Goal: Transaction & Acquisition: Book appointment/travel/reservation

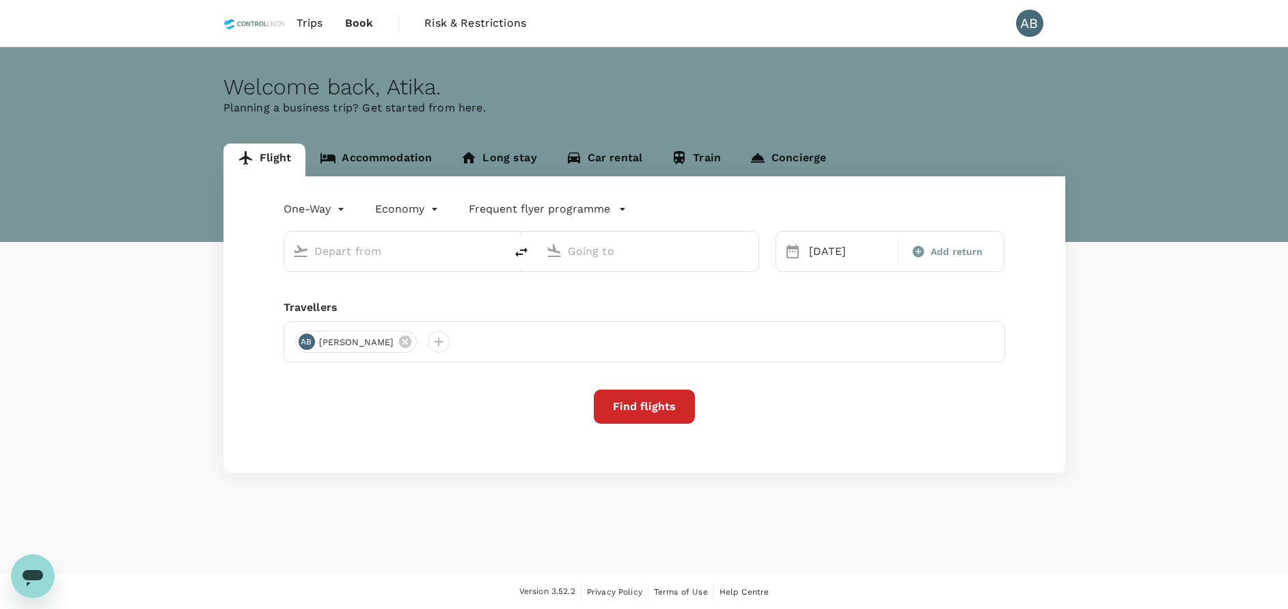
click at [396, 157] on link "Accommodation" at bounding box center [375, 159] width 141 height 33
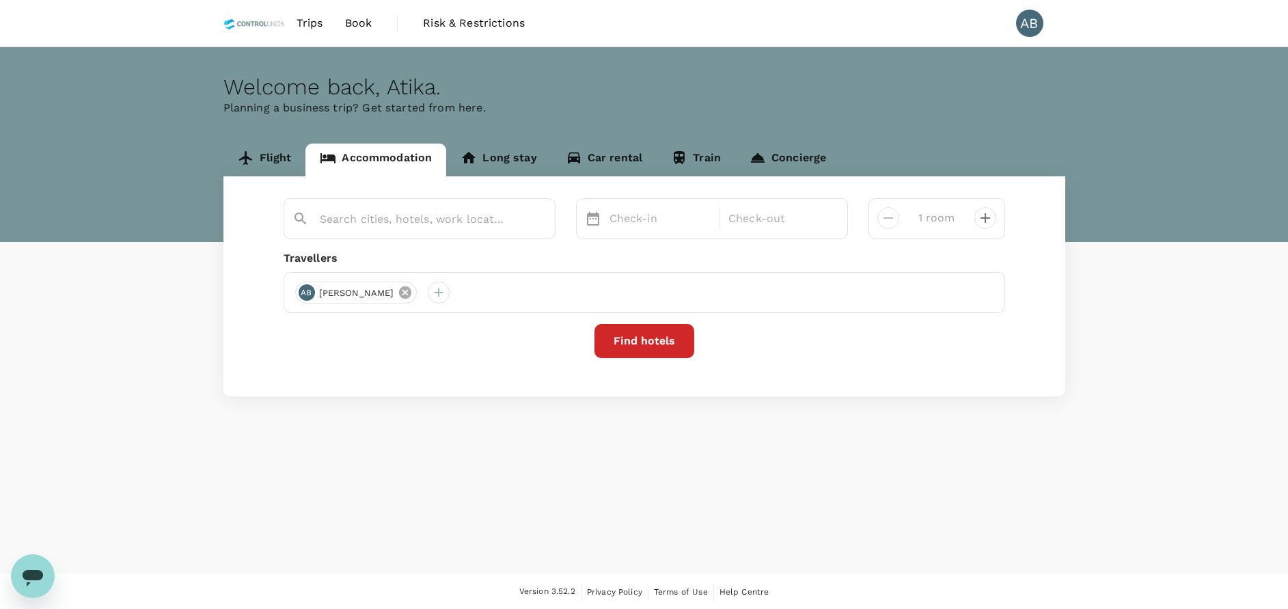
click at [404, 290] on icon at bounding box center [405, 292] width 12 height 12
click at [307, 277] on div at bounding box center [645, 292] width 722 height 41
click at [310, 292] on div at bounding box center [306, 293] width 22 height 22
drag, startPoint x: 276, startPoint y: 329, endPoint x: 282, endPoint y: 322, distance: 9.2
click at [278, 325] on input "text" at bounding box center [290, 329] width 194 height 22
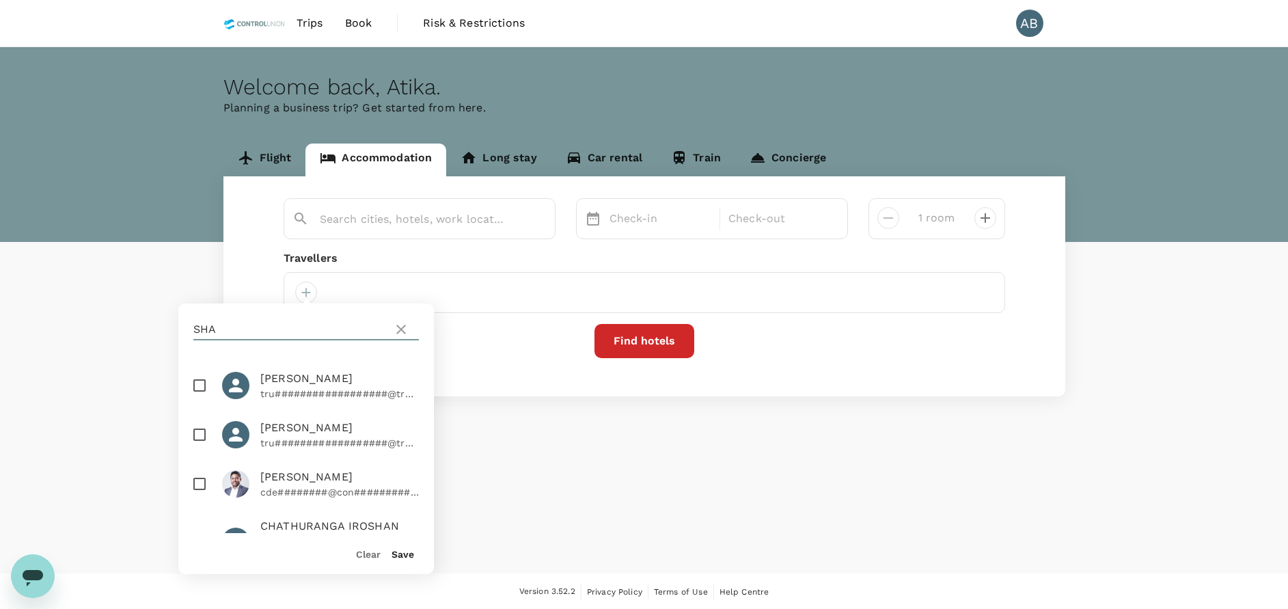
type input "shauki"
click at [199, 392] on input "checkbox" at bounding box center [199, 385] width 29 height 29
checkbox input "true"
click at [402, 553] on button "Save" at bounding box center [403, 554] width 23 height 11
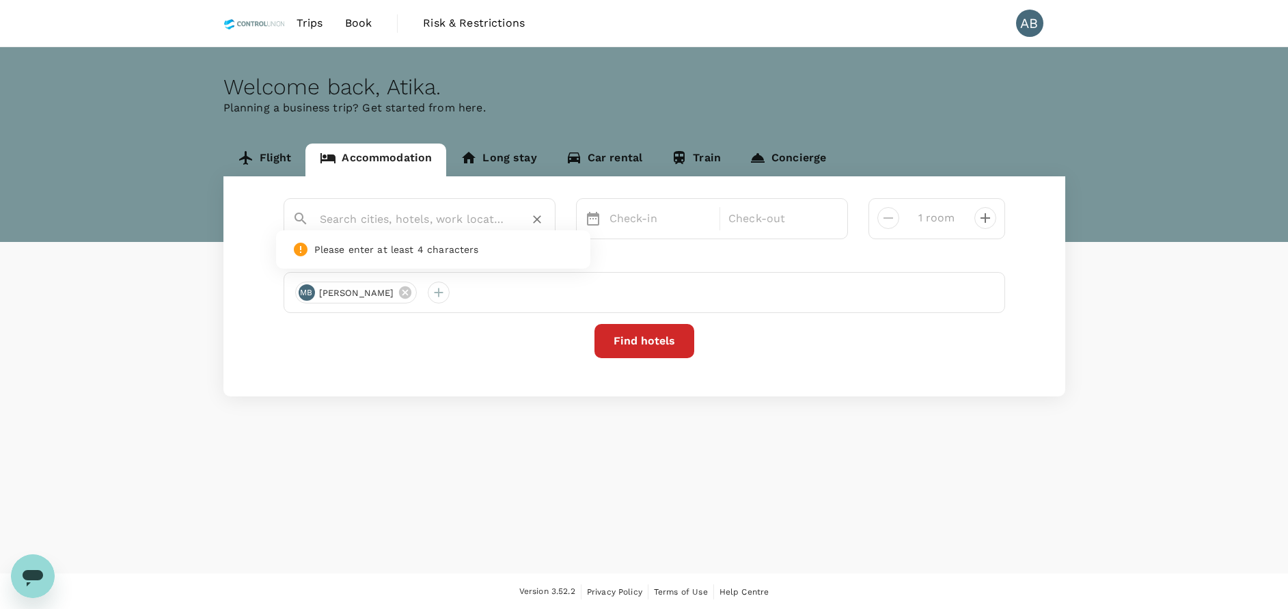
click at [392, 223] on input "text" at bounding box center [414, 218] width 189 height 21
type input "Parkroyal On Beach Road"
click at [647, 209] on div "Check-in" at bounding box center [660, 218] width 113 height 27
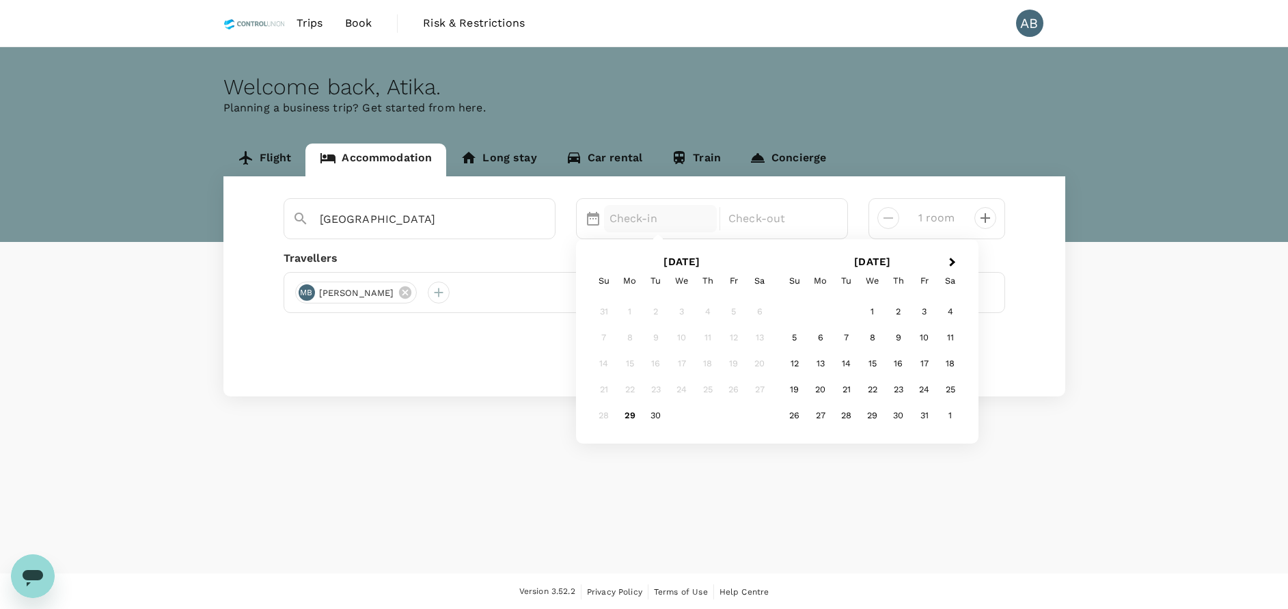
click at [605, 337] on div "7" at bounding box center [604, 338] width 26 height 26
click at [603, 338] on div "7" at bounding box center [604, 338] width 26 height 26
click at [872, 338] on div "8" at bounding box center [873, 338] width 26 height 26
click at [737, 334] on div "10" at bounding box center [734, 338] width 26 height 26
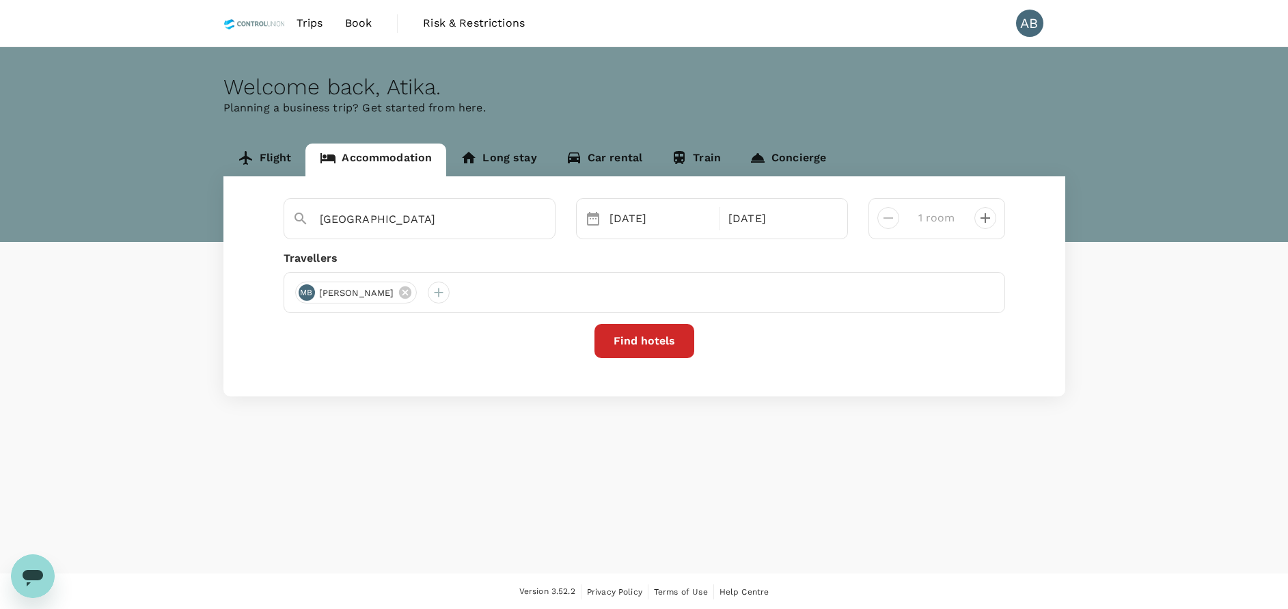
click at [855, 361] on div "Parkroyal On Beach Road Selected date: Wednesday, October 8th, 2025 08 Oct Sele…" at bounding box center [644, 286] width 842 height 220
click at [666, 340] on button "Find hotels" at bounding box center [644, 341] width 100 height 34
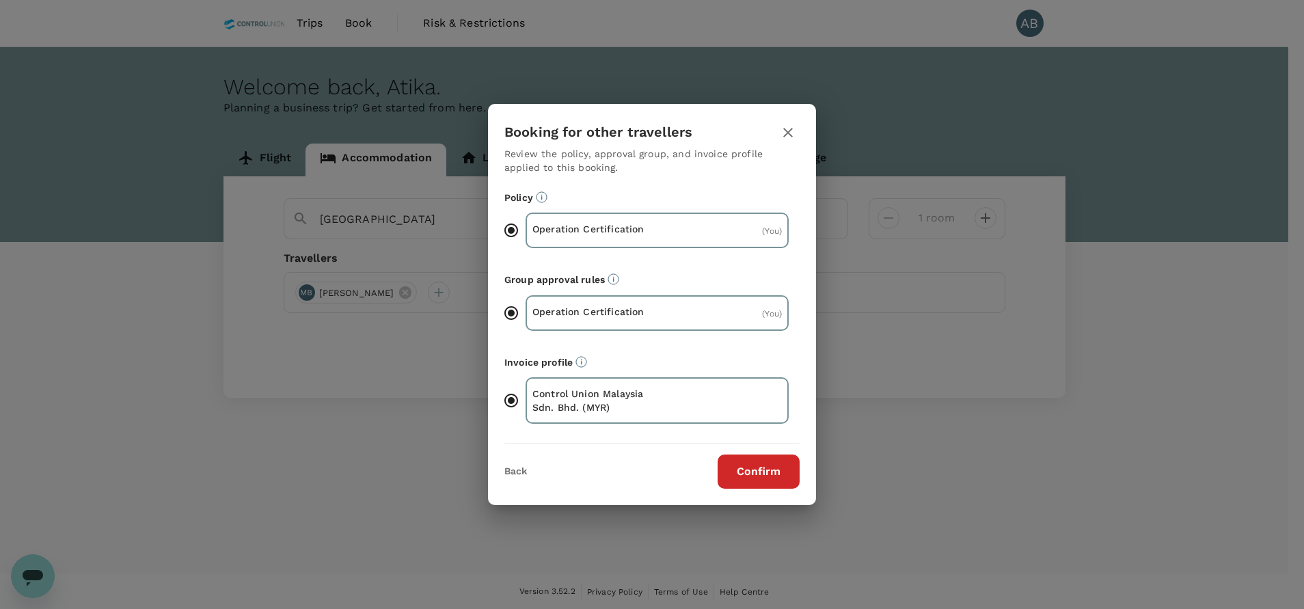
click at [756, 475] on button "Confirm" at bounding box center [758, 471] width 82 height 34
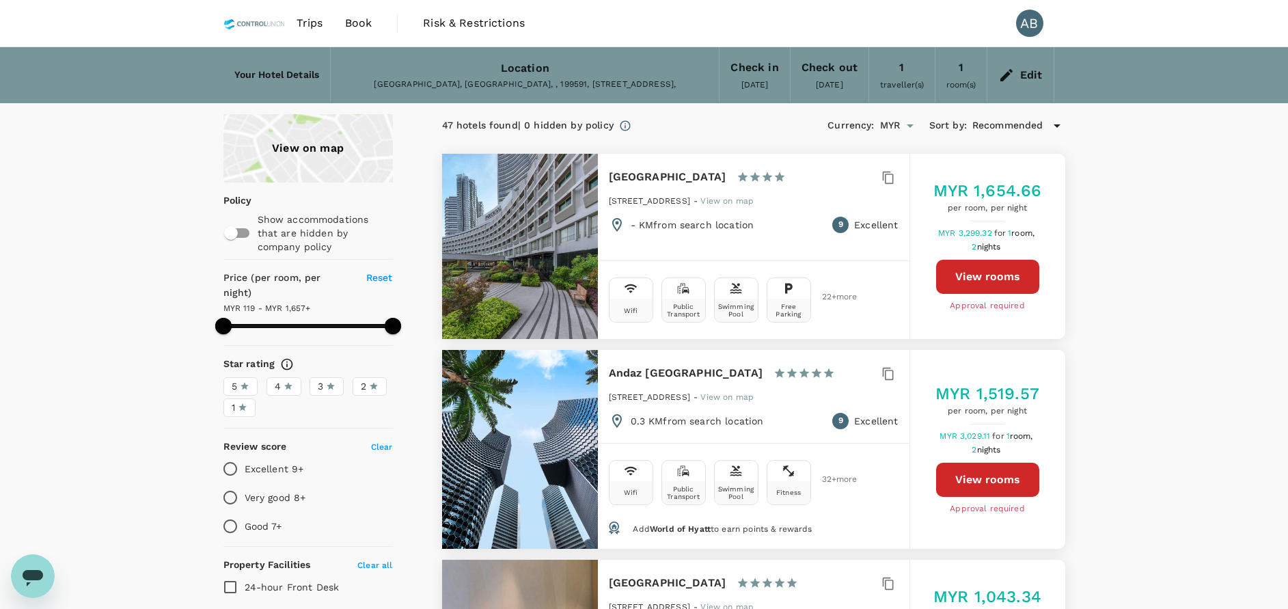
click at [281, 379] on div "4" at bounding box center [284, 386] width 18 height 14
click at [0, 0] on input "4" at bounding box center [0, 0] width 0 height 0
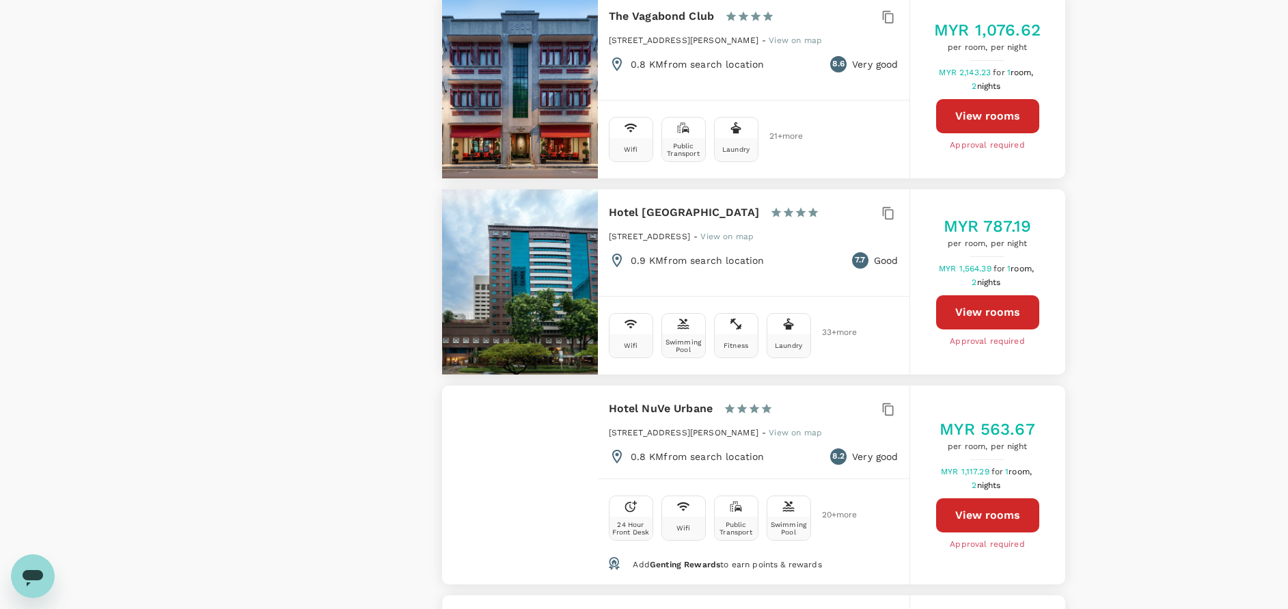
scroll to position [2152, 0]
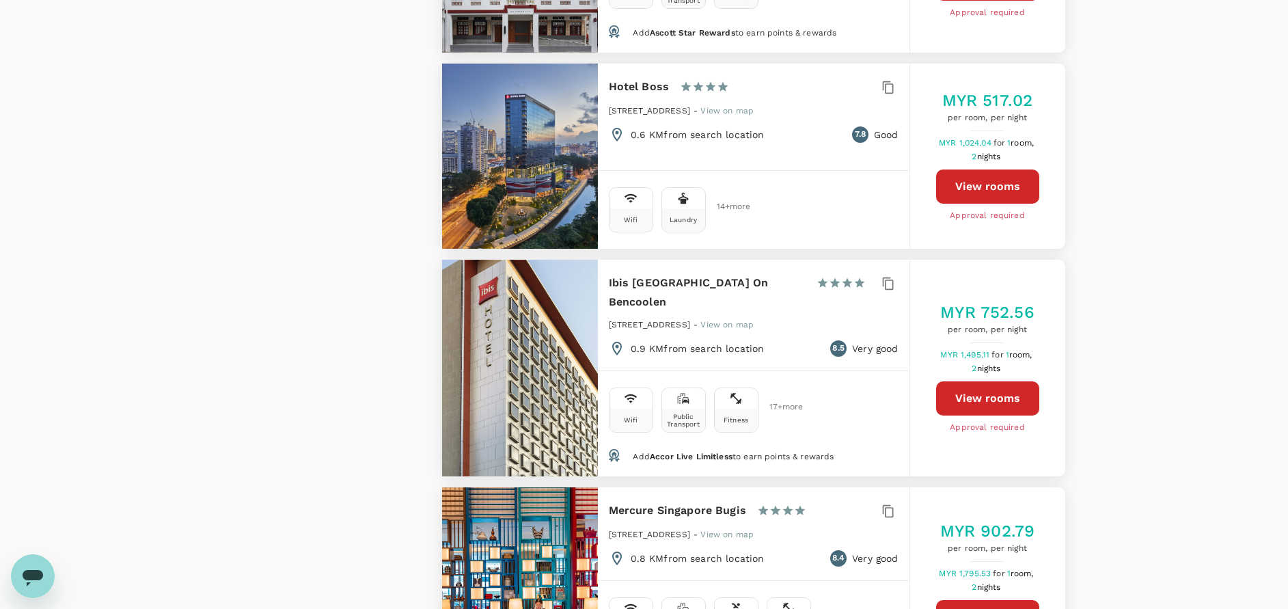
scroll to position [1435, 0]
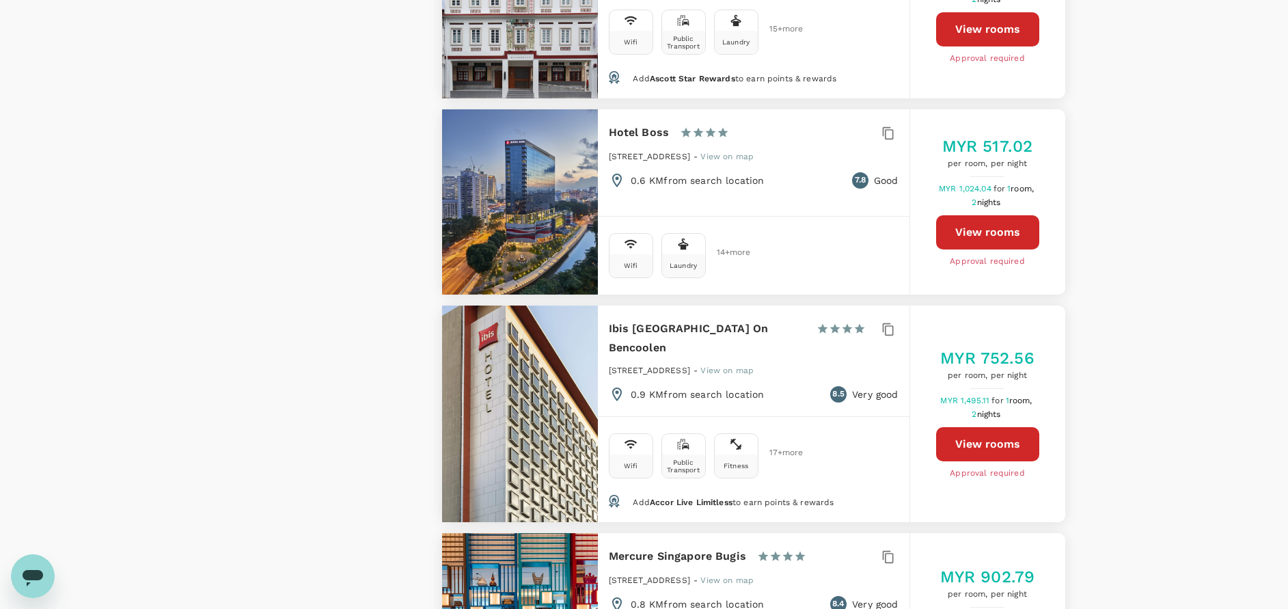
click at [1157, 335] on div "View on map Policy Show accommodations that are hidden by company policy Price …" at bounding box center [644, 215] width 1288 height 3073
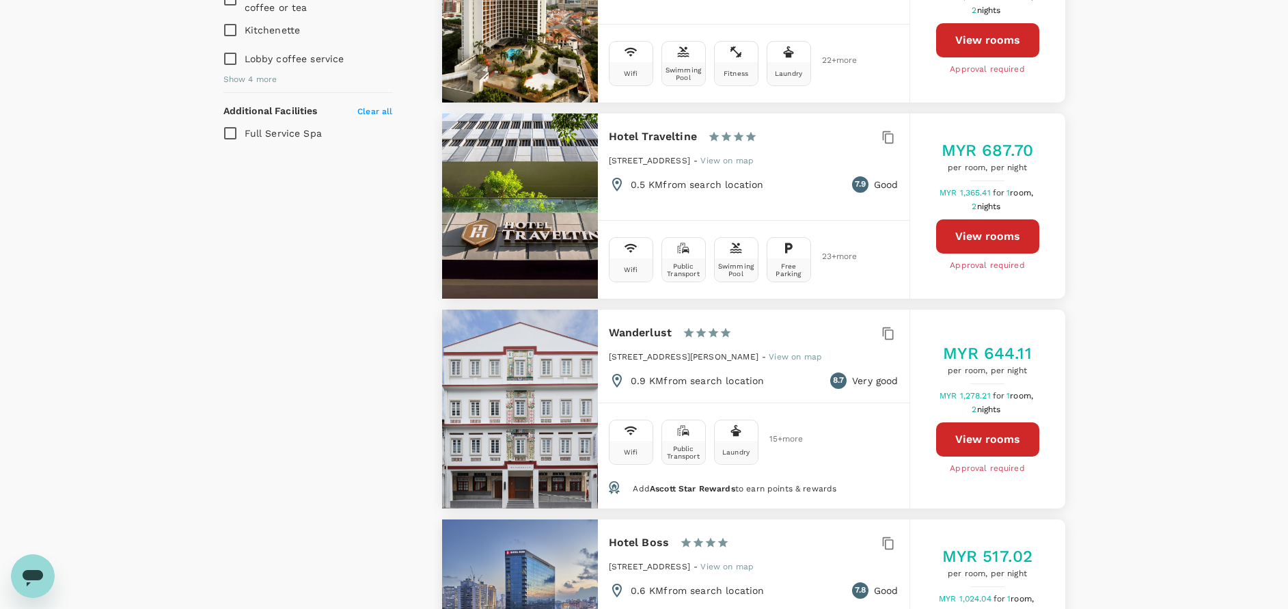
scroll to position [922, 0]
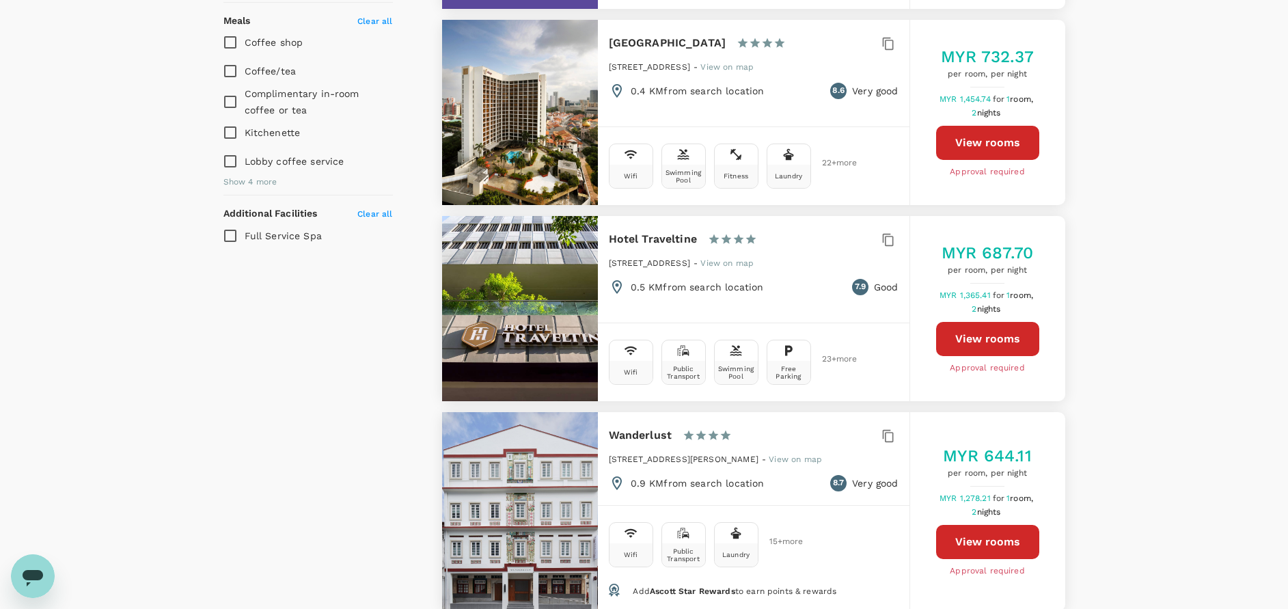
drag, startPoint x: 1141, startPoint y: 311, endPoint x: 1142, endPoint y: 346, distance: 35.6
type input "1656.41"
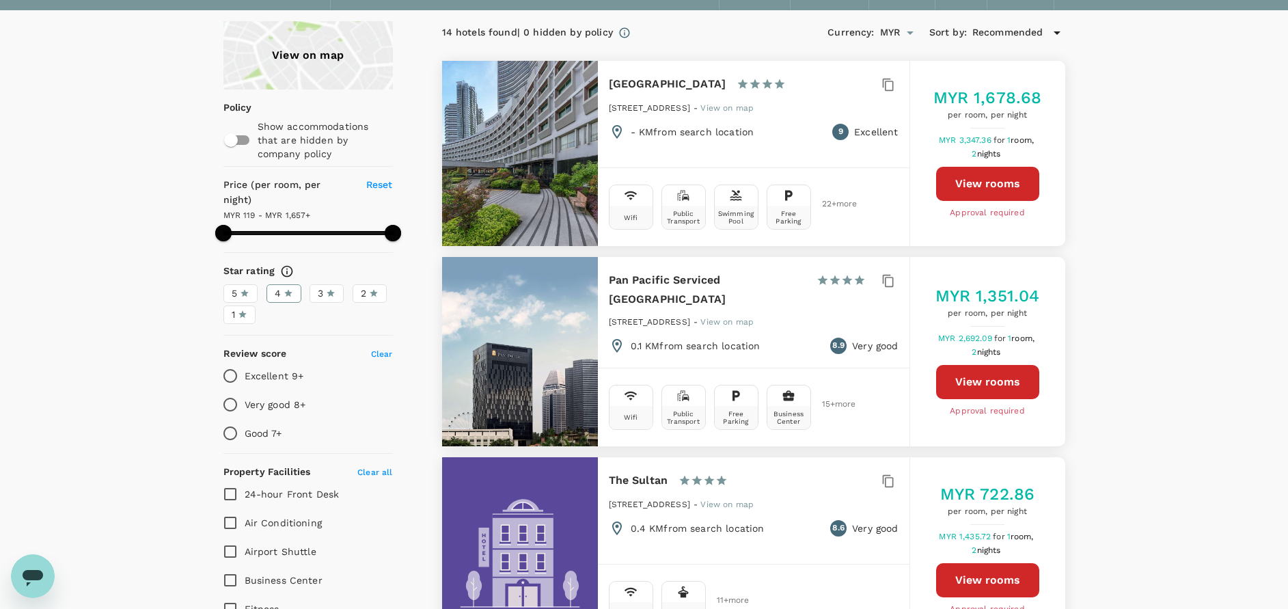
scroll to position [0, 0]
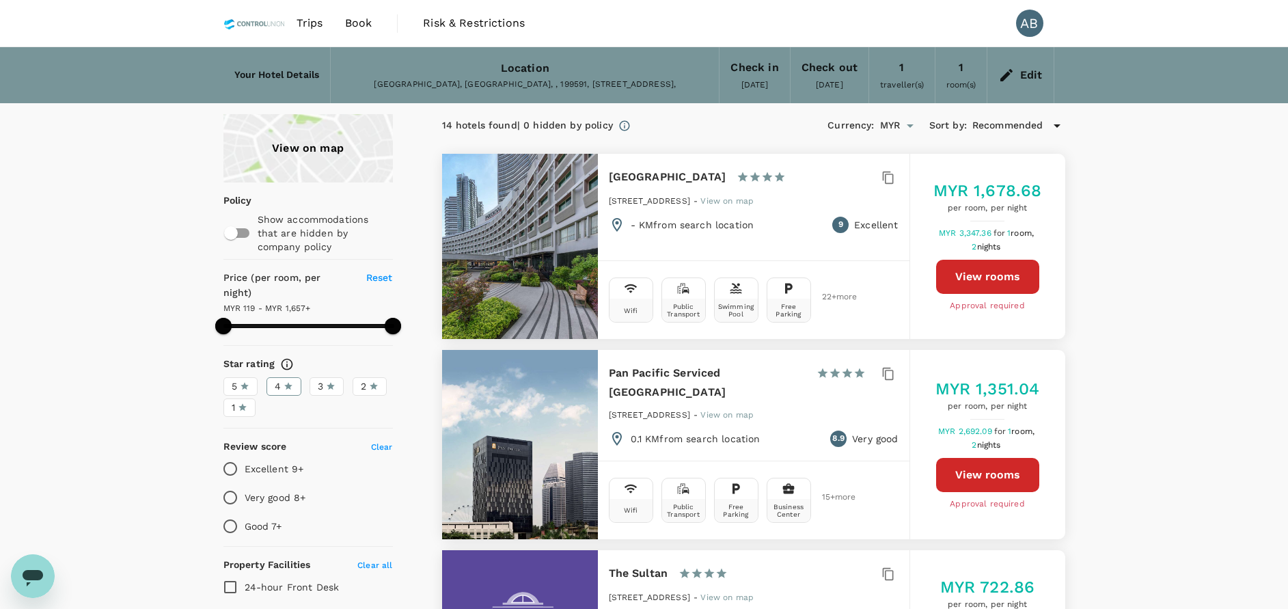
click at [307, 16] on span "Trips" at bounding box center [310, 23] width 27 height 16
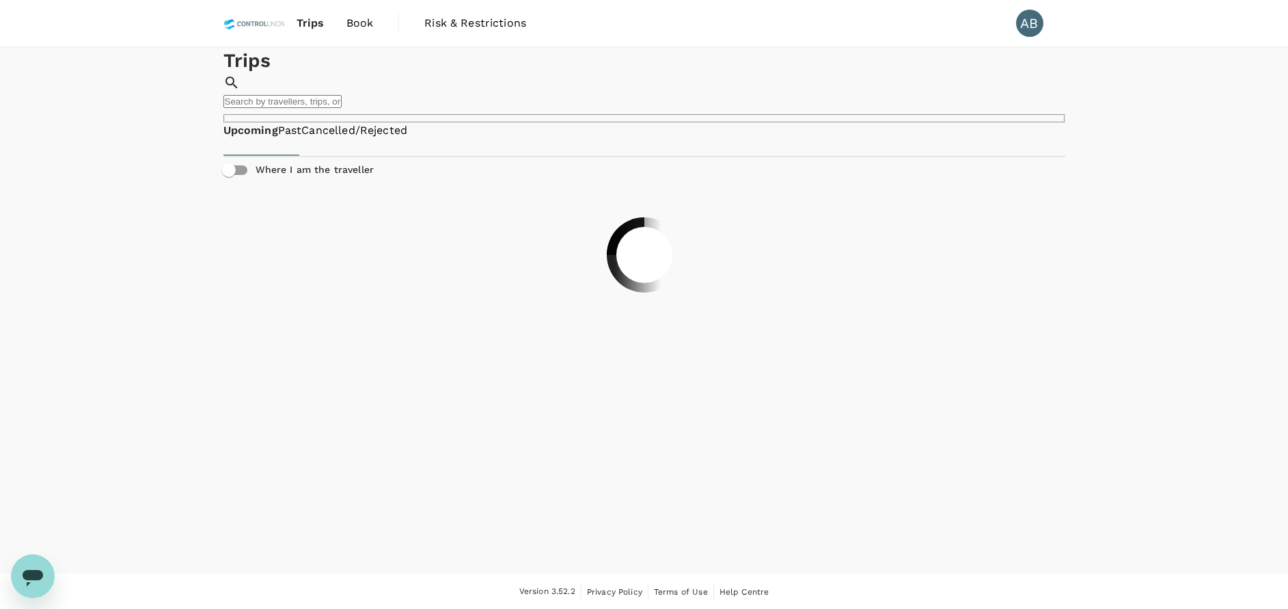
click at [364, 32] on link "Book" at bounding box center [359, 23] width 49 height 46
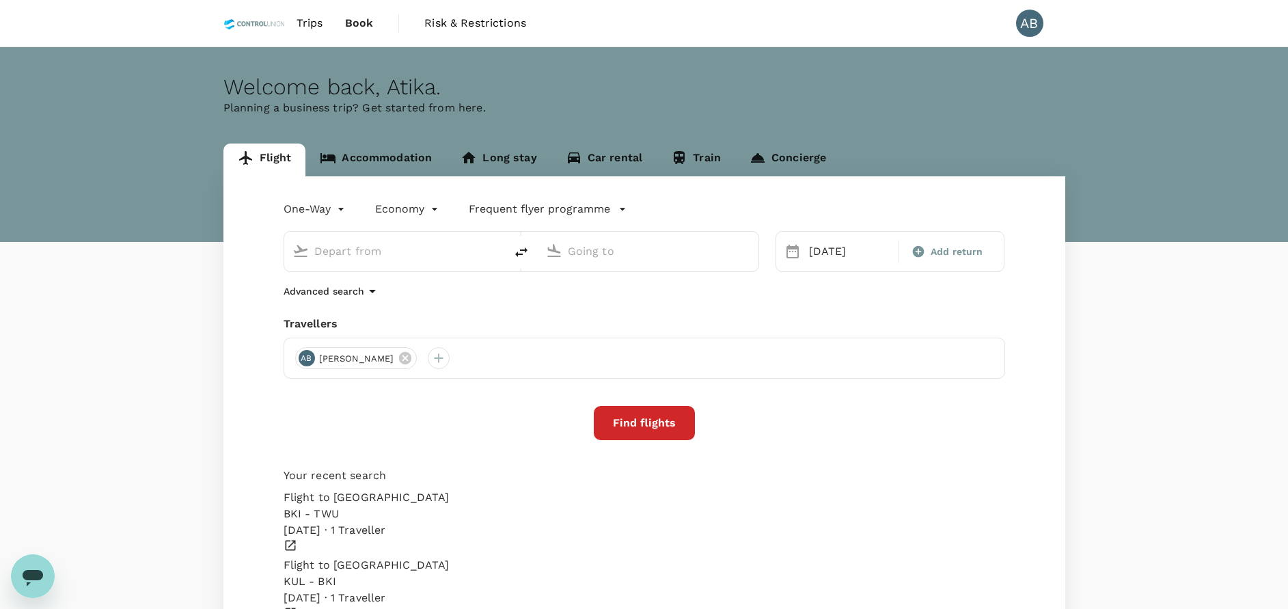
type input "Kuala Lumpur Intl (KUL)"
type input "Tawau (TWU)"
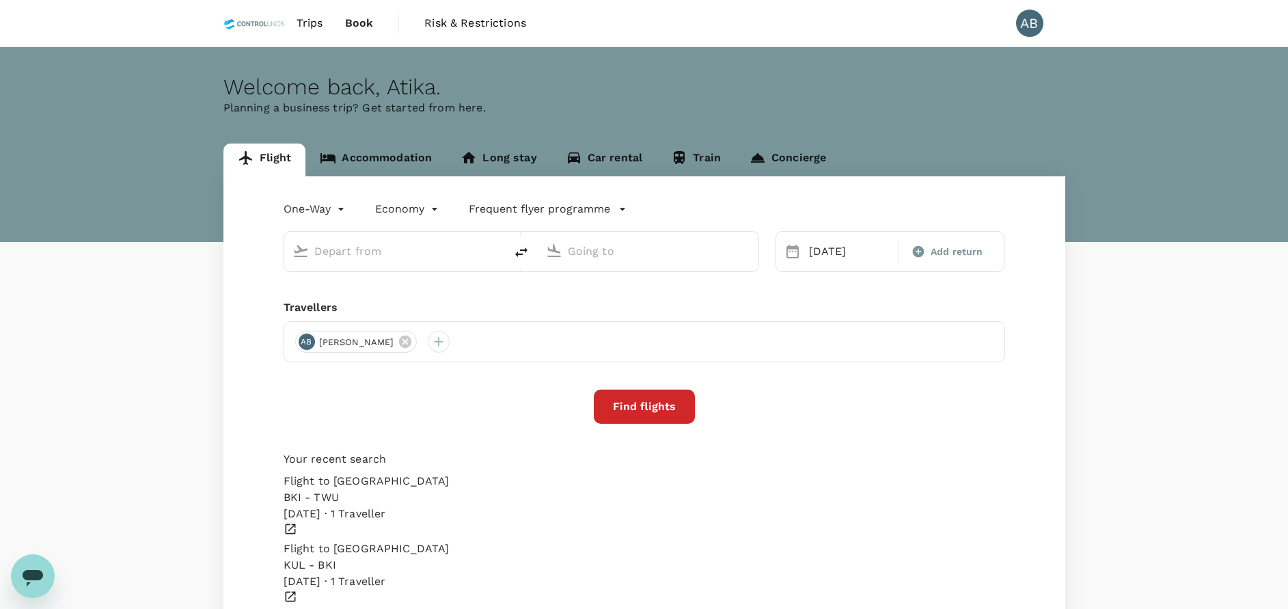
type input "Kuala Lumpur Intl (KUL)"
type input "Tawau (TWU)"
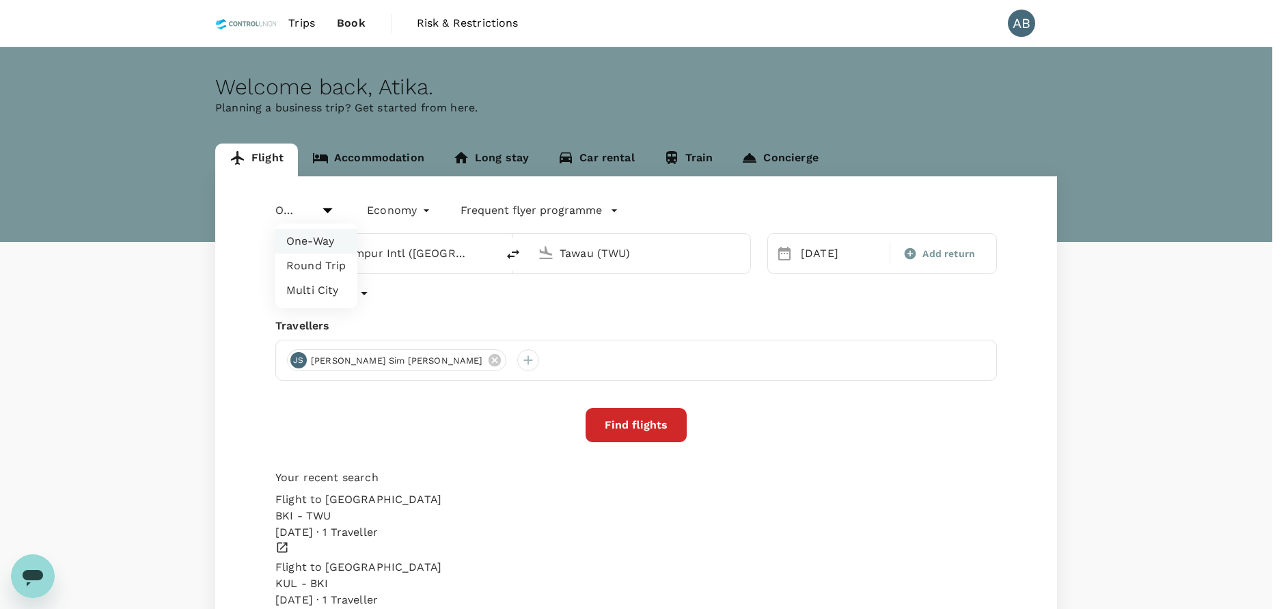
click at [325, 210] on body "Trips Book Risk & Restrictions AB Welcome back , Atika . Planning a business tr…" at bounding box center [644, 401] width 1288 height 802
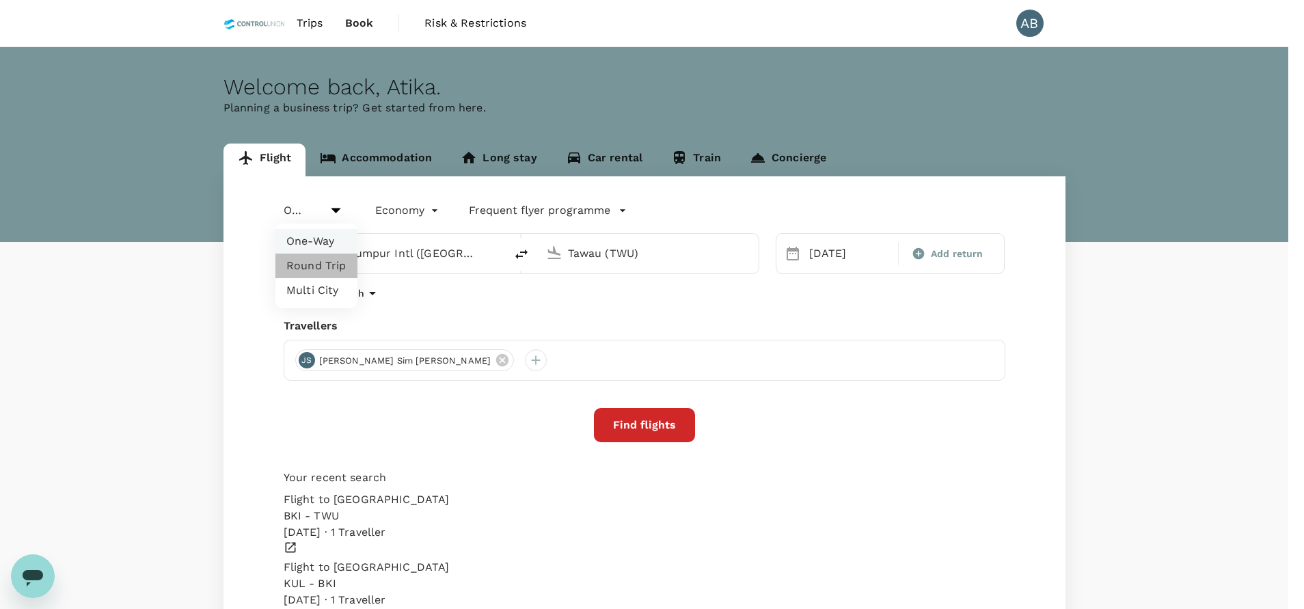
click at [322, 269] on li "Round Trip" at bounding box center [316, 266] width 82 height 25
type input "roundtrip"
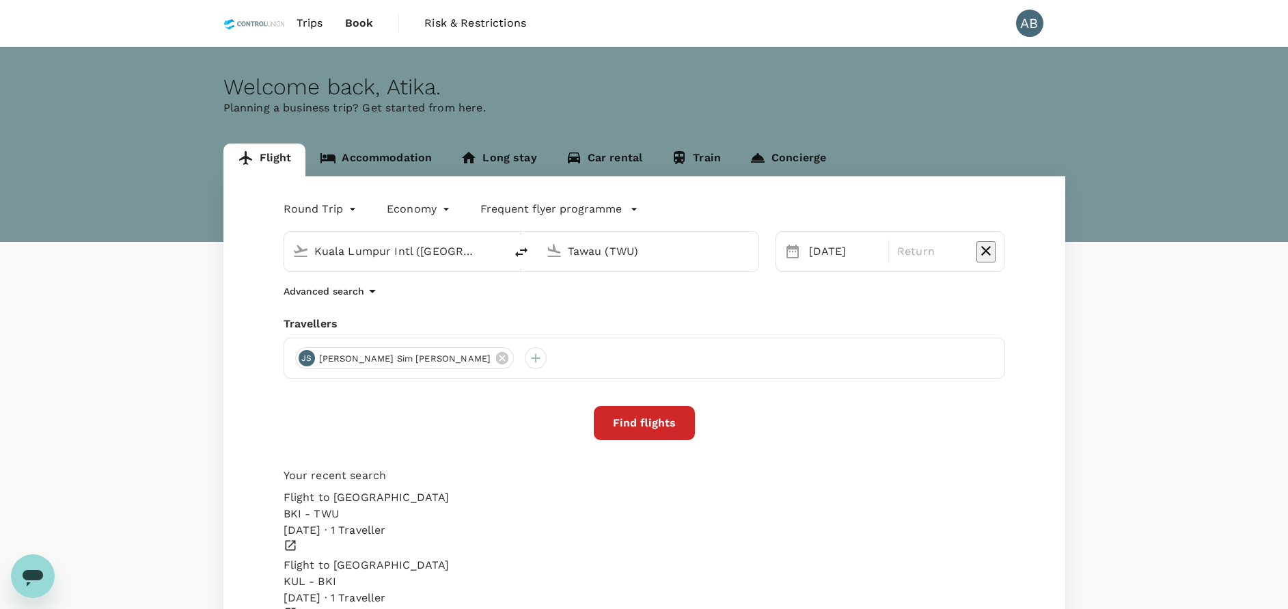
click at [492, 301] on div "Round Trip roundtrip Economy economy Frequent flyer programme Kuala Lumpur Intl…" at bounding box center [644, 445] width 842 height 538
click at [616, 249] on input "Tawau (TWU)" at bounding box center [649, 251] width 162 height 21
click at [627, 303] on p "Singapore Changi" at bounding box center [584, 310] width 83 height 14
type input "Singapore Changi (SIN)"
click at [1076, 368] on div "8" at bounding box center [1072, 370] width 26 height 26
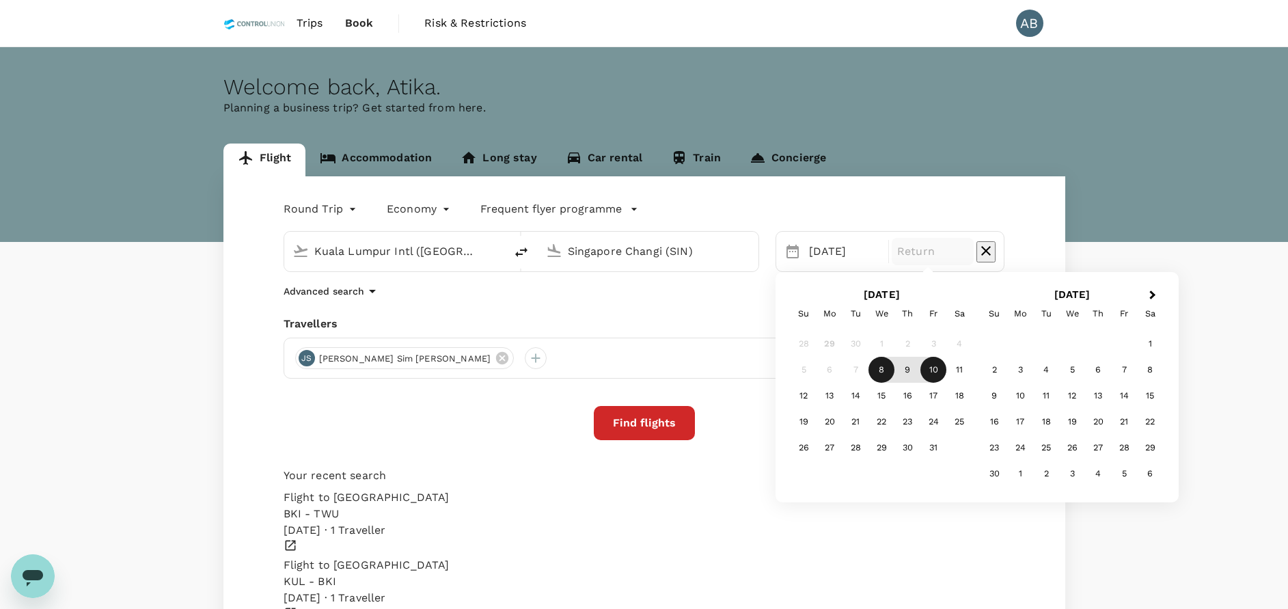
click at [935, 371] on div "10" at bounding box center [933, 370] width 26 height 26
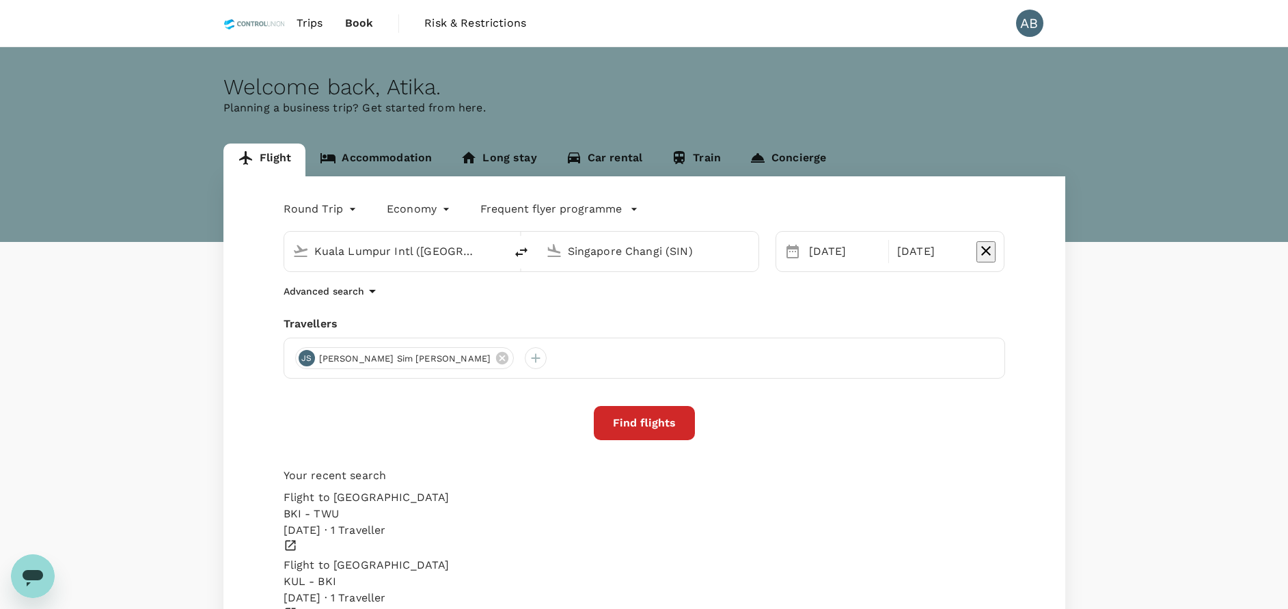
click at [890, 462] on div "Round Trip roundtrip Economy economy Frequent flyer programme Kuala Lumpur Intl…" at bounding box center [644, 445] width 842 height 538
click at [496, 354] on icon at bounding box center [502, 358] width 12 height 12
click at [298, 360] on div at bounding box center [306, 358] width 22 height 22
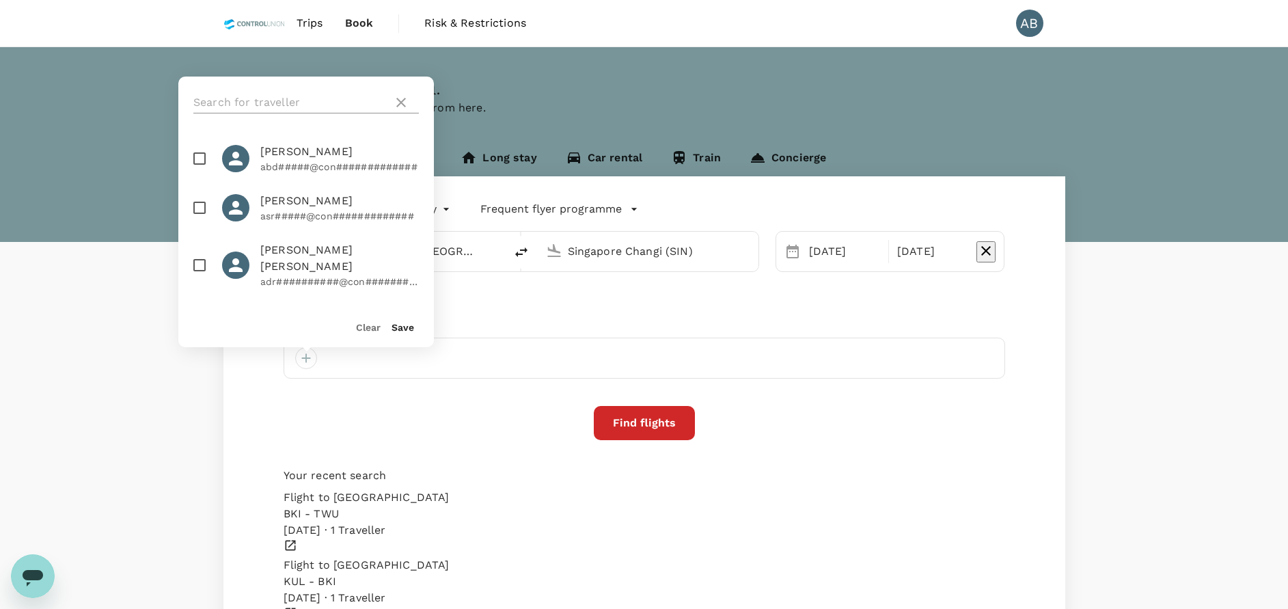
click at [298, 104] on input "text" at bounding box center [290, 103] width 194 height 22
type input "shauki"
click at [204, 164] on input "checkbox" at bounding box center [199, 158] width 29 height 29
checkbox input "true"
drag, startPoint x: 400, startPoint y: 324, endPoint x: 424, endPoint y: 333, distance: 26.4
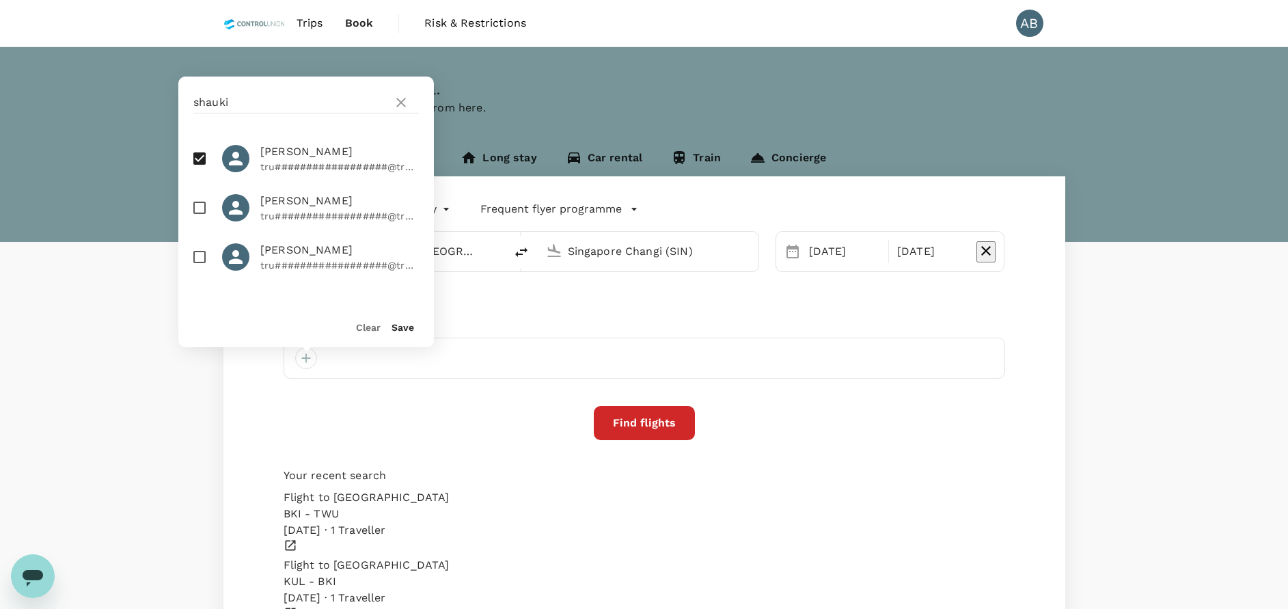
click at [400, 325] on button "Save" at bounding box center [403, 327] width 23 height 11
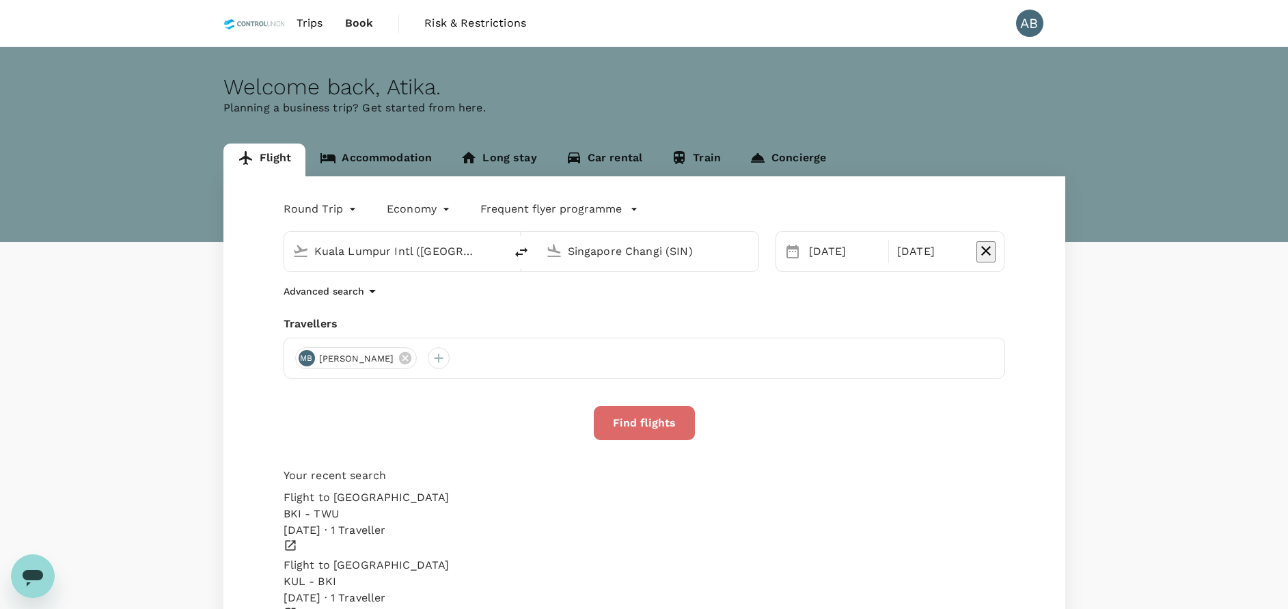
drag, startPoint x: 623, startPoint y: 420, endPoint x: 660, endPoint y: 364, distance: 66.5
click at [625, 420] on button "Find flights" at bounding box center [644, 423] width 101 height 34
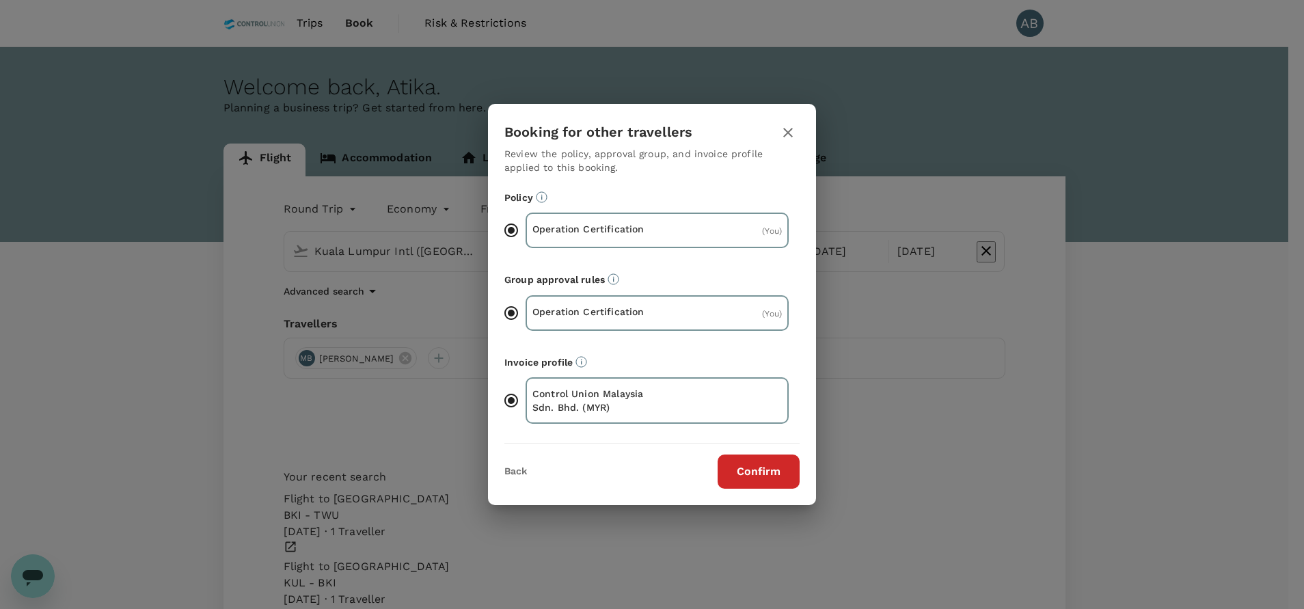
click at [759, 460] on button "Confirm" at bounding box center [758, 471] width 82 height 34
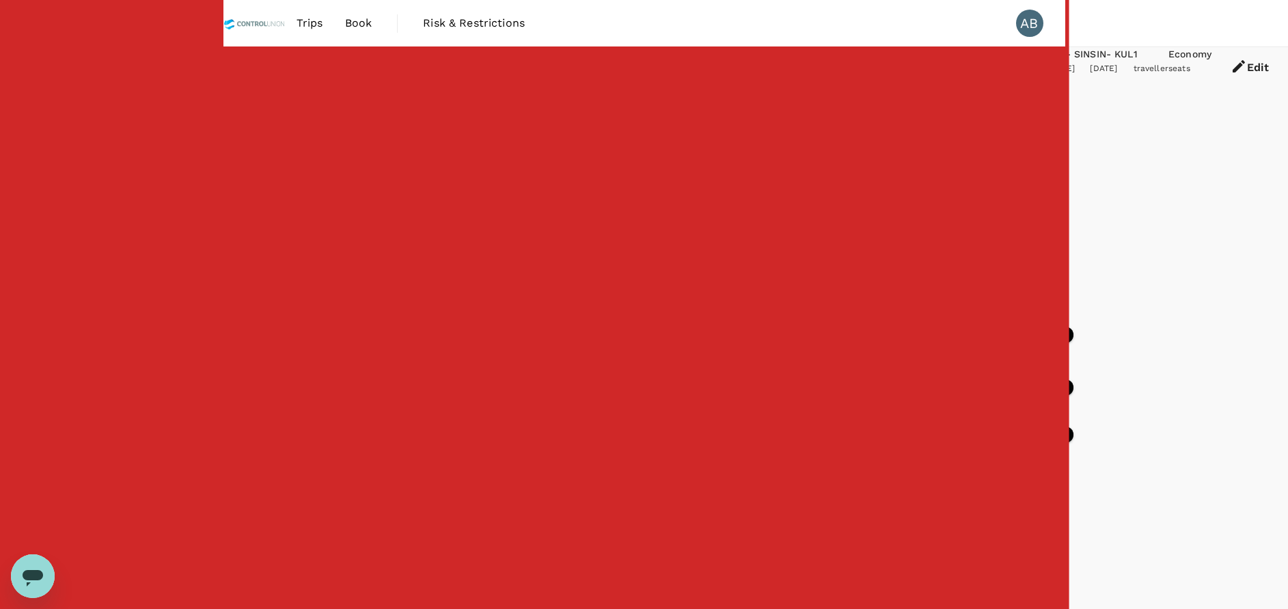
click at [233, 239] on input "2+ stops" at bounding box center [230, 224] width 29 height 29
checkbox input "false"
click at [234, 210] on input "1 stop" at bounding box center [230, 196] width 29 height 29
checkbox input "false"
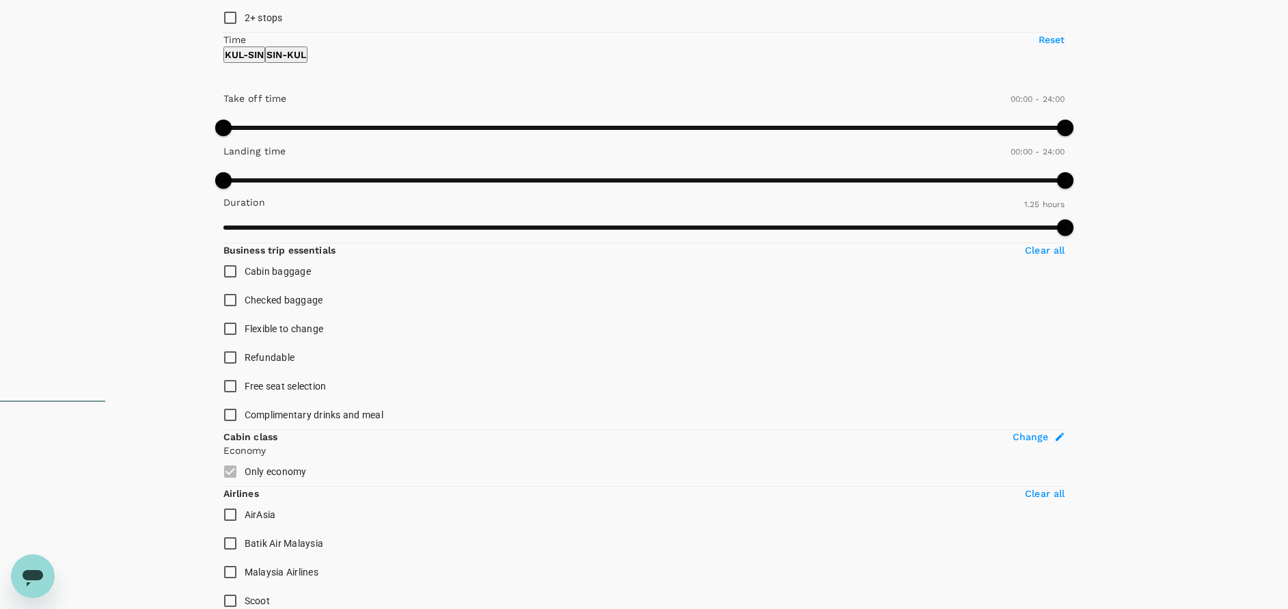
scroll to position [205, 0]
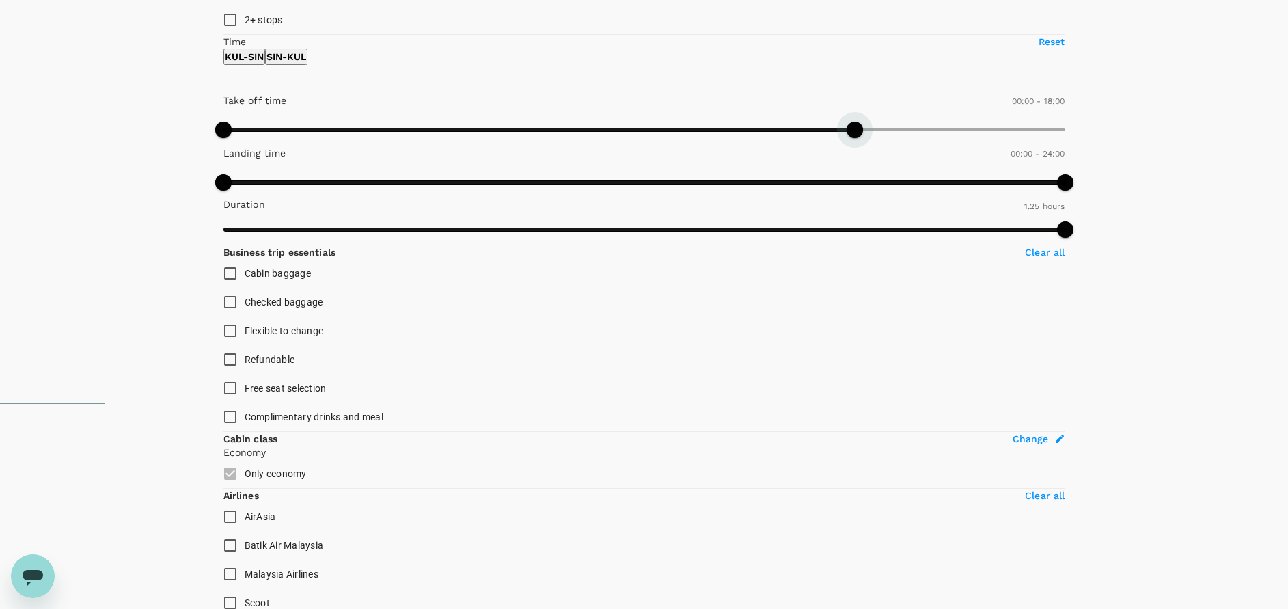
type input "1050"
drag, startPoint x: 430, startPoint y: 199, endPoint x: 377, endPoint y: 200, distance: 53.3
click at [829, 138] on span at bounding box center [837, 130] width 16 height 16
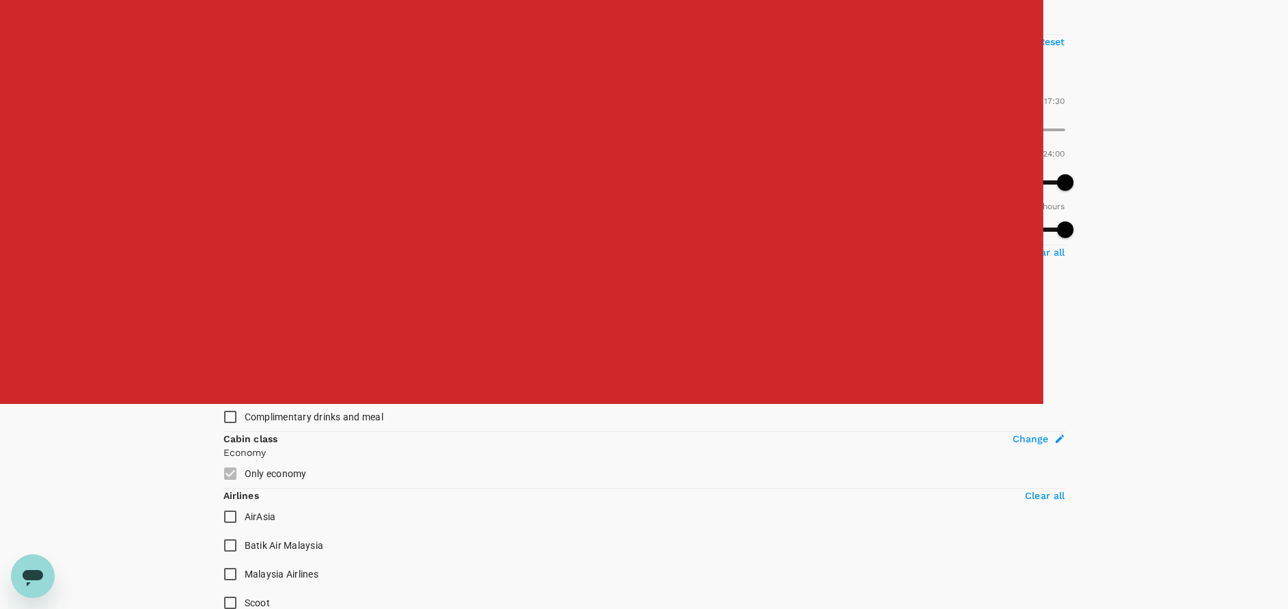
type input "450"
drag, startPoint x: 226, startPoint y: 194, endPoint x: 288, endPoint y: 195, distance: 62.2
click at [478, 138] on span at bounding box center [486, 130] width 16 height 16
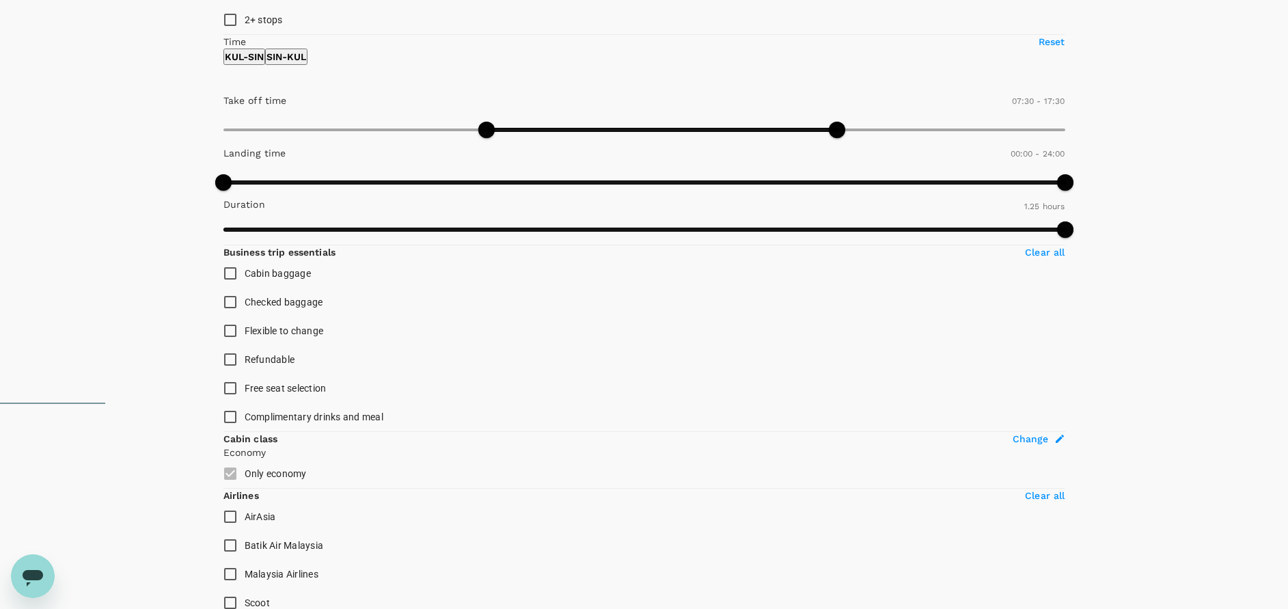
click at [306, 64] on p "SIN - KUL" at bounding box center [286, 57] width 40 height 14
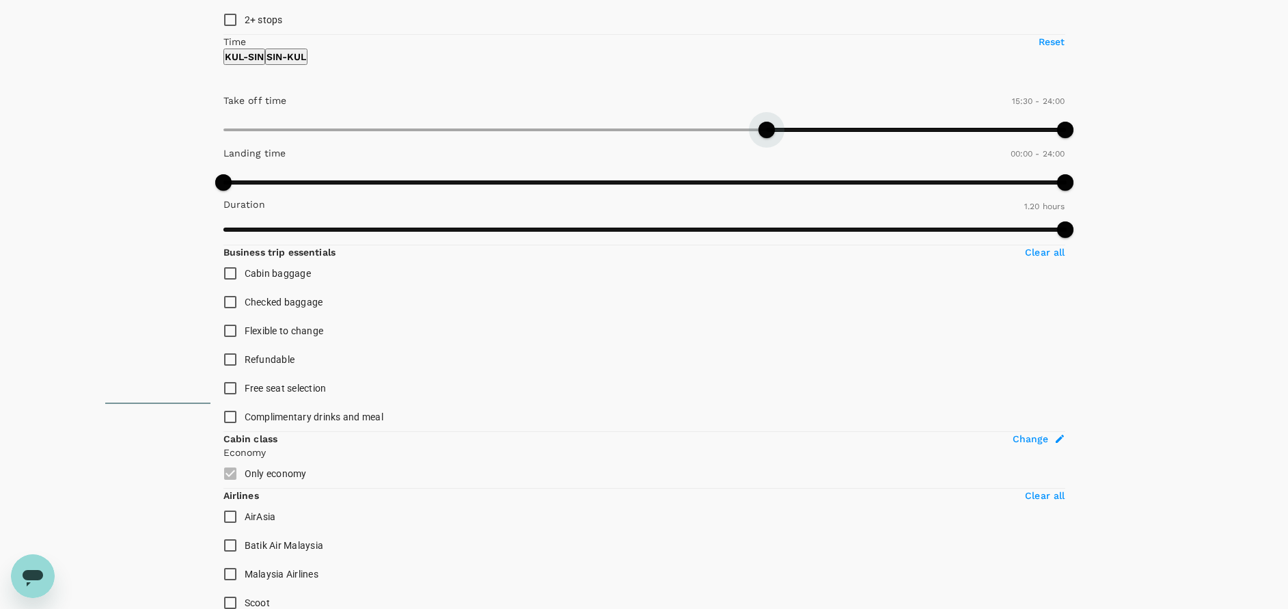
type input "1020"
drag, startPoint x: 224, startPoint y: 200, endPoint x: 365, endPoint y: 209, distance: 141.1
click at [811, 138] on span at bounding box center [819, 130] width 16 height 16
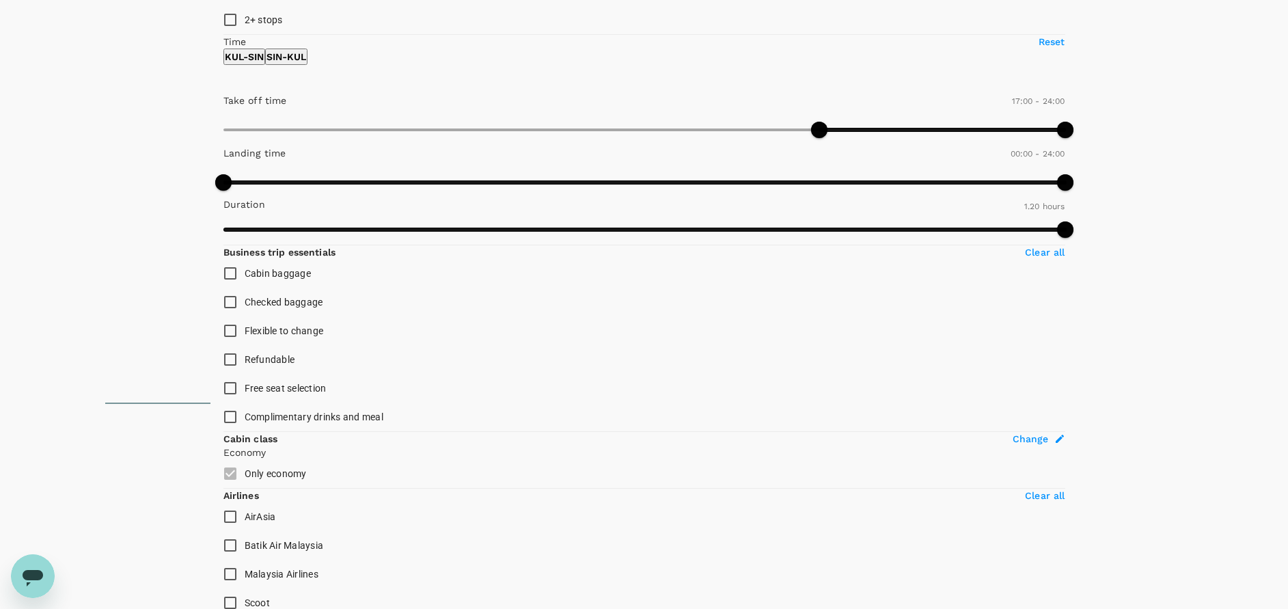
click at [264, 64] on p "KUL - SIN" at bounding box center [244, 57] width 39 height 14
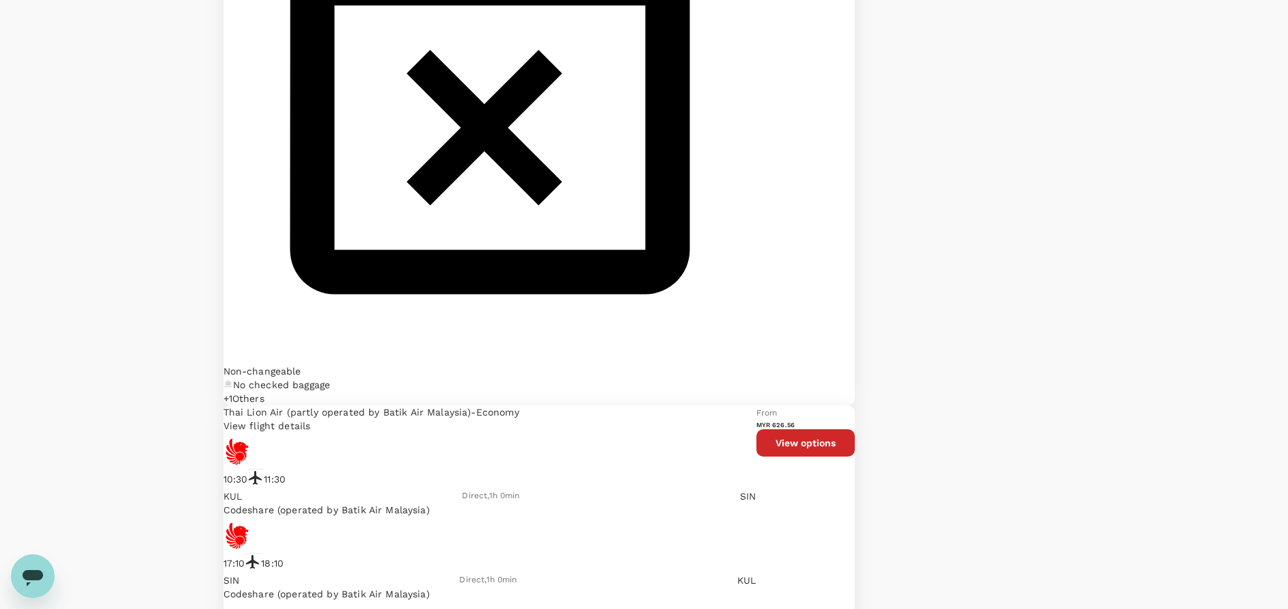
scroll to position [3255, 0]
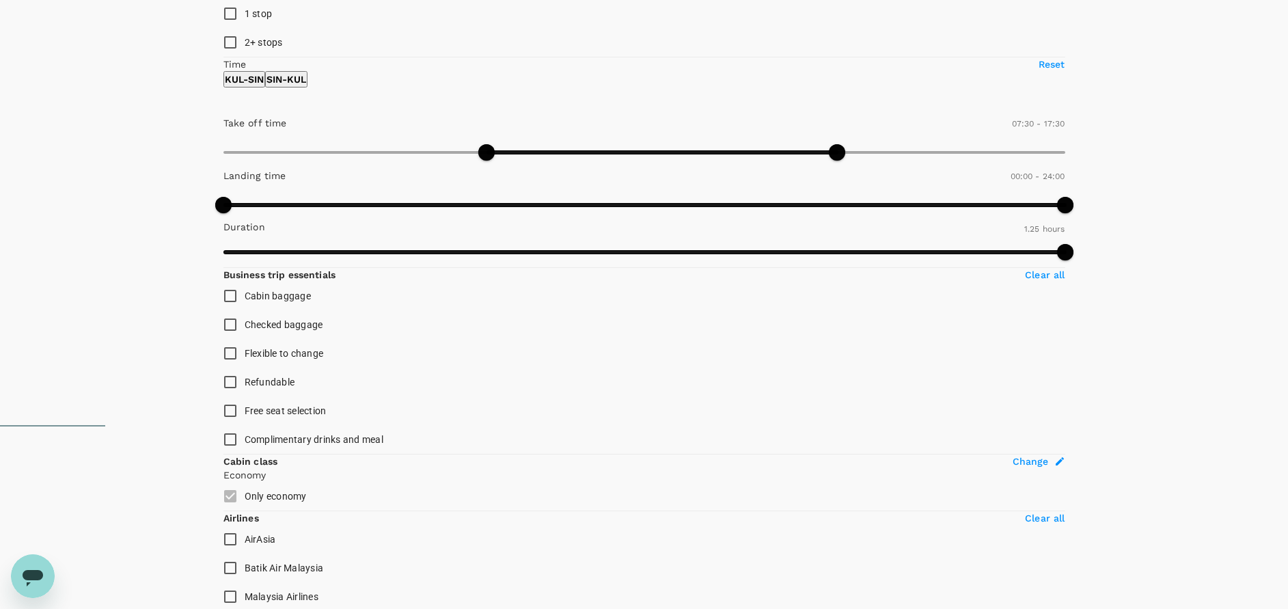
scroll to position [0, 0]
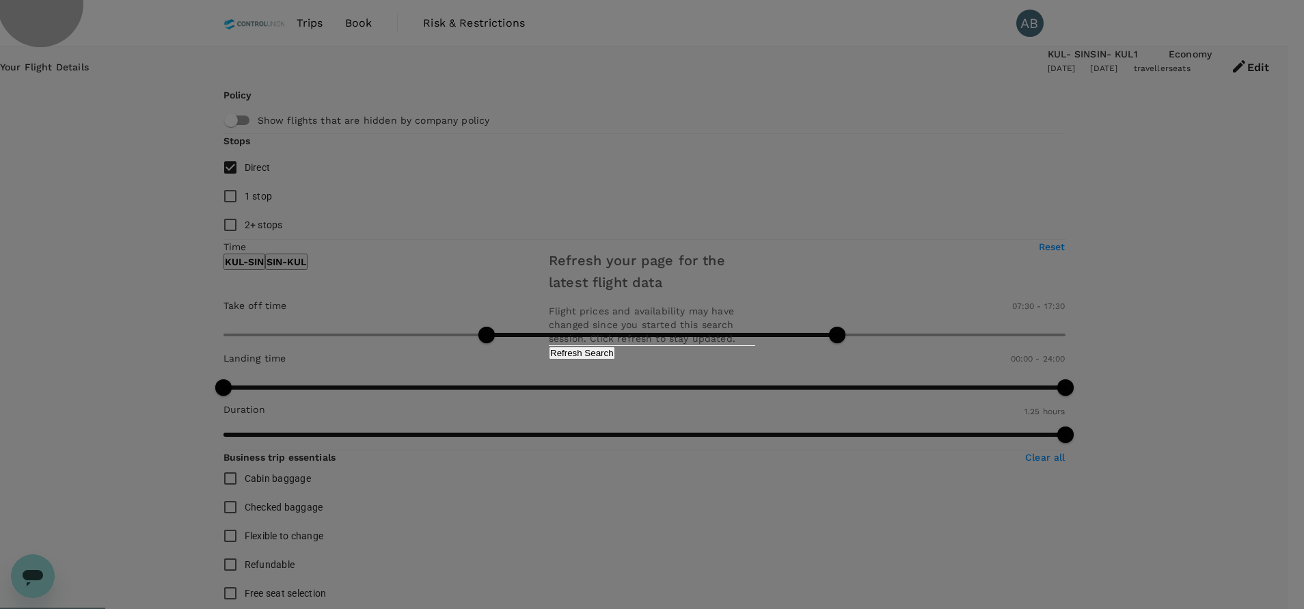
click at [615, 359] on button "Refresh Search" at bounding box center [582, 352] width 66 height 13
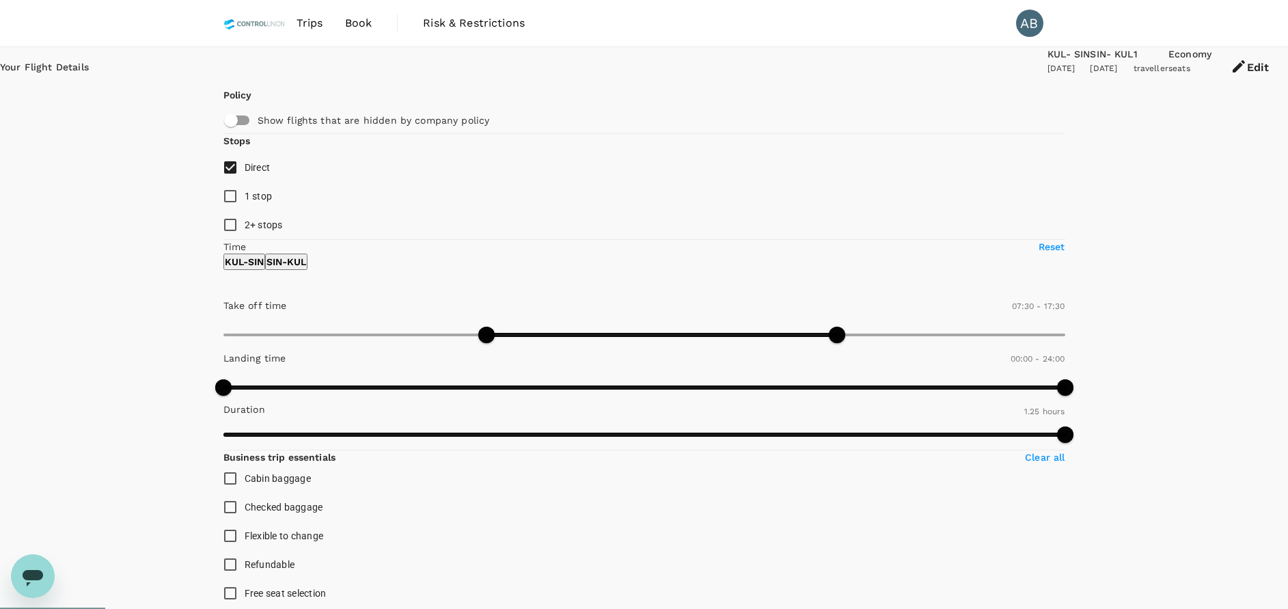
type input "85"
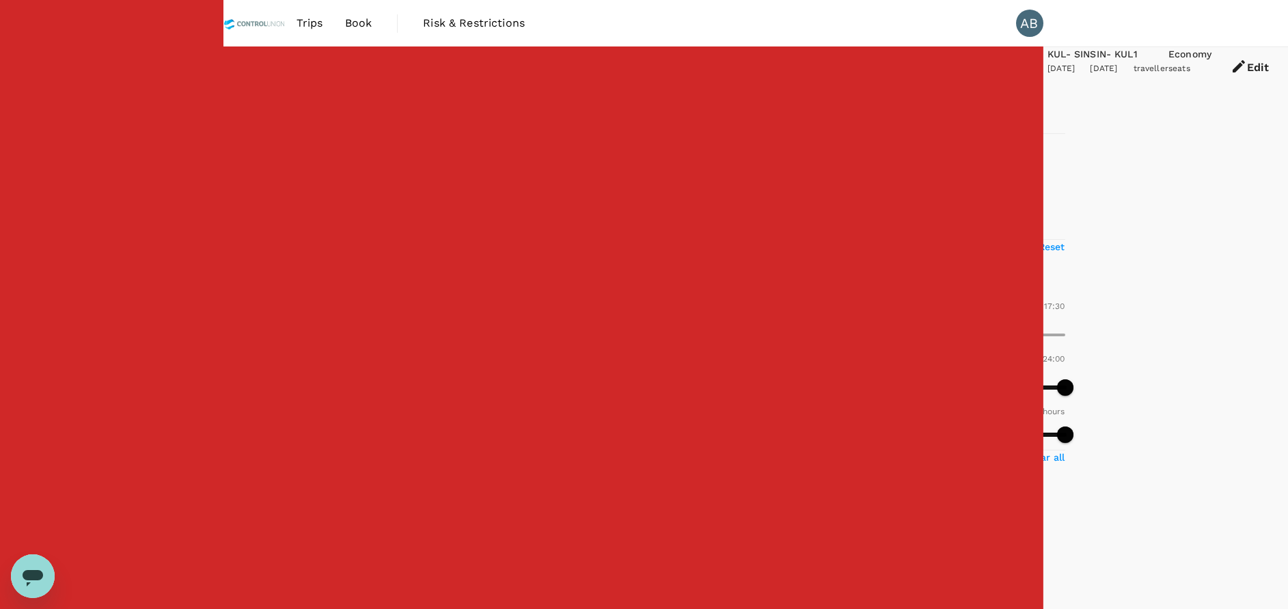
type input "MYR"
click at [1231, 63] on icon "button" at bounding box center [1239, 66] width 16 height 16
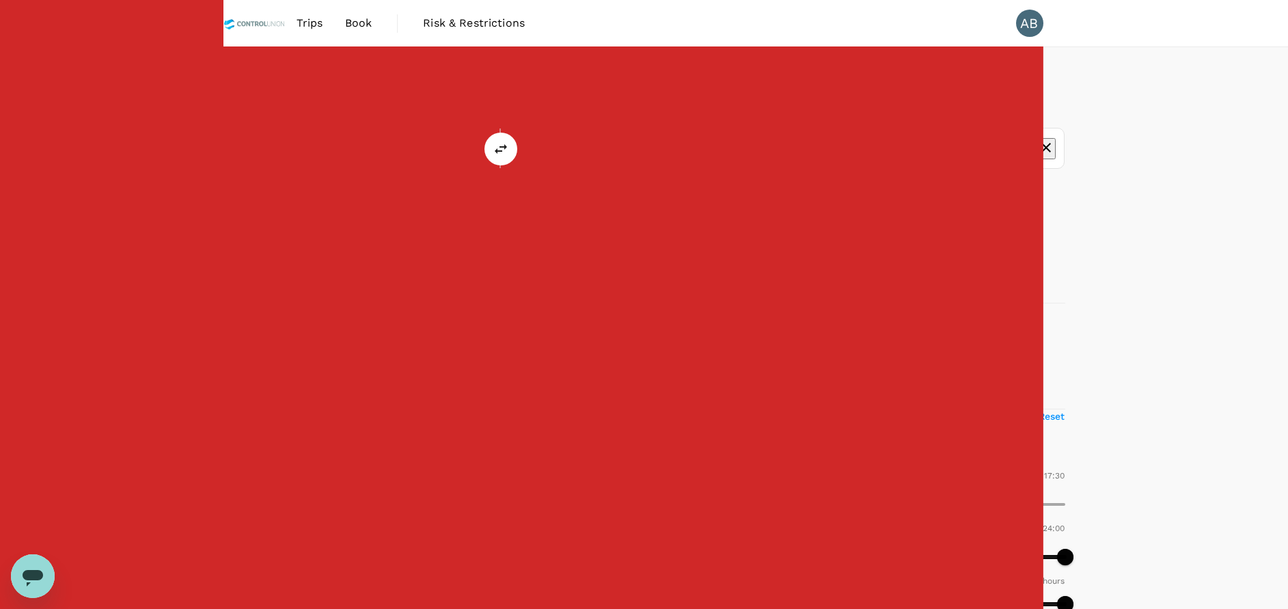
type input "Kuala Lumpur Intl ([GEOGRAPHIC_DATA])"
type input "Singapore Changi (SIN)"
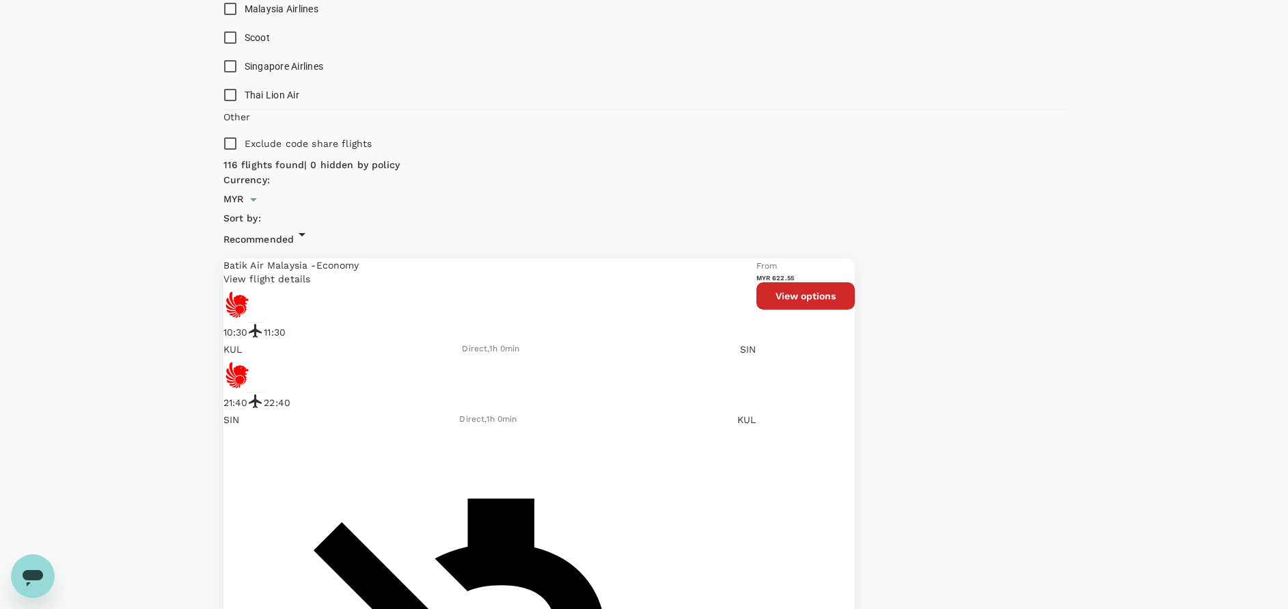
scroll to position [922, 0]
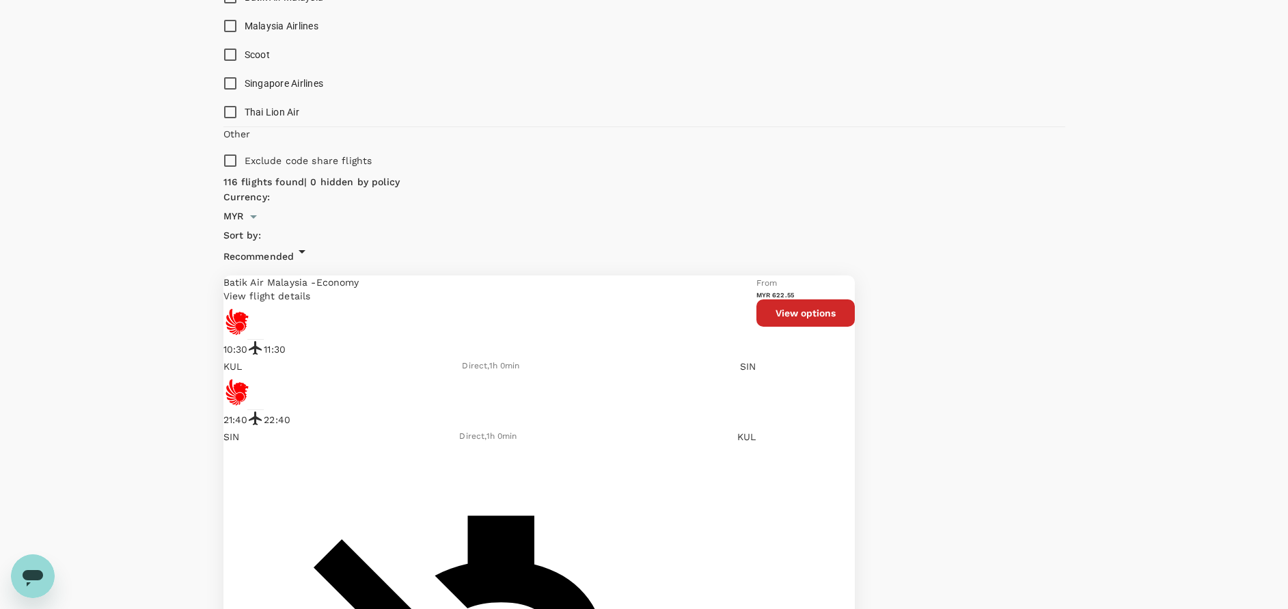
drag, startPoint x: 1168, startPoint y: 310, endPoint x: 1170, endPoint y: 331, distance: 21.3
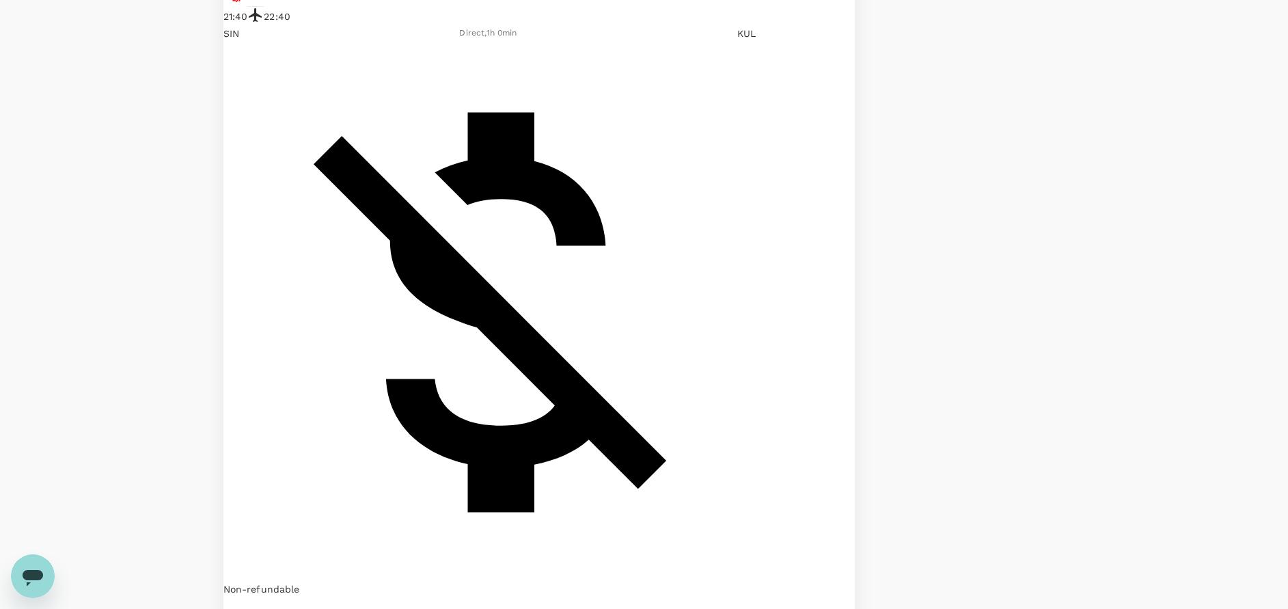
scroll to position [1332, 0]
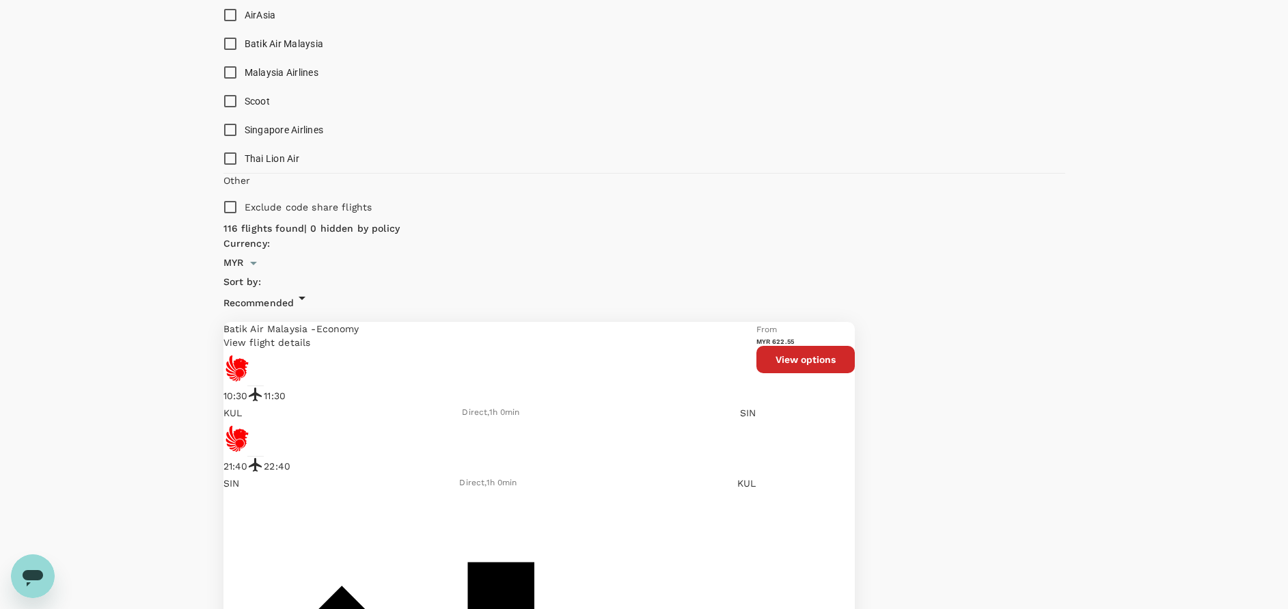
scroll to position [820, 0]
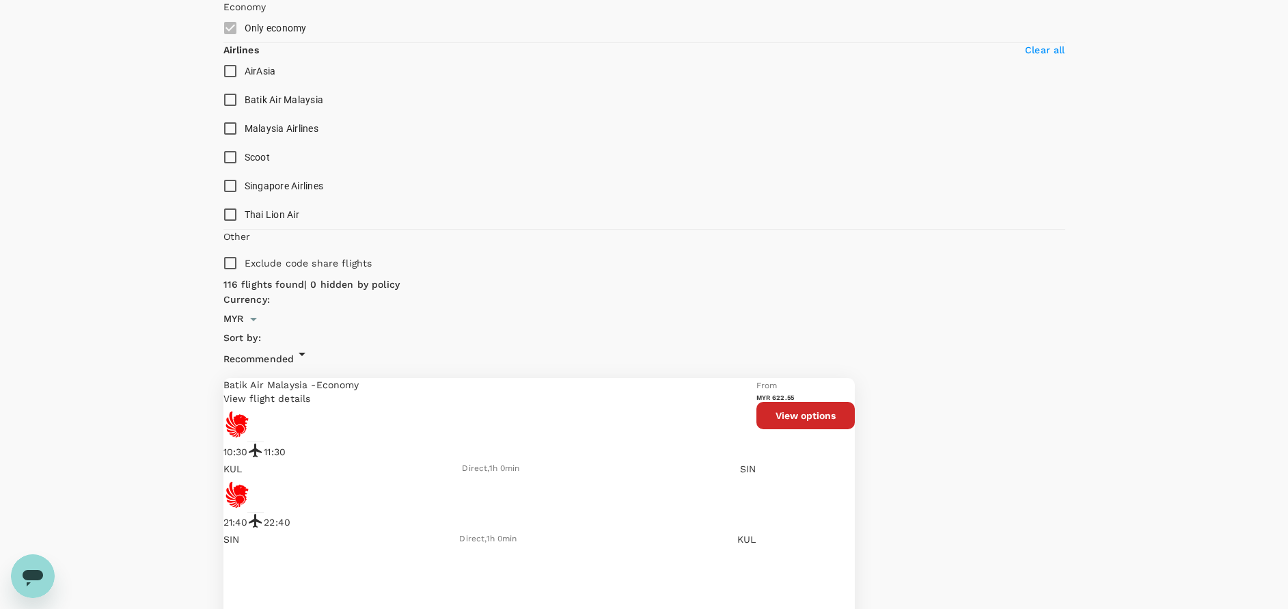
click at [240, 85] on input "AirAsia" at bounding box center [230, 71] width 29 height 29
checkbox input "true"
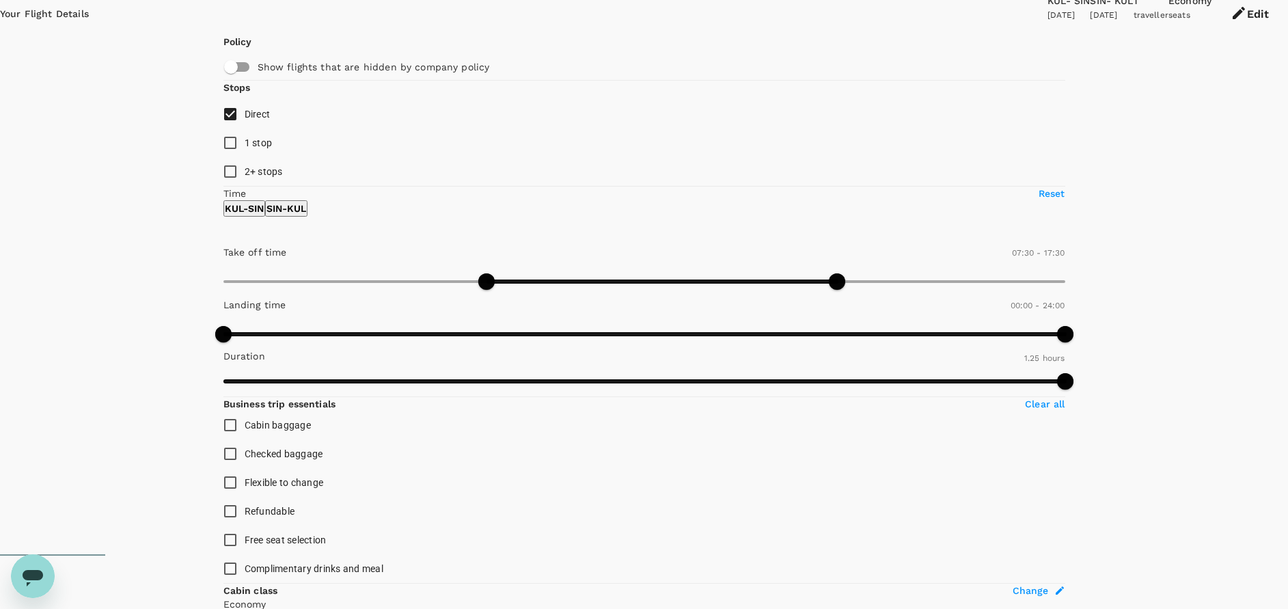
scroll to position [0, 0]
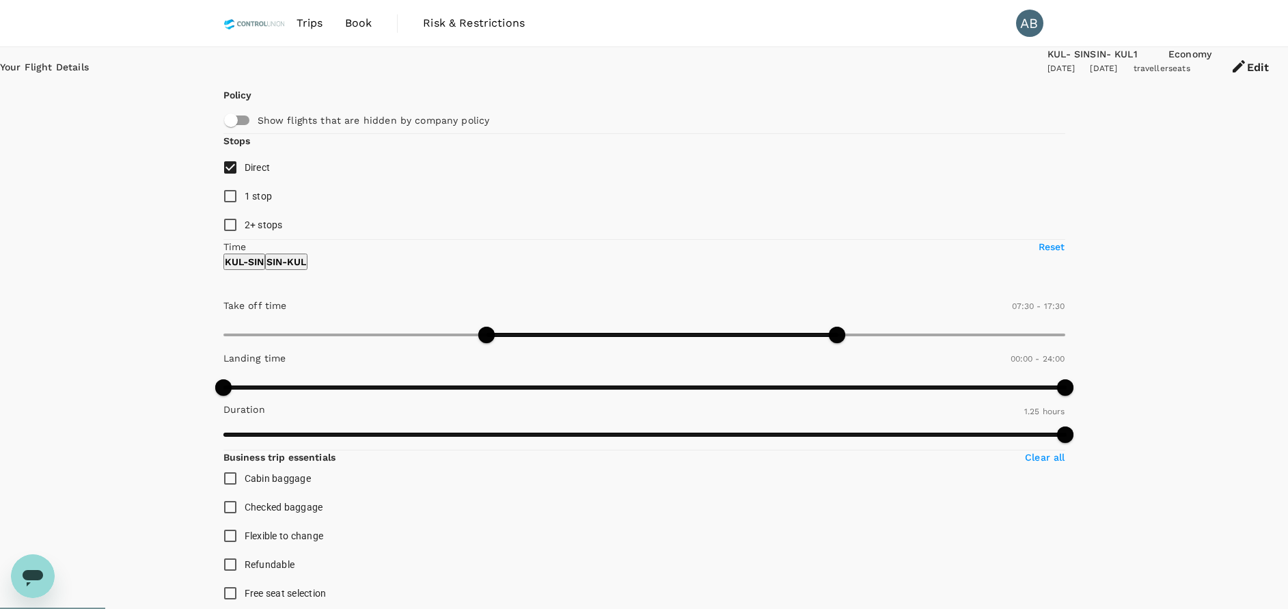
drag, startPoint x: 370, startPoint y: 23, endPoint x: 383, endPoint y: 24, distance: 13.0
click at [370, 23] on span "Book" at bounding box center [358, 23] width 27 height 16
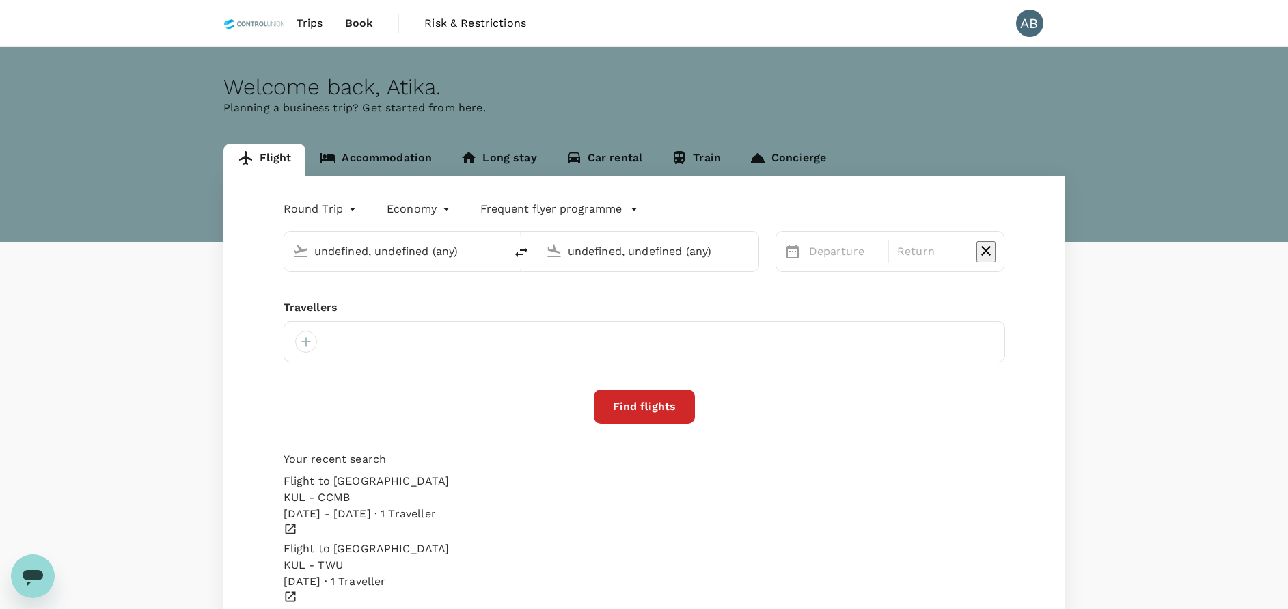
type input "Kuala Lumpur Intl ([GEOGRAPHIC_DATA])"
type input "Singapore Changi (SIN)"
type input "Kuala Lumpur Intl ([GEOGRAPHIC_DATA])"
type input "Singapore Changi (SIN)"
type input "Kuala Lumpur Intl ([GEOGRAPHIC_DATA])"
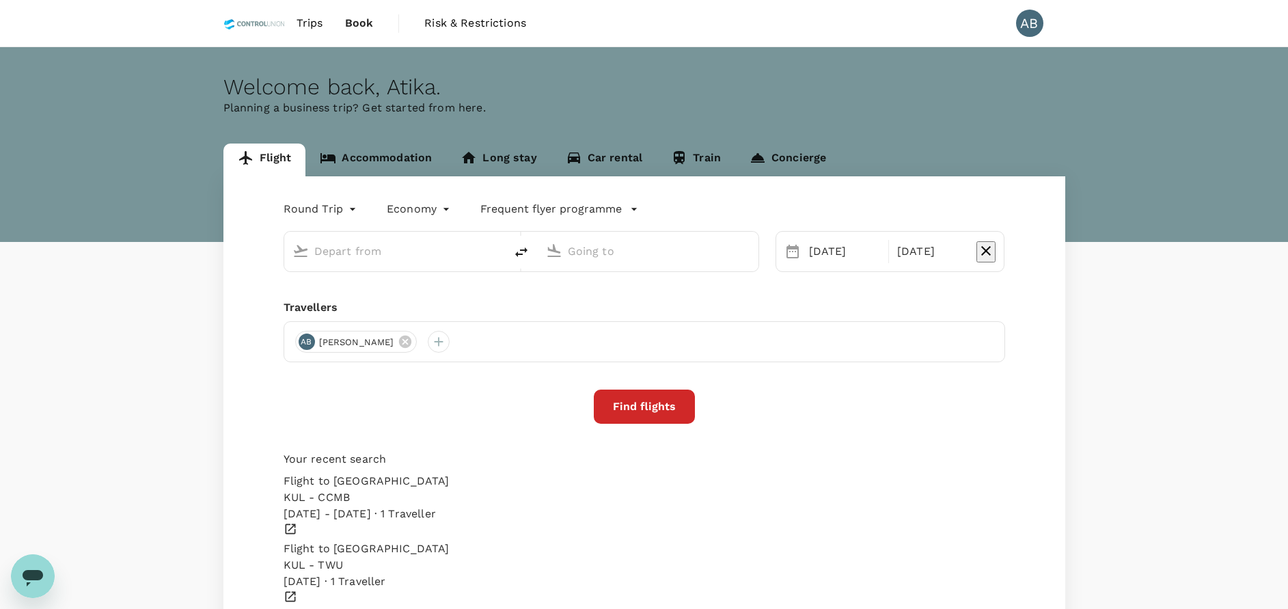
type input "Singapore Changi (SIN)"
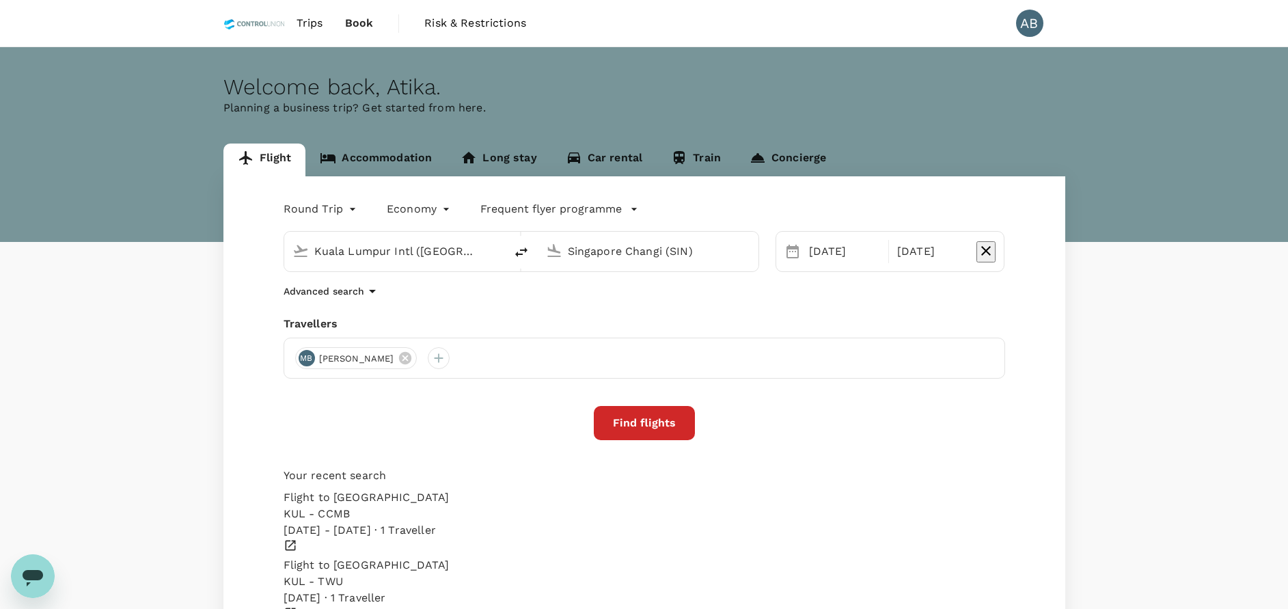
click at [392, 154] on link "Accommodation" at bounding box center [375, 159] width 141 height 33
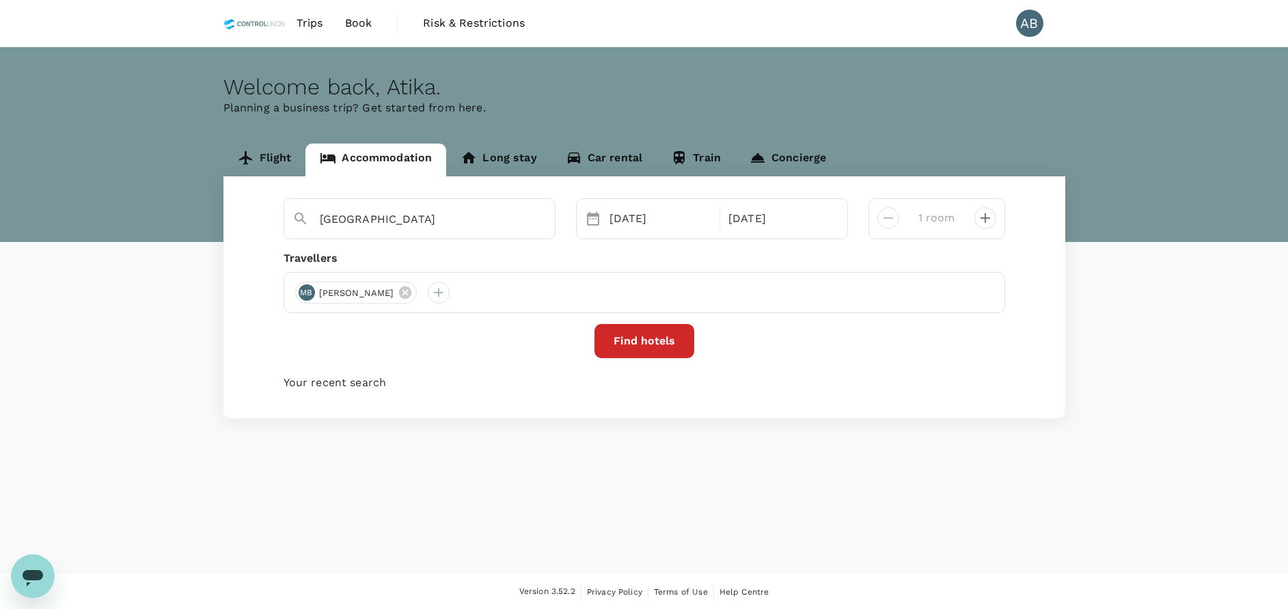
click at [856, 93] on div "Welcome back , Atika ." at bounding box center [644, 86] width 842 height 25
click at [590, 258] on div "Travellers" at bounding box center [645, 258] width 722 height 16
click at [458, 262] on div "Travellers" at bounding box center [645, 258] width 722 height 16
click at [537, 261] on div "Travellers" at bounding box center [645, 258] width 722 height 16
click at [474, 222] on input "Parkroyal On Beach Road" at bounding box center [414, 218] width 189 height 21
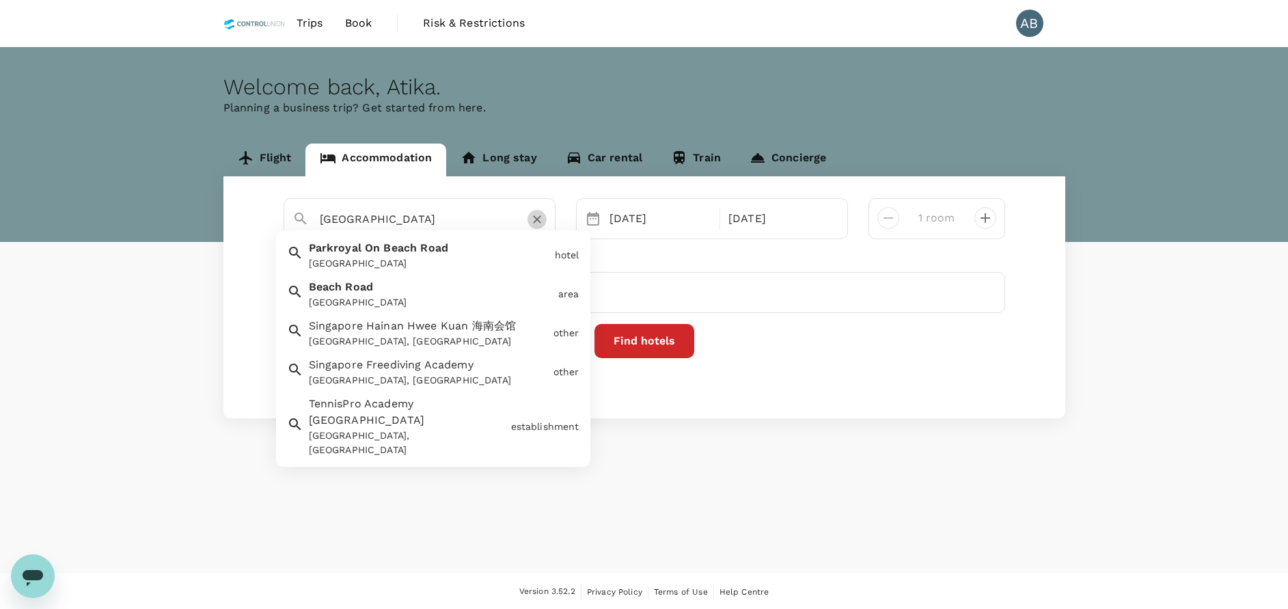
click at [536, 220] on icon "Clear" at bounding box center [537, 220] width 8 height 8
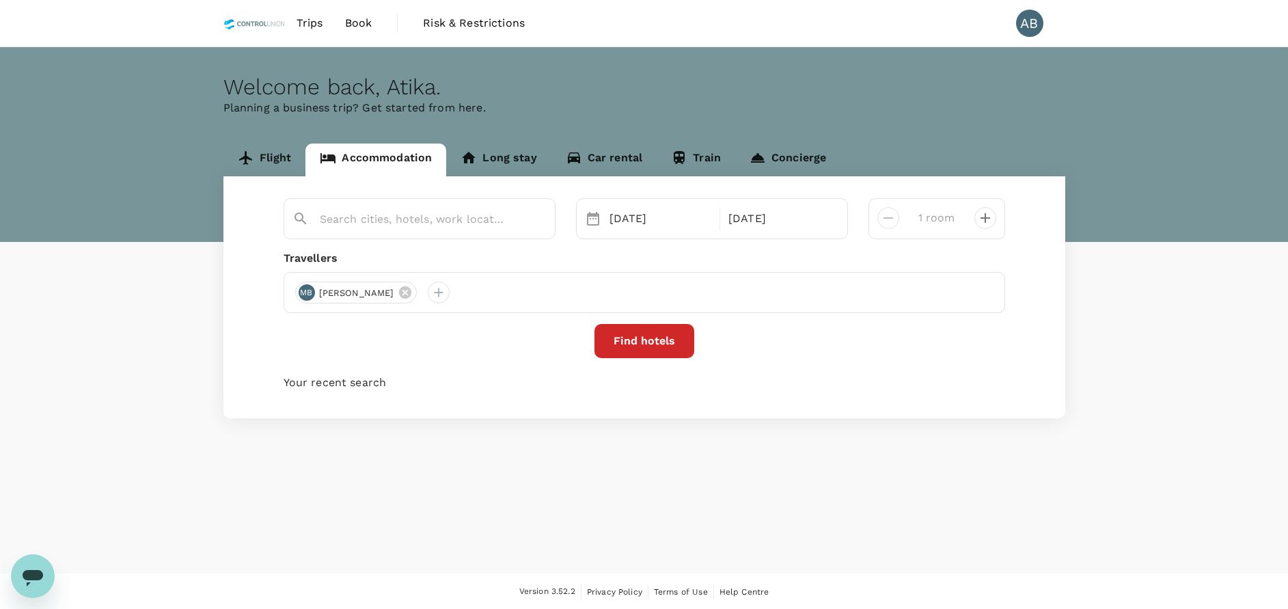
click at [631, 260] on div "Travellers" at bounding box center [645, 258] width 722 height 16
click at [376, 222] on input "text" at bounding box center [414, 218] width 189 height 21
click at [469, 254] on span "Bugi" at bounding box center [481, 247] width 25 height 13
type input "Mercure Singapore Bugis"
click at [644, 349] on button "Find hotels" at bounding box center [644, 341] width 100 height 34
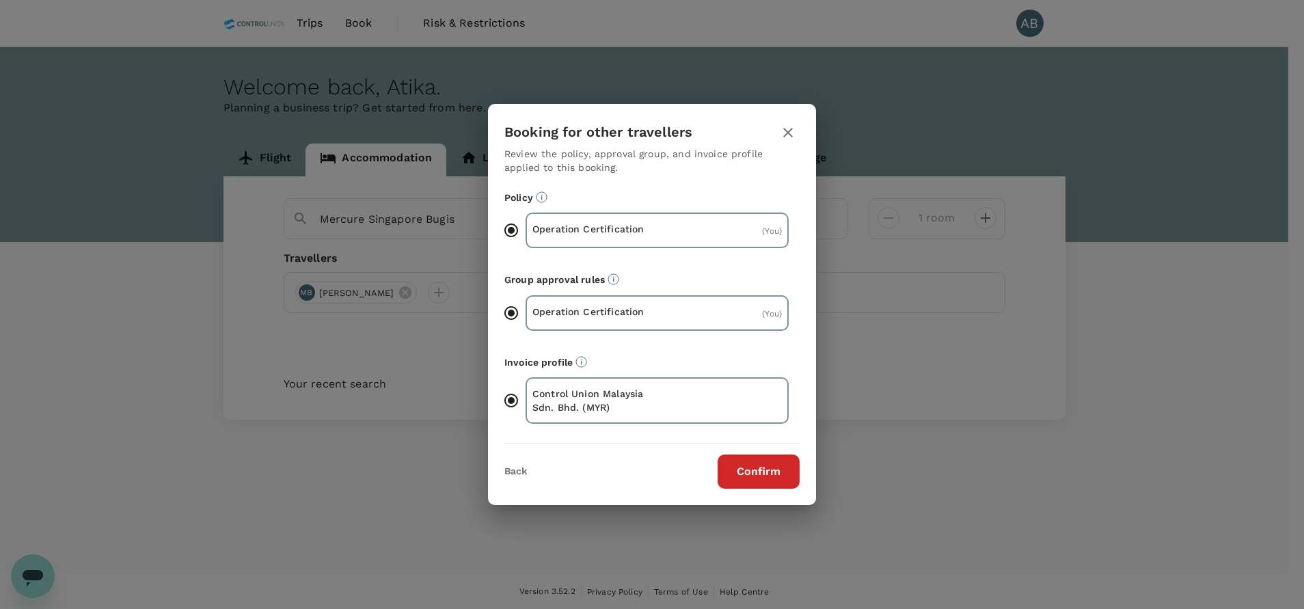
click at [757, 465] on button "Confirm" at bounding box center [758, 471] width 82 height 34
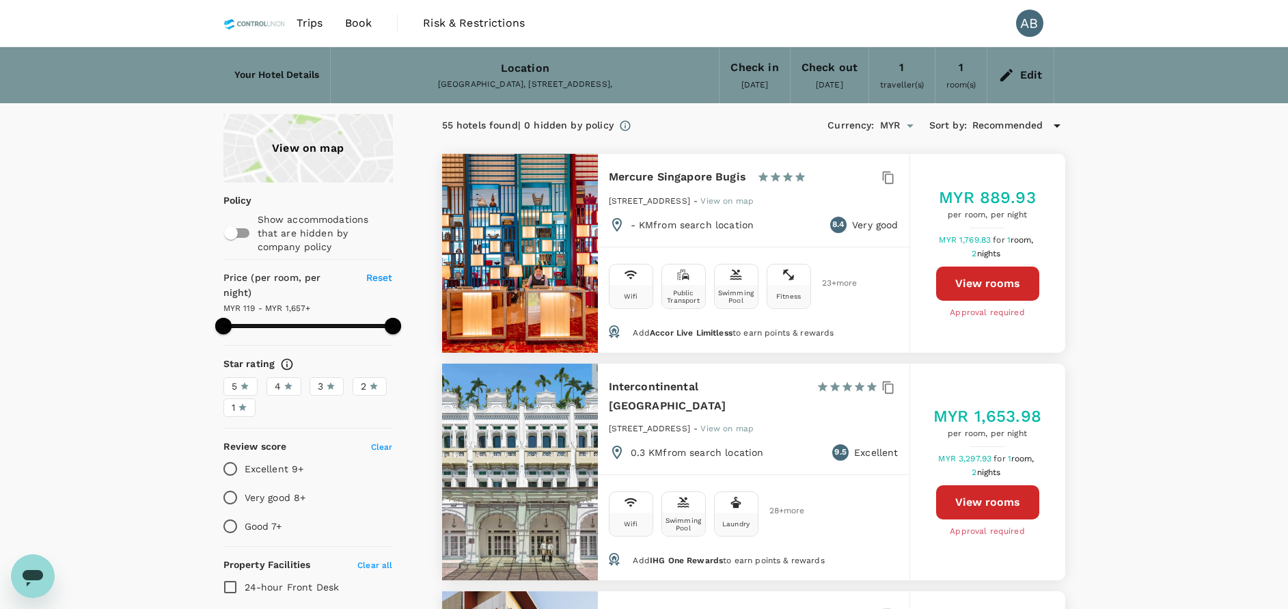
click at [980, 277] on button "View rooms" at bounding box center [987, 283] width 103 height 34
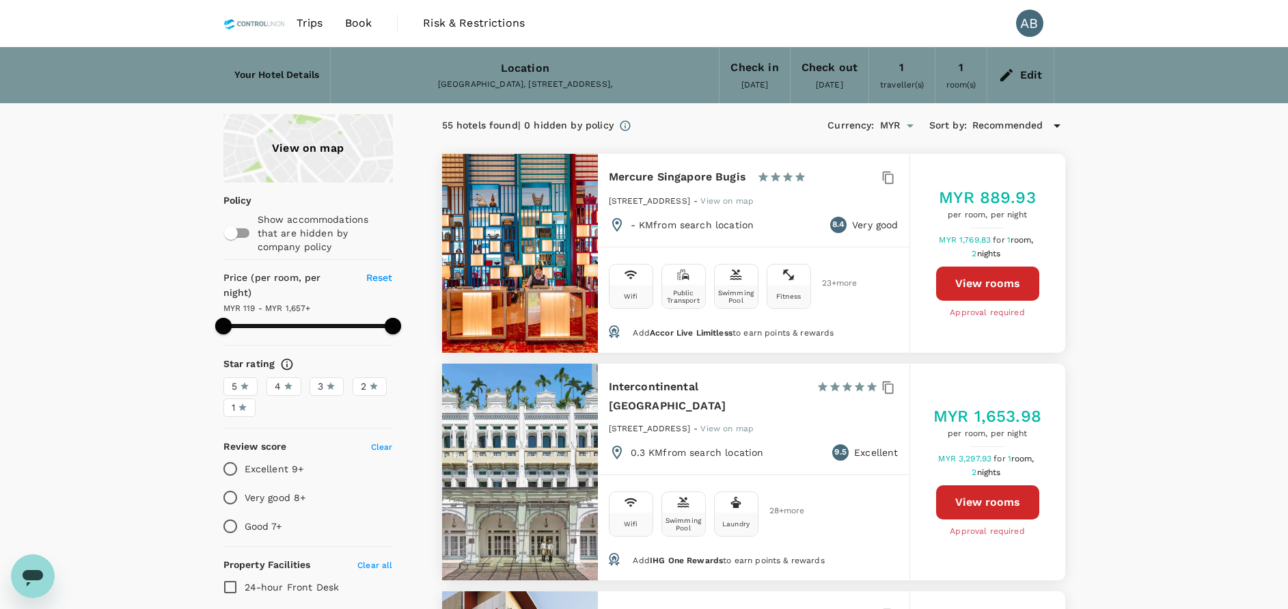
click at [680, 130] on div "55 hotels found | 0 hidden by policy Currency : MYR Sort by : Recommended" at bounding box center [753, 125] width 623 height 23
click at [1000, 282] on button "View rooms" at bounding box center [987, 283] width 103 height 34
type input "1656.43"
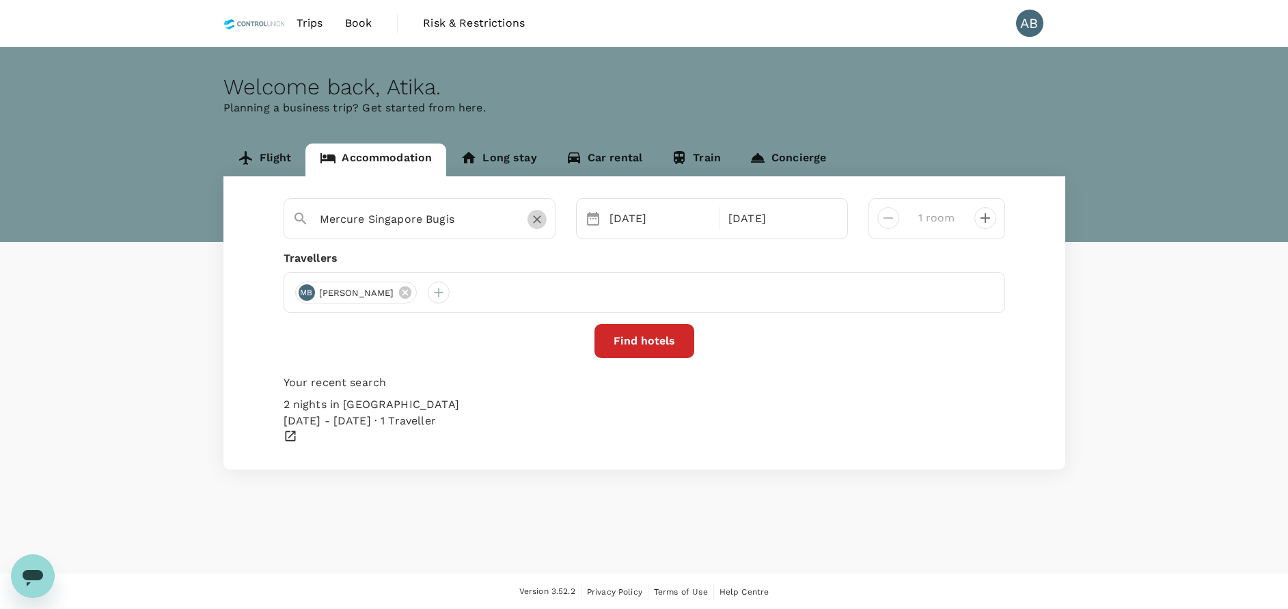
drag, startPoint x: 538, startPoint y: 220, endPoint x: 424, endPoint y: 221, distance: 113.4
click at [537, 221] on icon "Clear" at bounding box center [537, 220] width 14 height 14
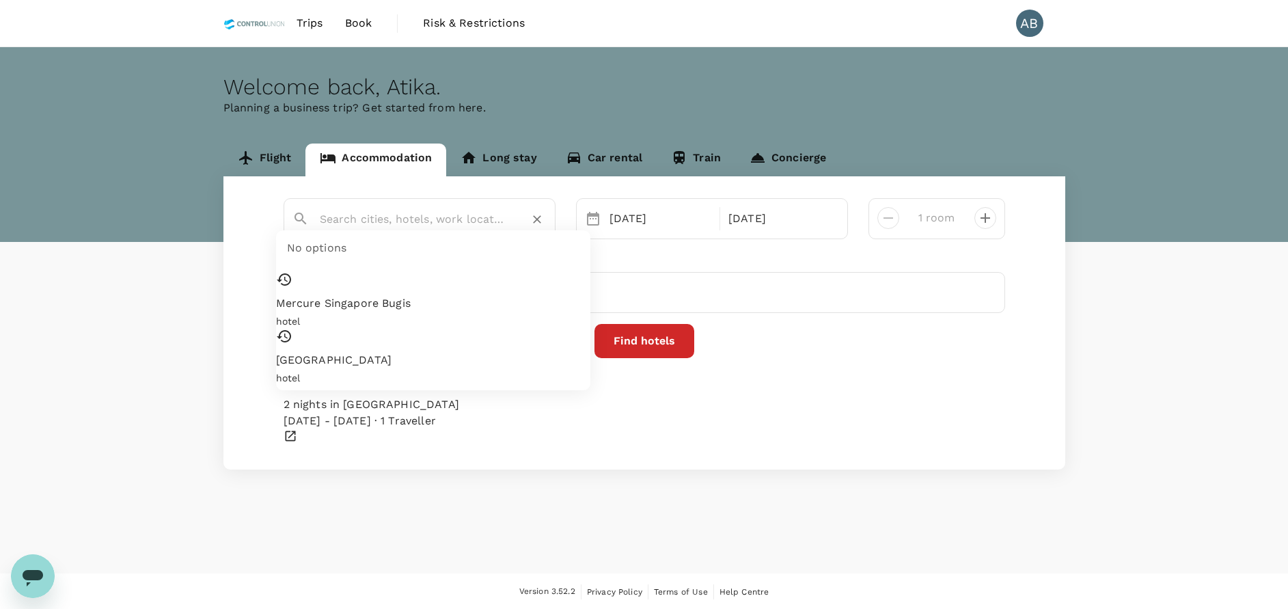
click at [387, 221] on input "text" at bounding box center [414, 218] width 189 height 21
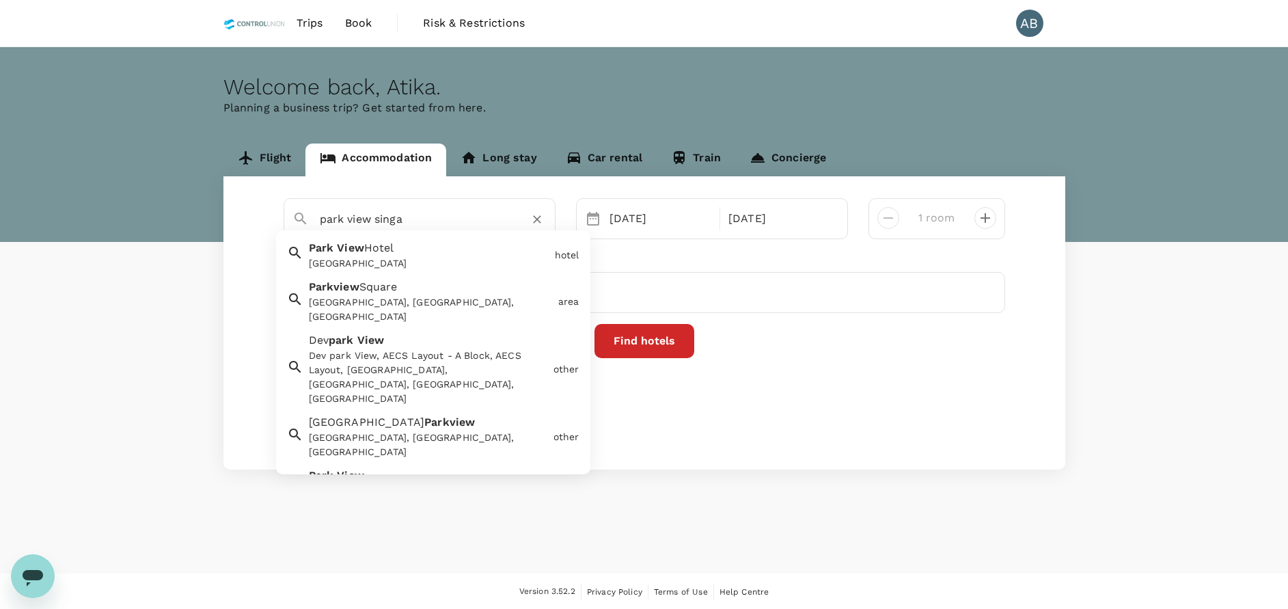
click at [342, 254] on span "View" at bounding box center [350, 247] width 27 height 13
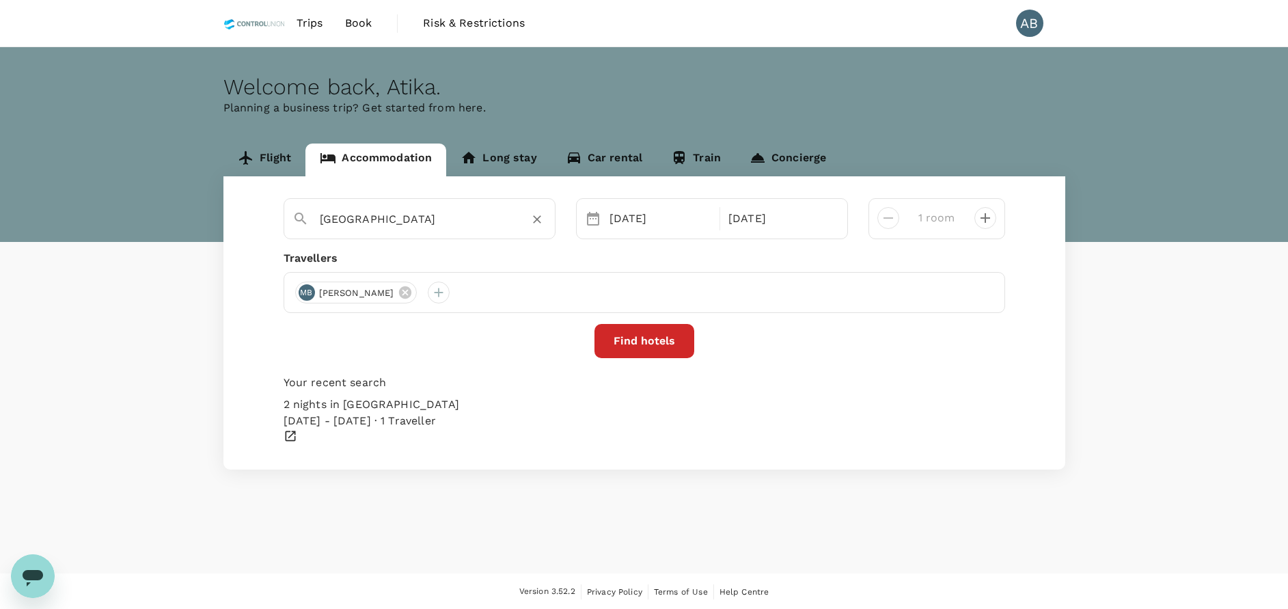
type input "Park View Hotel"
click at [641, 336] on button "Find hotels" at bounding box center [644, 341] width 100 height 34
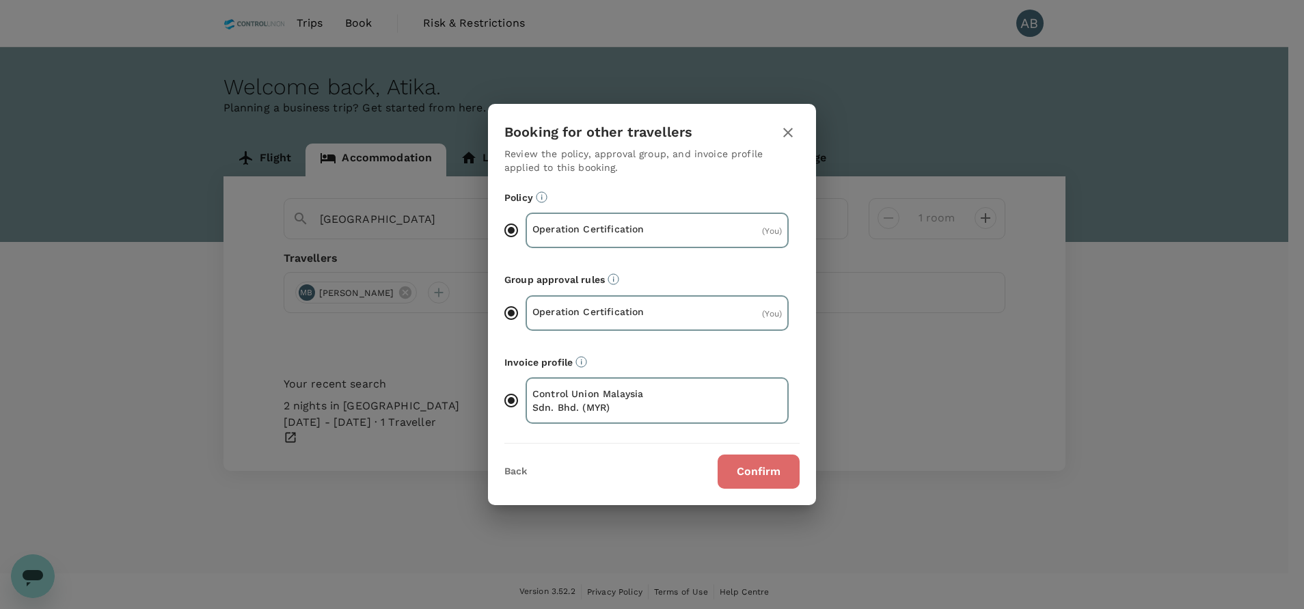
click at [764, 463] on button "Confirm" at bounding box center [758, 471] width 82 height 34
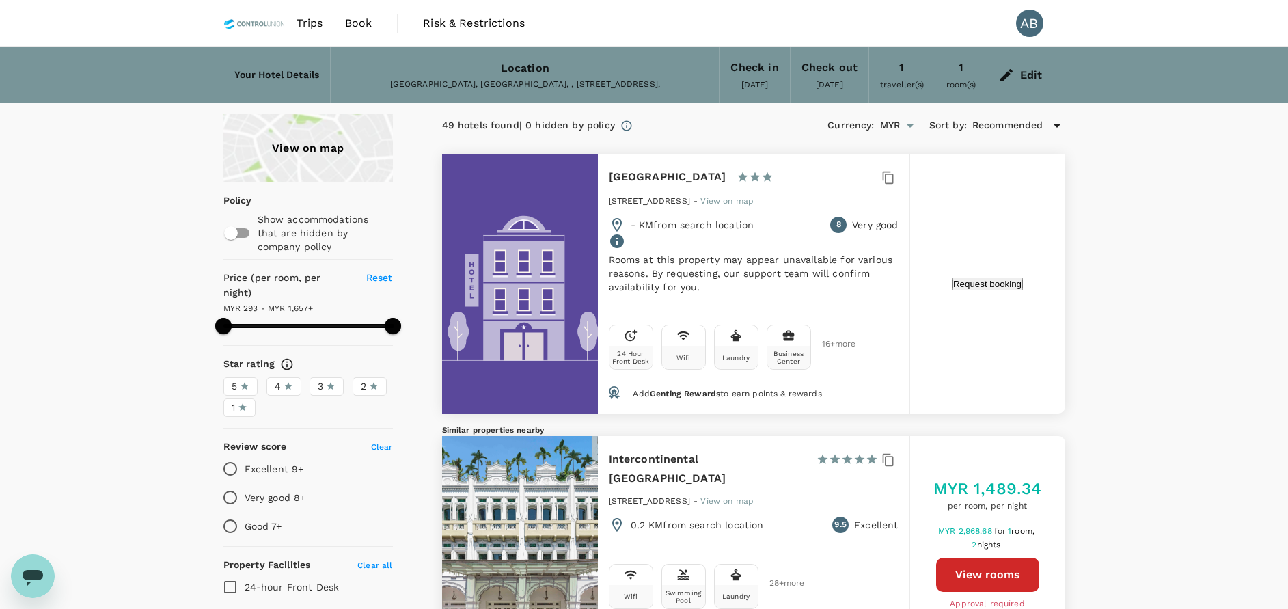
type input "1656.4"
click at [1009, 74] on icon at bounding box center [1006, 75] width 12 height 12
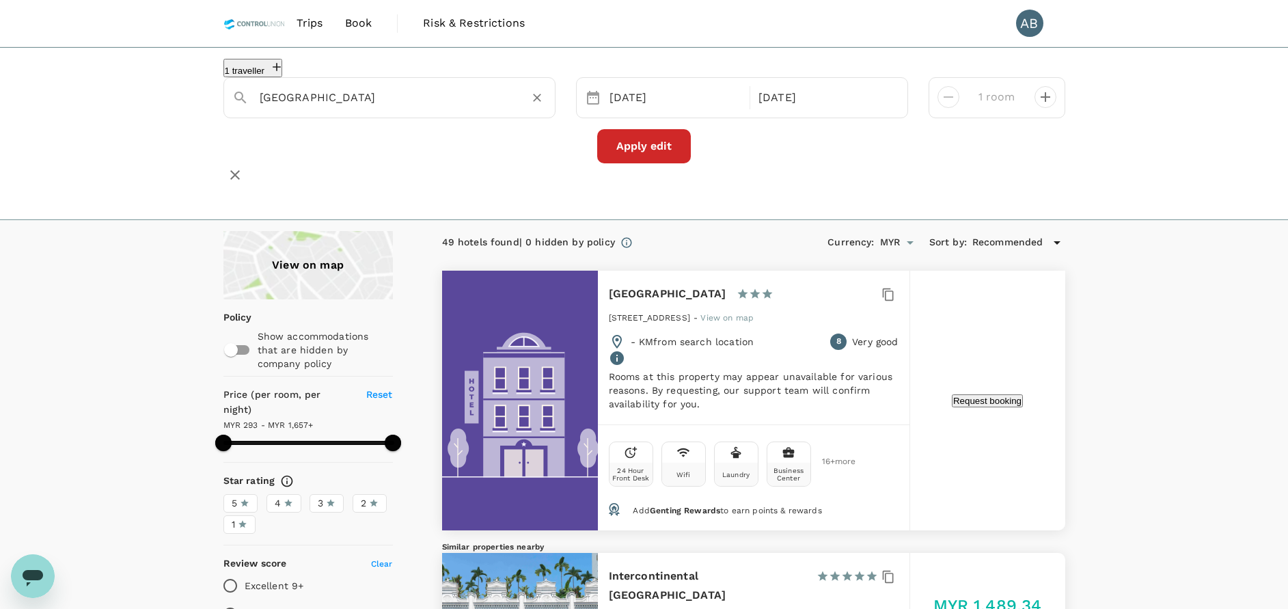
drag, startPoint x: 533, startPoint y: 110, endPoint x: 493, endPoint y: 113, distance: 39.7
click at [532, 105] on icon "Clear" at bounding box center [537, 98] width 14 height 14
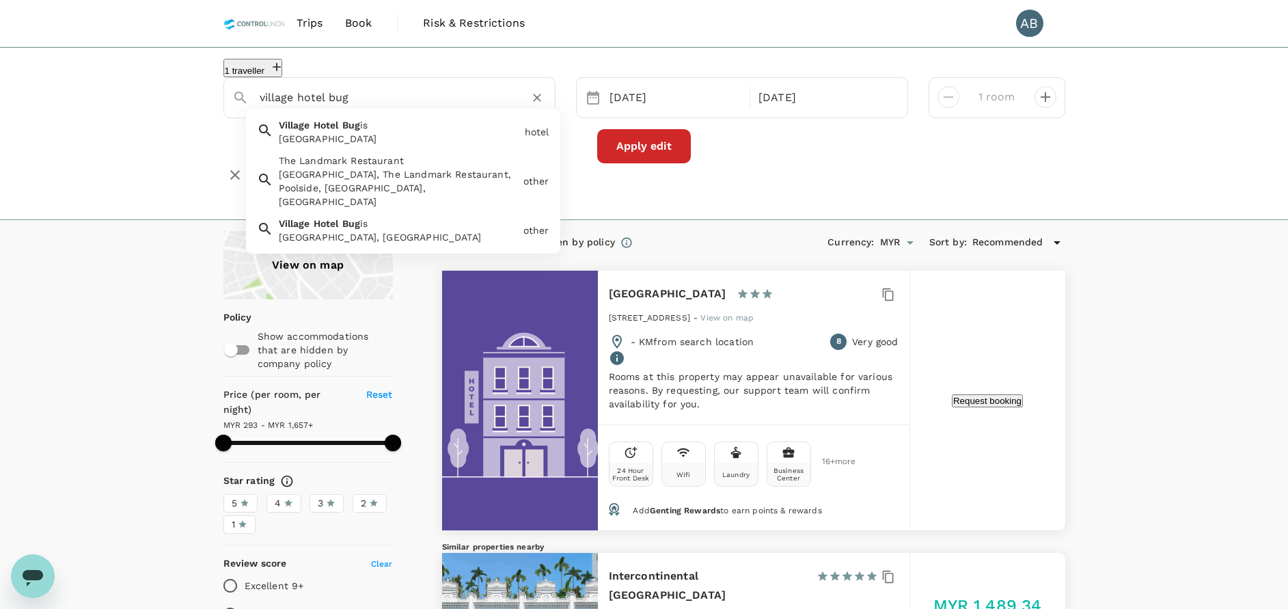
click at [320, 141] on div "[GEOGRAPHIC_DATA]" at bounding box center [399, 139] width 241 height 14
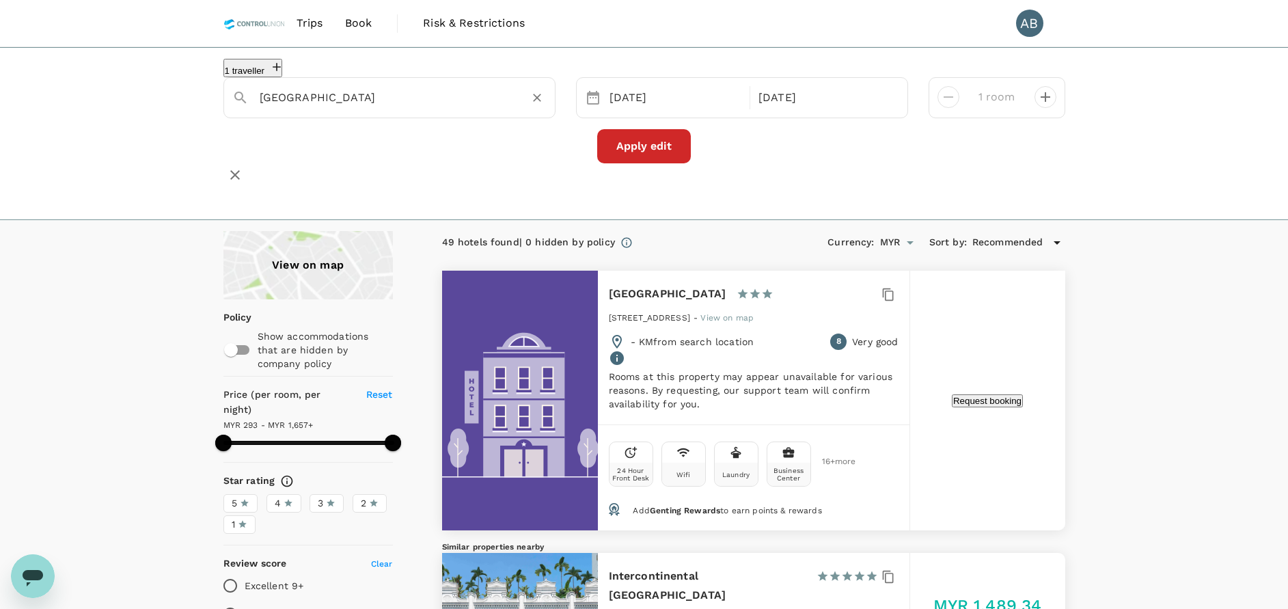
type input "[GEOGRAPHIC_DATA]"
click at [649, 163] on button "Apply edit" at bounding box center [644, 146] width 94 height 34
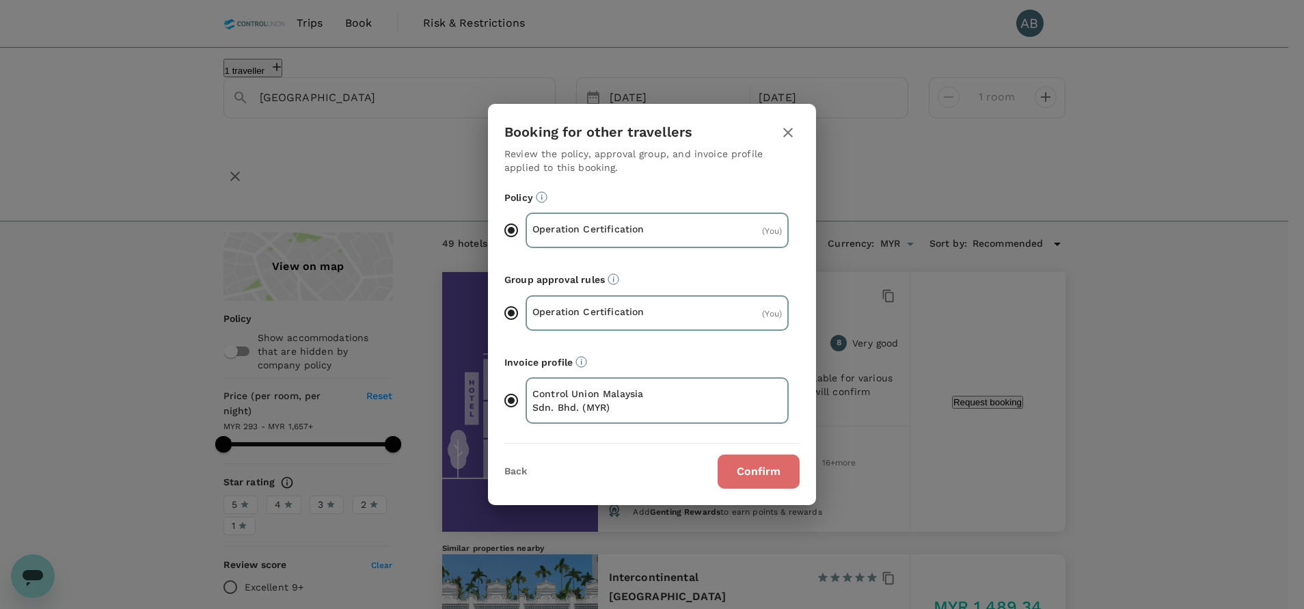
click at [756, 472] on button "Confirm" at bounding box center [758, 471] width 82 height 34
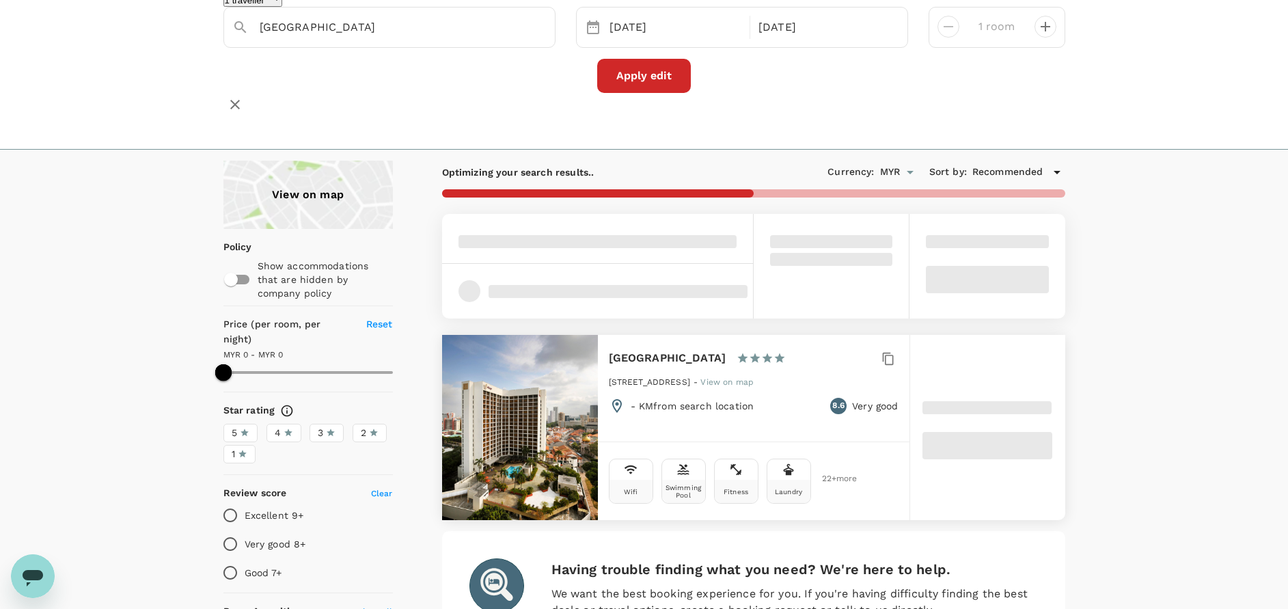
scroll to position [102, 0]
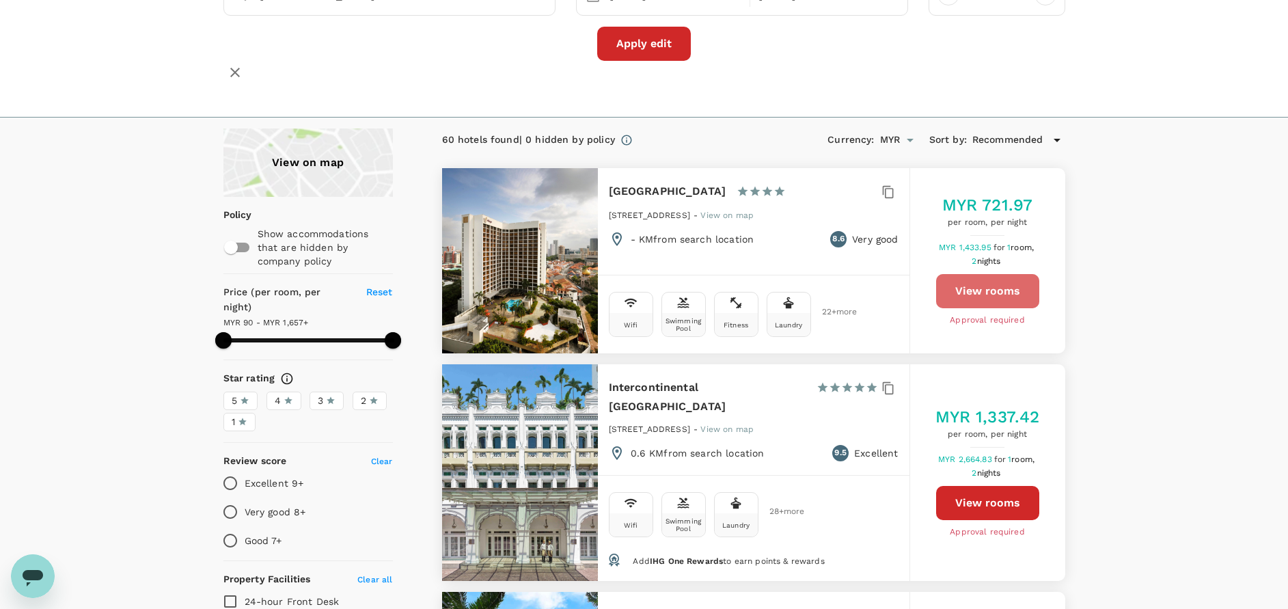
click at [970, 302] on button "View rooms" at bounding box center [987, 291] width 103 height 34
type input "1656.91"
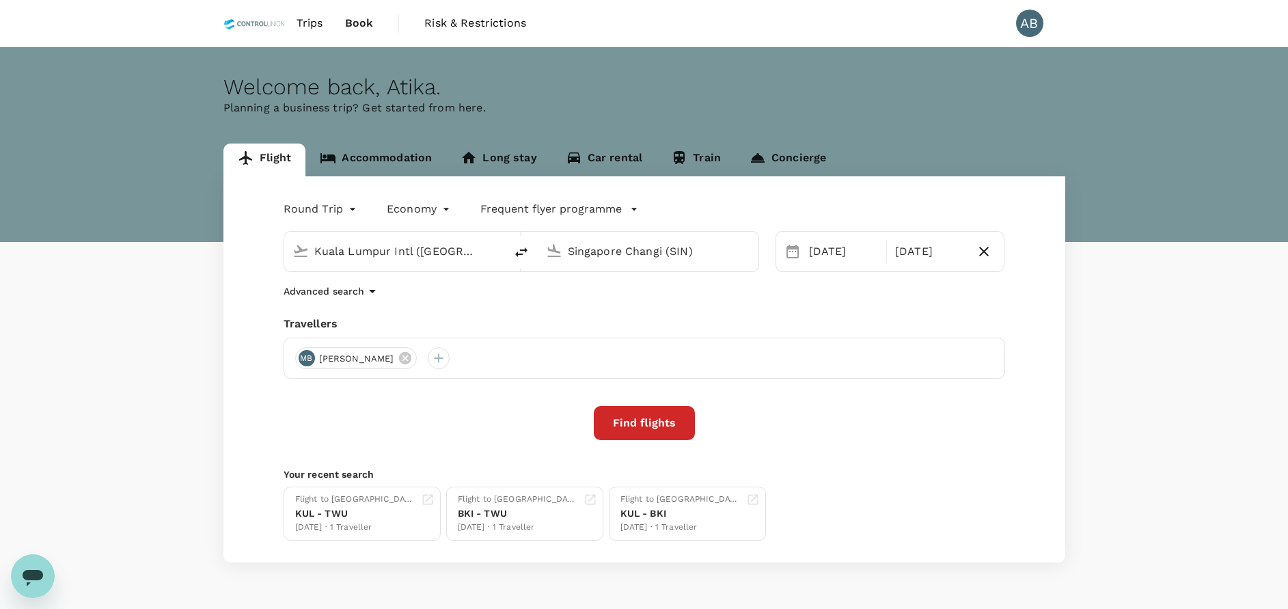
click at [688, 249] on input "Singapore Changi (SIN)" at bounding box center [649, 251] width 162 height 21
click at [612, 277] on p "[GEOGRAPHIC_DATA], [GEOGRAPHIC_DATA]" at bounding box center [668, 279] width 273 height 14
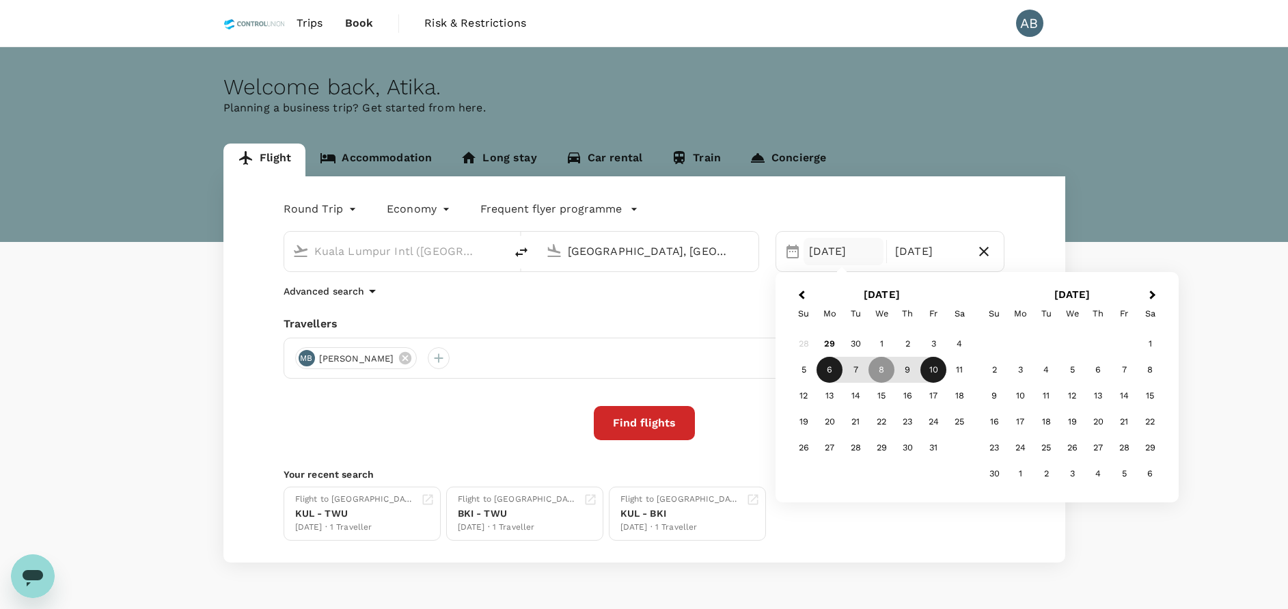
type input "[GEOGRAPHIC_DATA], [GEOGRAPHIC_DATA] (any)"
click at [827, 366] on div "6" at bounding box center [830, 370] width 26 height 26
click at [808, 394] on div "12" at bounding box center [804, 396] width 26 height 26
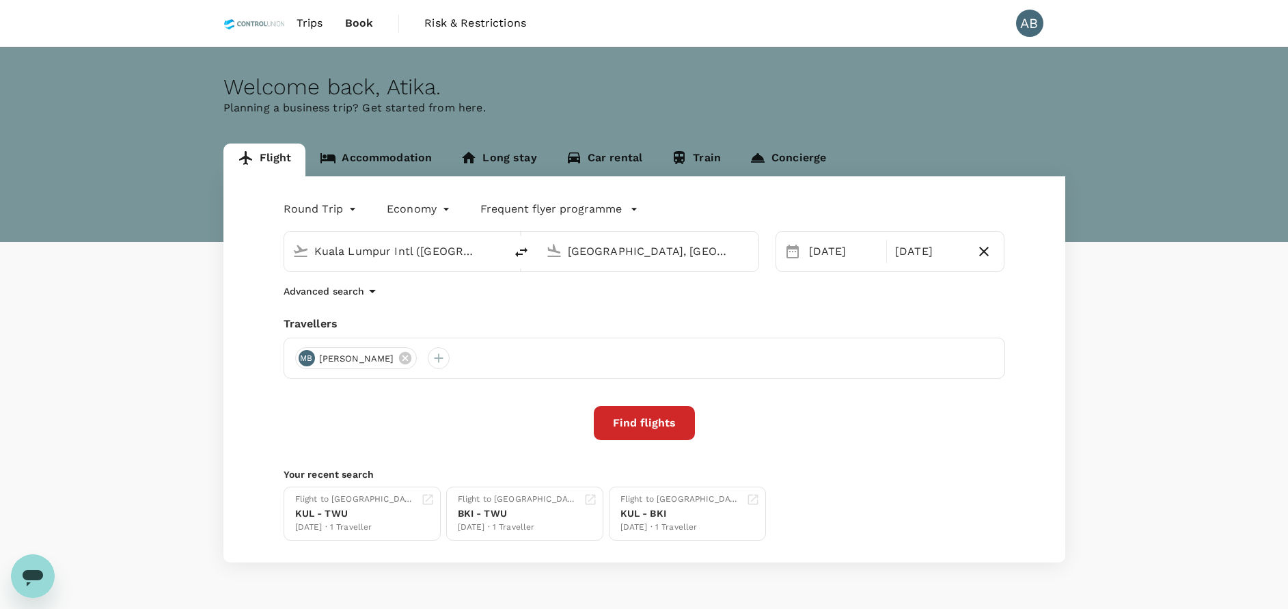
click at [685, 311] on div "Round Trip roundtrip Economy economy Frequent flyer programme [GEOGRAPHIC_DATA]…" at bounding box center [644, 369] width 842 height 386
drag, startPoint x: 654, startPoint y: 430, endPoint x: 767, endPoint y: 430, distance: 112.7
click at [655, 430] on button "Find flights" at bounding box center [644, 423] width 101 height 34
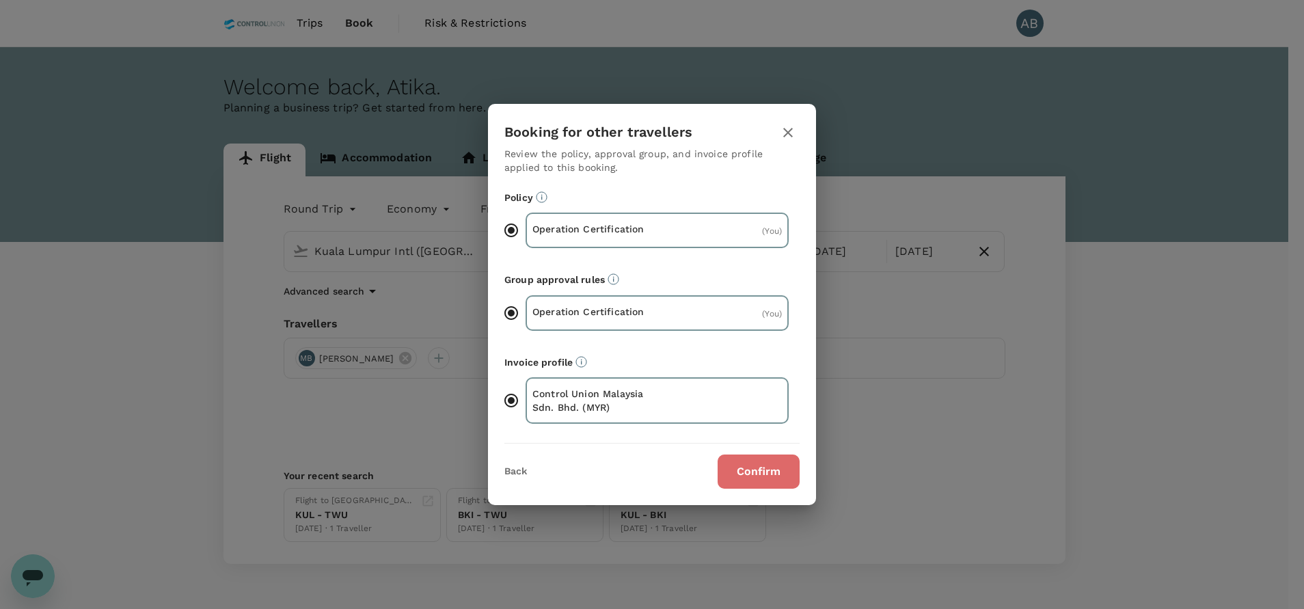
click at [776, 475] on button "Confirm" at bounding box center [758, 471] width 82 height 34
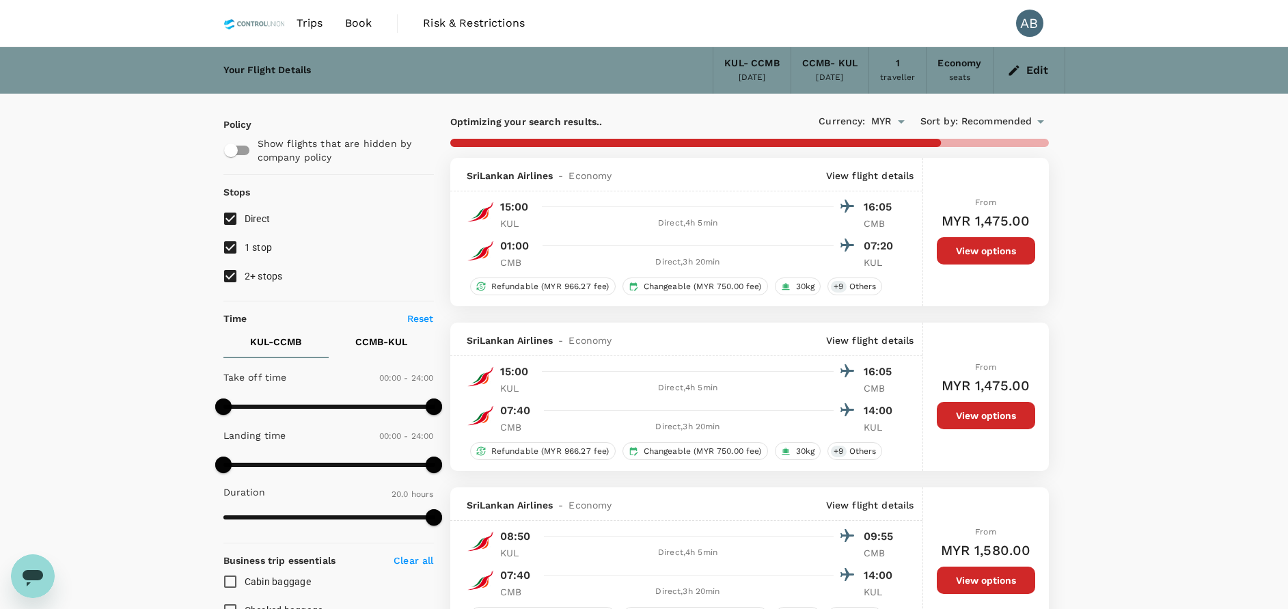
type input "1615"
click at [228, 276] on input "2+ stops" at bounding box center [230, 276] width 29 height 29
checkbox input "false"
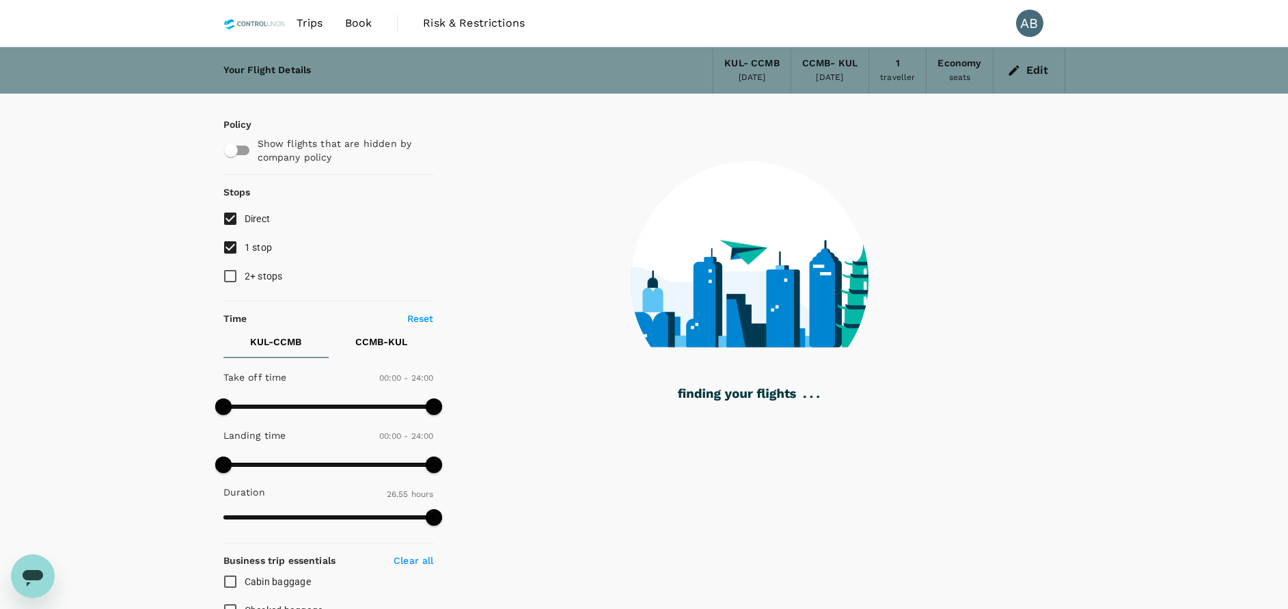
click at [231, 248] on input "1 stop" at bounding box center [230, 247] width 29 height 29
checkbox input "false"
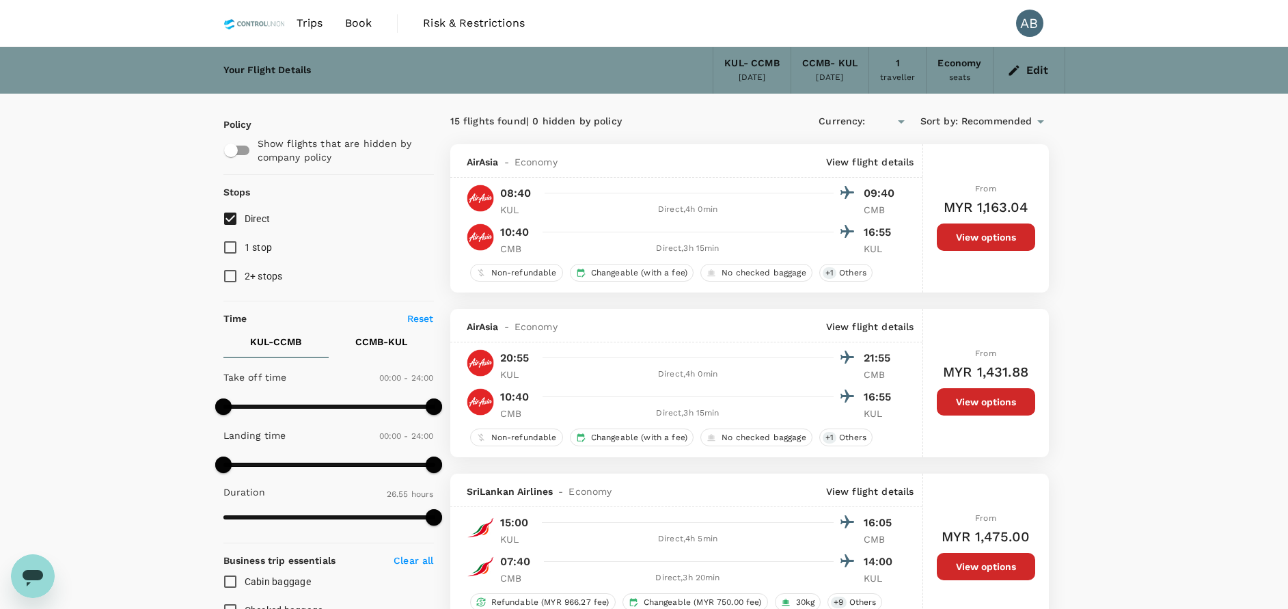
type input "MYR"
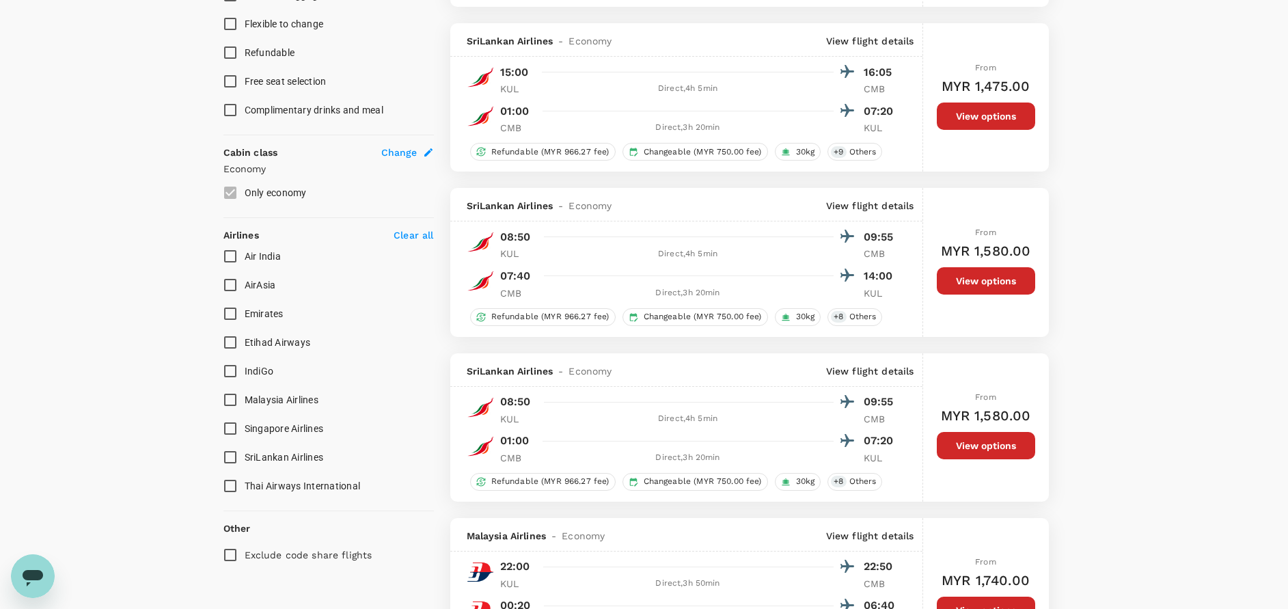
scroll to position [820, 0]
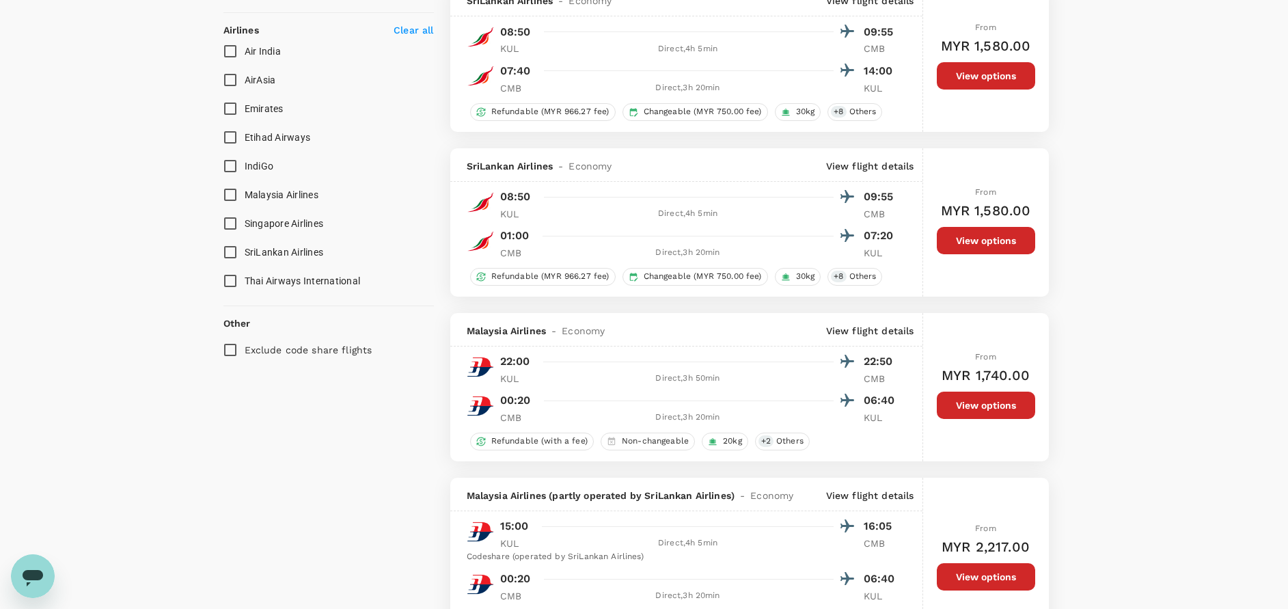
click at [234, 194] on input "Malaysia Airlines" at bounding box center [230, 194] width 29 height 29
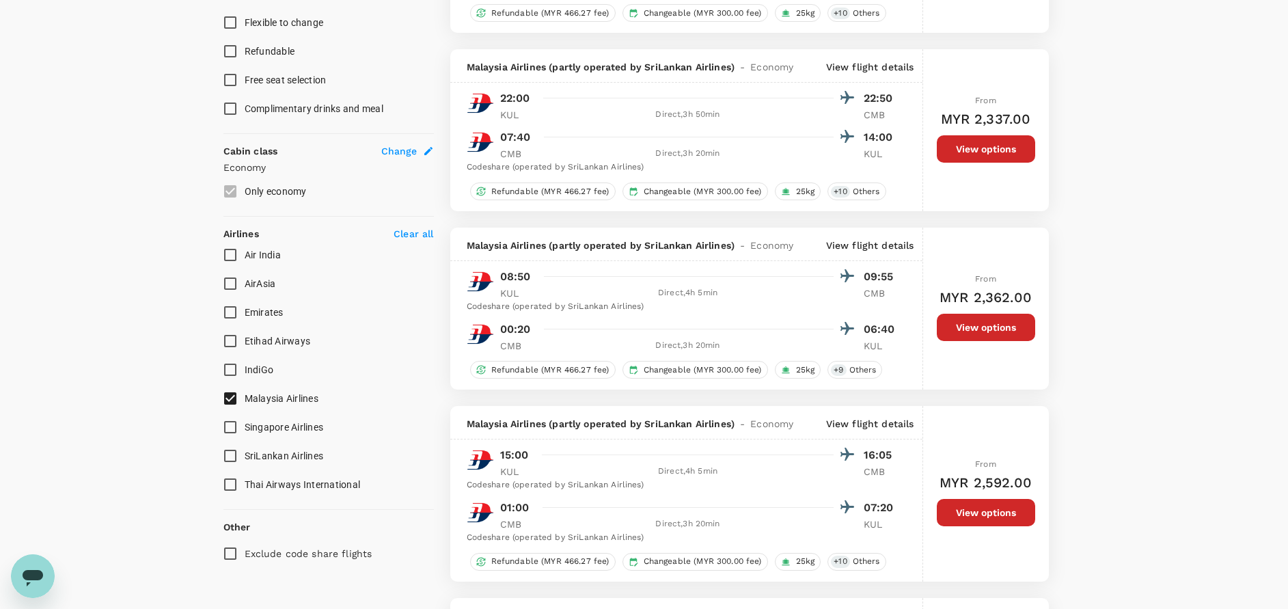
scroll to position [717, 0]
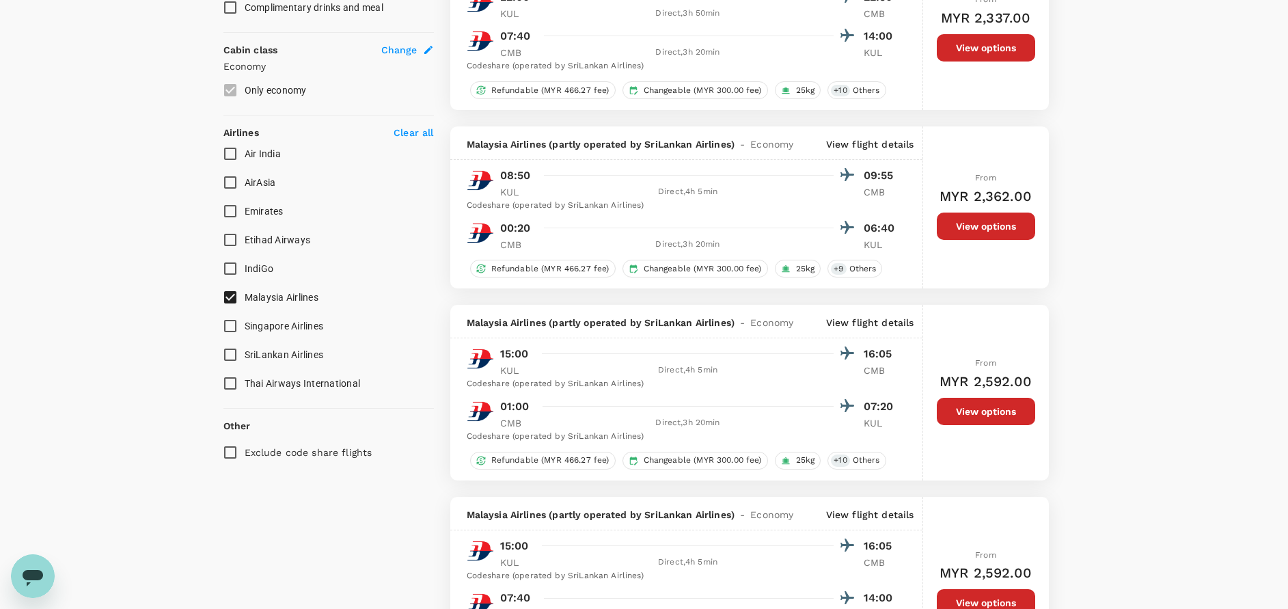
click at [228, 294] on input "Malaysia Airlines" at bounding box center [230, 297] width 29 height 29
checkbox input "false"
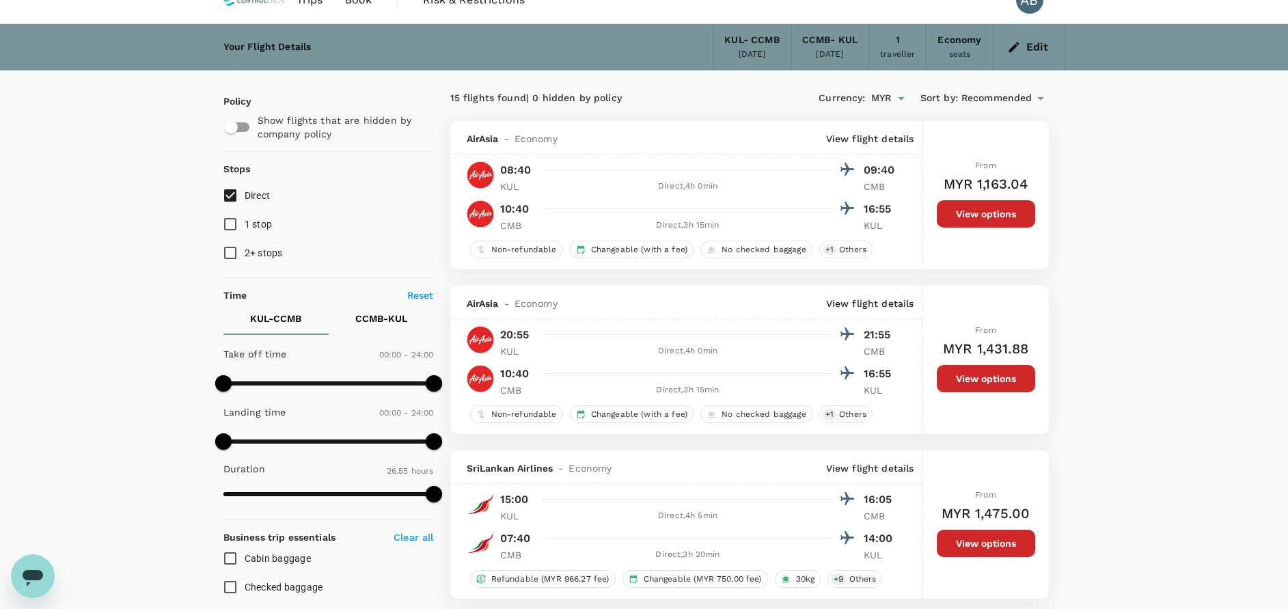
scroll to position [0, 0]
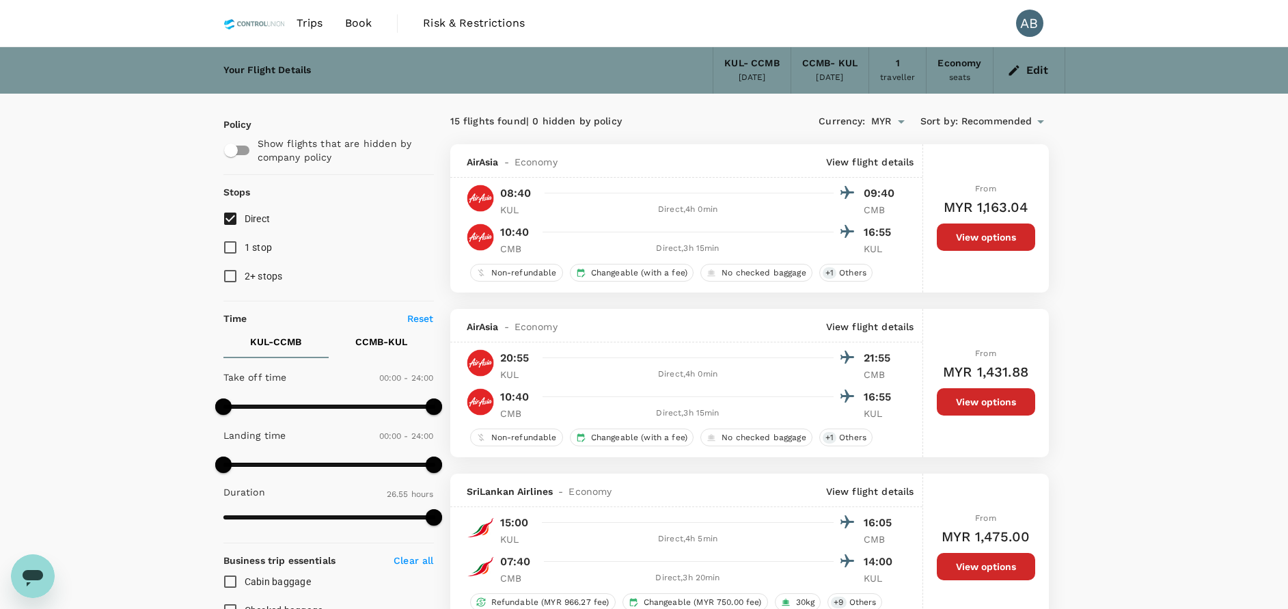
drag, startPoint x: 1078, startPoint y: 282, endPoint x: 1179, endPoint y: 478, distance: 220.6
click at [661, 124] on div "15 flights found | 0 hidden by policy" at bounding box center [599, 121] width 299 height 15
click at [748, 118] on div "15 flights found | 0 hidden by policy" at bounding box center [599, 121] width 299 height 15
click at [977, 232] on button "View options" at bounding box center [986, 236] width 98 height 27
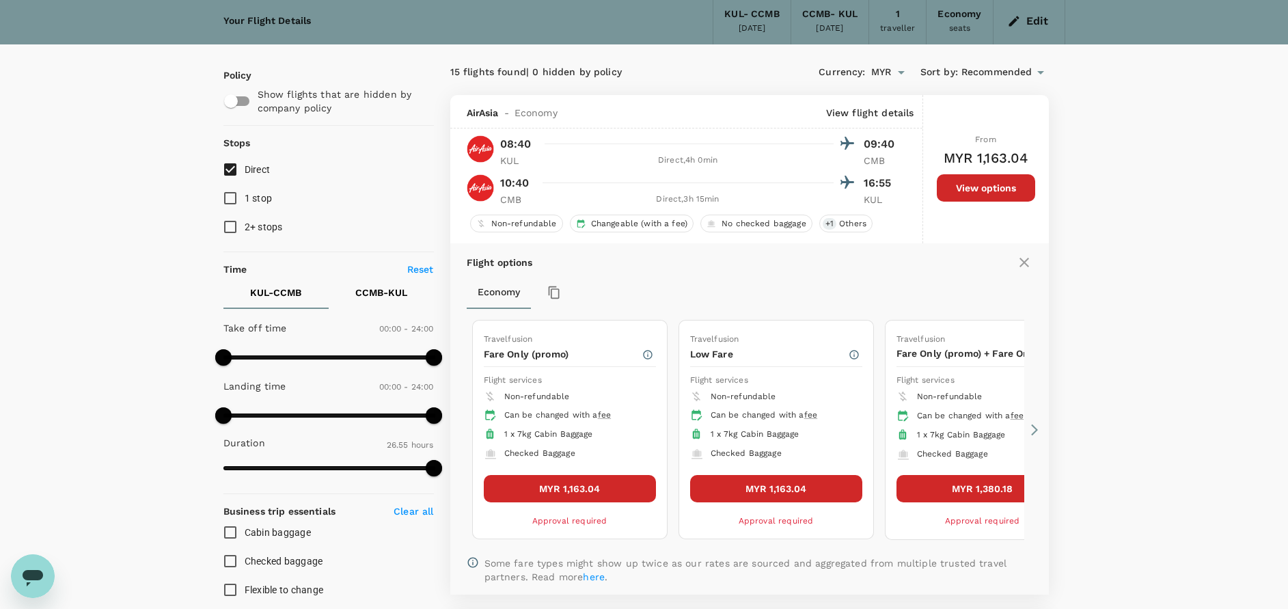
scroll to position [42, 0]
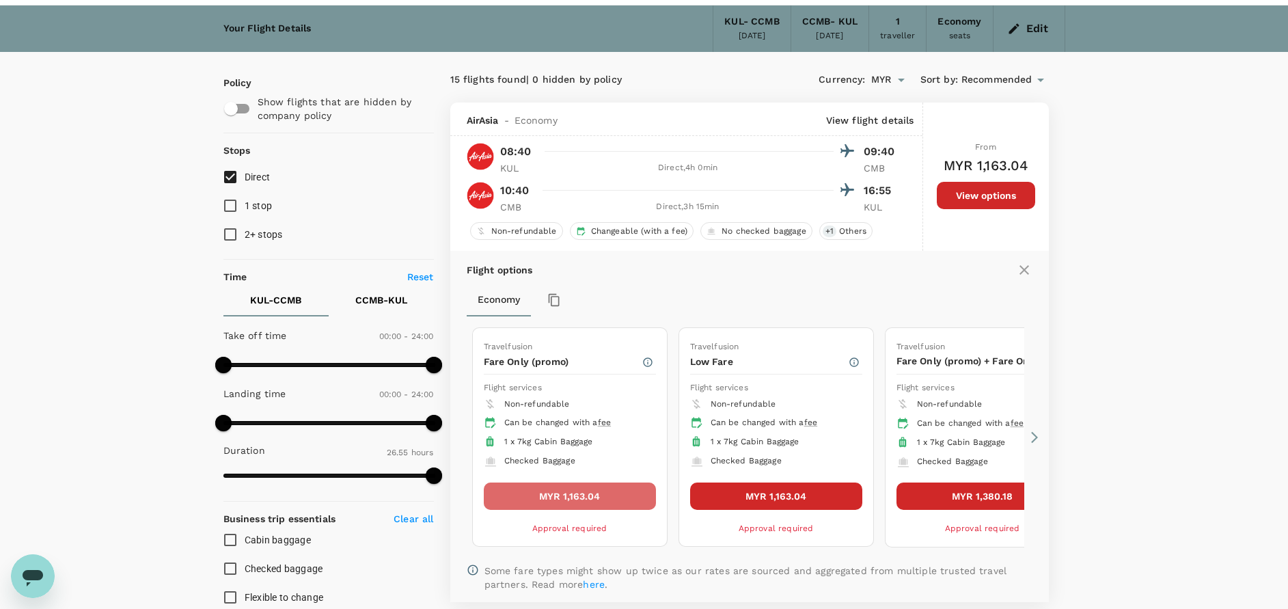
click at [577, 486] on button "MYR 1,163.04" at bounding box center [570, 495] width 172 height 27
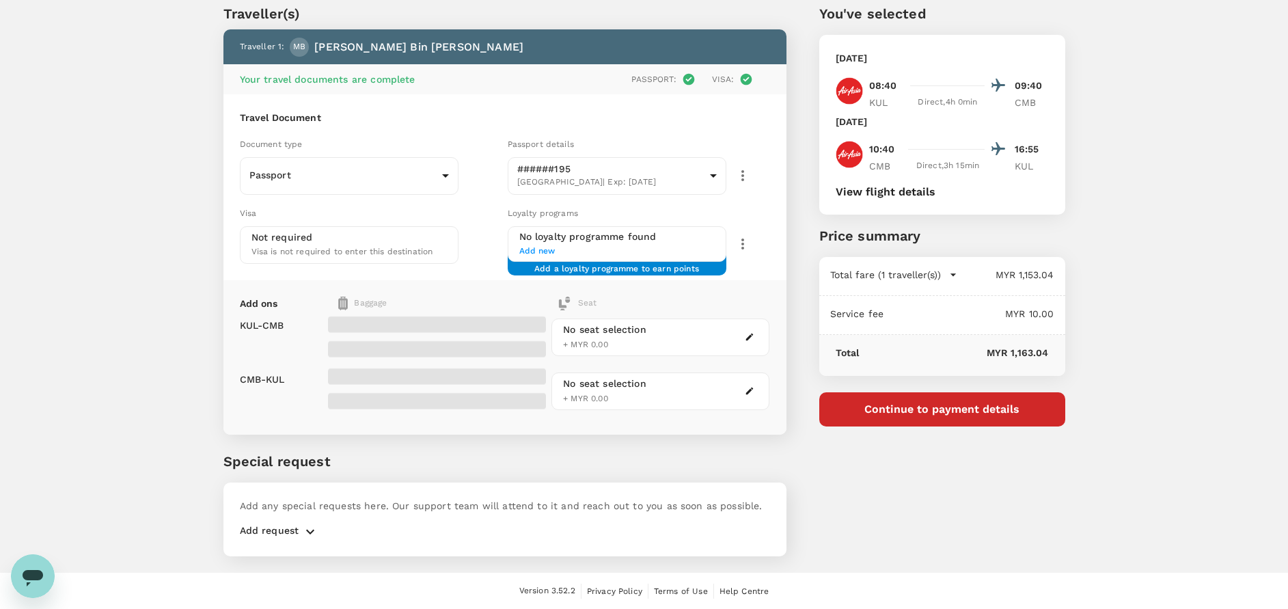
scroll to position [49, 0]
drag, startPoint x: 292, startPoint y: 513, endPoint x: 309, endPoint y: 522, distance: 18.7
click at [292, 514] on div "Add any special requests here. Our support team will attend to it and reach out…" at bounding box center [504, 519] width 563 height 74
click at [310, 523] on icon "button" at bounding box center [310, 531] width 16 height 16
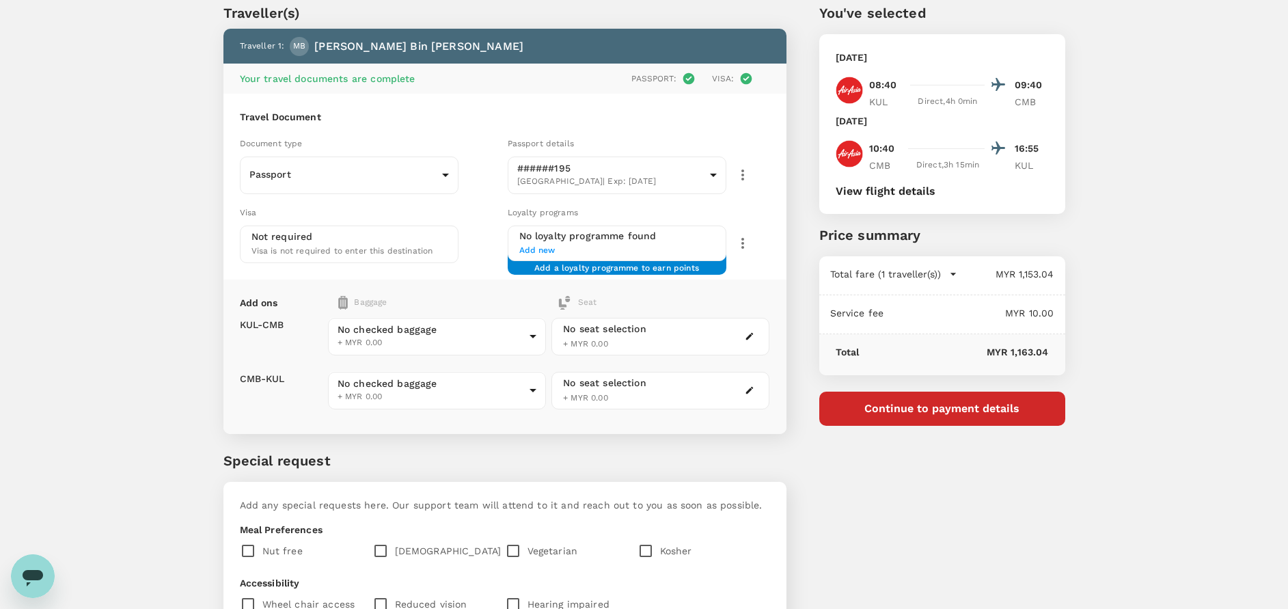
click at [1000, 489] on div "You've selected Monday, 06 Oct 2025 08:40 09:40 KUL Direct , 4h 0min CMB Sunday…" at bounding box center [925, 380] width 279 height 820
click at [683, 439] on div "Traveller(s) Traveller 1 : MB Mohd Shauki Bin Mohd Ghazali Your travel document…" at bounding box center [489, 380] width 596 height 820
click at [429, 339] on body "Back to flight results Flight review Traveller(s) Traveller 1 : MB Mohd Shauki …" at bounding box center [644, 389] width 1288 height 876
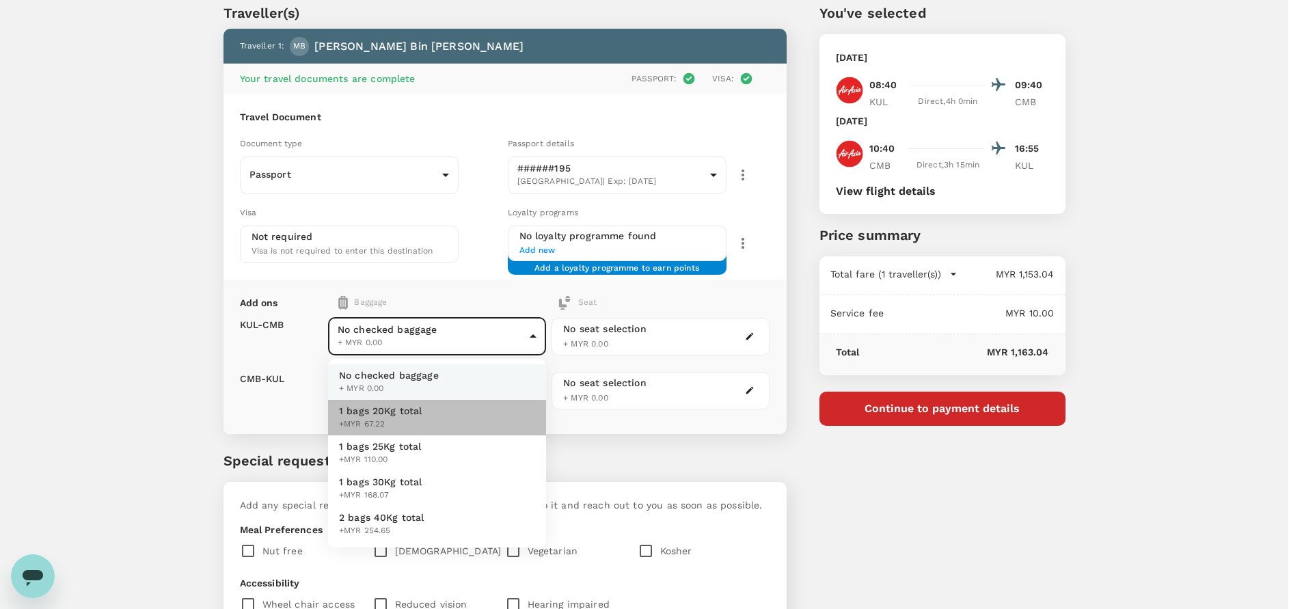
click at [369, 411] on span "1 bags 20Kg total" at bounding box center [380, 411] width 83 height 14
type input "1 - 67.22"
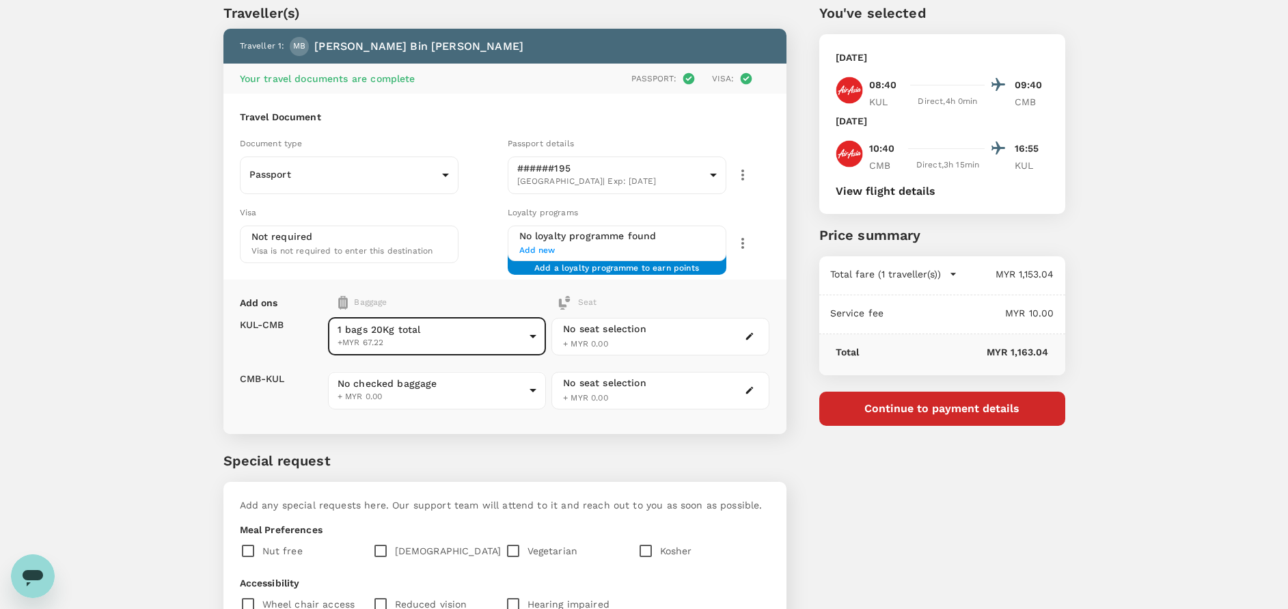
click at [416, 385] on body "Back to flight results Flight review Traveller(s) Traveller 1 : MB Mohd Shauki …" at bounding box center [644, 389] width 1288 height 876
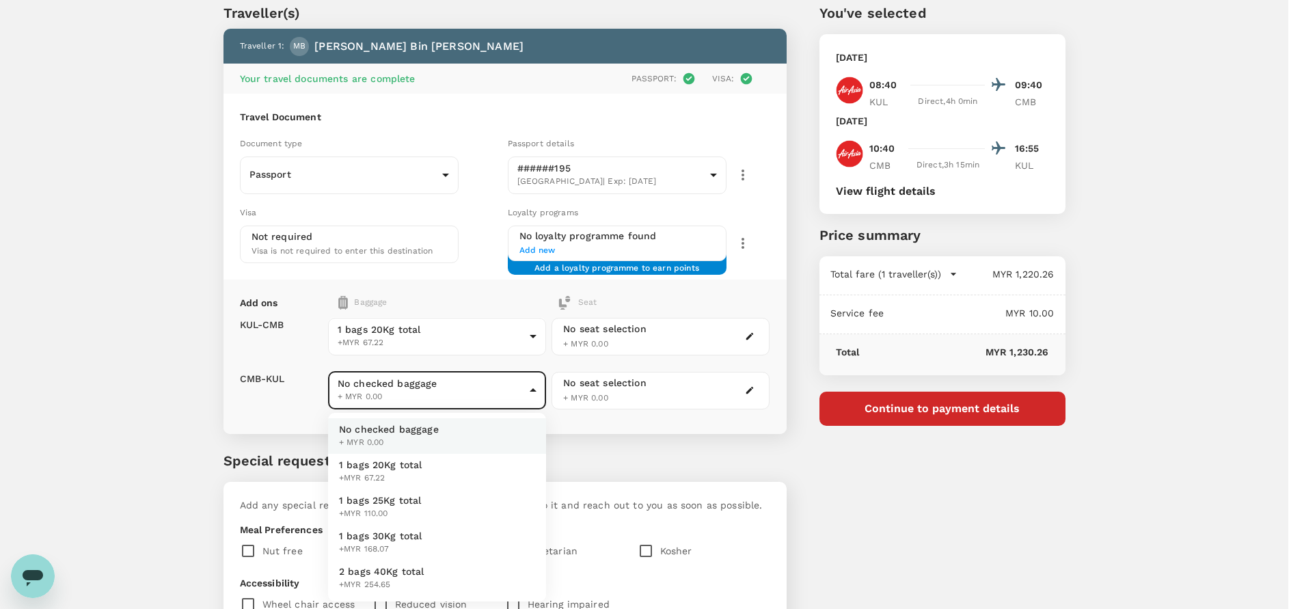
click at [392, 458] on span "1 bags 20Kg total" at bounding box center [380, 465] width 83 height 14
type input "1 - 67.22"
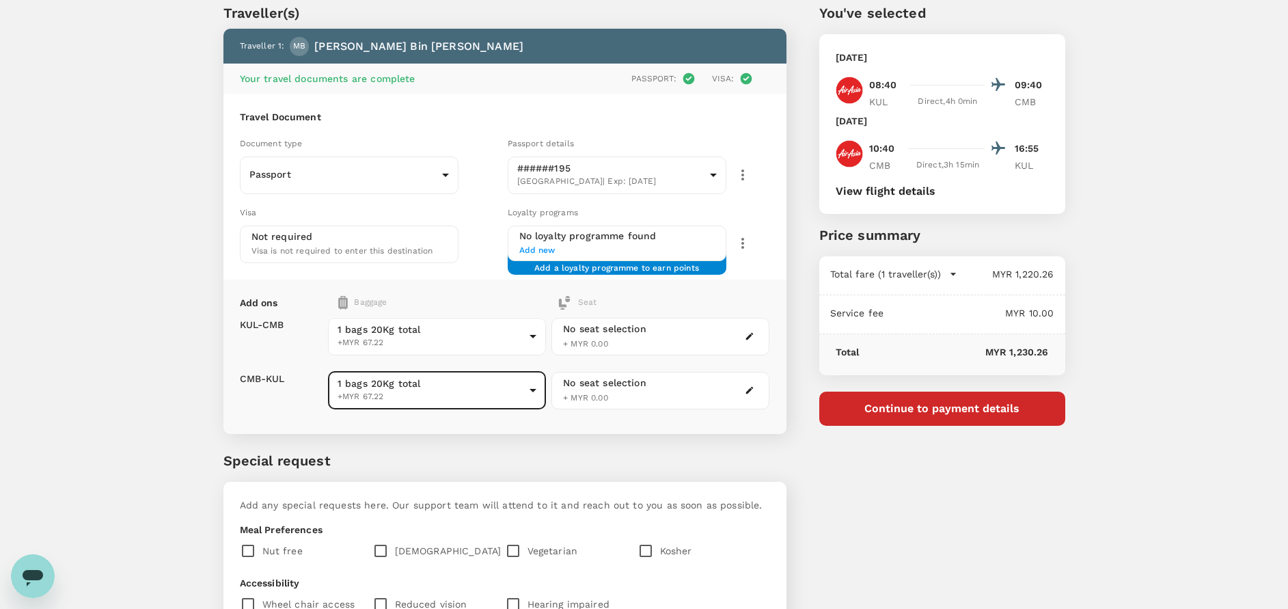
click at [691, 337] on div "No seat selection + MYR 0.00" at bounding box center [660, 337] width 218 height 38
click at [753, 332] on icon "button" at bounding box center [750, 336] width 10 height 10
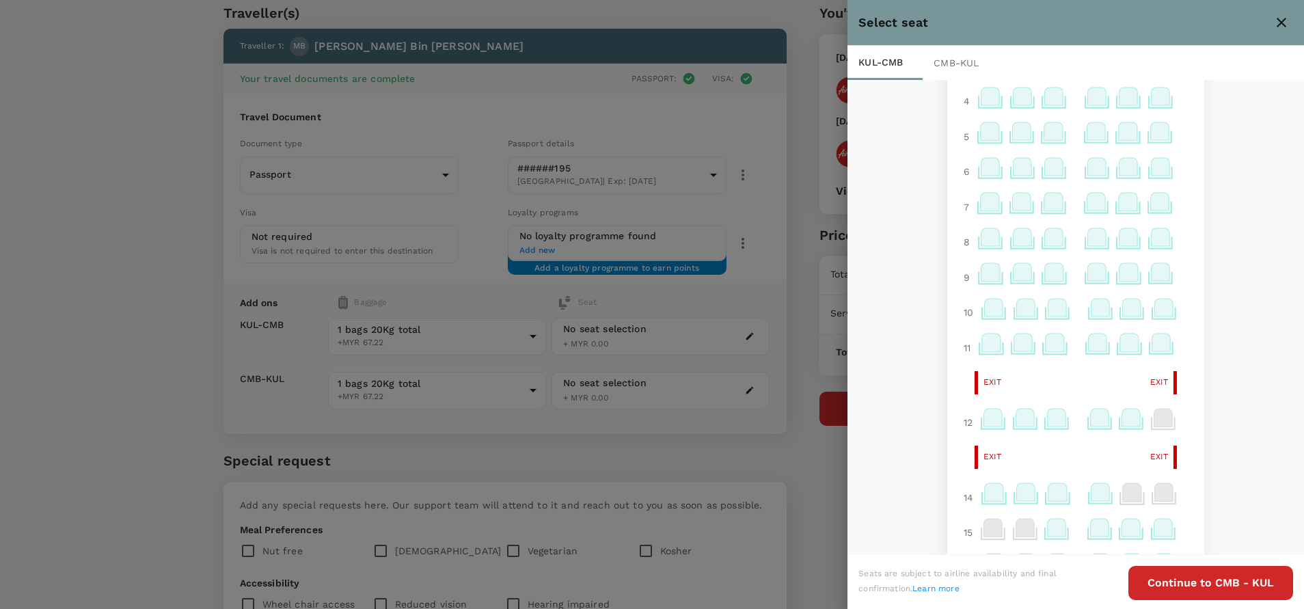
scroll to position [0, 0]
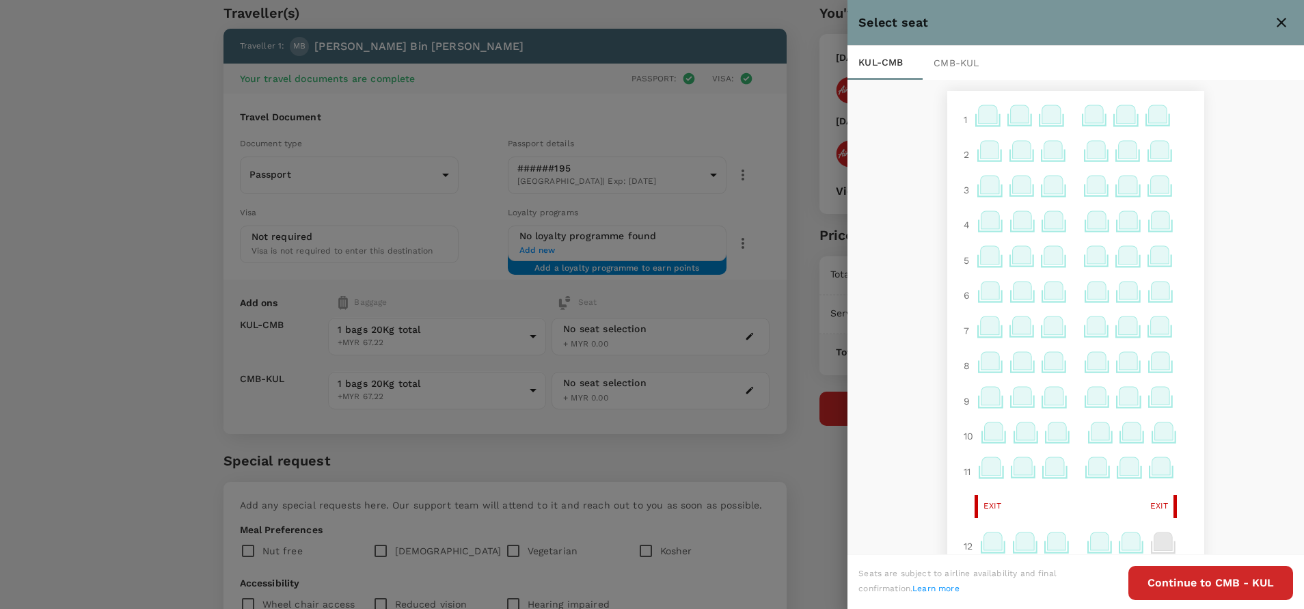
click at [1016, 433] on icon at bounding box center [1025, 431] width 18 height 18
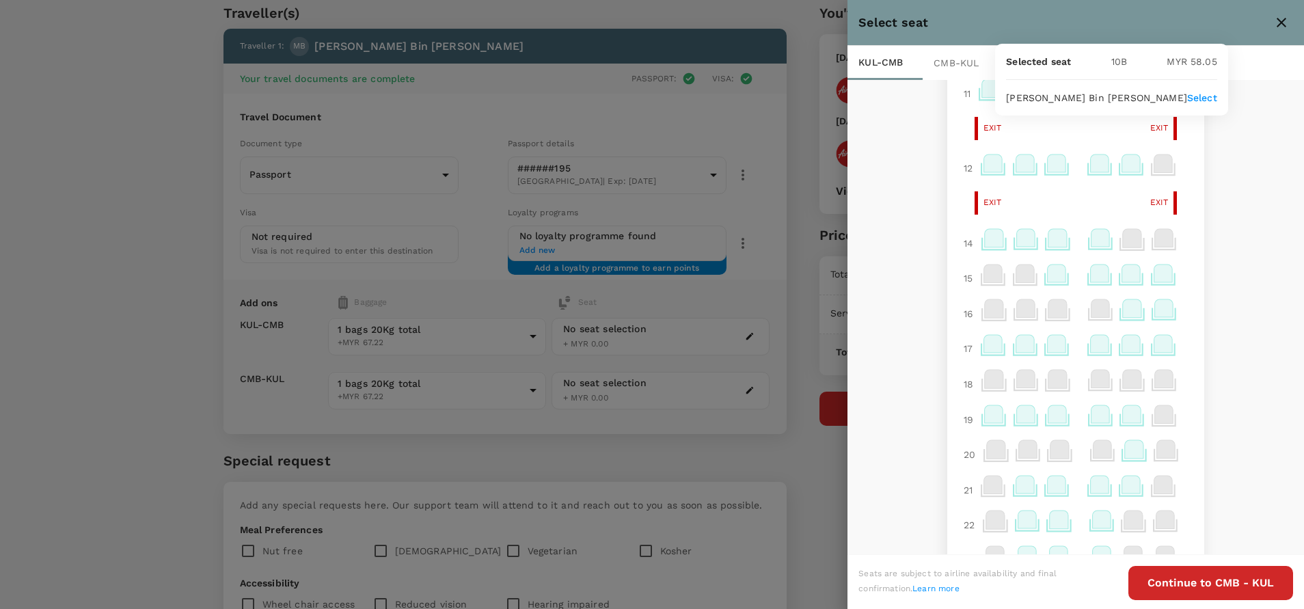
scroll to position [410, 0]
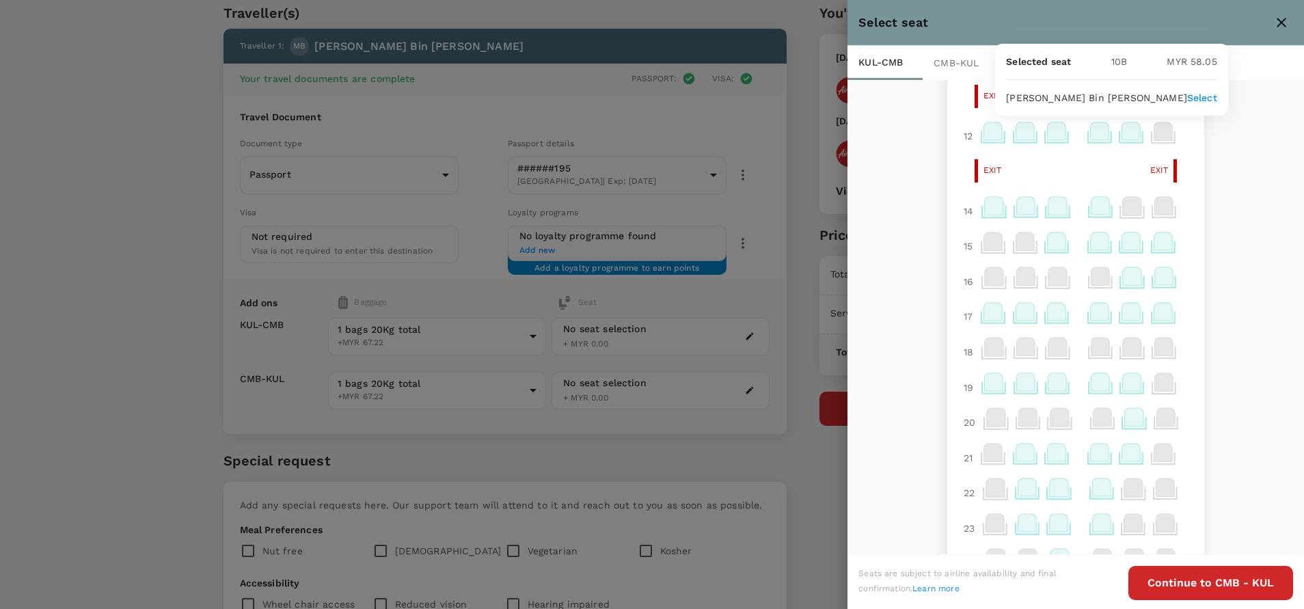
click at [985, 381] on icon at bounding box center [994, 382] width 18 height 18
click at [985, 377] on icon at bounding box center [994, 382] width 18 height 18
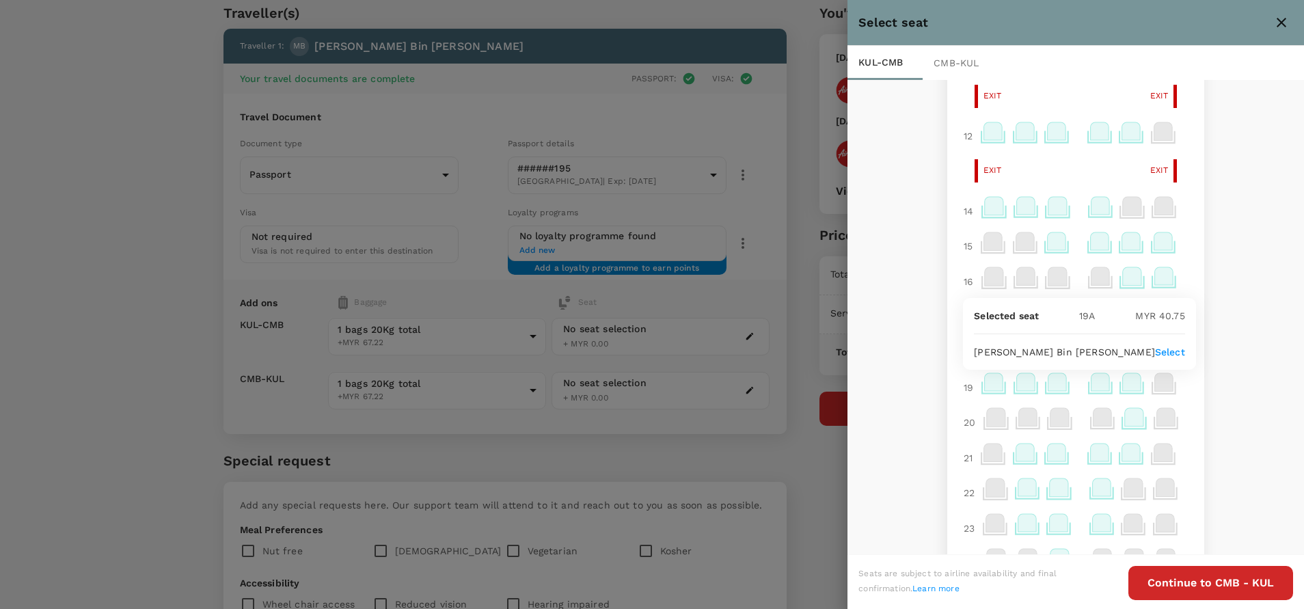
click at [1211, 329] on div "1 2 3 4 5 6 7 8 9 10 11 Exit Exit 12 Exit Exit 14 15 16 17 18 19 20 21 22 23 24…" at bounding box center [1075, 318] width 456 height 476
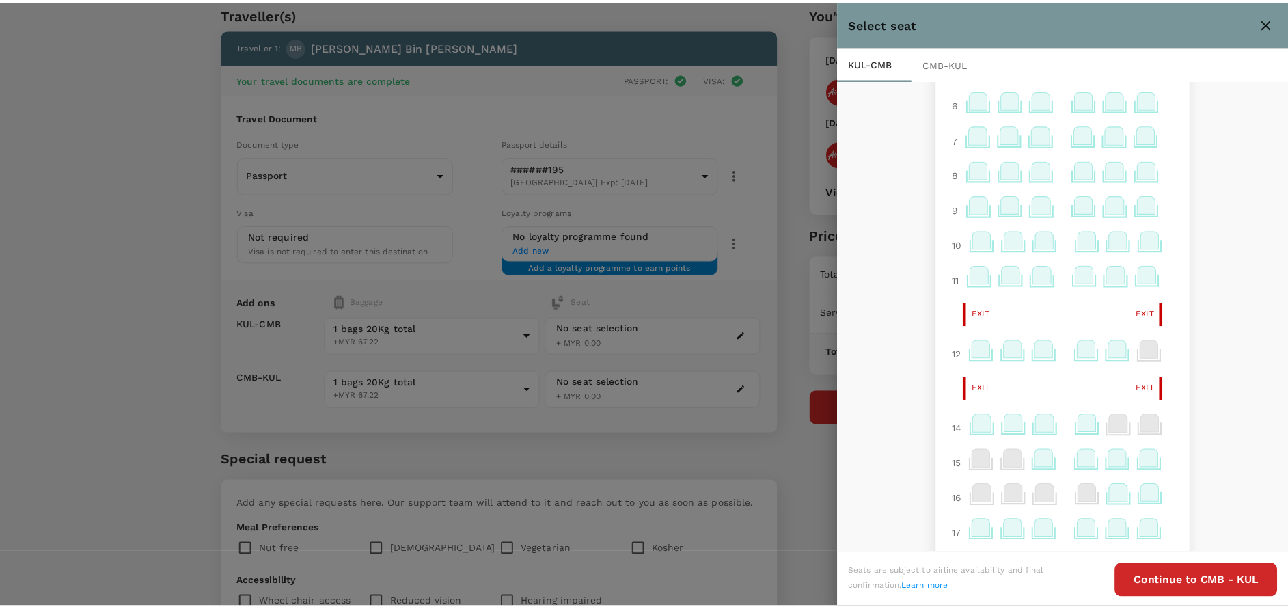
scroll to position [0, 0]
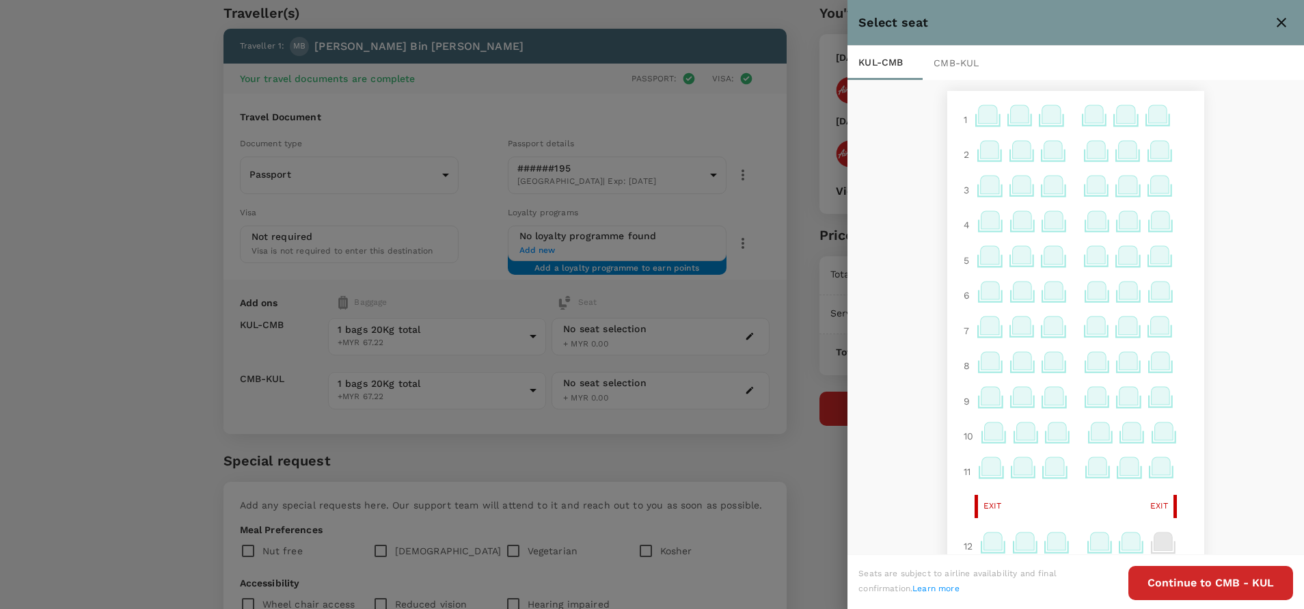
click at [978, 113] on icon at bounding box center [987, 114] width 18 height 18
click at [1218, 165] on div "1 2 3 4 5 6 7 8 9 10 11 Exit Exit 12 Exit Exit 14 15 16 17 18 19 20 21 22 23 24…" at bounding box center [1075, 318] width 456 height 476
click at [978, 116] on icon at bounding box center [987, 114] width 18 height 18
click at [1149, 188] on p "Select" at bounding box center [1164, 191] width 30 height 14
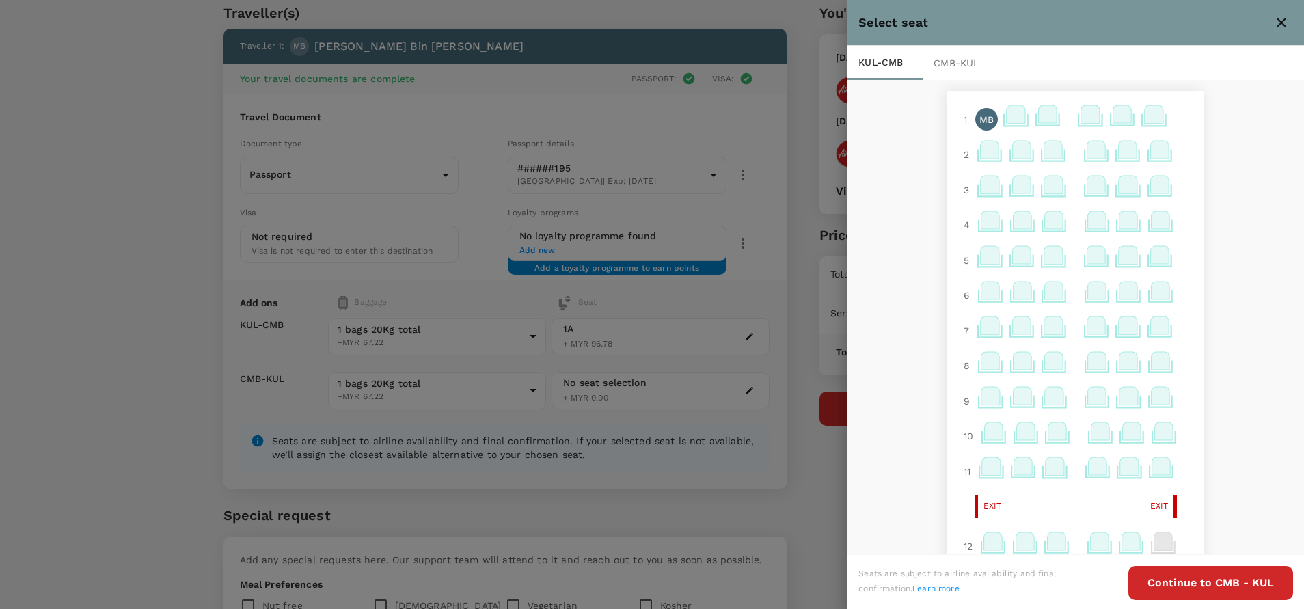
drag, startPoint x: 1206, startPoint y: 589, endPoint x: 1166, endPoint y: 468, distance: 127.5
click at [1205, 588] on button "Continue to CMB - KUL" at bounding box center [1210, 583] width 165 height 34
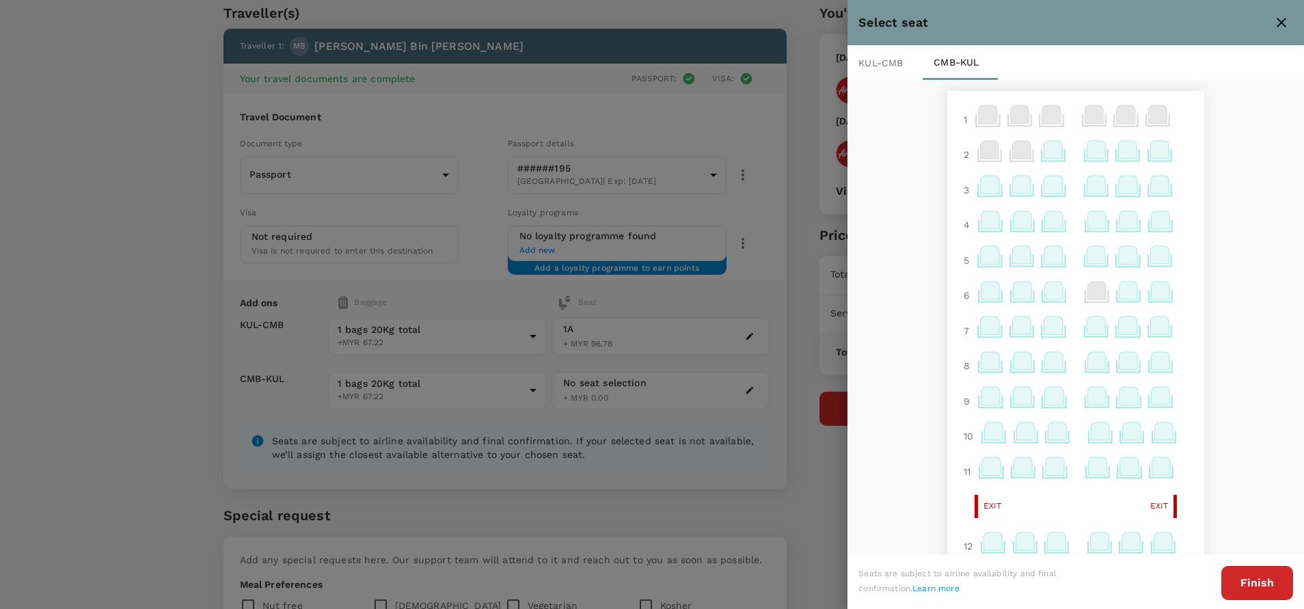
click at [981, 178] on icon at bounding box center [990, 185] width 18 height 18
drag, startPoint x: 1259, startPoint y: 580, endPoint x: 1220, endPoint y: 476, distance: 111.3
click at [1258, 581] on button "Finish" at bounding box center [1257, 583] width 72 height 34
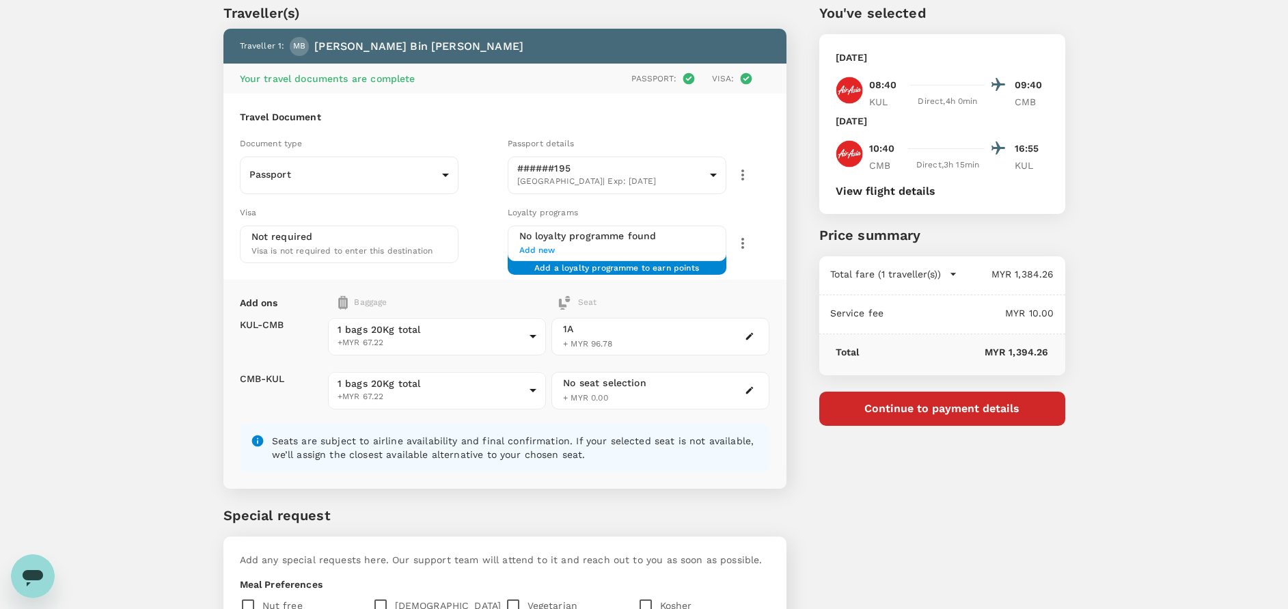
click at [1161, 245] on div "Traveller(s) Traveller 1 : MB Mohd Shauki Bin Mohd Ghazali Your travel document…" at bounding box center [644, 413] width 1288 height 864
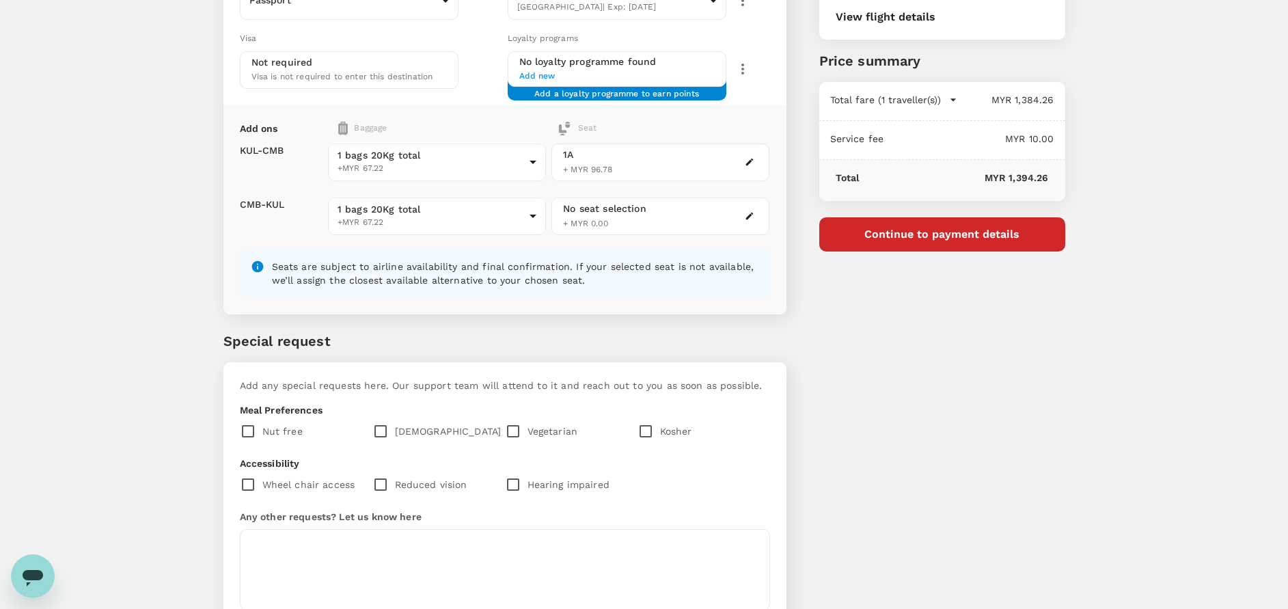
scroll to position [254, 0]
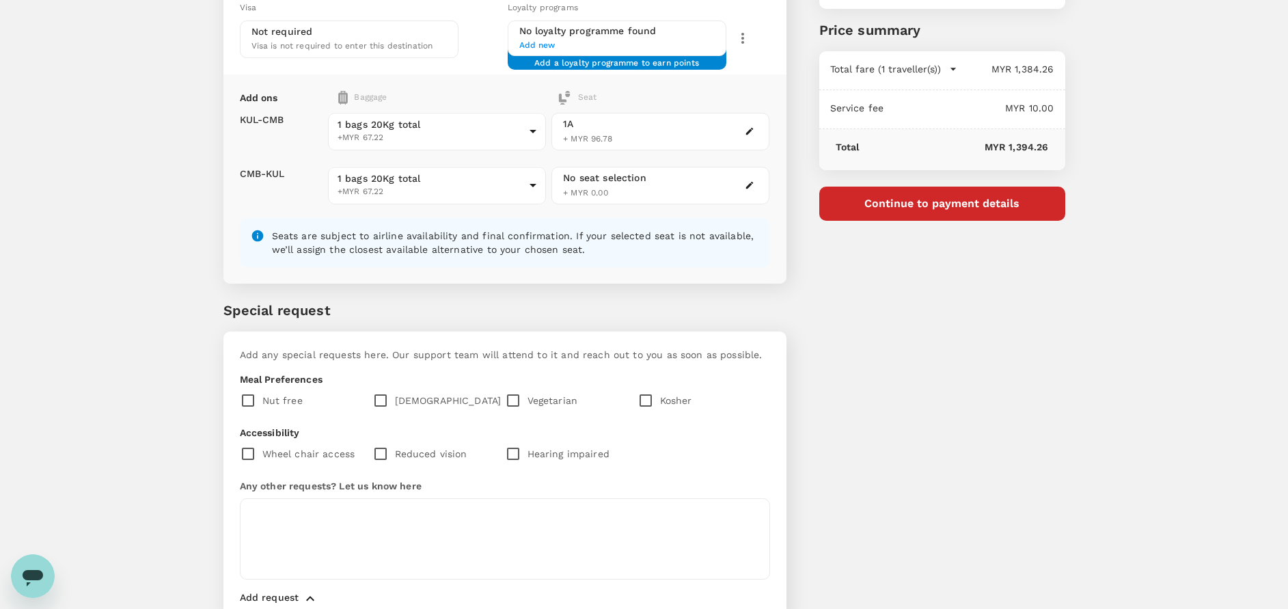
click at [381, 398] on input "checkbox" at bounding box center [383, 400] width 23 height 29
checkbox input "true"
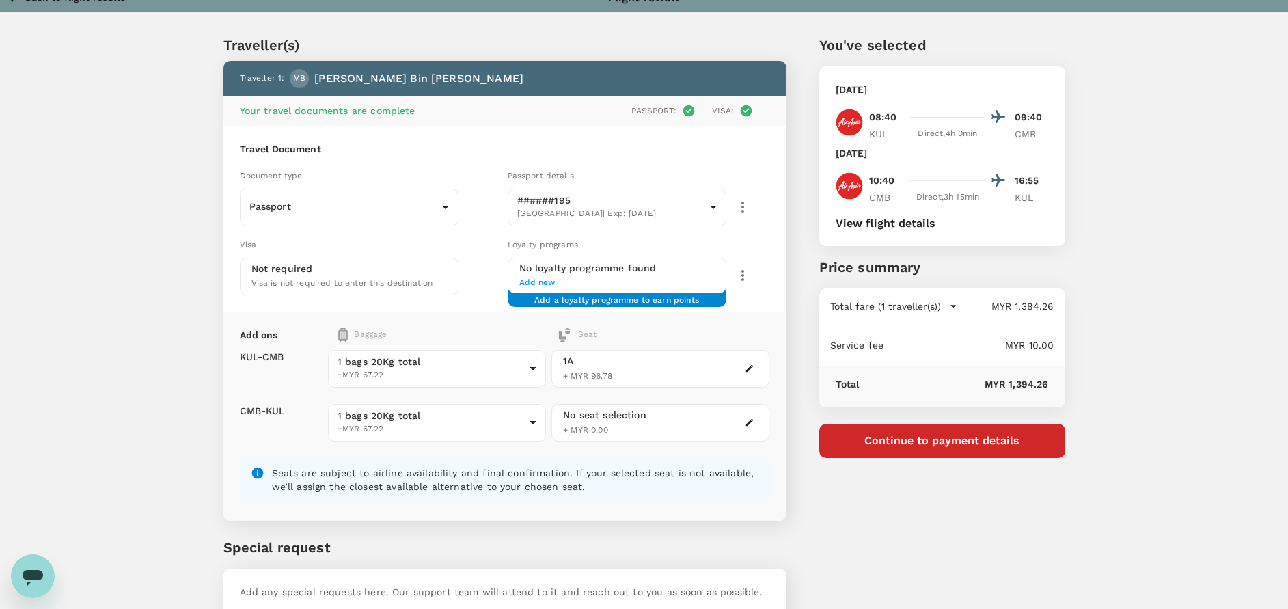
scroll to position [0, 0]
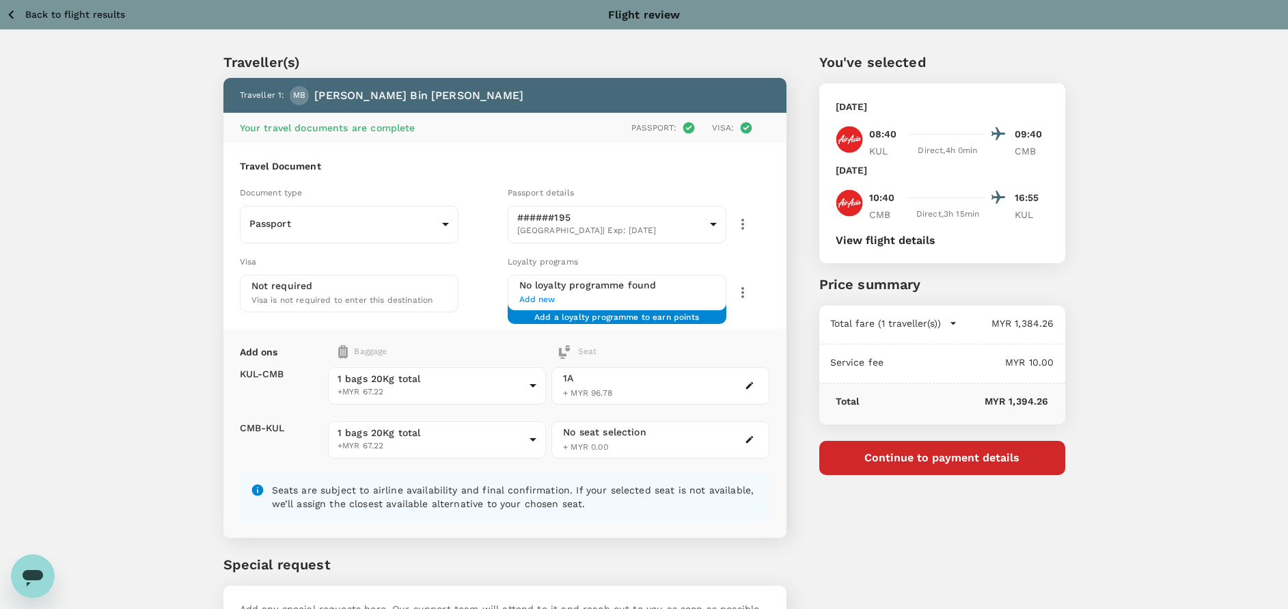
click at [756, 438] on button "button" at bounding box center [749, 439] width 16 height 16
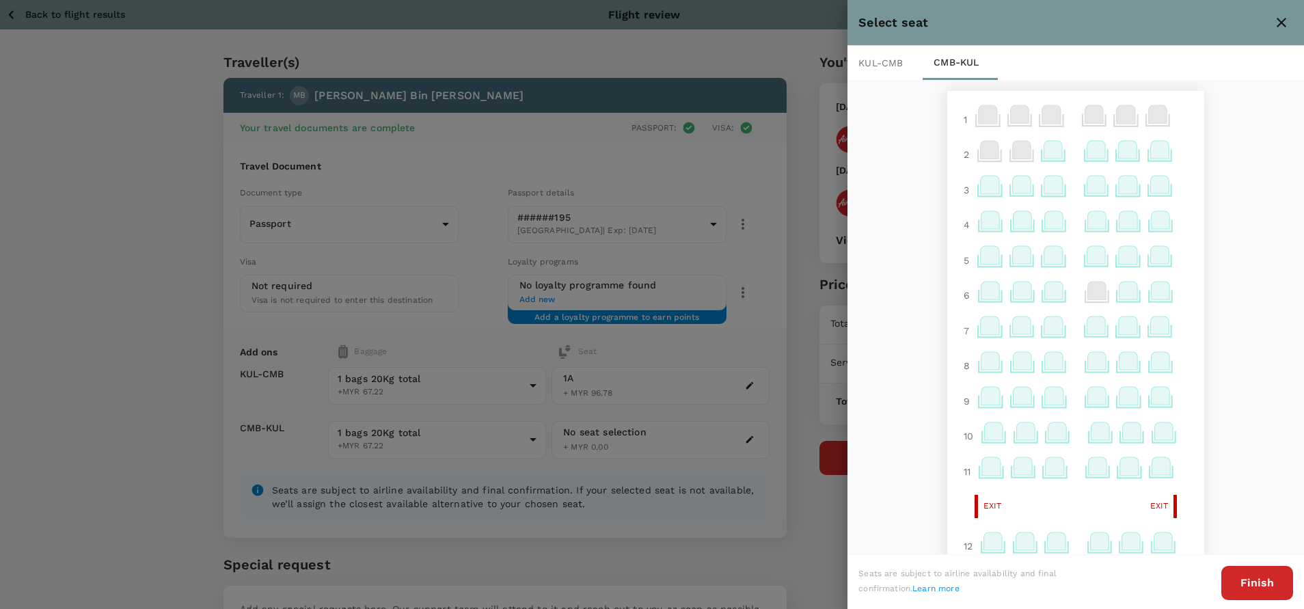
click at [981, 189] on icon at bounding box center [990, 185] width 18 height 18
drag, startPoint x: 1136, startPoint y: 154, endPoint x: 1171, endPoint y: 191, distance: 51.2
click at [1151, 154] on p "Select" at bounding box center [1166, 155] width 30 height 14
click at [1279, 575] on button "Finish" at bounding box center [1257, 583] width 72 height 34
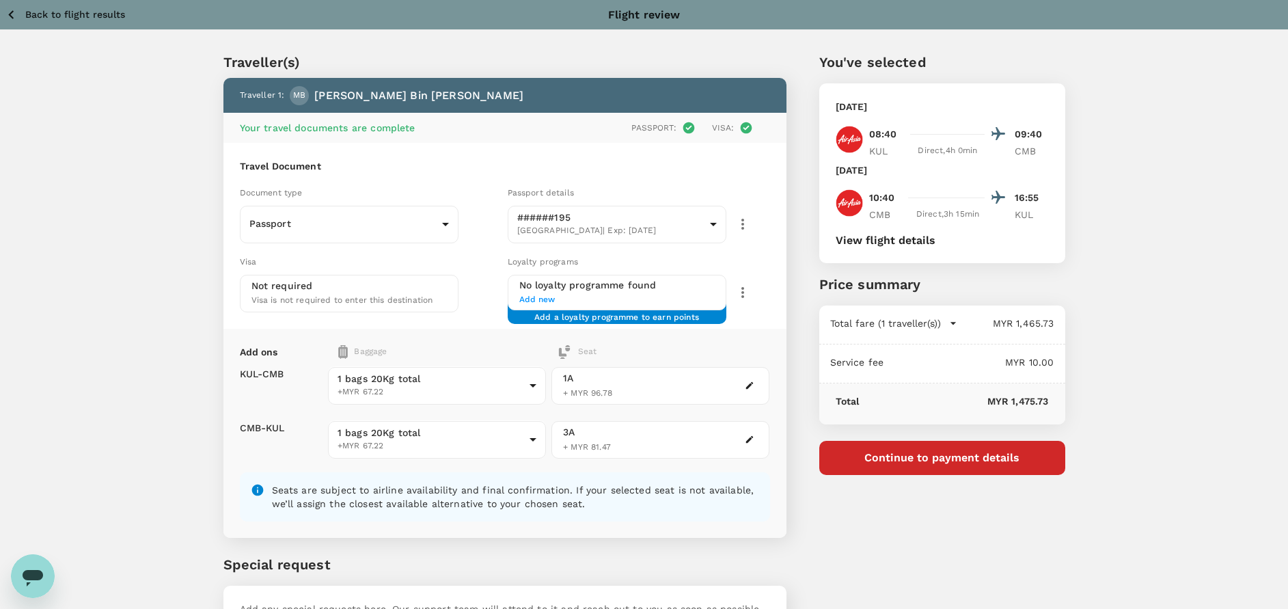
drag, startPoint x: 514, startPoint y: 347, endPoint x: 592, endPoint y: 375, distance: 82.8
click at [515, 347] on div "Add ons Baggage Seat" at bounding box center [505, 352] width 530 height 14
drag, startPoint x: 1181, startPoint y: 340, endPoint x: 1194, endPoint y: 341, distance: 13.0
click at [1188, 343] on div "Traveller(s) Traveller 1 : MB Mohd Shauki Bin Mohd Ghazali Your travel document…" at bounding box center [644, 462] width 1288 height 864
click at [1172, 365] on div "Traveller(s) Traveller 1 : MB Mohd Shauki Bin Mohd Ghazali Your travel document…" at bounding box center [644, 462] width 1288 height 864
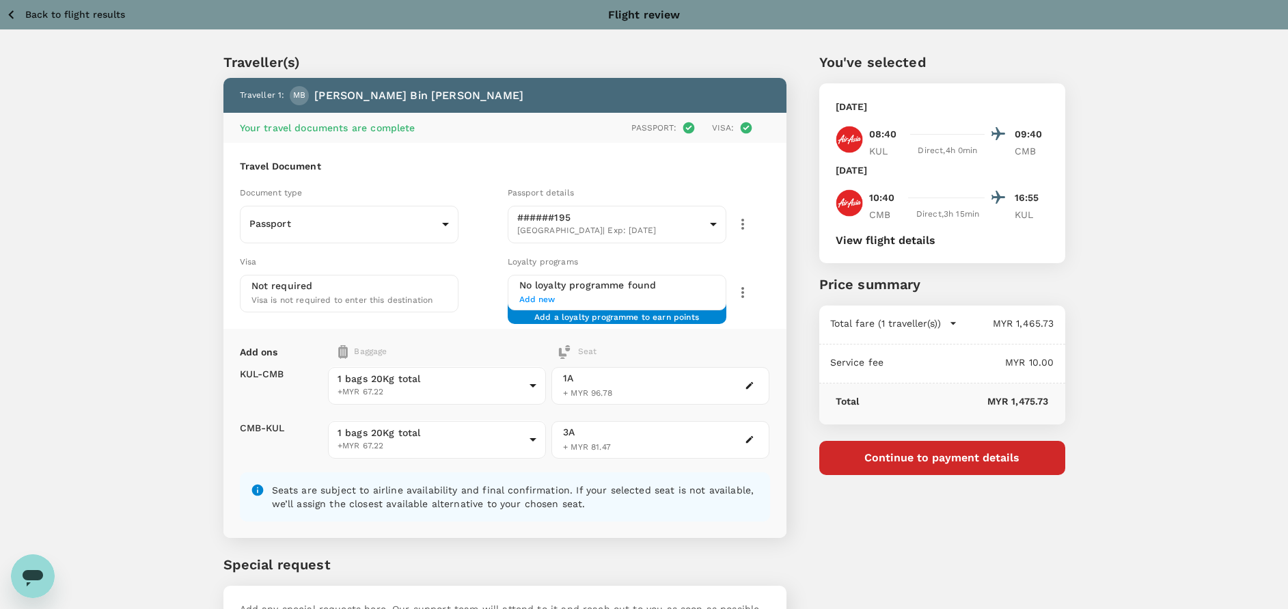
drag, startPoint x: 1153, startPoint y: 345, endPoint x: 1153, endPoint y: 400, distance: 55.4
click at [1153, 346] on div "Traveller(s) Traveller 1 : MB Mohd Shauki Bin Mohd Ghazali Your travel document…" at bounding box center [644, 462] width 1288 height 864
drag, startPoint x: 1214, startPoint y: 209, endPoint x: 1162, endPoint y: 474, distance: 269.5
click at [1214, 210] on div "Traveller(s) Traveller 1 : MB Mohd Shauki Bin Mohd Ghazali Your travel document…" at bounding box center [644, 462] width 1288 height 864
click at [13, 15] on icon "button" at bounding box center [11, 14] width 17 height 17
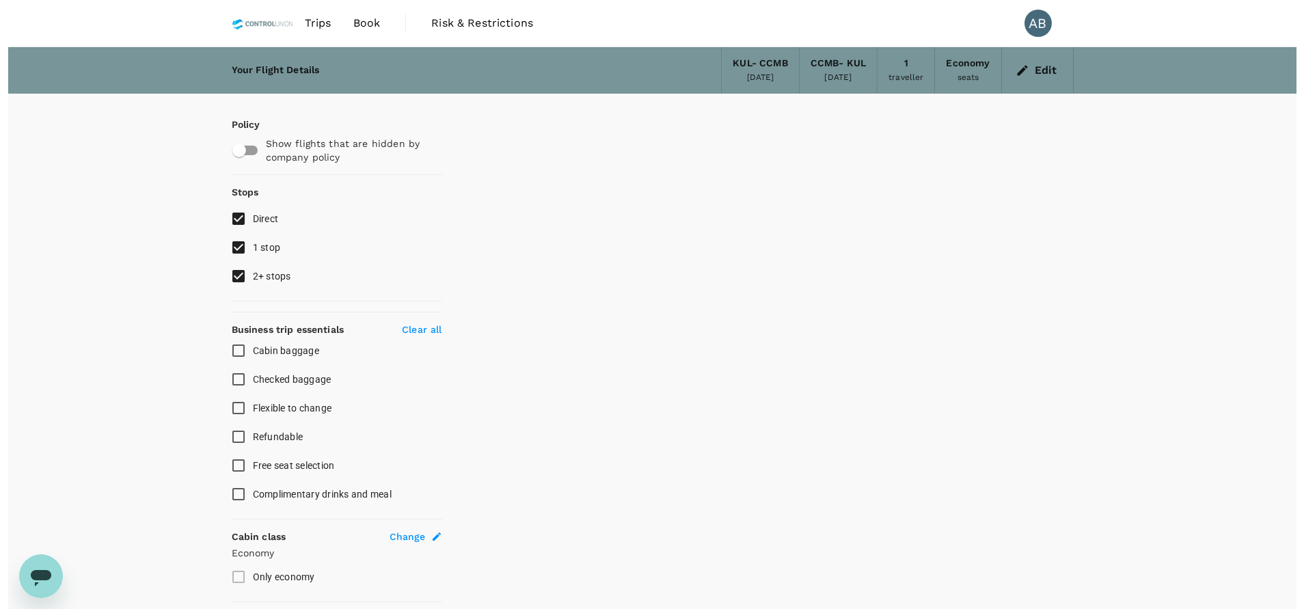
scroll to position [1, 0]
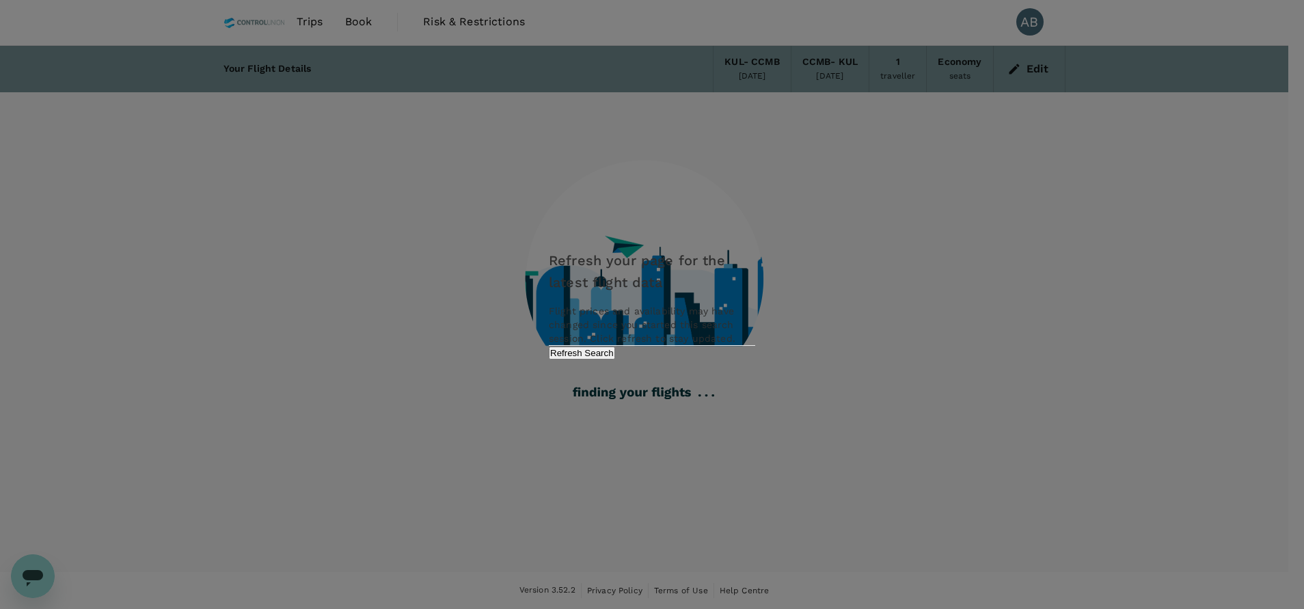
drag, startPoint x: 703, startPoint y: 361, endPoint x: 673, endPoint y: 344, distance: 34.2
click at [615, 359] on button "Refresh Search" at bounding box center [582, 352] width 66 height 13
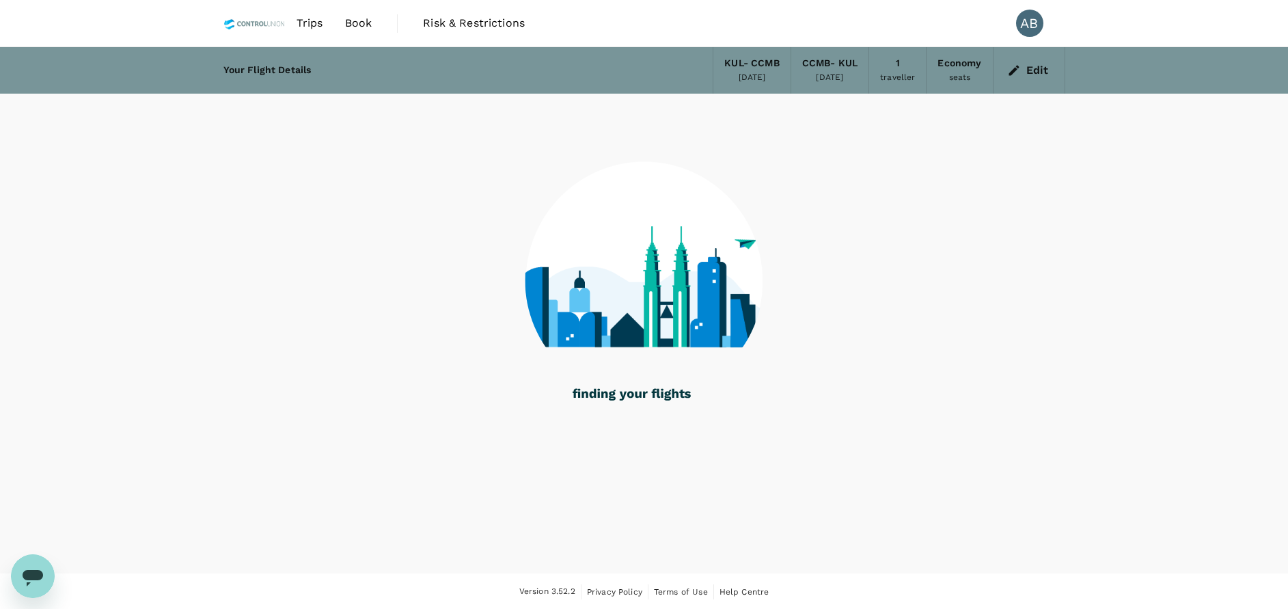
drag, startPoint x: 369, startPoint y: 21, endPoint x: 381, endPoint y: 22, distance: 11.6
click at [368, 21] on span "Book" at bounding box center [358, 23] width 27 height 16
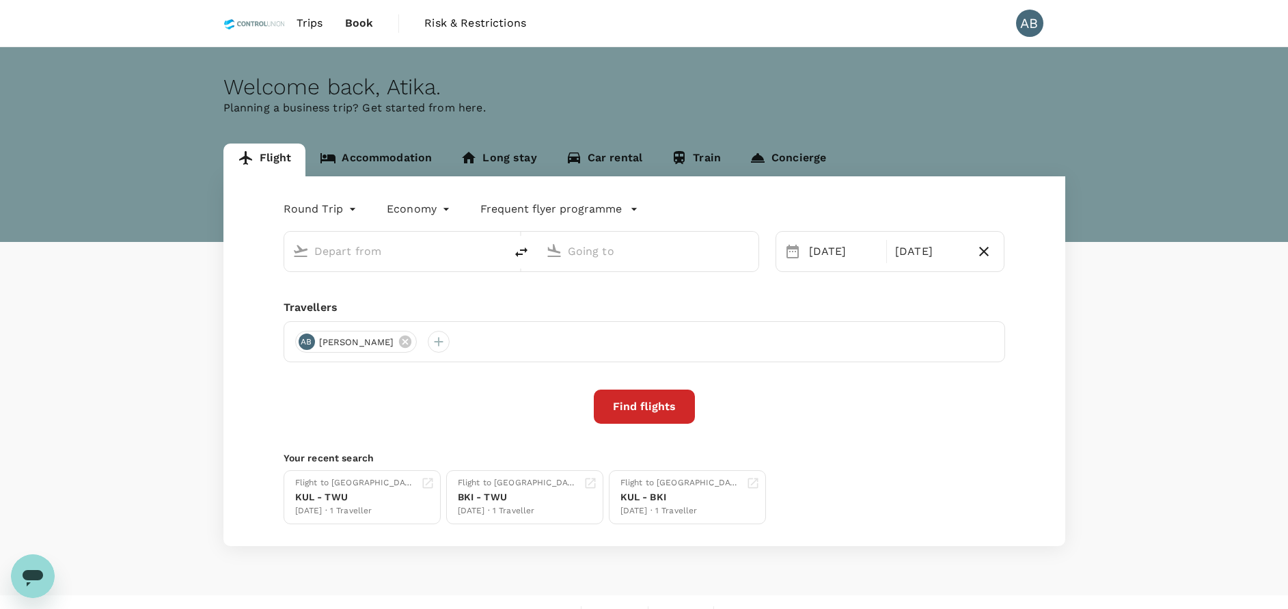
type input "Kuala Lumpur Intl ([GEOGRAPHIC_DATA])"
type input "Colombo, Sri Lanka (any)"
type input "Kuala Lumpur Intl ([GEOGRAPHIC_DATA])"
type input "Colombo, Sri Lanka (any)"
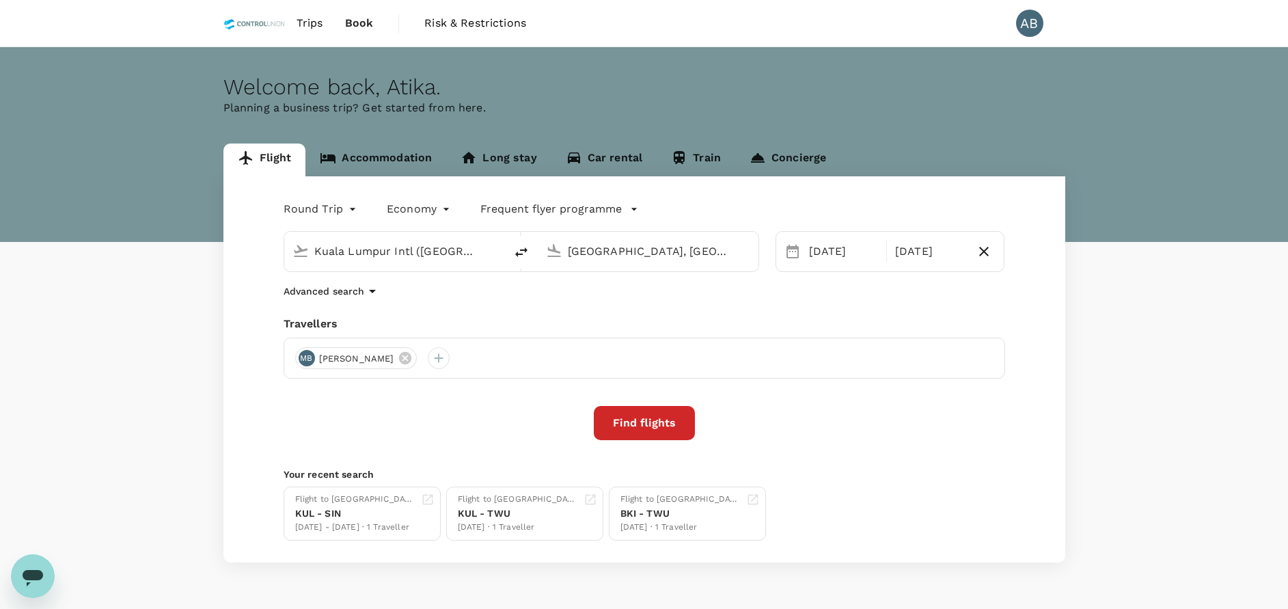
click at [628, 249] on input "Colombo, Sri Lanka (any)" at bounding box center [649, 251] width 162 height 21
click at [631, 300] on p "Singapore Changi" at bounding box center [670, 305] width 243 height 14
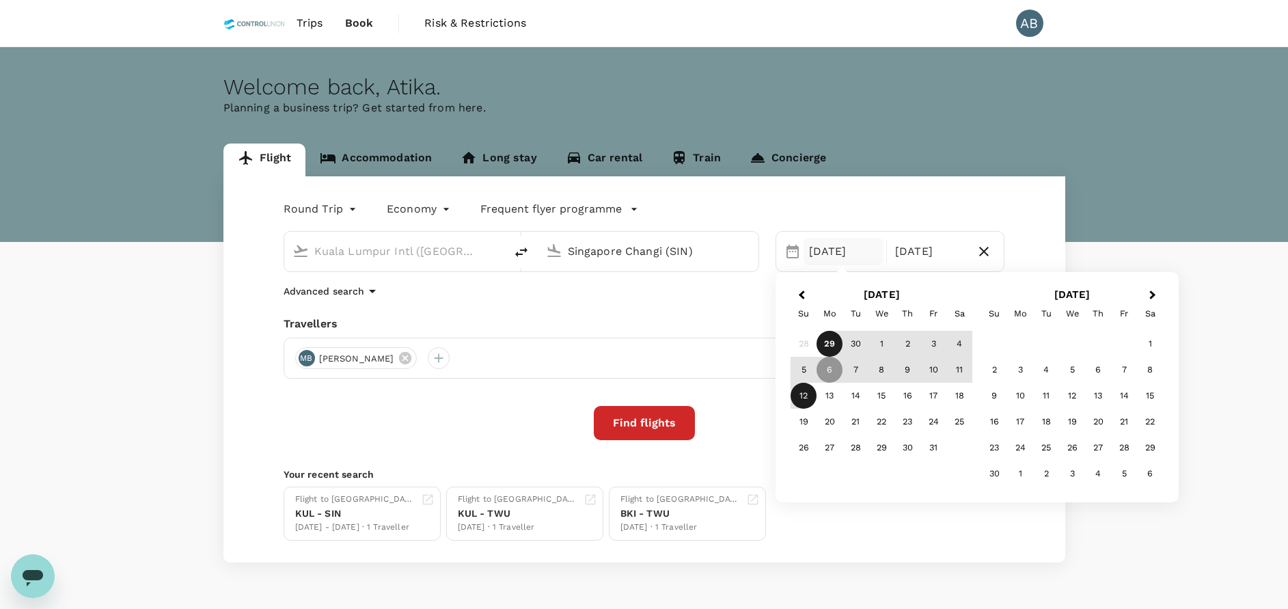
type input "Singapore Changi (SIN)"
click at [823, 256] on div "06 Oct" at bounding box center [844, 251] width 80 height 27
click at [883, 368] on div "8" at bounding box center [881, 370] width 26 height 26
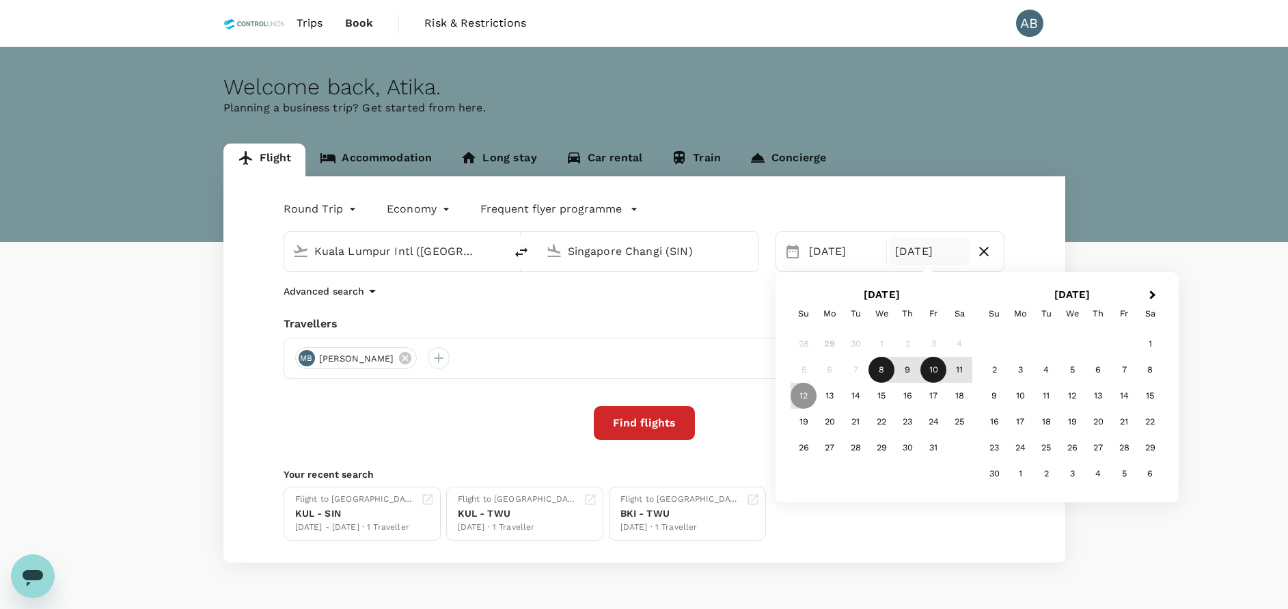
click at [931, 370] on div "10" at bounding box center [933, 370] width 26 height 26
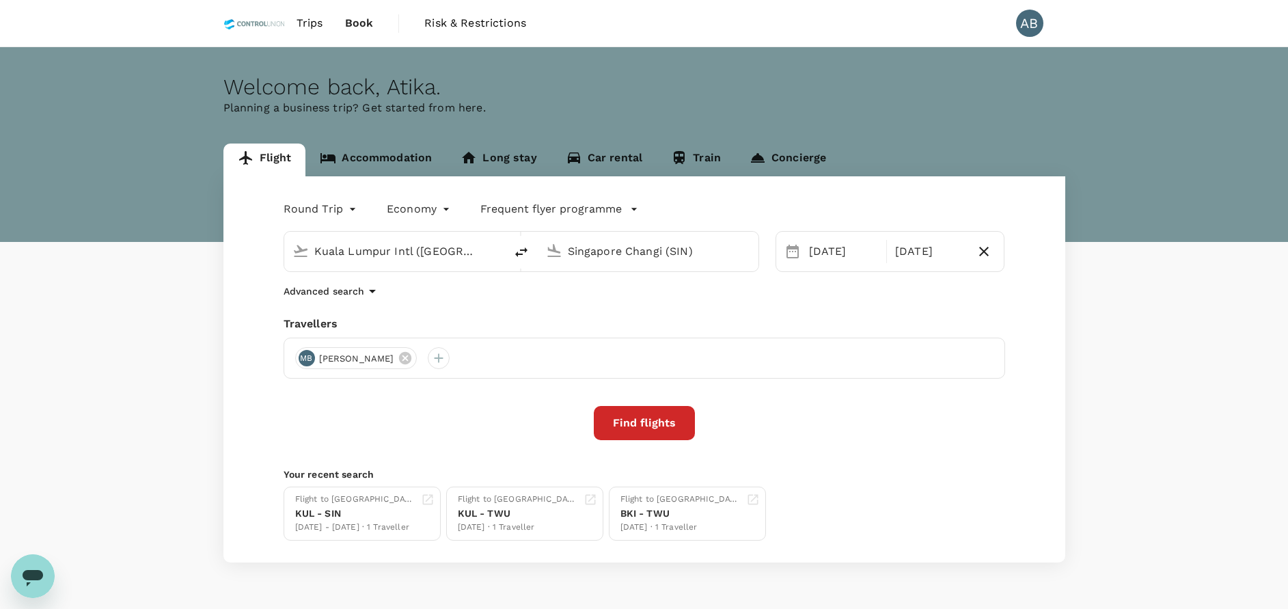
click at [861, 311] on div "Round Trip roundtrip Economy economy Frequent flyer programme Kuala Lumpur Intl…" at bounding box center [644, 369] width 842 height 386
drag, startPoint x: 635, startPoint y: 415, endPoint x: 707, endPoint y: 328, distance: 112.6
click at [637, 415] on button "Find flights" at bounding box center [644, 423] width 101 height 34
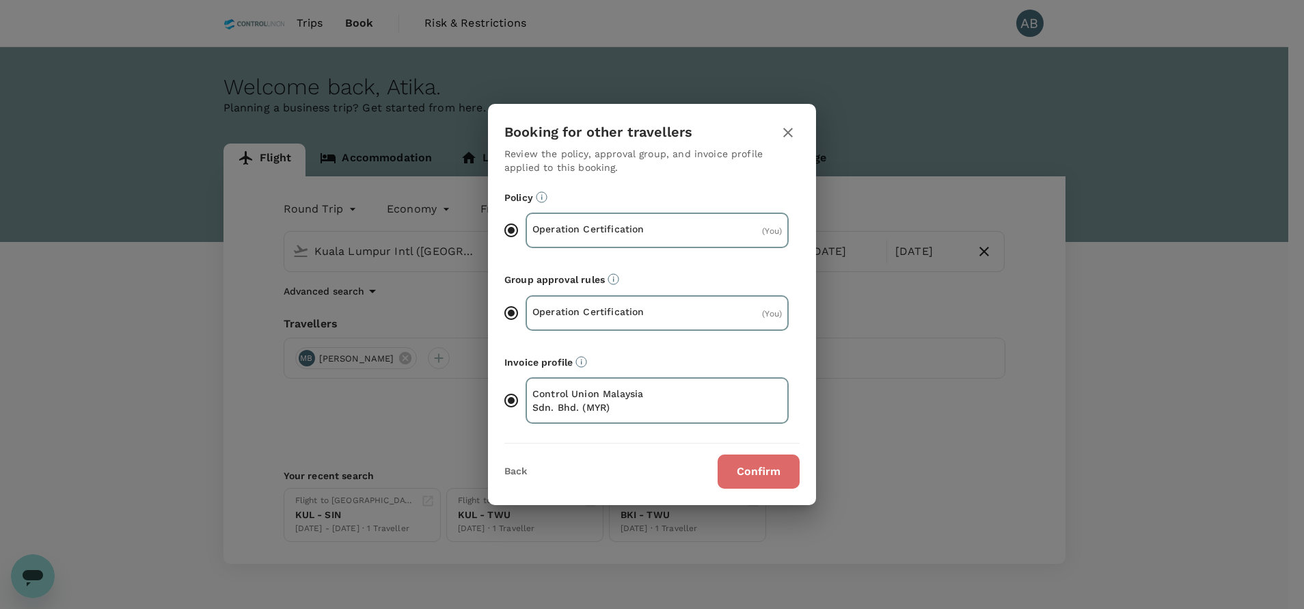
click at [773, 472] on button "Confirm" at bounding box center [758, 471] width 82 height 34
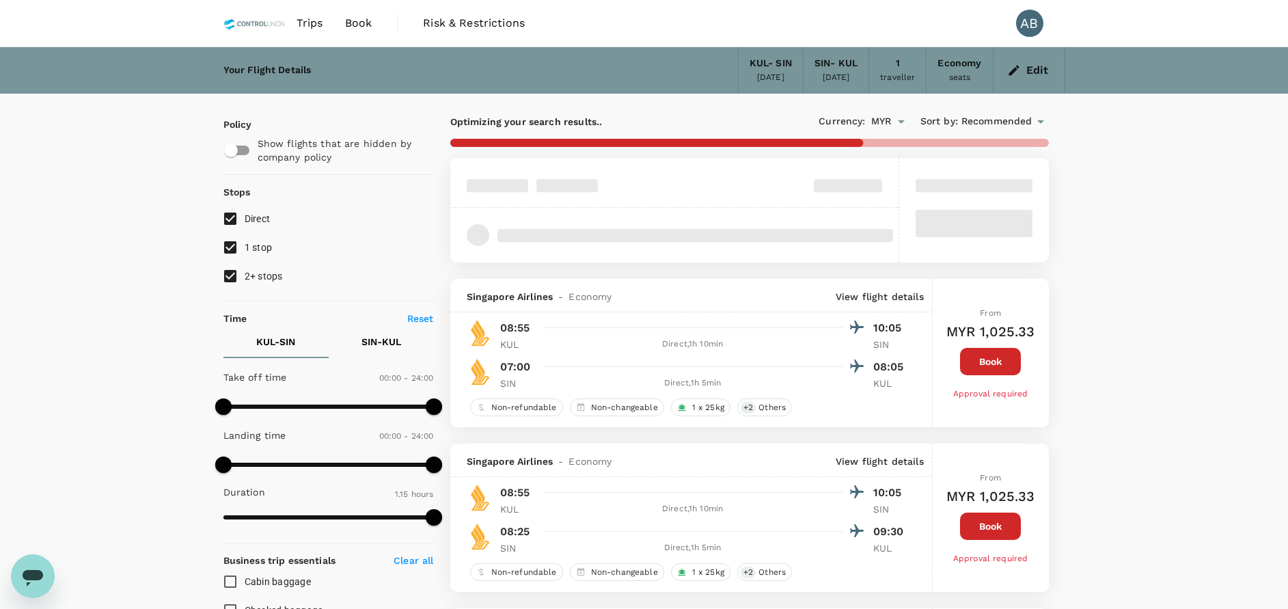
click at [236, 244] on input "1 stop" at bounding box center [230, 247] width 29 height 29
checkbox input "false"
click at [232, 264] on input "2+ stops" at bounding box center [230, 276] width 29 height 29
checkbox input "false"
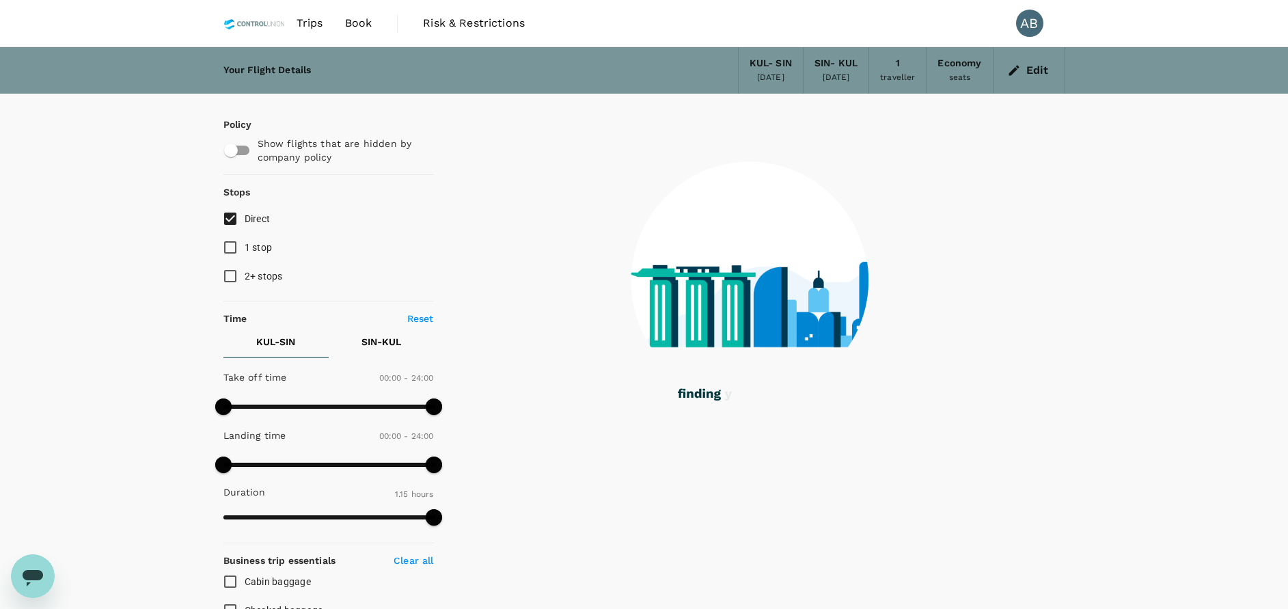
scroll to position [433, 0]
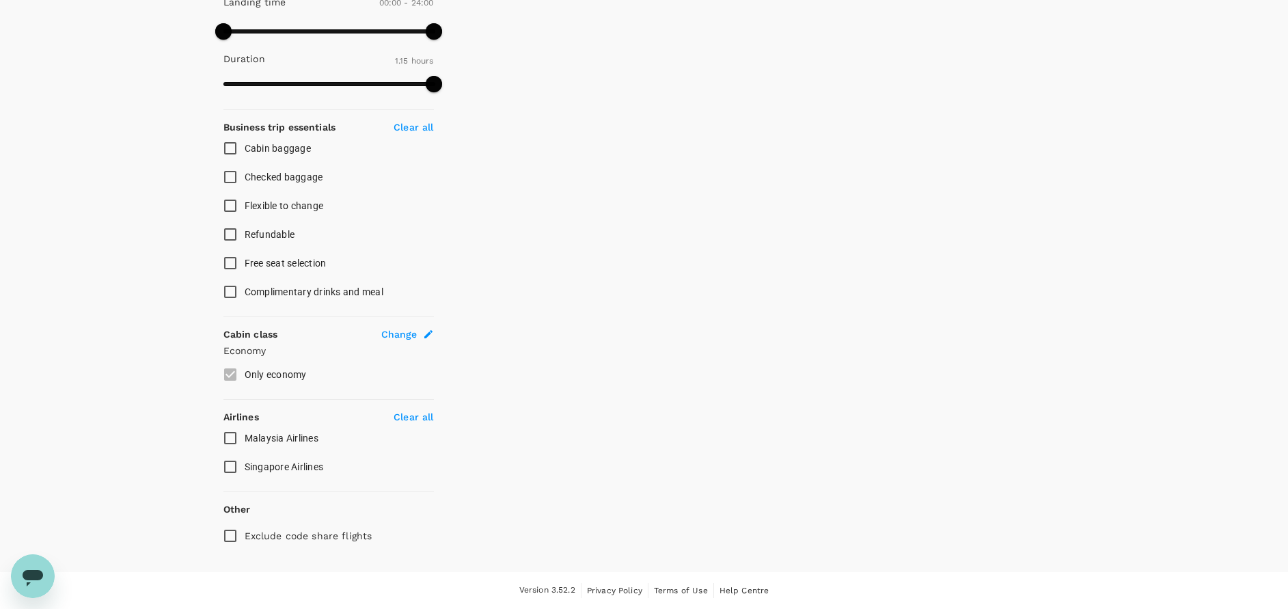
type input "85"
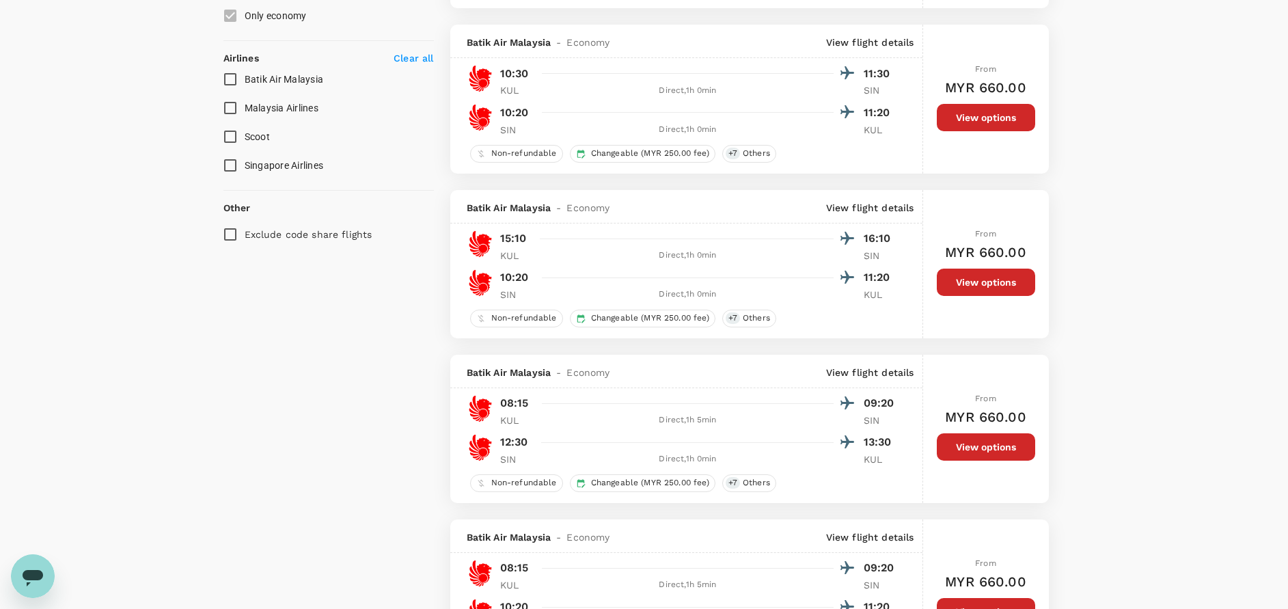
scroll to position [512, 0]
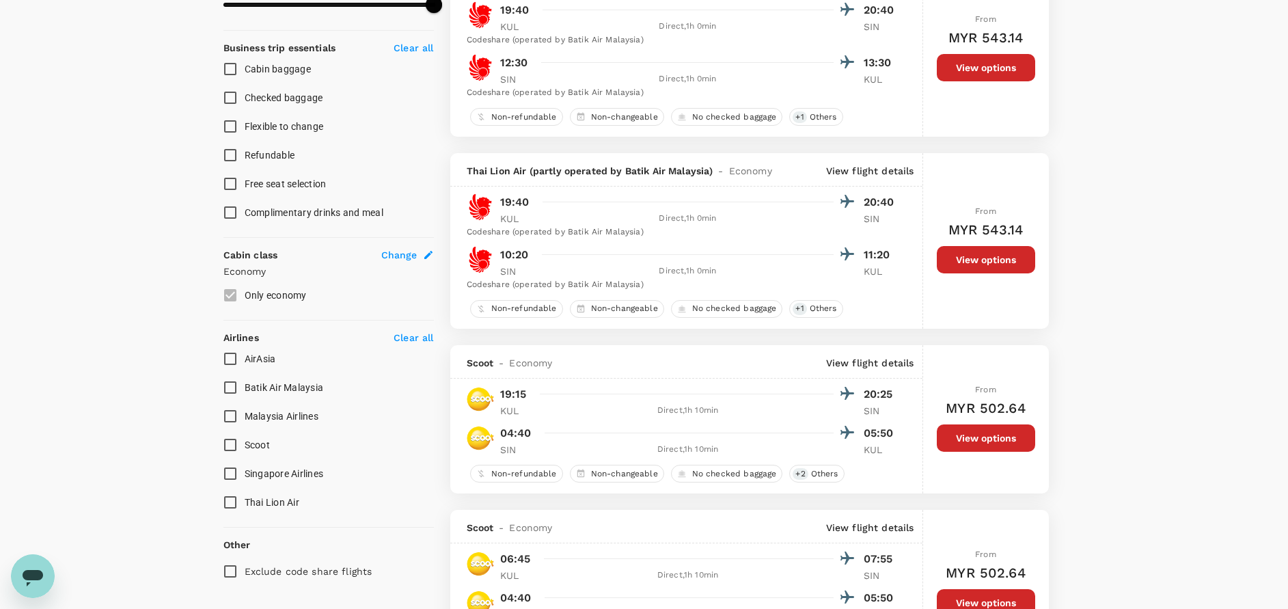
click at [234, 351] on input "AirAsia" at bounding box center [230, 358] width 29 height 29
checkbox input "true"
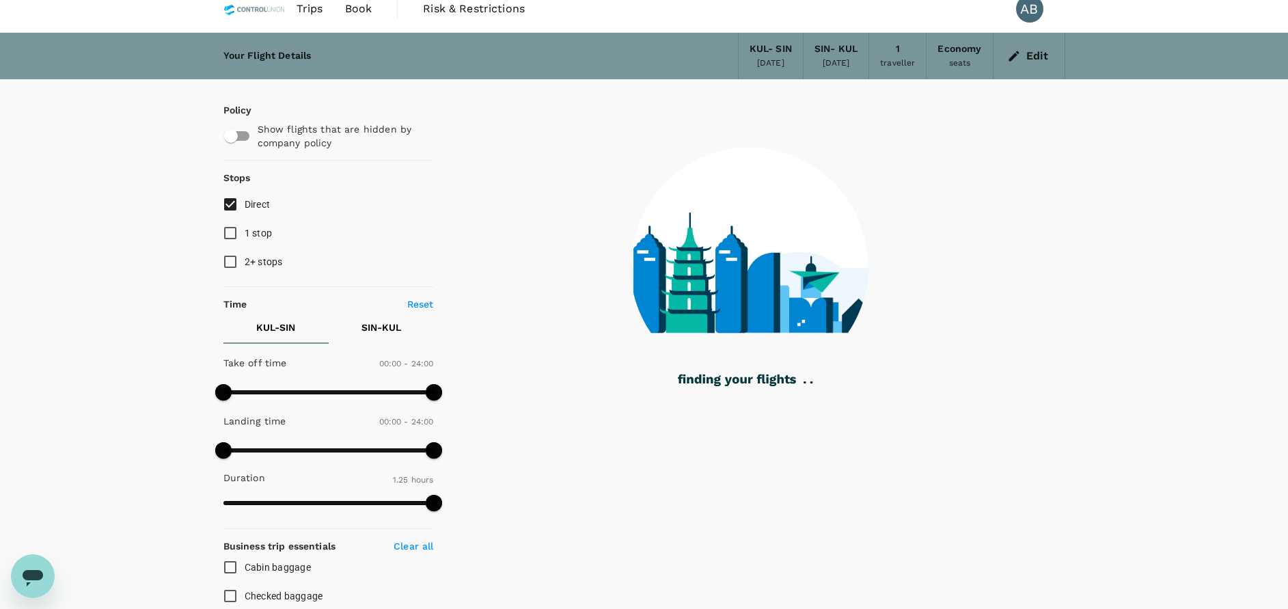
scroll to position [0, 0]
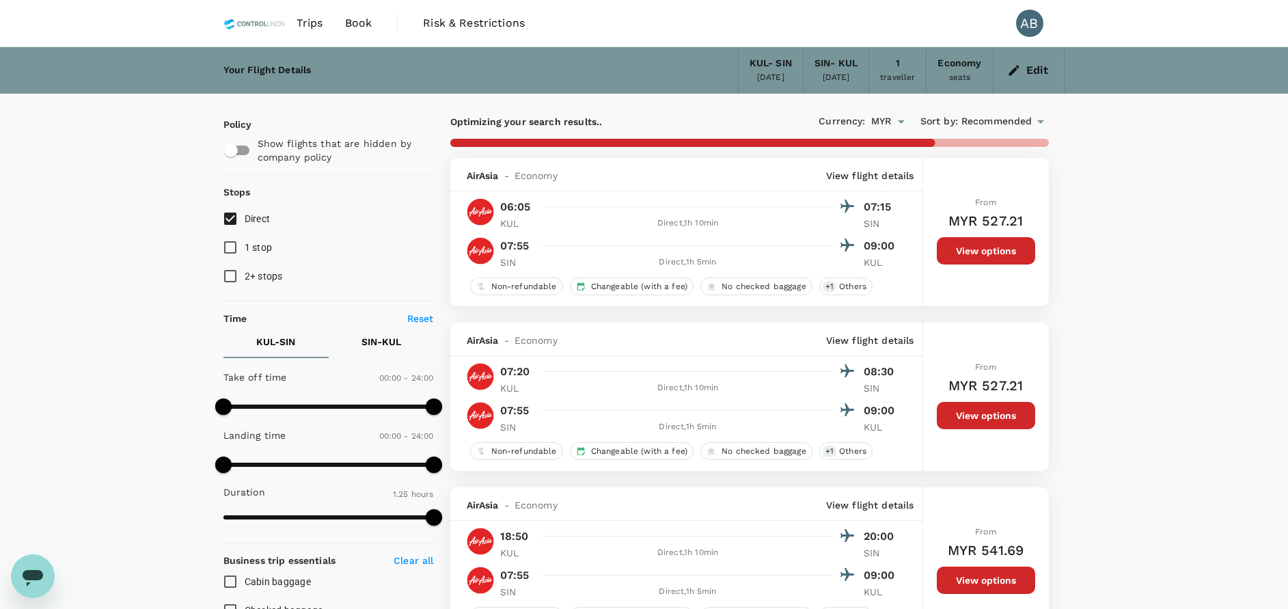
type input "MYR"
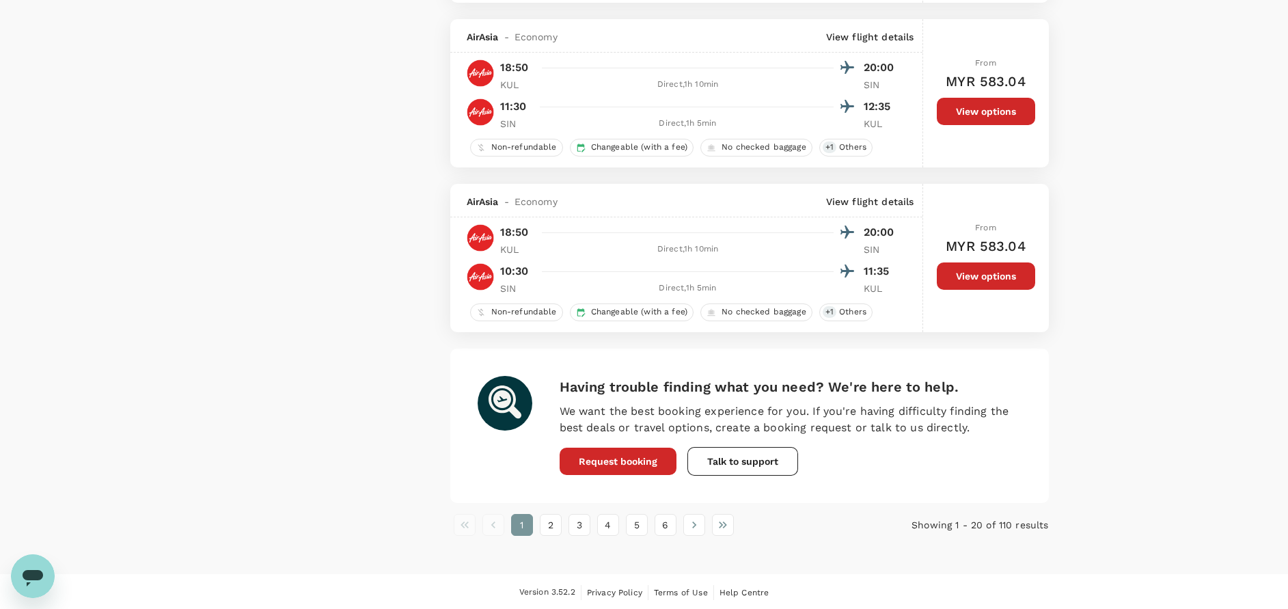
scroll to position [3093, 0]
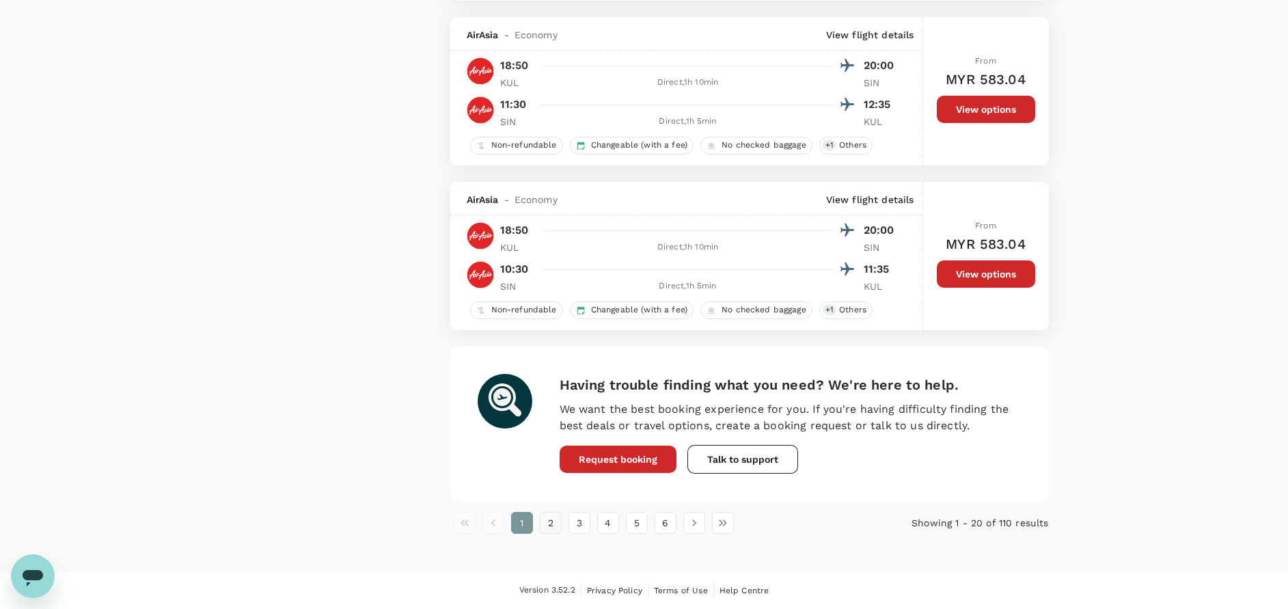
click at [548, 522] on button "2" at bounding box center [551, 523] width 22 height 22
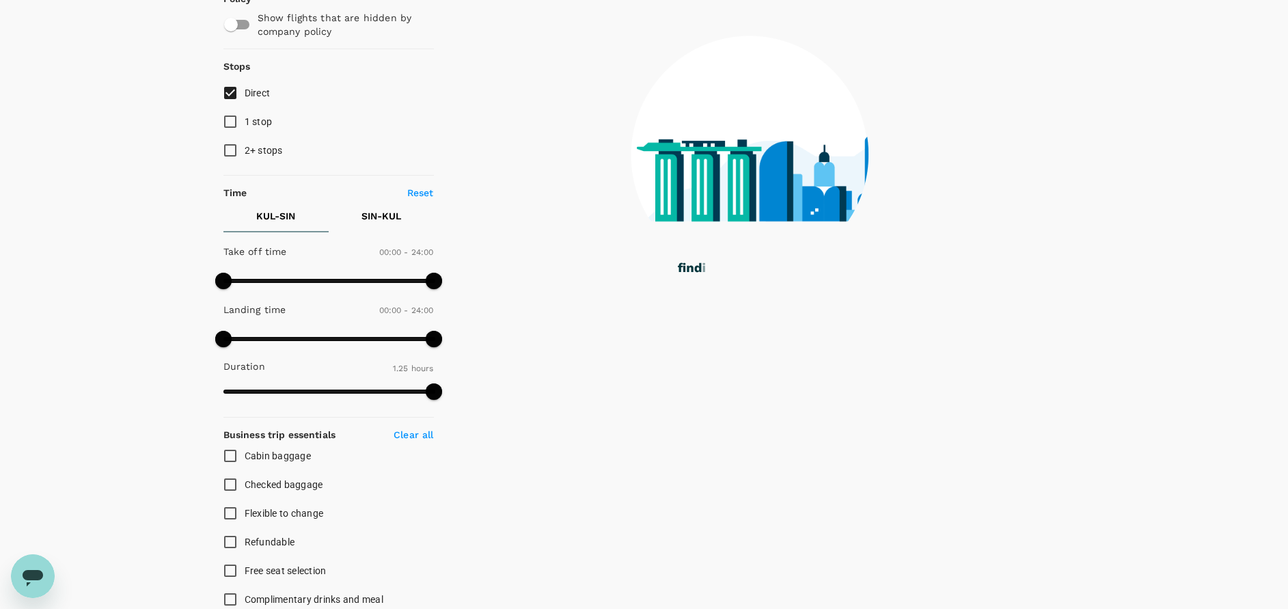
scroll to position [0, 0]
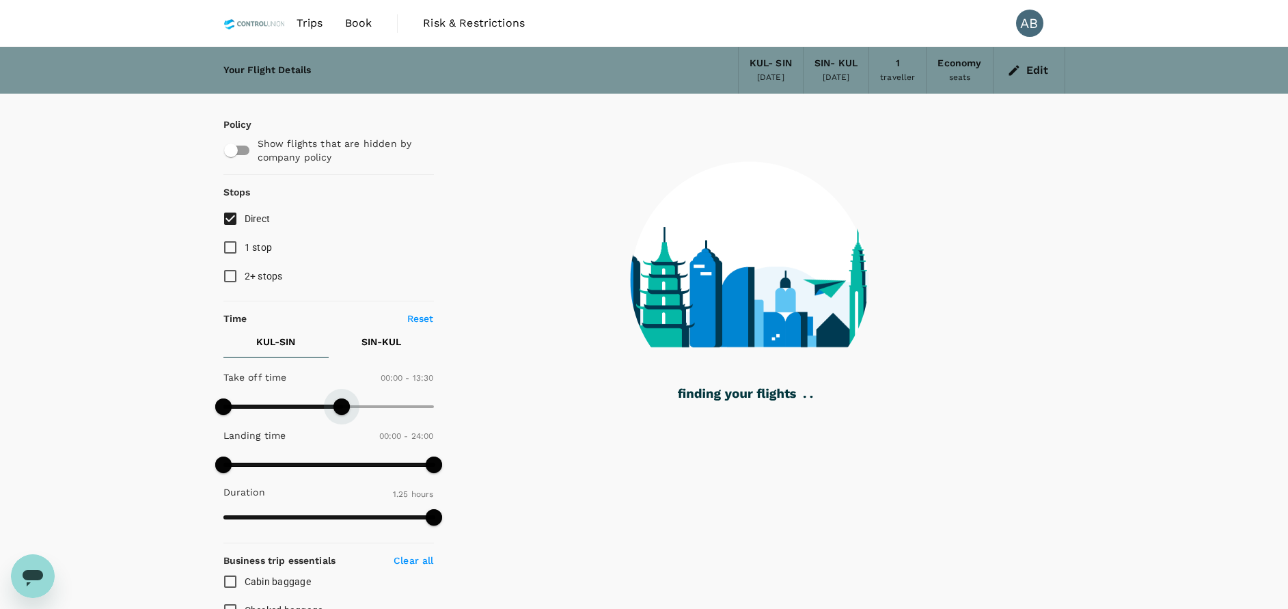
type input "960"
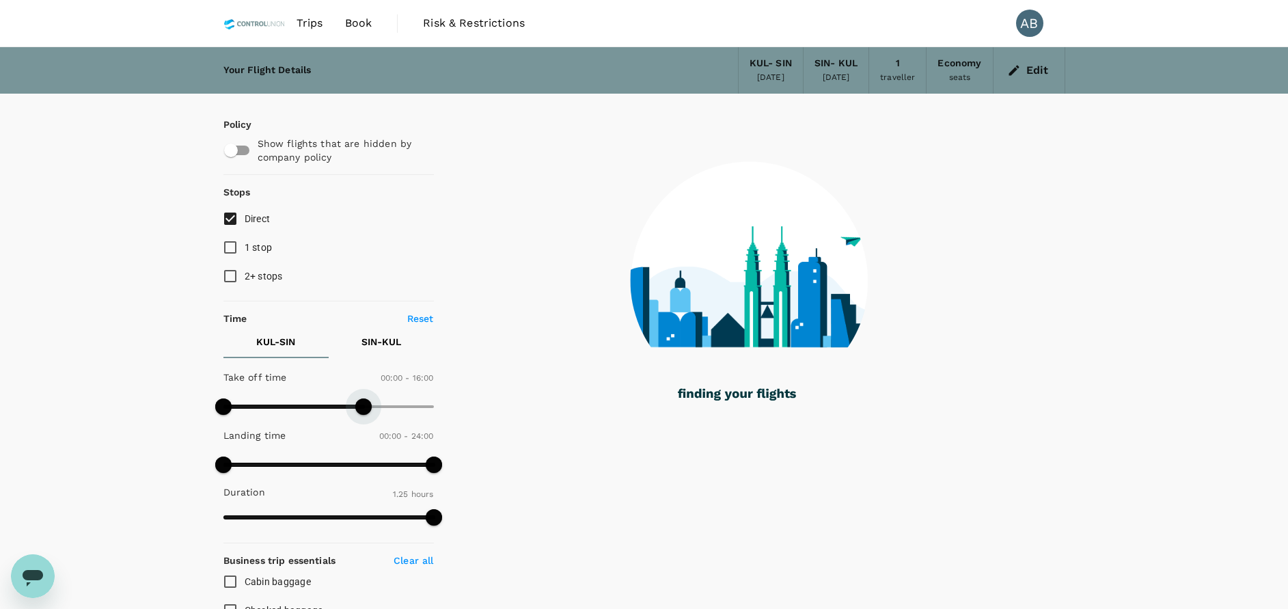
drag, startPoint x: 432, startPoint y: 404, endPoint x: 366, endPoint y: 400, distance: 66.4
click at [366, 400] on span at bounding box center [363, 406] width 16 height 16
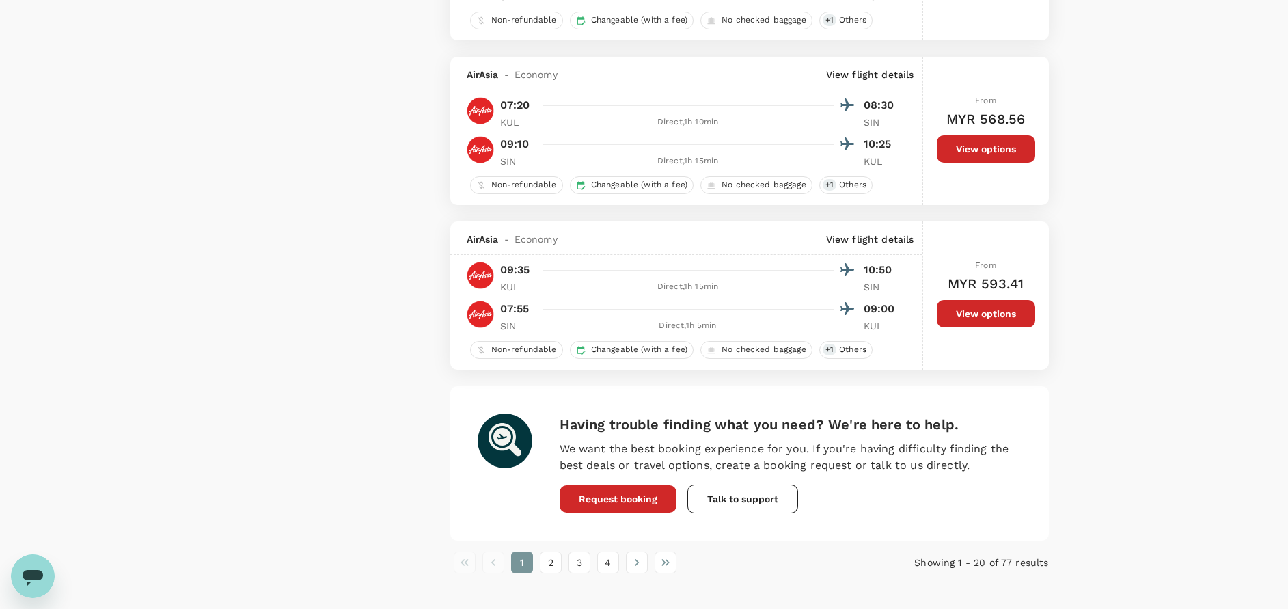
scroll to position [3093, 0]
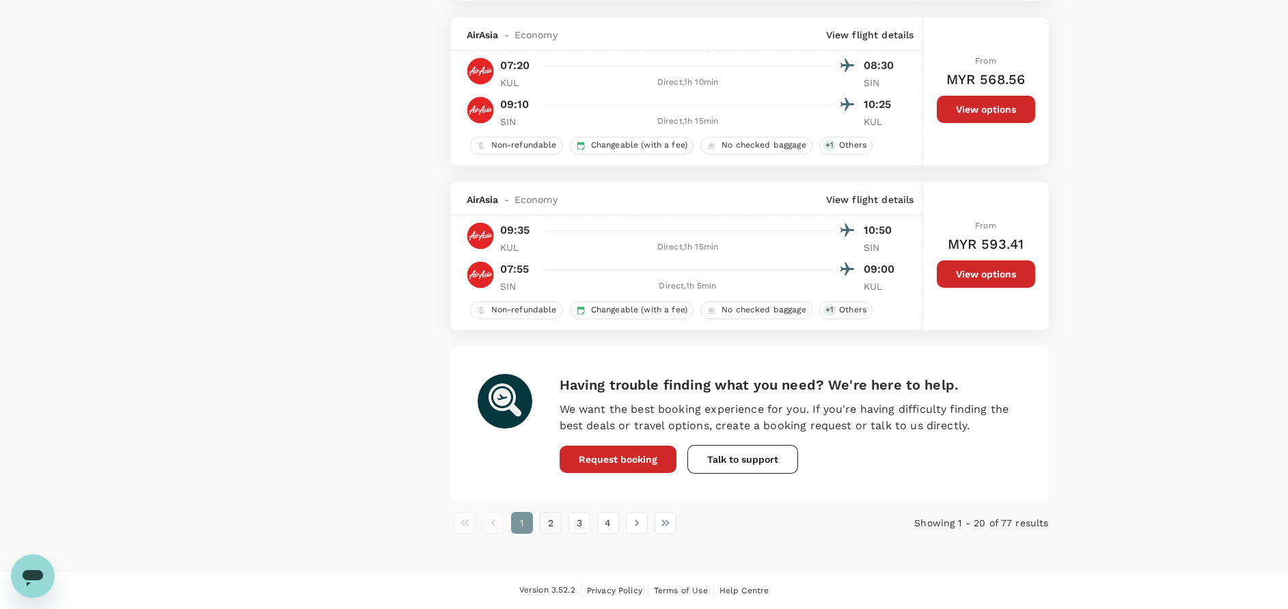
click at [548, 515] on button "2" at bounding box center [551, 523] width 22 height 22
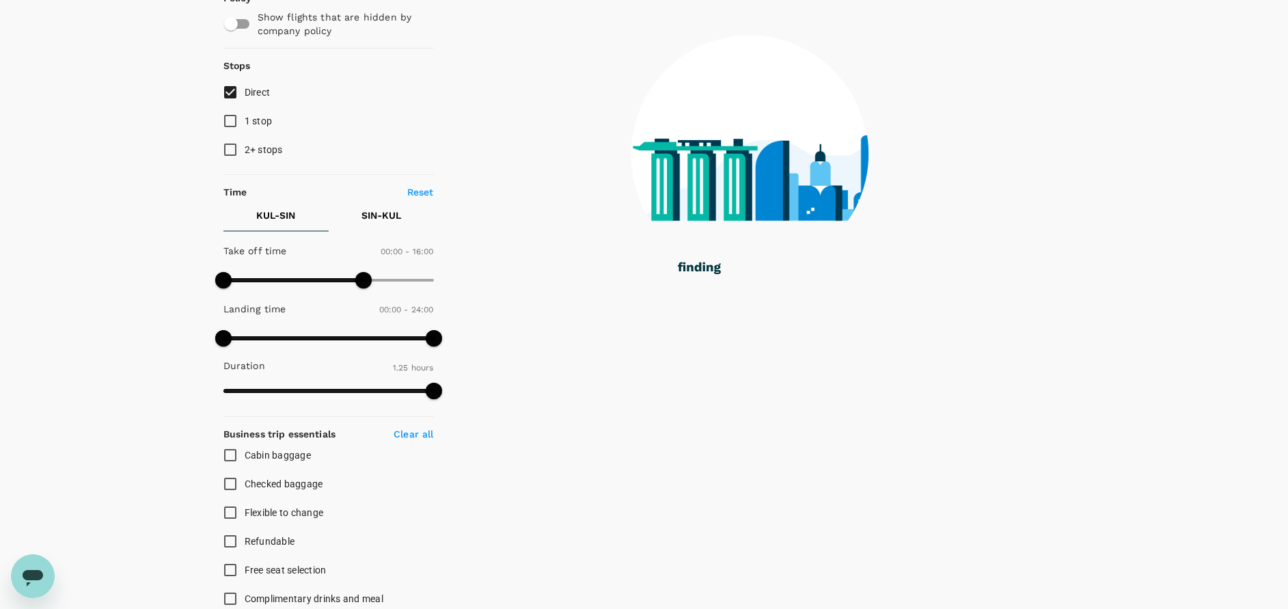
scroll to position [0, 0]
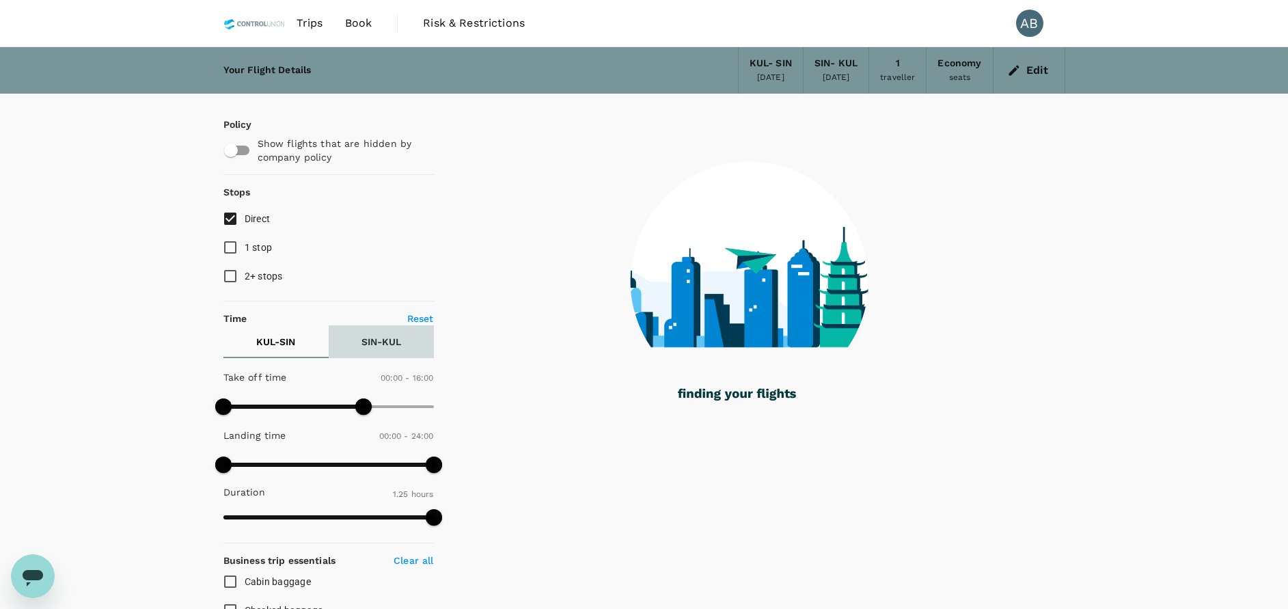
click at [377, 336] on p "SIN - KUL" at bounding box center [381, 342] width 40 height 14
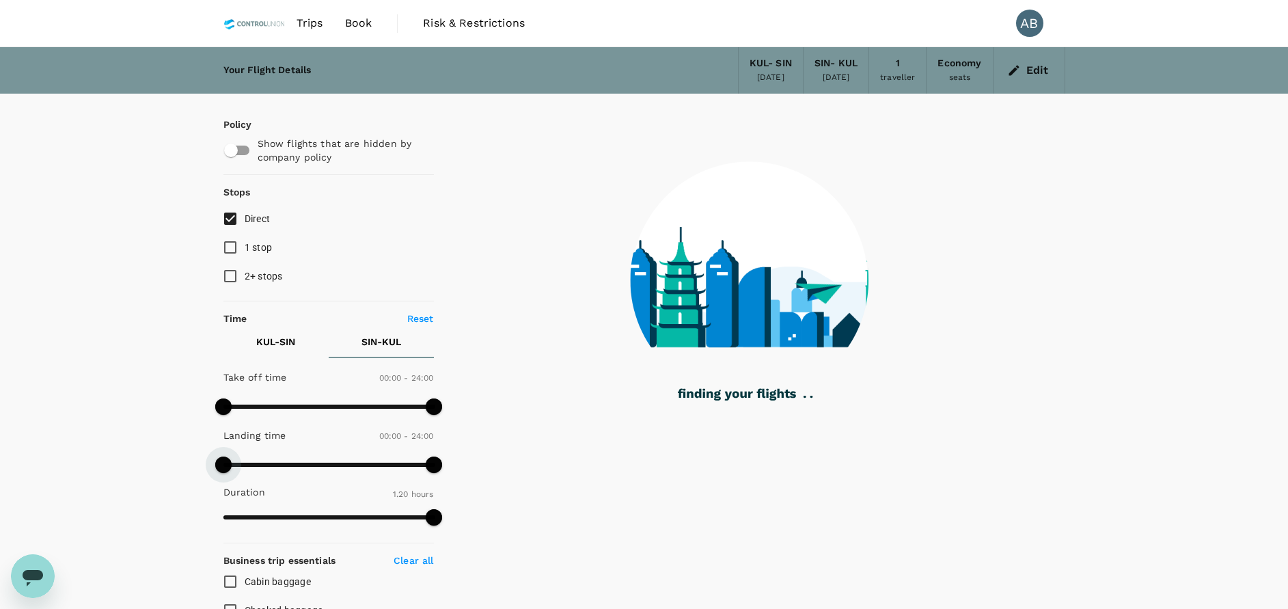
type input "30"
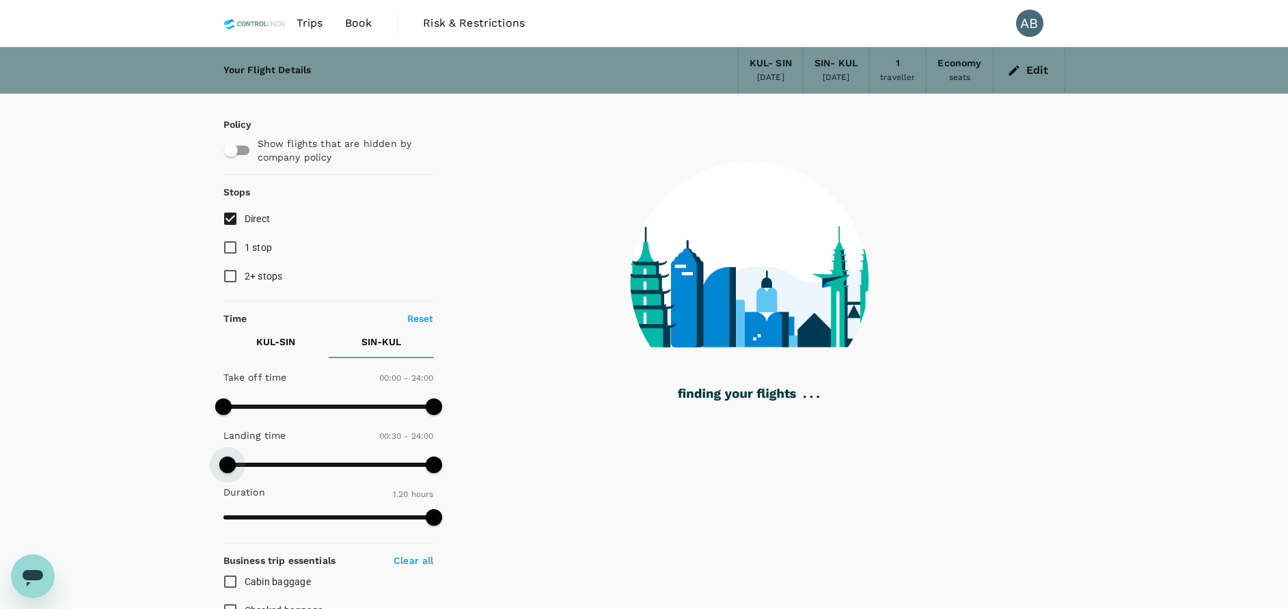
drag, startPoint x: 223, startPoint y: 461, endPoint x: 219, endPoint y: 439, distance: 22.2
click at [227, 461] on span at bounding box center [227, 464] width 16 height 16
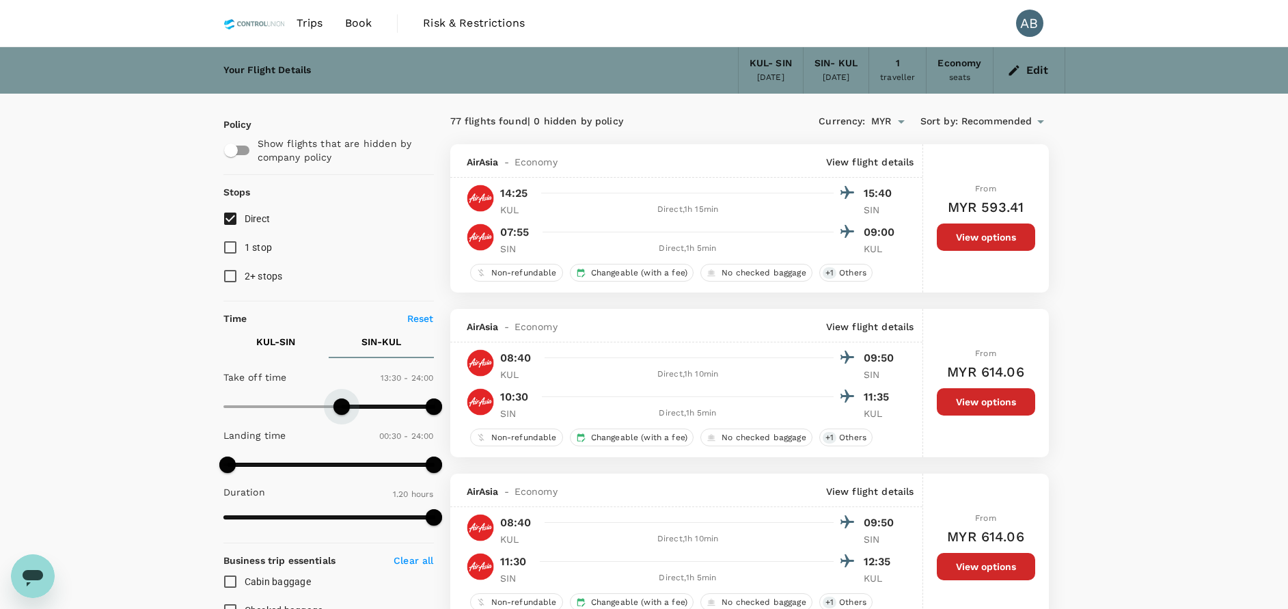
type input "840"
drag, startPoint x: 225, startPoint y: 400, endPoint x: 346, endPoint y: 402, distance: 121.0
click at [346, 402] on span at bounding box center [346, 406] width 16 height 16
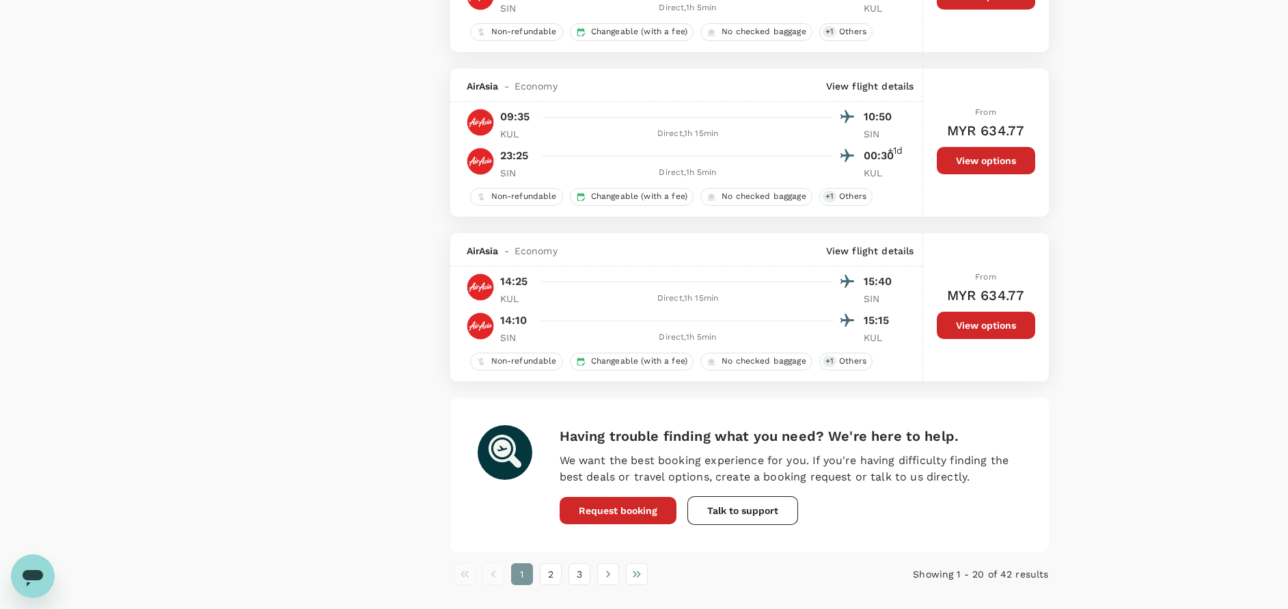
scroll to position [3093, 0]
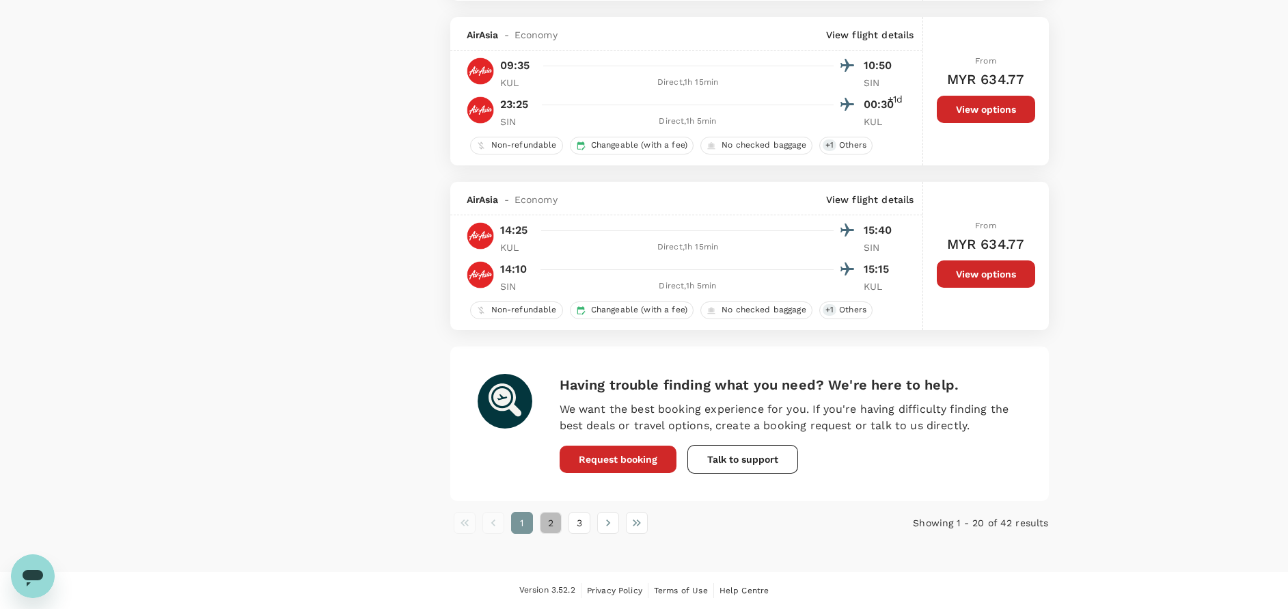
click at [558, 519] on button "2" at bounding box center [551, 523] width 22 height 22
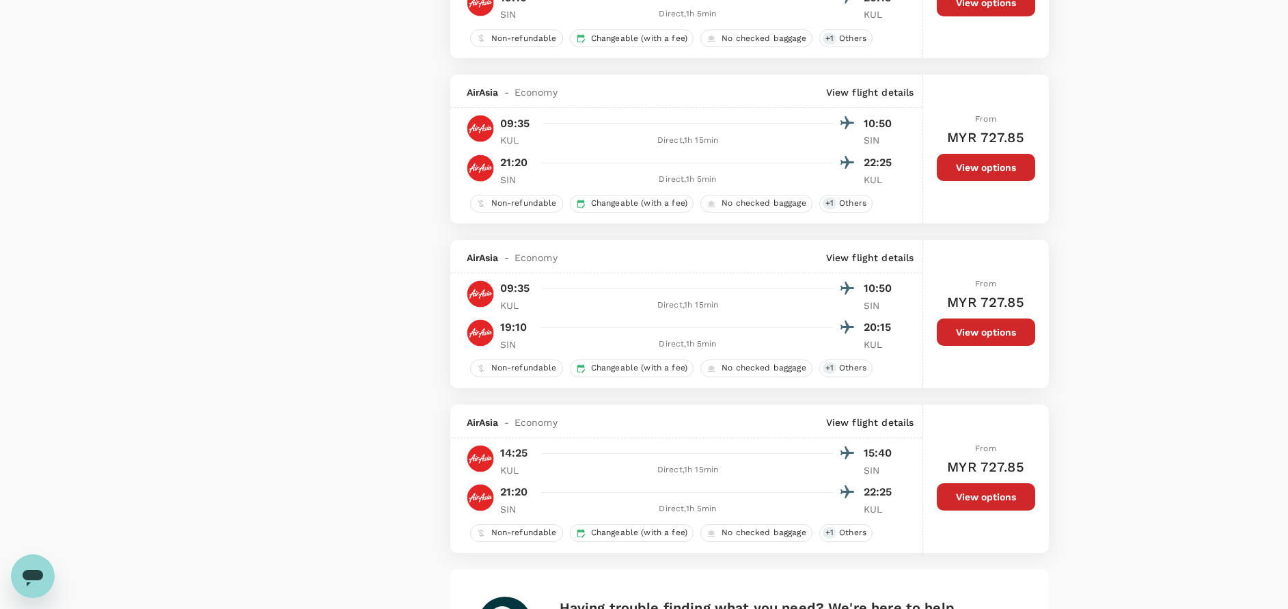
scroll to position [3075, 0]
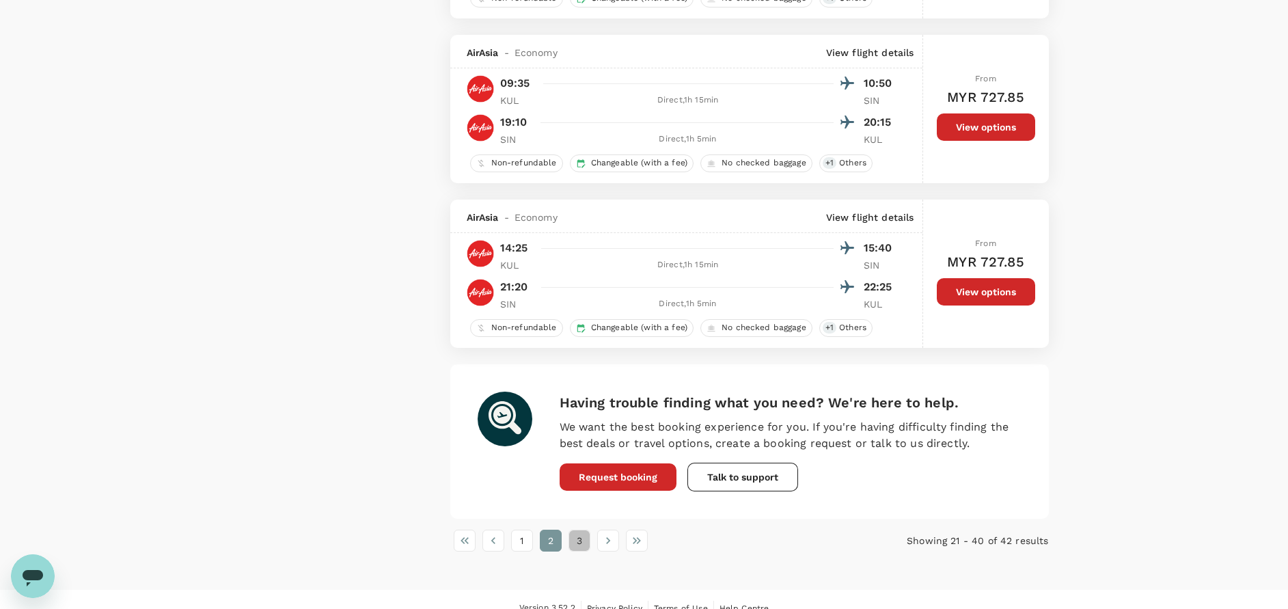
drag, startPoint x: 579, startPoint y: 538, endPoint x: 587, endPoint y: 534, distance: 8.3
click at [580, 538] on button "3" at bounding box center [579, 541] width 22 height 22
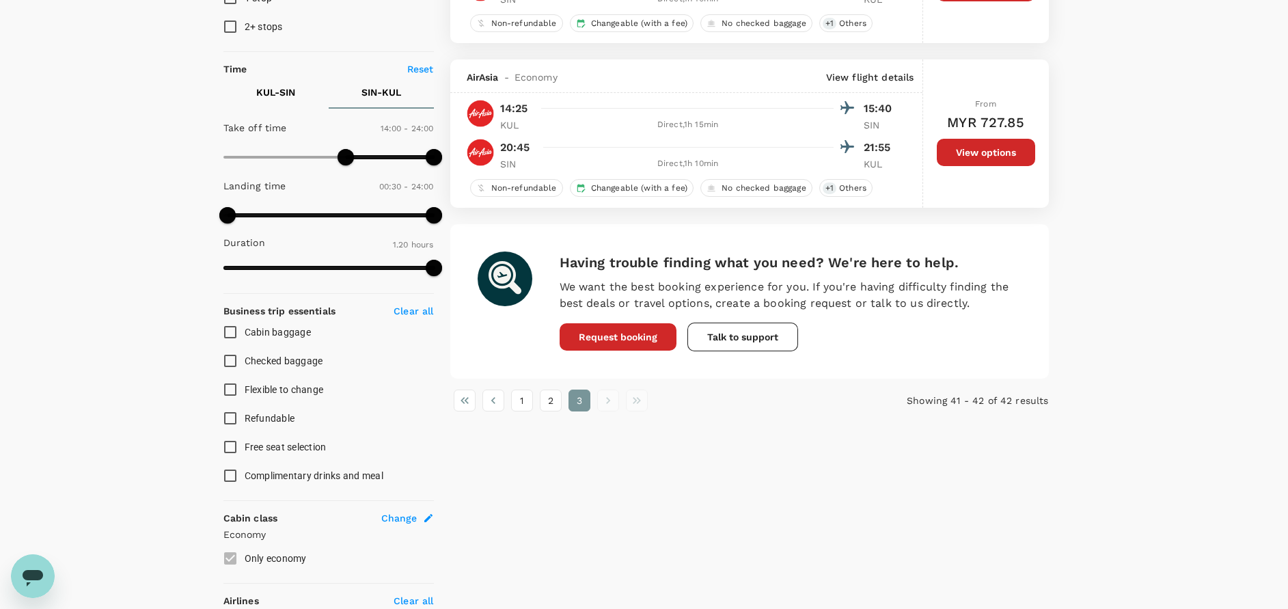
scroll to position [102, 0]
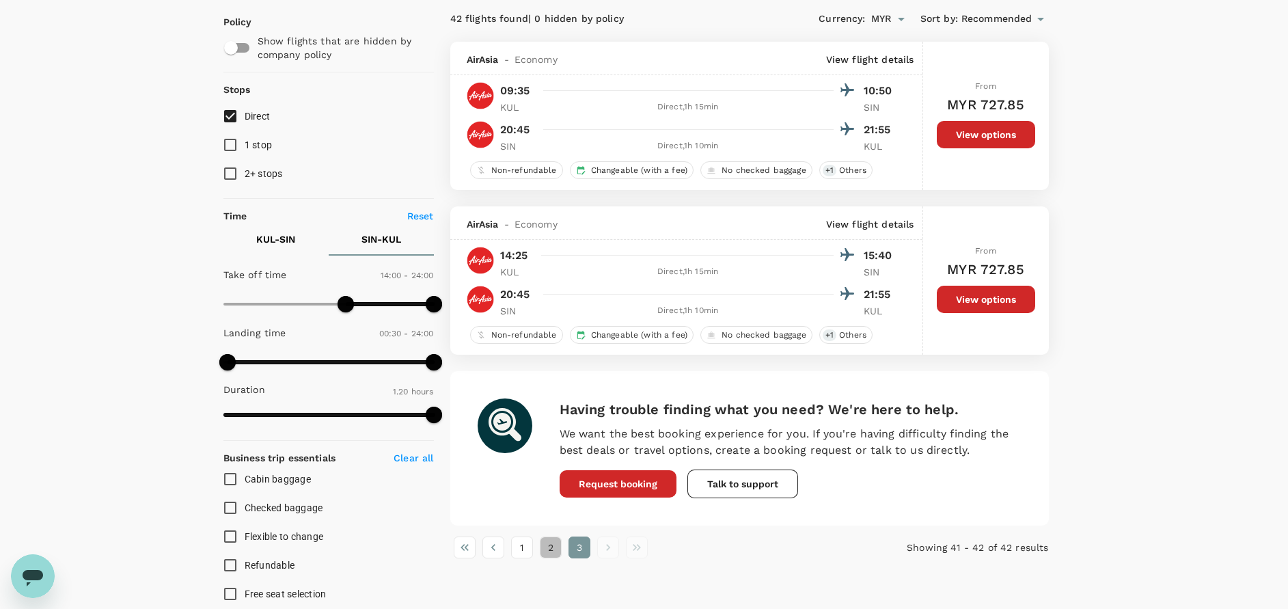
click at [546, 549] on button "2" at bounding box center [551, 547] width 22 height 22
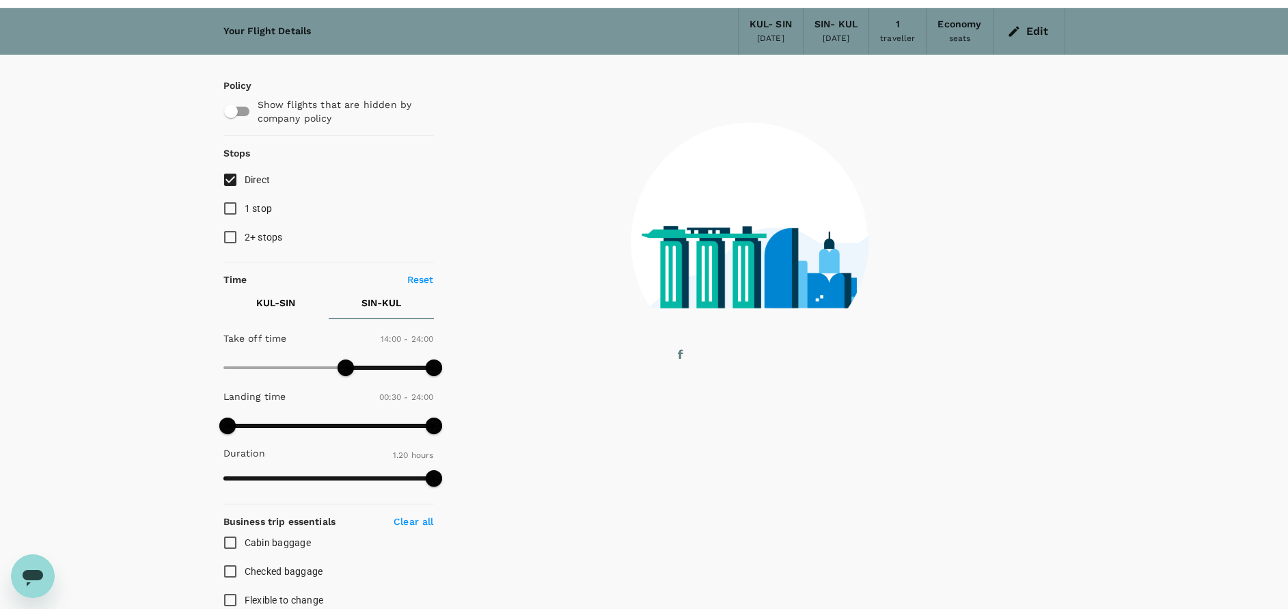
scroll to position [0, 0]
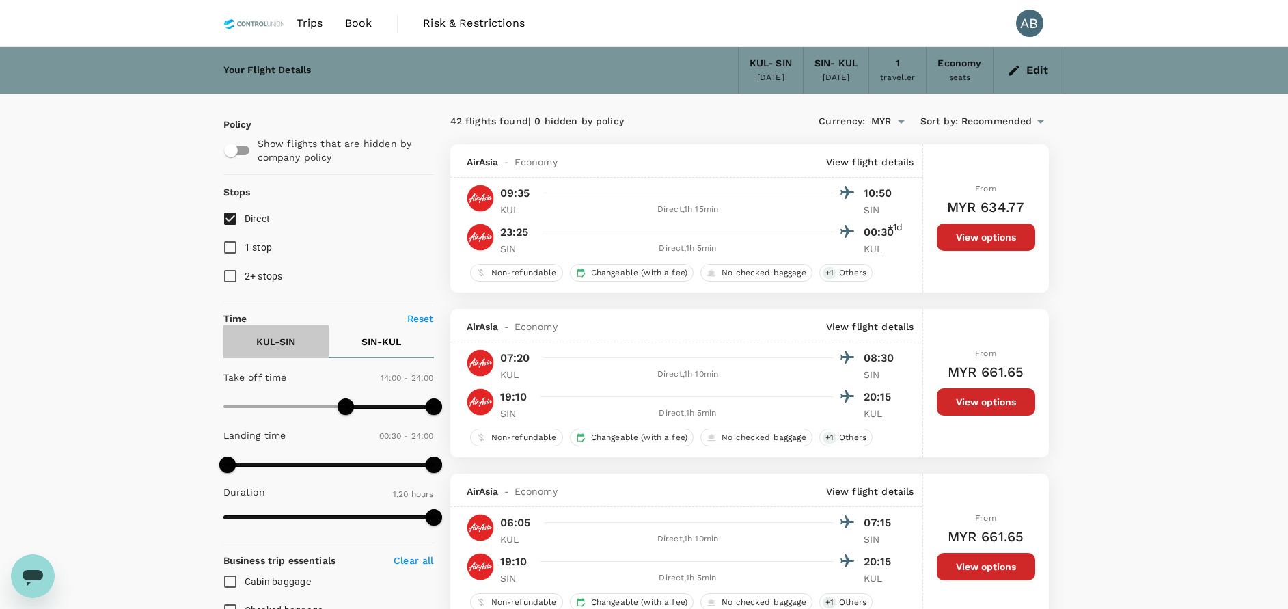
click at [282, 339] on p "KUL - SIN" at bounding box center [275, 342] width 39 height 14
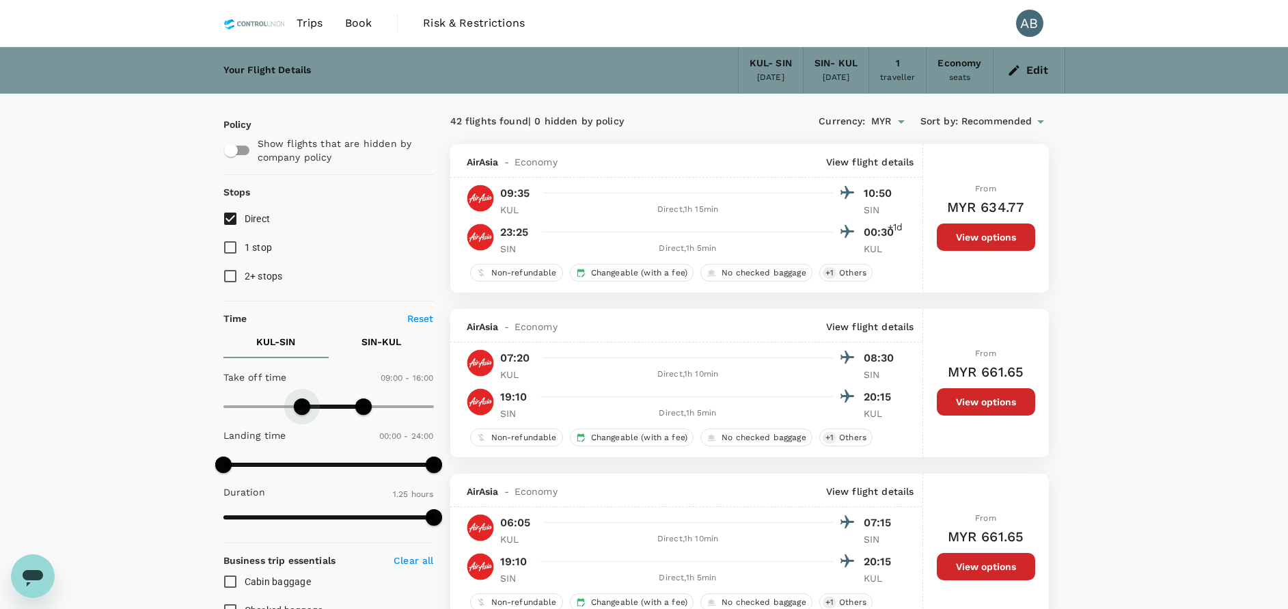
drag, startPoint x: 218, startPoint y: 403, endPoint x: 304, endPoint y: 405, distance: 86.1
click at [304, 405] on span at bounding box center [302, 406] width 16 height 16
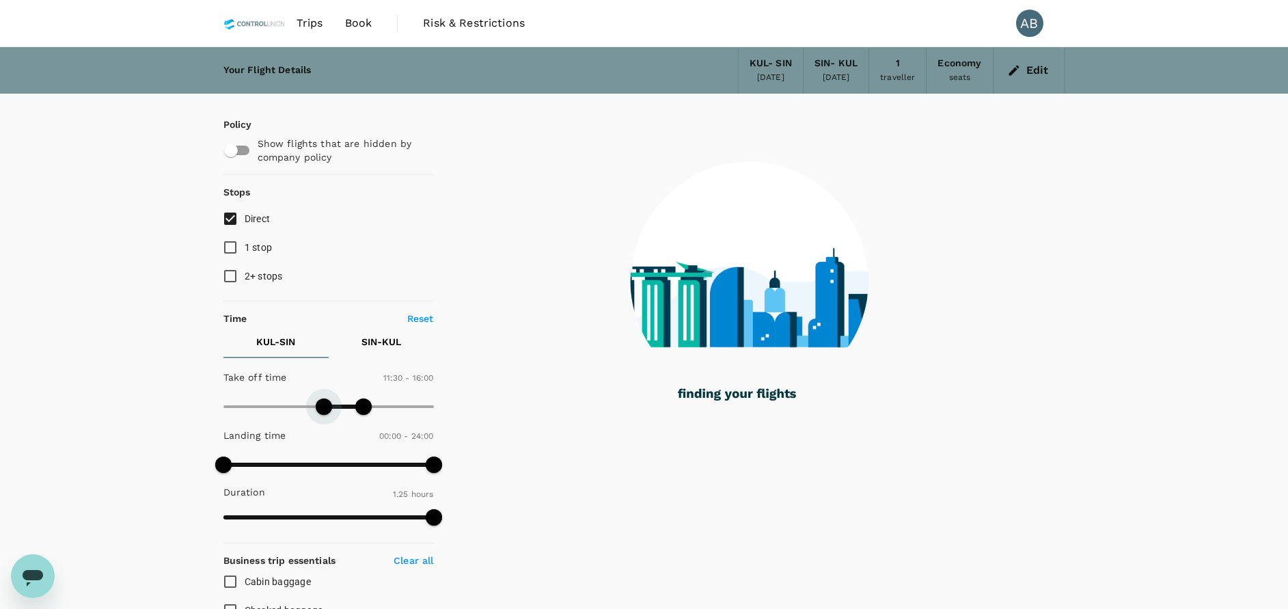
type input "660"
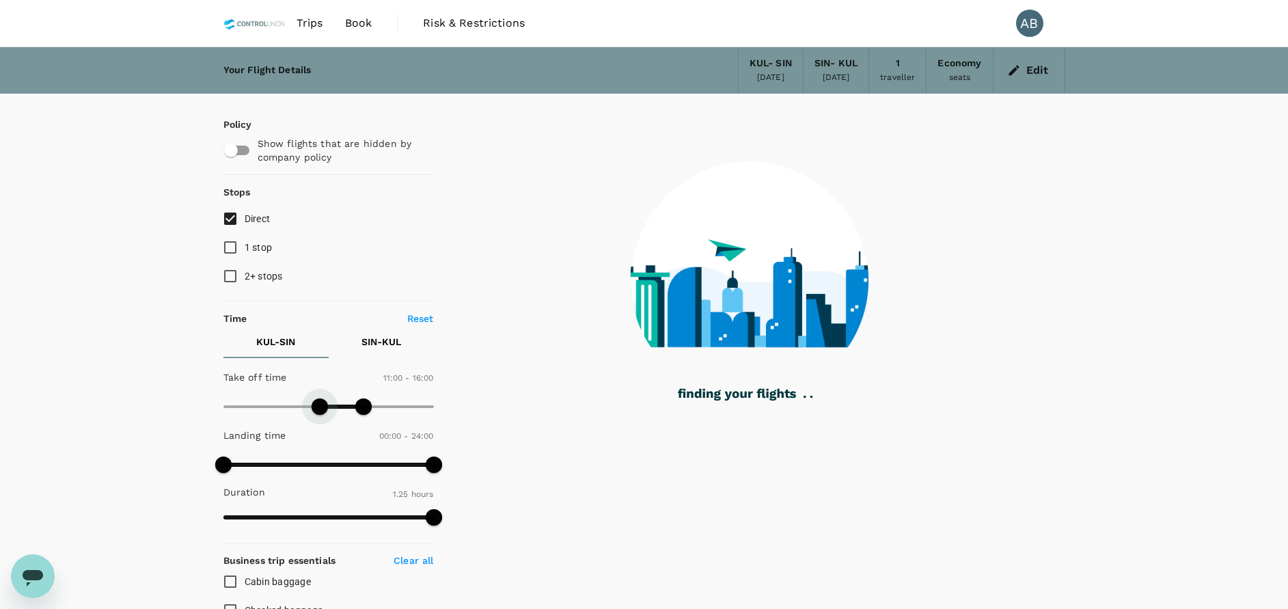
drag, startPoint x: 304, startPoint y: 405, endPoint x: 327, endPoint y: 408, distance: 22.8
click at [320, 405] on span at bounding box center [320, 406] width 16 height 16
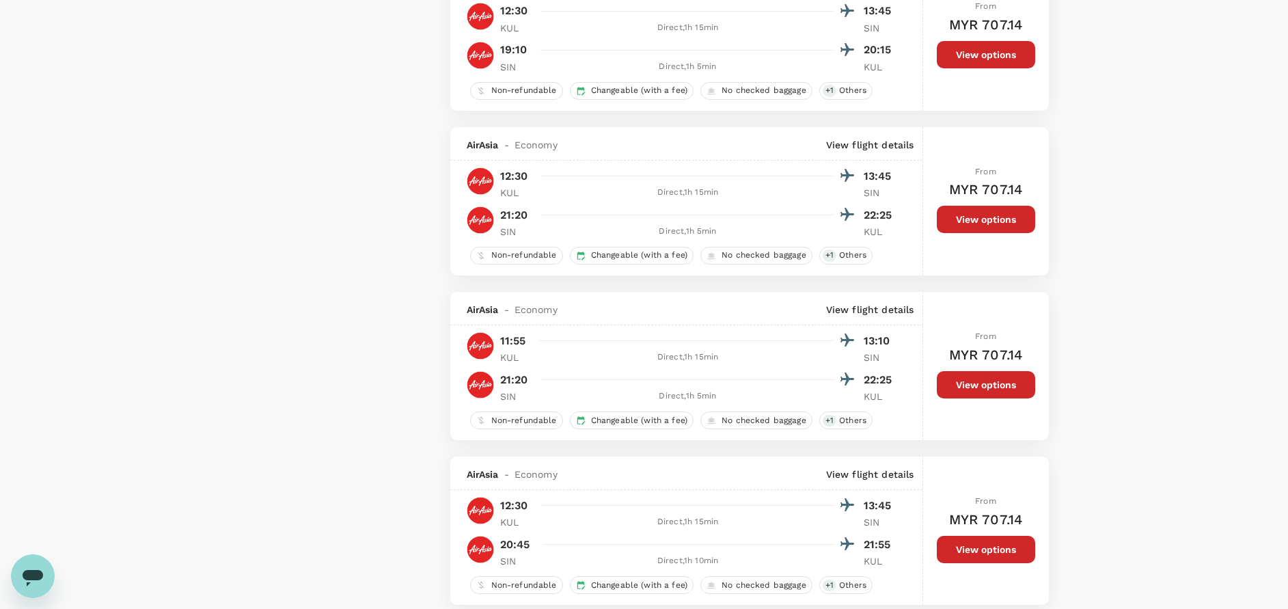
scroll to position [1845, 0]
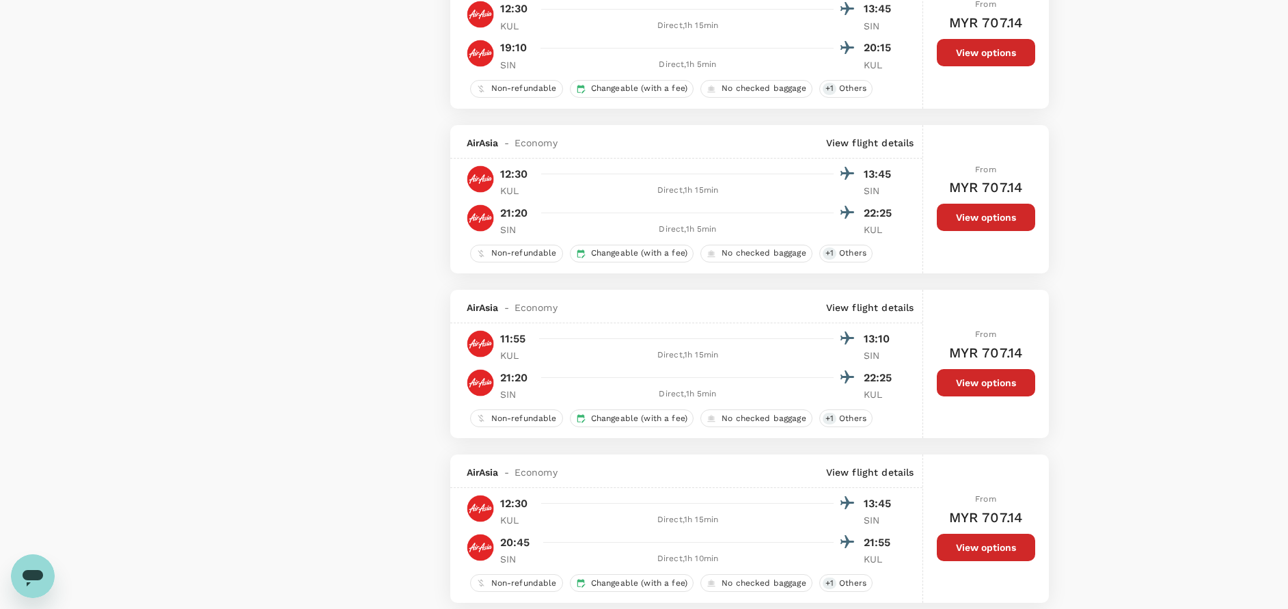
click at [1007, 223] on button "View options" at bounding box center [986, 217] width 98 height 27
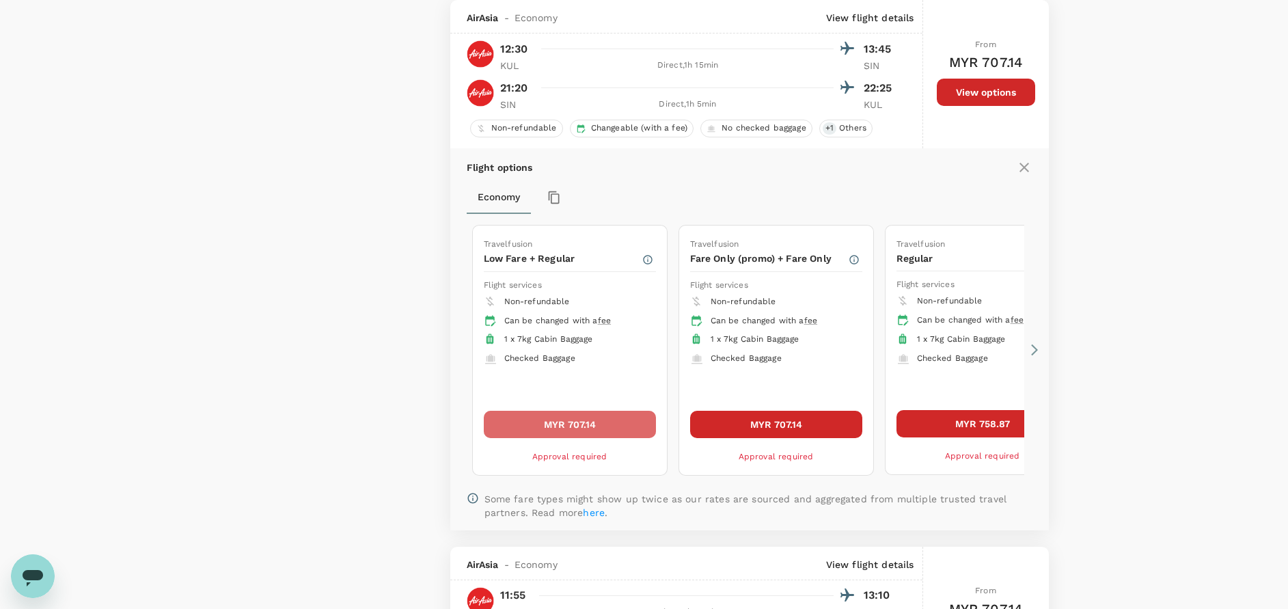
click at [619, 428] on button "MYR 707.14" at bounding box center [570, 424] width 172 height 27
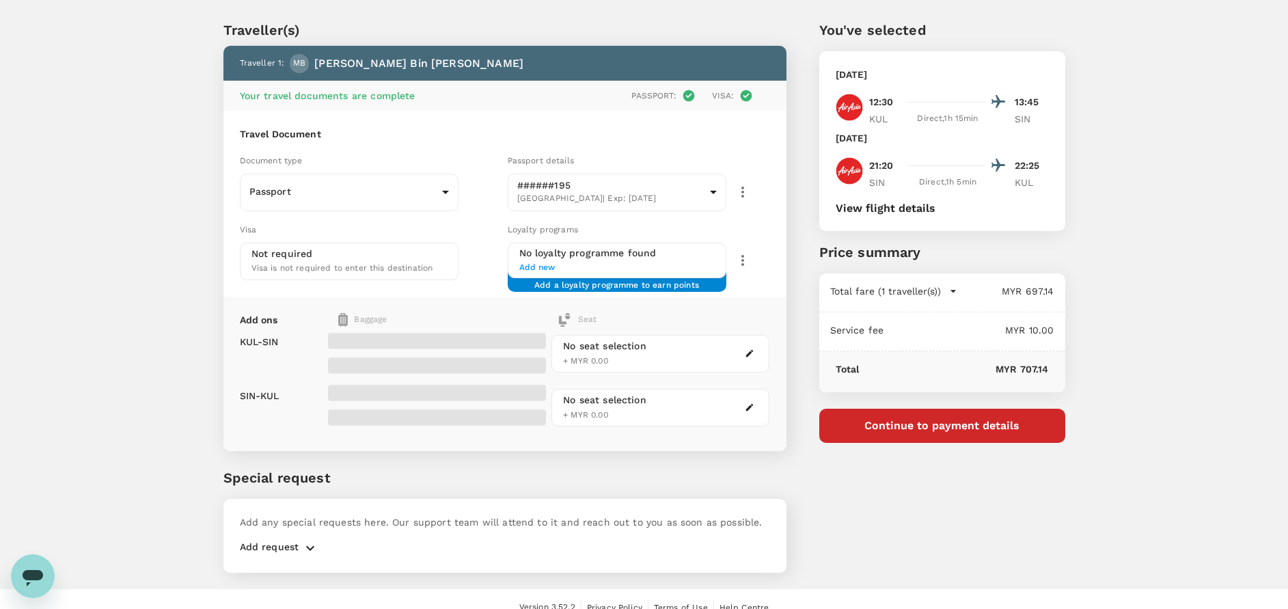
scroll to position [49, 0]
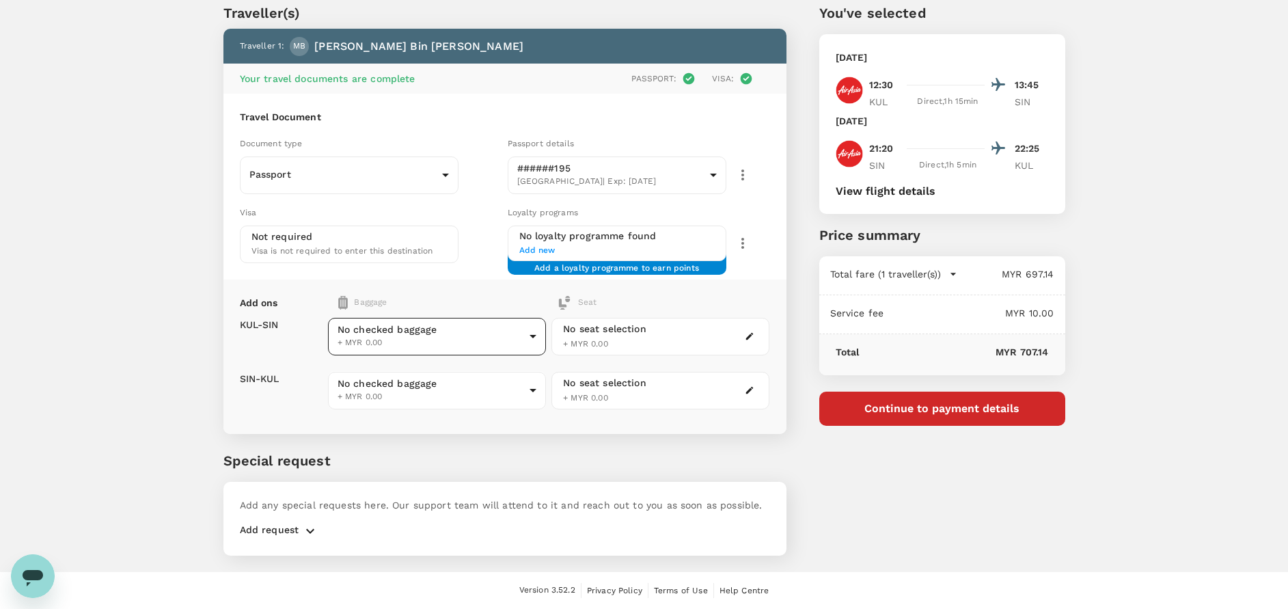
click at [543, 338] on body "Back to flight results Flight review Traveller(s) Traveller 1 : MB Mohd Shauki …" at bounding box center [644, 280] width 1288 height 658
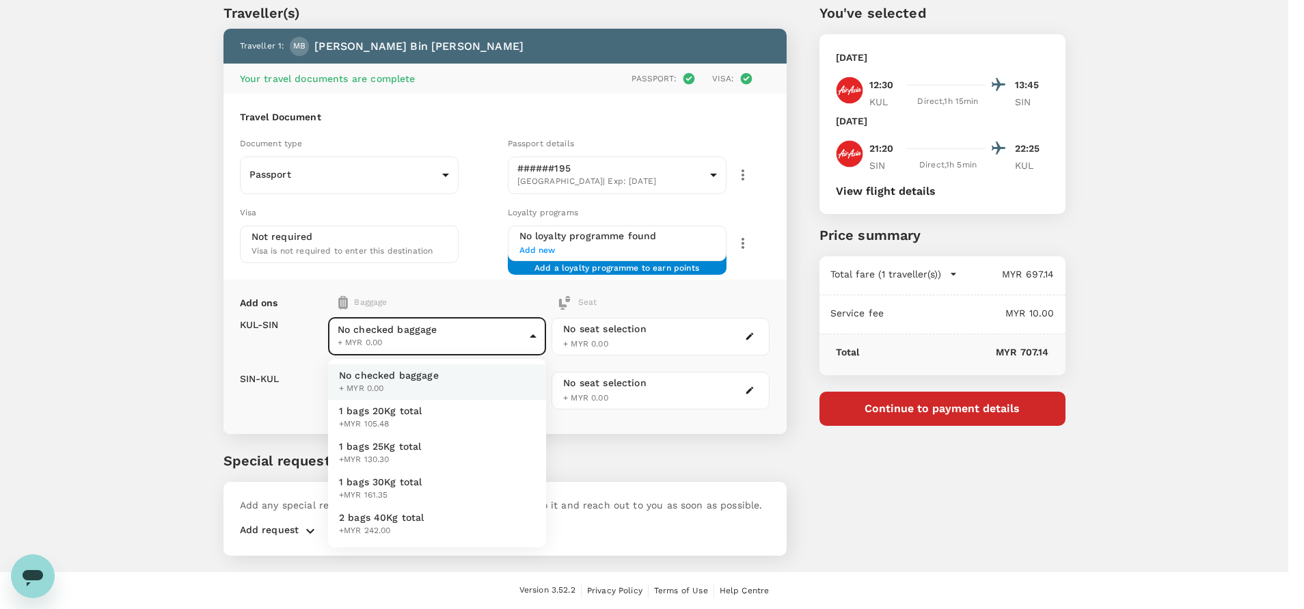
click at [388, 415] on span "1 bags 20Kg total" at bounding box center [380, 411] width 83 height 14
type input "1 - 105.48"
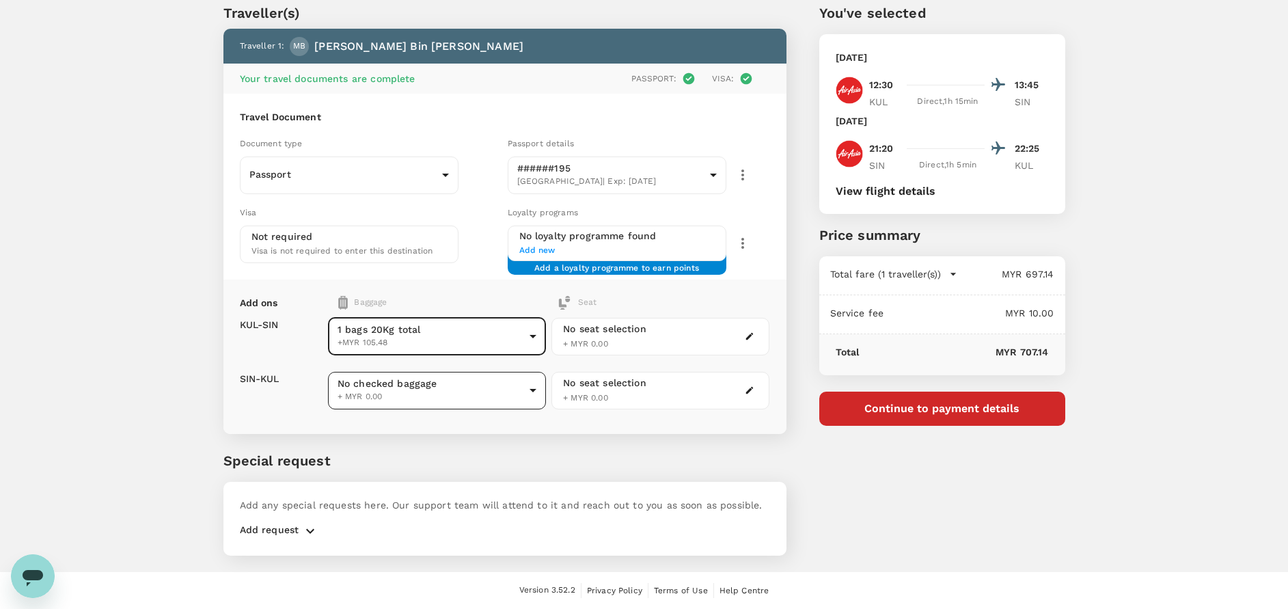
click at [438, 386] on body "Back to flight results Flight review Traveller(s) Traveller 1 : MB Mohd Shauki …" at bounding box center [644, 280] width 1288 height 658
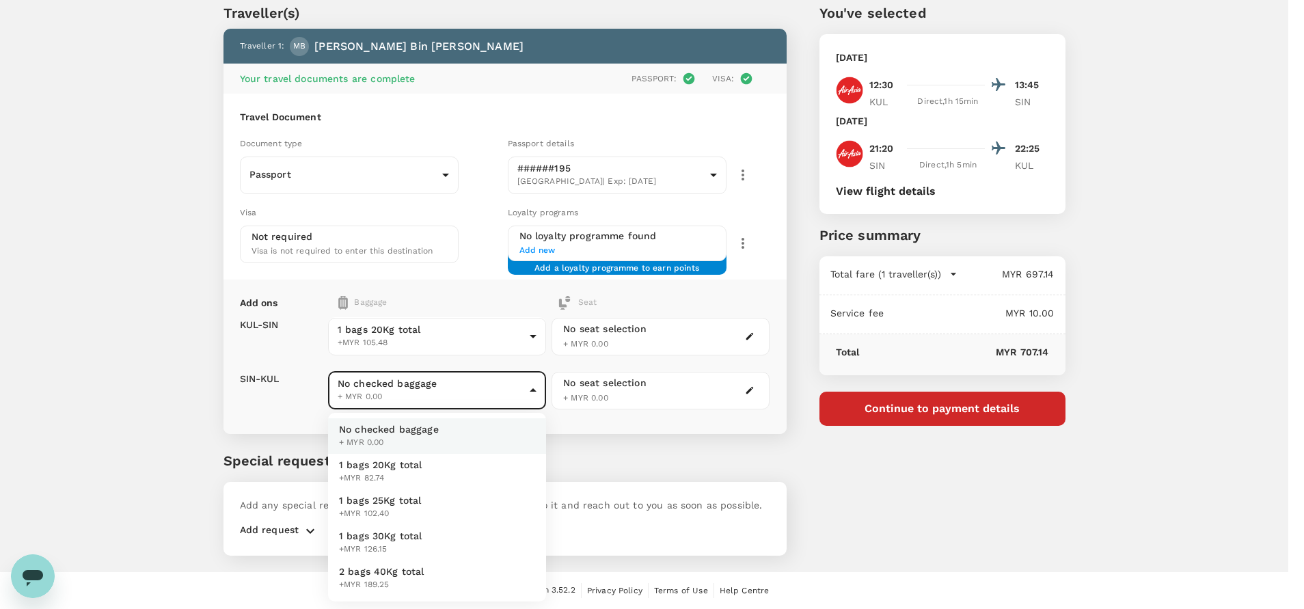
click at [389, 458] on span "1 bags 20Kg total" at bounding box center [380, 465] width 83 height 14
type input "1 - 82.74"
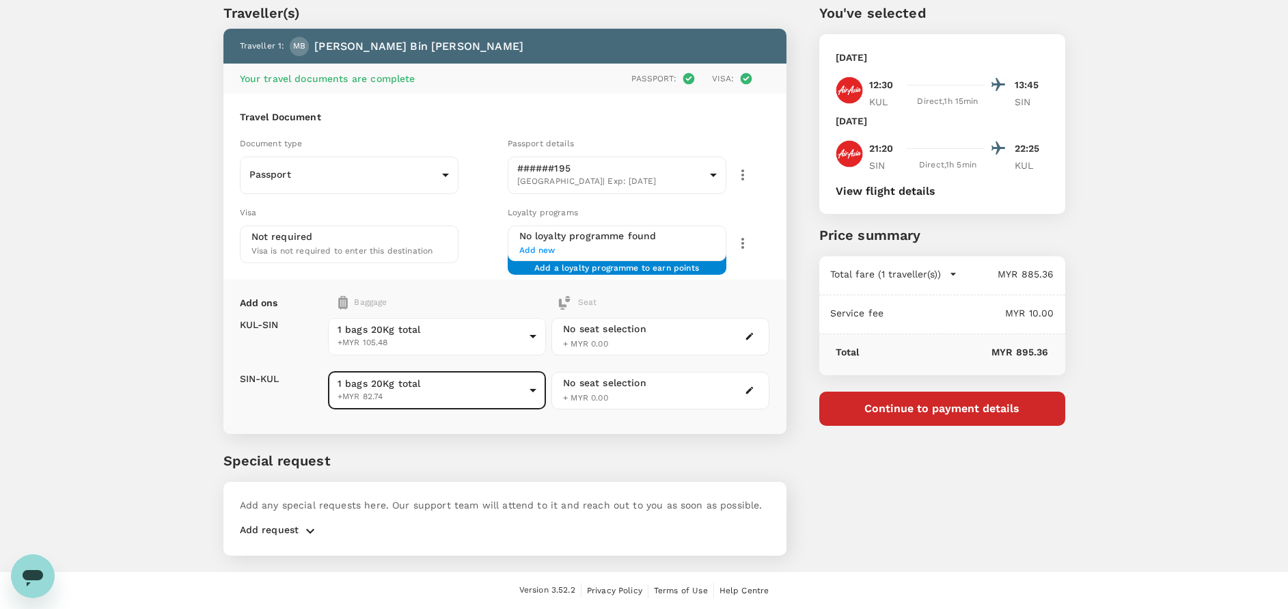
click at [307, 531] on icon "button" at bounding box center [310, 531] width 16 height 16
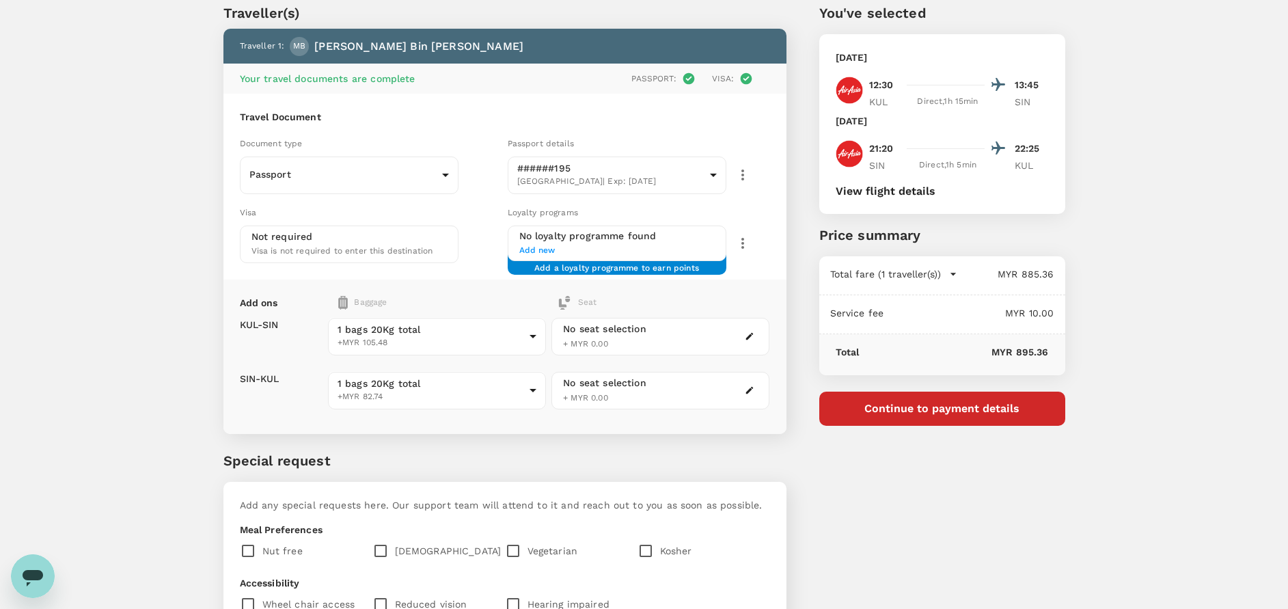
drag, startPoint x: 376, startPoint y: 545, endPoint x: 384, endPoint y: 540, distance: 9.3
click at [376, 545] on input "checkbox" at bounding box center [383, 550] width 23 height 29
checkbox input "true"
click at [674, 333] on div "No seat selection + MYR 0.00" at bounding box center [660, 337] width 218 height 38
click at [745, 335] on icon "button" at bounding box center [750, 336] width 10 height 10
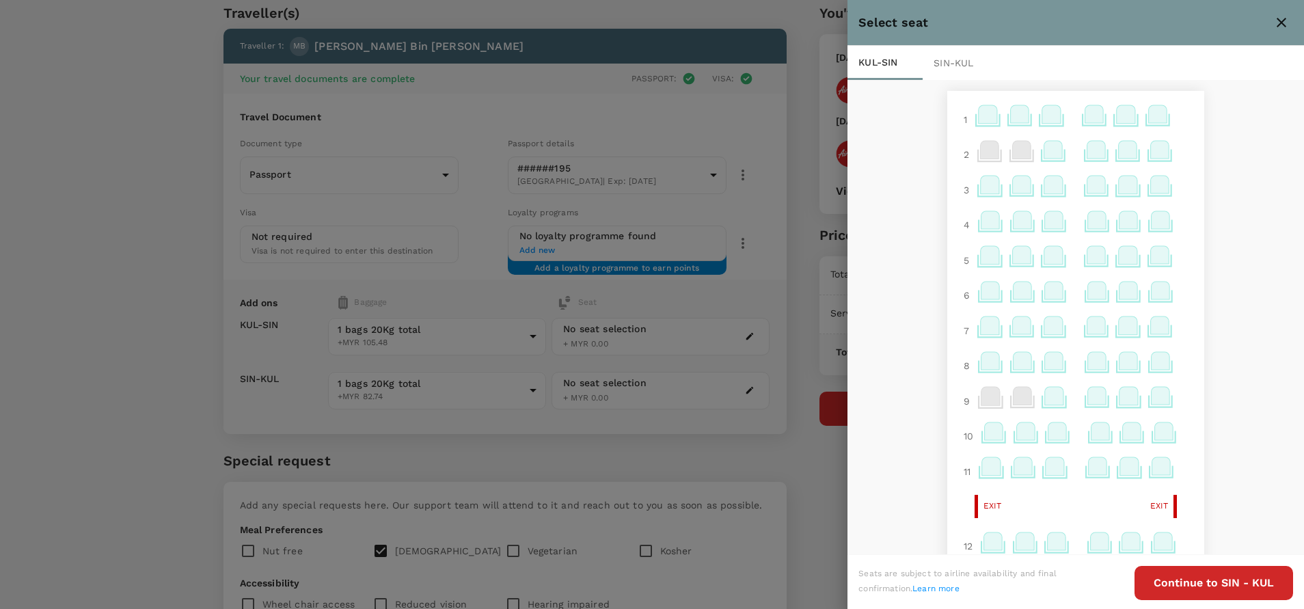
click at [732, 302] on div at bounding box center [652, 304] width 1304 height 609
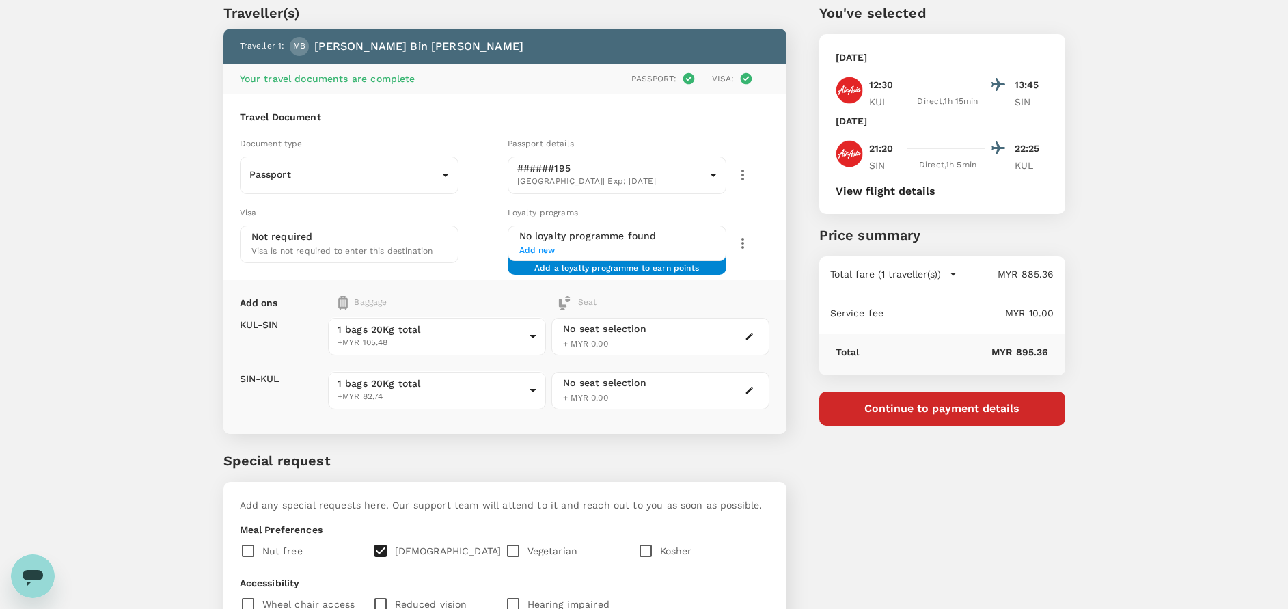
click at [1076, 300] on div "Traveller(s) Traveller 1 : MB Mohd Shauki Bin Mohd Ghazali Your travel document…" at bounding box center [644, 380] width 875 height 820
click at [1006, 497] on div "You've selected Wednesday, 08 Oct 2025 12:30 13:45 KUL Direct , 1h 15min SIN Fr…" at bounding box center [925, 380] width 279 height 820
drag, startPoint x: 1125, startPoint y: 272, endPoint x: 1140, endPoint y: 443, distance: 172.2
click at [1127, 280] on div "Traveller(s) Traveller 1 : MB Mohd Shauki Bin Mohd Ghazali Your travel document…" at bounding box center [644, 385] width 1288 height 809
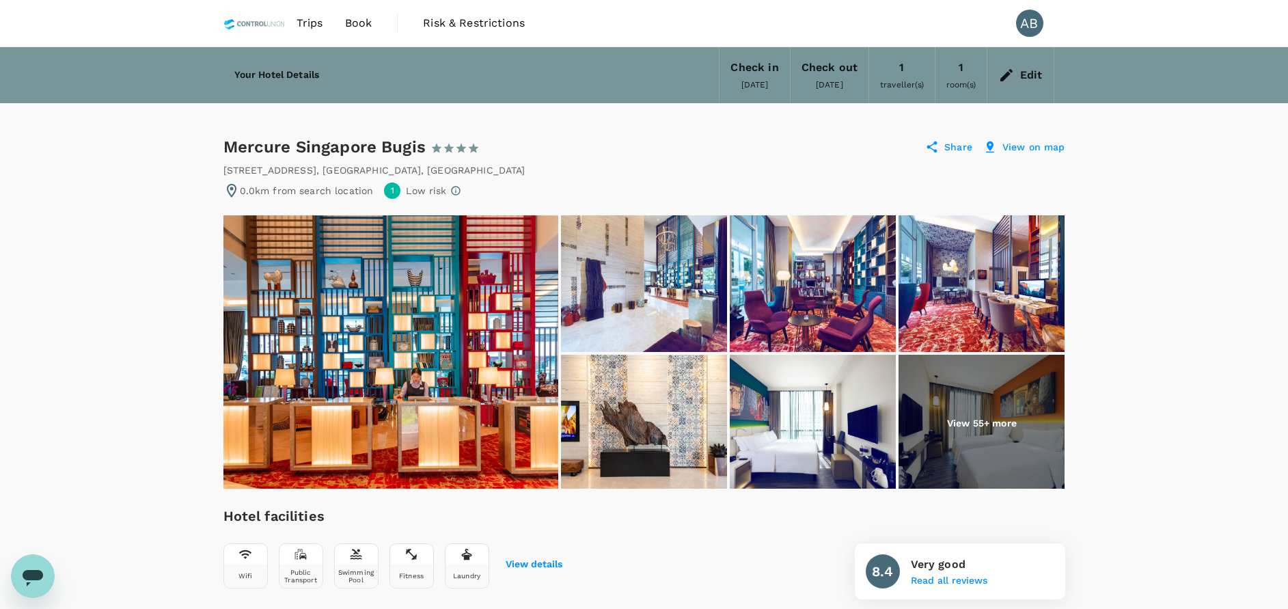
click at [1009, 72] on icon at bounding box center [1006, 75] width 16 height 16
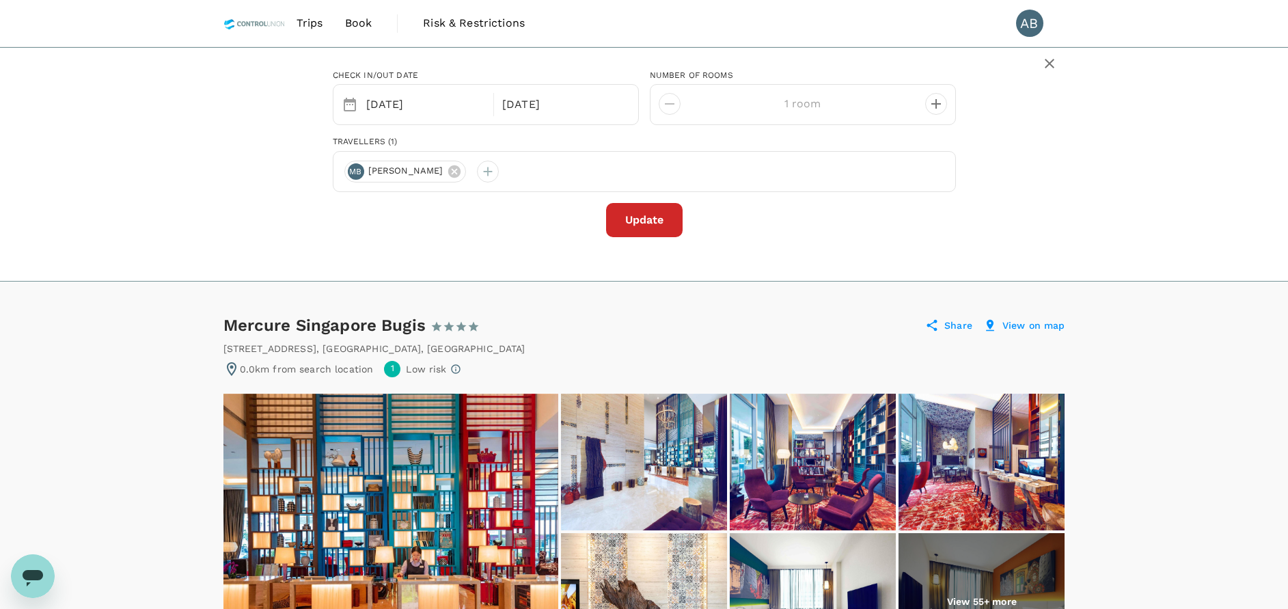
click at [643, 323] on div "Mercure Singapore Bugis 1 Star 2 Stars 3 Stars 4 Stars 5 Stars Share View on map" at bounding box center [644, 325] width 842 height 22
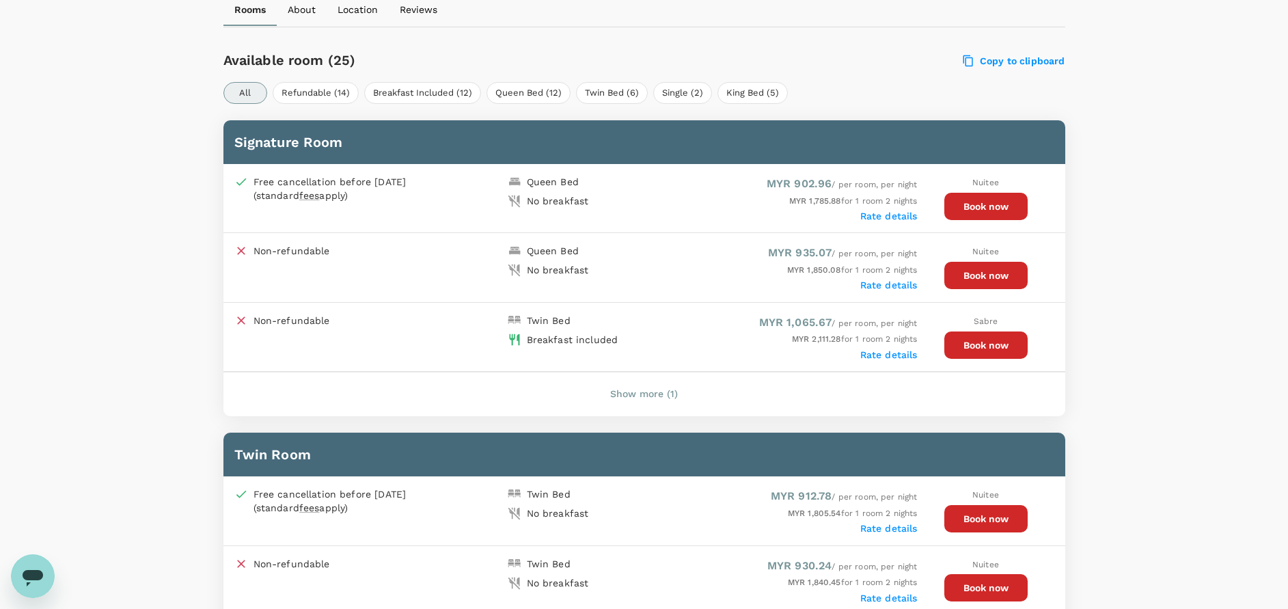
scroll to position [609, 0]
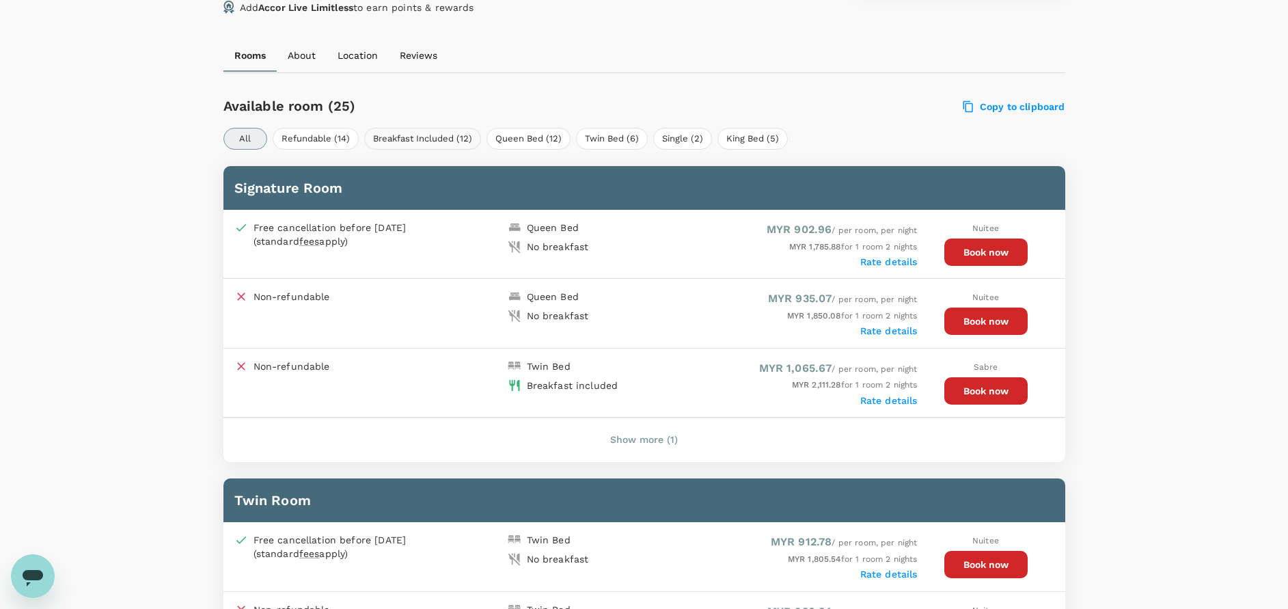
click at [438, 135] on button "Breakfast Included (12)" at bounding box center [422, 139] width 117 height 22
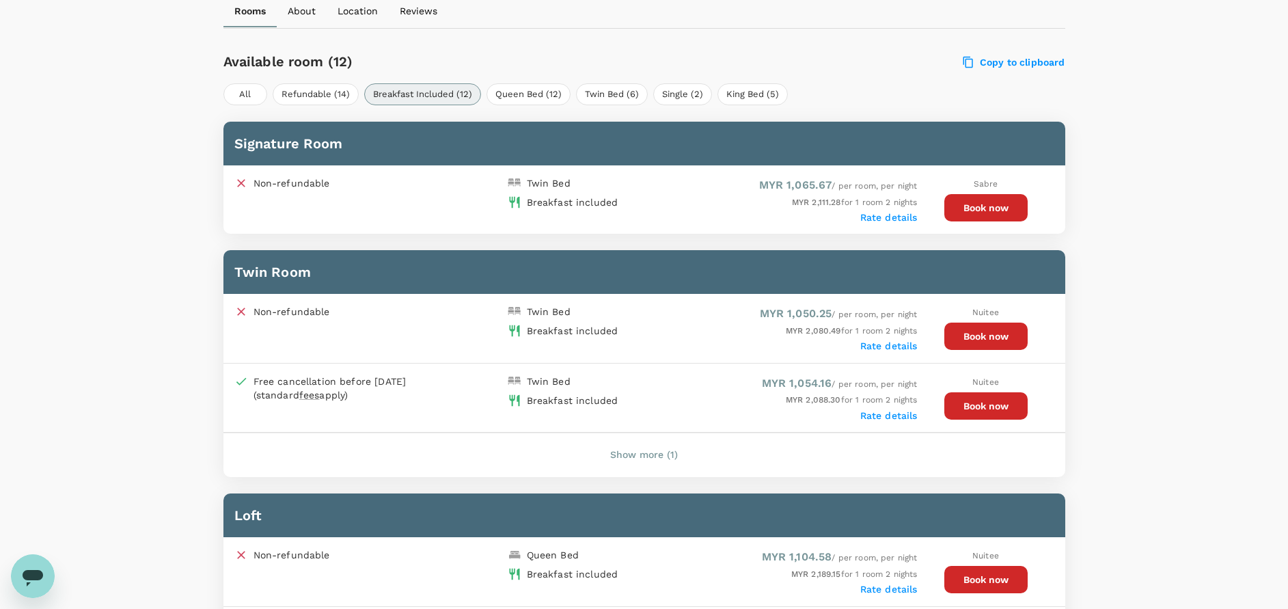
scroll to position [712, 0]
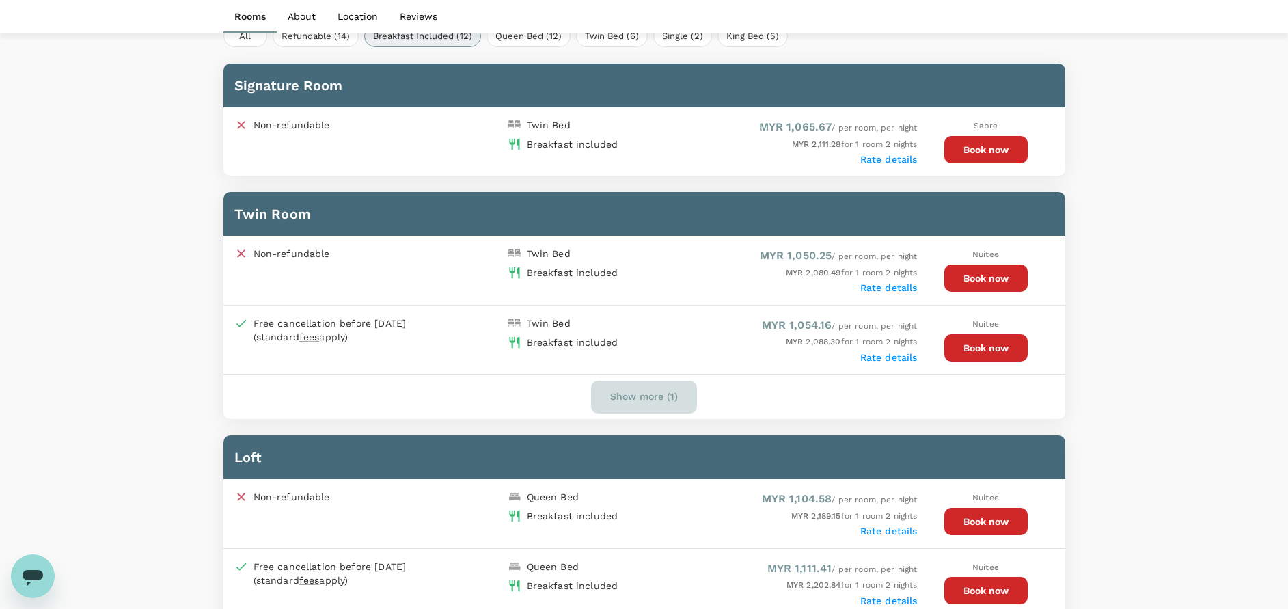
click at [653, 395] on button "Show more (1)" at bounding box center [644, 397] width 106 height 33
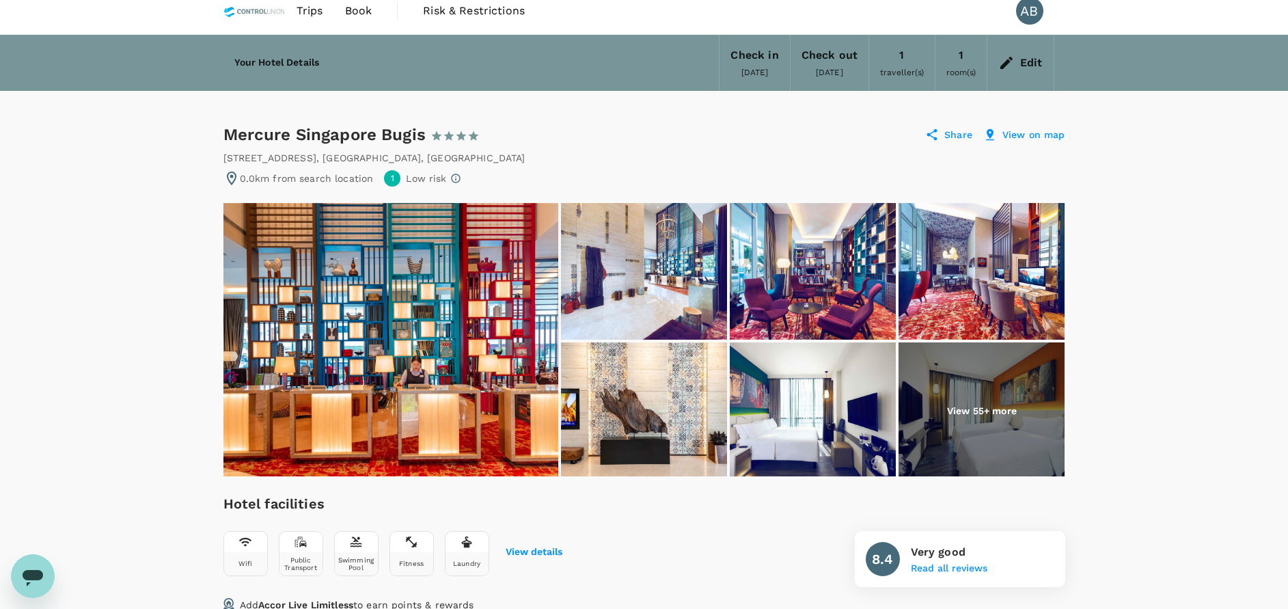
scroll to position [0, 0]
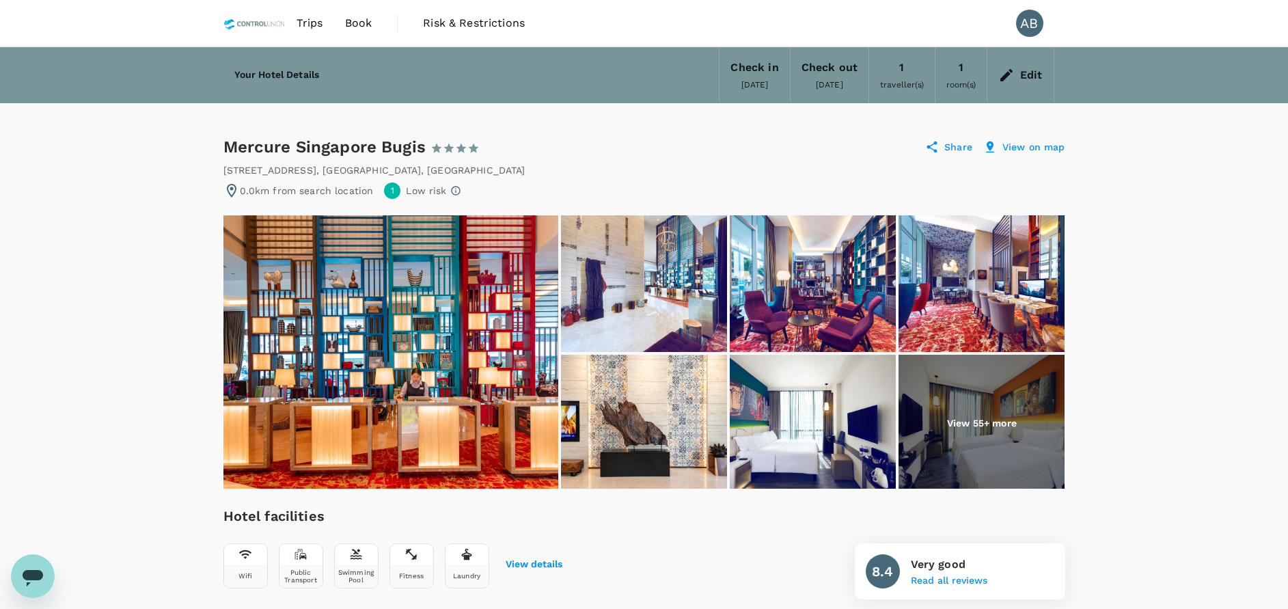
click at [367, 19] on span "Book" at bounding box center [358, 23] width 27 height 16
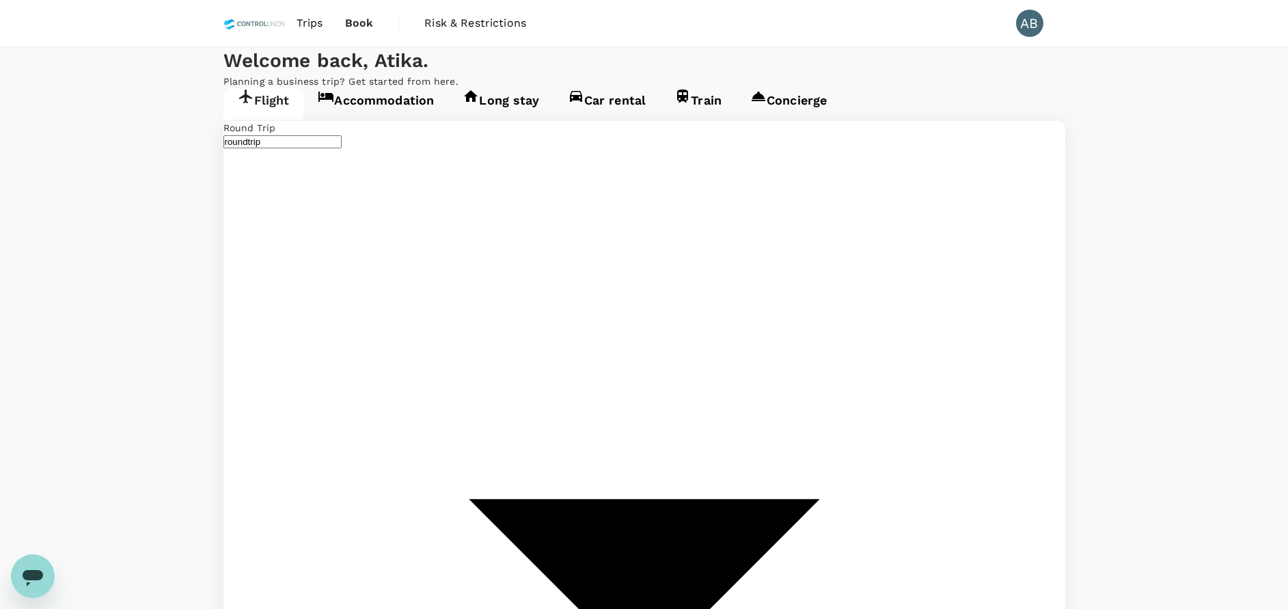
type input "Kuala Lumpur Intl ([GEOGRAPHIC_DATA])"
type input "Singapore Changi (SIN)"
type input "Kuala Lumpur Intl ([GEOGRAPHIC_DATA])"
type input "Singapore Changi (SIN)"
type input "Kuala Lumpur Intl ([GEOGRAPHIC_DATA])"
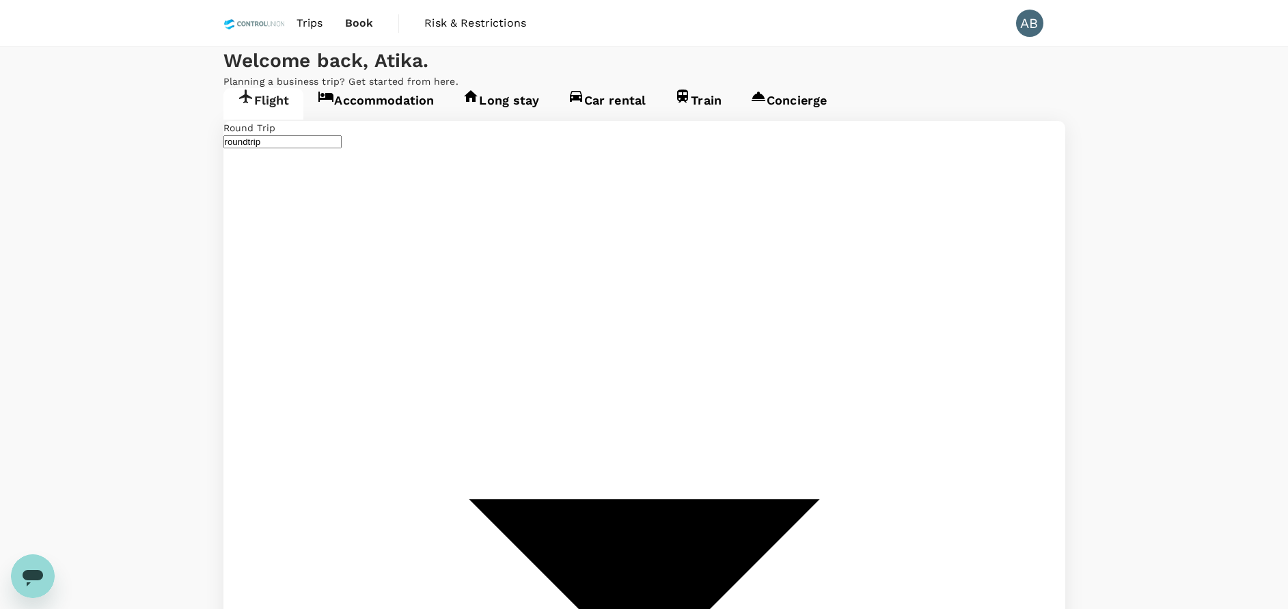
type input "Singapore Changi (SIN)"
click at [415, 120] on link "Accommodation" at bounding box center [375, 103] width 145 height 31
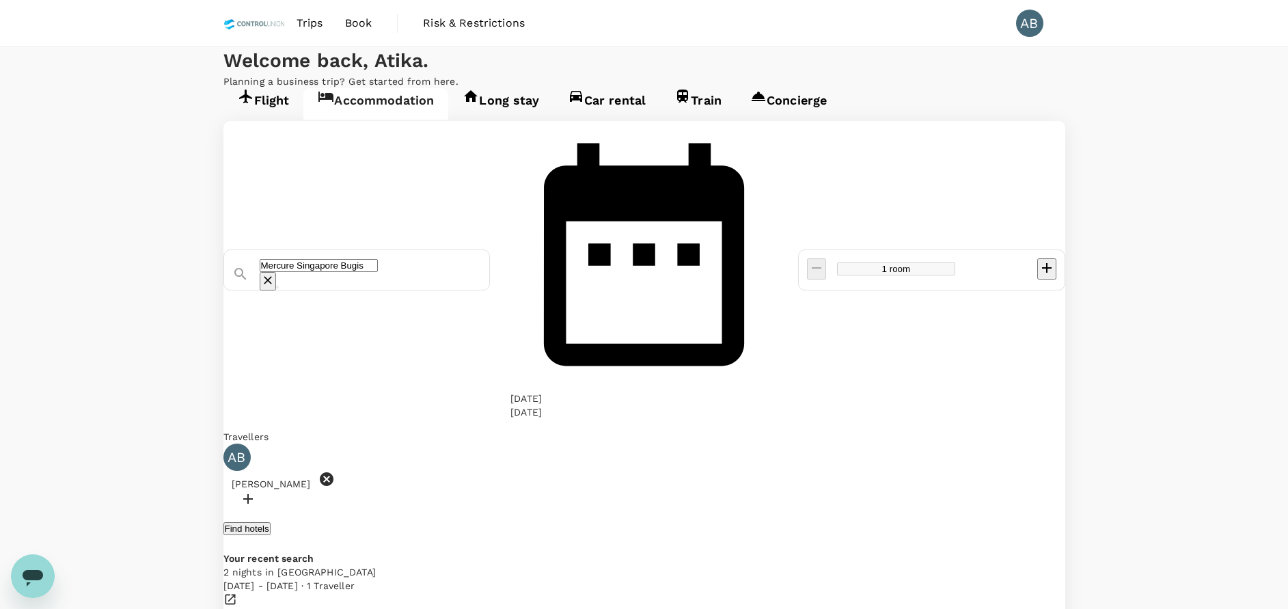
type input "[GEOGRAPHIC_DATA]"
click at [275, 273] on icon "Clear" at bounding box center [268, 280] width 14 height 14
click at [378, 259] on input "text" at bounding box center [319, 265] width 118 height 13
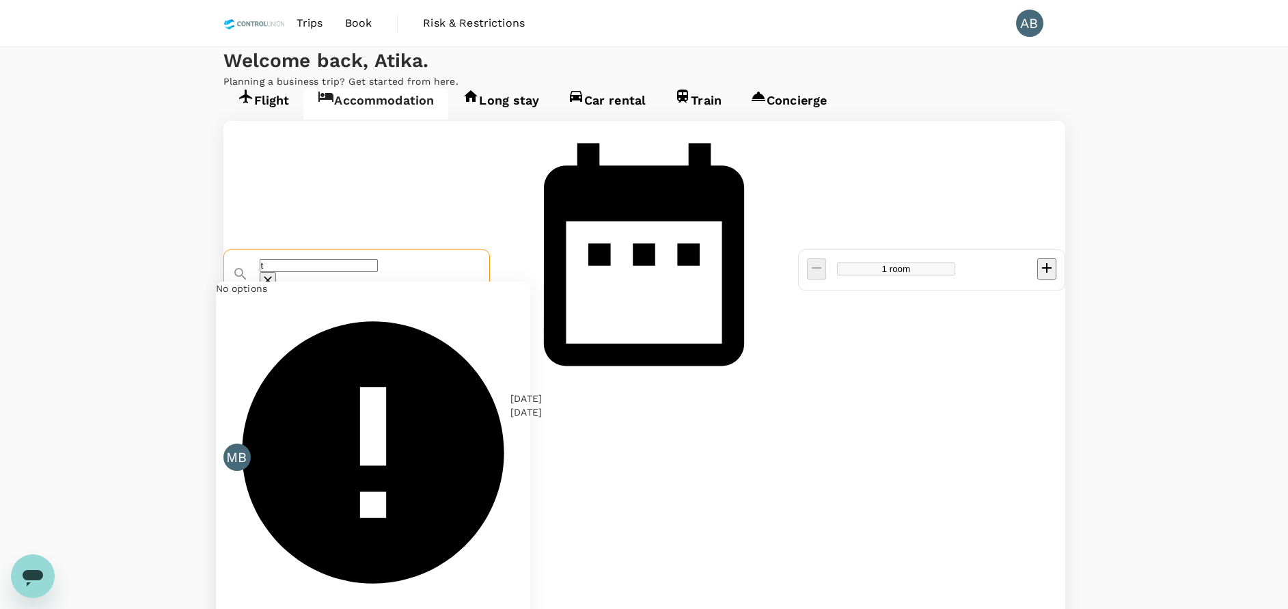
type input "t"
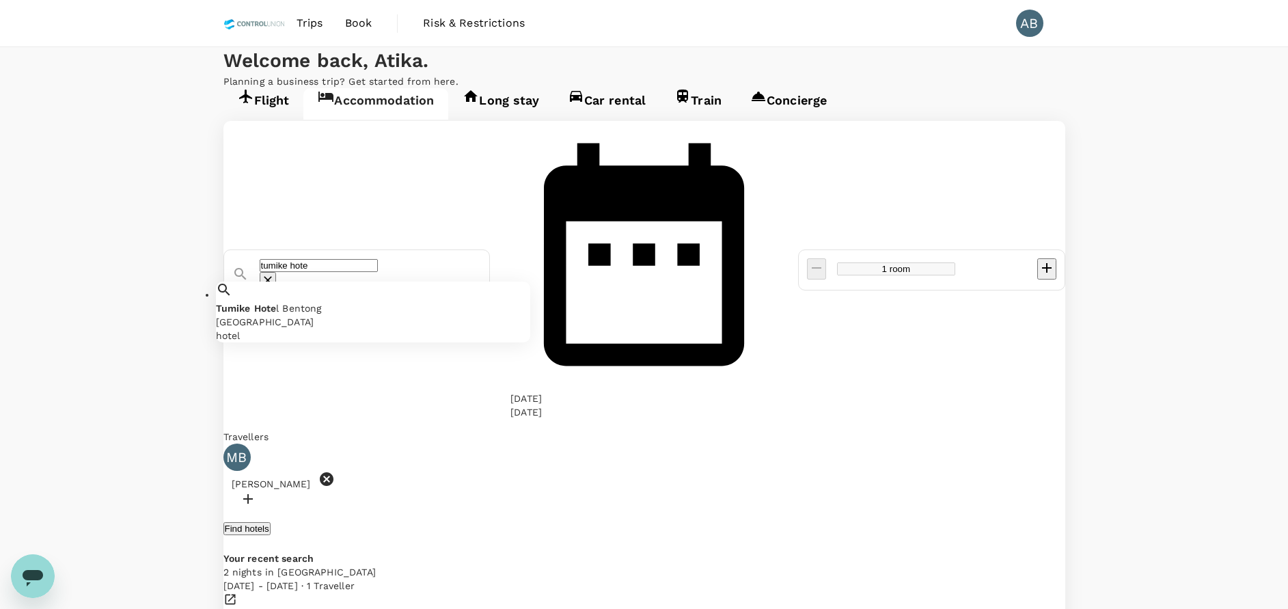
click at [378, 315] on div "Tumike Hotel Bentong" at bounding box center [373, 322] width 314 height 14
type input "Tumike Hotel Bentong"
click at [426, 430] on div "Travellers" at bounding box center [644, 437] width 842 height 14
click at [542, 392] on div "[DATE]" at bounding box center [525, 399] width 31 height 14
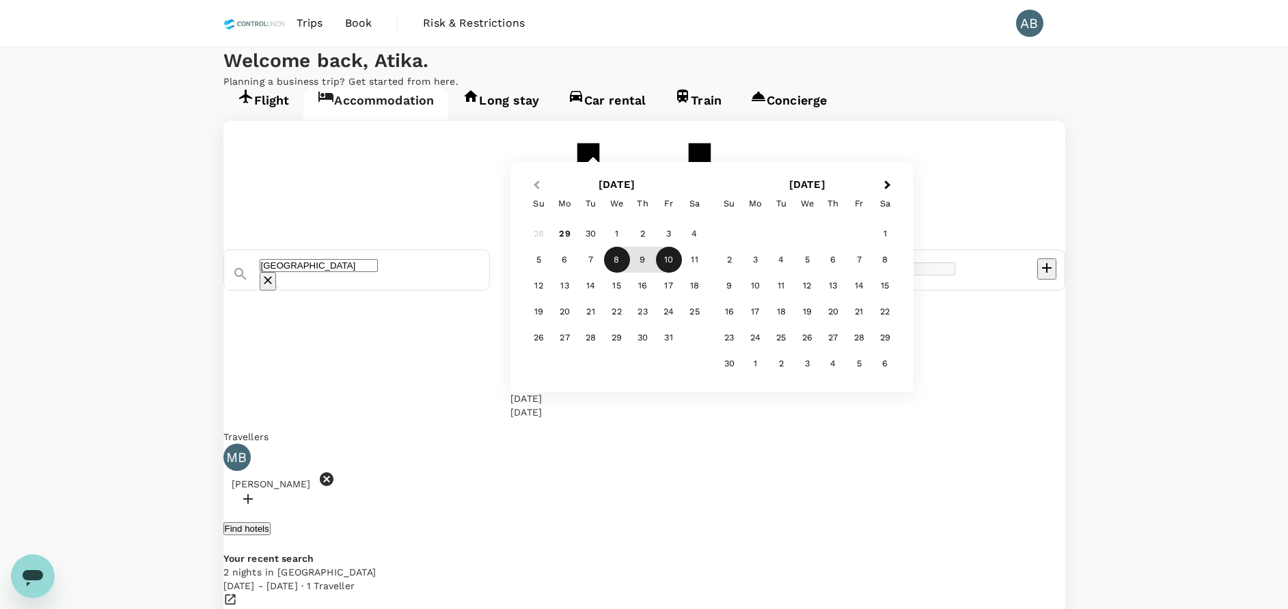
click at [536, 193] on span "Previous Month" at bounding box center [536, 186] width 0 height 16
click at [742, 273] on div "5" at bounding box center [729, 260] width 26 height 26
click at [708, 273] on div "11" at bounding box center [695, 260] width 26 height 26
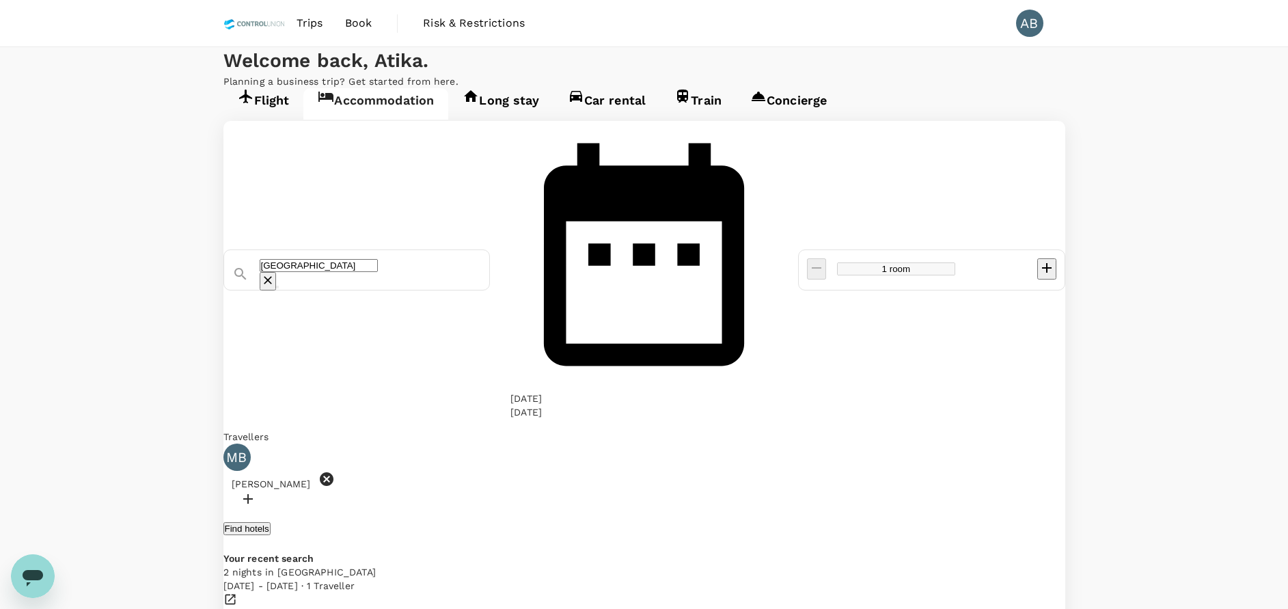
click at [804, 430] on div "Travellers" at bounding box center [644, 437] width 842 height 14
click at [271, 522] on button "Find hotels" at bounding box center [246, 528] width 47 height 13
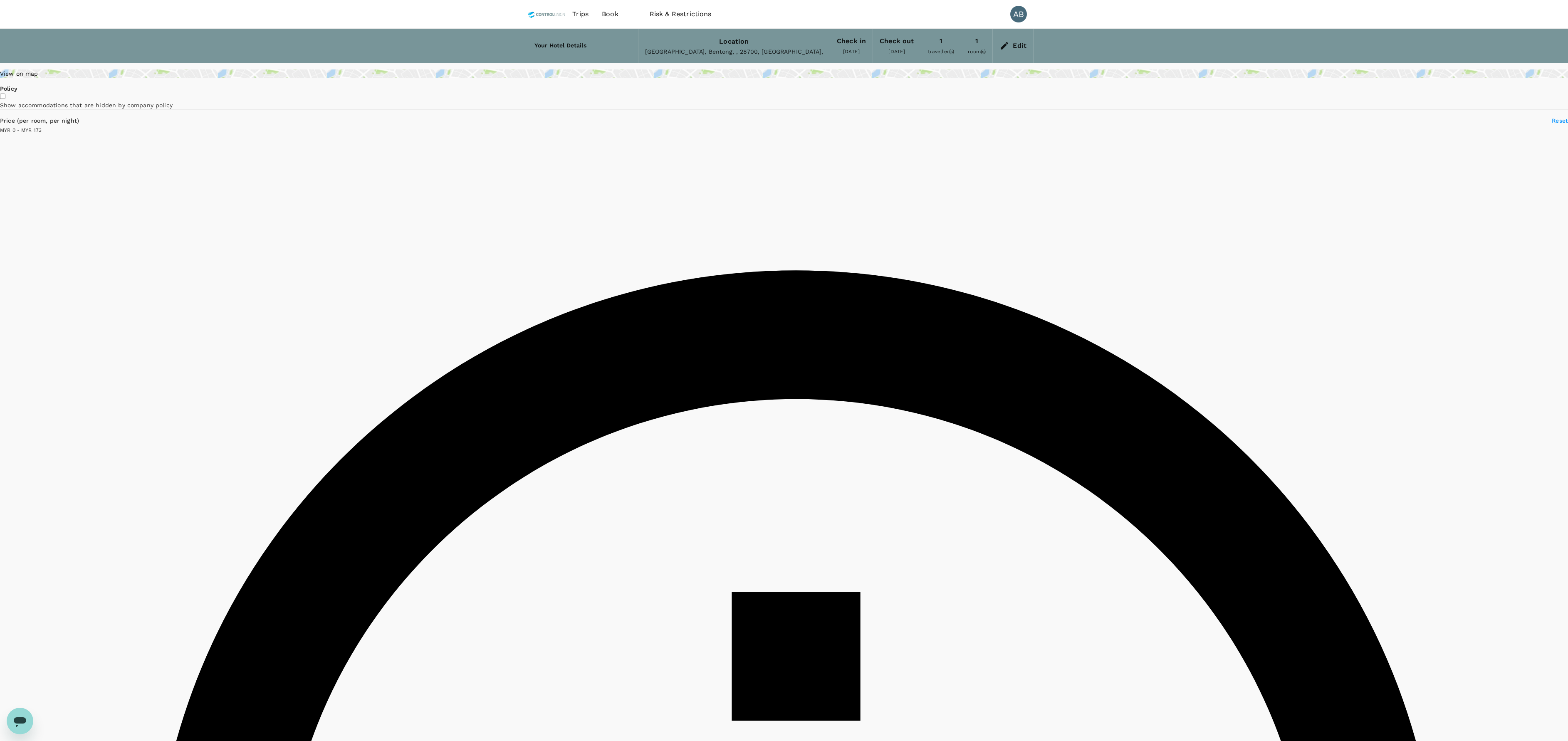
drag, startPoint x: 1091, startPoint y: 434, endPoint x: 1094, endPoint y: 427, distance: 7.6
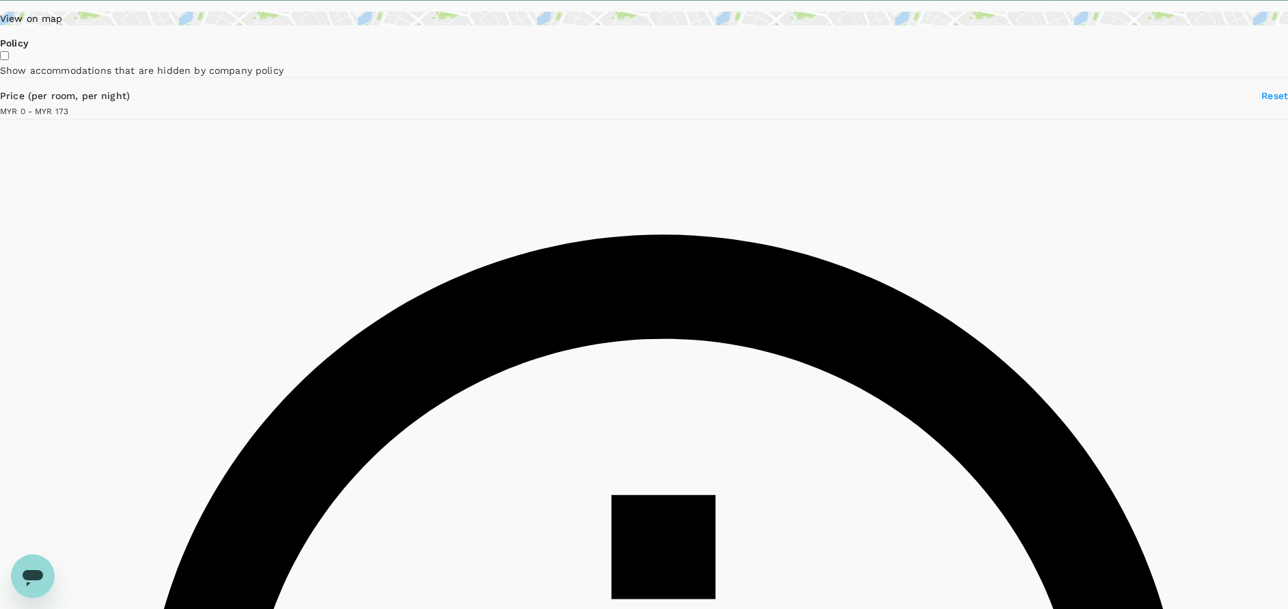
scroll to position [410, 0]
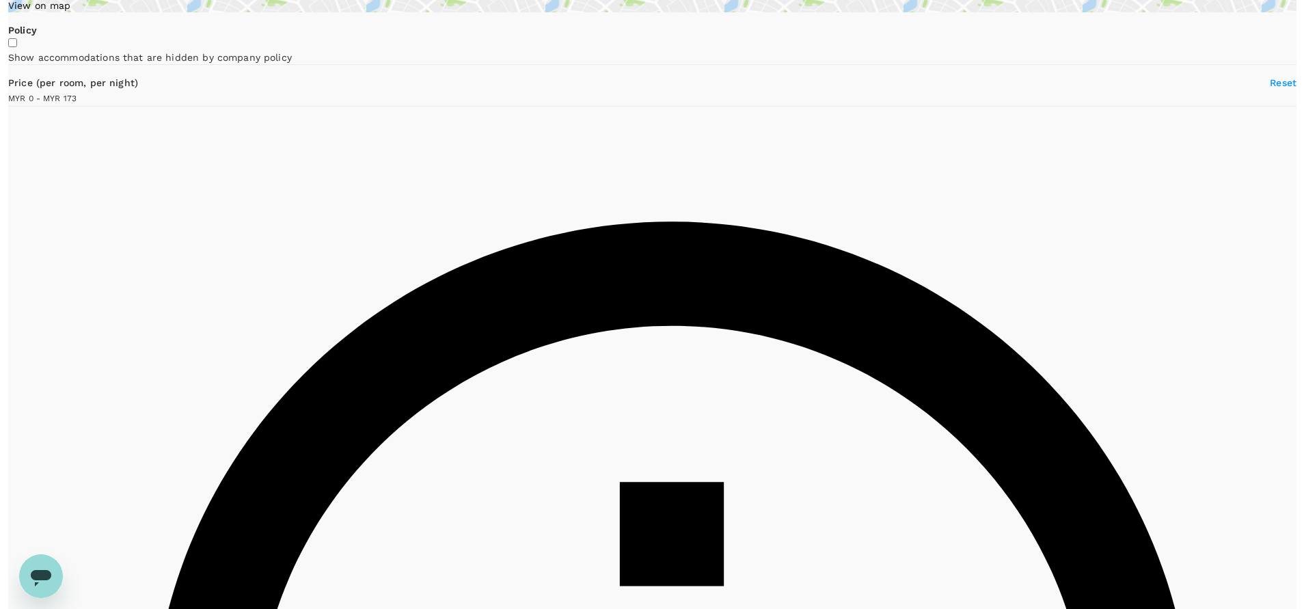
scroll to position [102, 0]
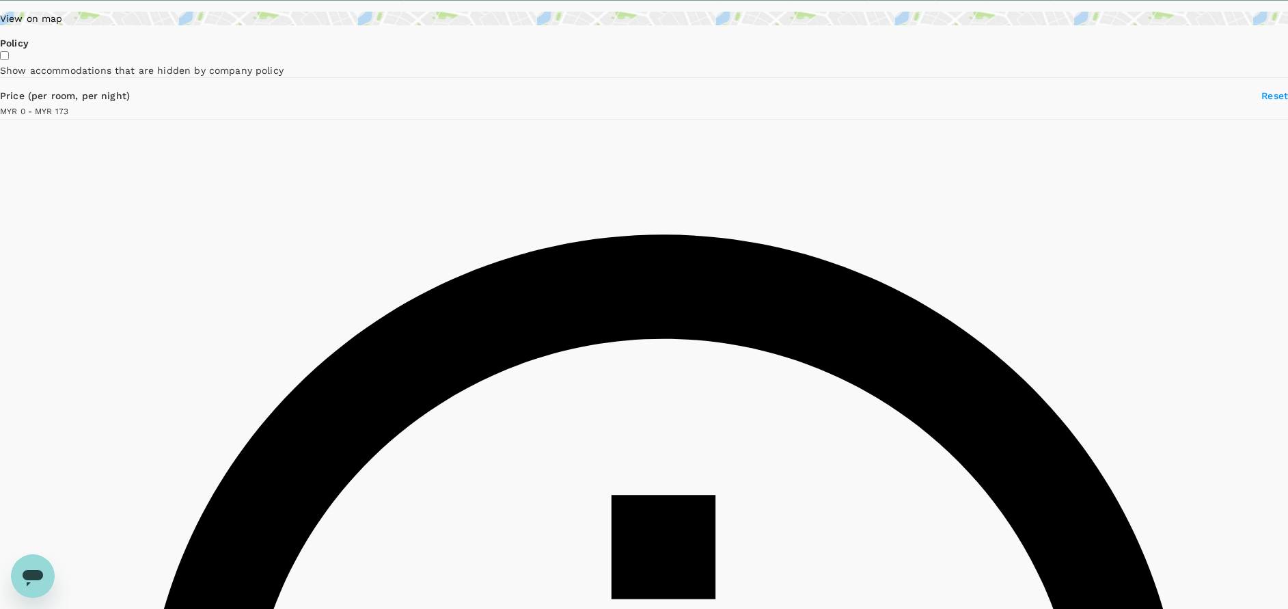
type input "172"
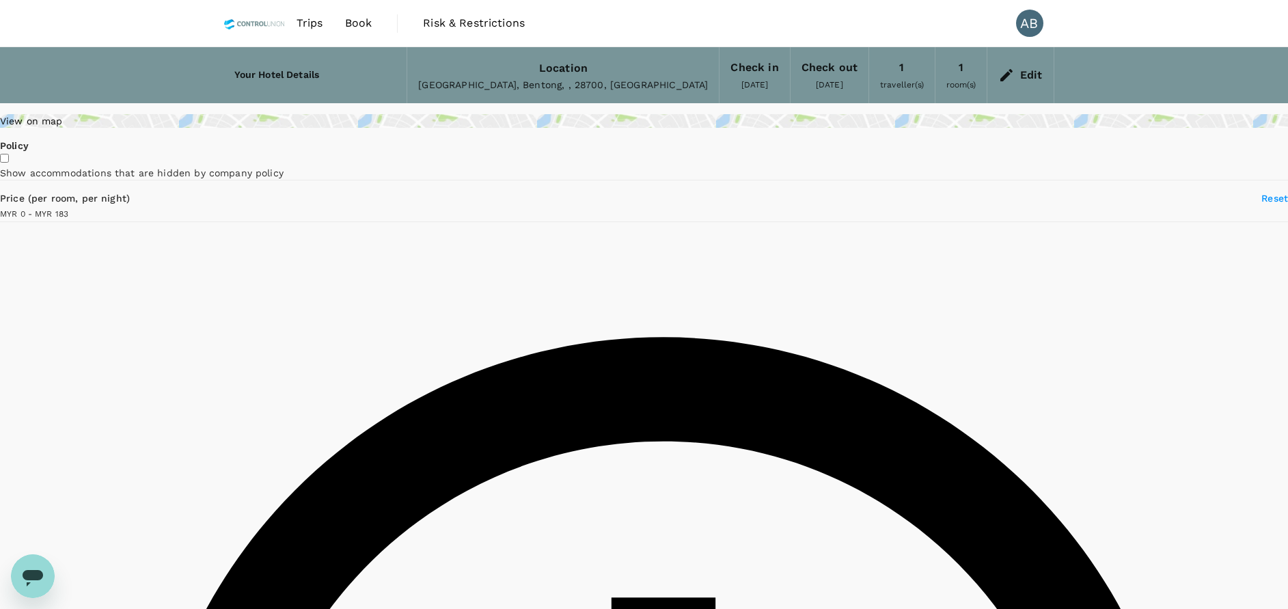
type input "260"
click at [1013, 72] on icon at bounding box center [1006, 75] width 16 height 16
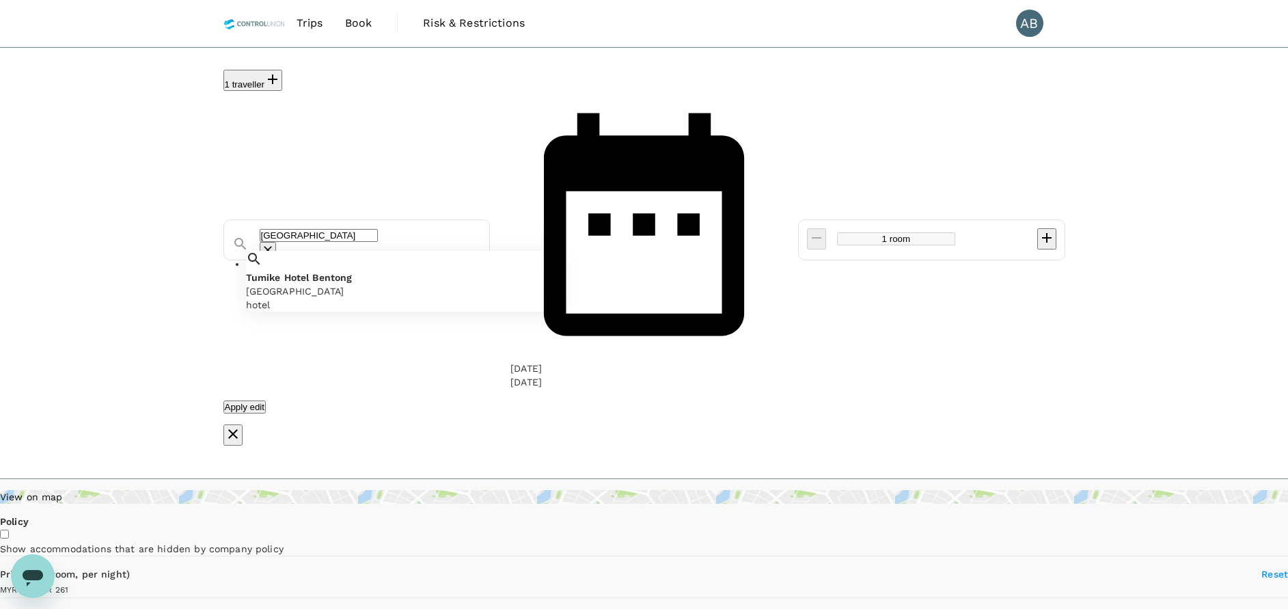
click at [378, 229] on input "Tumike Hotel Bentong" at bounding box center [319, 235] width 118 height 13
click at [348, 284] on div "GPI HOTEL Bentong" at bounding box center [403, 291] width 314 height 14
type input "GPI HOTEL Bentong"
click at [1043, 230] on icon "decrease" at bounding box center [1047, 238] width 16 height 16
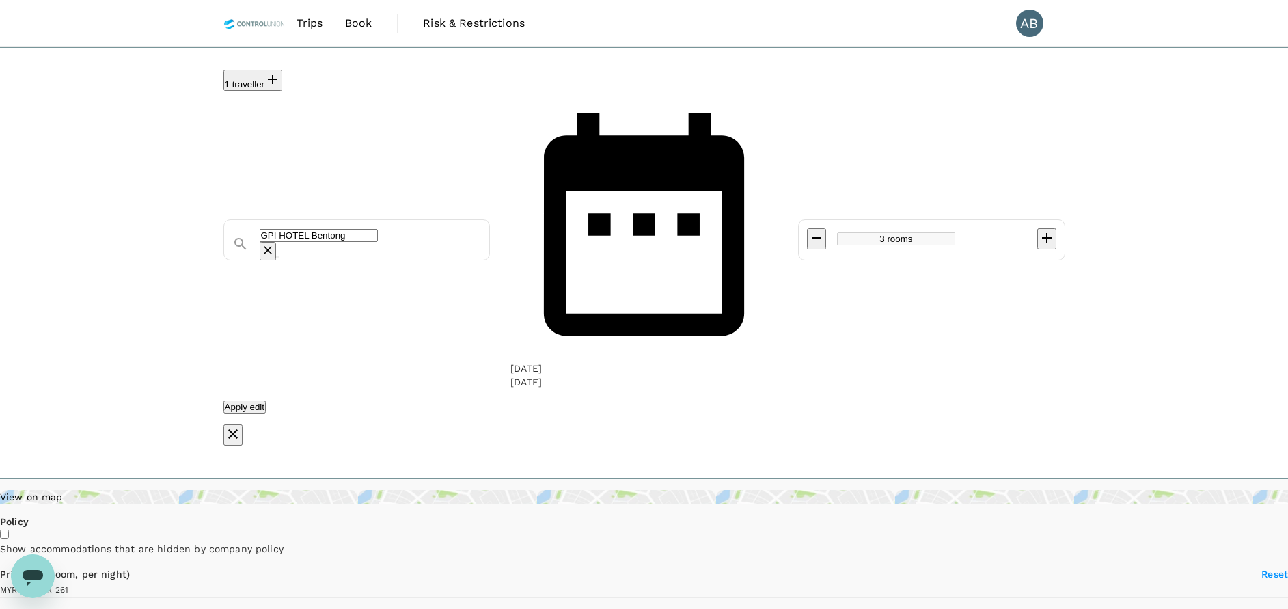
click at [1043, 230] on icon "decrease" at bounding box center [1047, 238] width 16 height 16
type input "4 rooms"
click at [1118, 124] on div "1 traveller GPI HOTEL Bentong 05 Oct 11 Oct 4 rooms Apply edit" at bounding box center [644, 263] width 1288 height 432
click at [804, 400] on div "Apply edit" at bounding box center [644, 407] width 842 height 14
click at [915, 400] on div "Apply edit" at bounding box center [644, 407] width 842 height 14
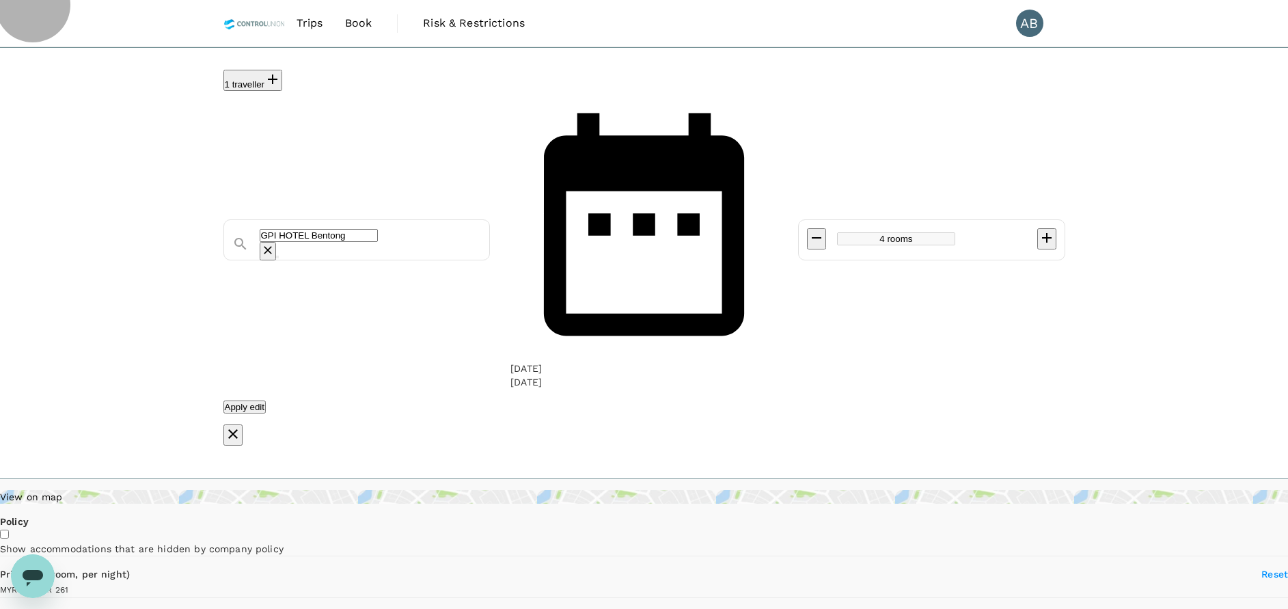
click at [256, 74] on button "1 traveller" at bounding box center [252, 80] width 59 height 21
click at [111, 131] on icon at bounding box center [104, 125] width 14 height 14
click at [124, 31] on input "text" at bounding box center [65, 24] width 118 height 13
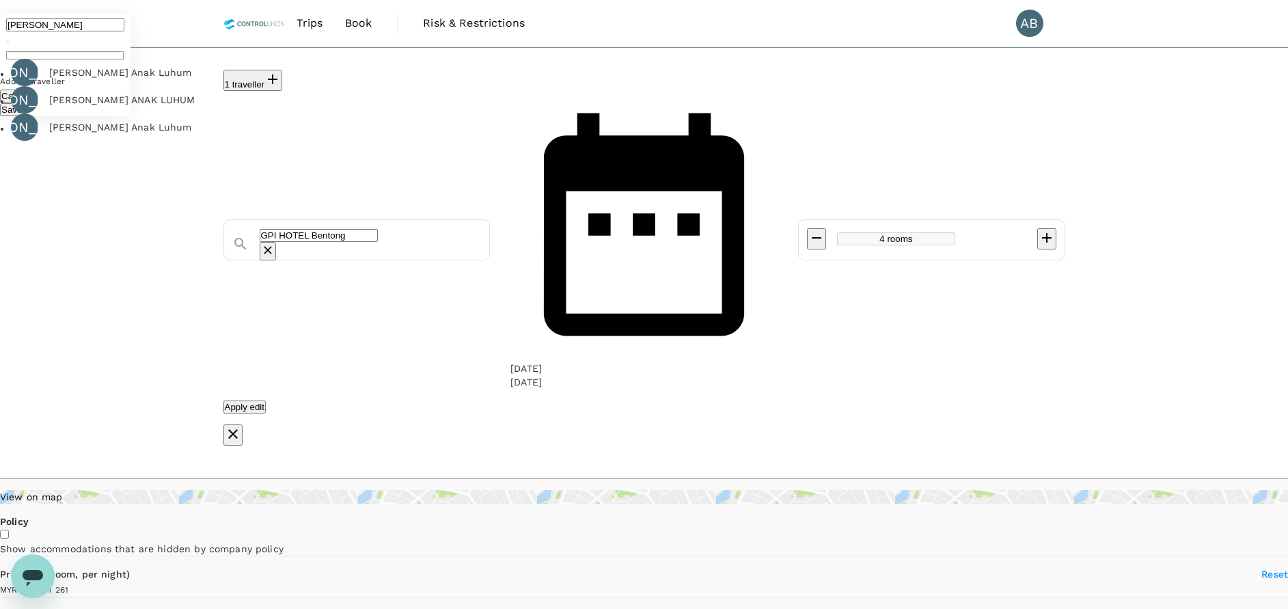
click at [192, 79] on div "[PERSON_NAME] Anak Luhum" at bounding box center [120, 73] width 143 height 14
type input "[PERSON_NAME] Anak Luhum"
click at [277, 75] on icon "button" at bounding box center [273, 79] width 10 height 10
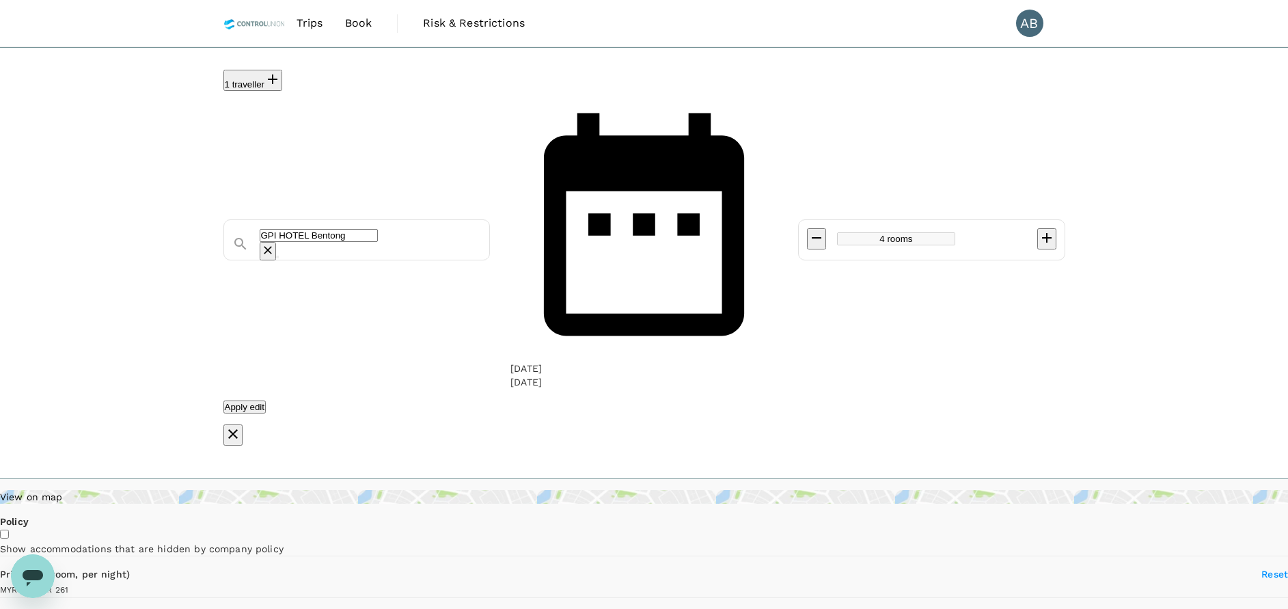
click at [256, 75] on button "1 traveller" at bounding box center [252, 80] width 59 height 21
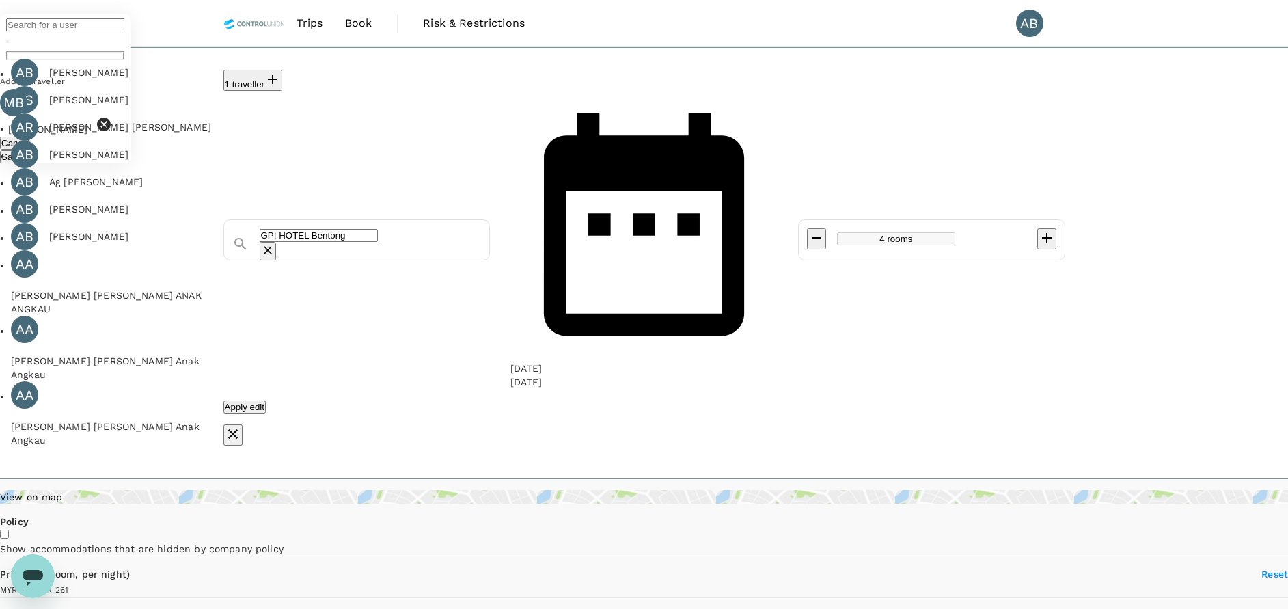
click at [124, 31] on input "text" at bounding box center [65, 24] width 118 height 13
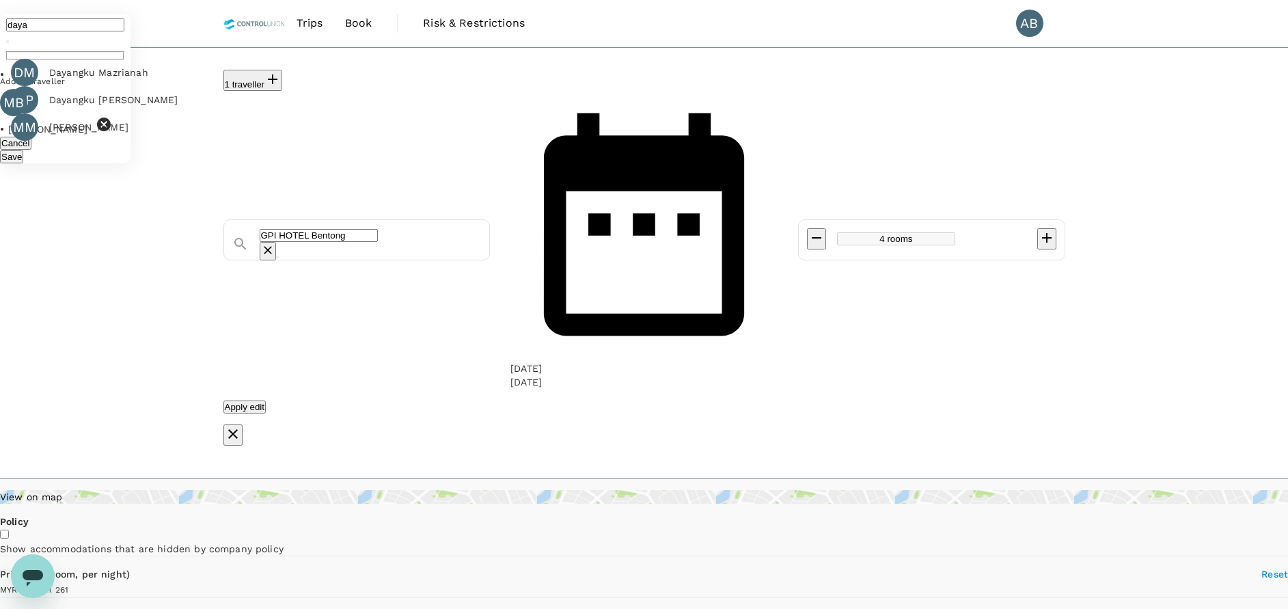
click at [148, 79] on div "Dayangku Mazrianah" at bounding box center [98, 73] width 99 height 14
type input "daya"
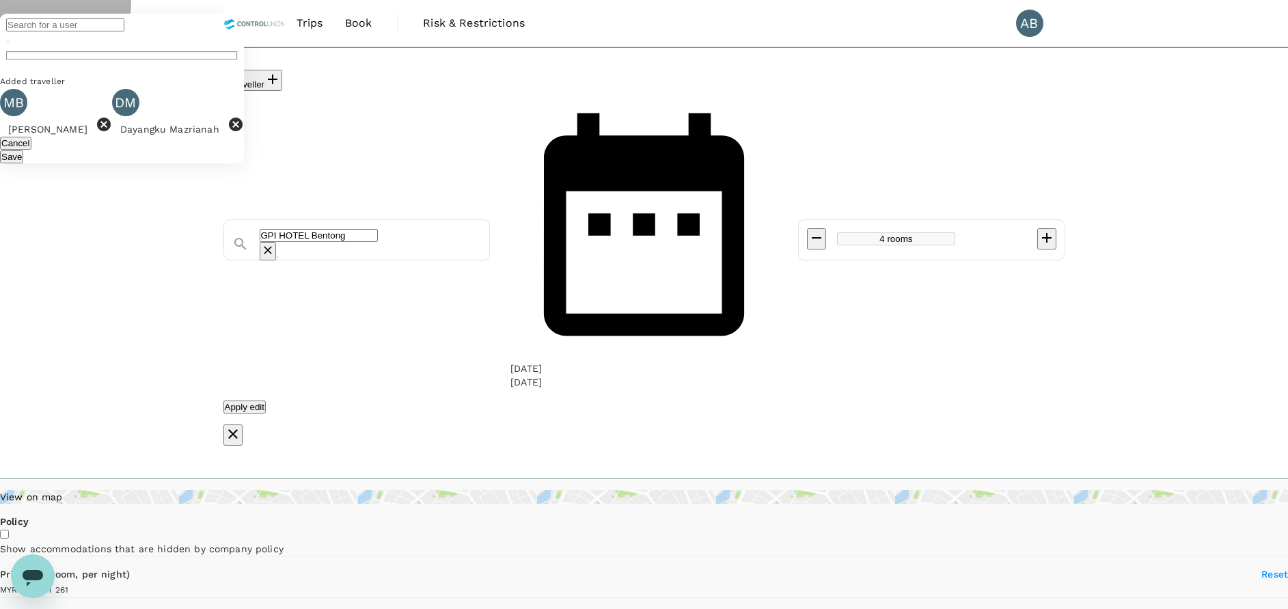
click at [277, 74] on icon "button" at bounding box center [273, 79] width 10 height 10
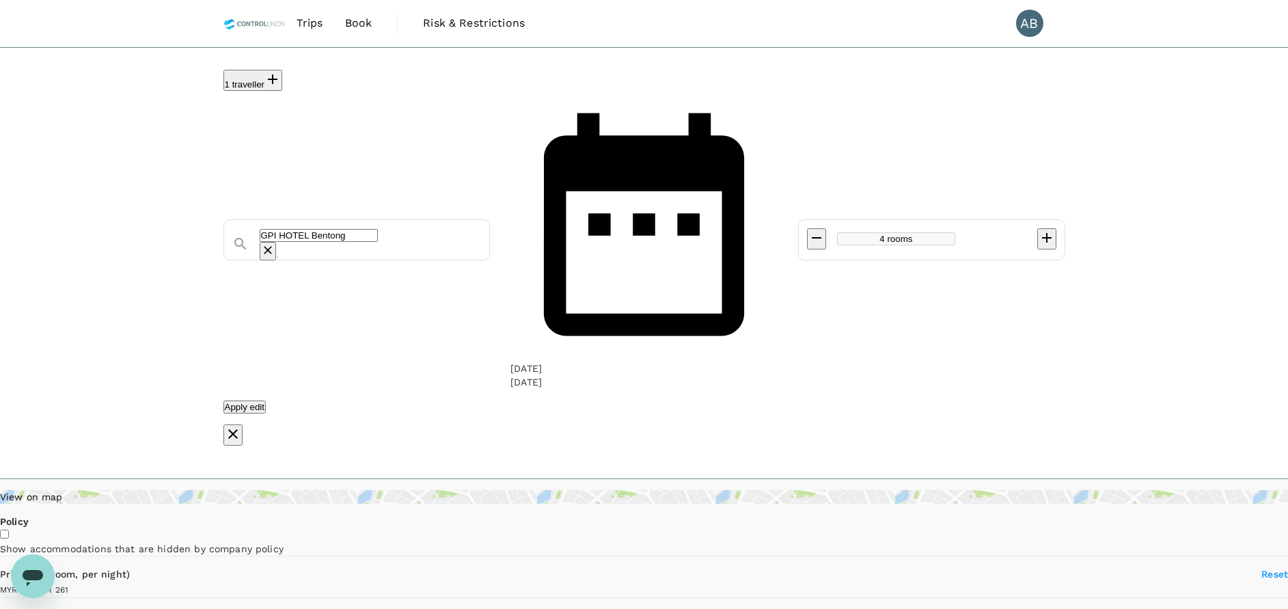
click at [281, 77] on icon "button" at bounding box center [272, 79] width 16 height 16
drag, startPoint x: 515, startPoint y: 179, endPoint x: 589, endPoint y: 174, distance: 74.7
click at [517, 178] on div "1 traveller ​ Added traveller MB Mohd Shauki Bin Mohd Ghazali Cancel Save GPI H…" at bounding box center [644, 258] width 842 height 376
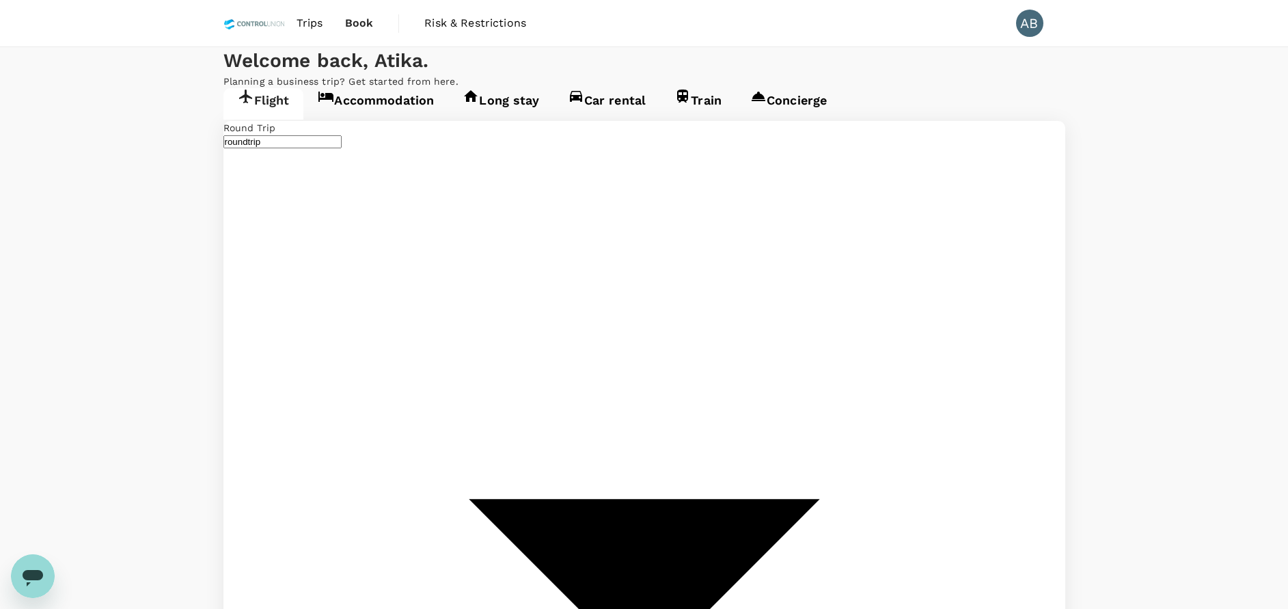
type input "Kuala Lumpur Intl ([GEOGRAPHIC_DATA])"
type input "Singapore Changi (SIN)"
type input "Kuala Lumpur Intl ([GEOGRAPHIC_DATA])"
type input "Singapore Changi (SIN)"
type input "Kuala Lumpur Intl ([GEOGRAPHIC_DATA])"
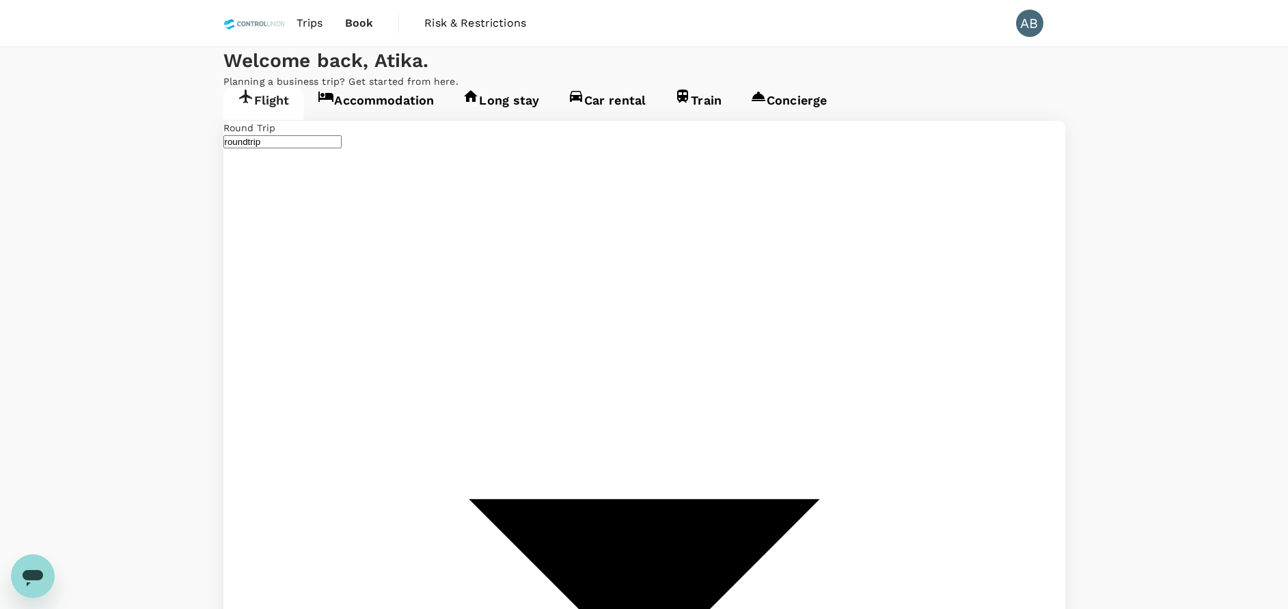
type input "Singapore Changi (SIN)"
drag, startPoint x: 359, startPoint y: 152, endPoint x: 376, endPoint y: 152, distance: 17.1
click at [359, 120] on link "Accommodation" at bounding box center [375, 103] width 145 height 31
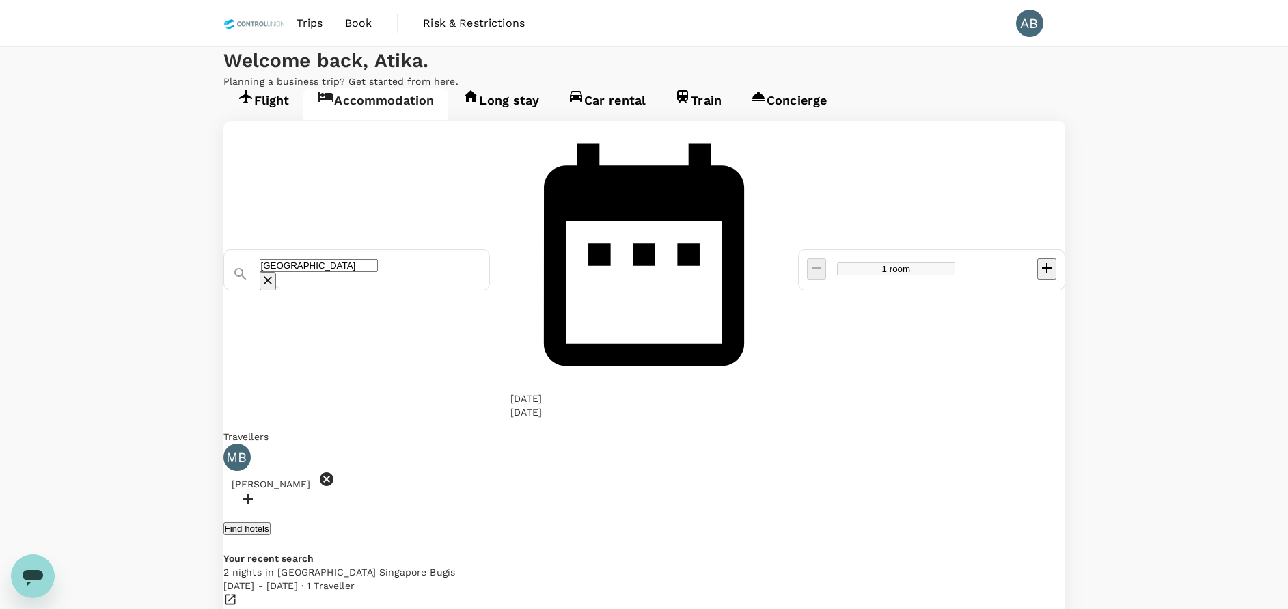
drag, startPoint x: 543, startPoint y: 217, endPoint x: 480, endPoint y: 217, distance: 62.9
click at [275, 273] on icon "Clear" at bounding box center [268, 280] width 14 height 14
click at [378, 259] on input "text" at bounding box center [319, 265] width 118 height 13
click at [370, 315] on div "GPI HOTEL Bentong" at bounding box center [373, 322] width 314 height 14
type input "GPI HOTEL Bentong"
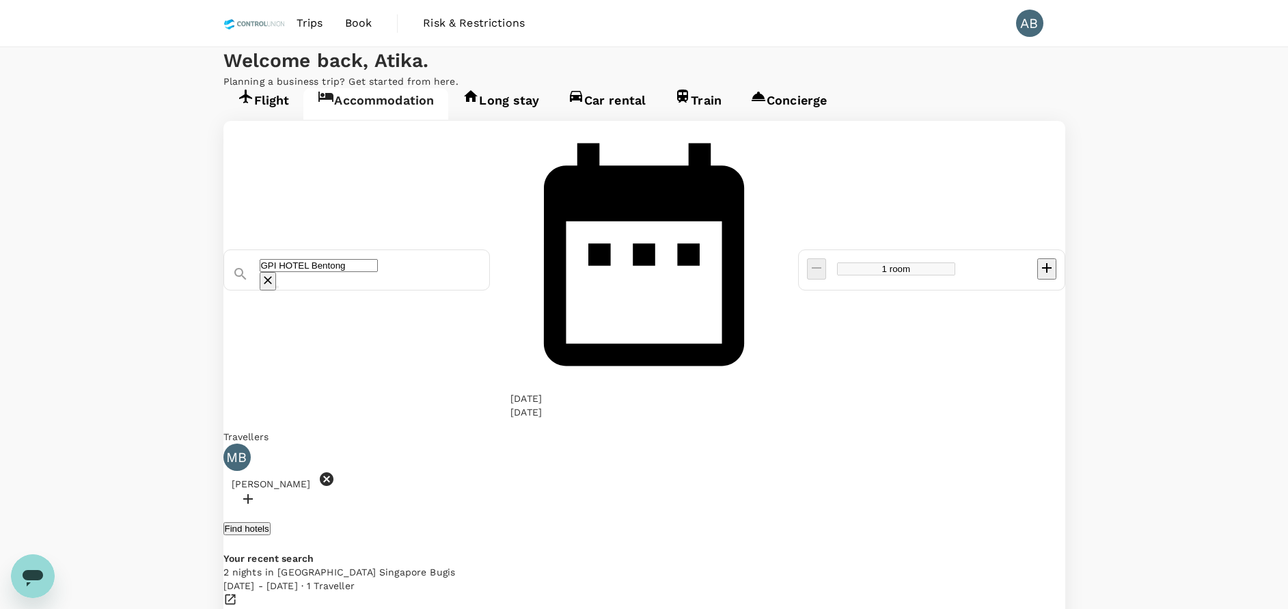
click at [376, 430] on div "Travellers" at bounding box center [644, 437] width 842 height 14
click at [333, 472] on icon at bounding box center [327, 479] width 14 height 14
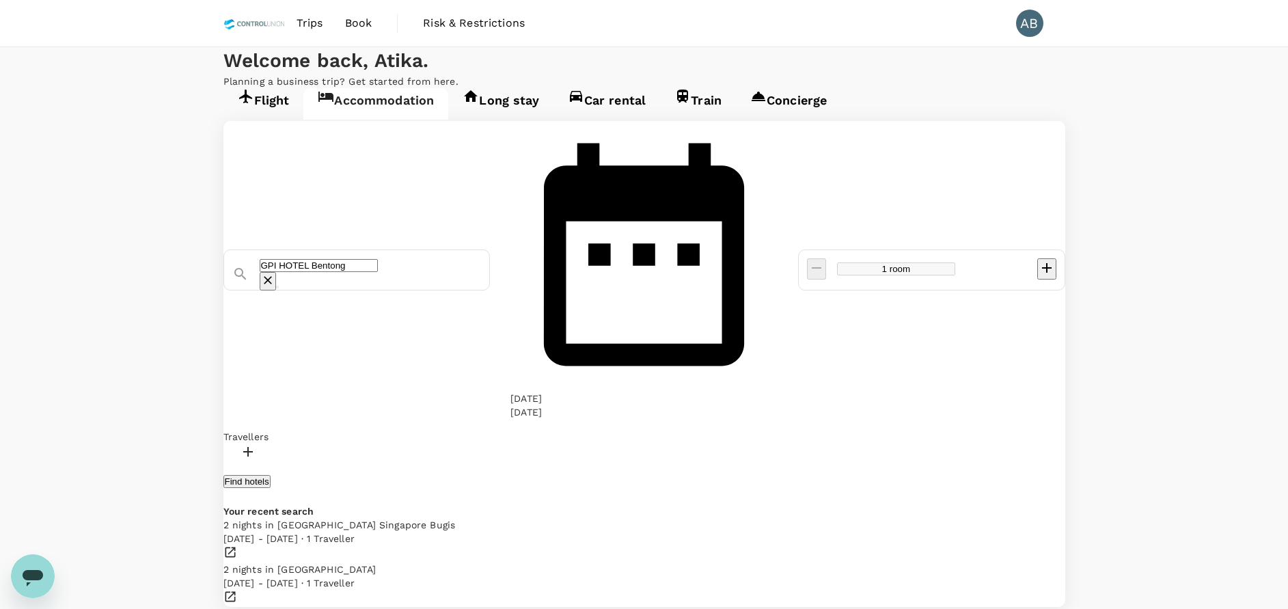
click at [307, 443] on div at bounding box center [644, 453] width 842 height 20
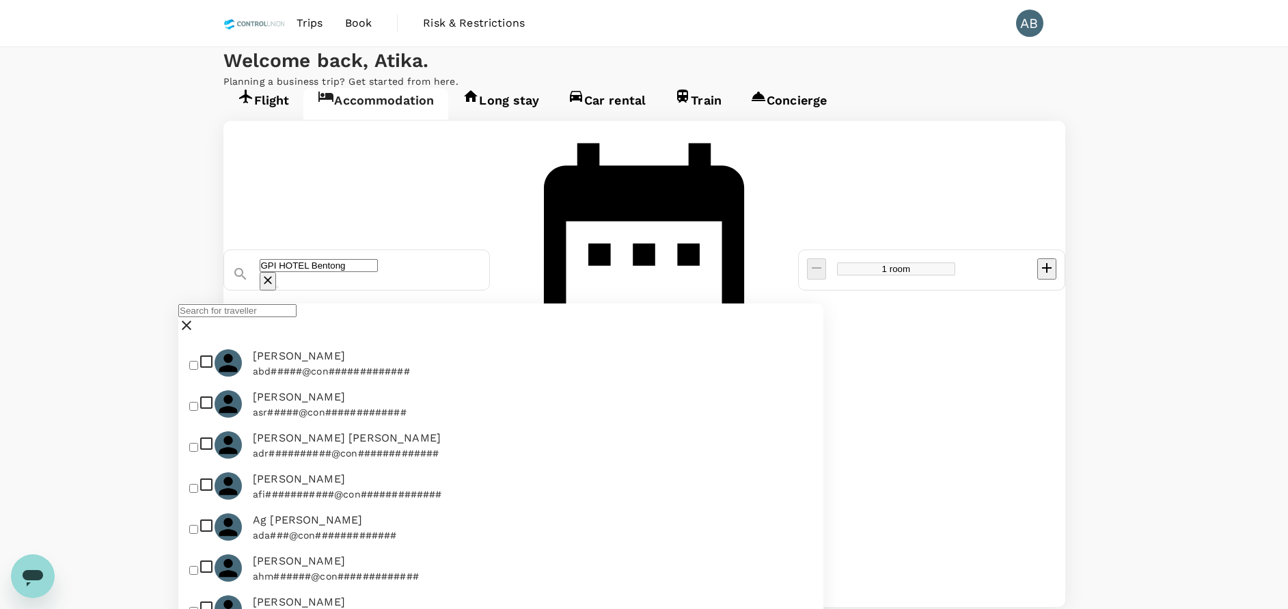
click at [271, 317] on input "text" at bounding box center [237, 310] width 118 height 13
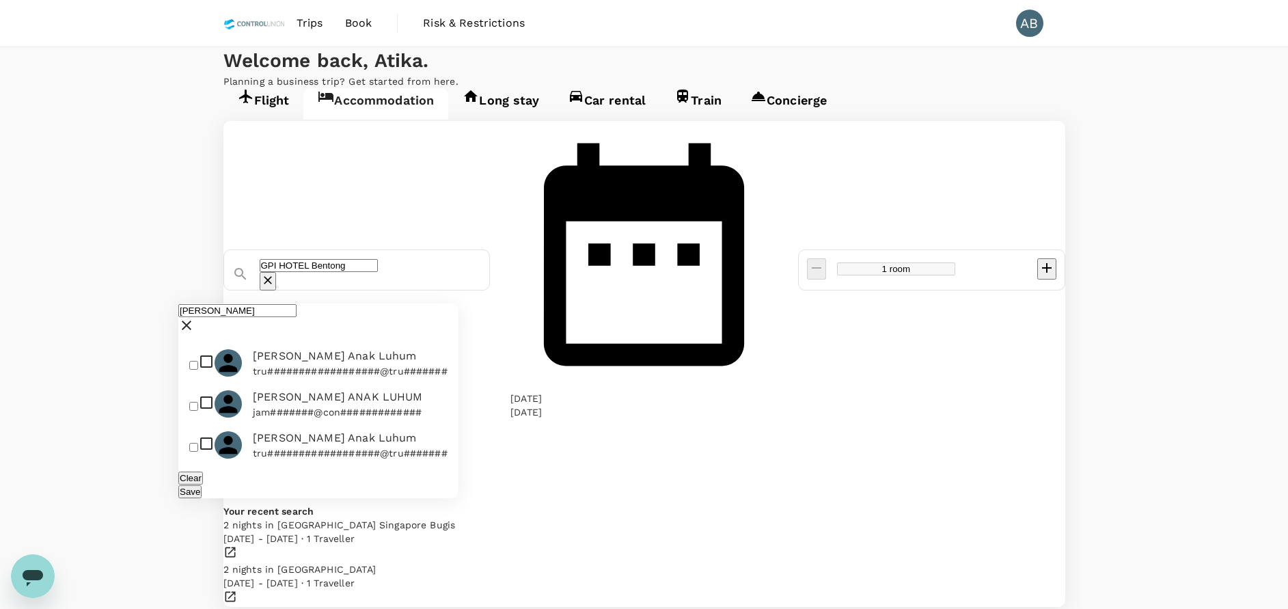
type input "james"
click at [198, 370] on input "checkbox" at bounding box center [193, 365] width 9 height 9
checkbox input "true"
click at [202, 498] on button "Save" at bounding box center [189, 491] width 23 height 13
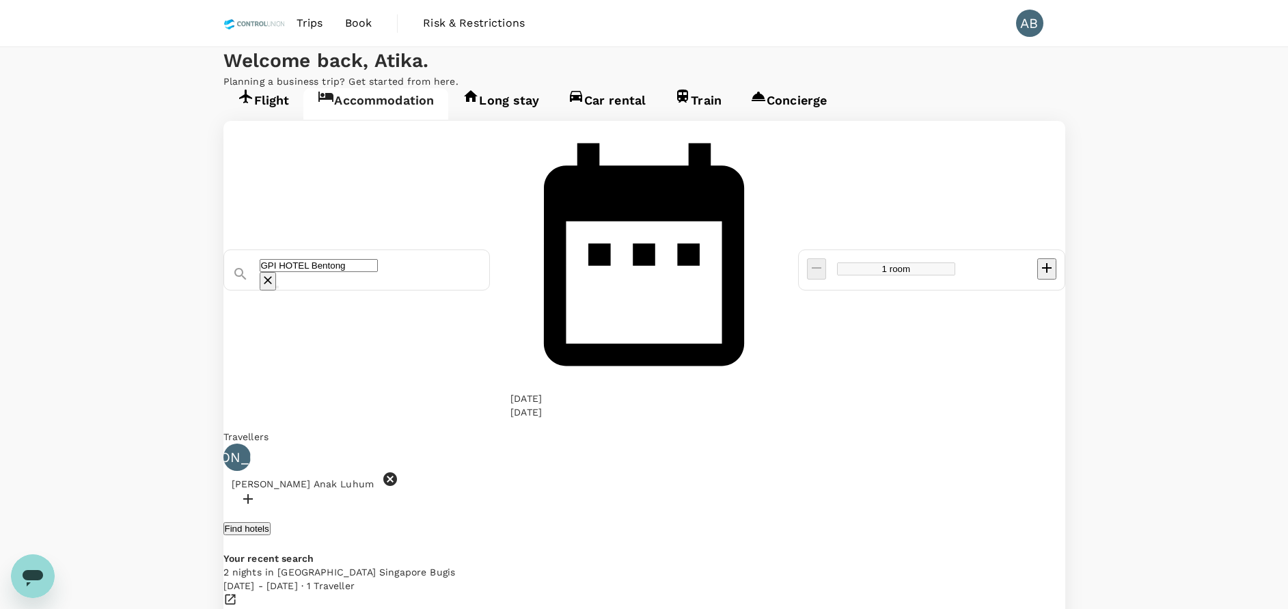
click at [480, 491] on div at bounding box center [644, 501] width 842 height 20
type input "j"
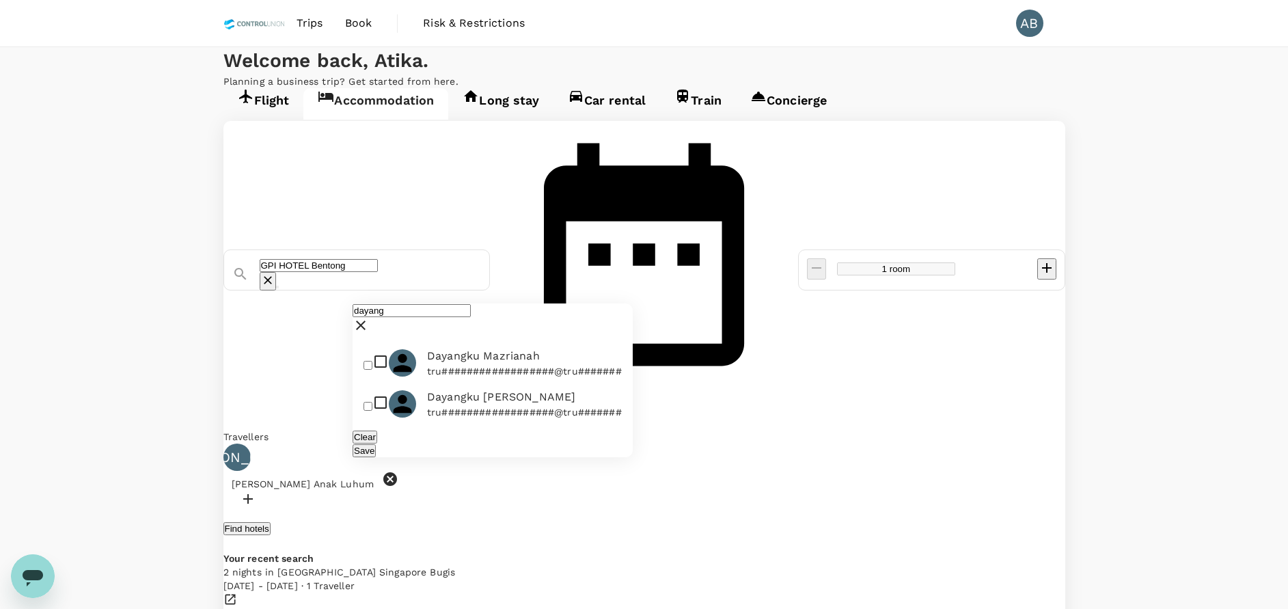
type input "dayang"
click at [371, 370] on input "checkbox" at bounding box center [368, 365] width 9 height 9
checkbox input "true"
click at [376, 457] on button "Save" at bounding box center [364, 450] width 23 height 13
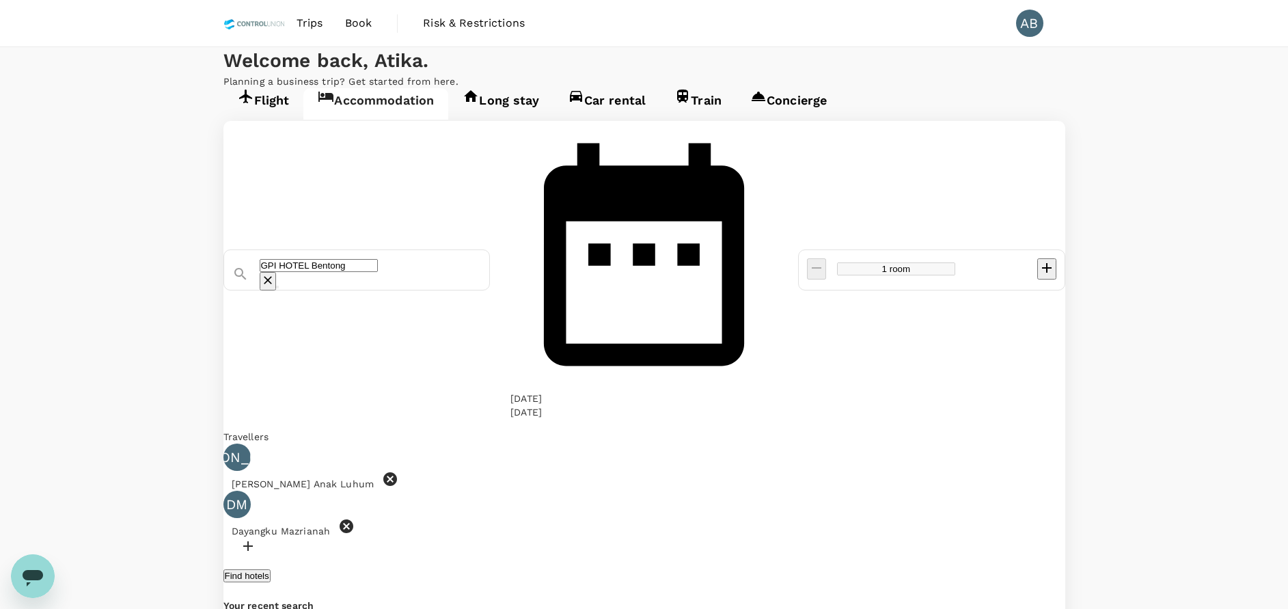
click at [630, 538] on div at bounding box center [644, 548] width 842 height 20
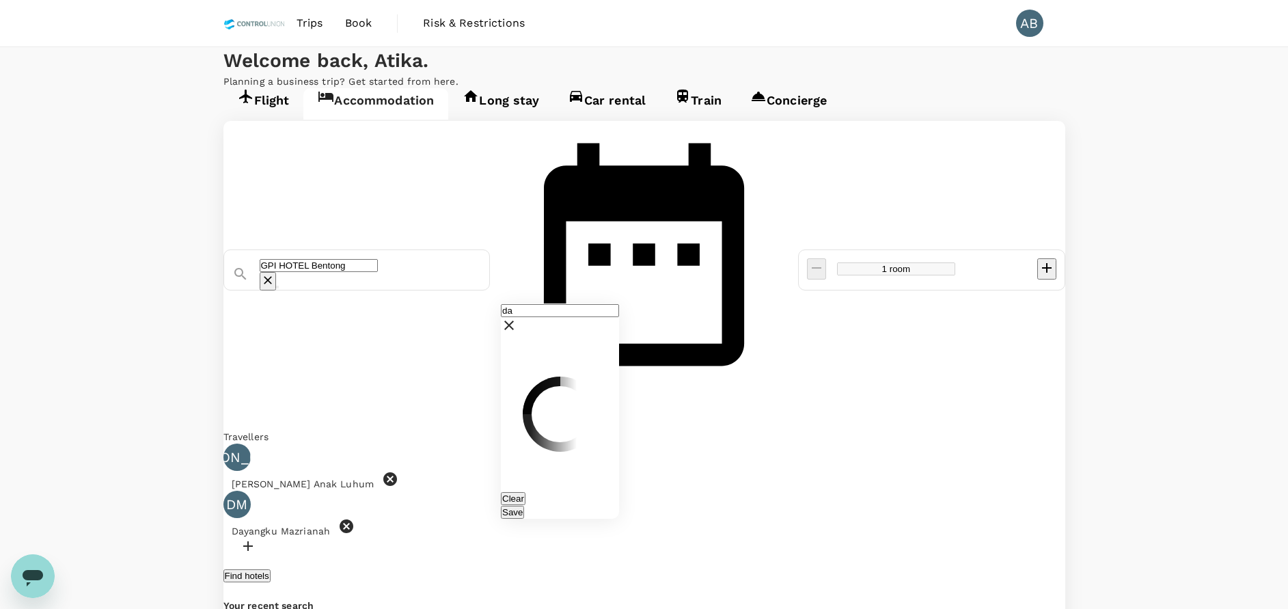
type input "d"
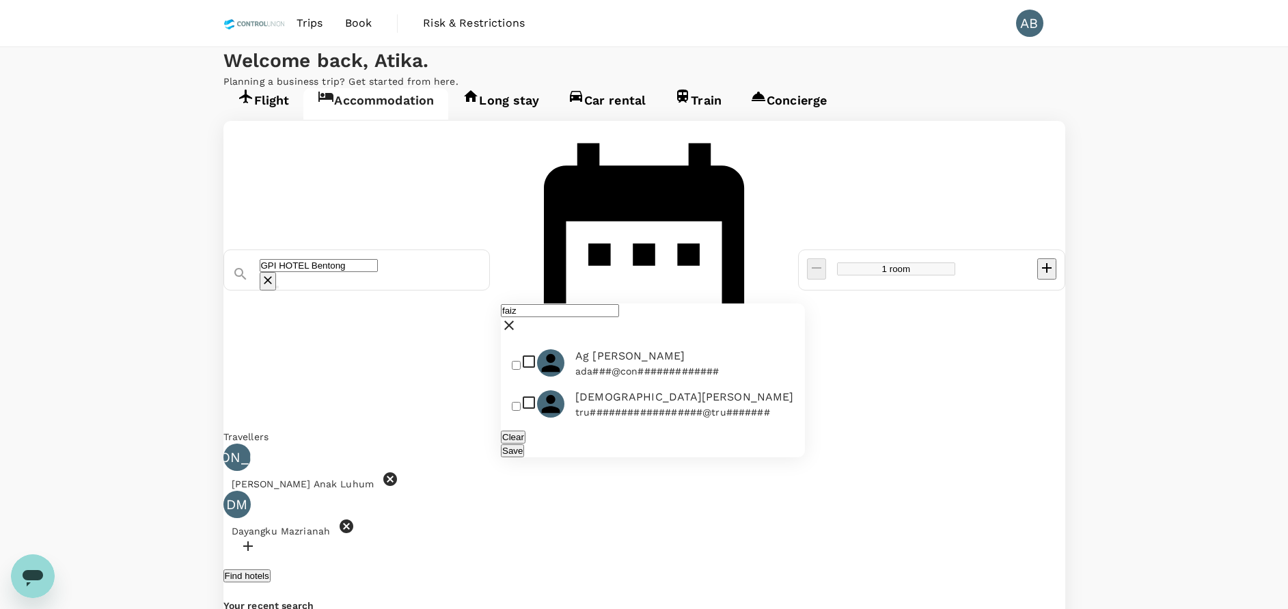
type input "faiz"
click at [521, 411] on input "checkbox" at bounding box center [516, 406] width 9 height 9
checkbox input "true"
click at [524, 457] on button "Save" at bounding box center [512, 450] width 23 height 13
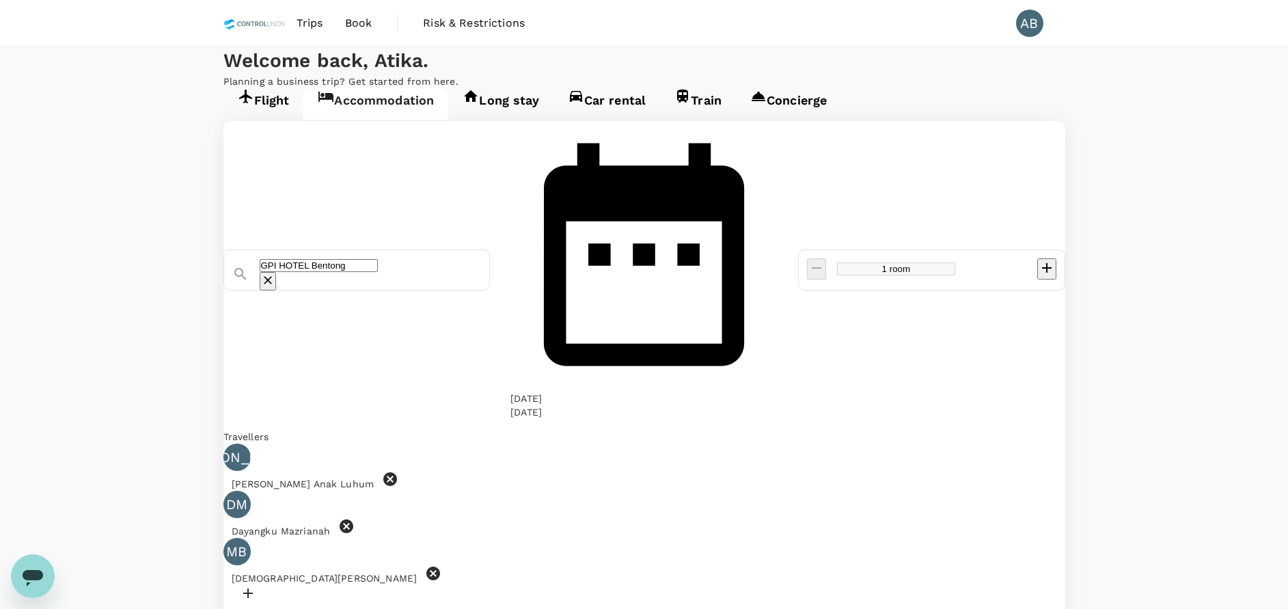
click at [851, 585] on div at bounding box center [644, 595] width 842 height 20
type input "f"
type input "e"
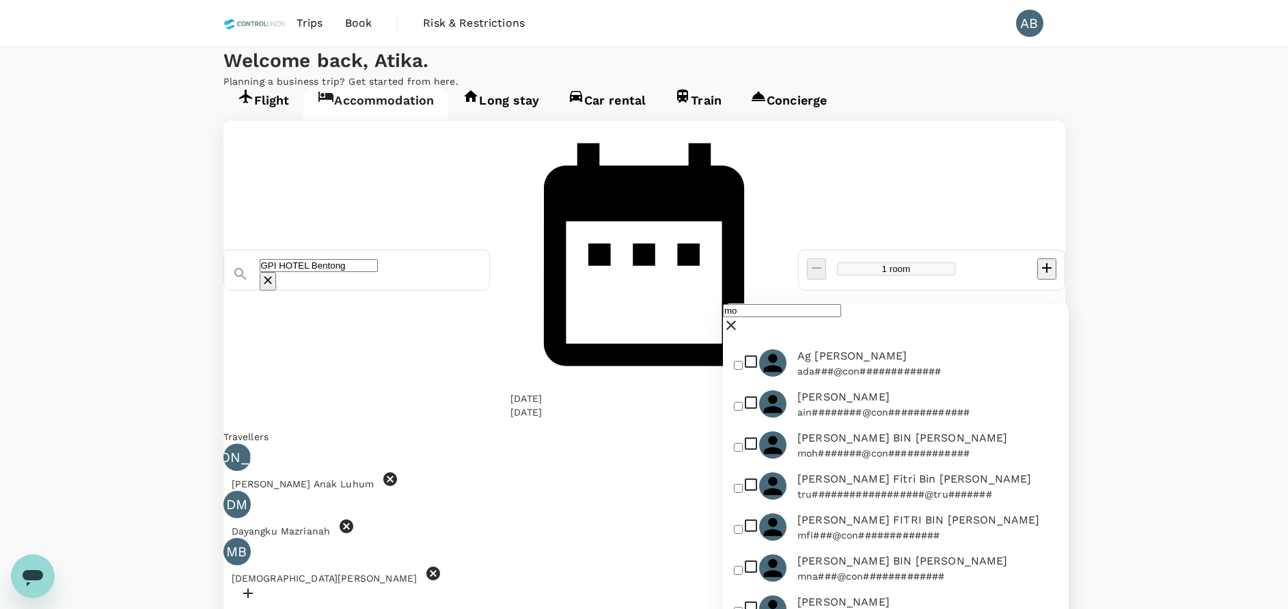
type input "m"
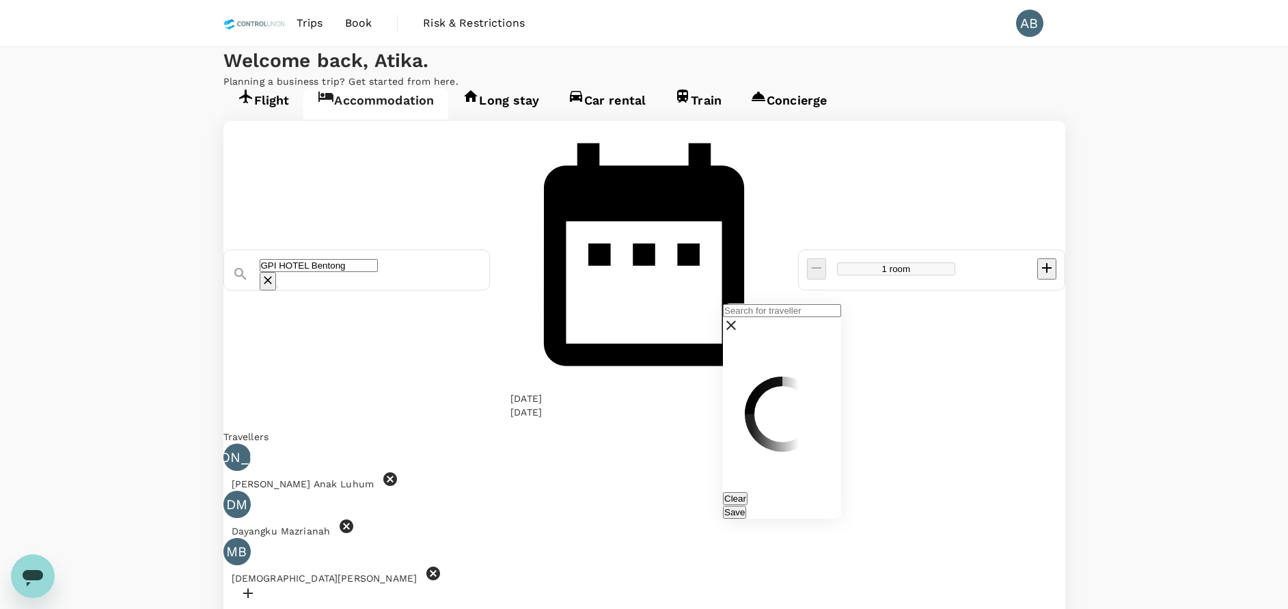
click at [1090, 384] on div "Flight Accommodation Long stay Car rental Train Concierge GPI HOTEL Bentong 05 …" at bounding box center [644, 418] width 1288 height 660
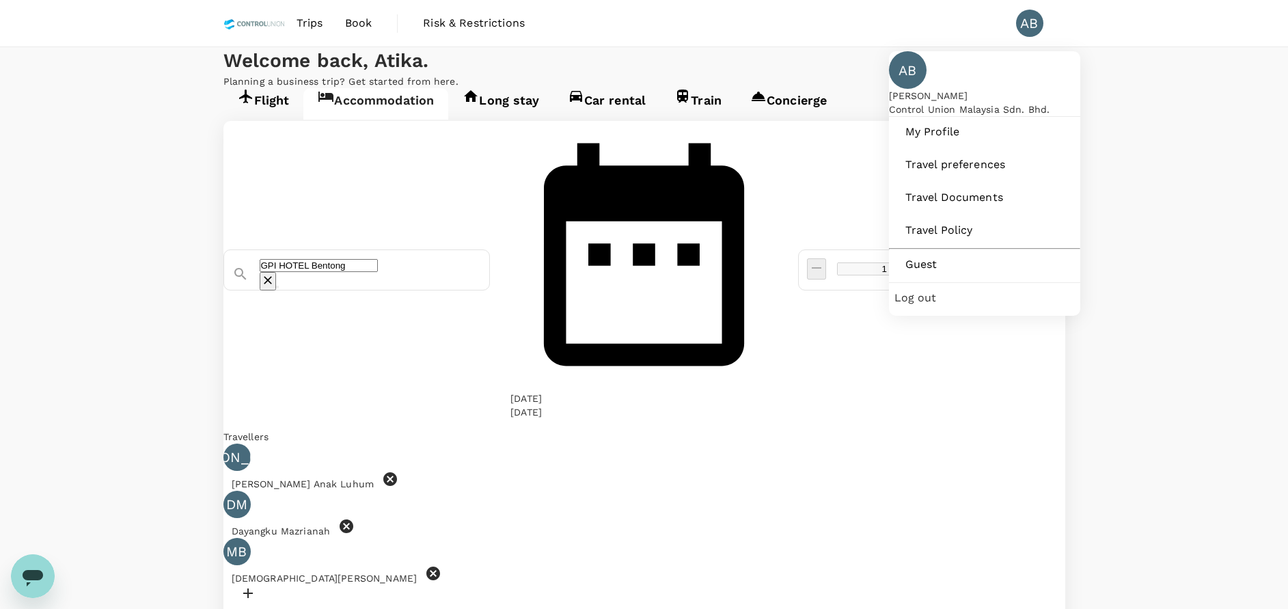
click at [1020, 18] on div "AB" at bounding box center [1029, 23] width 27 height 27
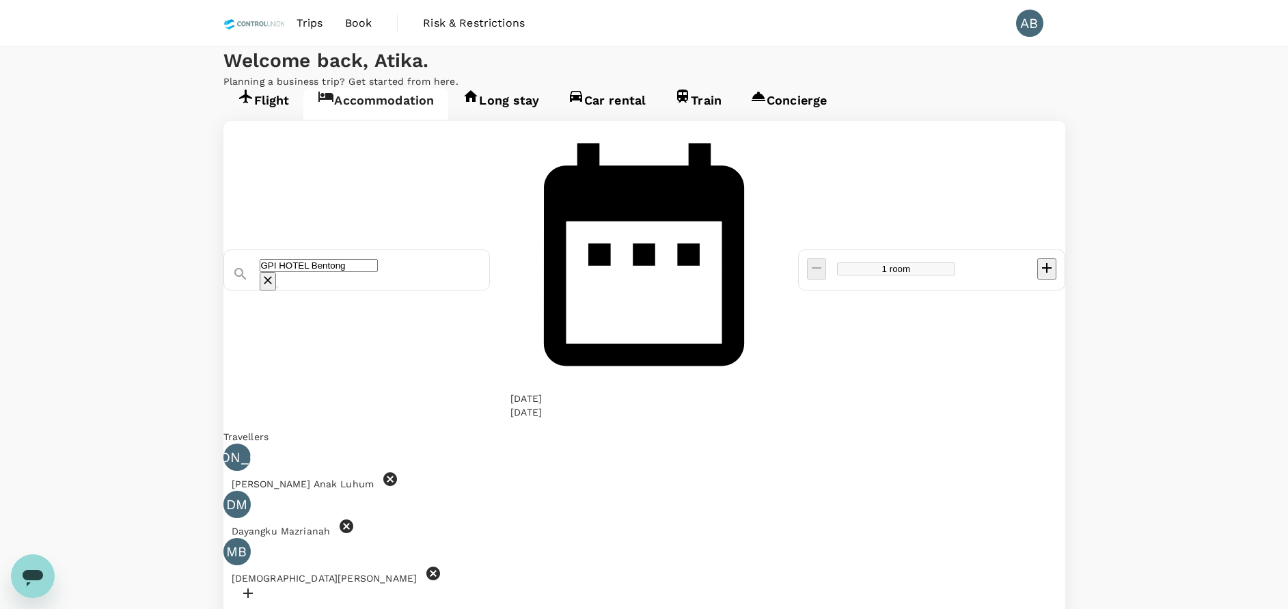
click at [1038, 29] on div "AB" at bounding box center [1029, 23] width 27 height 27
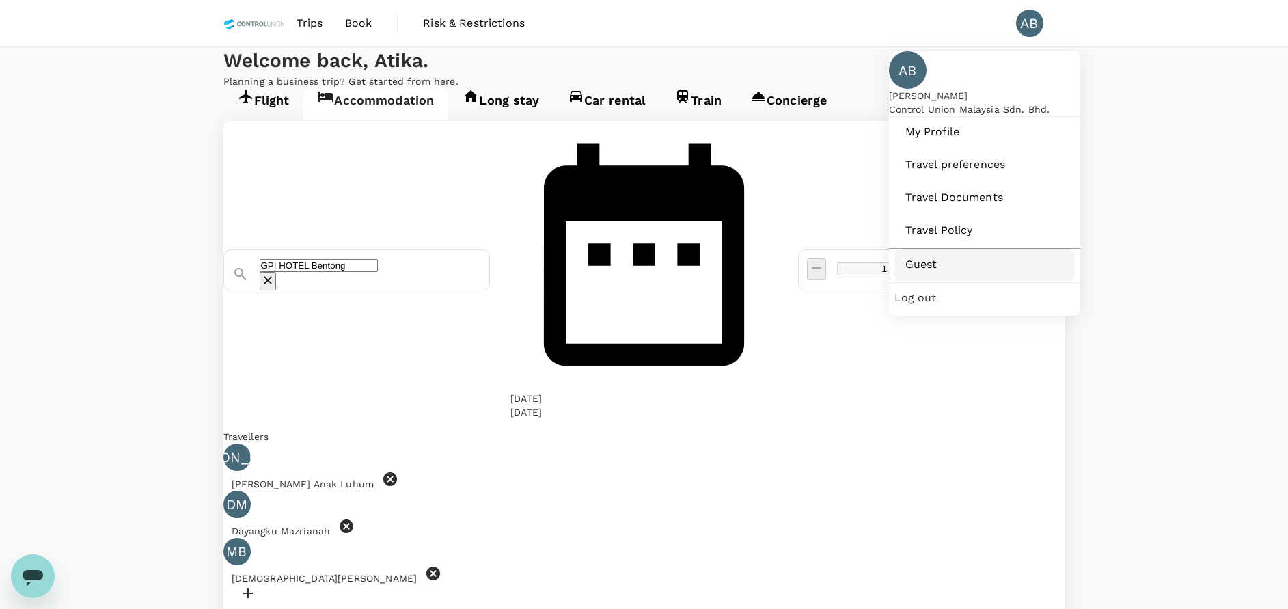
click at [927, 273] on span "Guest" at bounding box center [984, 264] width 159 height 16
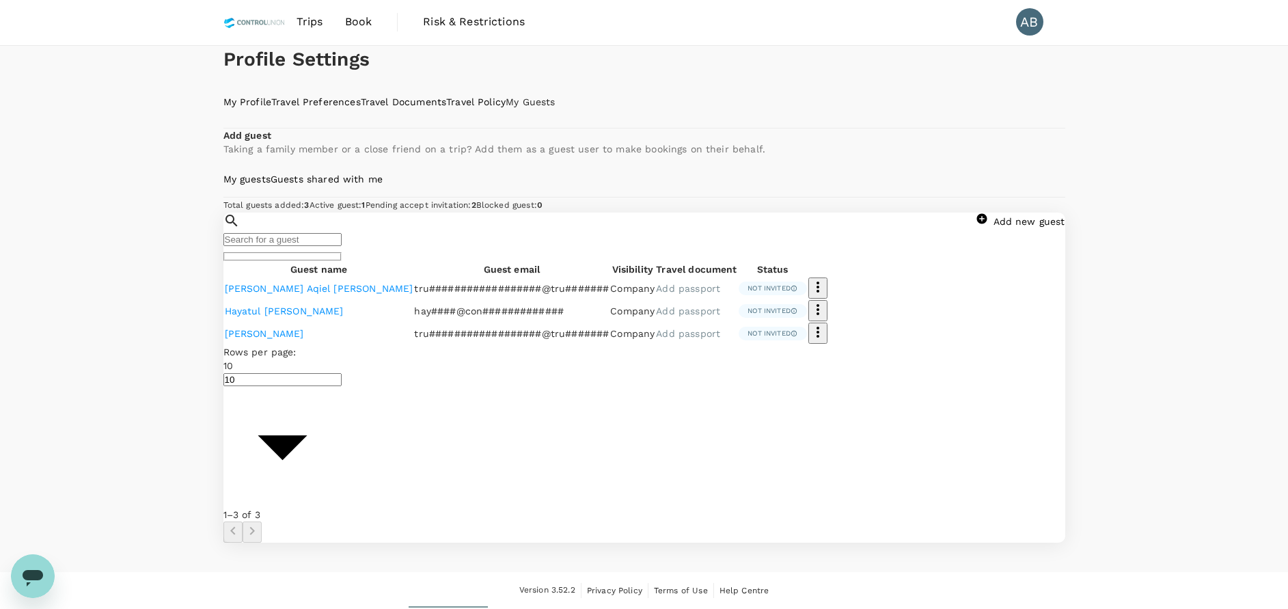
scroll to position [164, 0]
click at [213, 241] on div "Profile Settings My Profile Travel Preferences Travel Documents Travel Policy M…" at bounding box center [644, 294] width 875 height 497
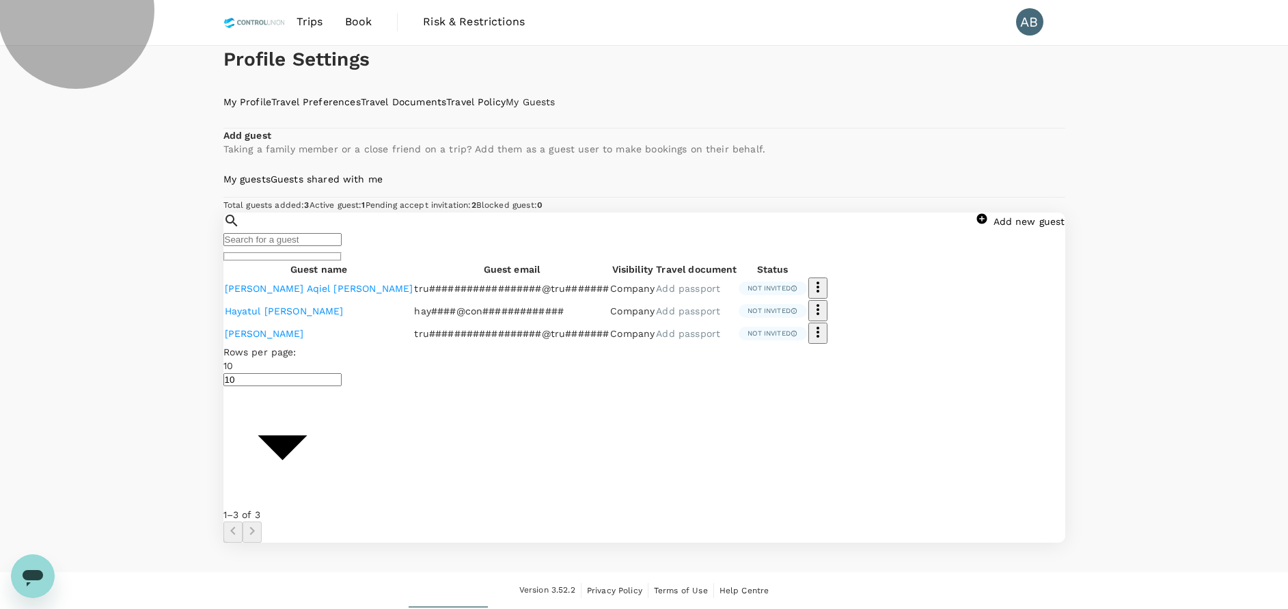
click at [977, 227] on link "Add new guest" at bounding box center [1021, 221] width 88 height 11
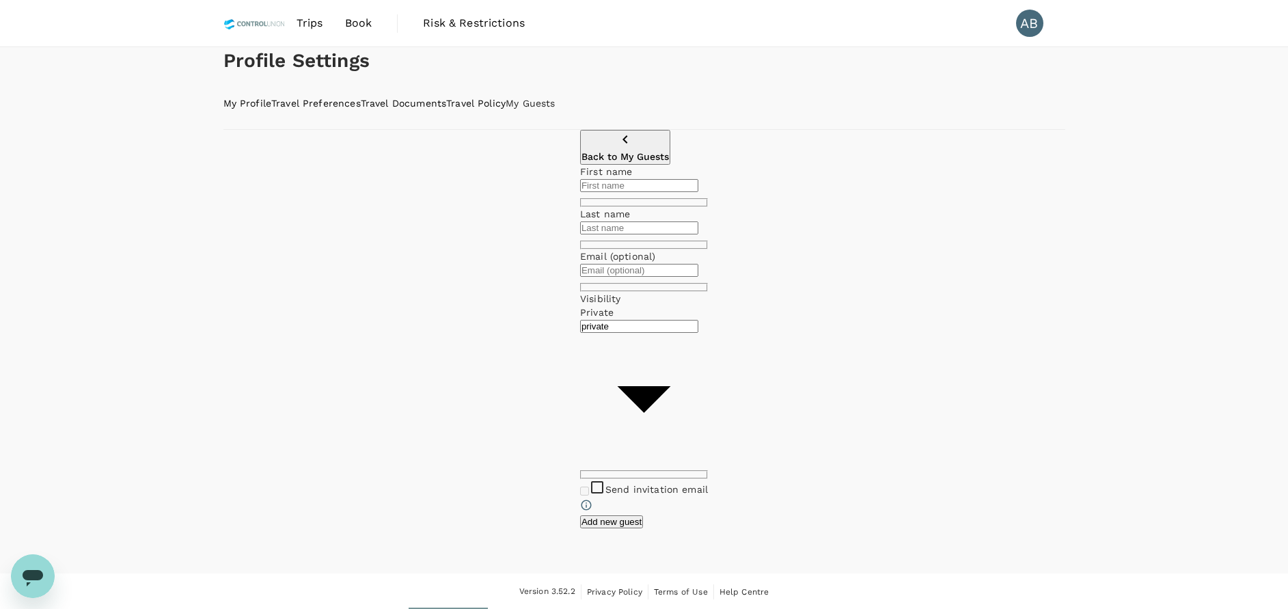
click at [580, 192] on input "text" at bounding box center [639, 185] width 118 height 13
drag, startPoint x: 1101, startPoint y: 282, endPoint x: 1058, endPoint y: 376, distance: 103.7
click at [1101, 282] on div "Profile Settings My Profile Travel Preferences Travel Documents Travel Policy M…" at bounding box center [644, 310] width 1288 height 526
click at [580, 192] on input "text" at bounding box center [639, 185] width 118 height 13
type input "Mohd Ezani"
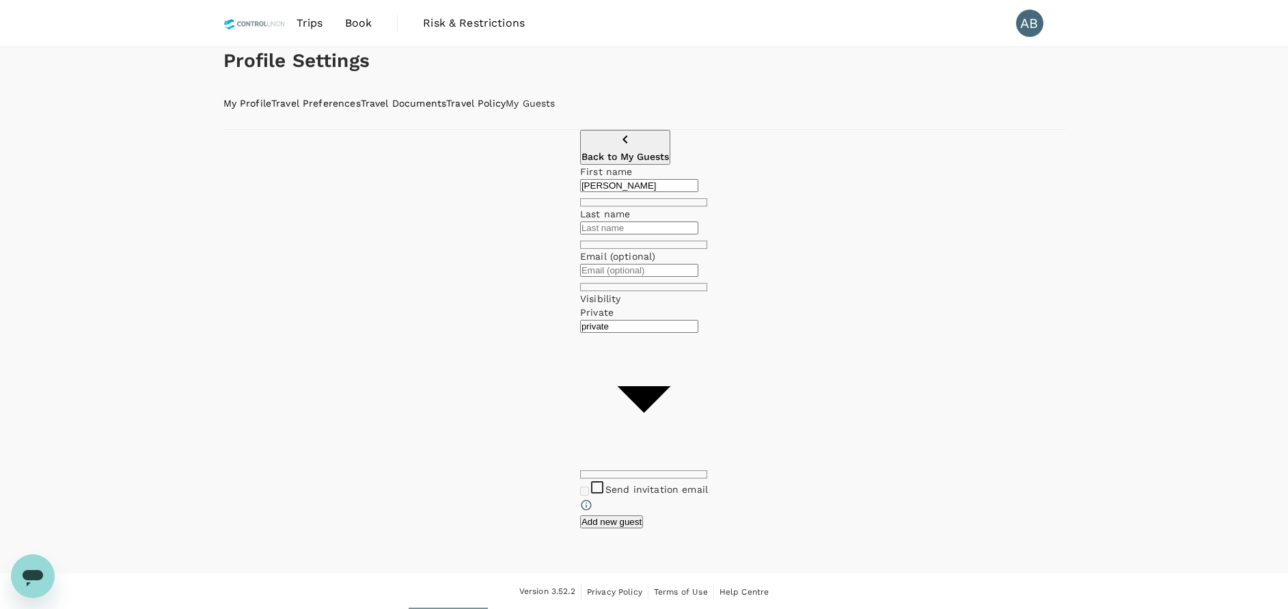
click at [698, 234] on input "text" at bounding box center [639, 227] width 118 height 13
type input "b"
type input "Abdul Aziz"
click at [580, 479] on div "Send invitation email" at bounding box center [644, 497] width 128 height 36
click at [691, 355] on body "Trips Book Risk & Restrictions AB Profile Settings My Profile Travel Preference…" at bounding box center [644, 305] width 1288 height 610
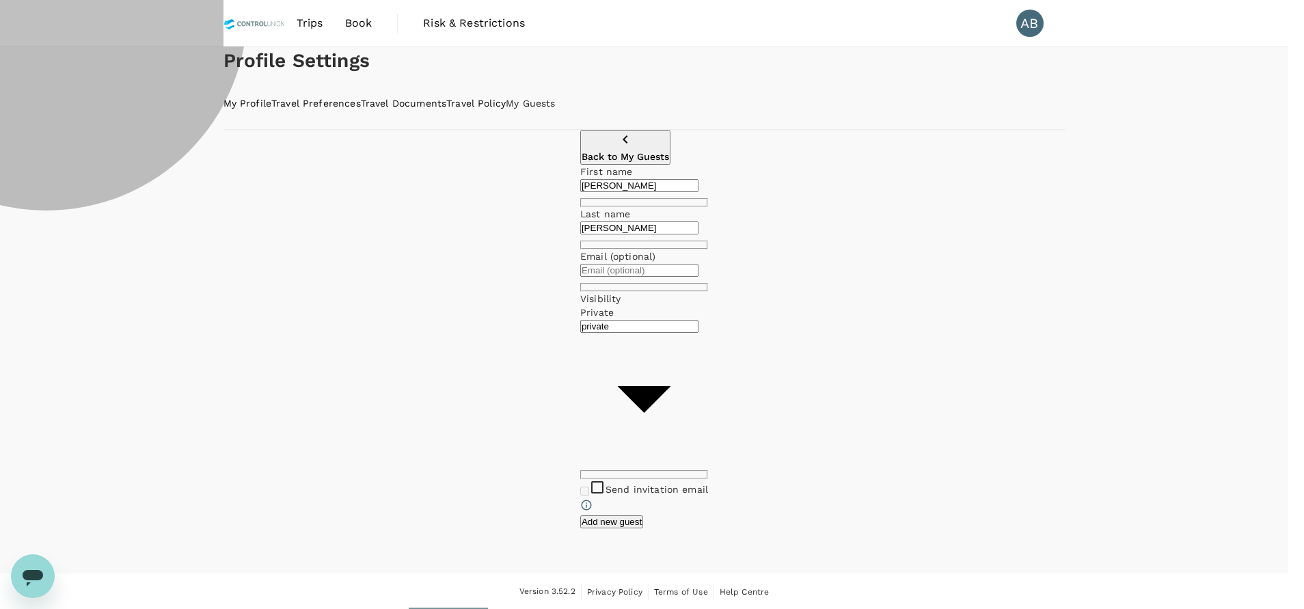
type input "company"
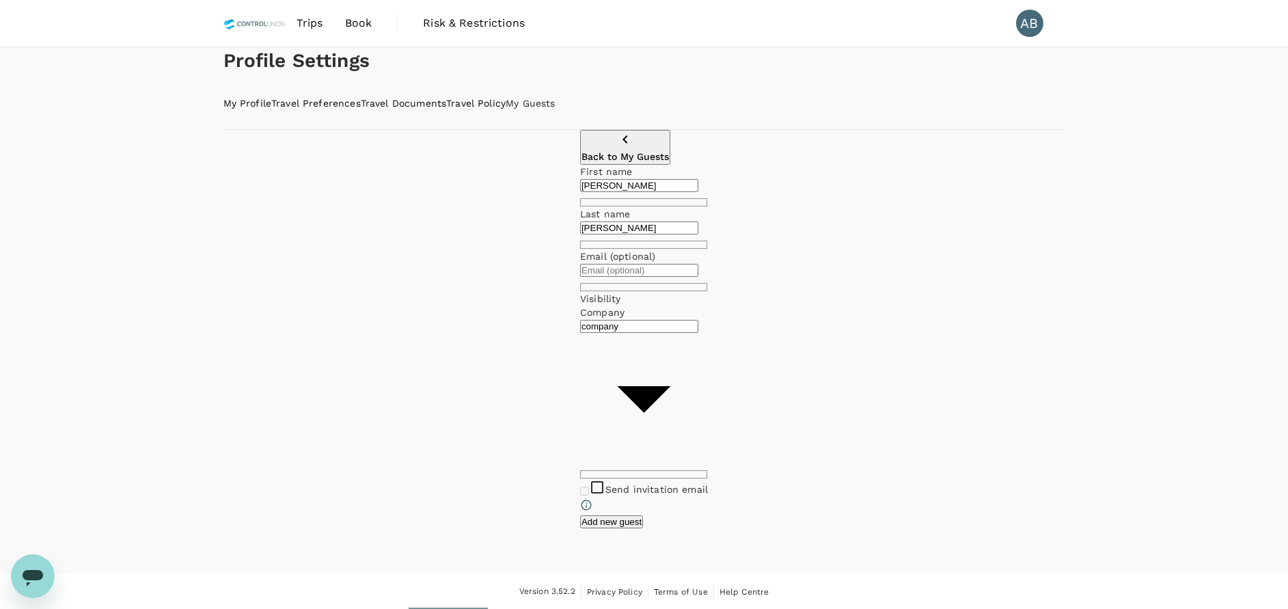
click at [708, 479] on div "Send invitation email" at bounding box center [644, 497] width 128 height 36
click at [643, 515] on button "Add new guest" at bounding box center [611, 521] width 63 height 13
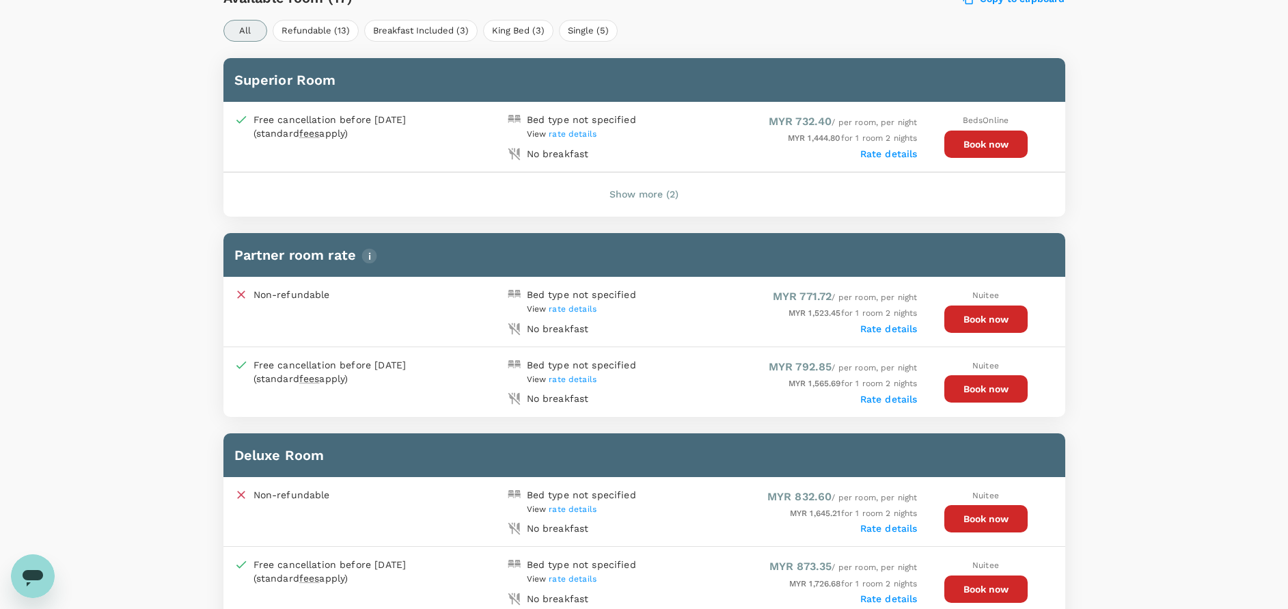
scroll to position [507, 0]
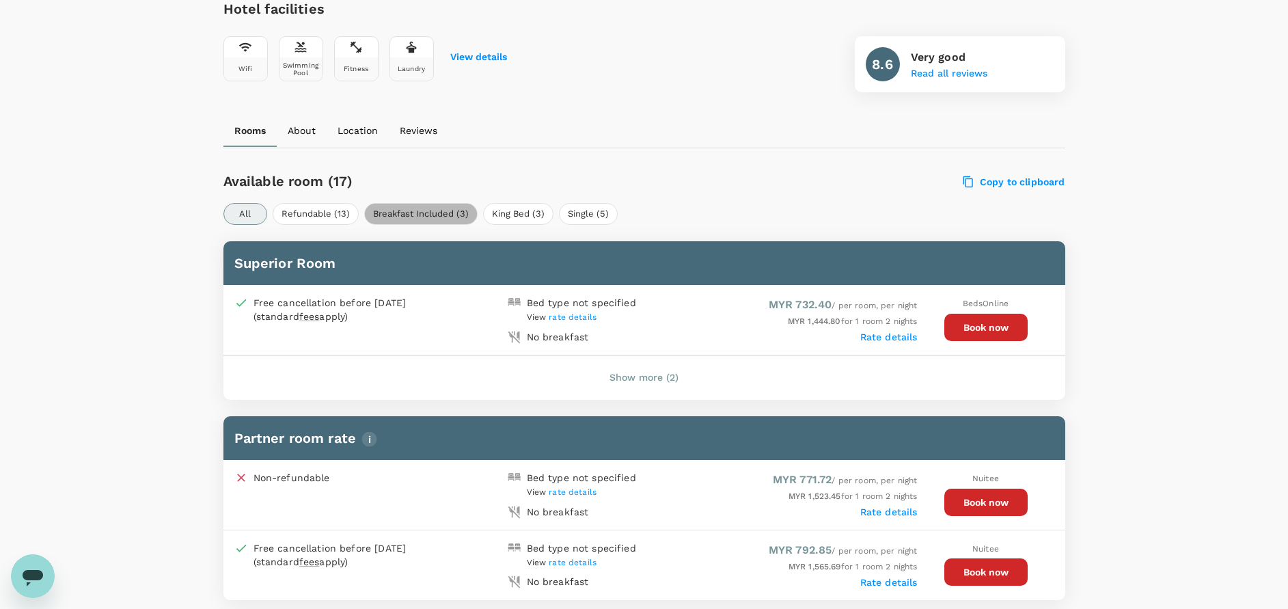
click at [420, 209] on button "Breakfast Included (3)" at bounding box center [420, 214] width 113 height 22
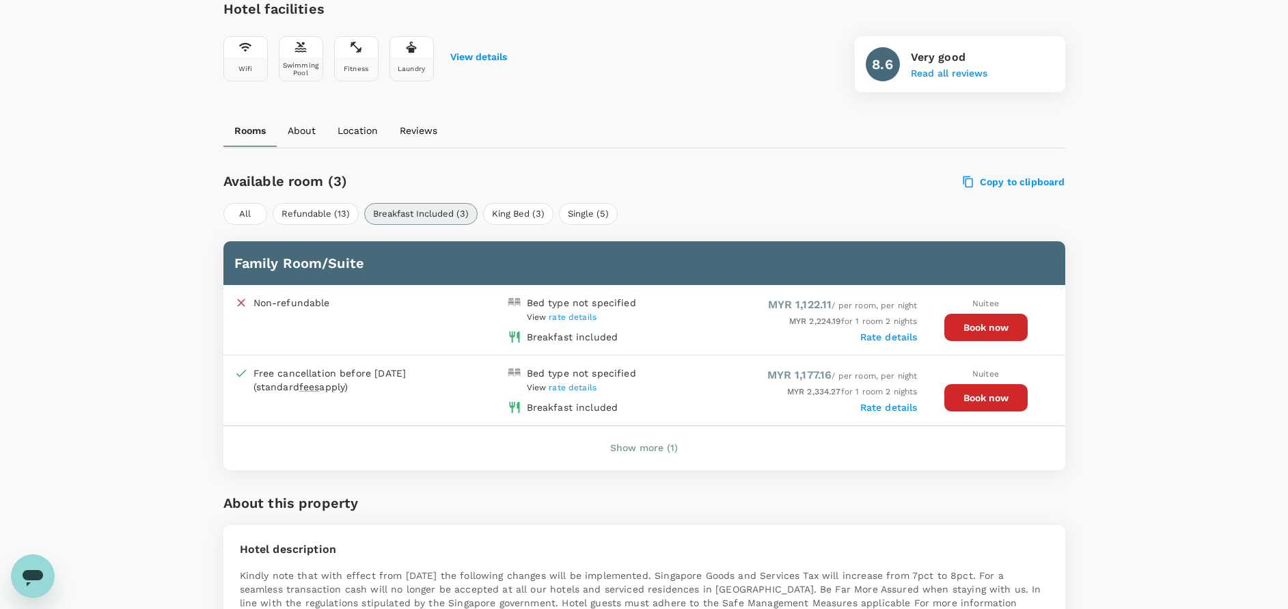
click at [653, 443] on button "Show more (1)" at bounding box center [644, 448] width 106 height 33
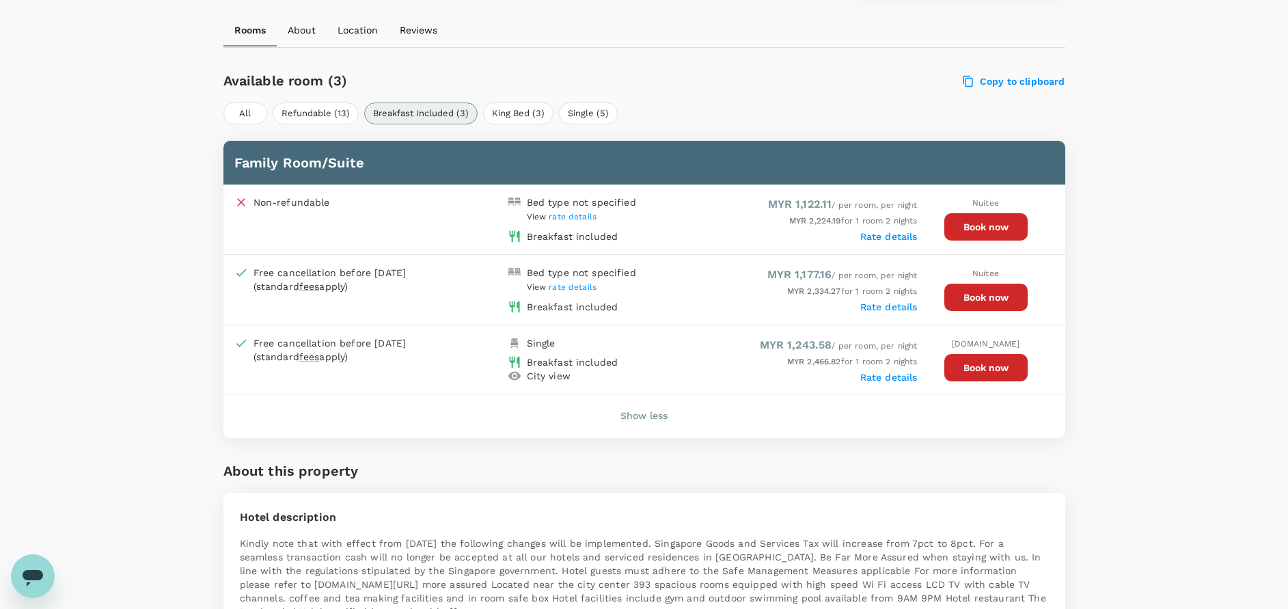
scroll to position [609, 0]
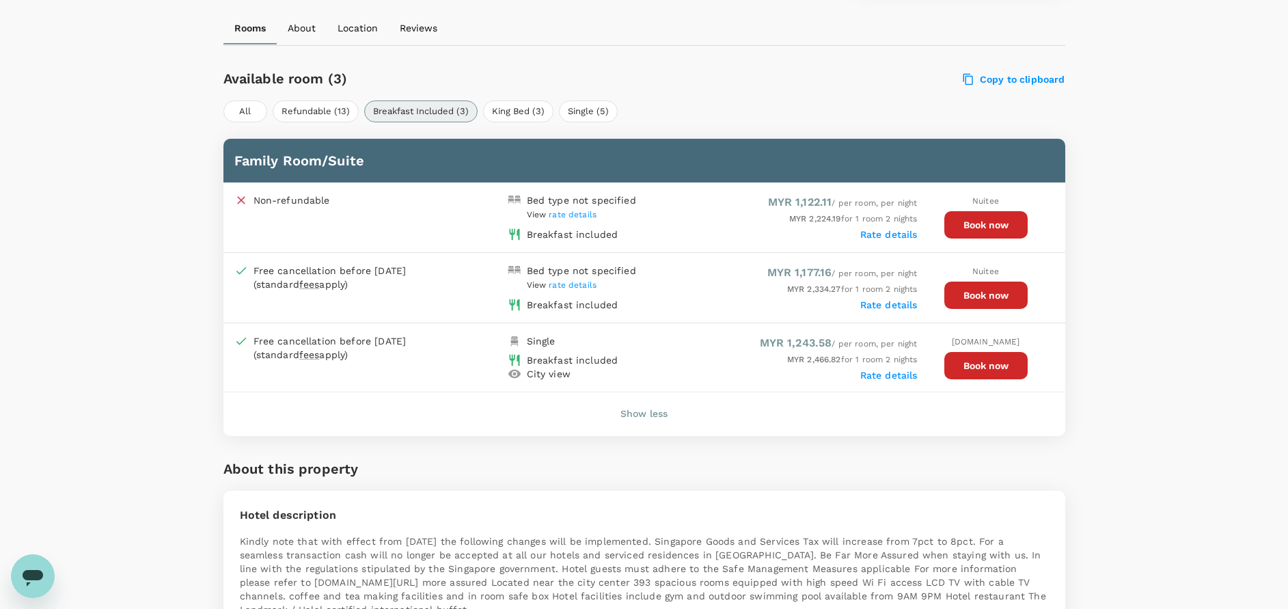
drag, startPoint x: 1149, startPoint y: 429, endPoint x: 1140, endPoint y: 437, distance: 11.1
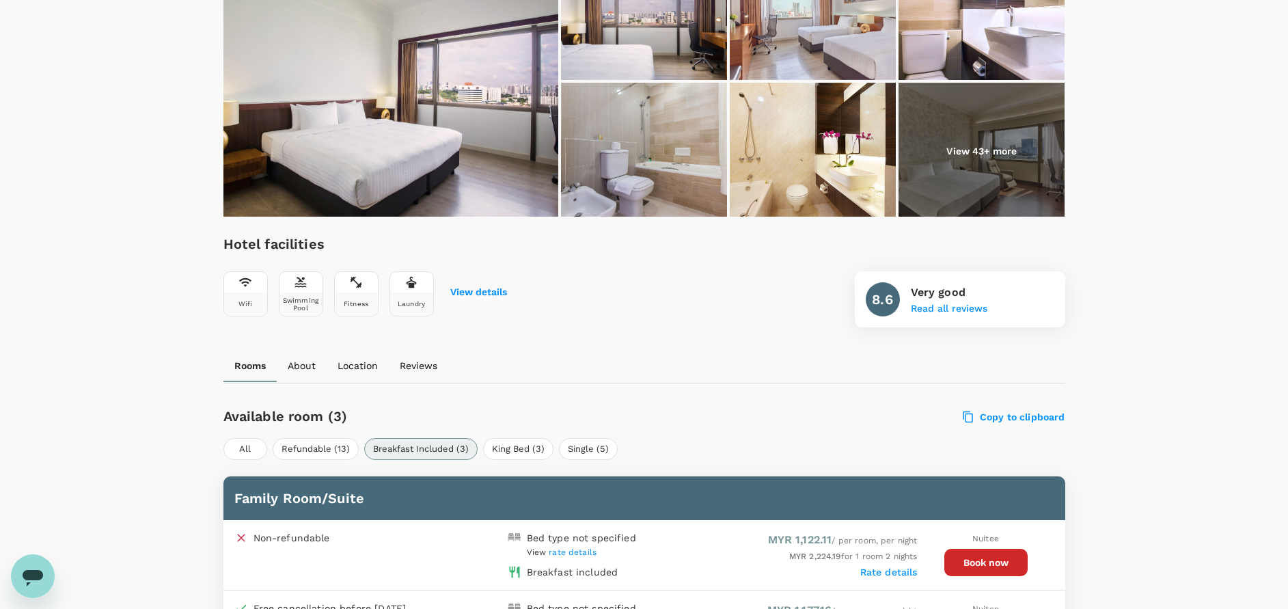
scroll to position [97, 0]
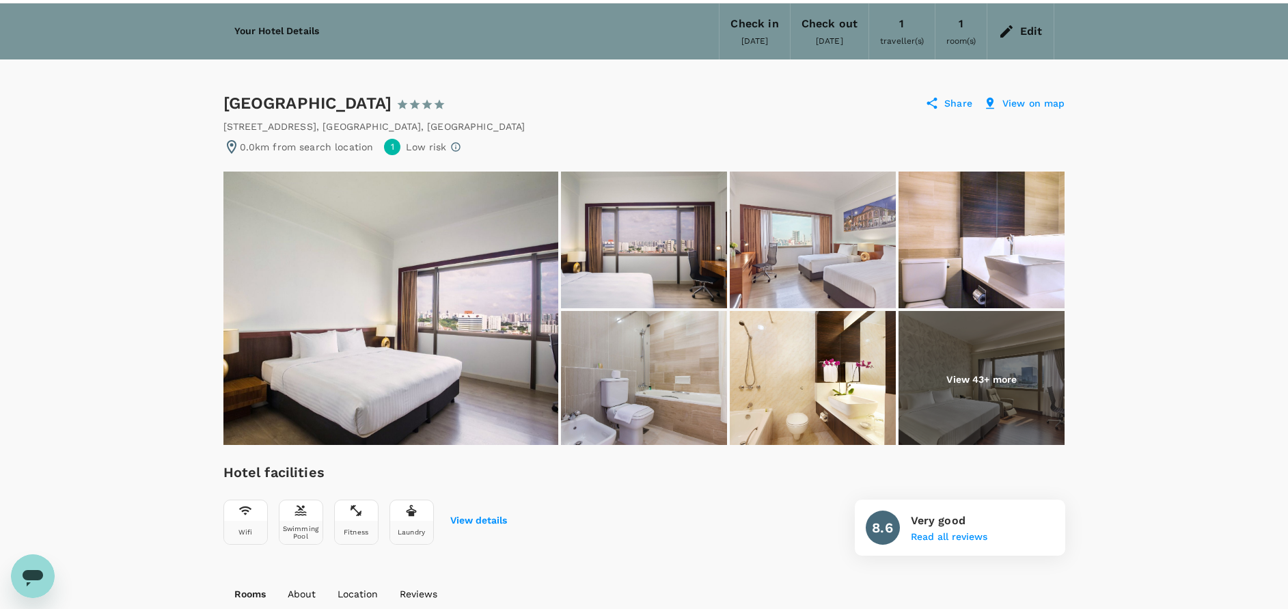
scroll to position [0, 0]
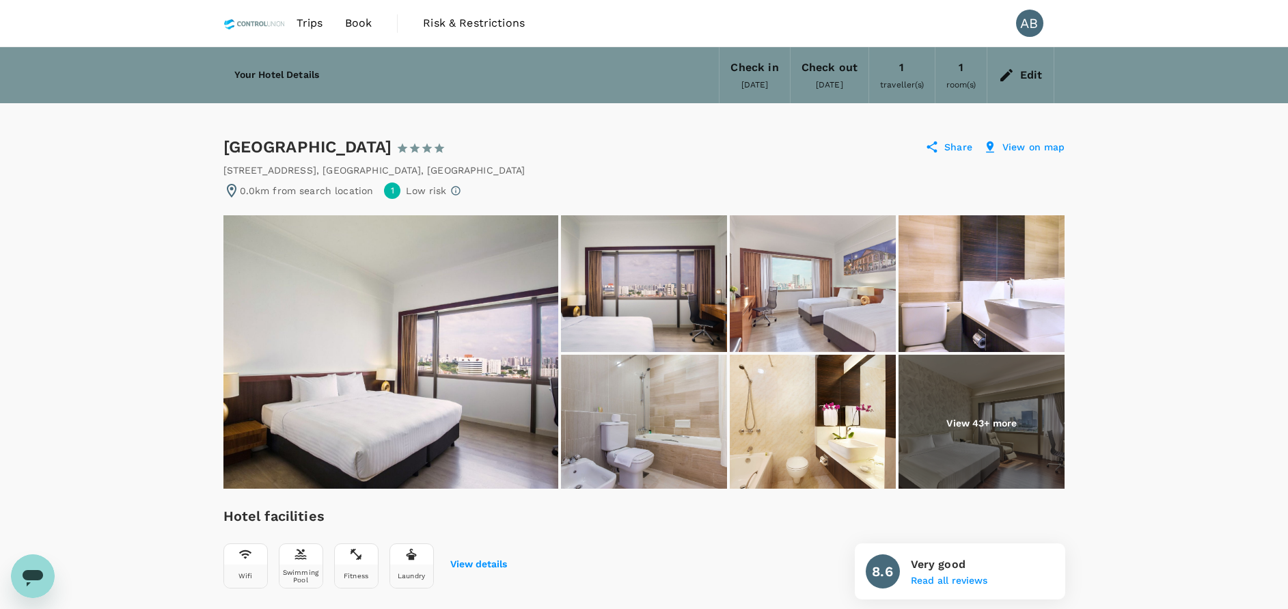
click at [1005, 70] on icon at bounding box center [1006, 75] width 16 height 16
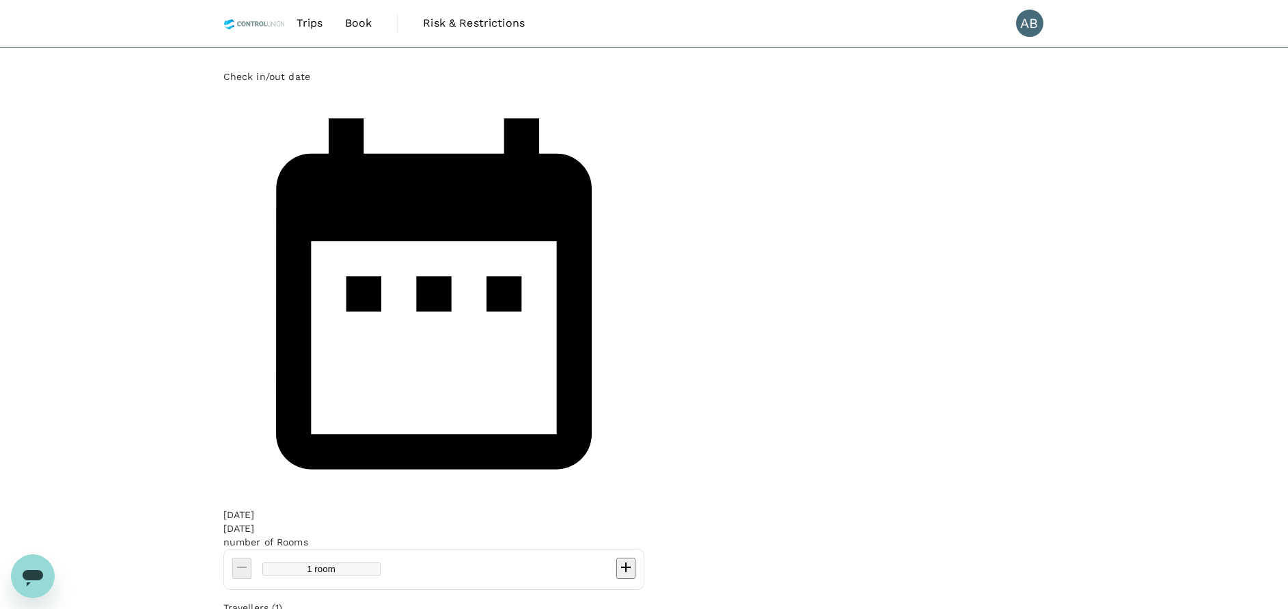
click at [270, 192] on div "Check in/out date 08 Oct 10 Oct number of Rooms 1 room Travellers (1) MB Mohd S…" at bounding box center [644, 388] width 842 height 636
click at [310, 26] on span "Trips" at bounding box center [310, 23] width 27 height 16
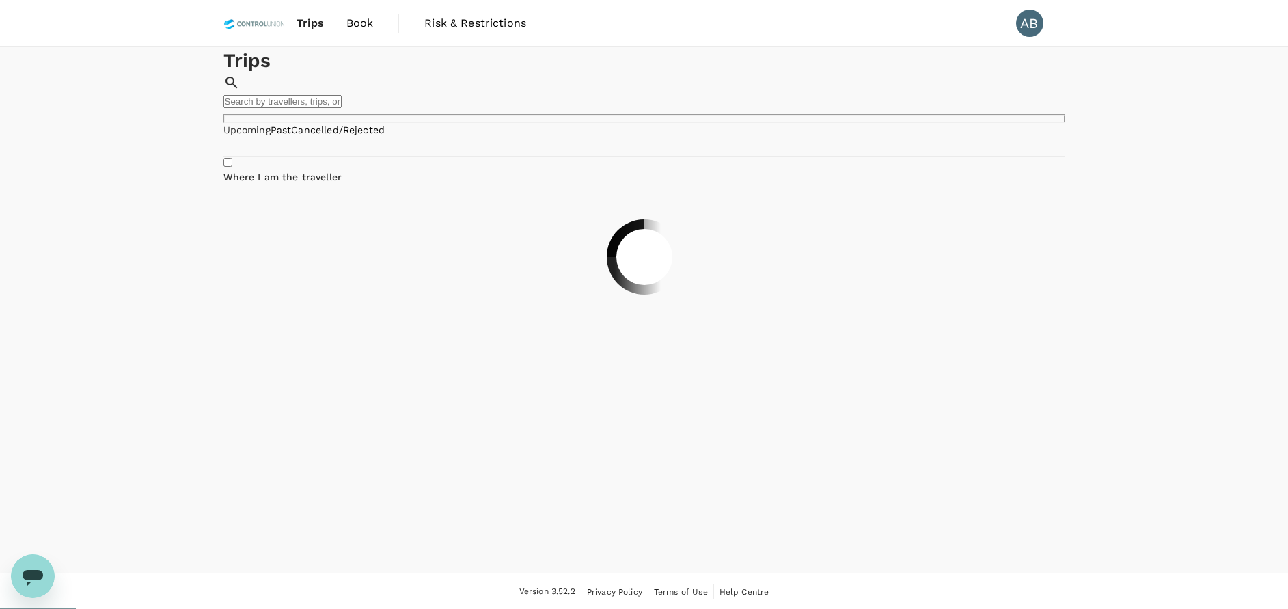
click at [355, 17] on span "Book" at bounding box center [359, 23] width 27 height 16
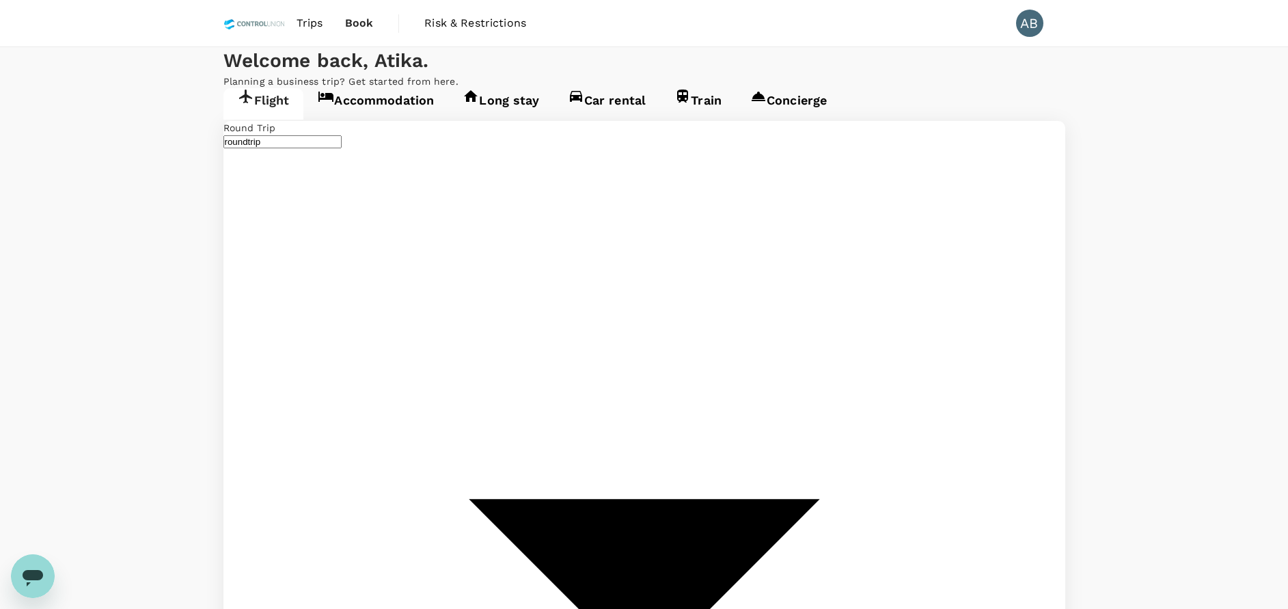
type input "Kuala Lumpur Intl ([GEOGRAPHIC_DATA])"
type input "Singapore Changi (SIN)"
type input "Kuala Lumpur Intl ([GEOGRAPHIC_DATA])"
type input "Singapore Changi (SIN)"
click at [385, 120] on link "Accommodation" at bounding box center [375, 103] width 145 height 31
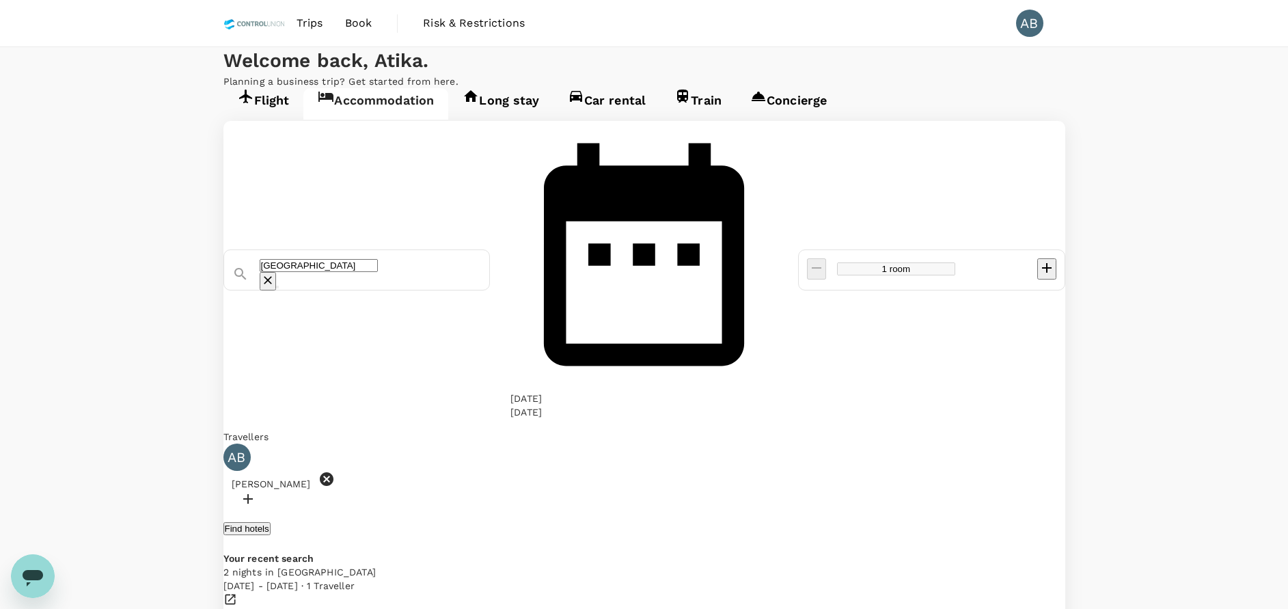
type input "Tumike Hotel Bentong"
drag, startPoint x: 534, startPoint y: 224, endPoint x: 502, endPoint y: 224, distance: 32.1
click at [275, 273] on icon "Clear" at bounding box center [268, 280] width 14 height 14
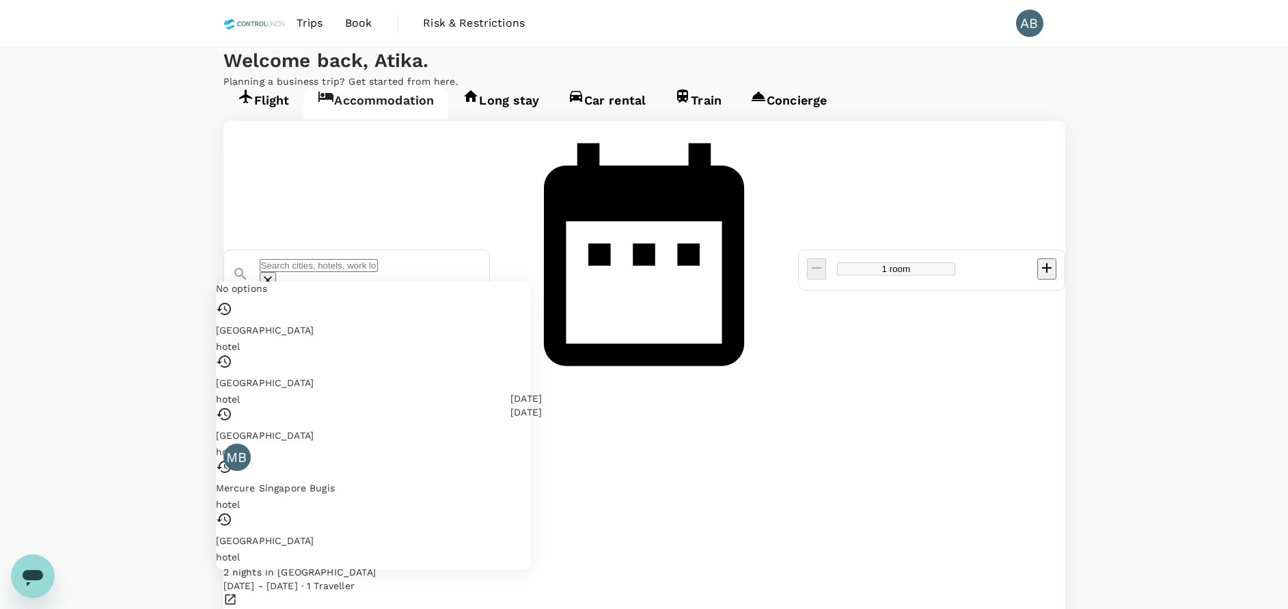
click at [378, 259] on input "text" at bounding box center [319, 265] width 118 height 13
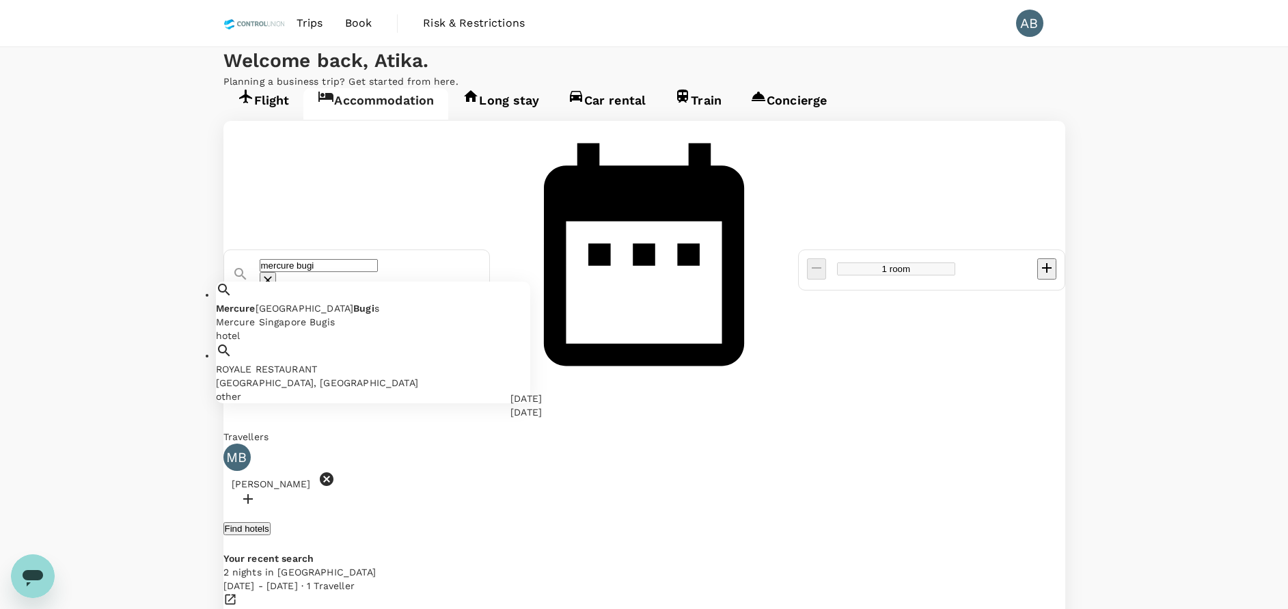
click at [388, 315] on div "Mercure Singapore Bugis" at bounding box center [373, 322] width 314 height 14
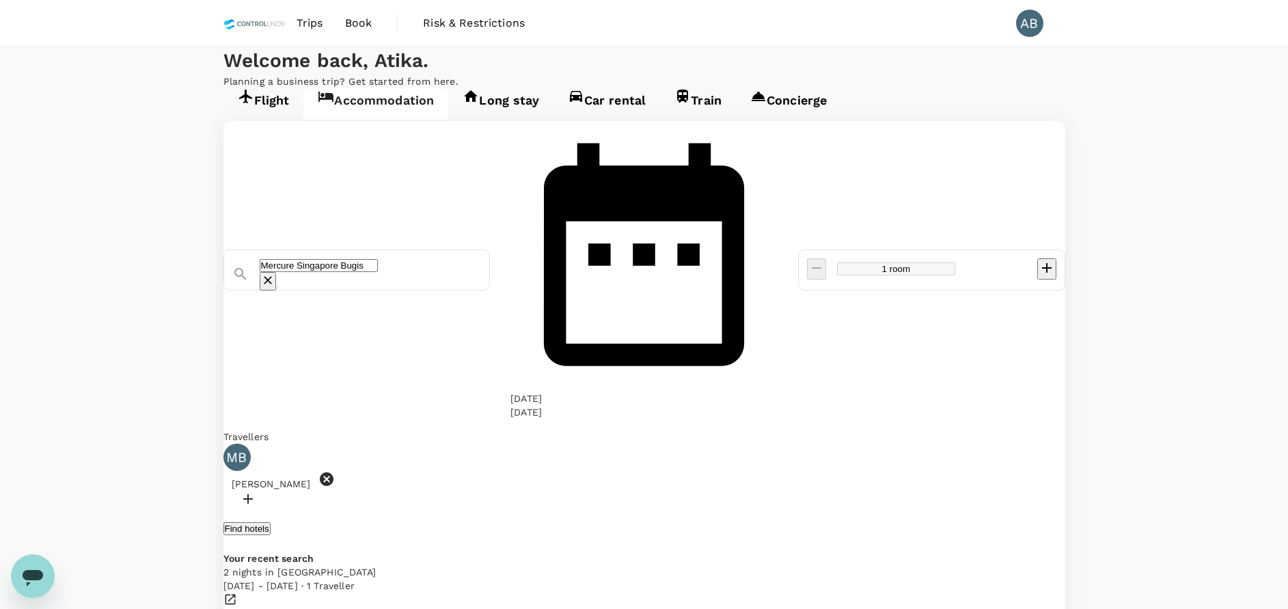
click at [378, 259] on input "Mercure Singapore Bugis" at bounding box center [319, 265] width 118 height 13
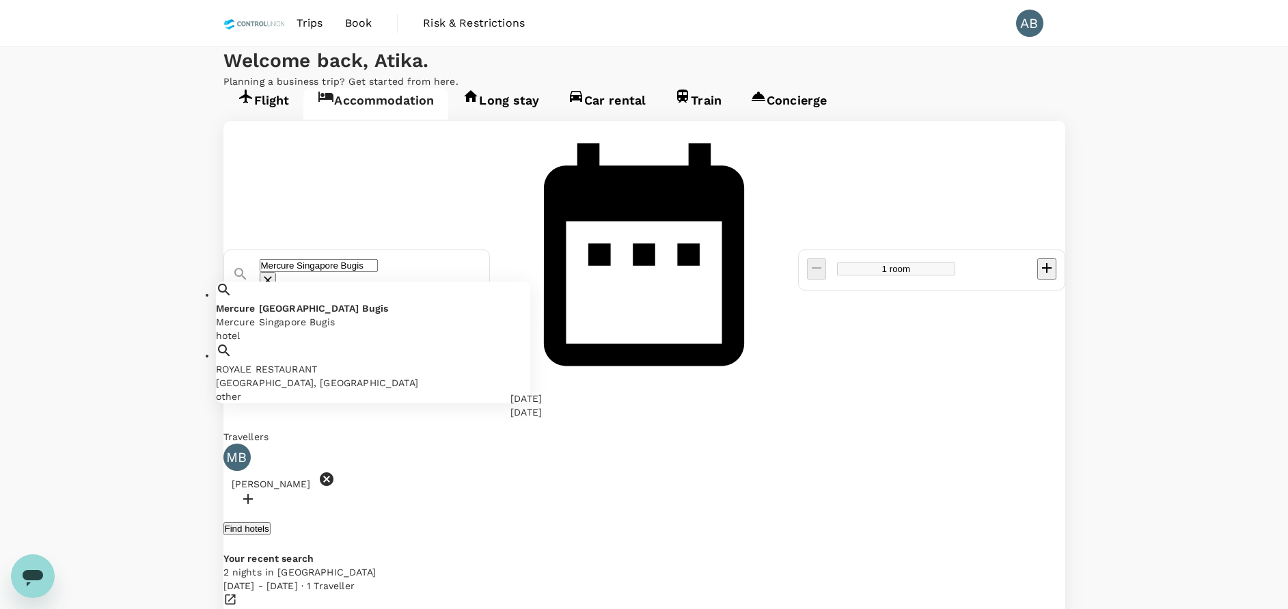
click at [447, 301] on div "Mercure Singapore Bugis Mercure Singapore Bugis" at bounding box center [373, 314] width 314 height 27
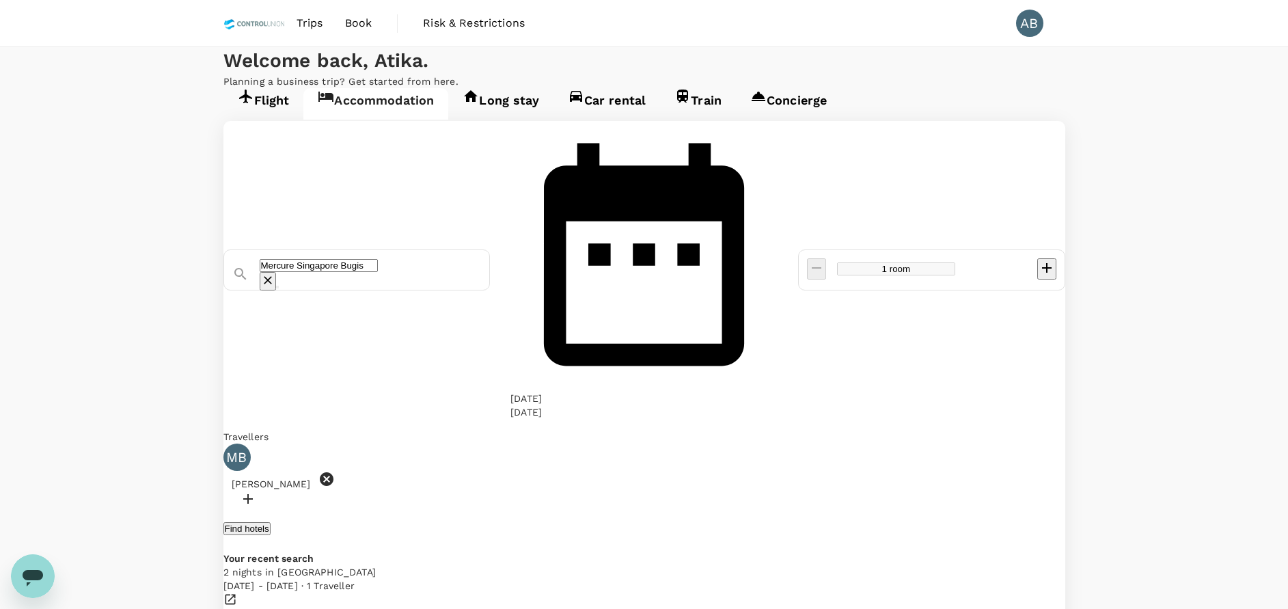
type input "Mercure Singapore Bugis"
click at [544, 430] on div "Travellers" at bounding box center [644, 437] width 842 height 14
click at [694, 247] on div "Mercure Singapore Bugis 05 Oct 11 Oct 1 room Travellers MB Mohd Shauki Bin Mohd…" at bounding box center [644, 409] width 842 height 577
click at [542, 392] on div "05 Oct" at bounding box center [525, 399] width 31 height 14
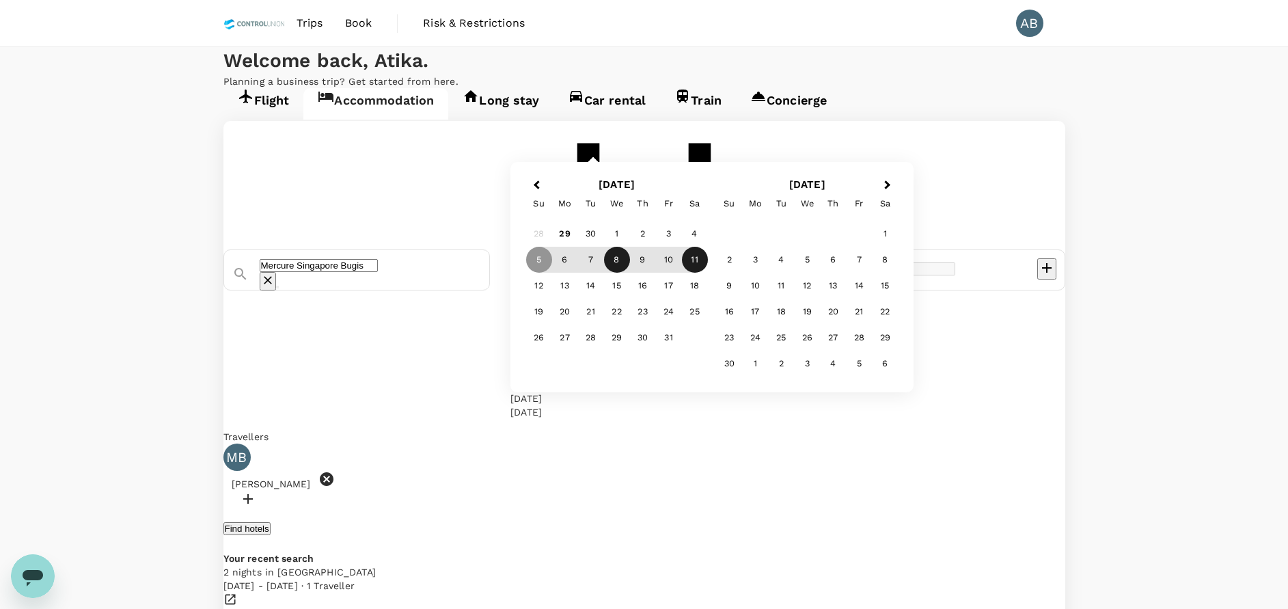
click at [630, 273] on div "8" at bounding box center [617, 260] width 26 height 26
click at [682, 273] on div "10" at bounding box center [669, 260] width 26 height 26
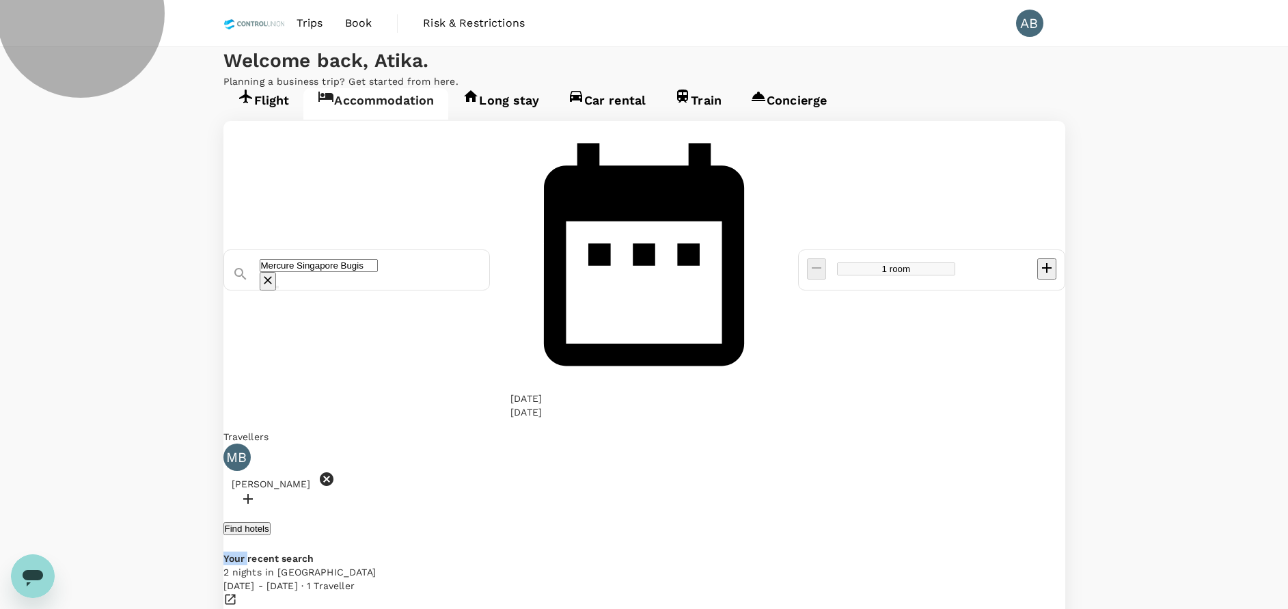
click at [271, 522] on button "Find hotels" at bounding box center [246, 528] width 47 height 13
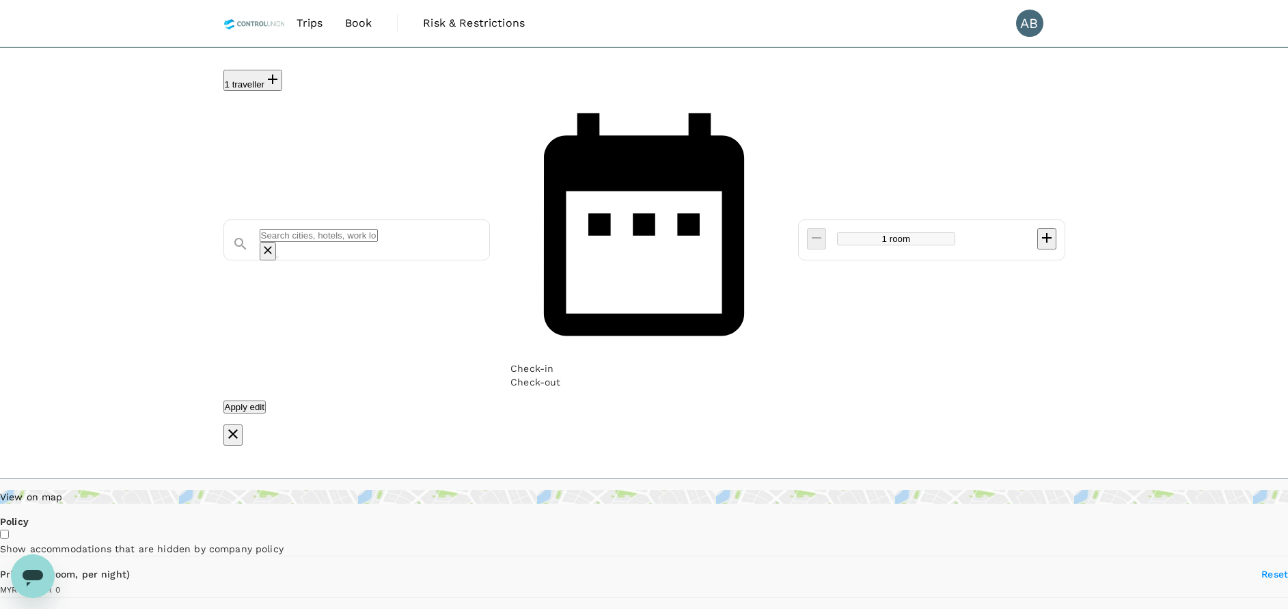
type input "Mercure Singapore Bugis"
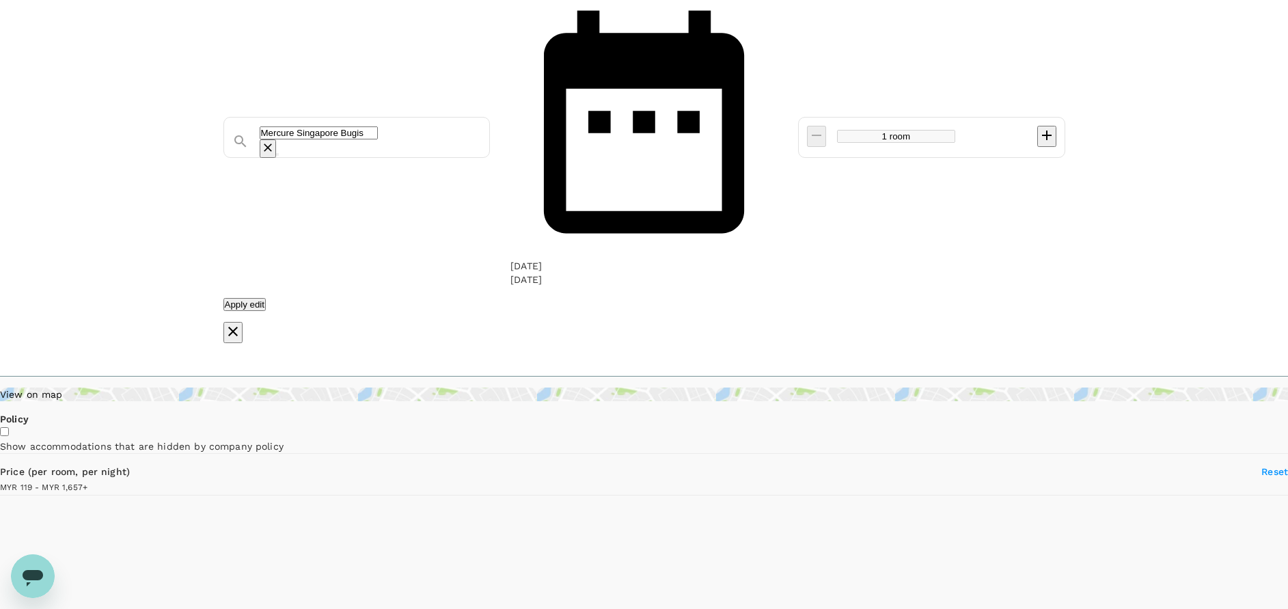
type input "1656.41"
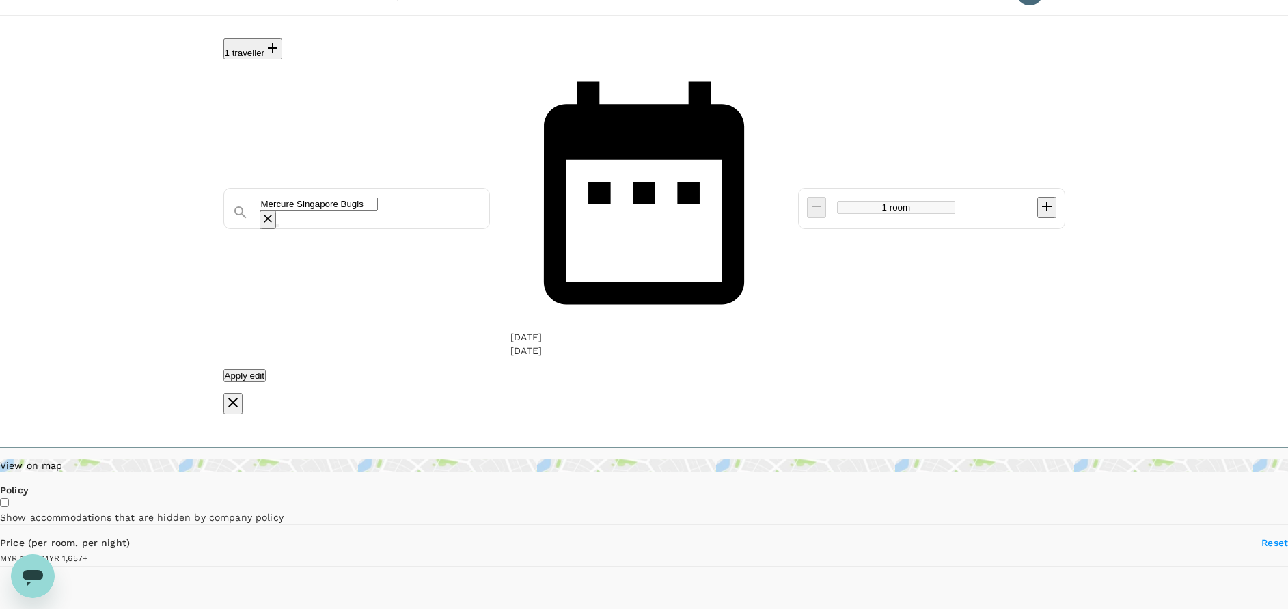
scroll to position [0, 0]
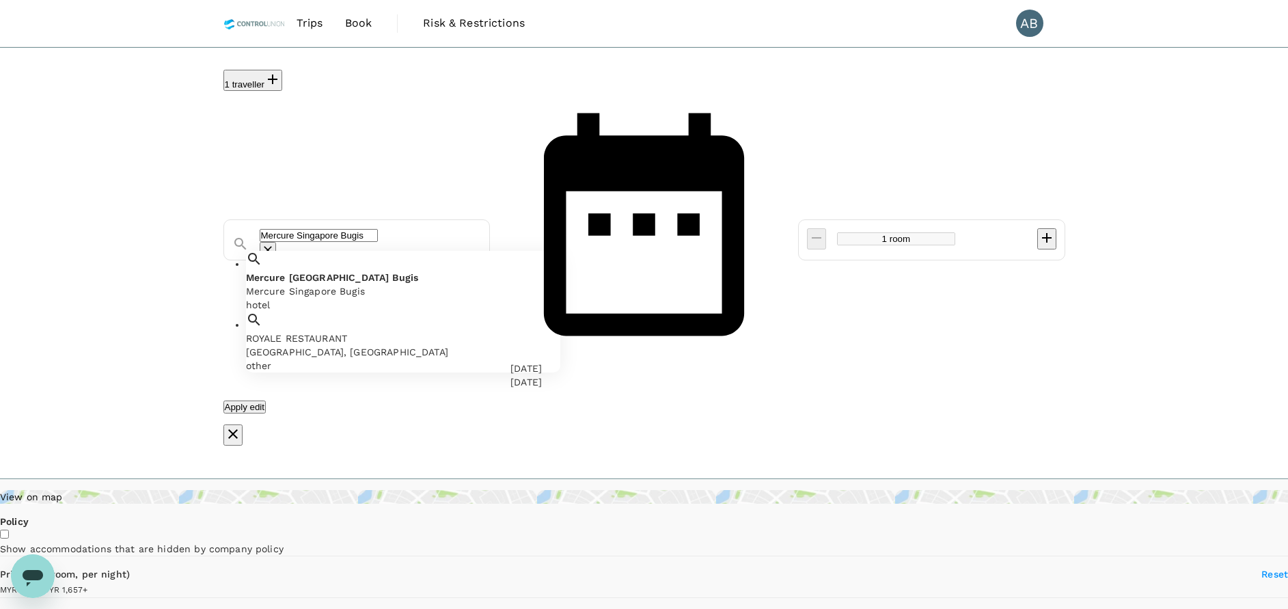
click at [348, 229] on input "Mercure Singapore Bugis" at bounding box center [319, 235] width 118 height 13
click at [378, 229] on input "Mercure Singapore Bugis" at bounding box center [319, 235] width 118 height 13
type input "M"
click at [346, 271] on div "Mercure Singapore Bugis Mercure Singapore Bugis" at bounding box center [403, 284] width 314 height 27
type input "Mercure Singapore Bugis"
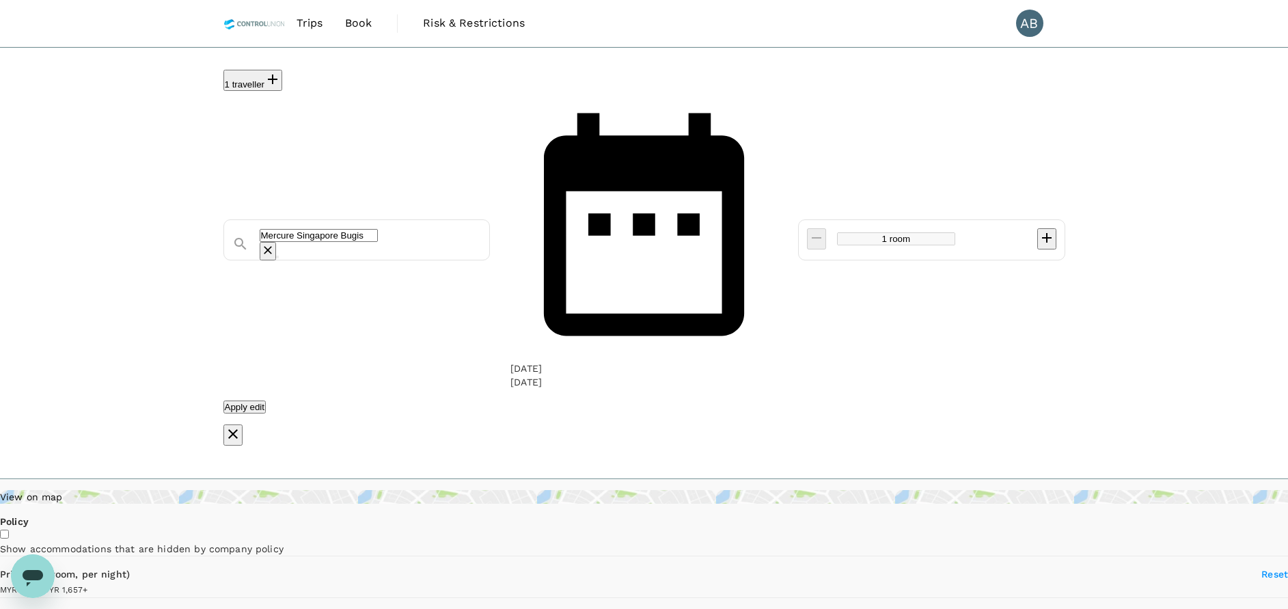
click at [800, 400] on div "Apply edit" at bounding box center [644, 407] width 842 height 14
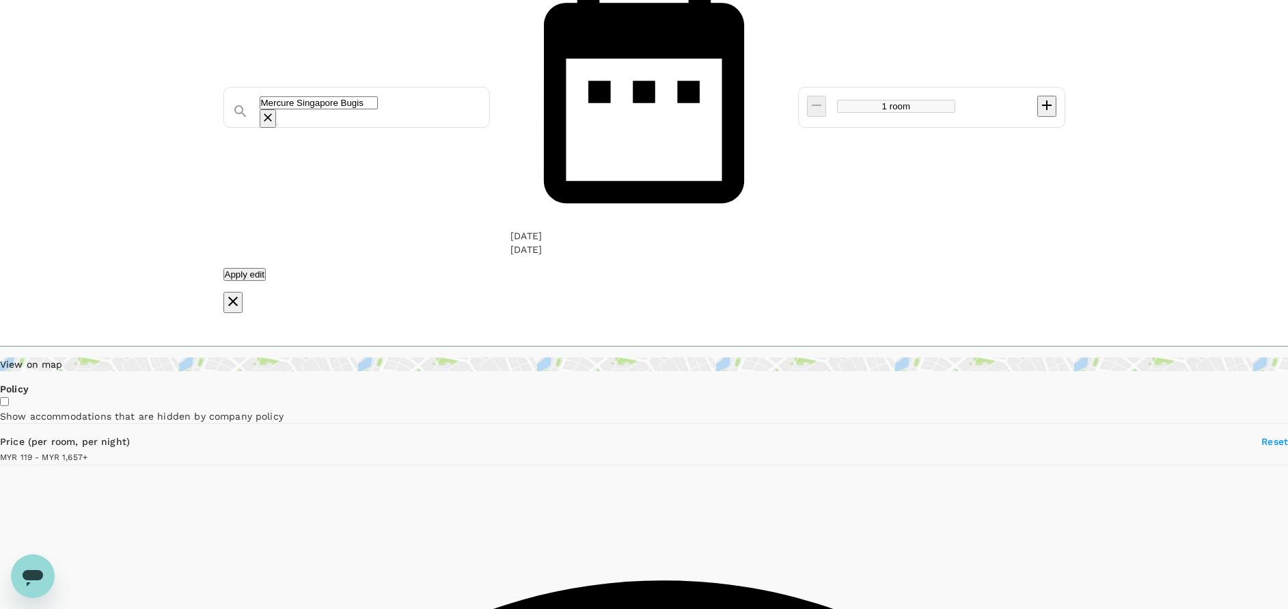
scroll to position [102, 0]
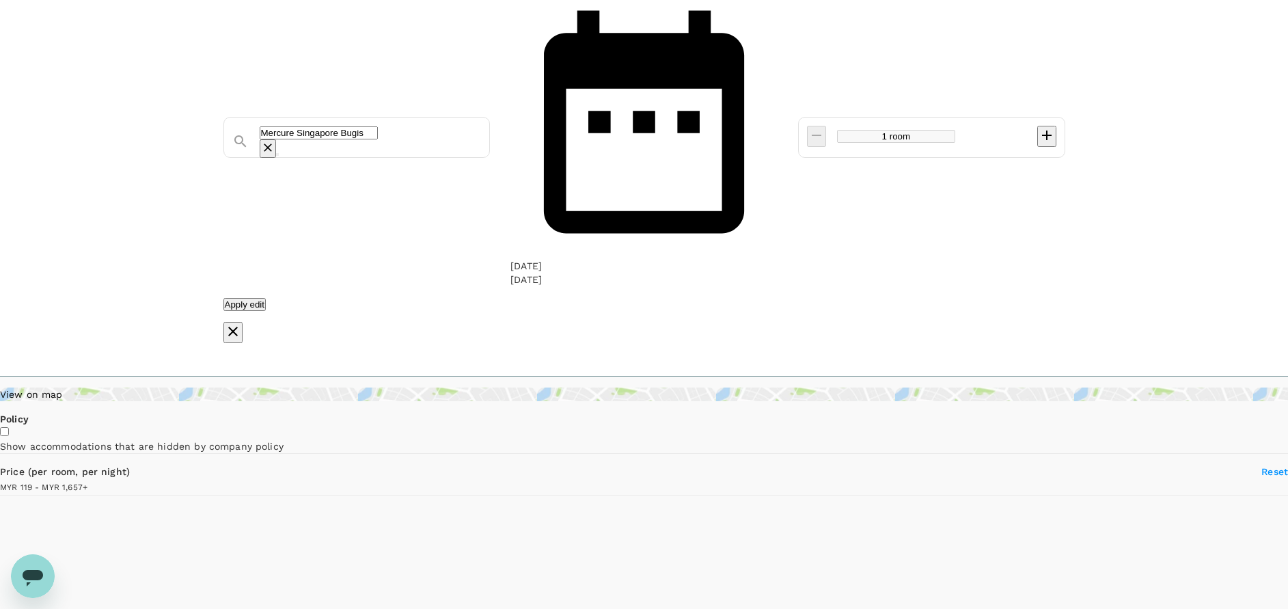
type input "1656.41"
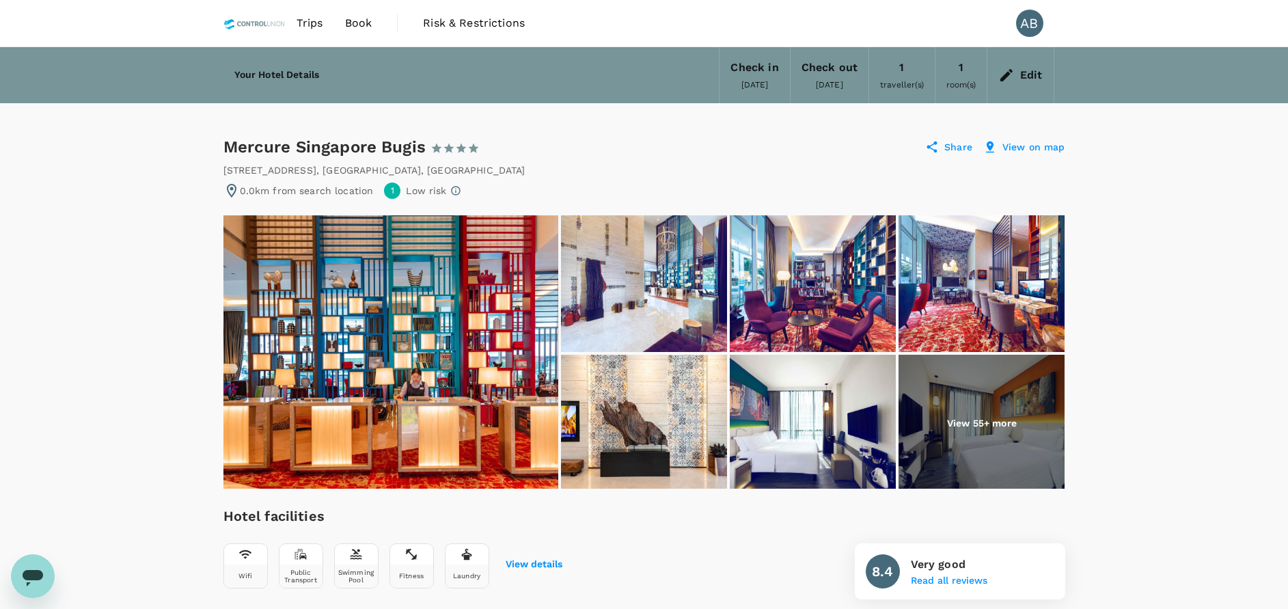
click at [644, 165] on div "[STREET_ADDRESS]" at bounding box center [644, 170] width 842 height 14
click at [1016, 71] on div "Edit" at bounding box center [1020, 75] width 66 height 48
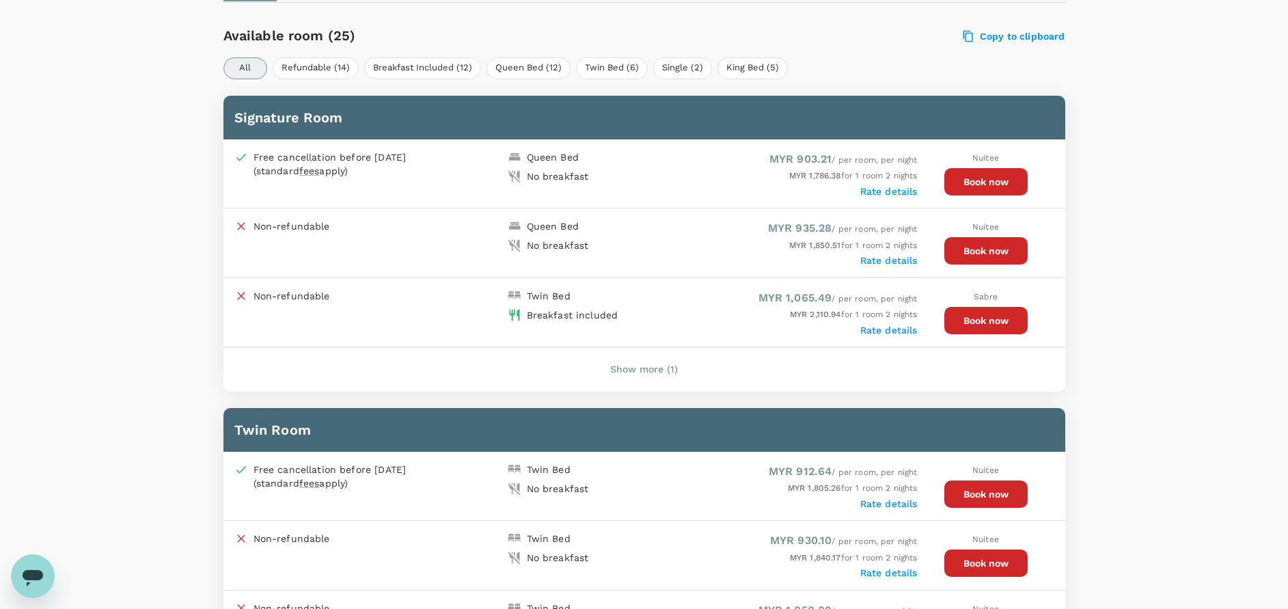
scroll to position [717, 0]
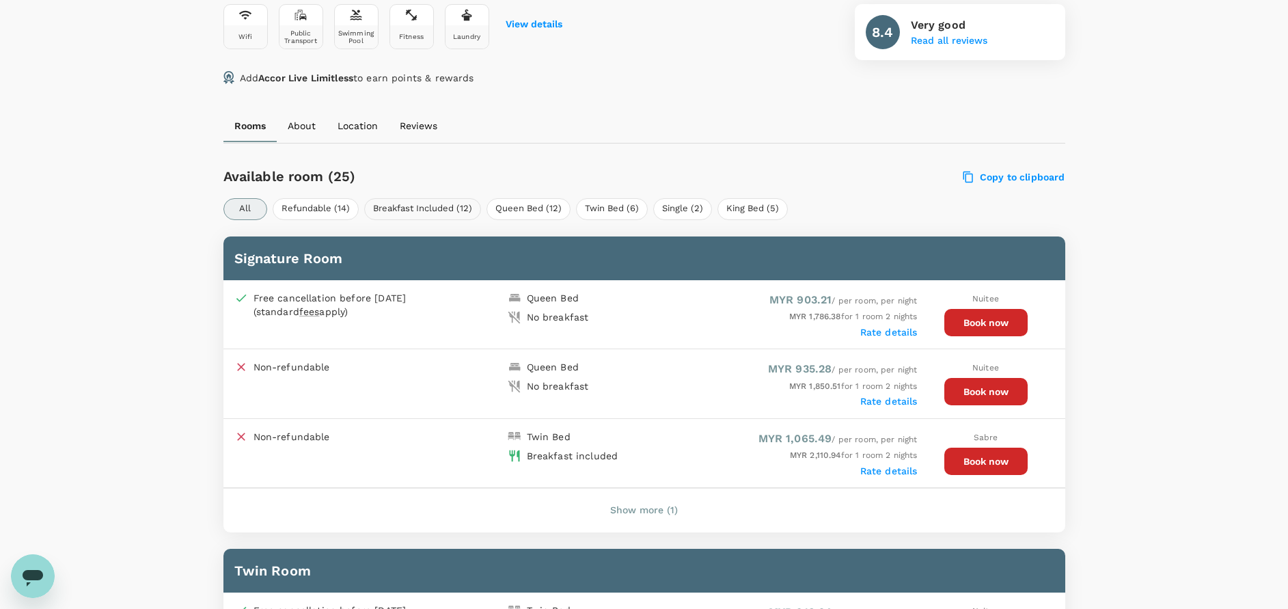
click at [437, 210] on button "Breakfast Included (12)" at bounding box center [422, 209] width 117 height 22
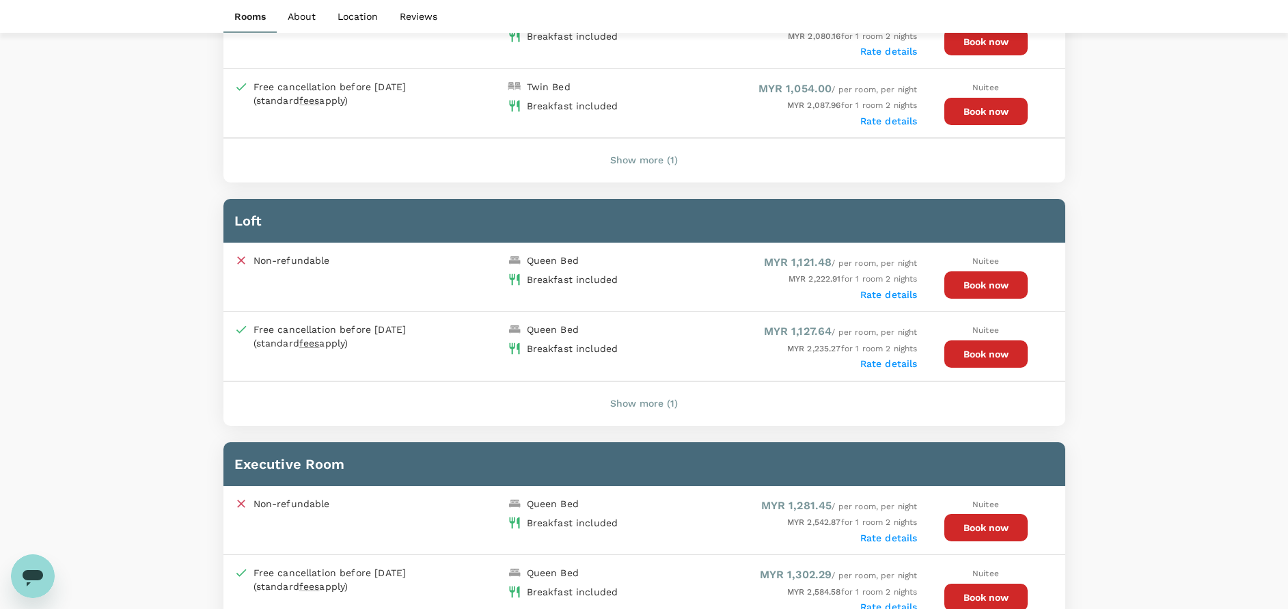
scroll to position [1127, 0]
click at [652, 398] on button "Show more (1)" at bounding box center [644, 403] width 106 height 33
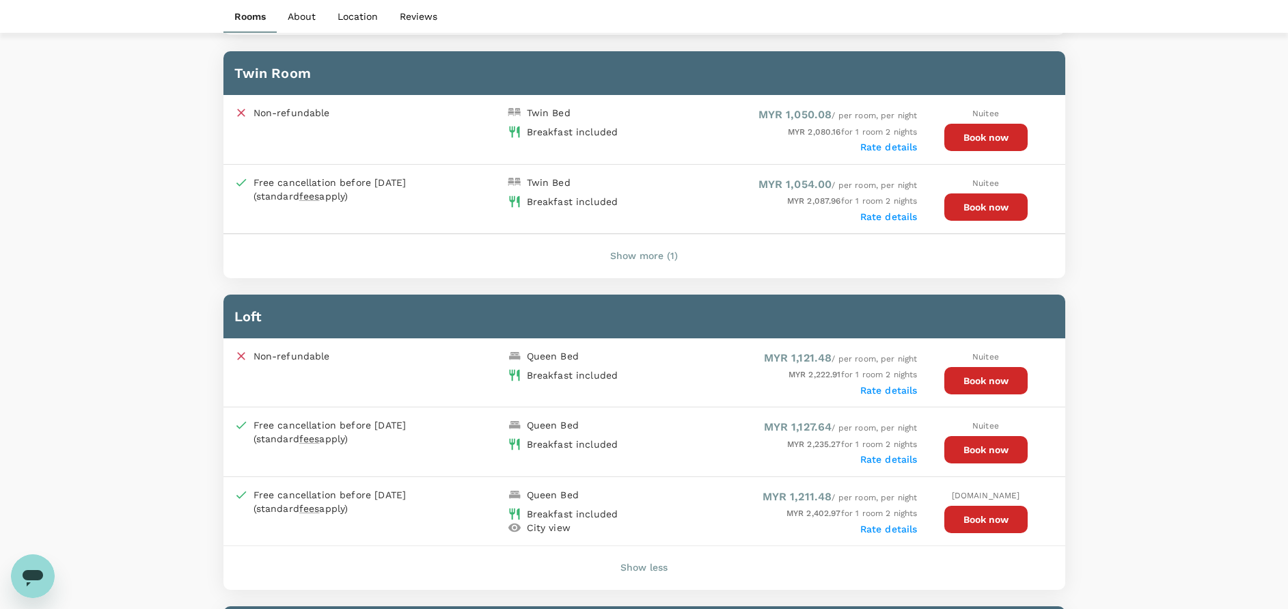
scroll to position [1230, 0]
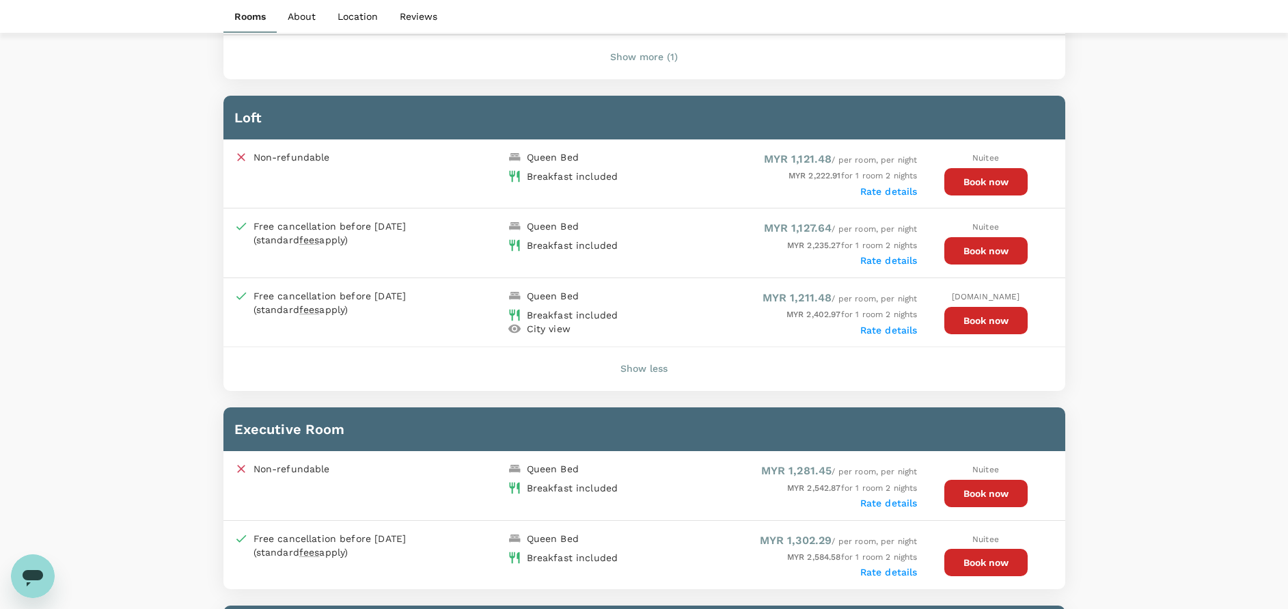
click at [648, 359] on button "Show less" at bounding box center [643, 369] width 85 height 33
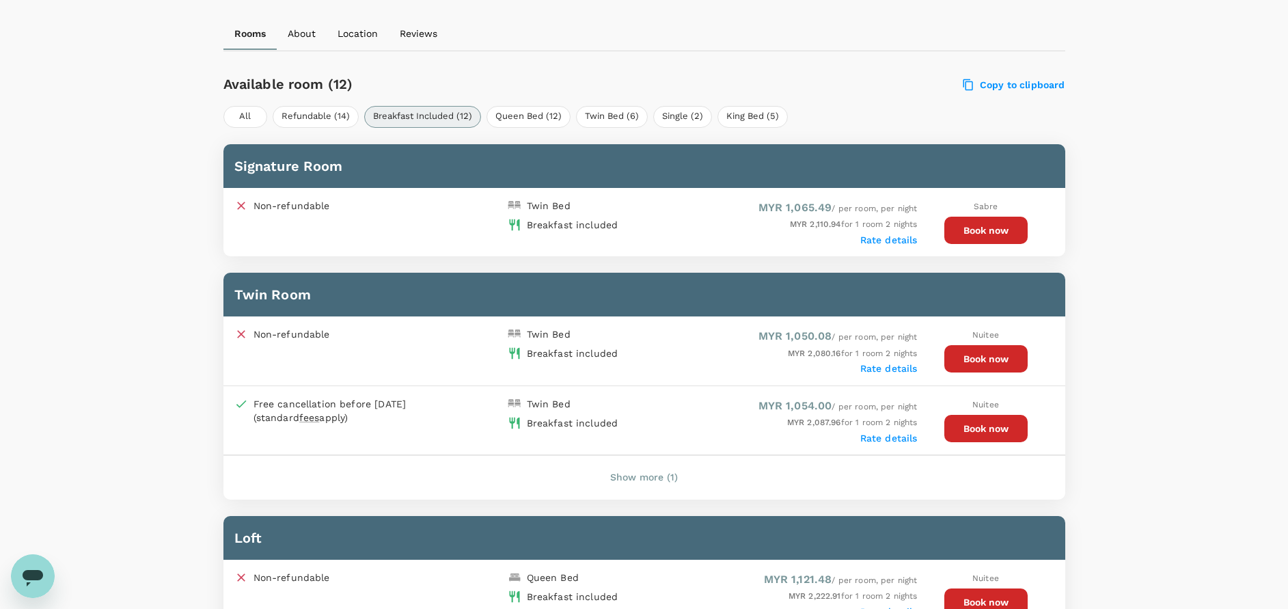
scroll to position [820, 0]
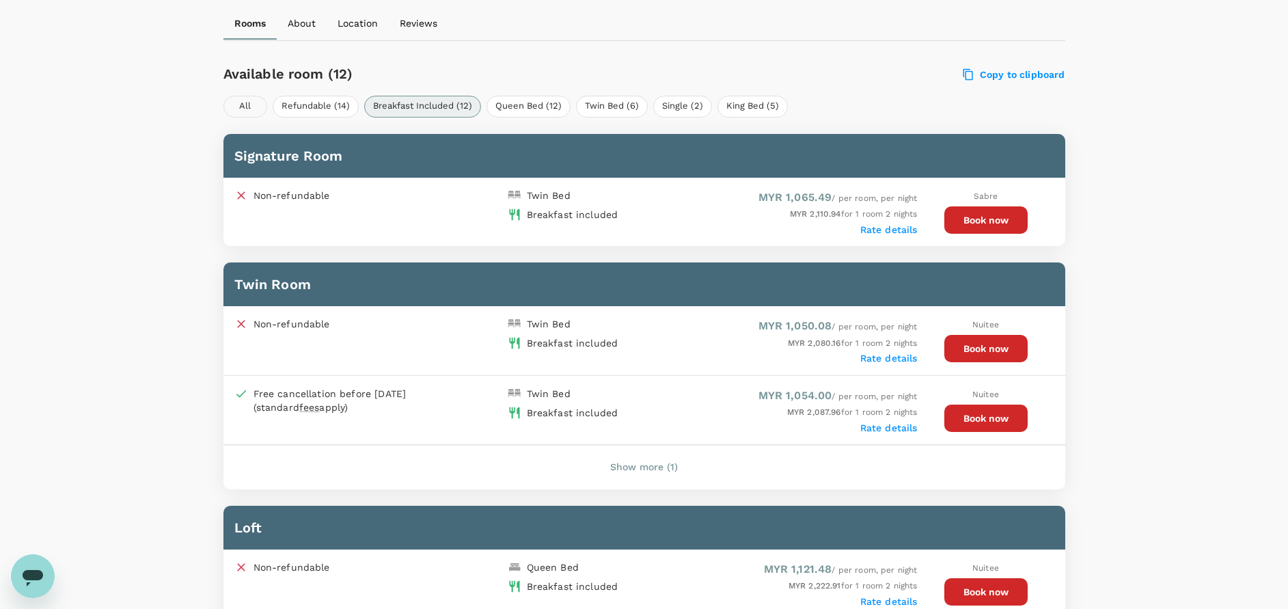
click at [251, 107] on button "All" at bounding box center [245, 107] width 44 height 22
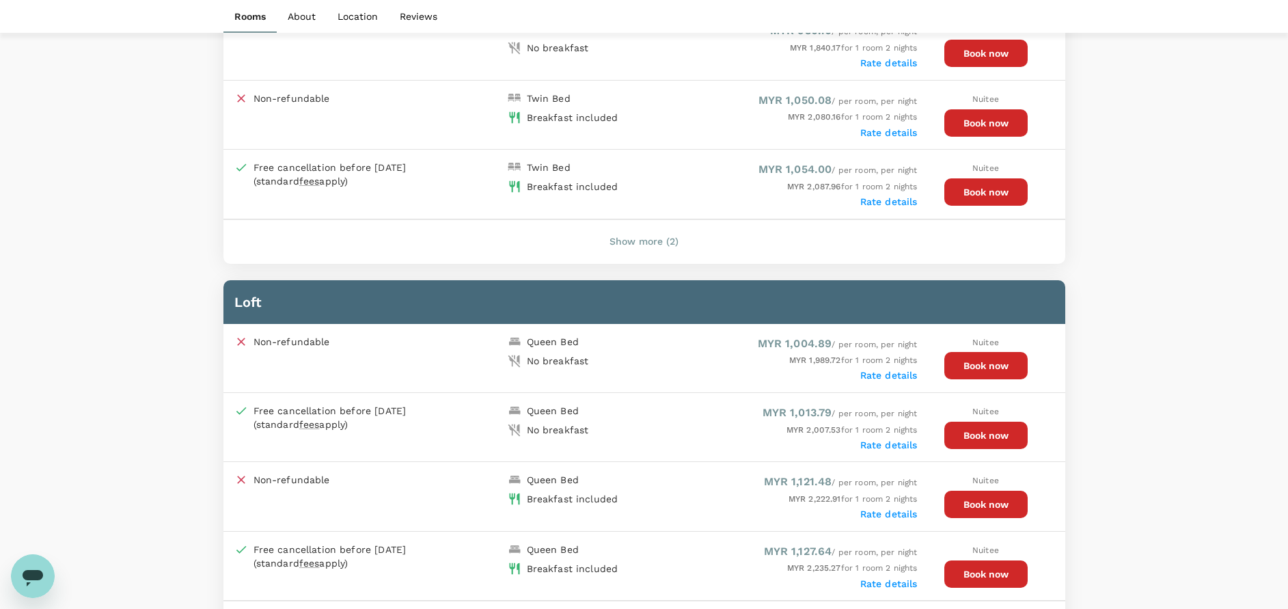
scroll to position [1025, 0]
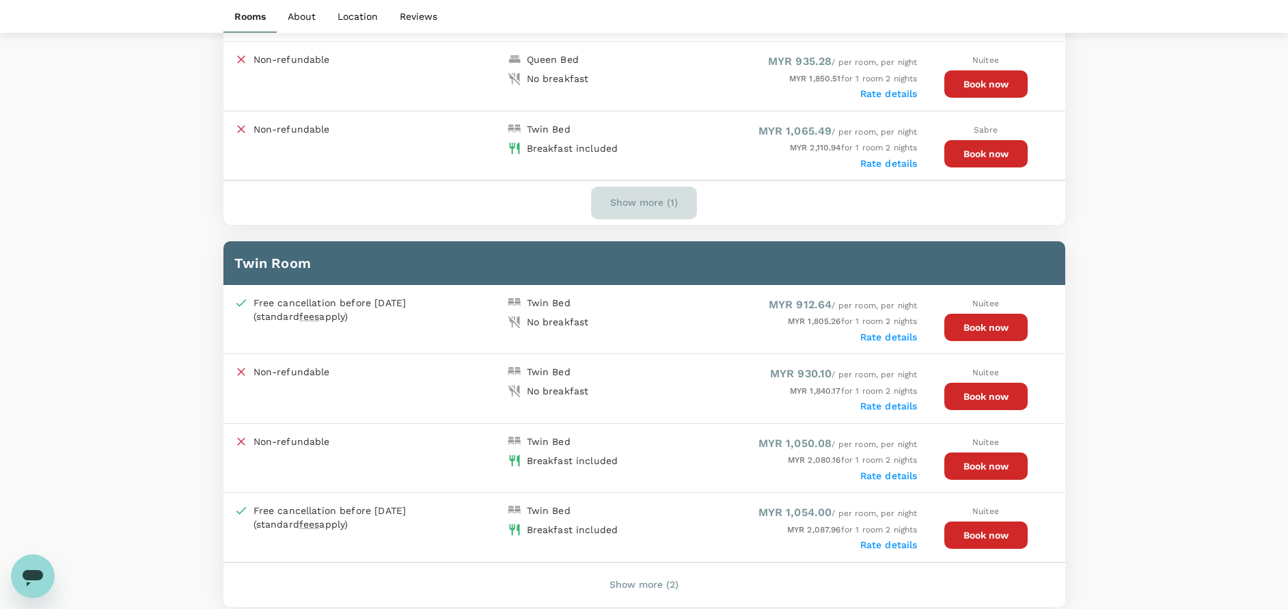
click at [645, 199] on button "Show more (1)" at bounding box center [644, 203] width 106 height 33
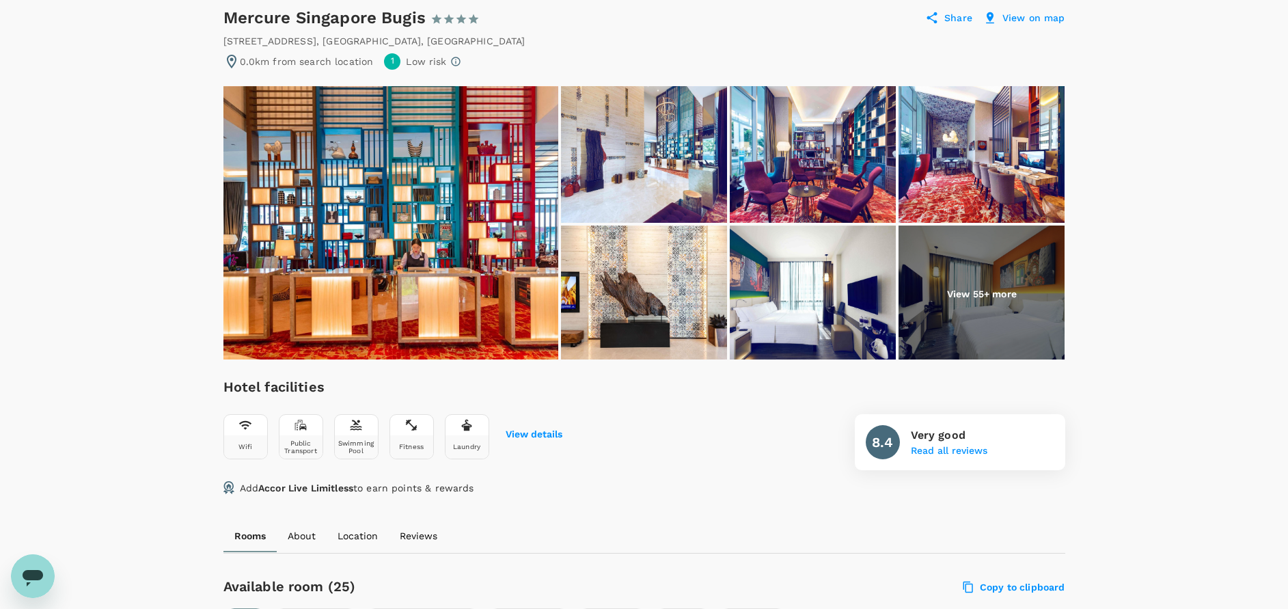
scroll to position [615, 0]
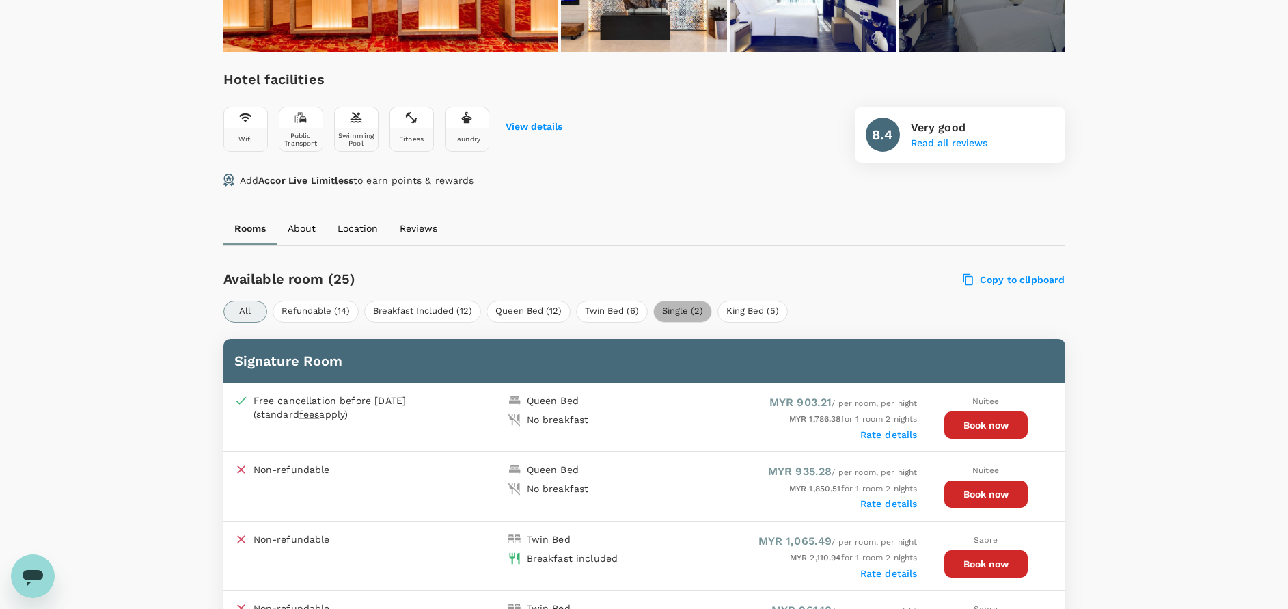
click at [661, 310] on button "Single (2)" at bounding box center [682, 312] width 59 height 22
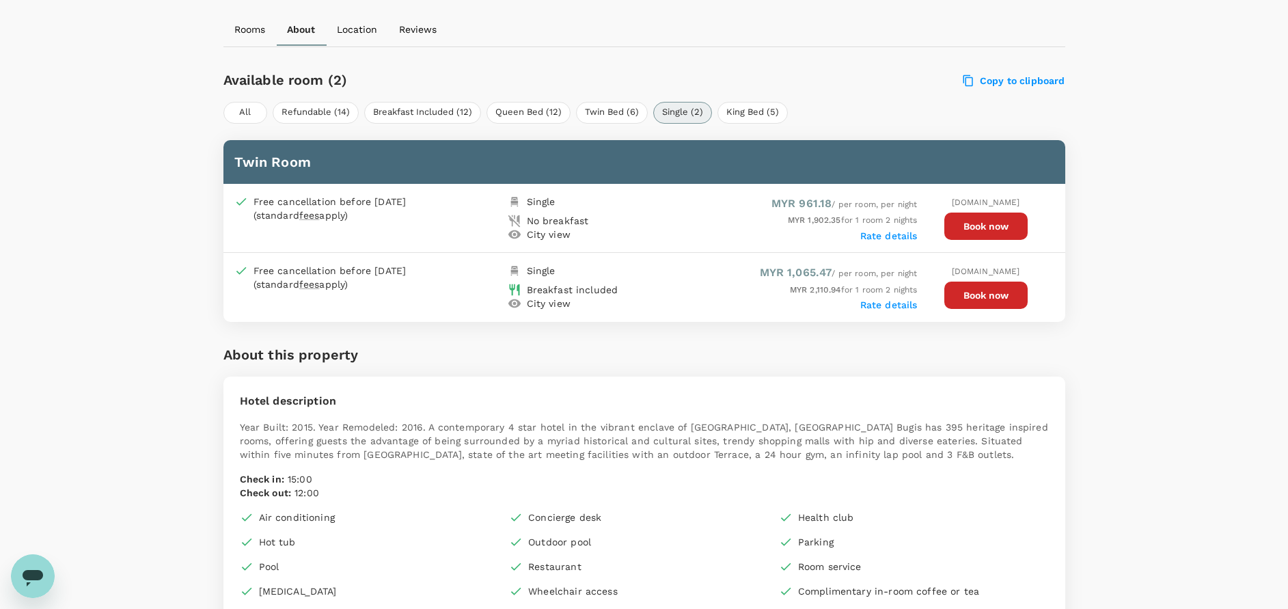
scroll to position [820, 0]
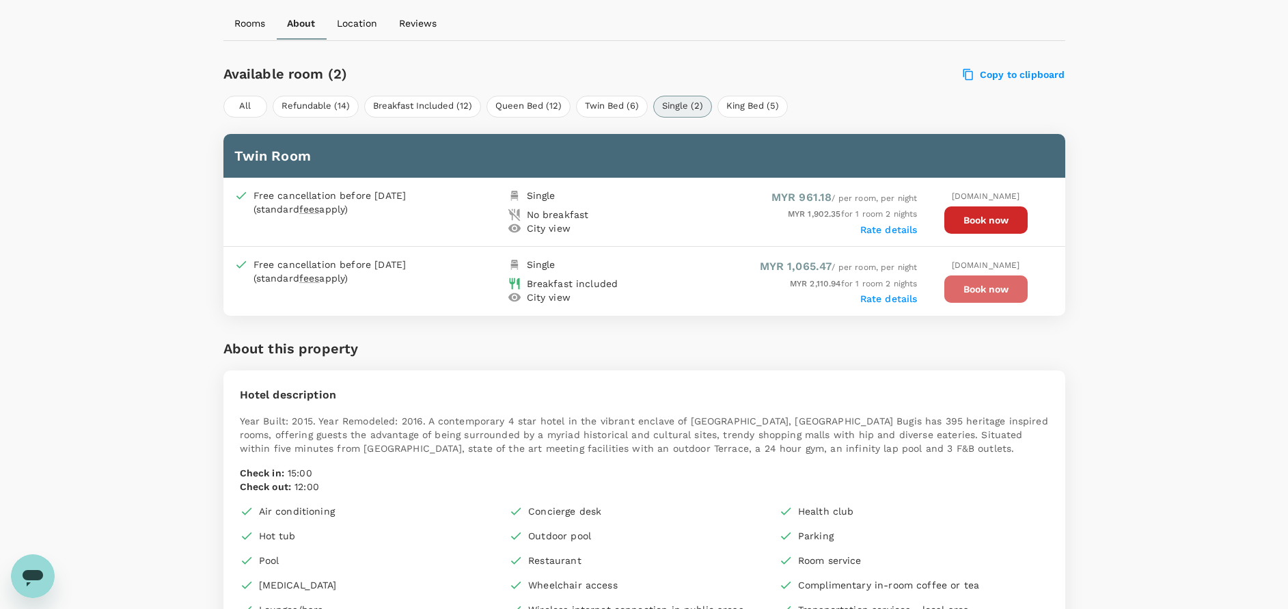
click at [991, 288] on button "Book now" at bounding box center [985, 288] width 83 height 27
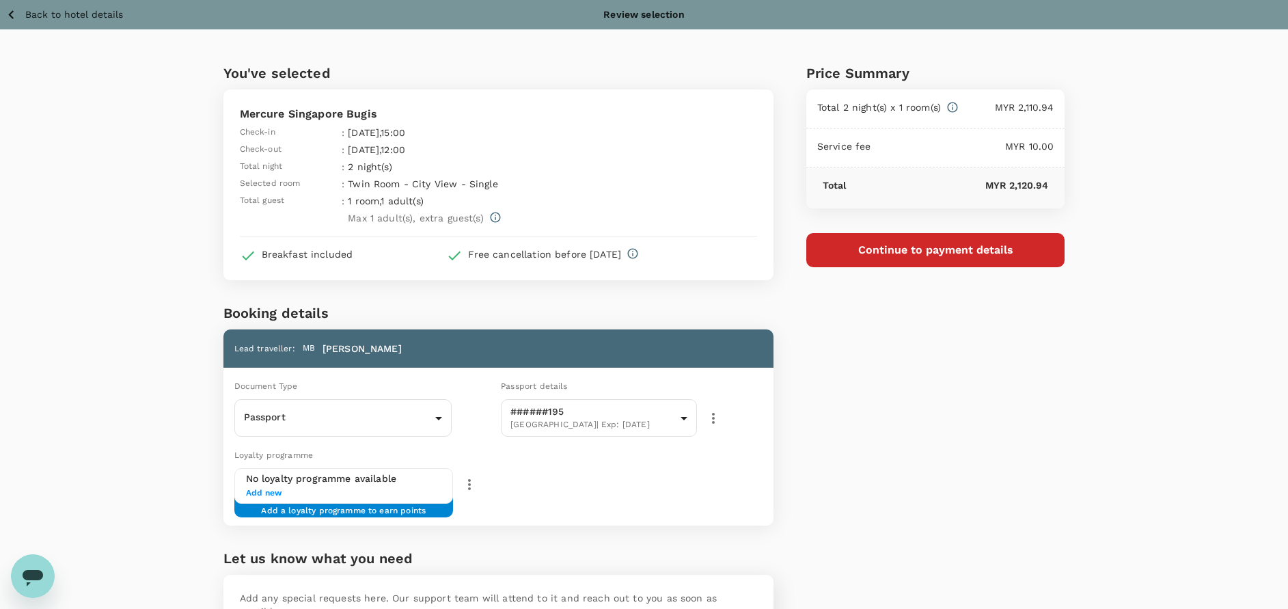
click at [609, 187] on div "Mercure Singapore Bugis Check-in : 08 Oct 2025 , 15:00 Check-out : 10 Oct 2025 …" at bounding box center [498, 165] width 517 height 119
drag, startPoint x: 902, startPoint y: 334, endPoint x: 909, endPoint y: 334, distance: 7.5
click at [907, 335] on div "Price Summary Total 2 night(s) x 1 room(s) MYR 2,110.94 Service fee MYR 10.00 T…" at bounding box center [919, 373] width 292 height 688
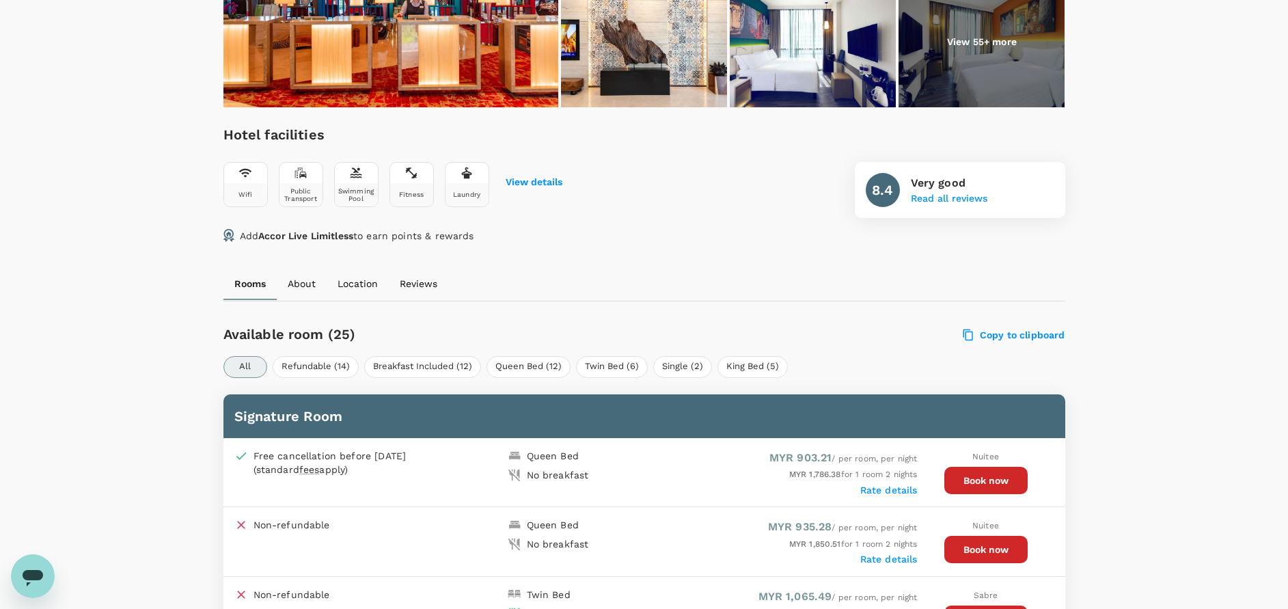
scroll to position [507, 0]
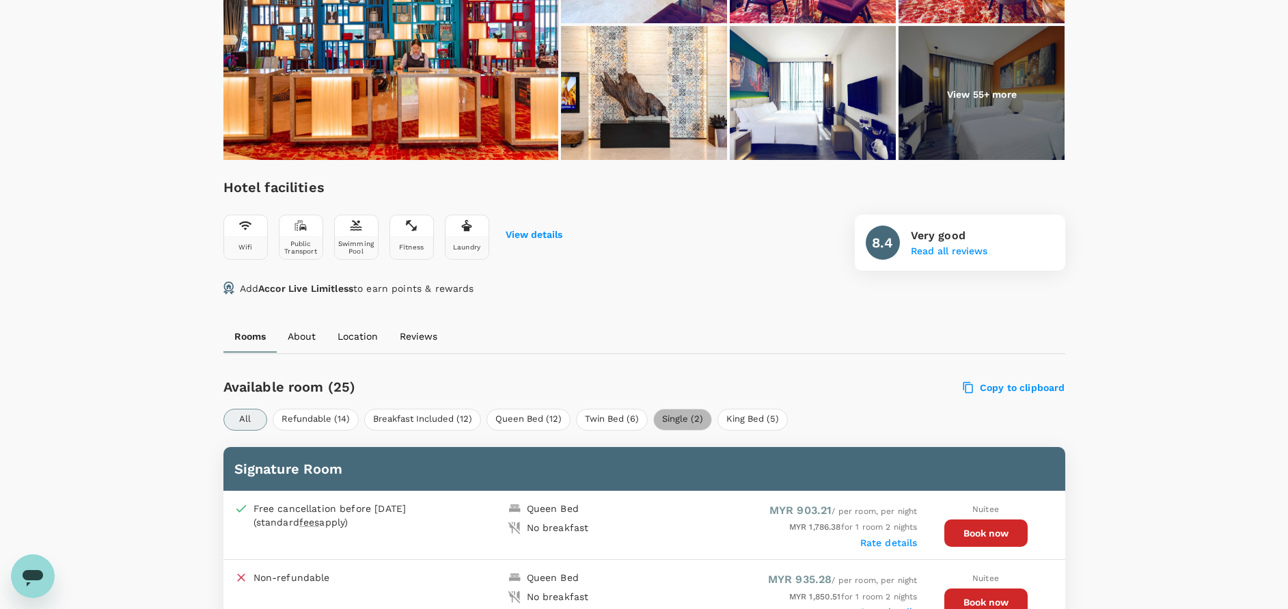
click at [676, 423] on button "Single (2)" at bounding box center [682, 420] width 59 height 22
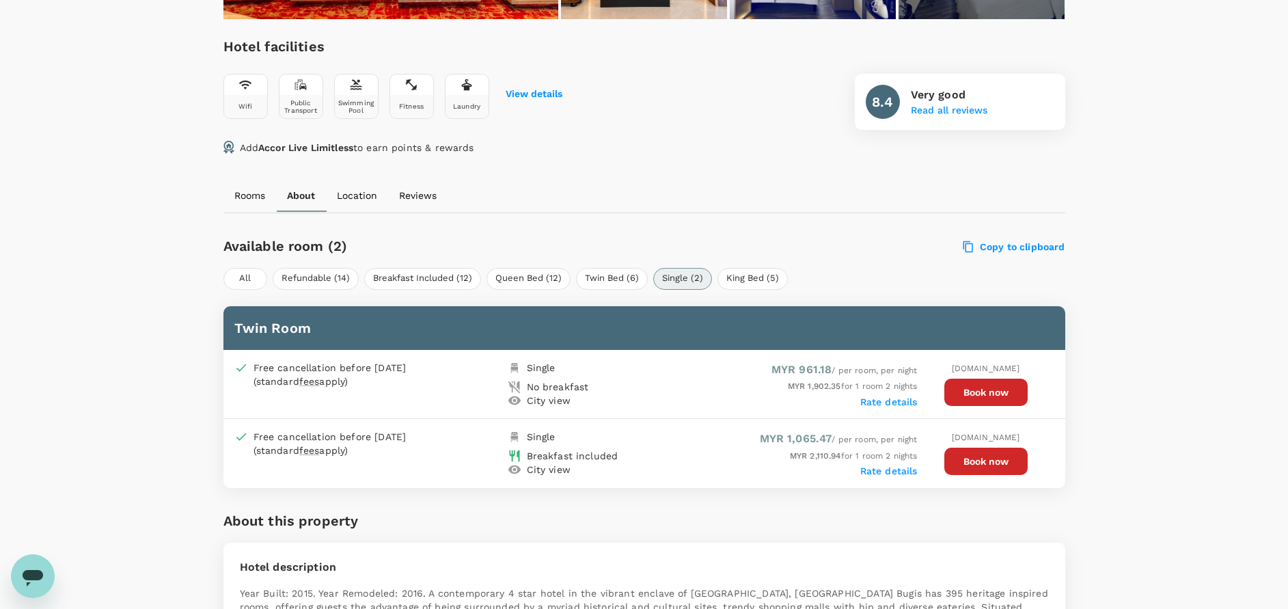
scroll to position [712, 0]
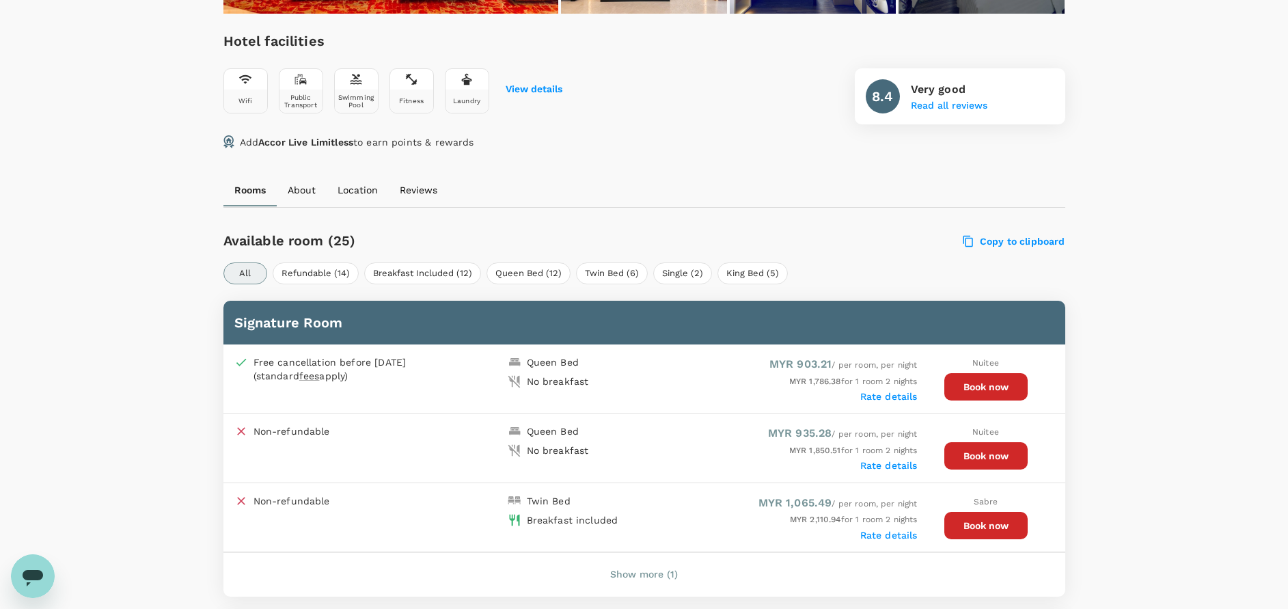
scroll to position [507, 0]
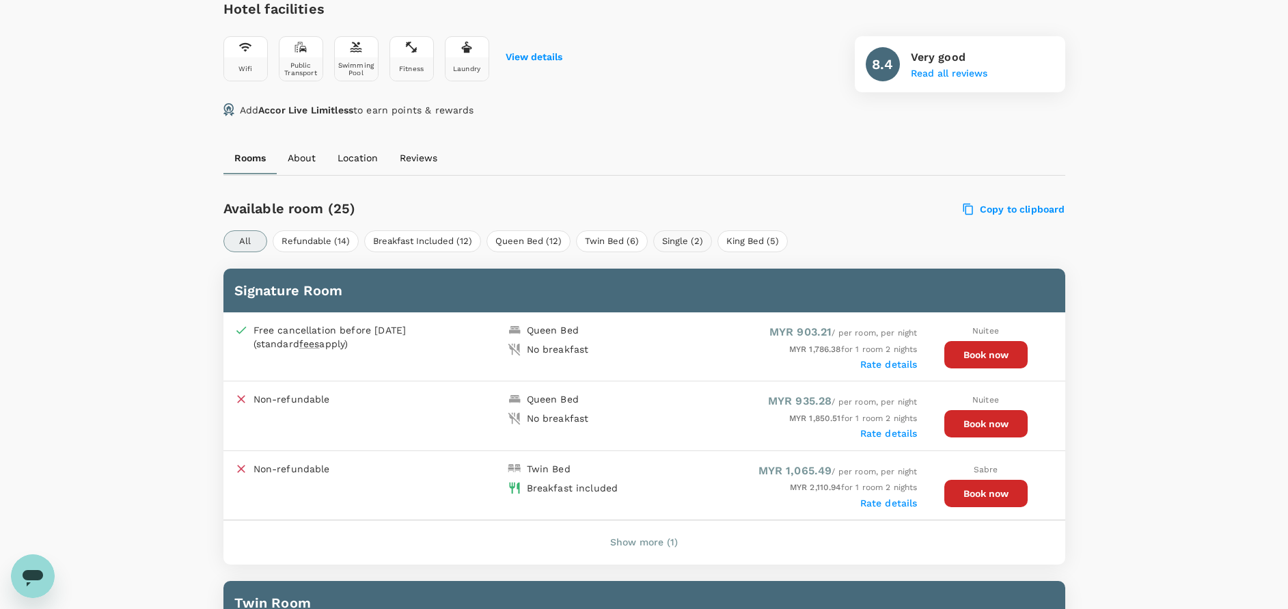
click at [682, 241] on button "Single (2)" at bounding box center [682, 241] width 59 height 22
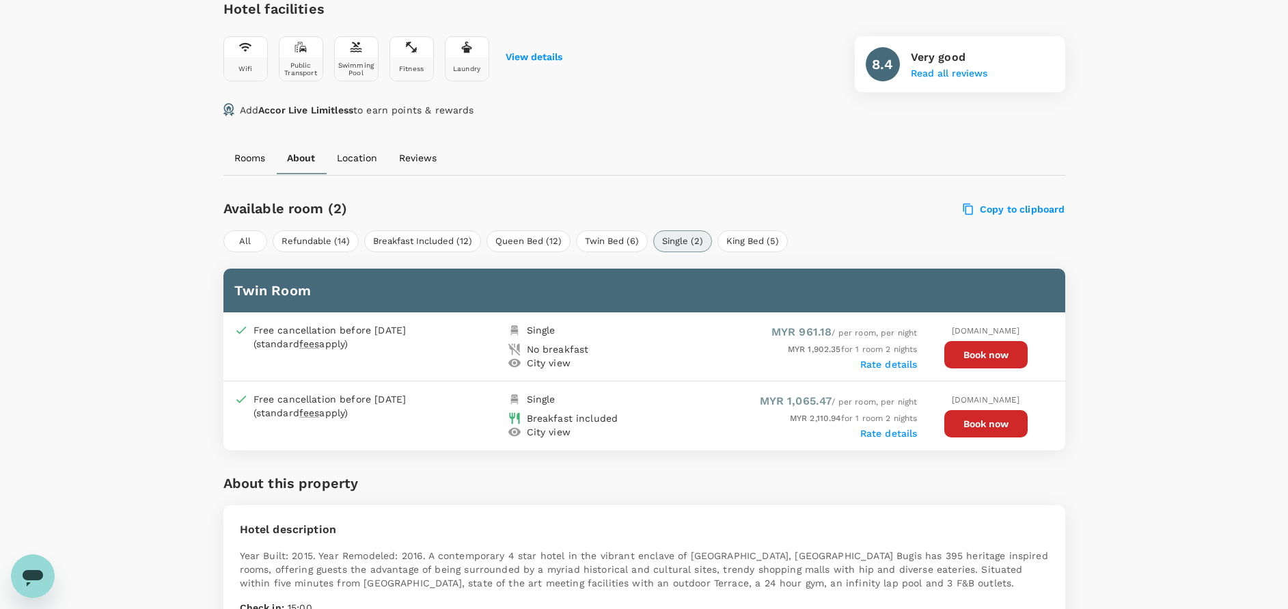
scroll to position [712, 0]
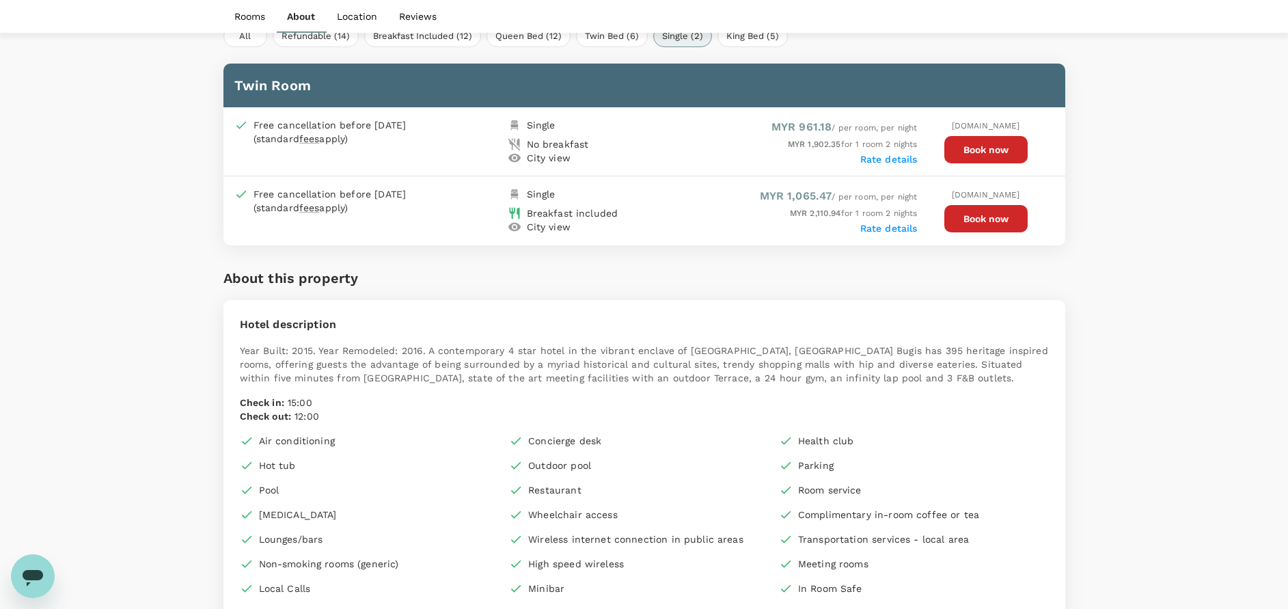
click at [961, 219] on button "Book now" at bounding box center [985, 218] width 83 height 27
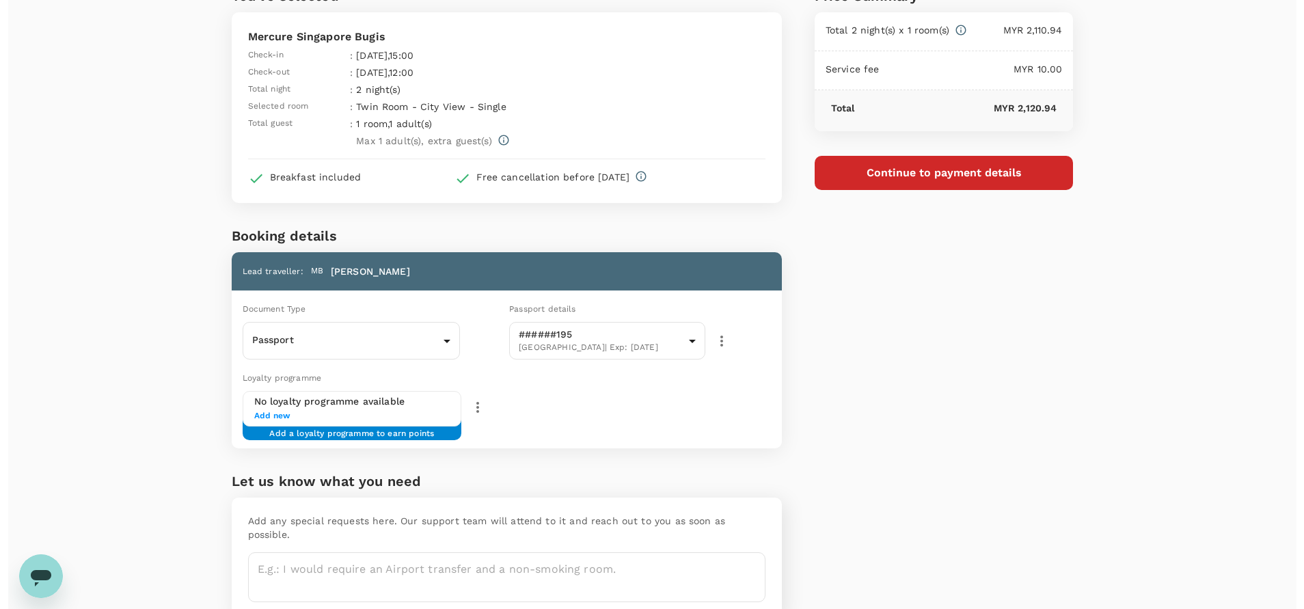
scroll to position [132, 0]
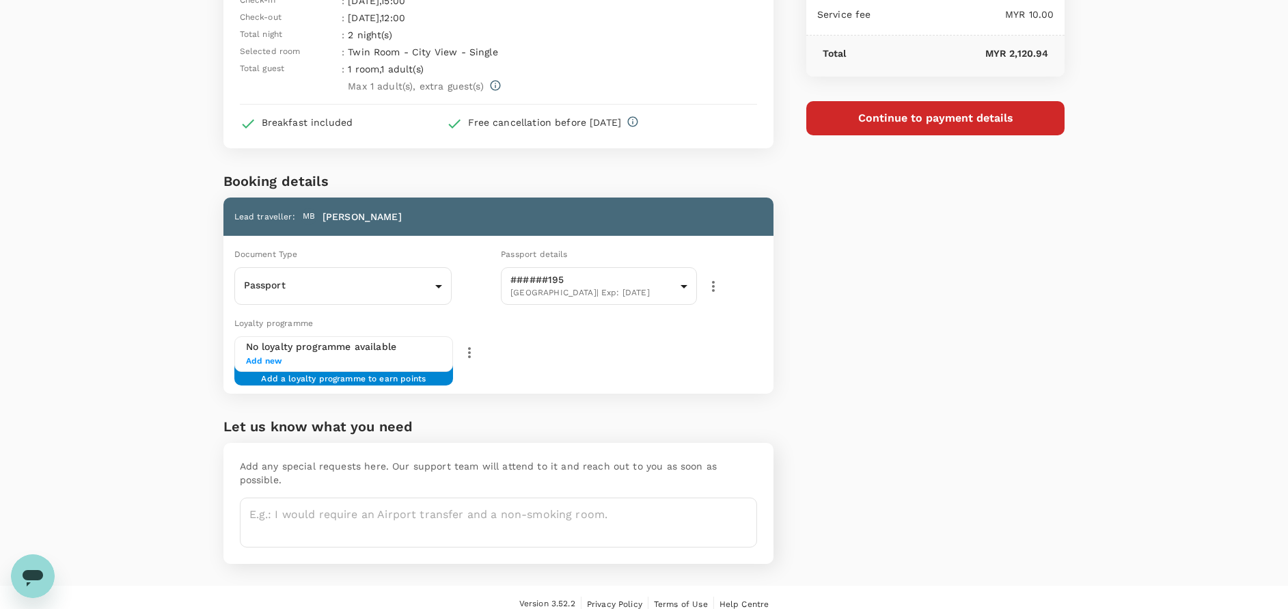
click at [942, 119] on button "Continue to payment details" at bounding box center [935, 118] width 259 height 34
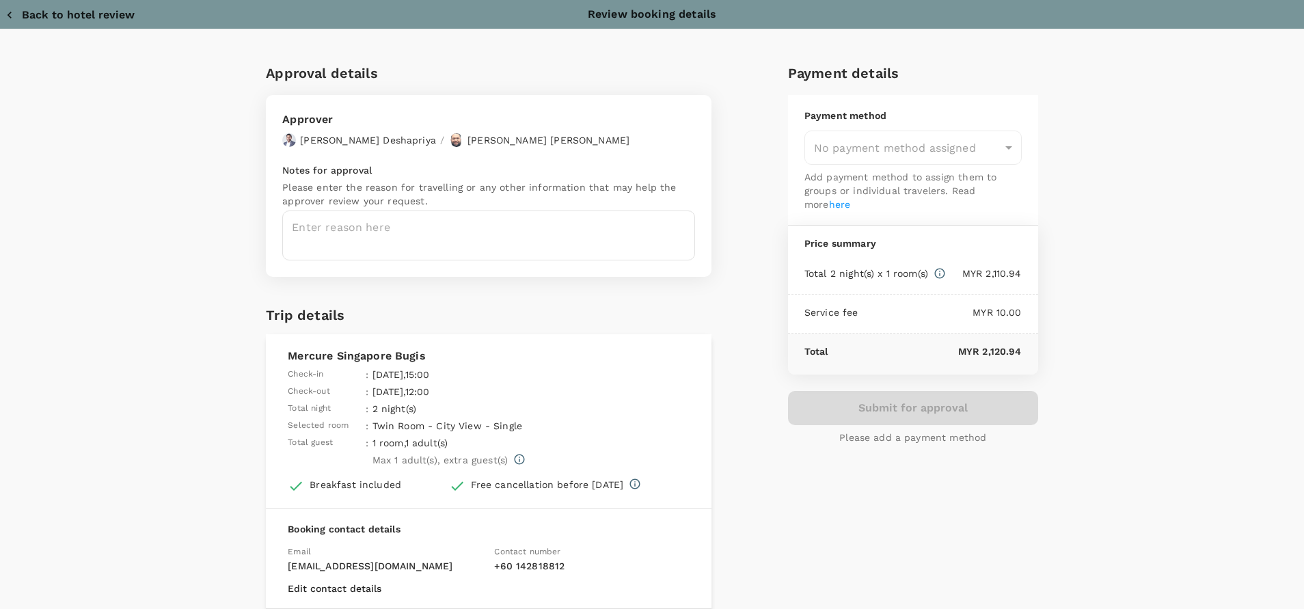
type input "9e254831-a140-43d4-90d9-f4bdc71b84d3"
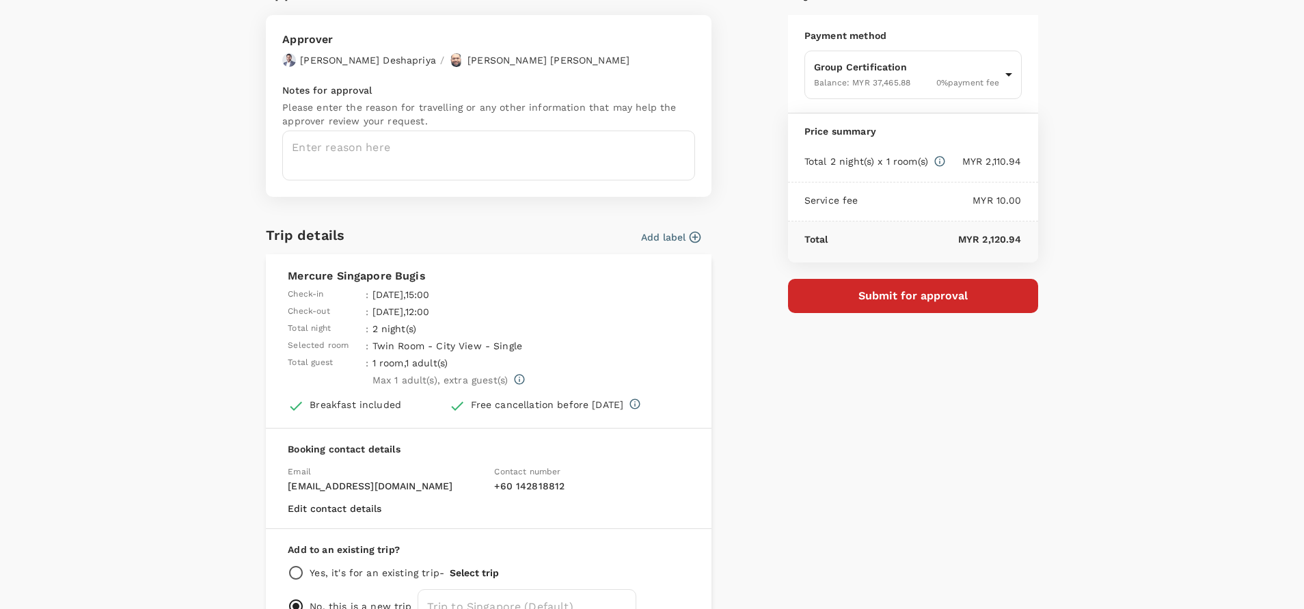
scroll to position [170, 0]
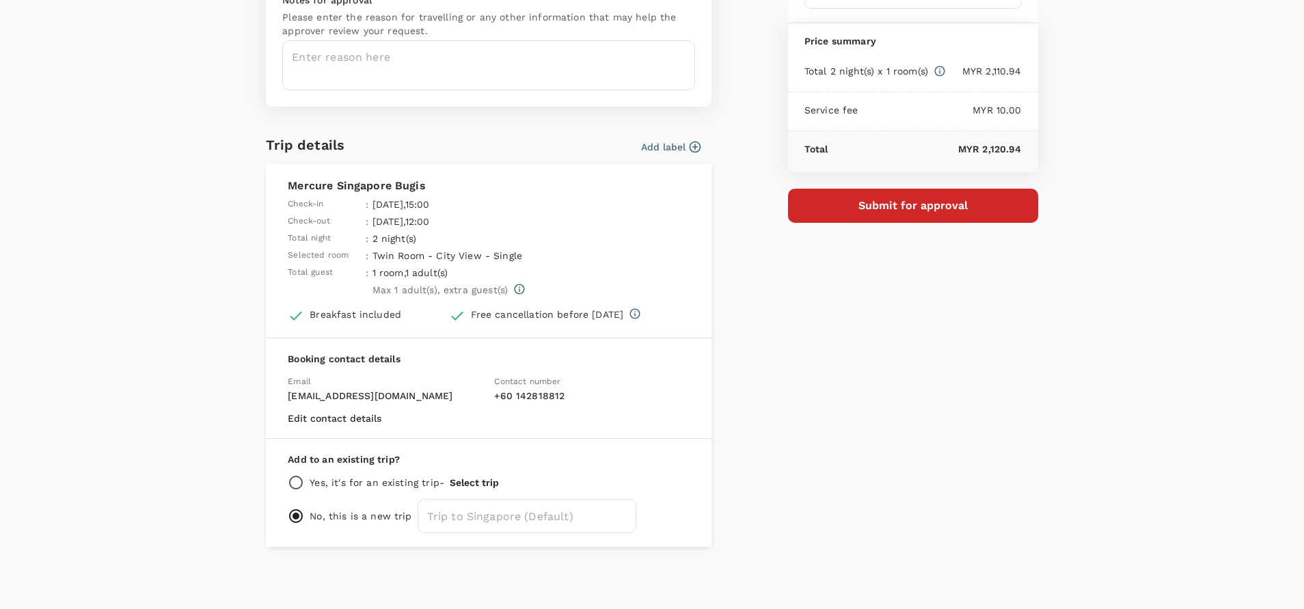
click at [351, 417] on button "Edit contact details" at bounding box center [335, 418] width 94 height 11
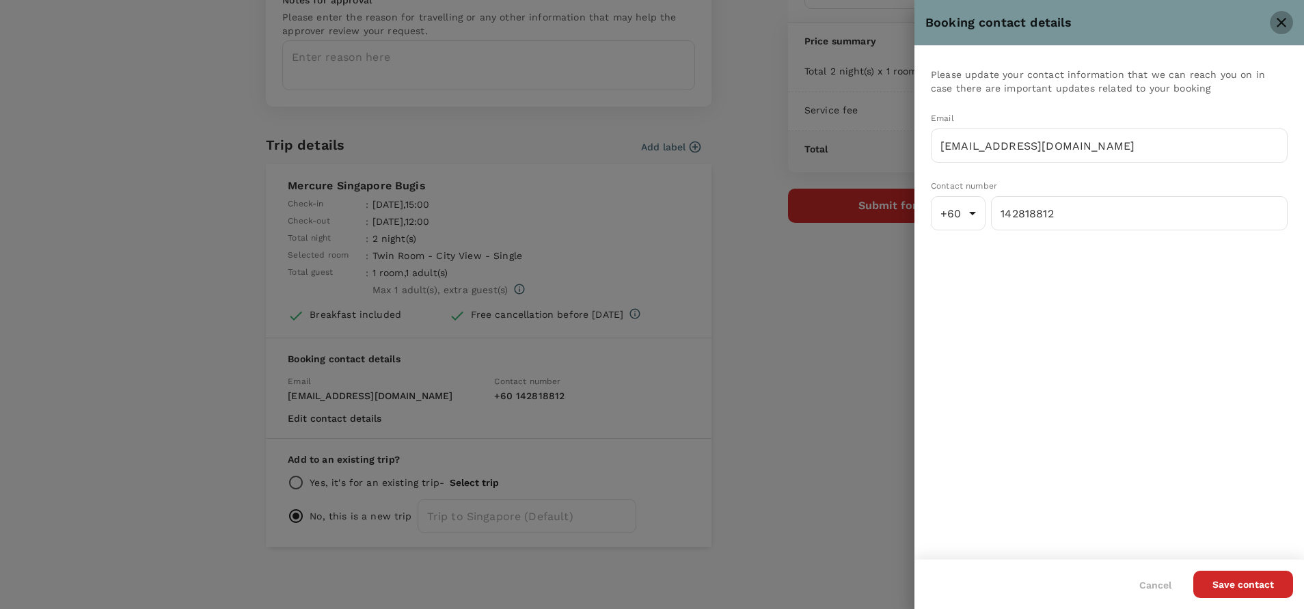
click at [1282, 23] on icon "close" at bounding box center [1281, 23] width 10 height 10
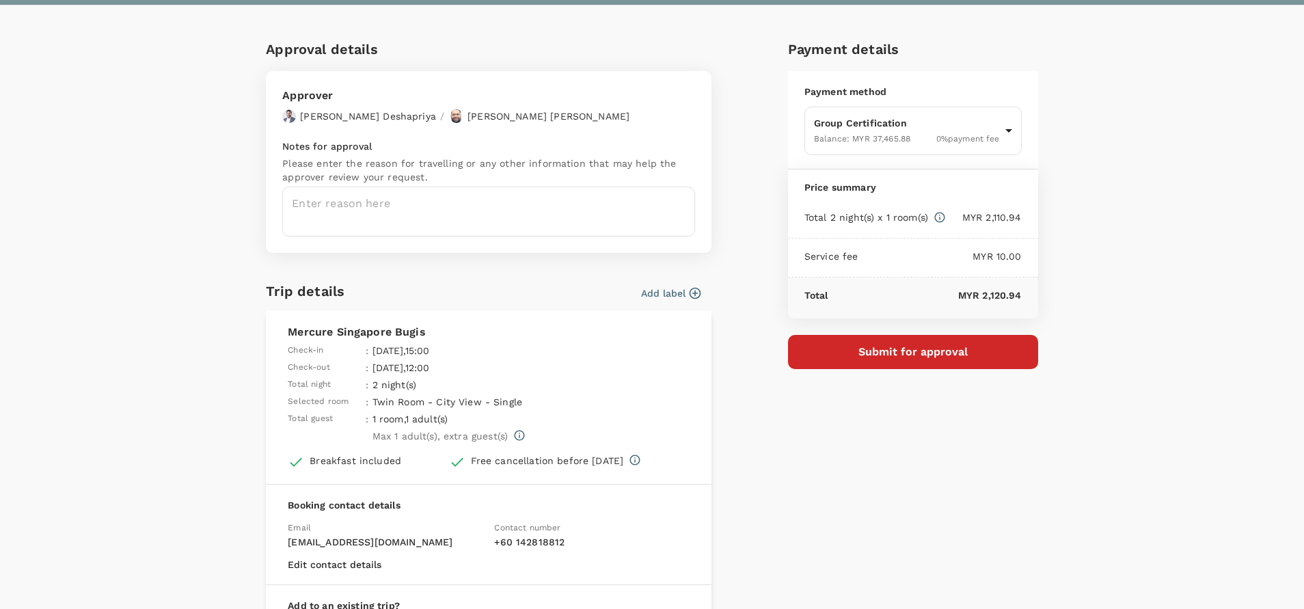
scroll to position [0, 0]
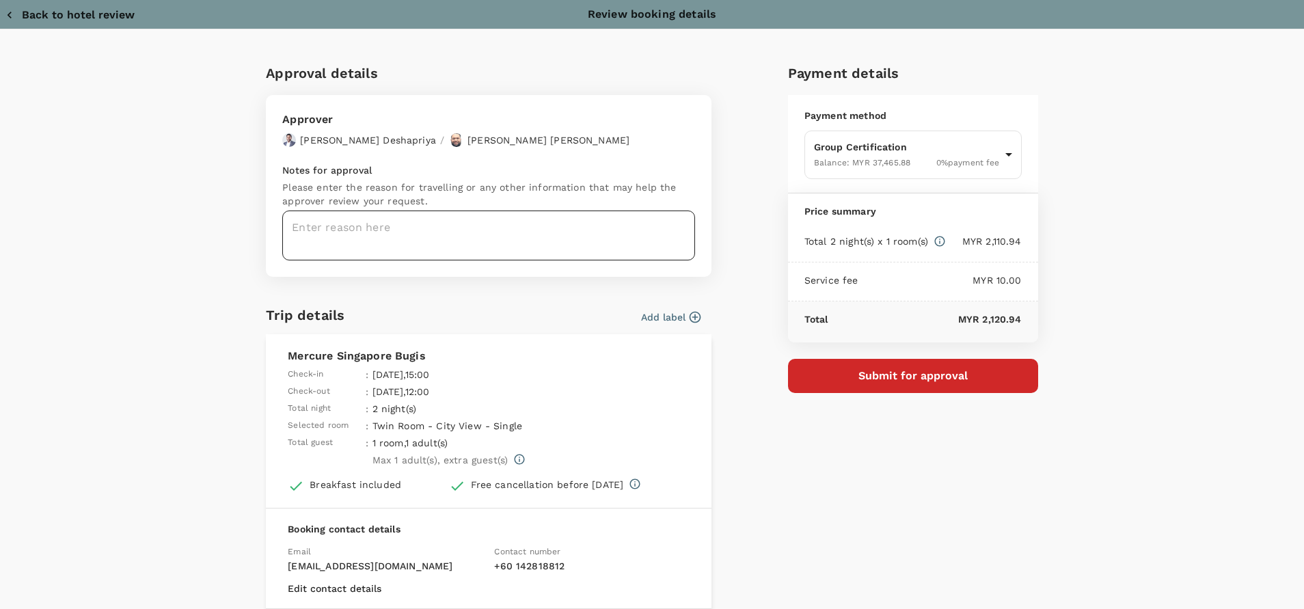
click at [344, 221] on textarea at bounding box center [488, 235] width 413 height 50
paste textarea "Hi @Hariz / @[GEOGRAPHIC_DATA], Requesting your approval for the accommodation …"
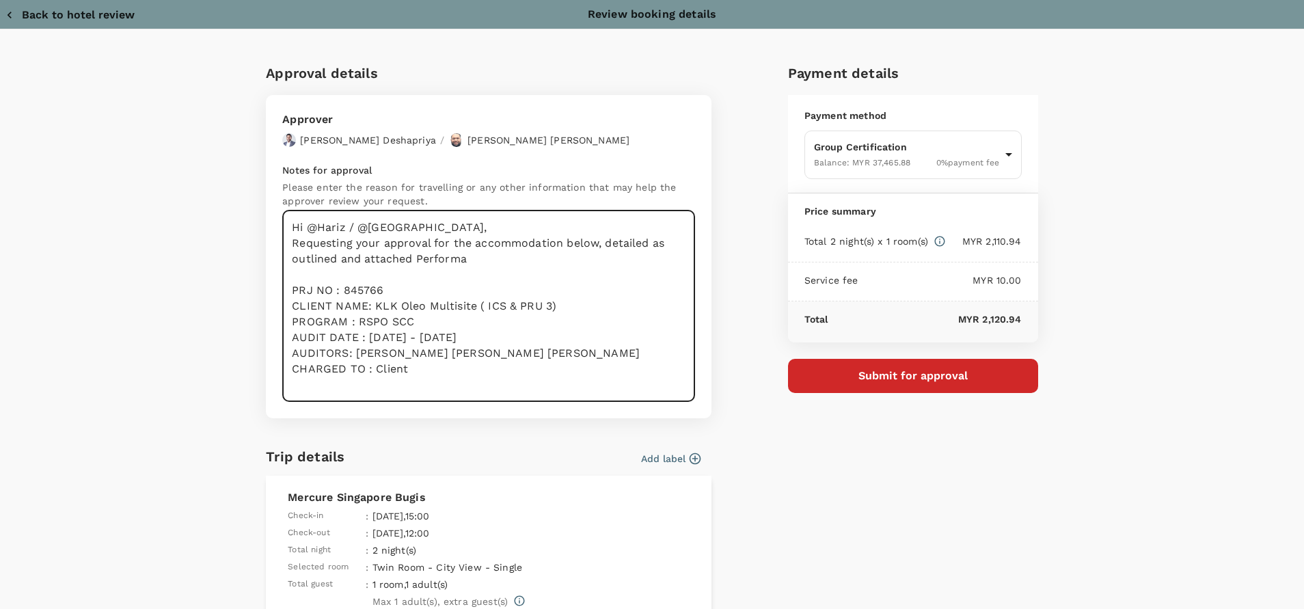
click at [600, 265] on textarea "Hi @Hariz / @[GEOGRAPHIC_DATA], Requesting your approval for the accommodation …" at bounding box center [488, 305] width 413 height 191
click at [601, 267] on textarea "Hi @Hariz / @[GEOGRAPHIC_DATA], Requesting your approval for the accommodation …" at bounding box center [488, 305] width 413 height 191
drag, startPoint x: 594, startPoint y: 245, endPoint x: 618, endPoint y: 272, distance: 36.3
click at [618, 272] on textarea "Hi @Hariz / @[GEOGRAPHIC_DATA], Requesting your approval for the accommodation …" at bounding box center [488, 305] width 413 height 191
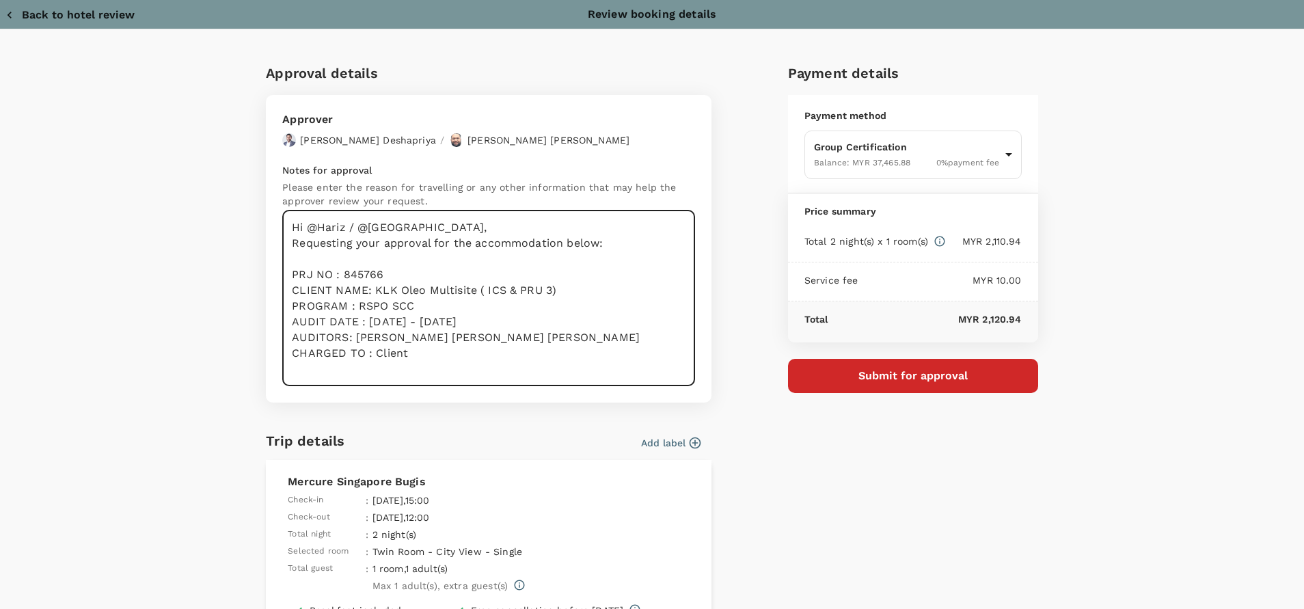
click at [415, 269] on textarea "Hi @Hariz / @[GEOGRAPHIC_DATA], Requesting your approval for the accommodation …" at bounding box center [488, 298] width 413 height 176
click at [1011, 497] on div "Payment details Payment method Group Certification Balance : MYR 37,465.88 0 % …" at bounding box center [907, 446] width 261 height 791
click at [490, 348] on textarea "Hi @Hariz / @[GEOGRAPHIC_DATA], Requesting your approval for the accommodation …" at bounding box center [488, 298] width 413 height 176
drag, startPoint x: 570, startPoint y: 284, endPoint x: 368, endPoint y: 286, distance: 202.3
click at [368, 286] on textarea "Hi @Hariz / @[GEOGRAPHIC_DATA], Requesting your approval for the accommodation …" at bounding box center [488, 298] width 413 height 176
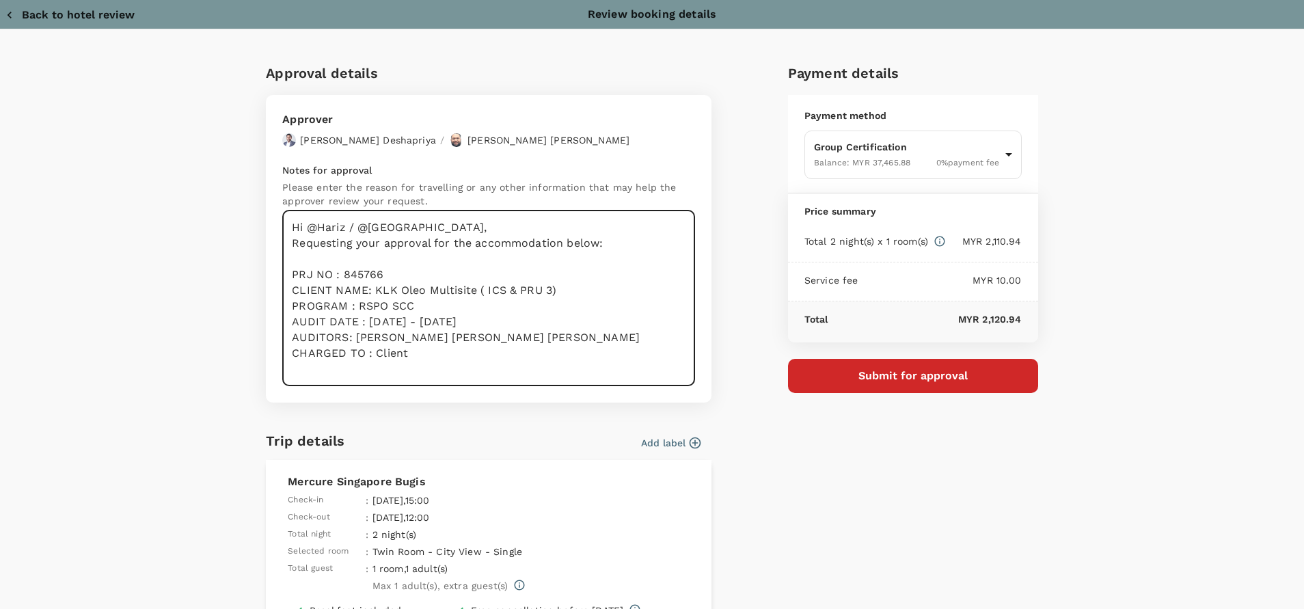
click at [395, 271] on textarea "Hi @Hariz / @[GEOGRAPHIC_DATA], Requesting your approval for the accommodation …" at bounding box center [488, 298] width 413 height 176
drag, startPoint x: 391, startPoint y: 273, endPoint x: 342, endPoint y: 277, distance: 49.4
click at [338, 273] on textarea "Hi @Hariz / @[GEOGRAPHIC_DATA], Requesting your approval for the accommodation …" at bounding box center [488, 298] width 413 height 176
paste textarea "PRJ 818597 Inter-Continental Oils & Fats PTE Ltd (RSPO SCC ASA 4) & (ISCC EU - …"
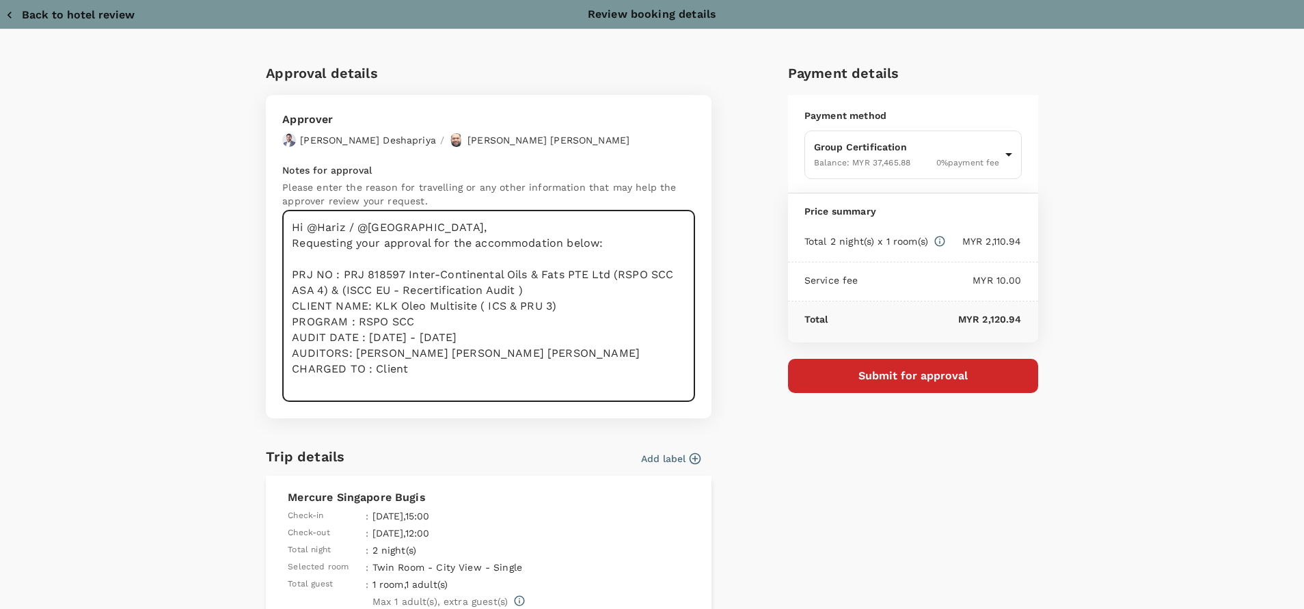
click at [425, 290] on textarea "Hi @Hariz / @[GEOGRAPHIC_DATA], Requesting your approval for the accommodation …" at bounding box center [488, 305] width 413 height 191
drag, startPoint x: 358, startPoint y: 274, endPoint x: 400, endPoint y: 274, distance: 41.7
click at [360, 274] on textarea "Hi @Hariz / @[GEOGRAPHIC_DATA], Requesting your approval for the accommodation …" at bounding box center [488, 305] width 413 height 191
click at [474, 273] on textarea "Hi @Hariz / @[GEOGRAPHIC_DATA], Requesting your approval for the accommodation …" at bounding box center [488, 305] width 413 height 191
click at [560, 277] on textarea "Hi @Hariz / @[GEOGRAPHIC_DATA], Requesting your approval for the accommodation …" at bounding box center [488, 305] width 413 height 191
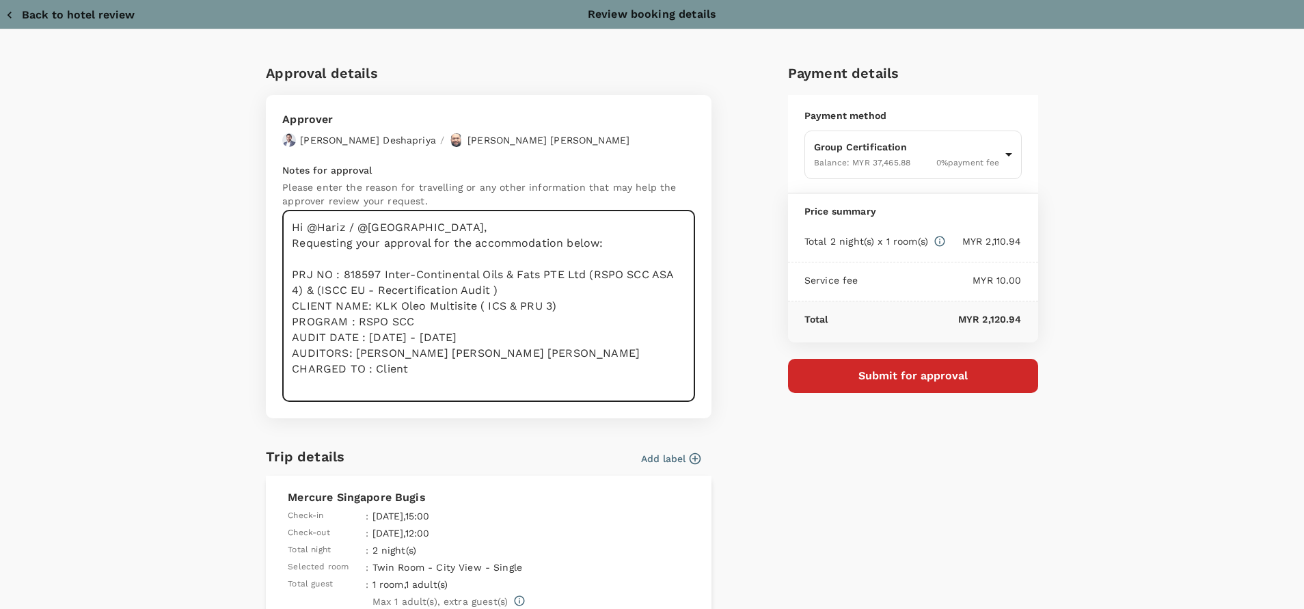
click at [411, 269] on textarea "Hi @Hariz / @[GEOGRAPHIC_DATA], Requesting your approval for the accommodation …" at bounding box center [488, 305] width 413 height 191
drag, startPoint x: 375, startPoint y: 274, endPoint x: 495, endPoint y: 287, distance: 121.0
click at [495, 287] on textarea "Hi @Hariz / @[GEOGRAPHIC_DATA], Requesting your approval for the accommodation …" at bounding box center [488, 305] width 413 height 191
click at [580, 281] on textarea "Hi @Hariz / @[GEOGRAPHIC_DATA], Requesting your approval for the accommodation …" at bounding box center [488, 305] width 413 height 191
click at [576, 275] on textarea "Hi @Hariz / @[GEOGRAPHIC_DATA], Requesting your approval for the accommodation …" at bounding box center [488, 305] width 413 height 191
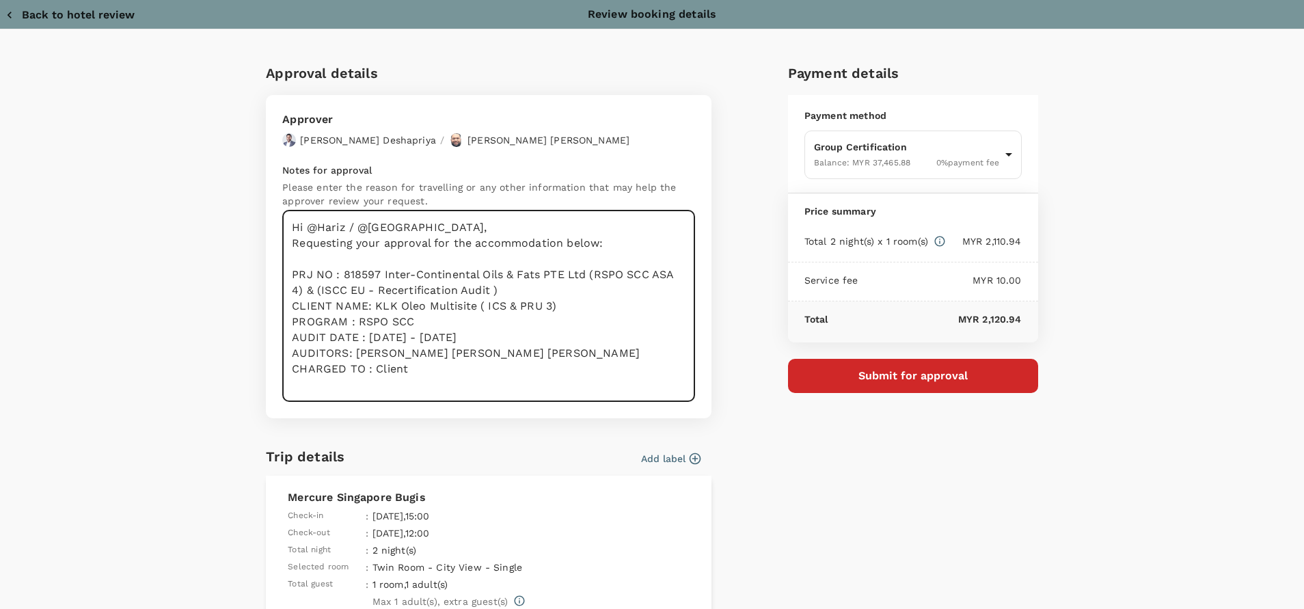
click at [576, 275] on textarea "Hi @Hariz / @[GEOGRAPHIC_DATA], Requesting your approval for the accommodation …" at bounding box center [488, 305] width 413 height 191
drag, startPoint x: 579, startPoint y: 275, endPoint x: 386, endPoint y: 276, distance: 192.7
click at [374, 276] on textarea "Hi @Hariz / @[GEOGRAPHIC_DATA], Requesting your approval for the accommodation …" at bounding box center [488, 305] width 413 height 191
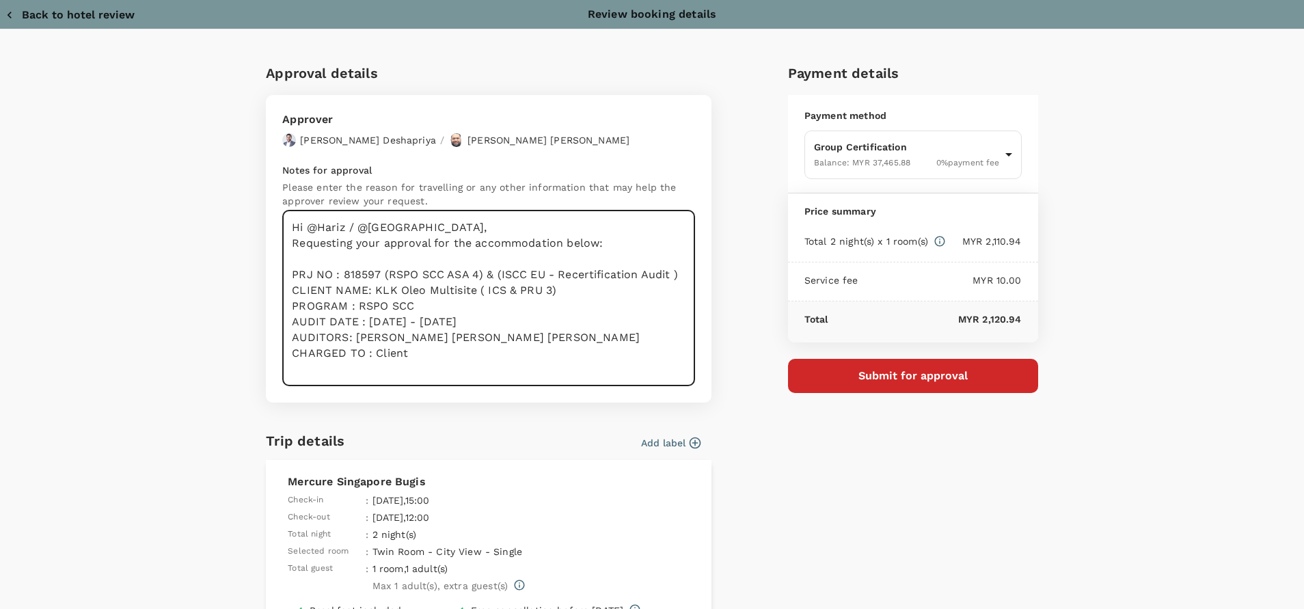
click at [530, 321] on textarea "Hi @Hariz / @[GEOGRAPHIC_DATA], Requesting your approval for the accommodation …" at bounding box center [488, 298] width 413 height 176
drag, startPoint x: 396, startPoint y: 315, endPoint x: 376, endPoint y: 320, distance: 20.6
click at [394, 316] on textarea "Hi @Hariz / @[GEOGRAPHIC_DATA], Requesting your approval for the accommodation …" at bounding box center [488, 298] width 413 height 176
click at [493, 300] on textarea "Hi @Hariz / @[GEOGRAPHIC_DATA], Requesting your approval for the accommodation …" at bounding box center [488, 298] width 413 height 176
drag, startPoint x: 570, startPoint y: 289, endPoint x: 368, endPoint y: 290, distance: 201.6
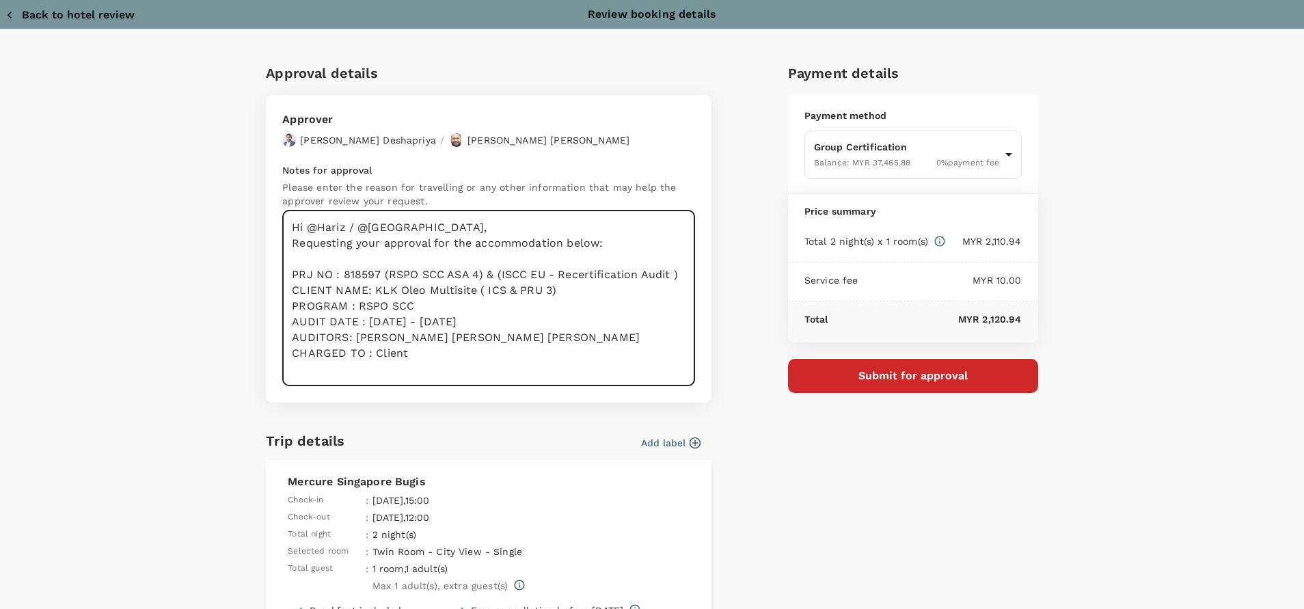
click at [368, 290] on textarea "Hi @Hariz / @[GEOGRAPHIC_DATA], Requesting your approval for the accommodation …" at bounding box center [488, 298] width 413 height 176
paste textarea "Inter-Continental Oils & Fats PTE Ltd"
drag, startPoint x: 594, startPoint y: 302, endPoint x: 623, endPoint y: 278, distance: 37.9
click at [596, 303] on textarea "Hi @Hariz / @[GEOGRAPHIC_DATA], Requesting your approval for the accommodation …" at bounding box center [488, 298] width 413 height 176
drag, startPoint x: 542, startPoint y: 271, endPoint x: 443, endPoint y: 271, distance: 98.4
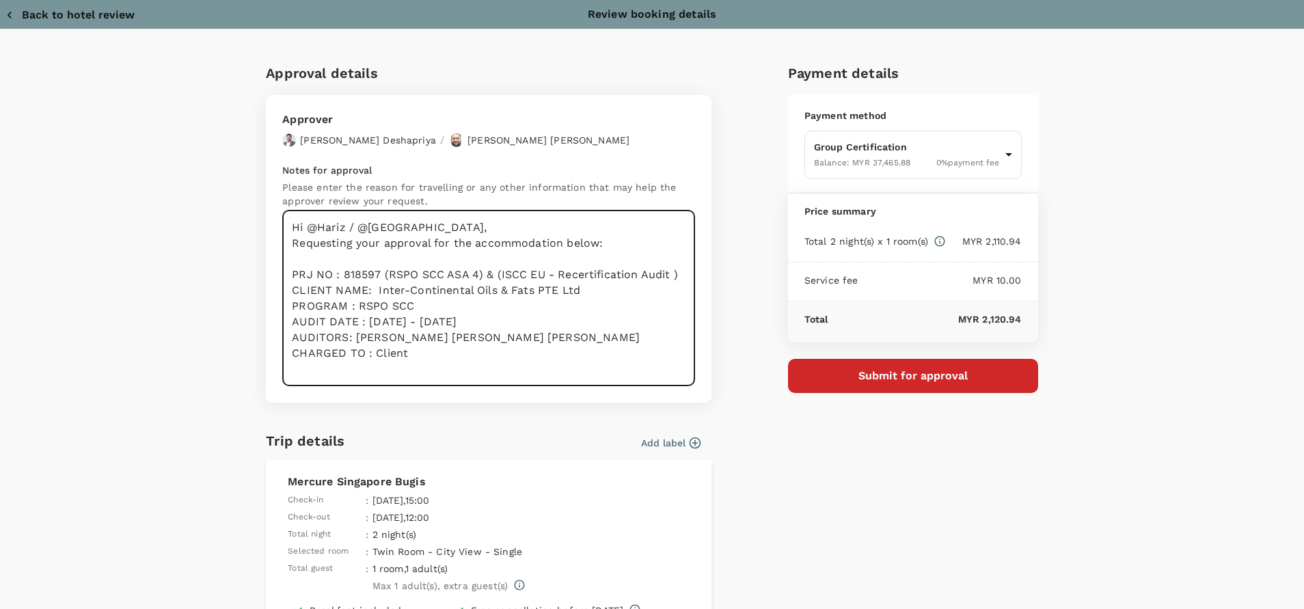
click at [535, 271] on textarea "Hi @Hariz / @[GEOGRAPHIC_DATA], Requesting your approval for the accommodation …" at bounding box center [488, 298] width 413 height 176
drag, startPoint x: 376, startPoint y: 275, endPoint x: 671, endPoint y: 271, distance: 294.5
click at [671, 271] on textarea "Hi @Hariz / @[GEOGRAPHIC_DATA], Requesting your approval for the accommodation …" at bounding box center [488, 298] width 413 height 176
drag, startPoint x: 512, startPoint y: 320, endPoint x: 433, endPoint y: 316, distance: 79.3
click at [508, 320] on textarea "Hi @Hariz / @[GEOGRAPHIC_DATA], Requesting your approval for the accommodation …" at bounding box center [488, 298] width 413 height 176
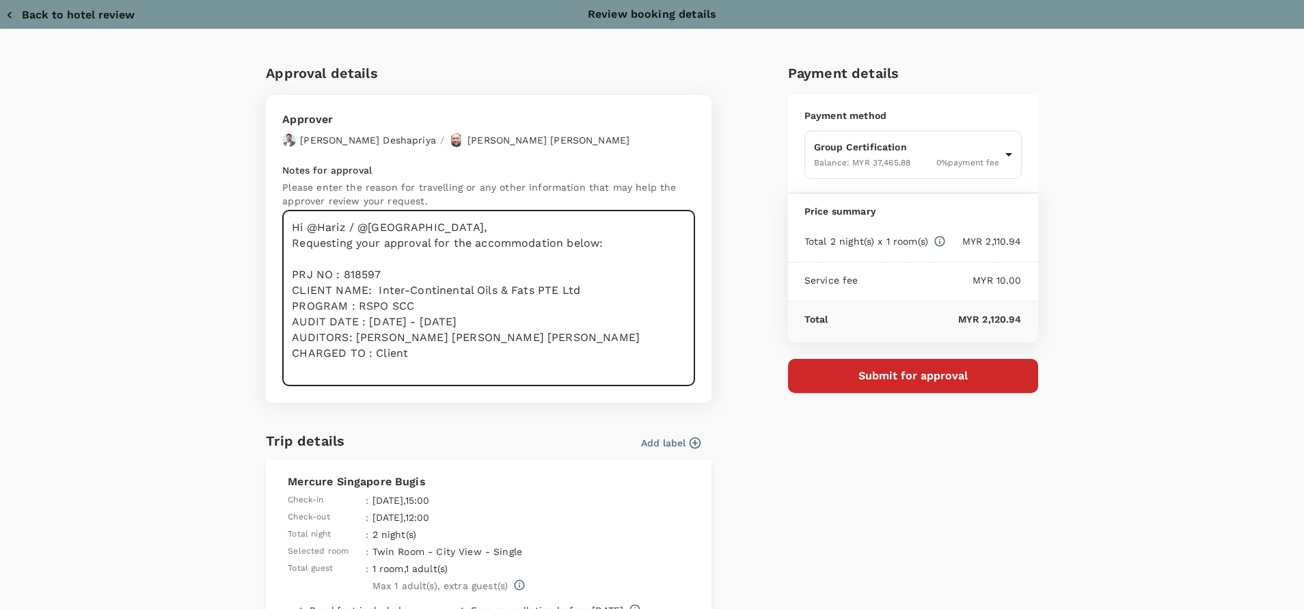
drag, startPoint x: 417, startPoint y: 306, endPoint x: 352, endPoint y: 305, distance: 64.9
click at [352, 305] on textarea "Hi @Hariz / @[GEOGRAPHIC_DATA], Requesting your approval for the accommodation …" at bounding box center [488, 298] width 413 height 176
paste textarea "(RSPO SCC ASA 4) & (ISCC EU - Recertification Audit )"
drag, startPoint x: 558, startPoint y: 325, endPoint x: 554, endPoint y: 333, distance: 8.3
click at [558, 327] on textarea "Hi @Hariz / @[GEOGRAPHIC_DATA], Requesting your approval for the accommodation …" at bounding box center [488, 298] width 413 height 176
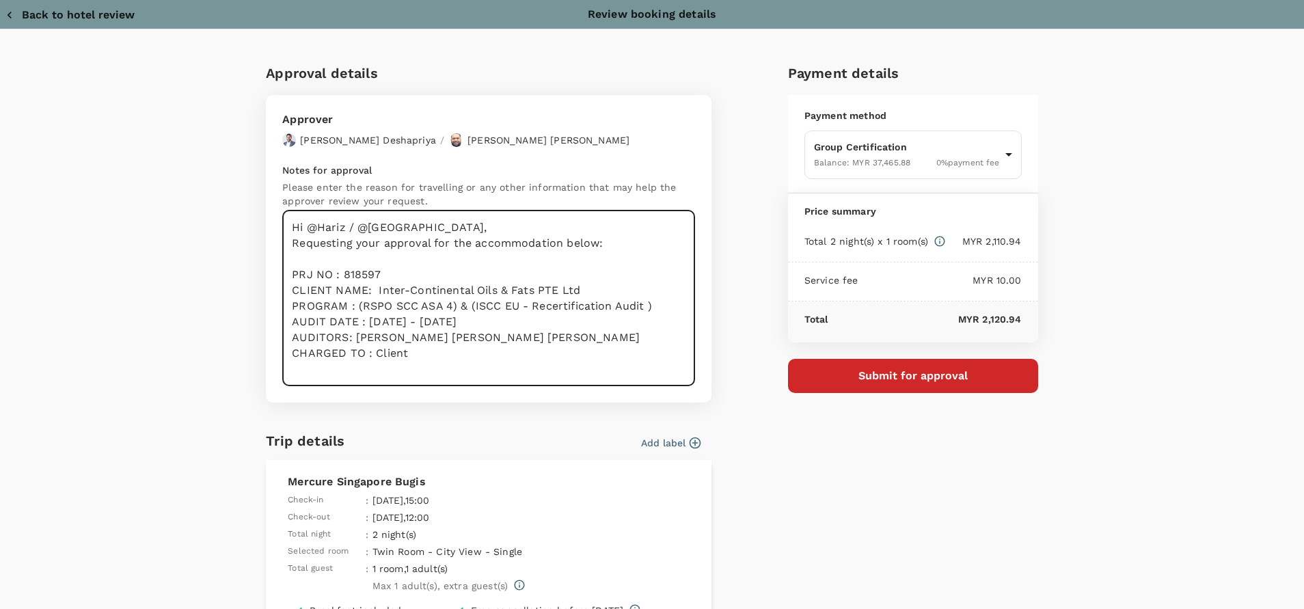
drag, startPoint x: 330, startPoint y: 331, endPoint x: 364, endPoint y: 327, distance: 34.4
click at [331, 331] on textarea "Hi @Hariz / @[GEOGRAPHIC_DATA], Requesting your approval for the accommodation …" at bounding box center [488, 298] width 413 height 176
click at [366, 321] on textarea "Hi @Hariz / @[GEOGRAPHIC_DATA], Requesting your approval for the accommodation …" at bounding box center [488, 298] width 413 height 176
click at [461, 320] on textarea "Hi @Hariz / @[GEOGRAPHIC_DATA], Requesting your approval for the accommodation …" at bounding box center [488, 298] width 413 height 176
drag, startPoint x: 474, startPoint y: 323, endPoint x: 512, endPoint y: 318, distance: 38.5
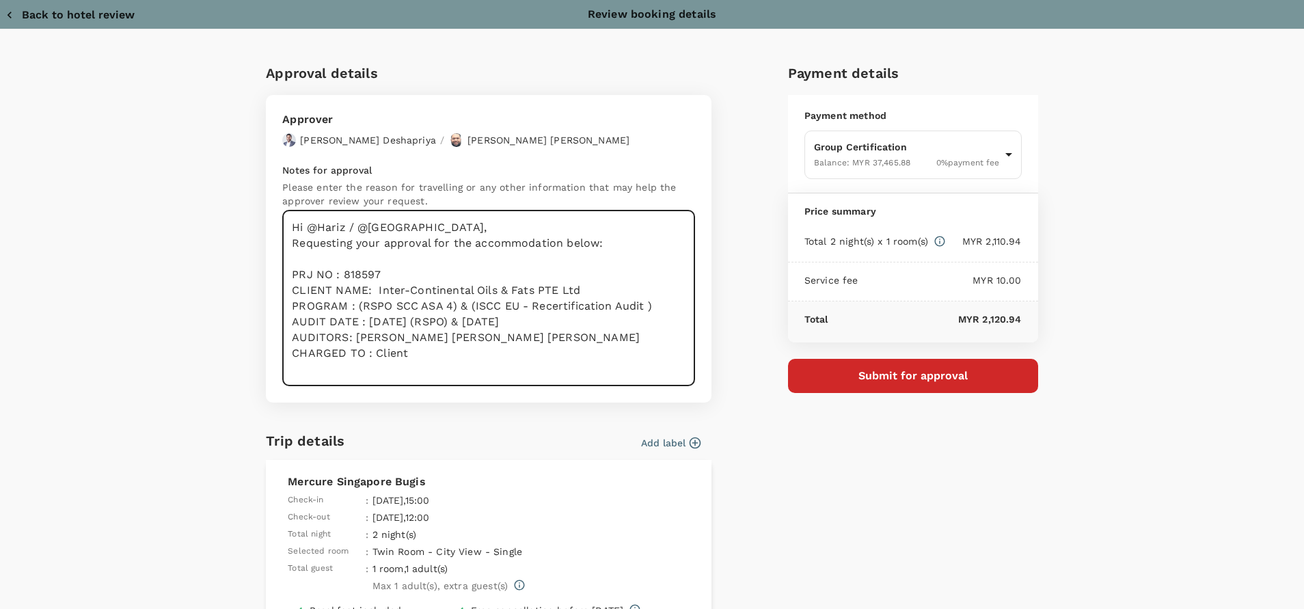
click at [474, 322] on textarea "Hi @Hariz / @[GEOGRAPHIC_DATA], Requesting your approval for the accommodation …" at bounding box center [488, 298] width 413 height 176
click at [502, 340] on textarea "Hi @Hariz / @[GEOGRAPHIC_DATA], Requesting your approval for the accommodation …" at bounding box center [488, 298] width 413 height 176
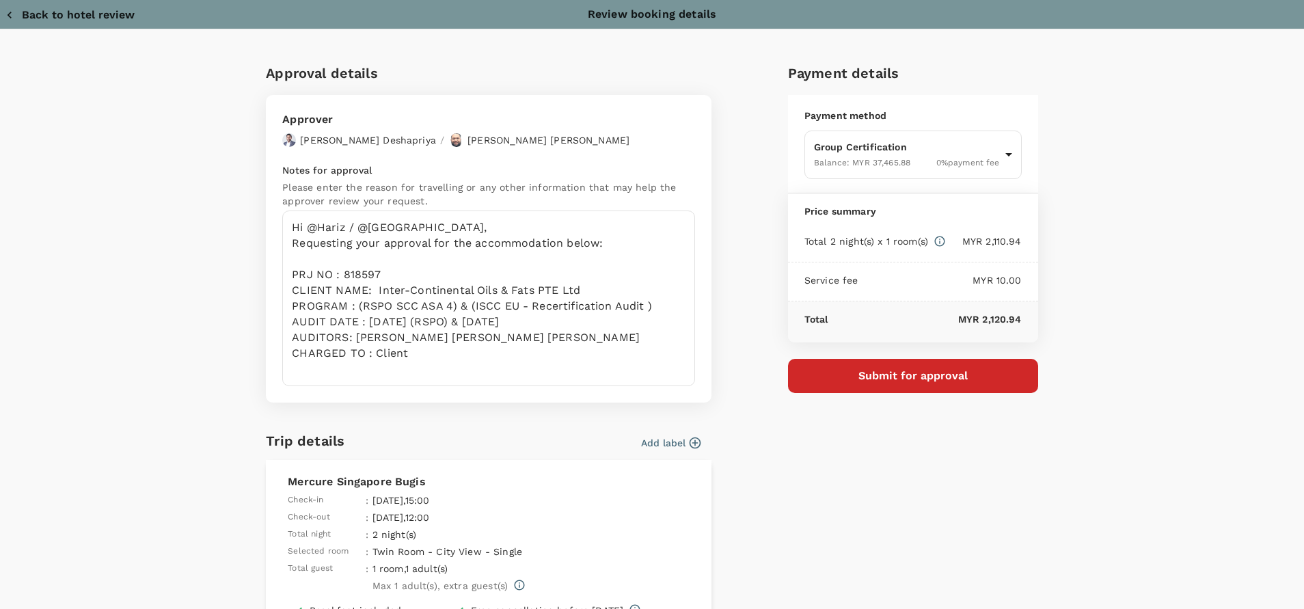
click at [1067, 204] on div "Approval details Approver [PERSON_NAME] / [PERSON_NAME] Bin [PERSON_NAME] Notes…" at bounding box center [652, 452] width 875 height 780
click at [463, 346] on textarea "Hi @Hariz / @[GEOGRAPHIC_DATA], Requesting your approval for the accommodation …" at bounding box center [488, 298] width 413 height 176
drag, startPoint x: 463, startPoint y: 346, endPoint x: 467, endPoint y: 339, distance: 7.6
click at [463, 345] on textarea "Hi @Hariz / @[GEOGRAPHIC_DATA], Requesting your approval for the accommodation …" at bounding box center [488, 298] width 413 height 176
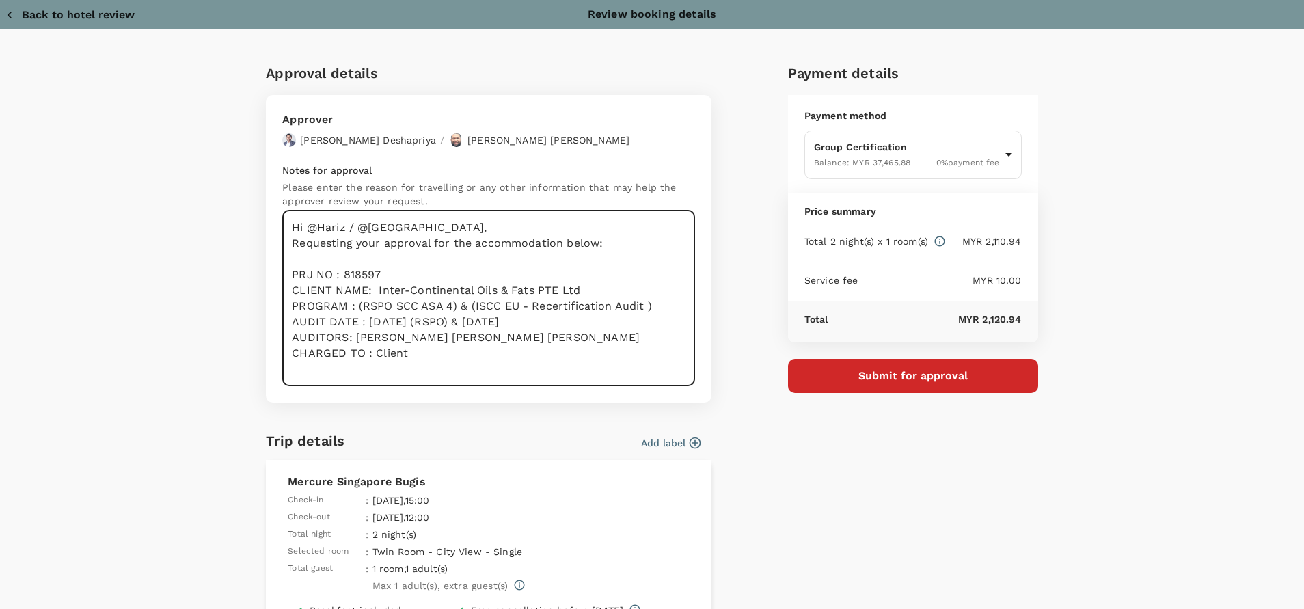
click at [520, 342] on textarea "Hi @Hariz / @[GEOGRAPHIC_DATA], Requesting your approval for the accommodation …" at bounding box center [488, 298] width 413 height 176
click at [448, 339] on textarea "Hi @Hariz / @[GEOGRAPHIC_DATA], Requesting your approval for the accommodation …" at bounding box center [488, 298] width 413 height 176
click at [364, 320] on textarea "Hi @Hariz / @[GEOGRAPHIC_DATA], Requesting your approval for the accommodation …" at bounding box center [488, 298] width 413 height 176
drag, startPoint x: 392, startPoint y: 338, endPoint x: 377, endPoint y: 325, distance: 19.9
click at [363, 322] on textarea "Hi @Hariz / @[GEOGRAPHIC_DATA], Requesting your approval for the accommodation …" at bounding box center [488, 298] width 413 height 176
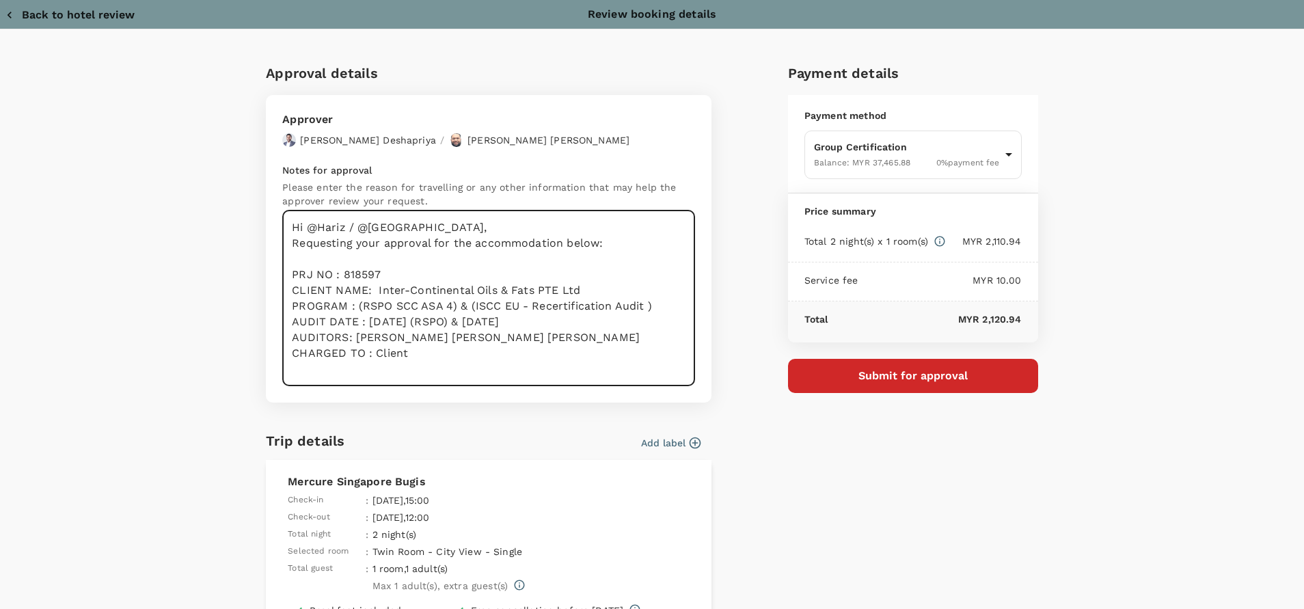
click at [474, 321] on textarea "Hi @Hariz / @[GEOGRAPHIC_DATA], Requesting your approval for the accommodation …" at bounding box center [488, 298] width 413 height 176
click at [540, 322] on textarea "Hi @Hariz / @[GEOGRAPHIC_DATA], Requesting your approval for the accommodation …" at bounding box center [488, 298] width 413 height 176
click at [392, 321] on textarea "Hi @Hariz / @[GEOGRAPHIC_DATA], Requesting your approval for the accommodation …" at bounding box center [488, 298] width 413 height 176
click at [501, 328] on textarea "Hi @Hariz / @[GEOGRAPHIC_DATA], Requesting your approval for the accommodation …" at bounding box center [488, 298] width 413 height 176
click at [499, 345] on textarea "Hi @Hariz / @[GEOGRAPHIC_DATA], Requesting your approval for the accommodation …" at bounding box center [488, 298] width 413 height 176
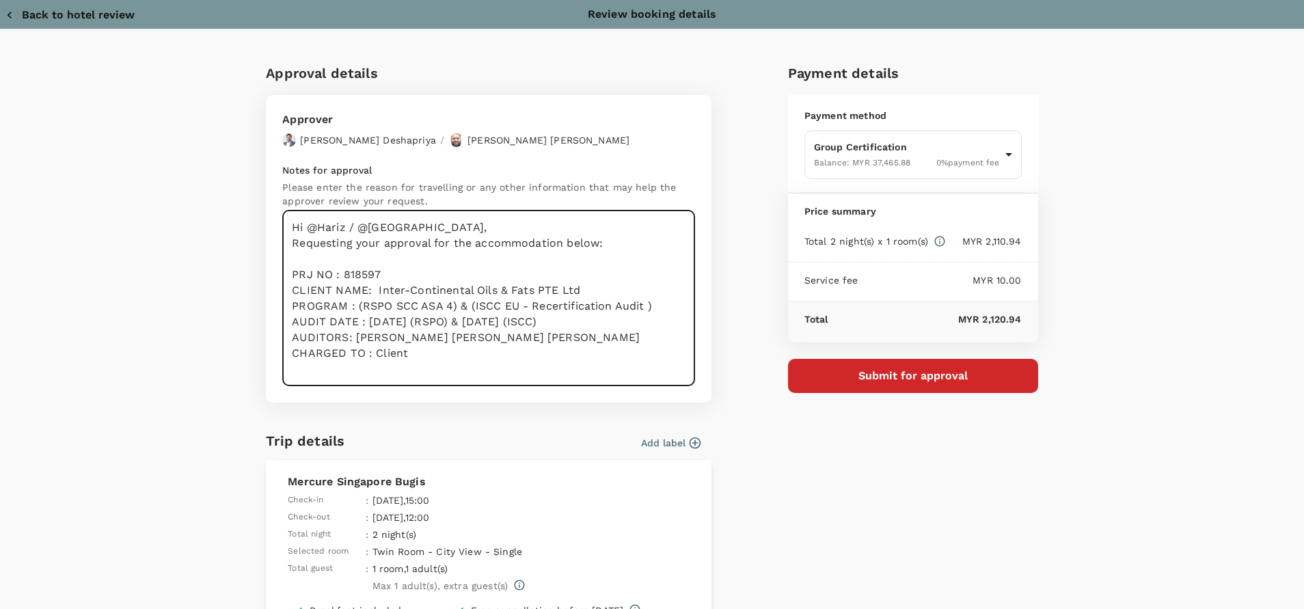
drag, startPoint x: 488, startPoint y: 344, endPoint x: 348, endPoint y: 339, distance: 140.2
click at [348, 339] on textarea "Hi @Hariz / @[GEOGRAPHIC_DATA], Requesting your approval for the accommodation …" at bounding box center [488, 298] width 413 height 176
click at [440, 351] on textarea "Hi @Hariz / @[GEOGRAPHIC_DATA], Requesting your approval for the accommodation …" at bounding box center [488, 298] width 413 height 176
click at [424, 356] on textarea "Hi @Hariz / @[GEOGRAPHIC_DATA], Requesting your approval for the accommodation …" at bounding box center [488, 298] width 413 height 176
click at [500, 353] on textarea "Hi @Hariz / @[GEOGRAPHIC_DATA], Requesting your approval for the accommodation …" at bounding box center [488, 298] width 413 height 176
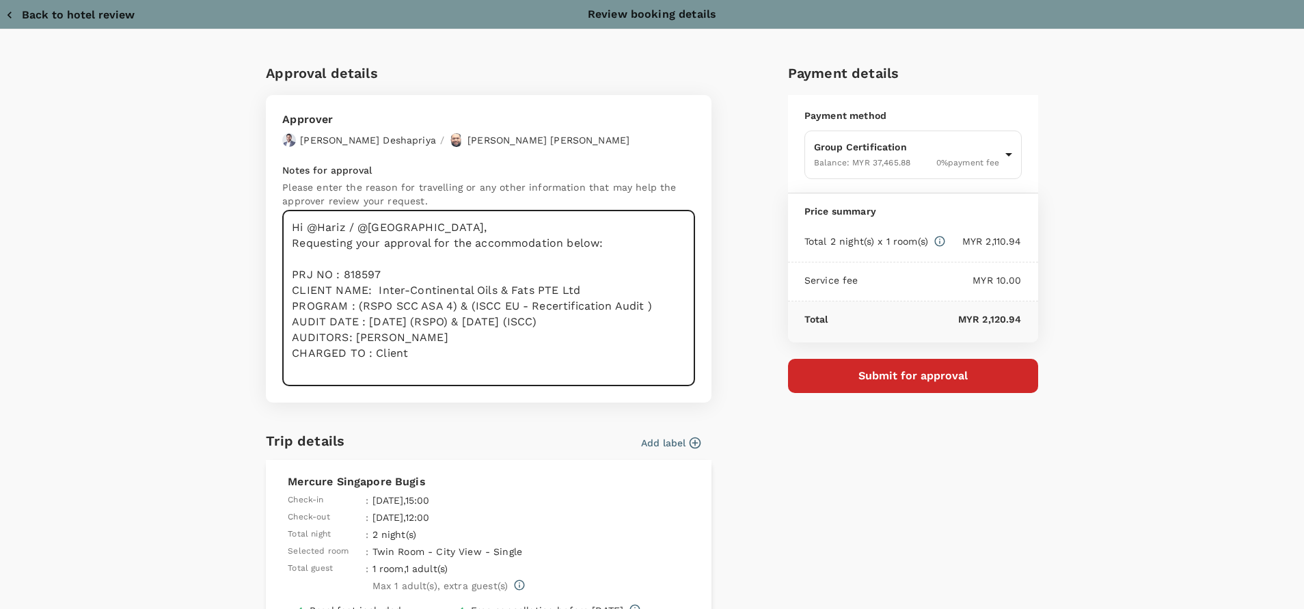
click at [399, 273] on textarea "Hi @Hariz / @[GEOGRAPHIC_DATA], Requesting your approval for the accommodation …" at bounding box center [488, 298] width 413 height 176
click at [482, 376] on textarea "Hi @Hariz / @[GEOGRAPHIC_DATA], Requesting your approval for the accommodation …" at bounding box center [488, 298] width 413 height 176
drag, startPoint x: 396, startPoint y: 350, endPoint x: 279, endPoint y: 238, distance: 161.4
click at [282, 237] on textarea "Hi @Hariz / @[GEOGRAPHIC_DATA], Requesting your approval for the accommodation …" at bounding box center [488, 298] width 413 height 176
type textarea "Hi @Hariz / @[GEOGRAPHIC_DATA], Requesting your approval for the accommodation …"
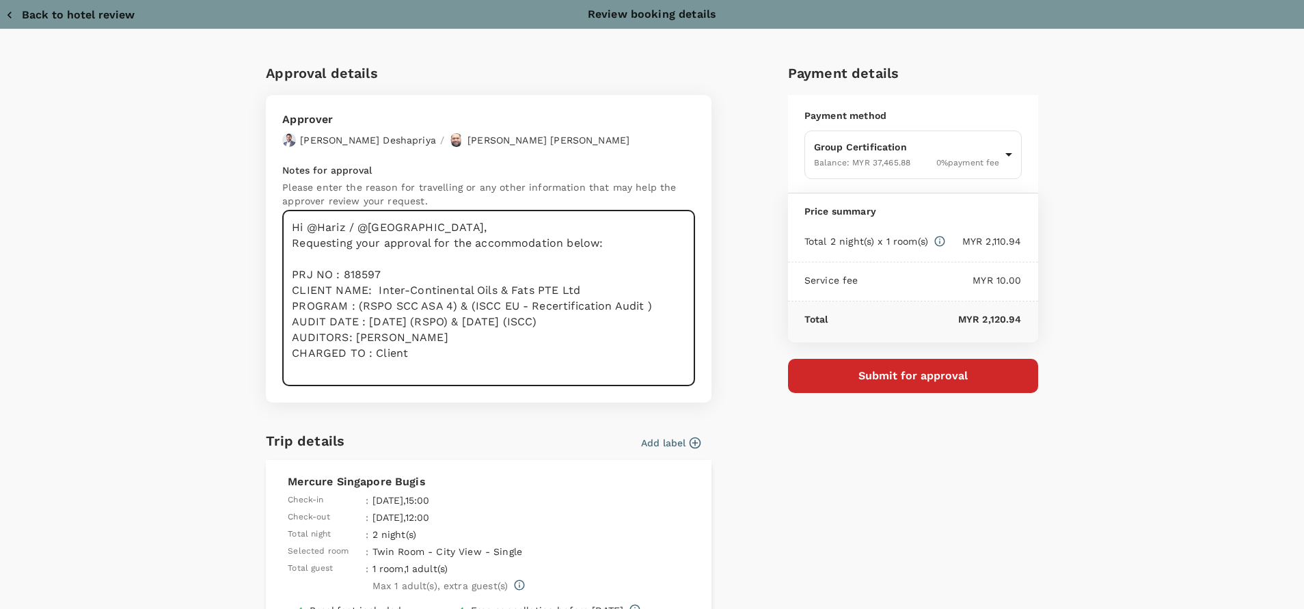
click at [465, 366] on textarea "Hi @Hariz / @[GEOGRAPHIC_DATA], Requesting your approval for the accommodation …" at bounding box center [488, 298] width 413 height 176
click at [561, 320] on textarea "Hi @Hariz / @[GEOGRAPHIC_DATA], Requesting your approval for the accommodation …" at bounding box center [488, 298] width 413 height 176
click at [918, 374] on button "Submit for approval" at bounding box center [913, 376] width 250 height 34
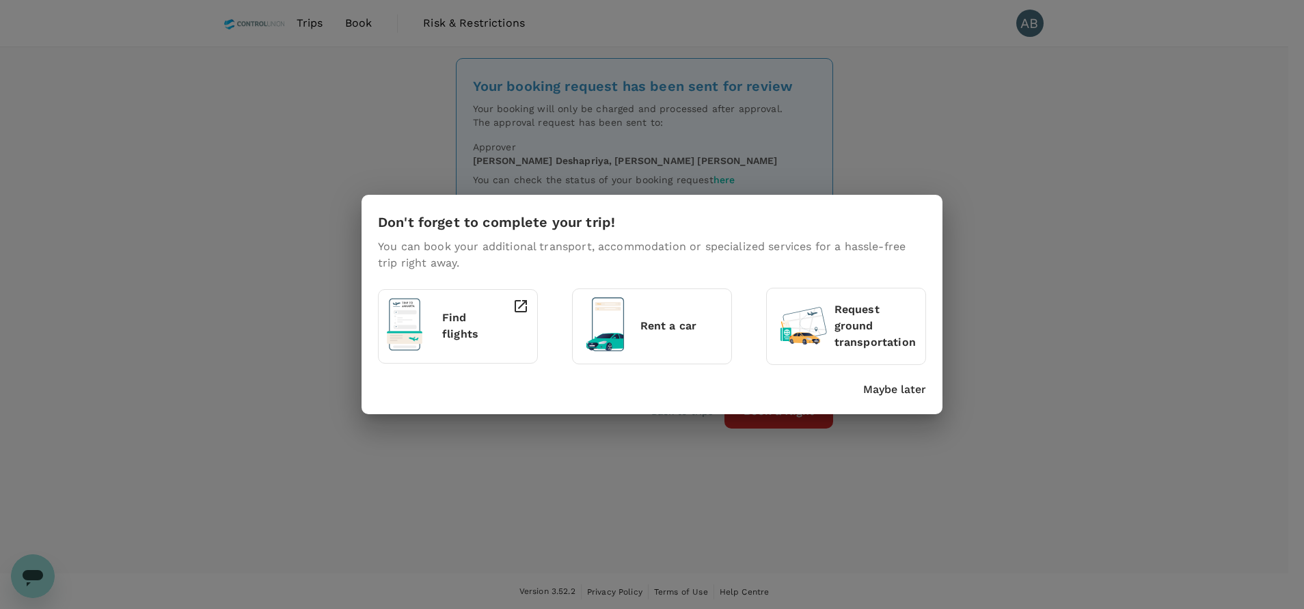
click at [910, 395] on p "Maybe later" at bounding box center [894, 389] width 63 height 16
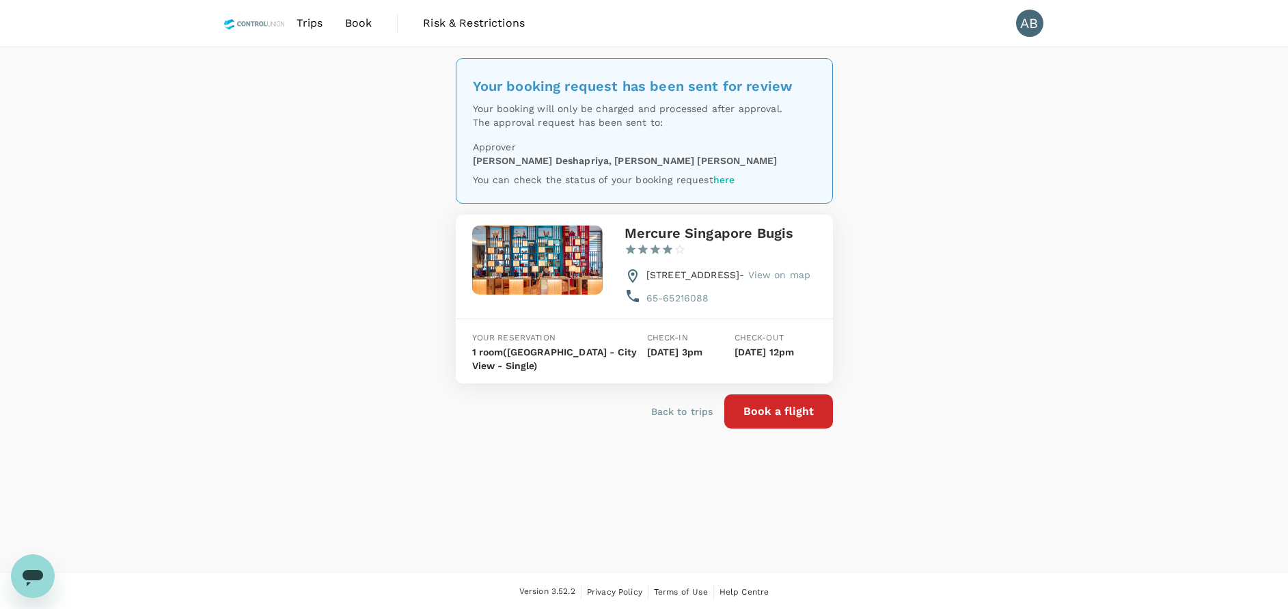
click at [1041, 362] on div "Your booking request has been sent for review Your booking will only be charged…" at bounding box center [644, 310] width 1288 height 526
click at [353, 315] on div "Your booking request has been sent for review Your booking will only be charged…" at bounding box center [644, 310] width 1288 height 526
click at [400, 408] on div "Your booking request has been sent for review Your booking will only be charged…" at bounding box center [644, 309] width 1288 height 526
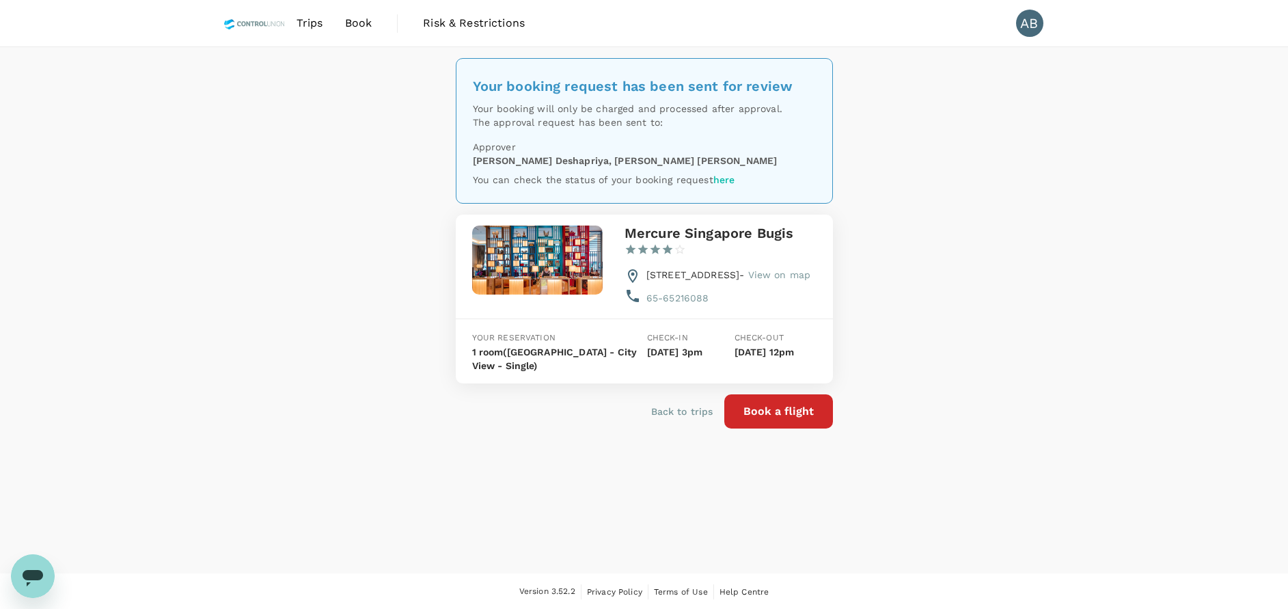
click at [360, 27] on span "Book" at bounding box center [358, 23] width 27 height 16
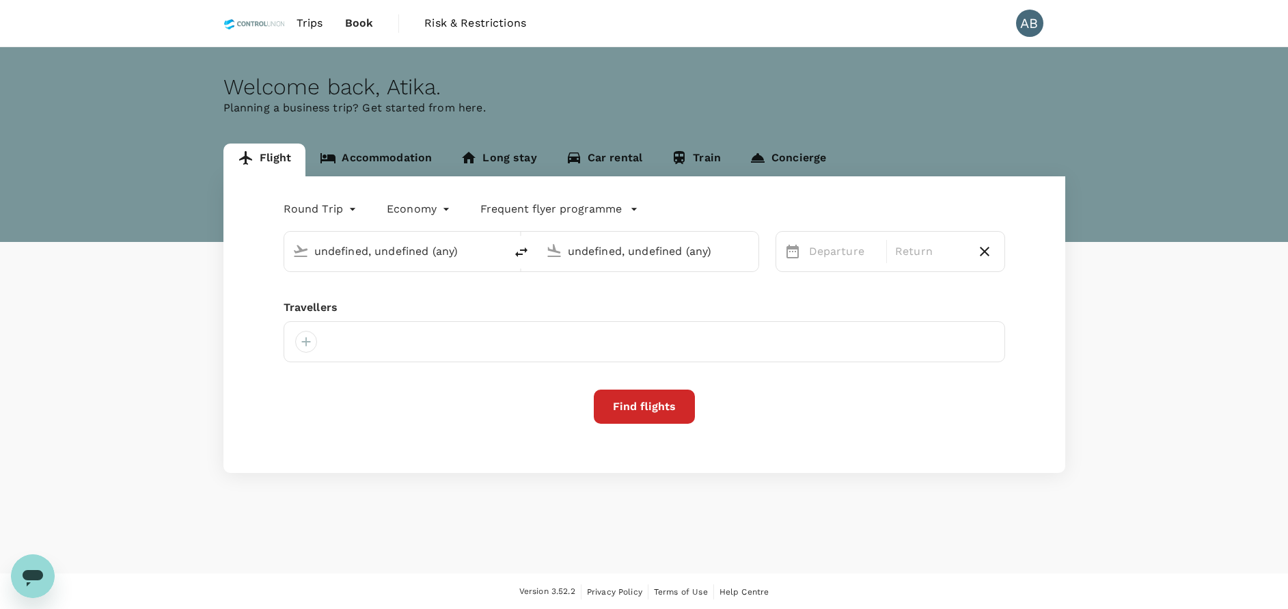
type input "Kuala Lumpur Intl (KUL)"
type input "Singapore Changi (SIN)"
type input "Kuala Lumpur Intl (KUL)"
type input "Singapore Changi (SIN)"
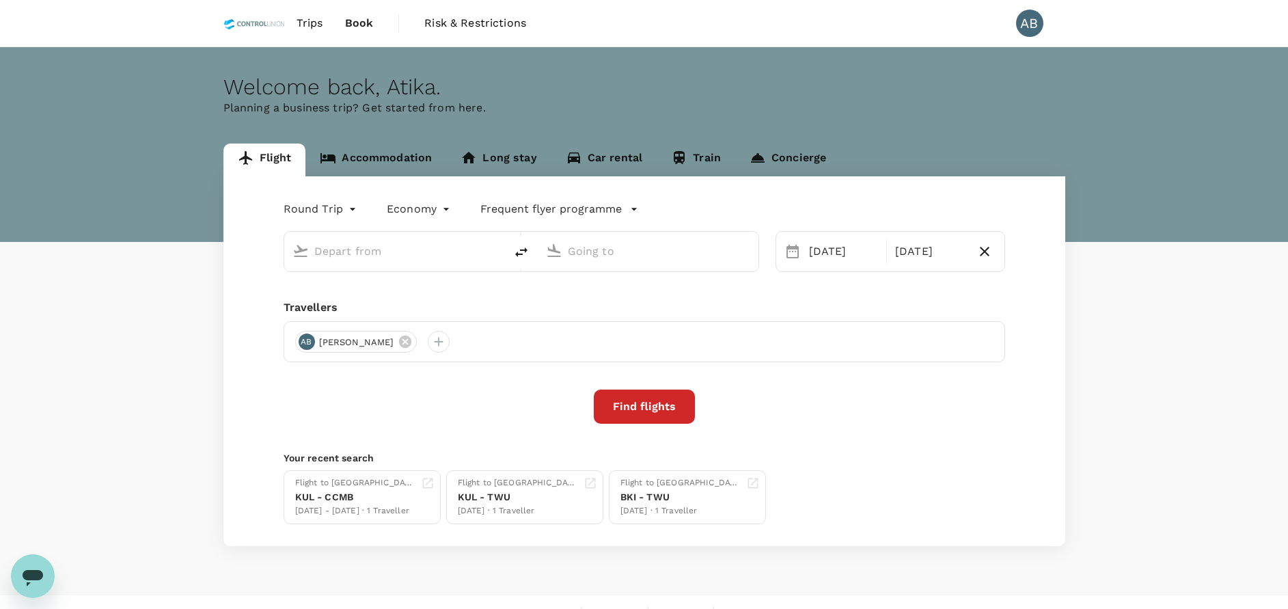
type input "Kuala Lumpur Intl (KUL)"
type input "Singapore Changi (SIN)"
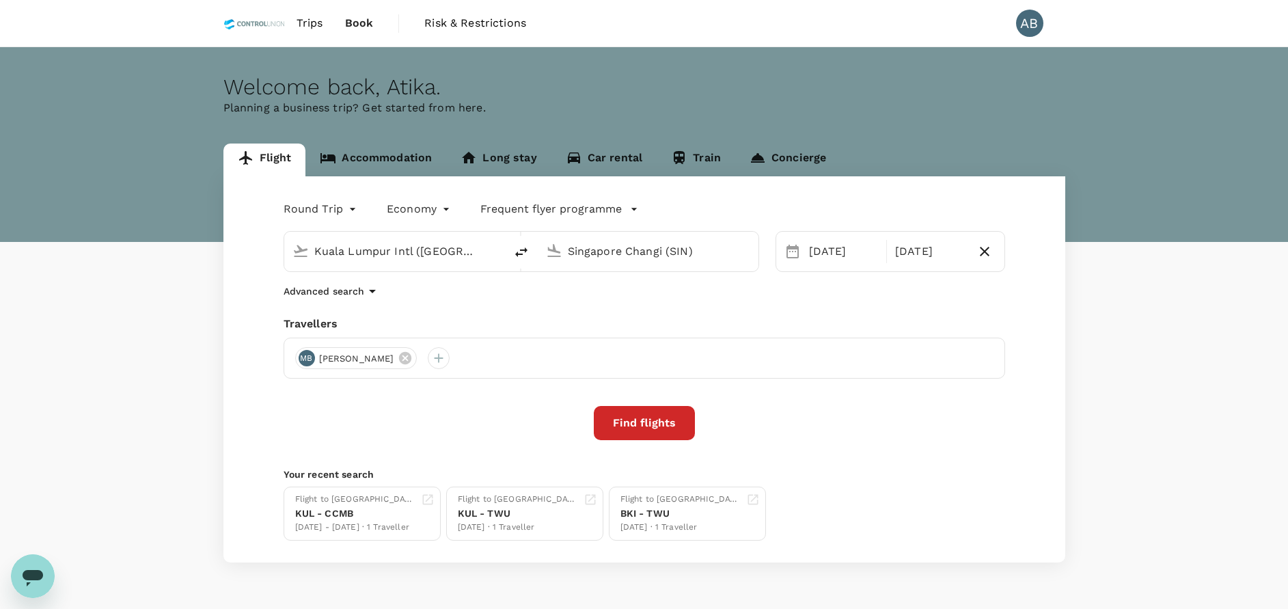
click at [471, 289] on div "Advanced search" at bounding box center [645, 291] width 722 height 16
click at [808, 308] on div "Round Trip roundtrip Economy economy Frequent flyer programme Kuala Lumpur Intl…" at bounding box center [644, 369] width 842 height 386
click at [867, 297] on div "Advanced search" at bounding box center [645, 291] width 722 height 16
click at [433, 301] on div "Round Trip roundtrip Economy economy Frequent flyer programme Kuala Lumpur Intl…" at bounding box center [644, 369] width 842 height 386
click at [849, 306] on div "Round Trip roundtrip Economy economy Frequent flyer programme Kuala Lumpur Intl…" at bounding box center [644, 369] width 842 height 386
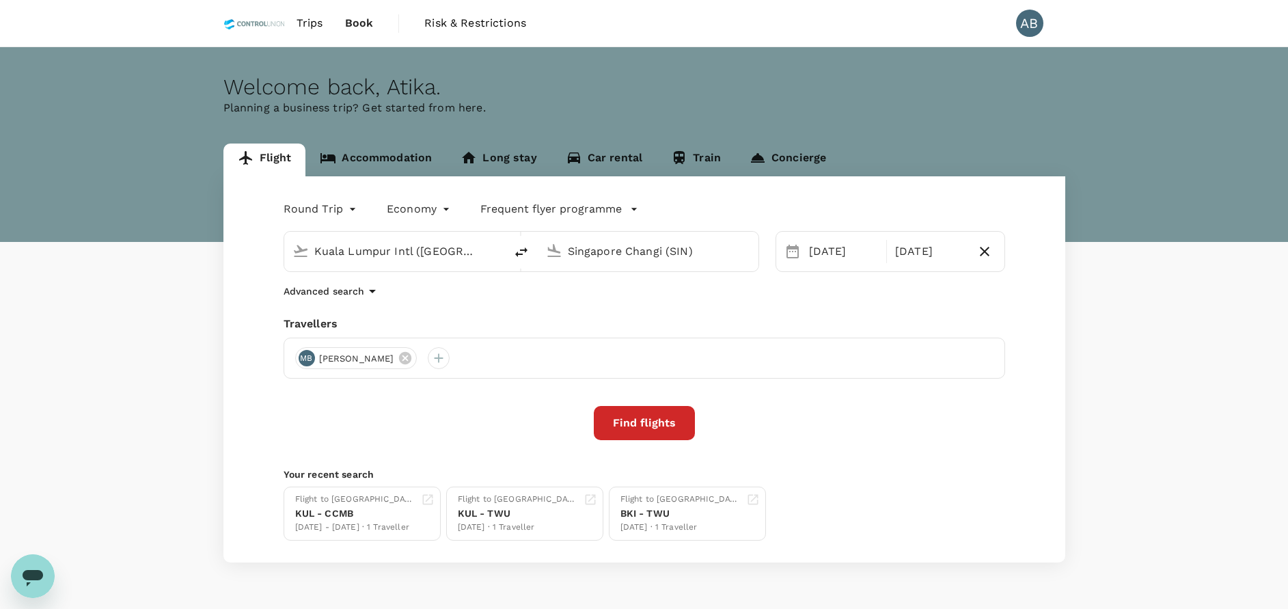
click at [965, 303] on div "Round Trip roundtrip Economy economy Frequent flyer programme Kuala Lumpur Intl…" at bounding box center [644, 369] width 842 height 386
drag, startPoint x: 836, startPoint y: 292, endPoint x: 932, endPoint y: 291, distance: 96.3
click at [836, 291] on div "Advanced search" at bounding box center [645, 291] width 722 height 16
click at [933, 291] on div "Advanced search" at bounding box center [645, 291] width 722 height 16
click at [424, 293] on div "Advanced search" at bounding box center [645, 291] width 722 height 16
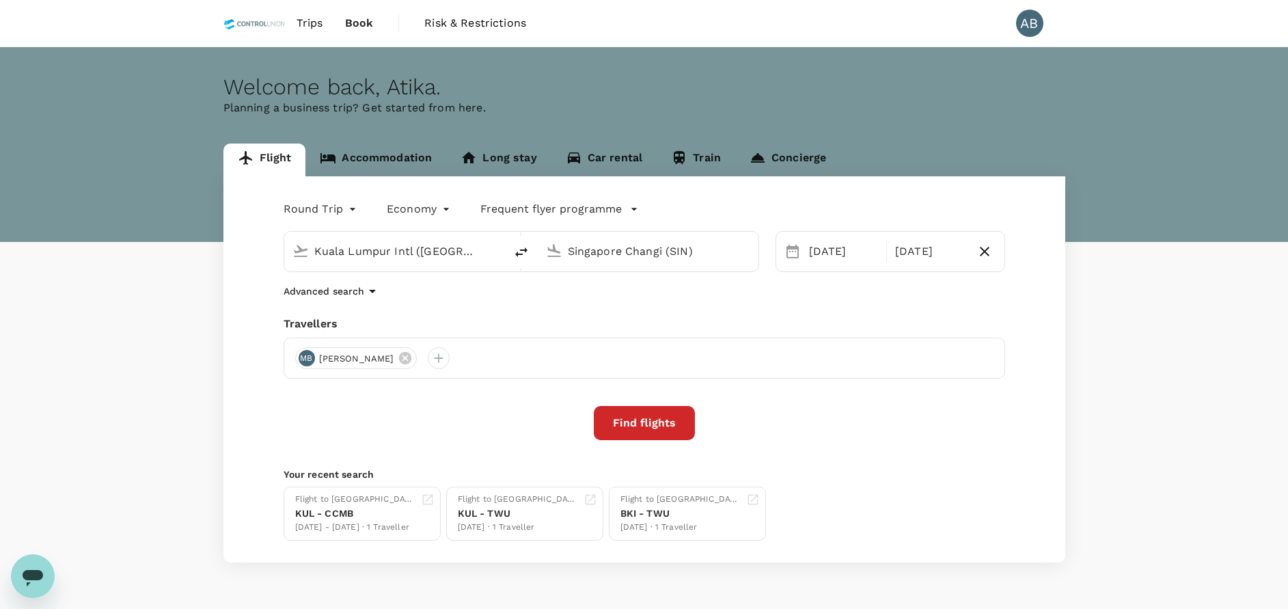
click at [642, 297] on div "Advanced search" at bounding box center [645, 291] width 722 height 16
click at [661, 424] on button "Find flights" at bounding box center [644, 423] width 101 height 34
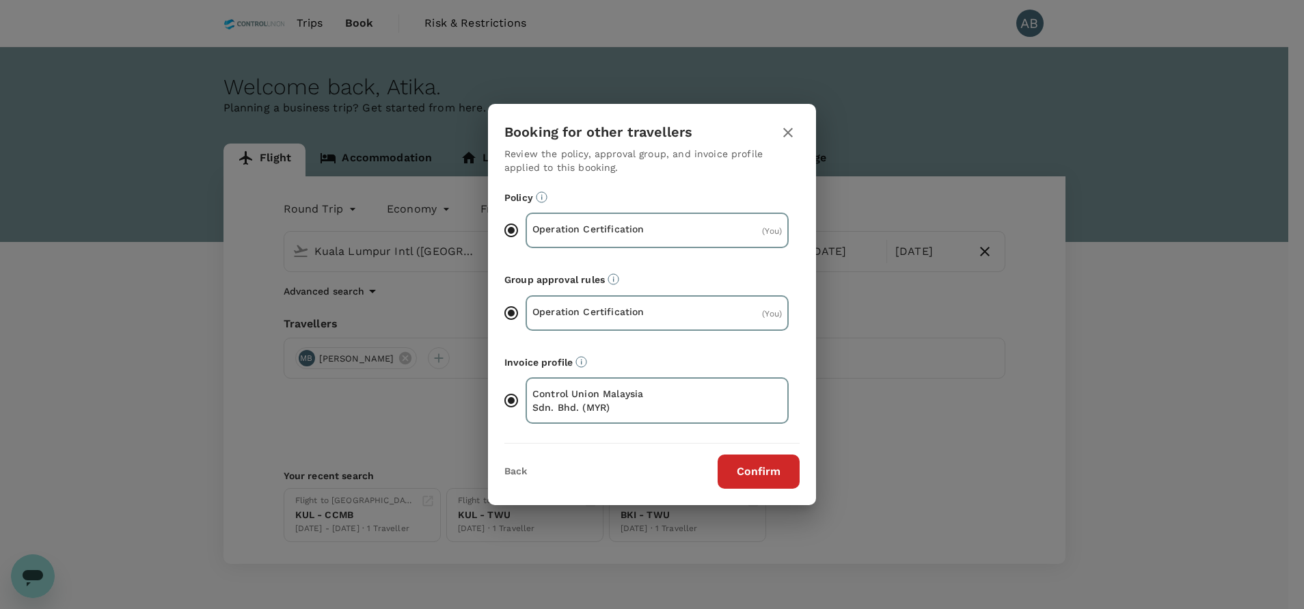
click at [781, 467] on button "Confirm" at bounding box center [758, 471] width 82 height 34
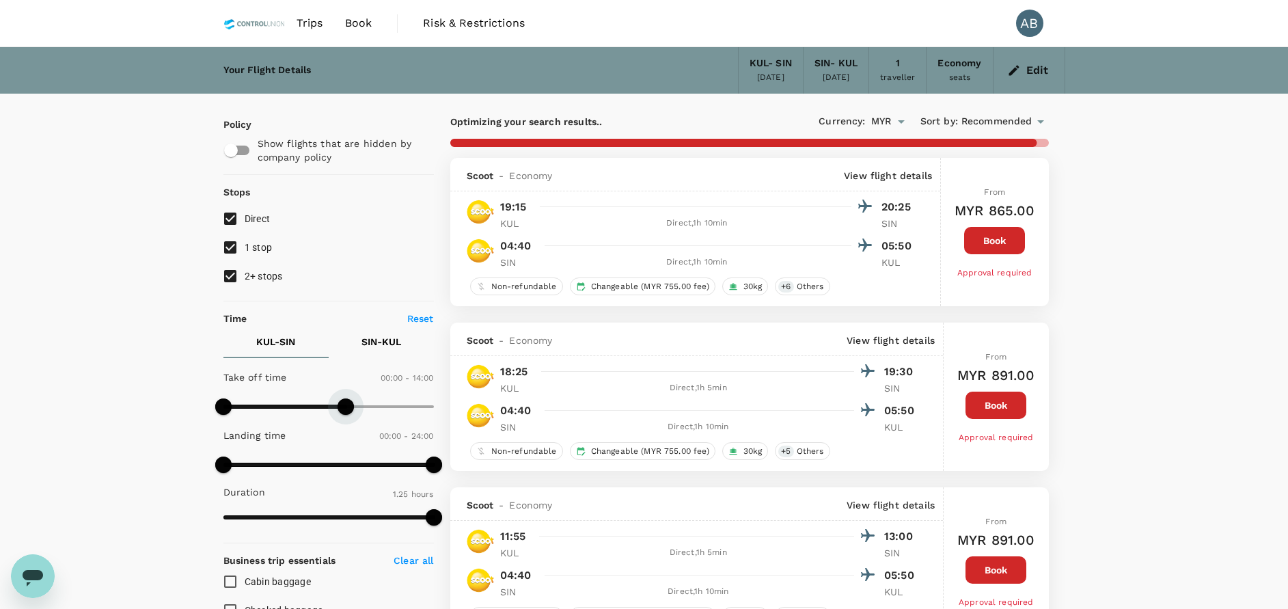
type input "750"
drag, startPoint x: 434, startPoint y: 405, endPoint x: 333, endPoint y: 404, distance: 100.4
click at [333, 404] on span at bounding box center [333, 406] width 16 height 16
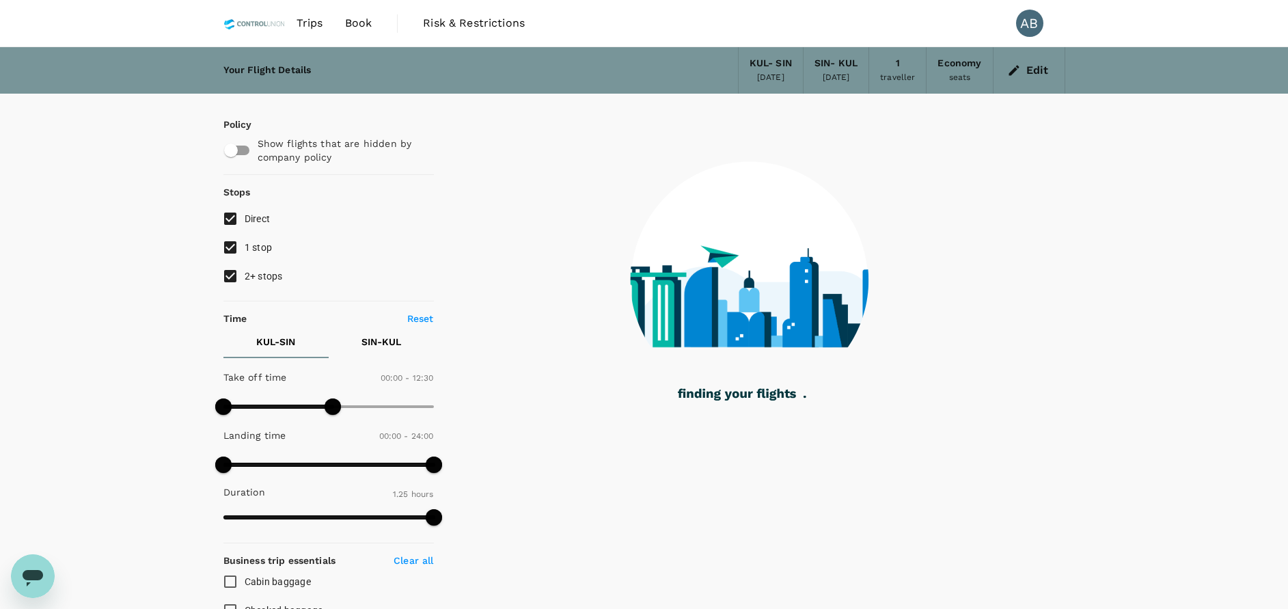
click at [388, 339] on p "SIN - KUL" at bounding box center [381, 342] width 40 height 14
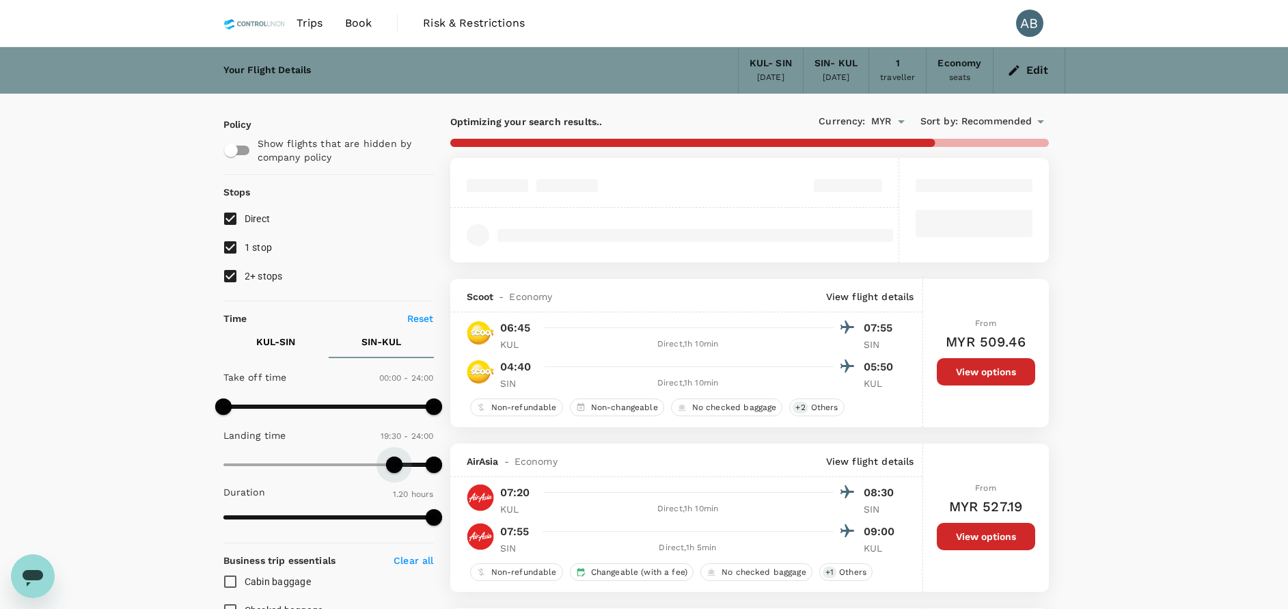
type input "1200"
drag, startPoint x: 228, startPoint y: 465, endPoint x: 396, endPoint y: 461, distance: 168.1
click at [396, 461] on span at bounding box center [398, 464] width 16 height 16
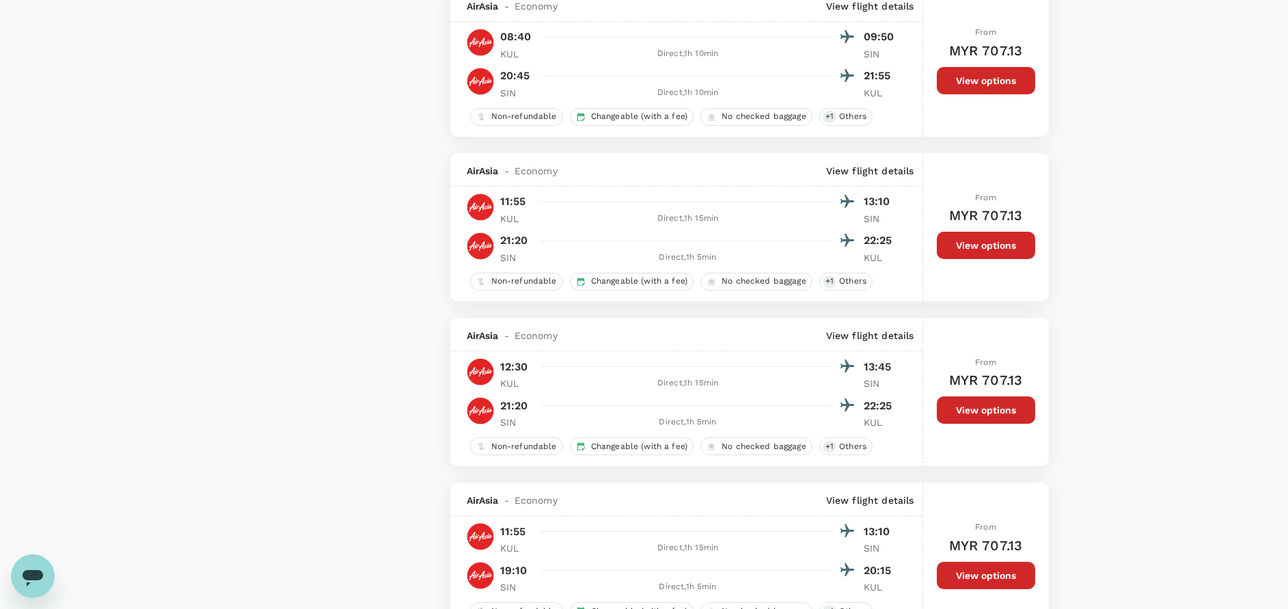
scroll to position [2562, 0]
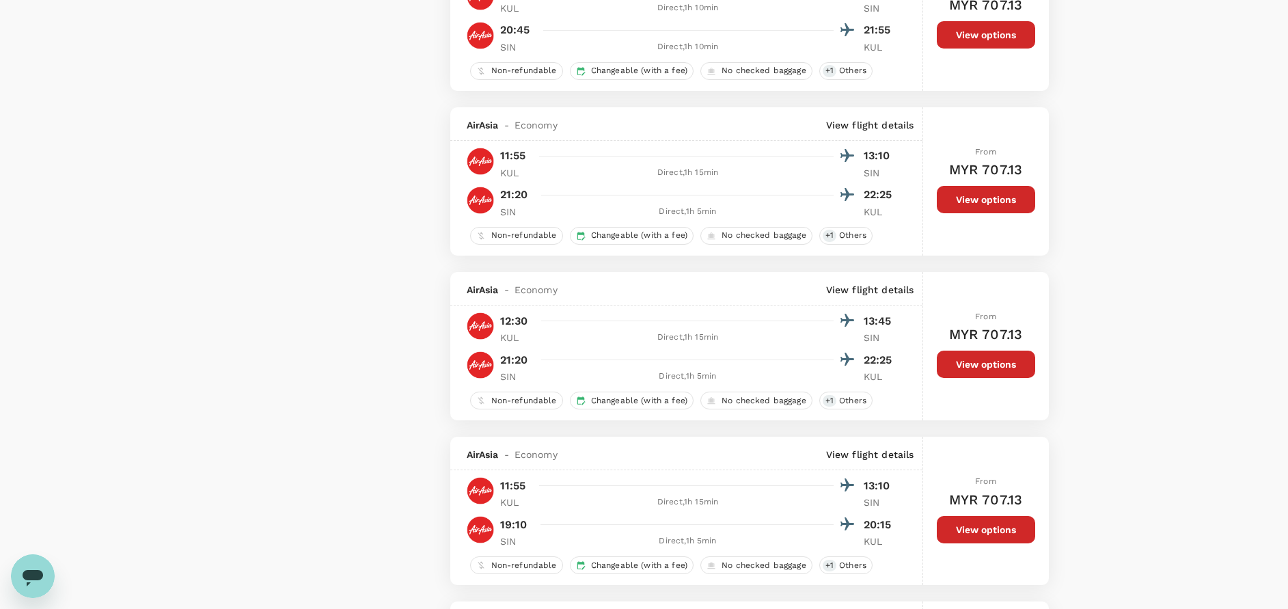
click at [970, 367] on button "View options" at bounding box center [986, 364] width 98 height 27
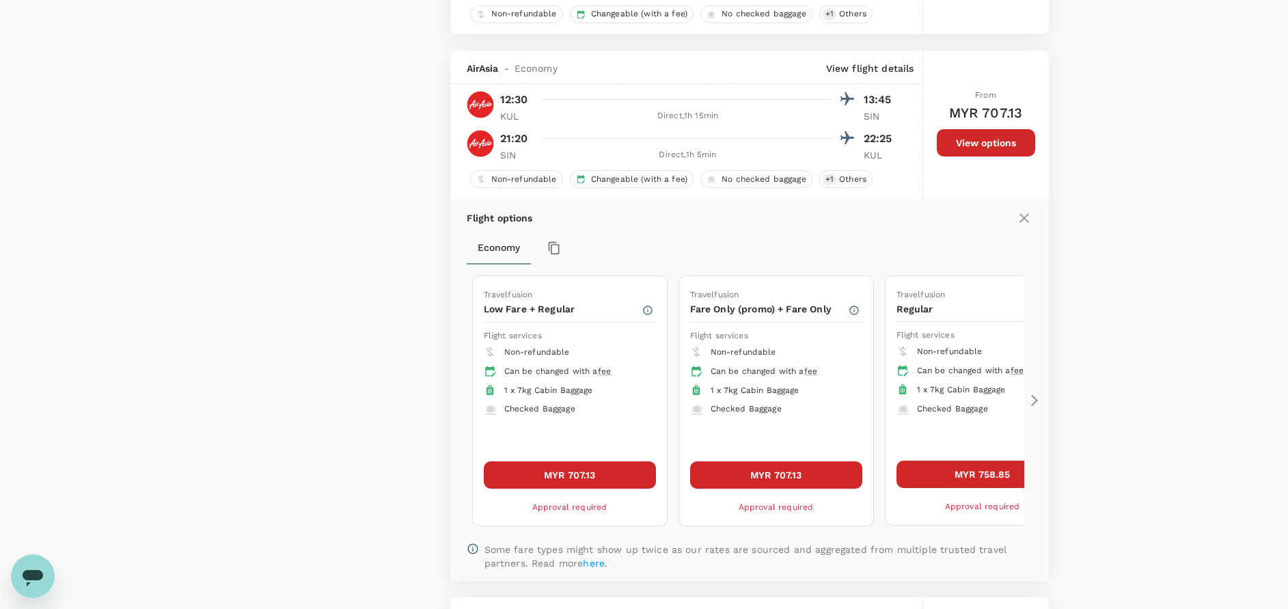
scroll to position [2834, 0]
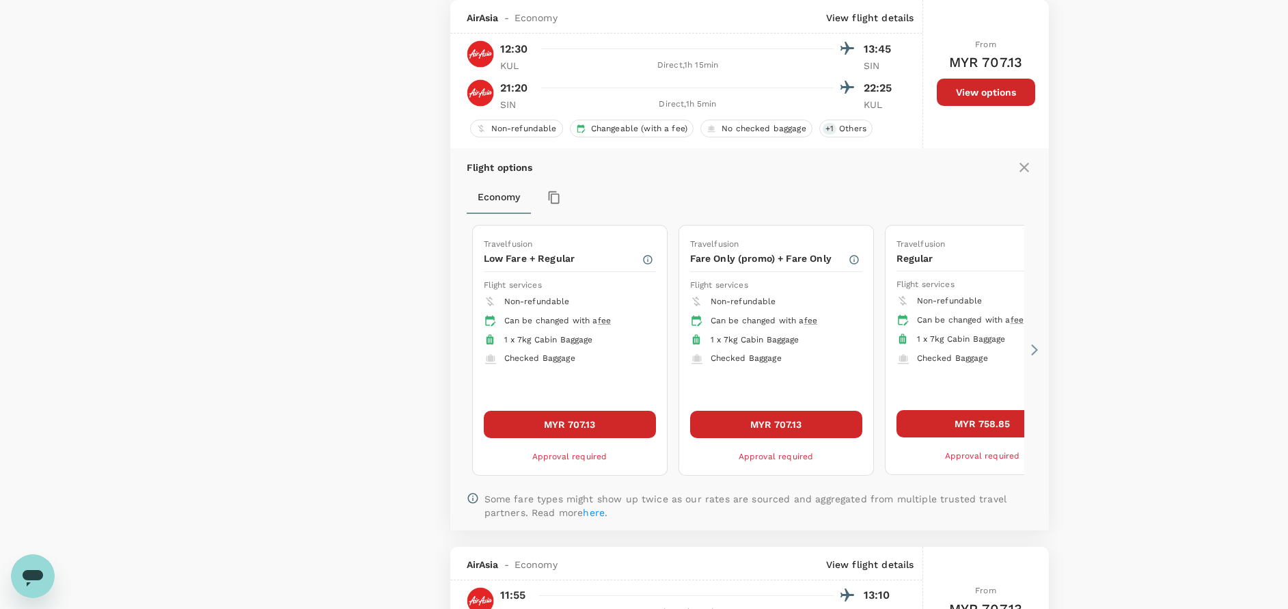
click at [618, 428] on button "MYR 707.13" at bounding box center [570, 424] width 172 height 27
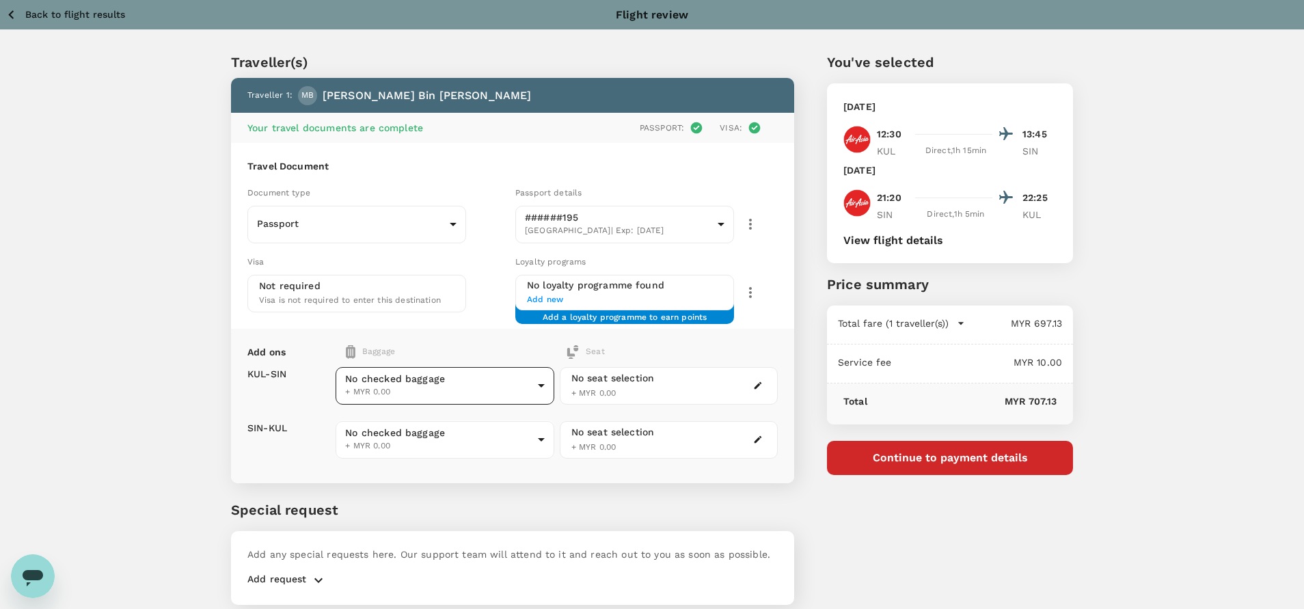
click at [460, 386] on body "Back to flight results Flight review Traveller(s) Traveller 1 : MB Mohd Shauki …" at bounding box center [652, 329] width 1304 height 658
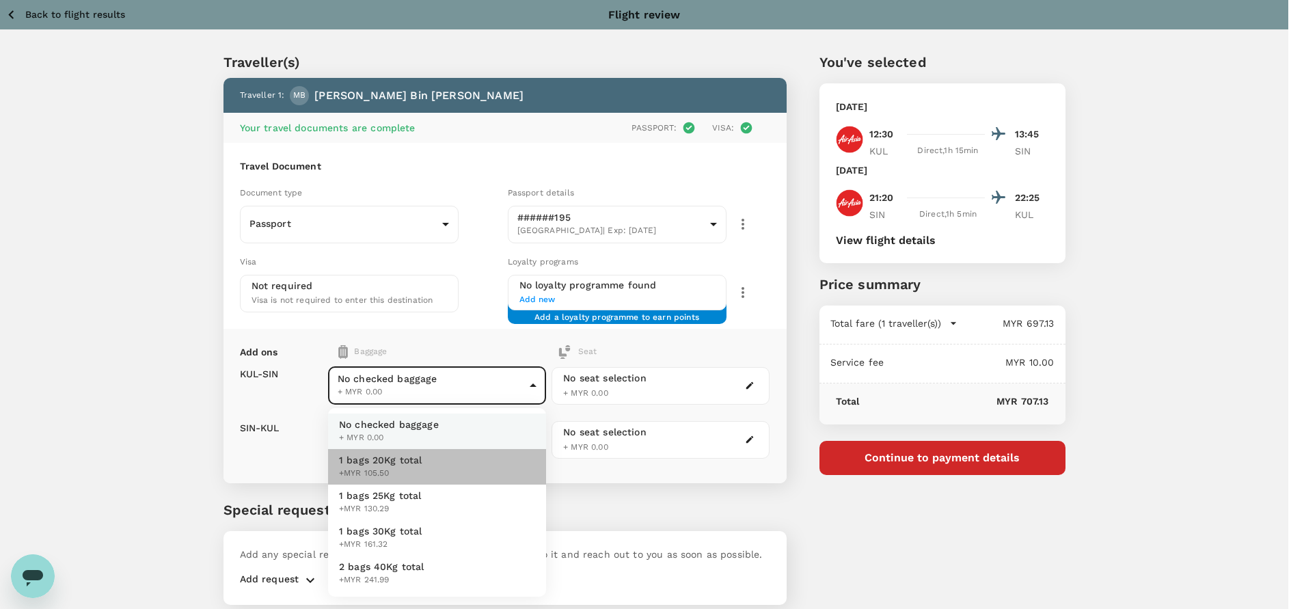
click at [407, 463] on span "1 bags 20Kg total" at bounding box center [380, 460] width 83 height 14
type input "1 - 105.5"
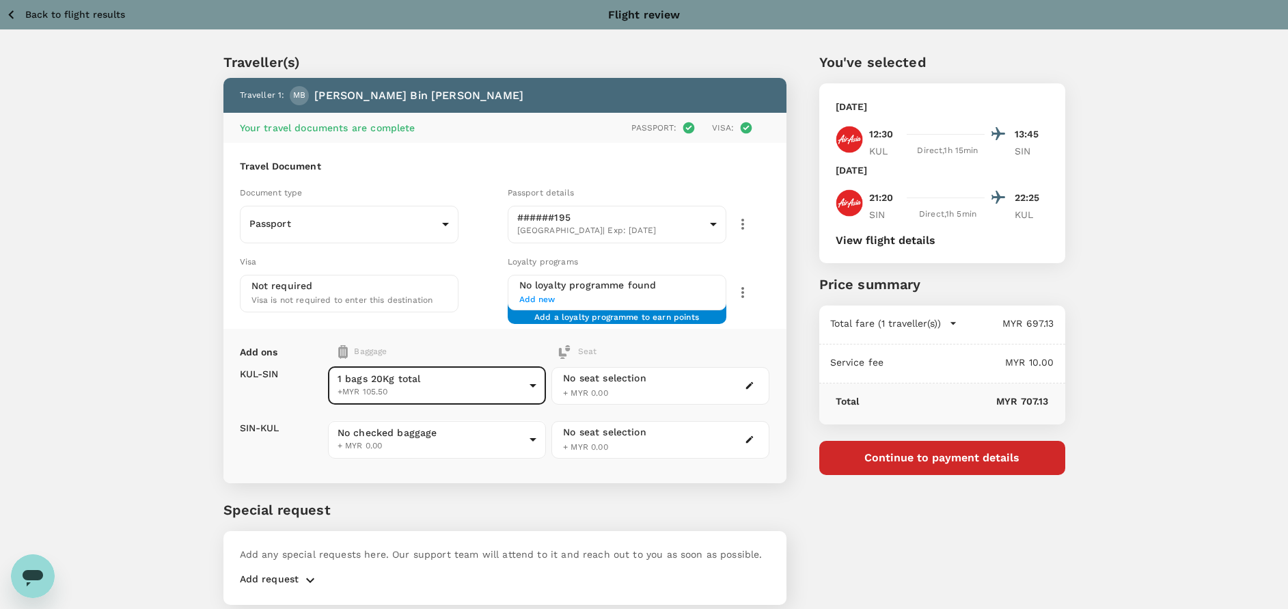
click at [450, 417] on div "No checked baggage + MYR 0.00 ​" at bounding box center [437, 440] width 218 height 54
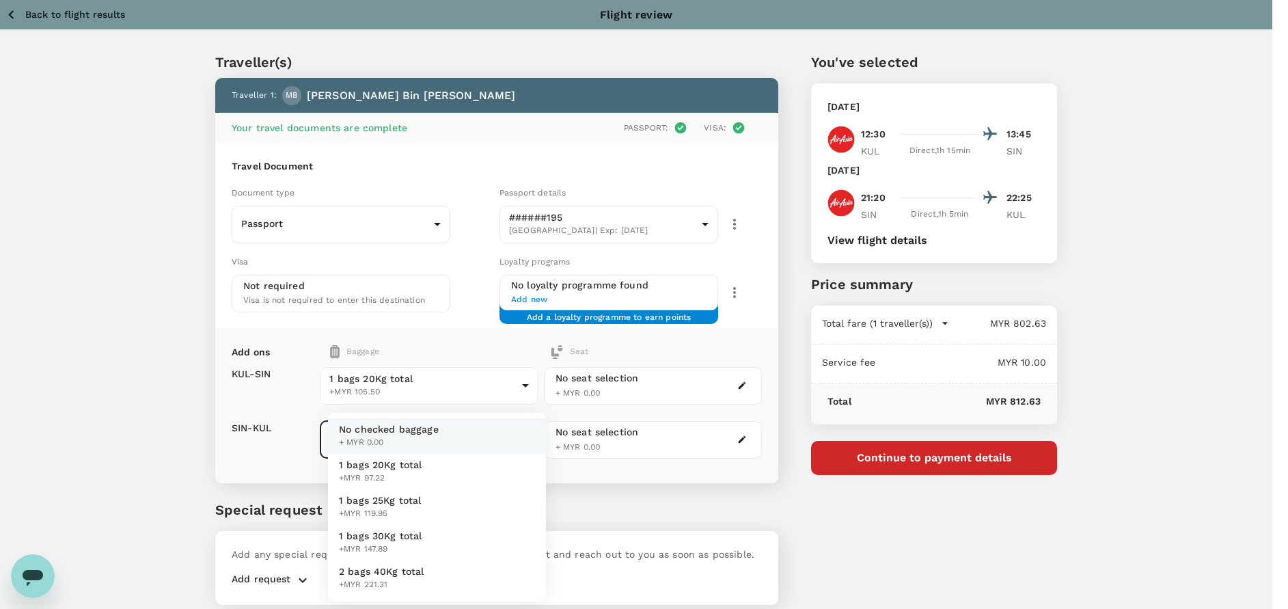
drag, startPoint x: 449, startPoint y: 438, endPoint x: 440, endPoint y: 451, distance: 15.7
click at [448, 438] on body "Back to flight results Flight review Traveller(s) Traveller 1 : MB Mohd Shauki …" at bounding box center [644, 329] width 1288 height 658
click at [420, 473] on span "+MYR 97.22" at bounding box center [380, 478] width 83 height 14
type input "1 - 97.22"
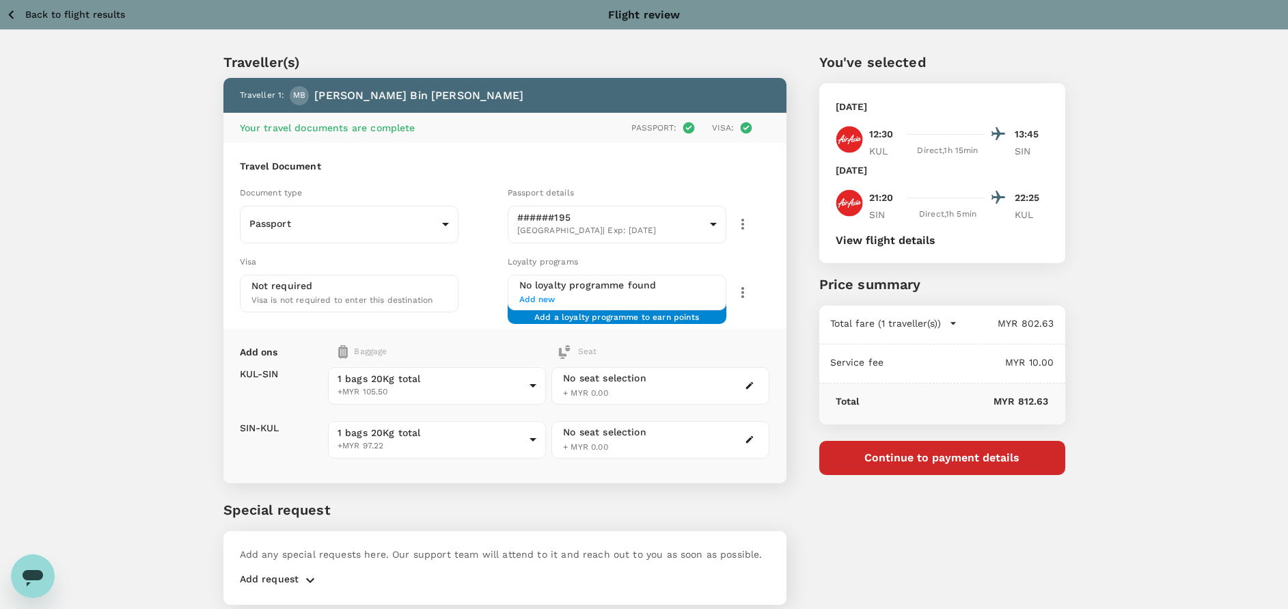
click at [519, 491] on div "Traveller(s) Traveller 1 : MB Mohd Shauki Bin Mohd Ghazali Your travel document…" at bounding box center [489, 320] width 596 height 602
click at [1006, 559] on div "You've selected Wednesday, 08 Oct 2025 12:30 13:45 KUL Direct , 1h 15min SIN Fr…" at bounding box center [925, 320] width 279 height 602
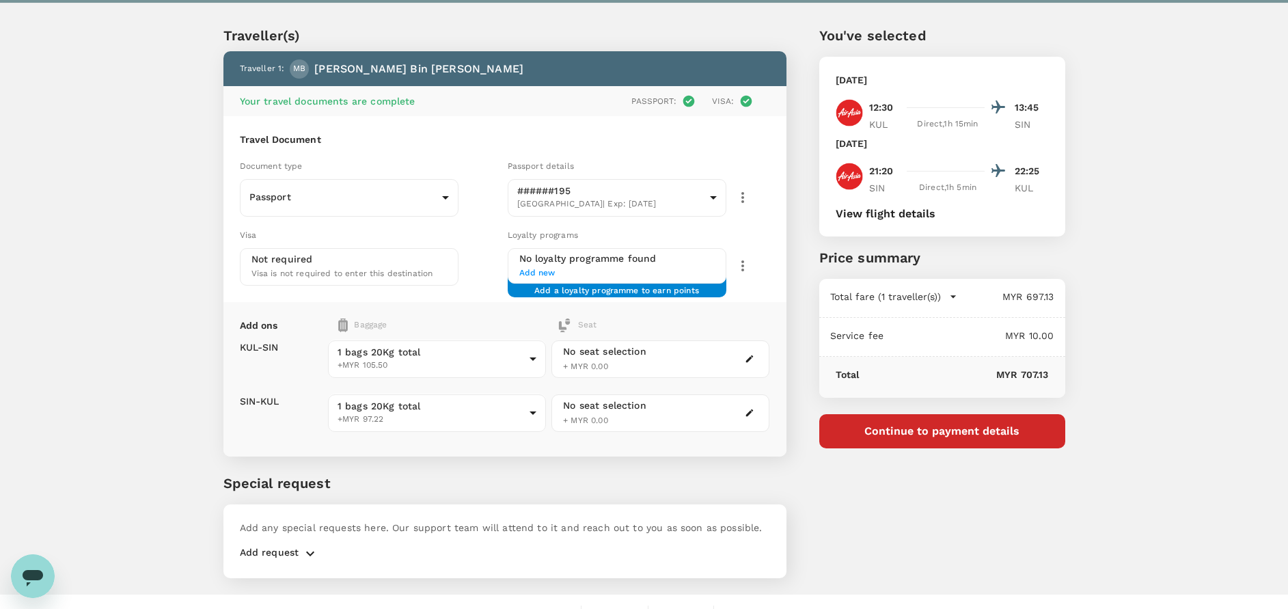
scroll to position [49, 0]
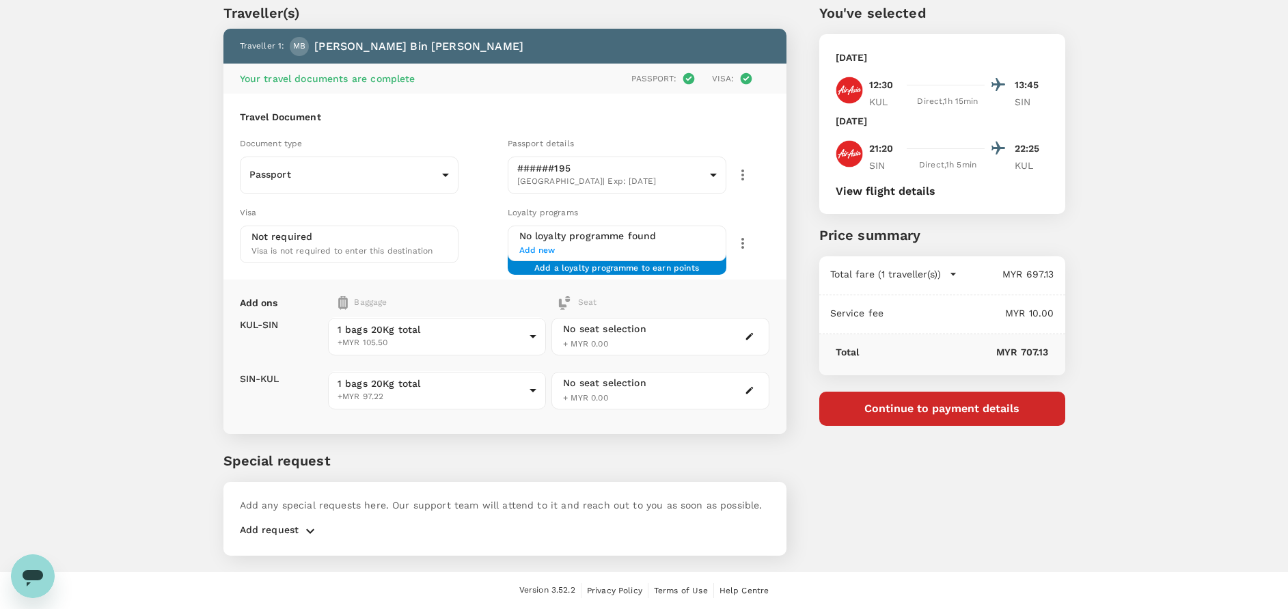
click at [307, 535] on icon "button" at bounding box center [310, 531] width 16 height 16
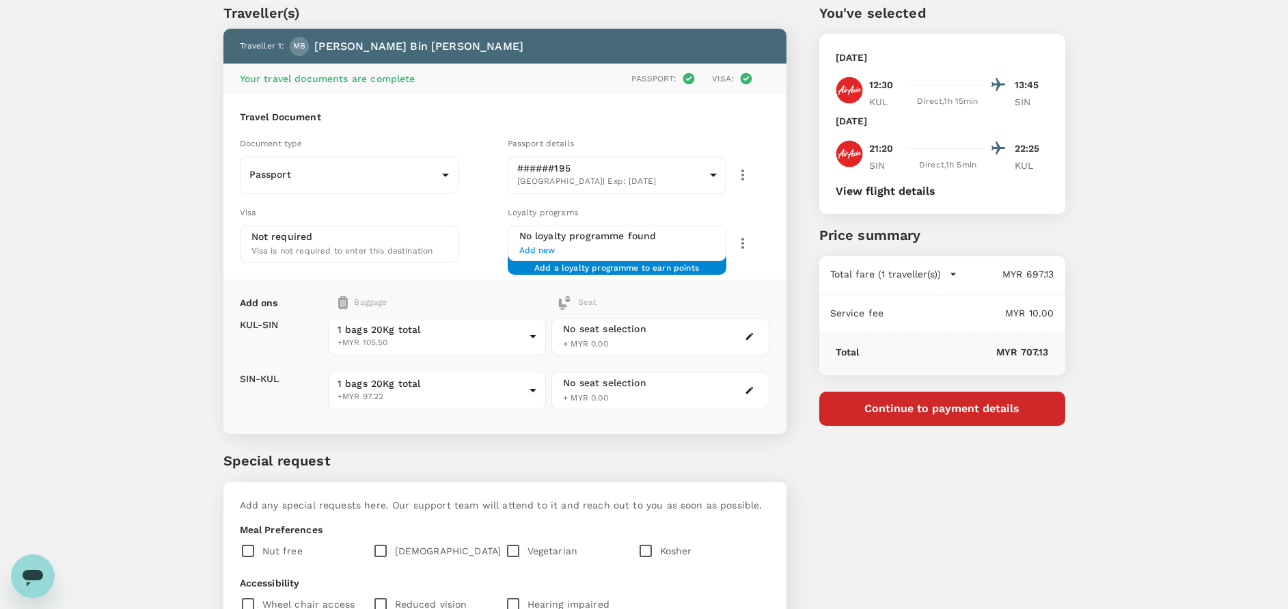
click at [384, 545] on input "checkbox" at bounding box center [383, 550] width 23 height 29
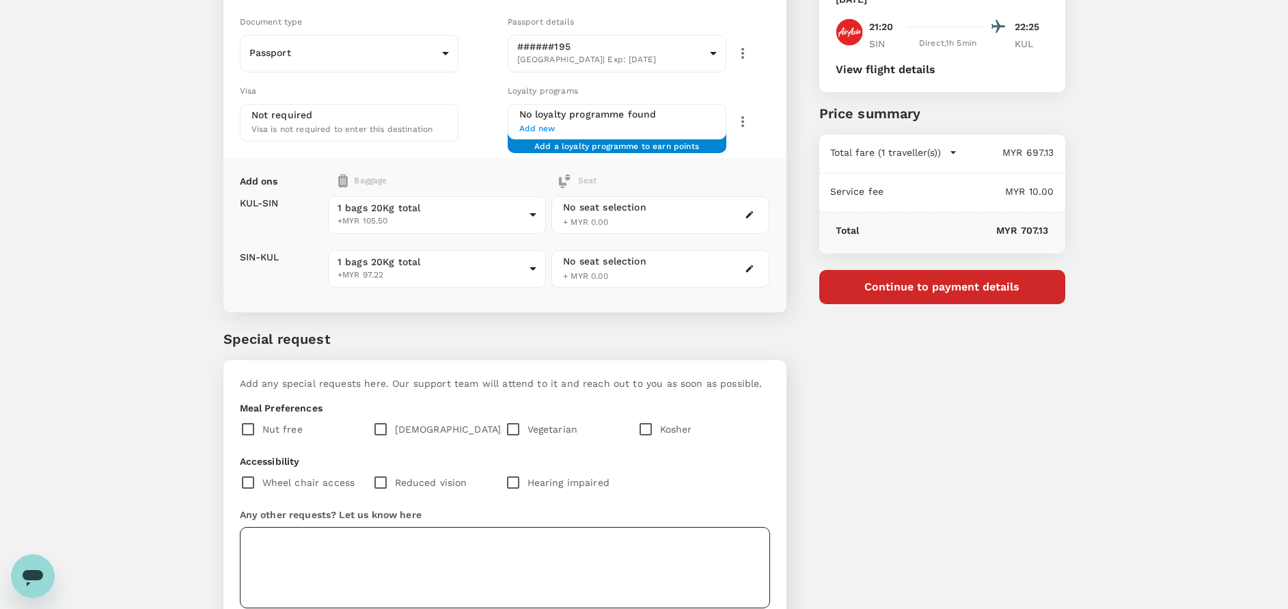
scroll to position [267, 0]
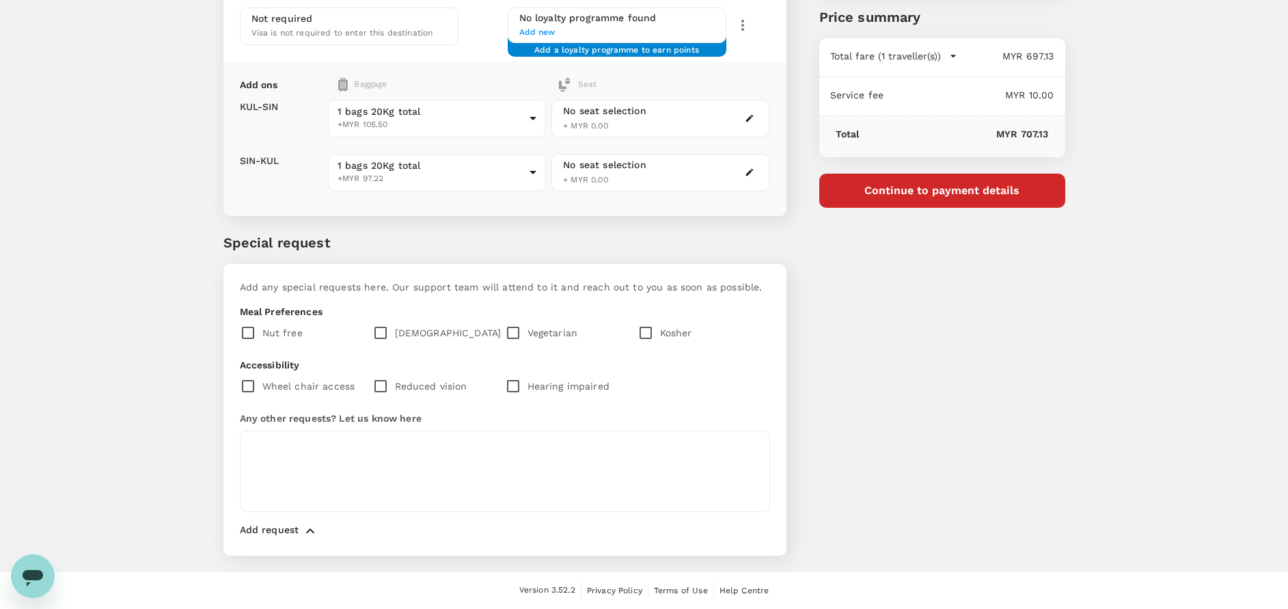
click at [381, 336] on input "checkbox" at bounding box center [383, 332] width 23 height 29
checkbox input "true"
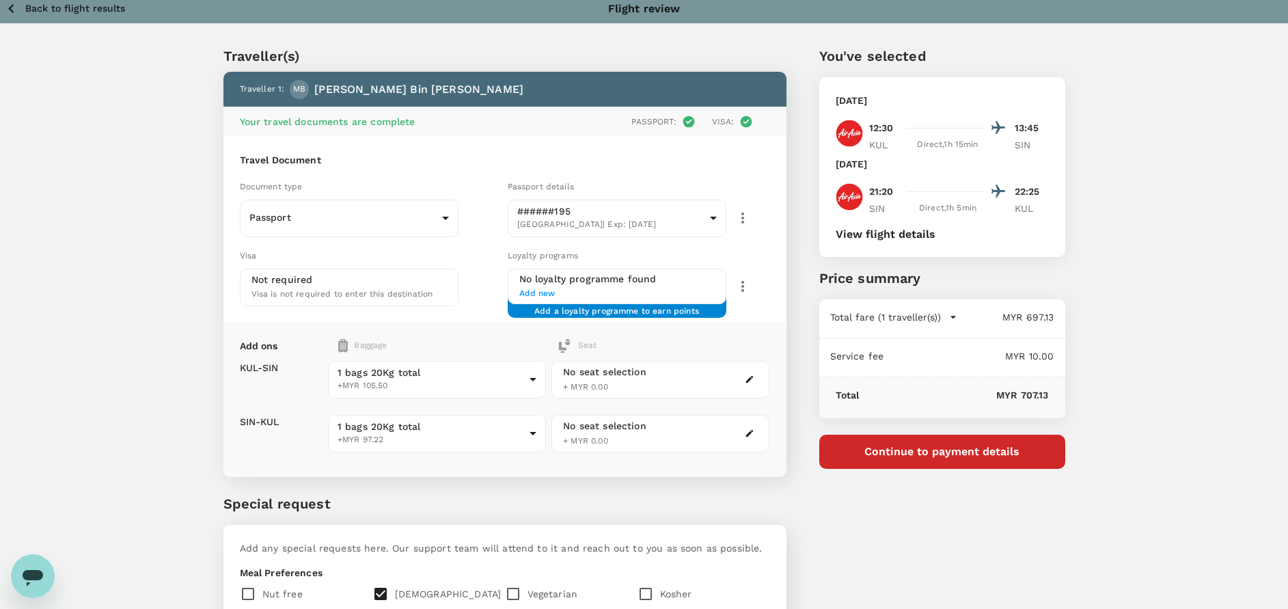
scroll to position [0, 0]
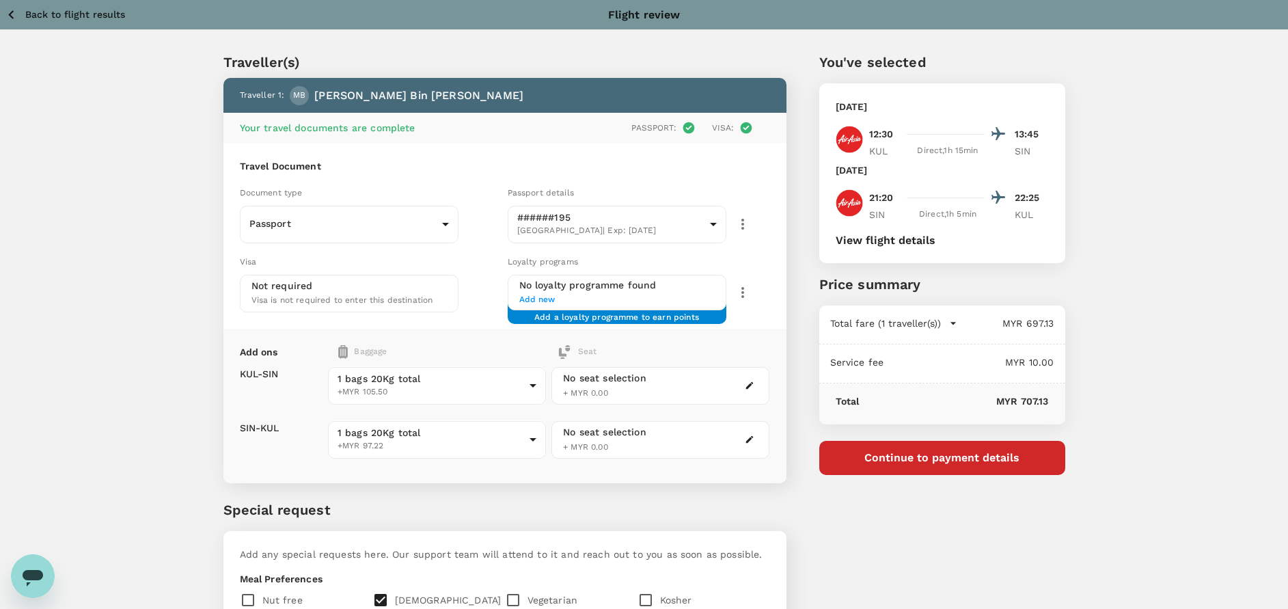
click at [743, 185] on div "Passport details" at bounding box center [639, 192] width 262 height 15
click at [493, 175] on div "Travel Document Document type Passport Passport ​ Passport details ######195 Ma…" at bounding box center [504, 236] width 563 height 186
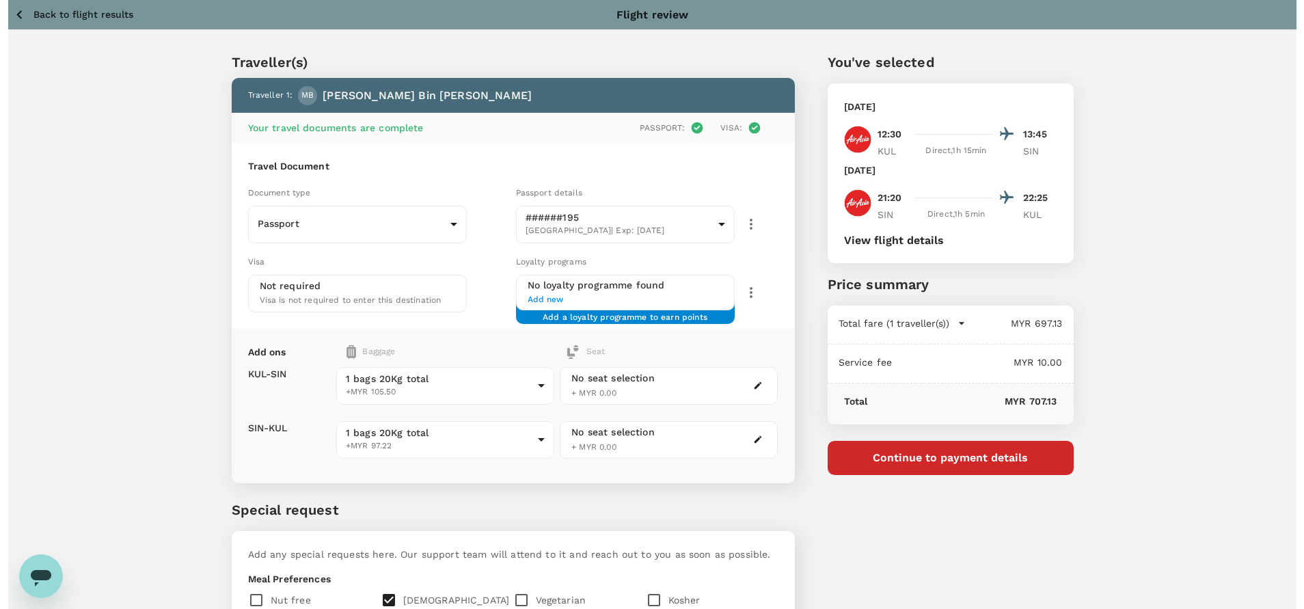
scroll to position [267, 0]
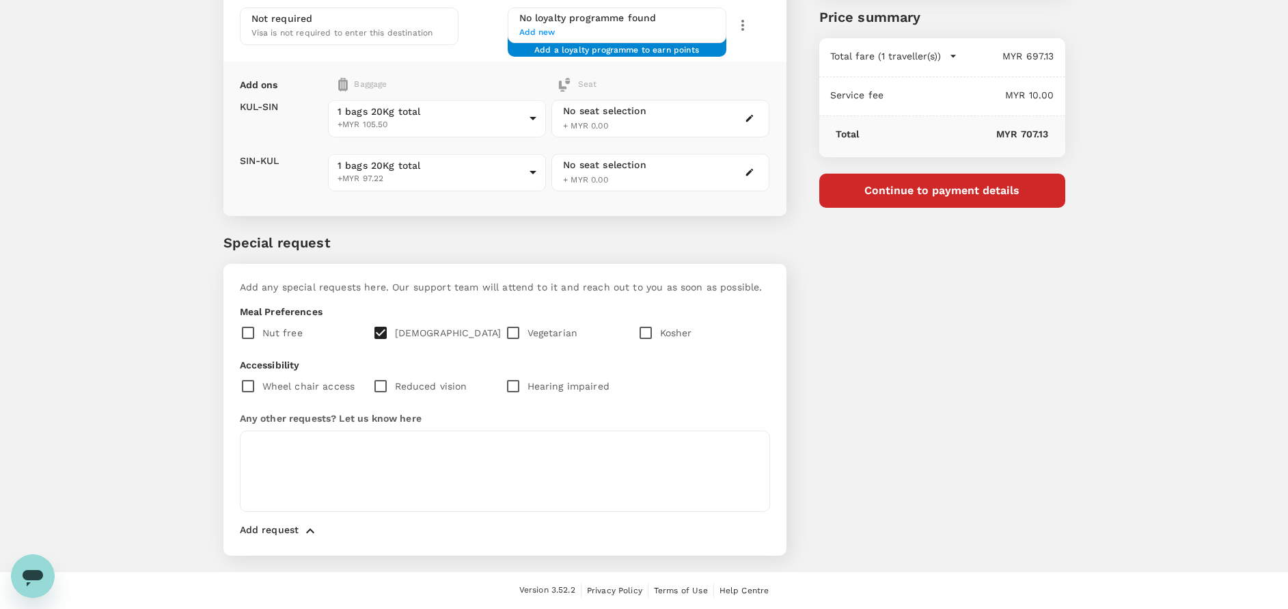
click at [964, 190] on button "Continue to payment details" at bounding box center [942, 191] width 246 height 34
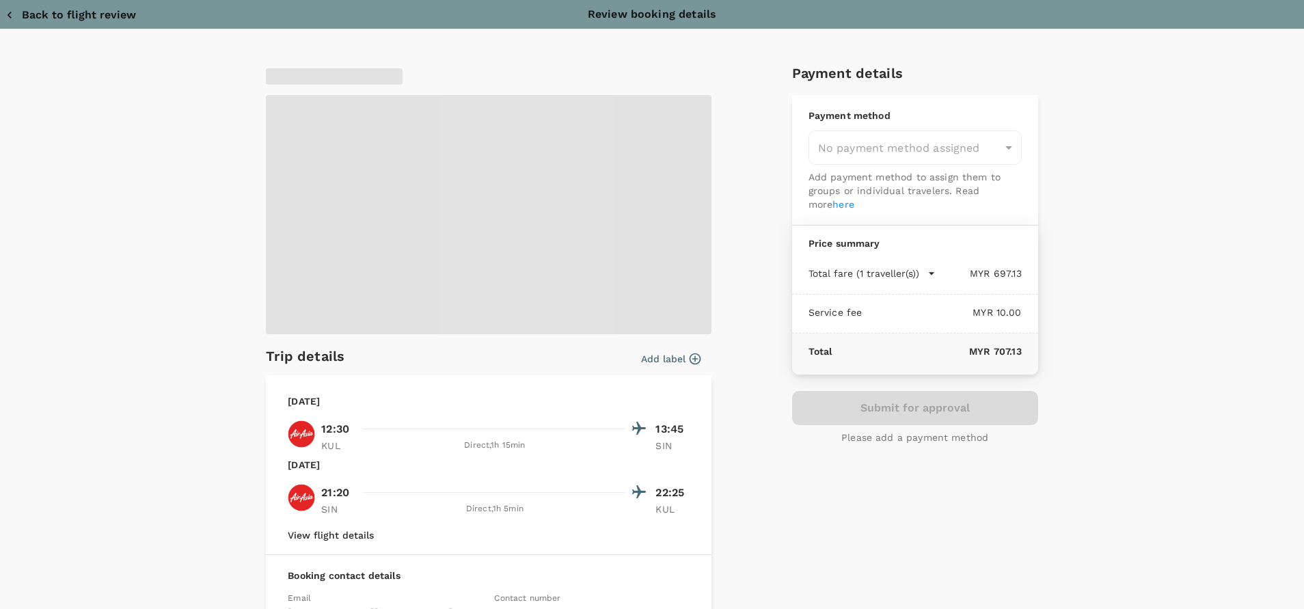
type input "9e254831-a140-43d4-90d9-f4bdc71b84d3"
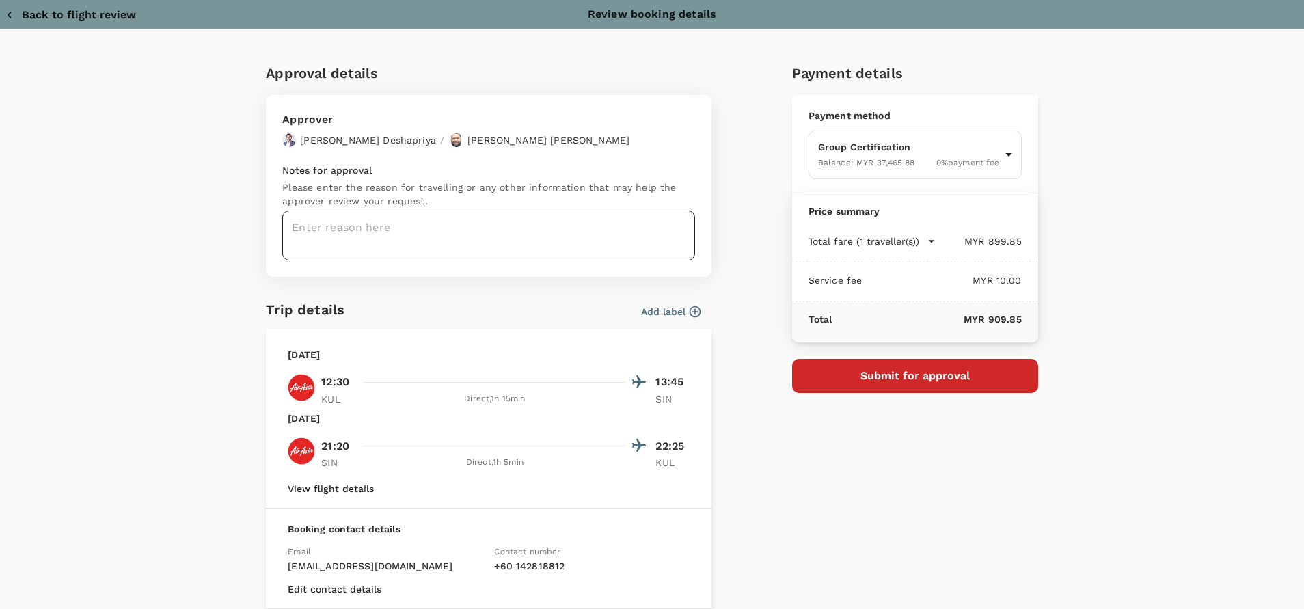
click at [384, 225] on textarea at bounding box center [488, 235] width 413 height 50
paste textarea "Requesting your approval for the accommodation below: PRJ NO : 818597 CLIENT NA…"
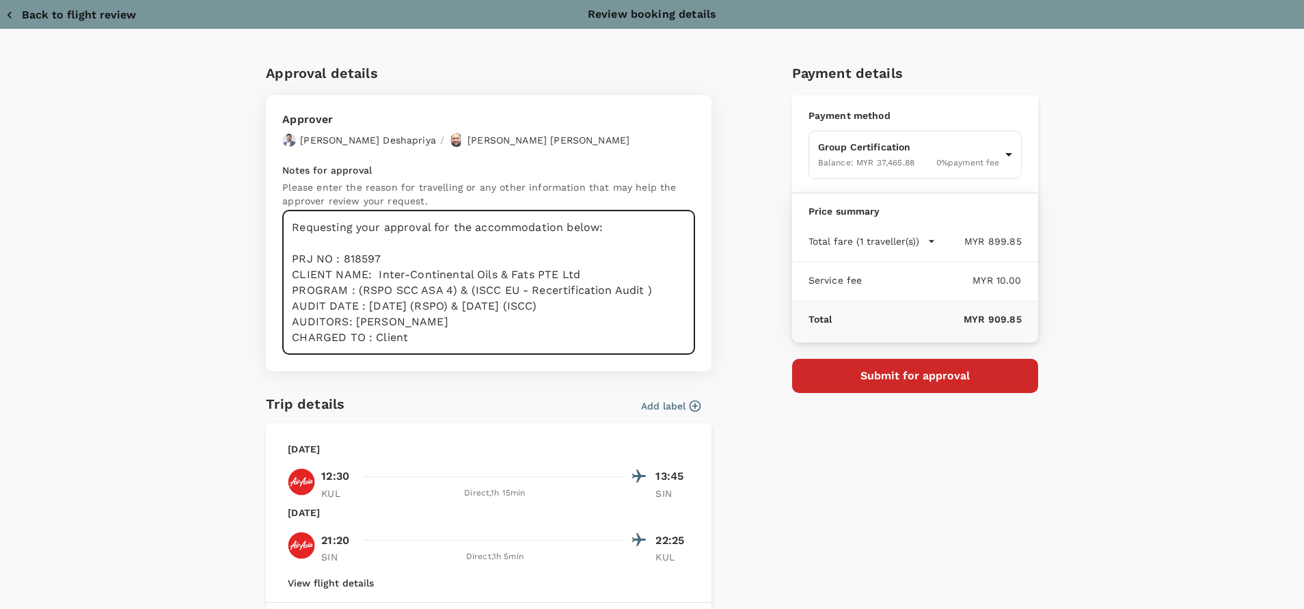
click at [407, 337] on textarea "Requesting your approval for the accommodation below: PRJ NO : 818597 CLIENT NA…" at bounding box center [488, 282] width 413 height 144
click at [415, 247] on textarea "Requesting your approval for the accommodation below: PRJ NO : 818597 CLIENT NA…" at bounding box center [488, 282] width 413 height 144
drag, startPoint x: 405, startPoint y: 215, endPoint x: 320, endPoint y: 230, distance: 85.4
click at [404, 215] on textarea "Requesting your approval for the accommodation below: PRJ NO : 818597 CLIENT NA…" at bounding box center [488, 282] width 413 height 144
drag, startPoint x: 282, startPoint y: 230, endPoint x: 312, endPoint y: 233, distance: 30.2
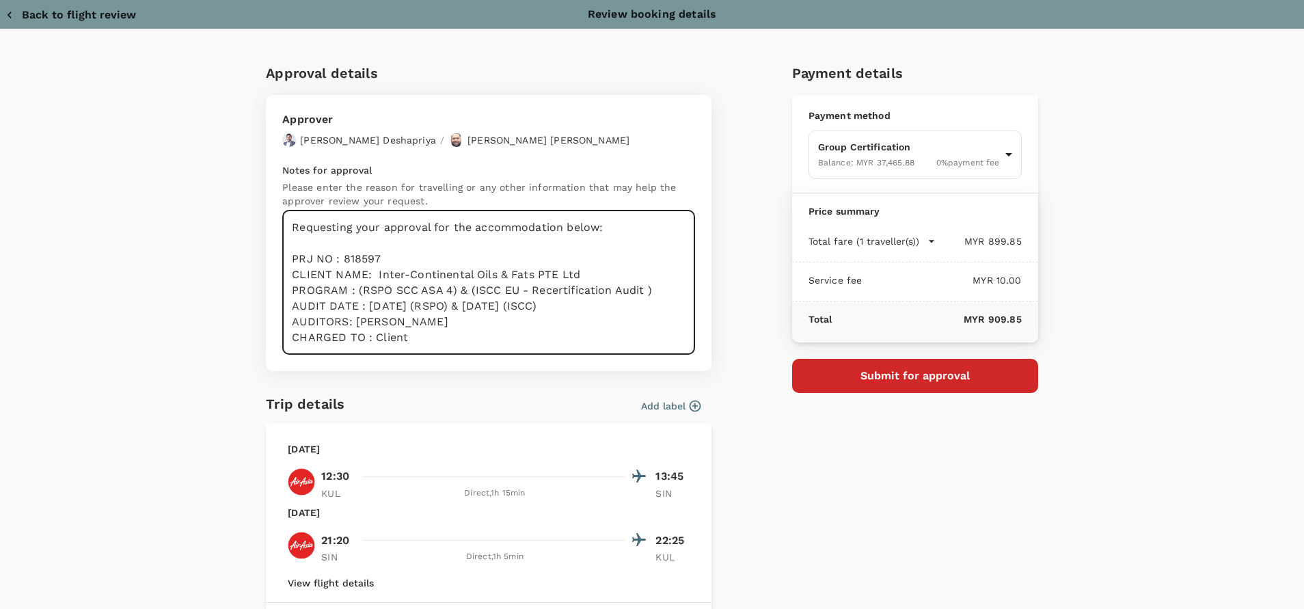
click at [285, 230] on textarea "Requesting your approval for the accommodation below: PRJ NO : 818597 CLIENT NA…" at bounding box center [488, 282] width 413 height 144
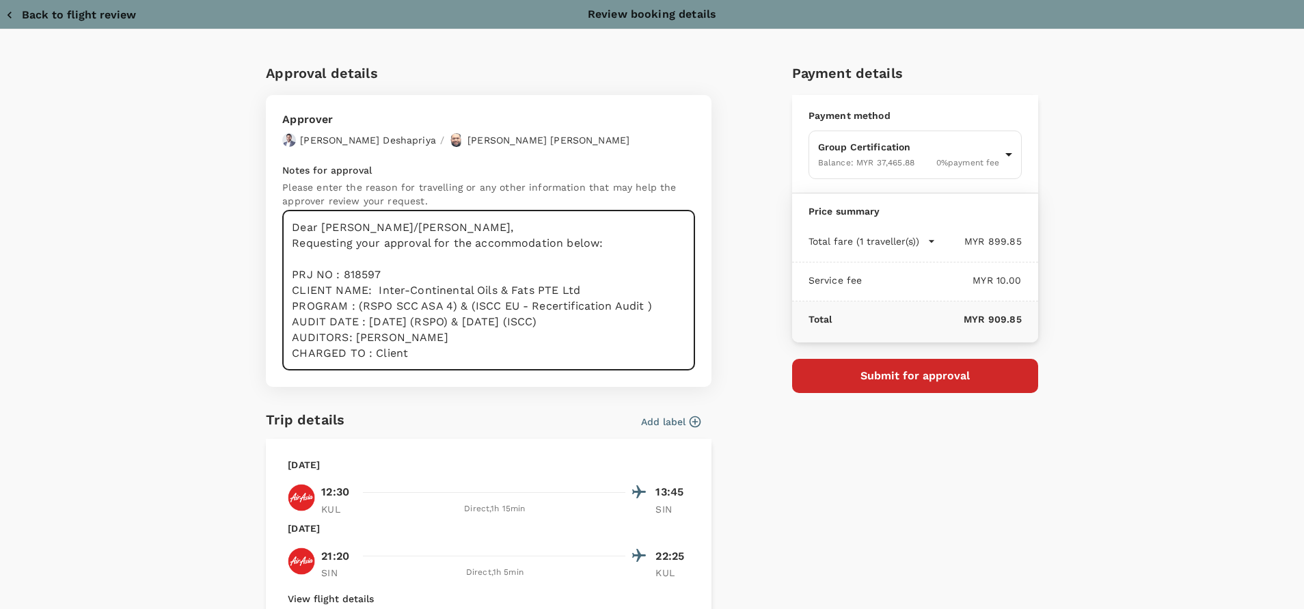
drag, startPoint x: 553, startPoint y: 247, endPoint x: 469, endPoint y: 242, distance: 84.9
click at [469, 242] on textarea "Dear Chathu/Hariz, Requesting your approval for the accommodation below: PRJ NO…" at bounding box center [488, 290] width 413 height 160
click at [400, 272] on textarea "Dear Chathu/Hariz, Requesting your approval for the Flight below: PRJ NO : 8185…" at bounding box center [488, 290] width 413 height 160
click at [495, 304] on textarea "Dear Chathu/Hariz, Requesting your approval for the Flight below: PRJ NO : 8185…" at bounding box center [488, 290] width 413 height 160
click at [592, 325] on textarea "Dear Chathu/Hariz, Requesting your approval for the Flight below: PRJ NO : 8185…" at bounding box center [488, 290] width 413 height 160
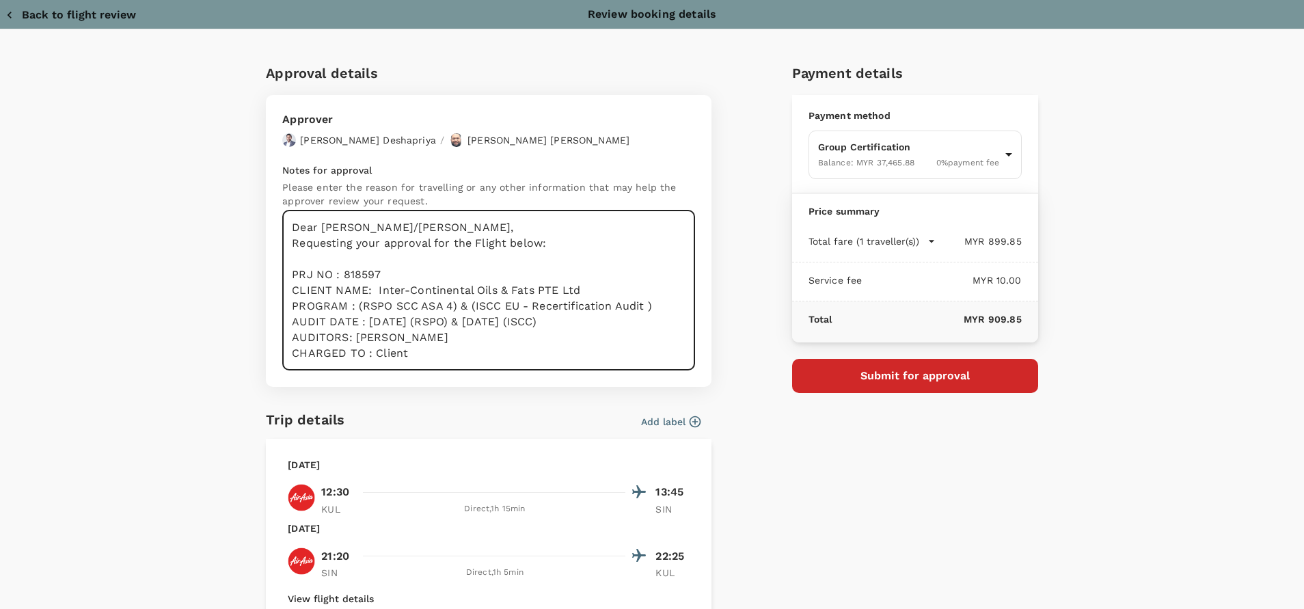
type textarea "Dear Chathu/Hariz, Requesting your approval for the Flight below: PRJ NO : 8185…"
click at [1062, 378] on div "Approval details Approver Chathuranga Iroshan Deshapriya / Muhammad Hariz Bin A…" at bounding box center [652, 444] width 842 height 765
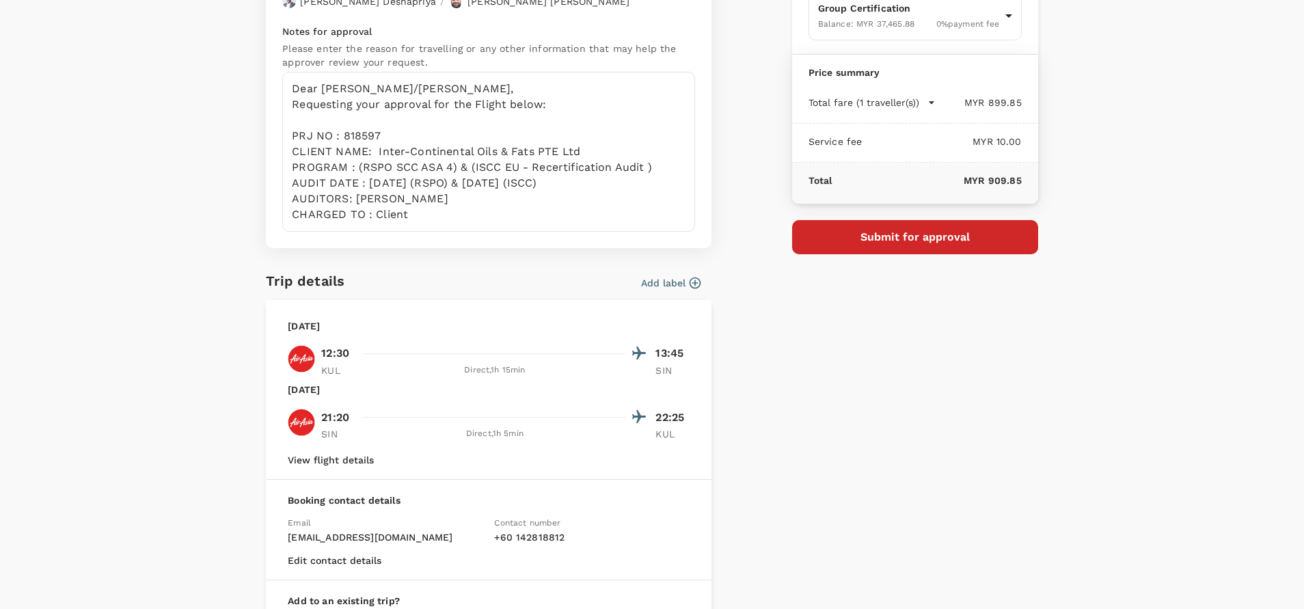
scroll to position [205, 0]
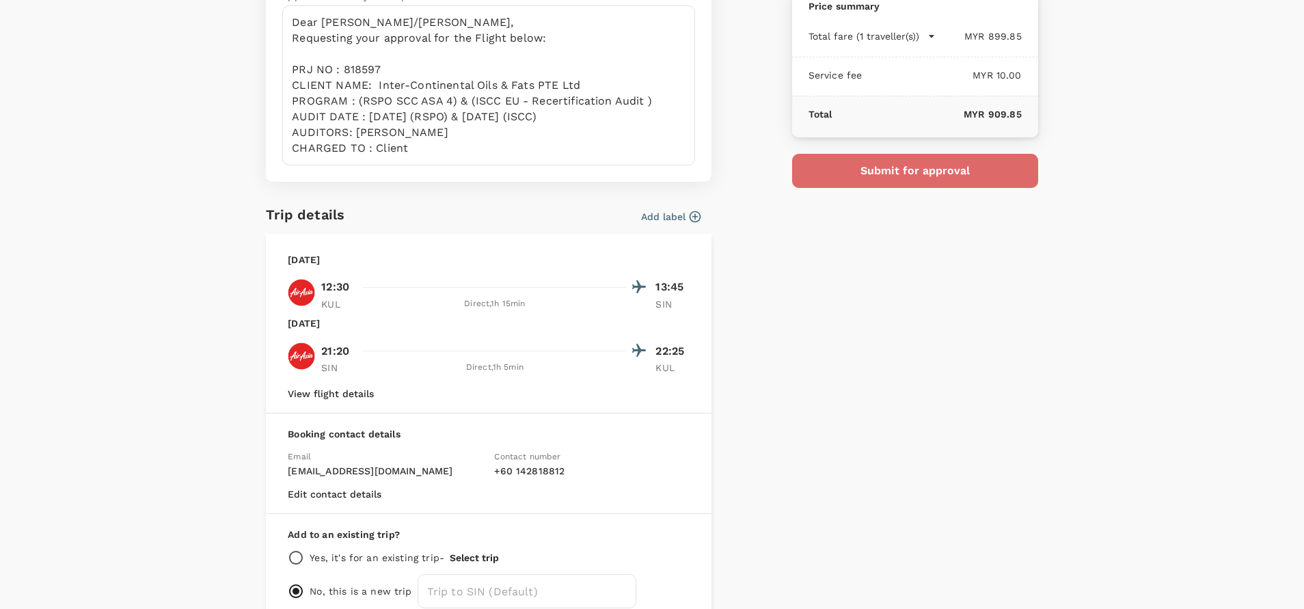
click at [924, 178] on button "Submit for approval" at bounding box center [915, 171] width 246 height 34
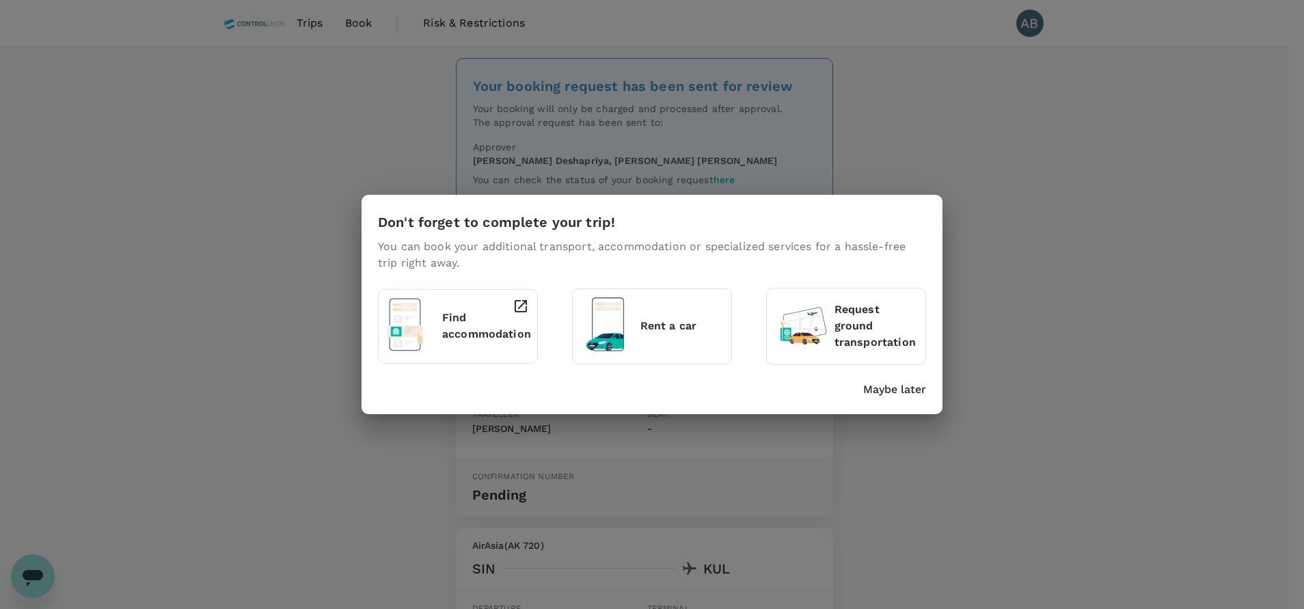
drag, startPoint x: 881, startPoint y: 380, endPoint x: 875, endPoint y: 381, distance: 7.0
click at [881, 379] on div "Maybe later" at bounding box center [648, 387] width 553 height 22
click at [875, 389] on p "Maybe later" at bounding box center [894, 389] width 63 height 16
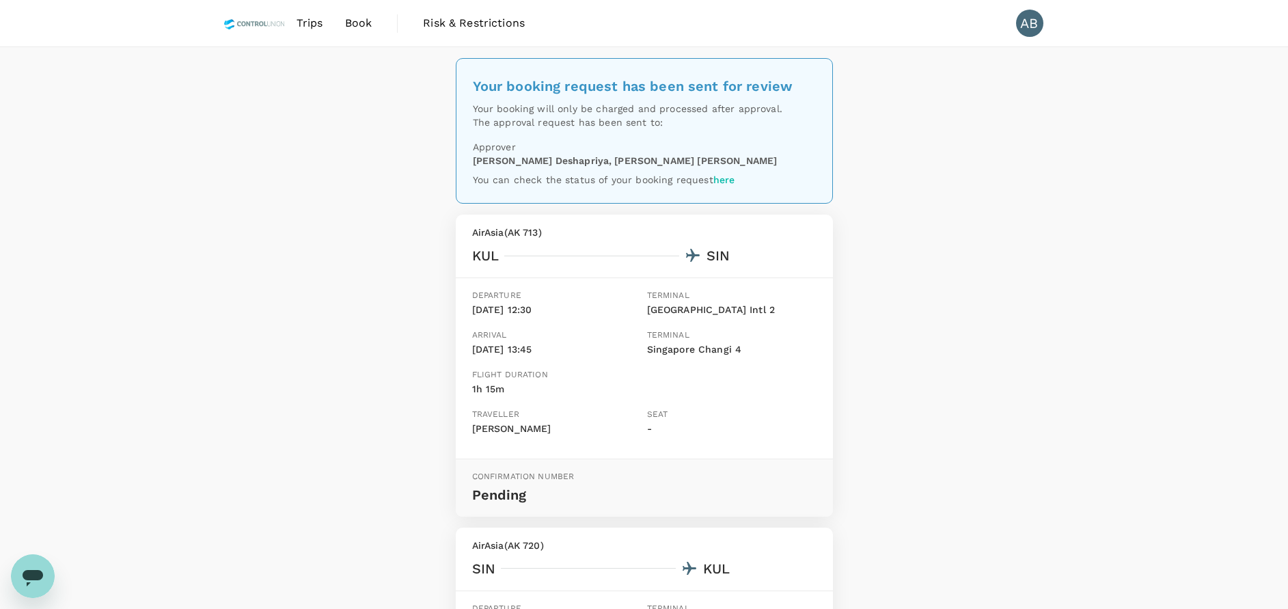
click at [370, 333] on div "Your booking request has been sent for review Your booking will only be charged…" at bounding box center [644, 482] width 1288 height 871
click at [1043, 174] on div "Your booking request has been sent for review Your booking will only be charged…" at bounding box center [644, 482] width 1288 height 871
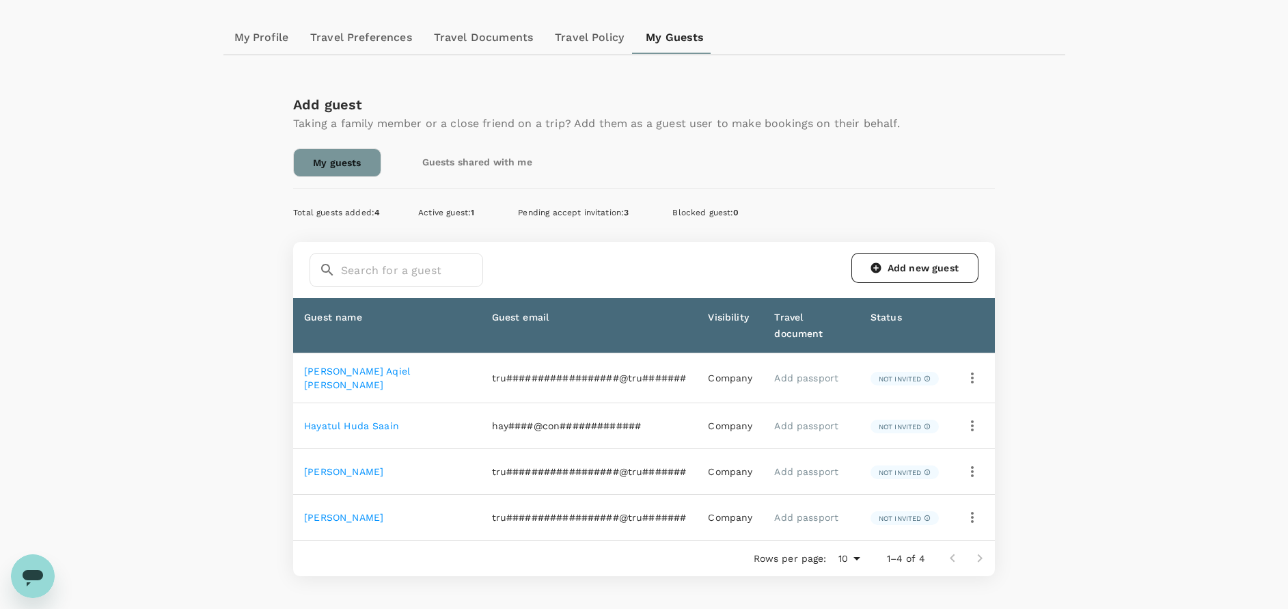
scroll to position [205, 0]
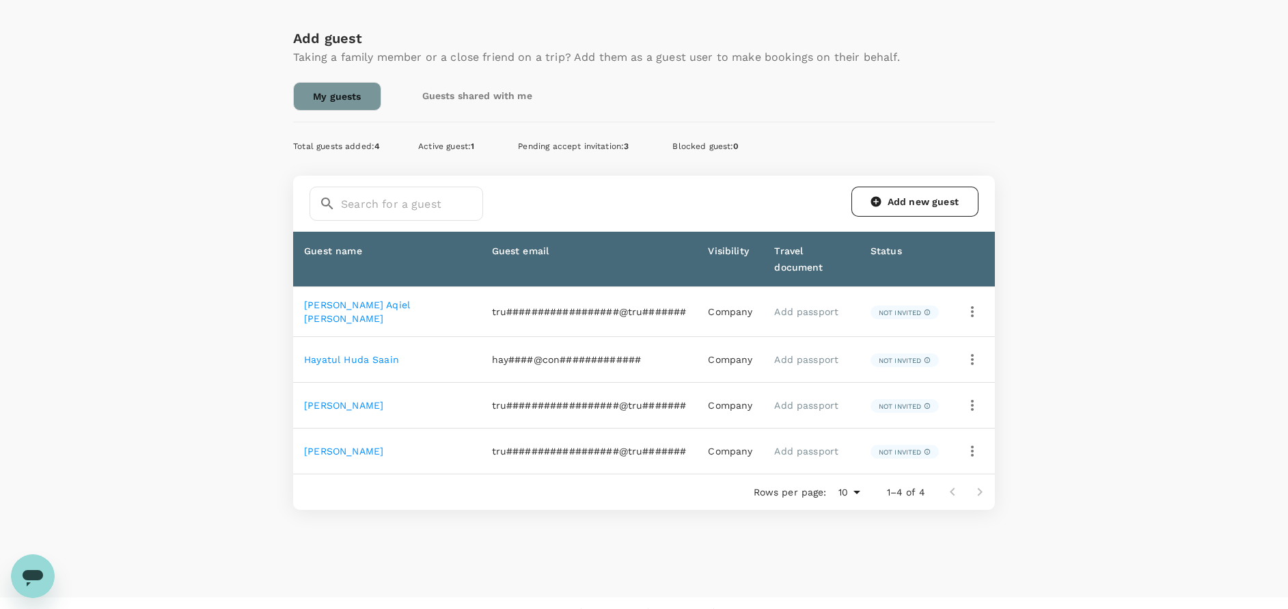
click at [798, 446] on link "Add passport" at bounding box center [806, 451] width 64 height 11
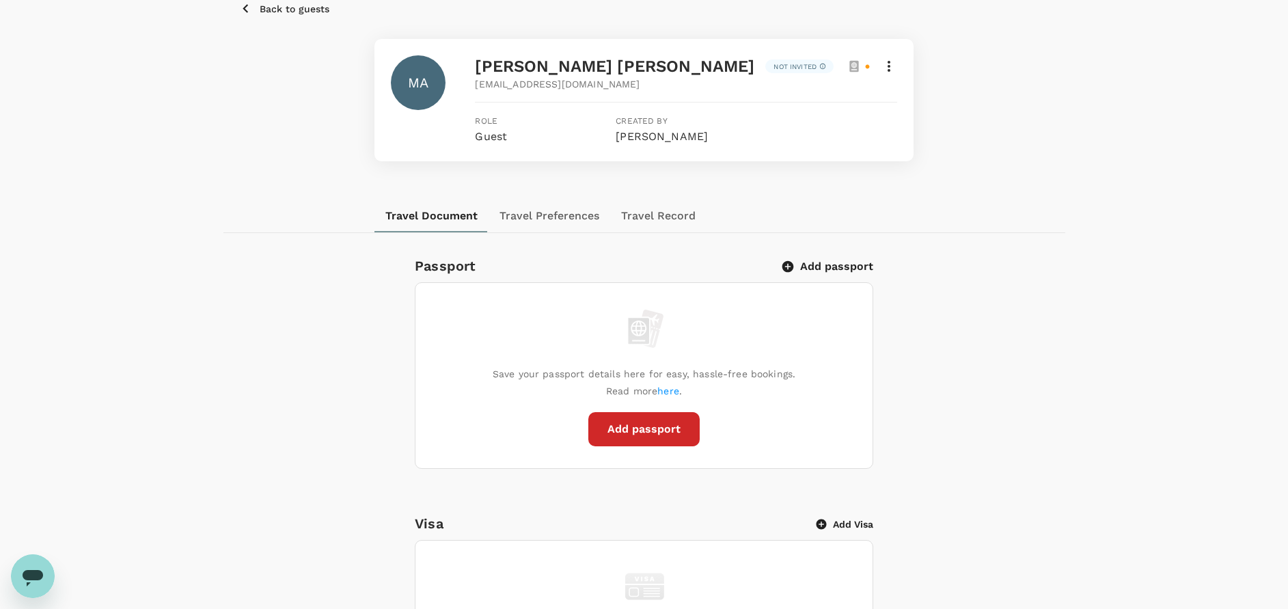
scroll to position [205, 0]
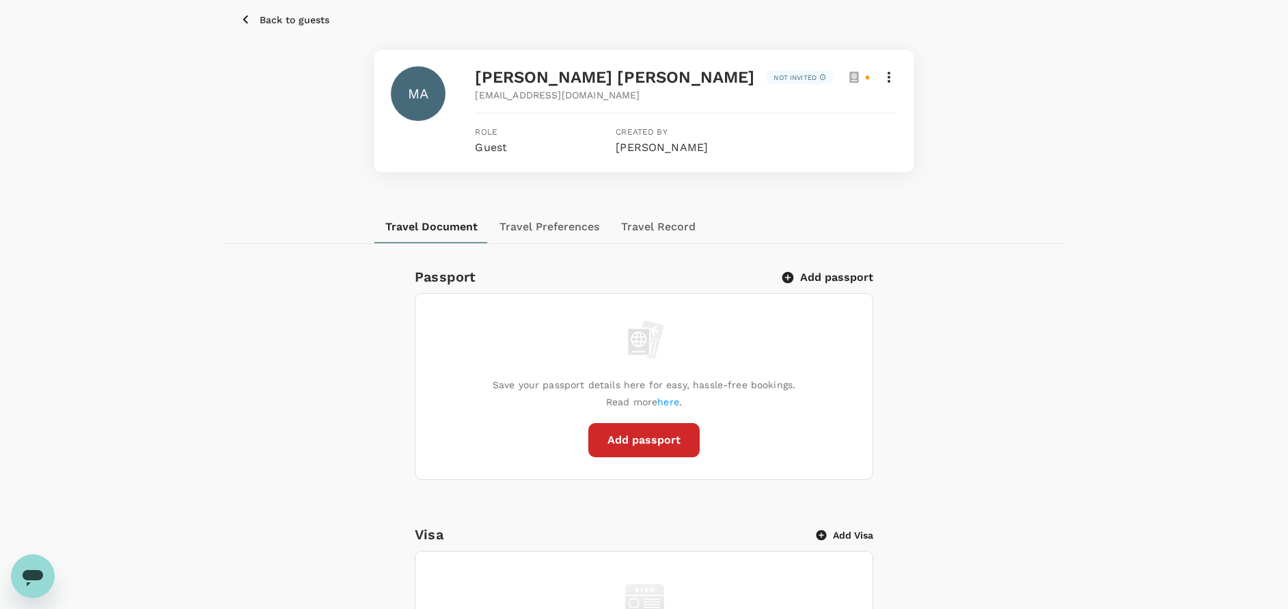
click at [792, 273] on icon "button" at bounding box center [788, 278] width 12 height 12
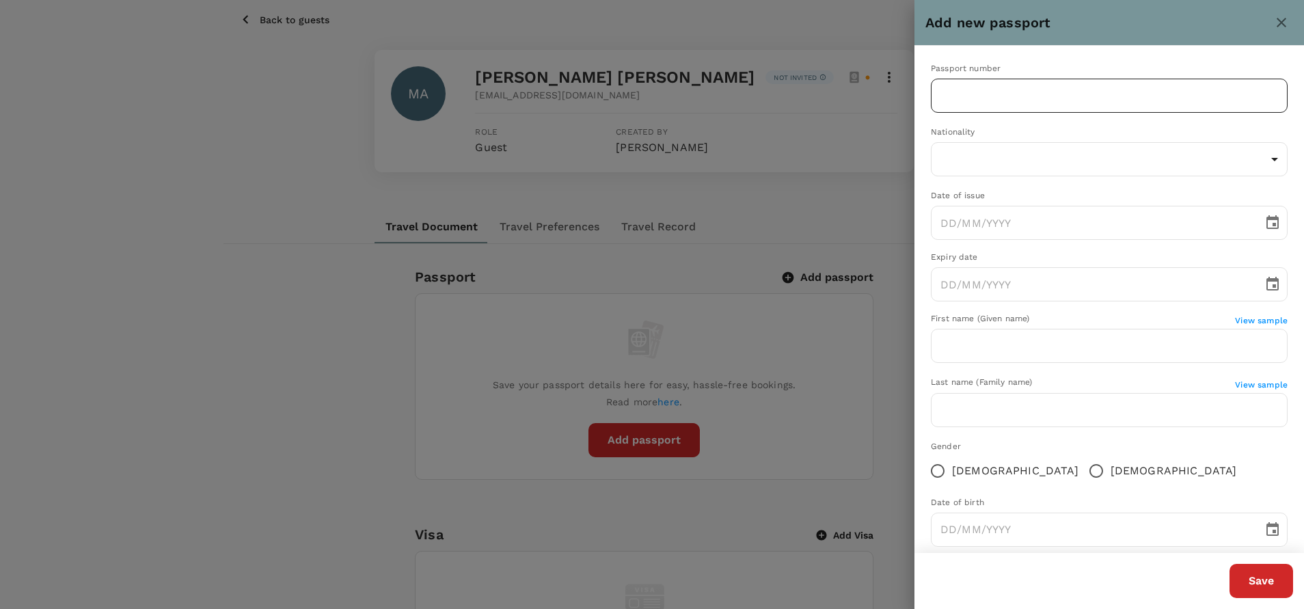
click at [969, 98] on input "text" at bounding box center [1109, 96] width 357 height 34
drag, startPoint x: 1280, startPoint y: 24, endPoint x: 1120, endPoint y: 85, distance: 171.3
click at [1279, 24] on icon "close" at bounding box center [1281, 23] width 10 height 10
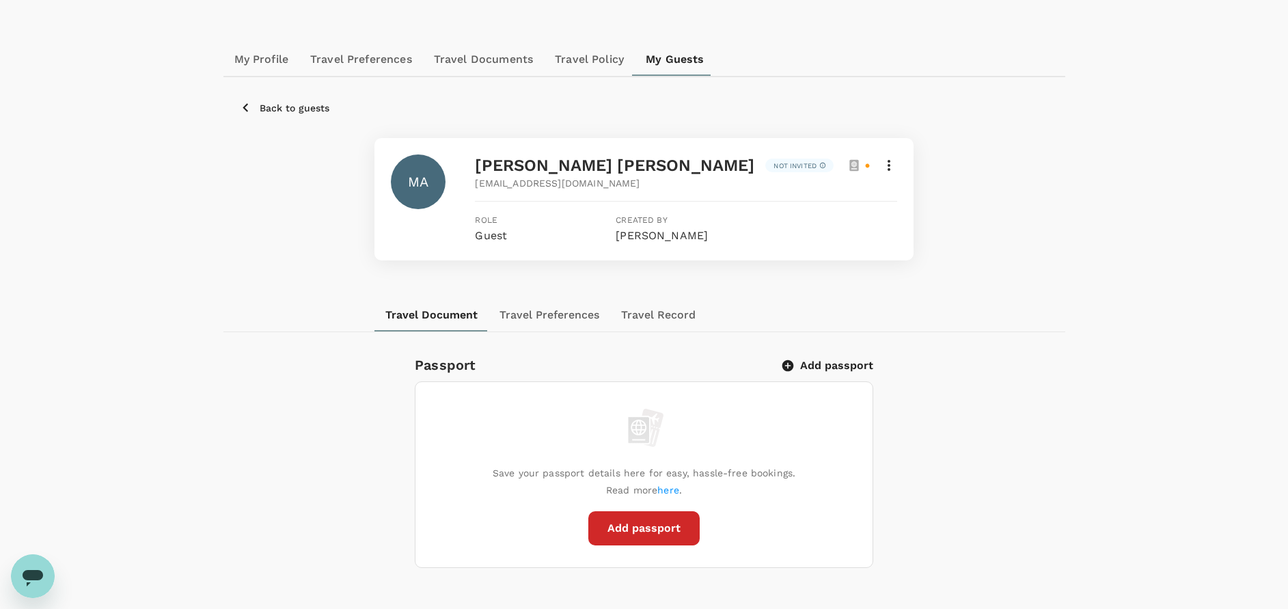
scroll to position [102, 0]
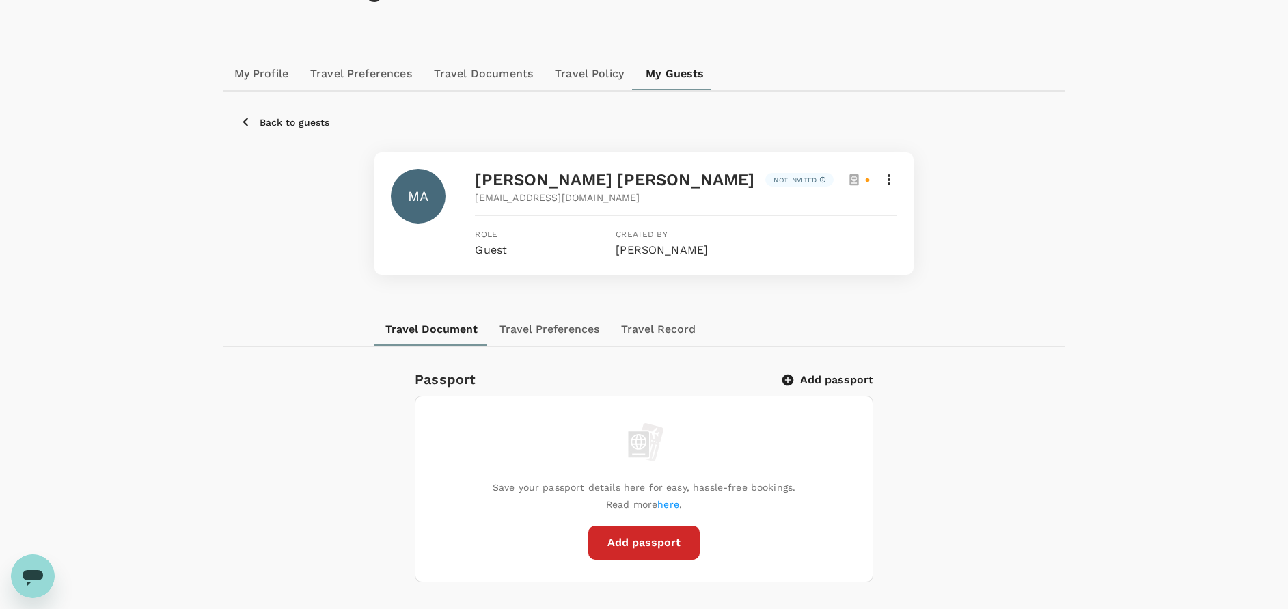
click at [888, 178] on icon at bounding box center [889, 180] width 16 height 16
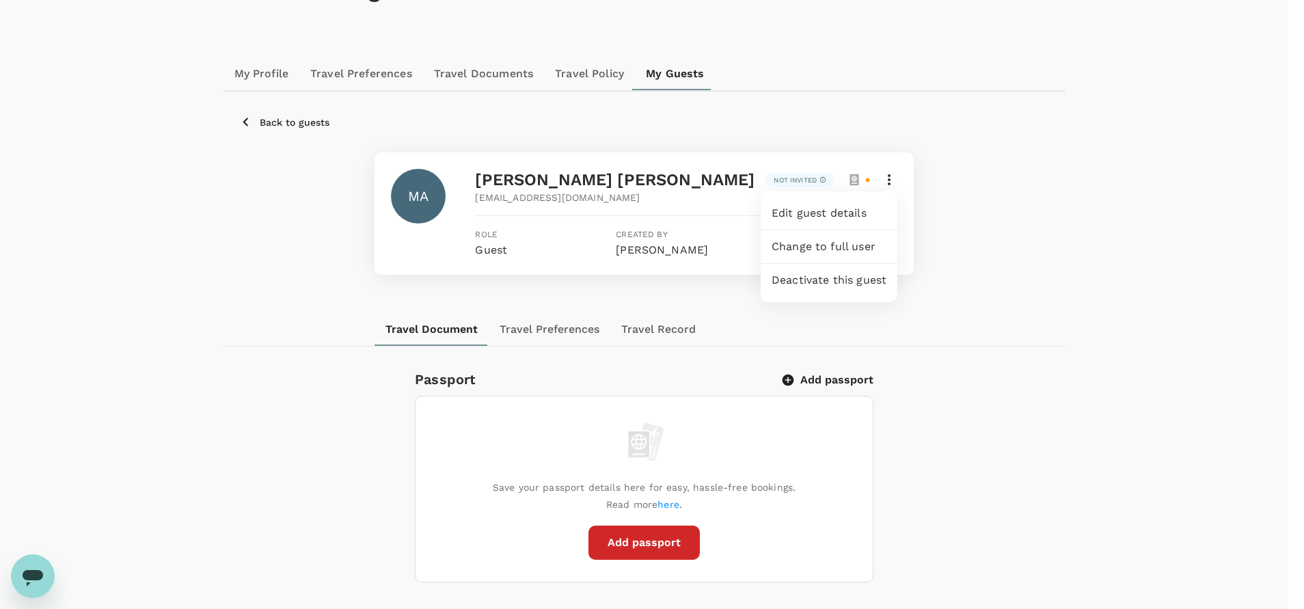
click at [825, 213] on span "Edit guest details" at bounding box center [828, 213] width 115 height 16
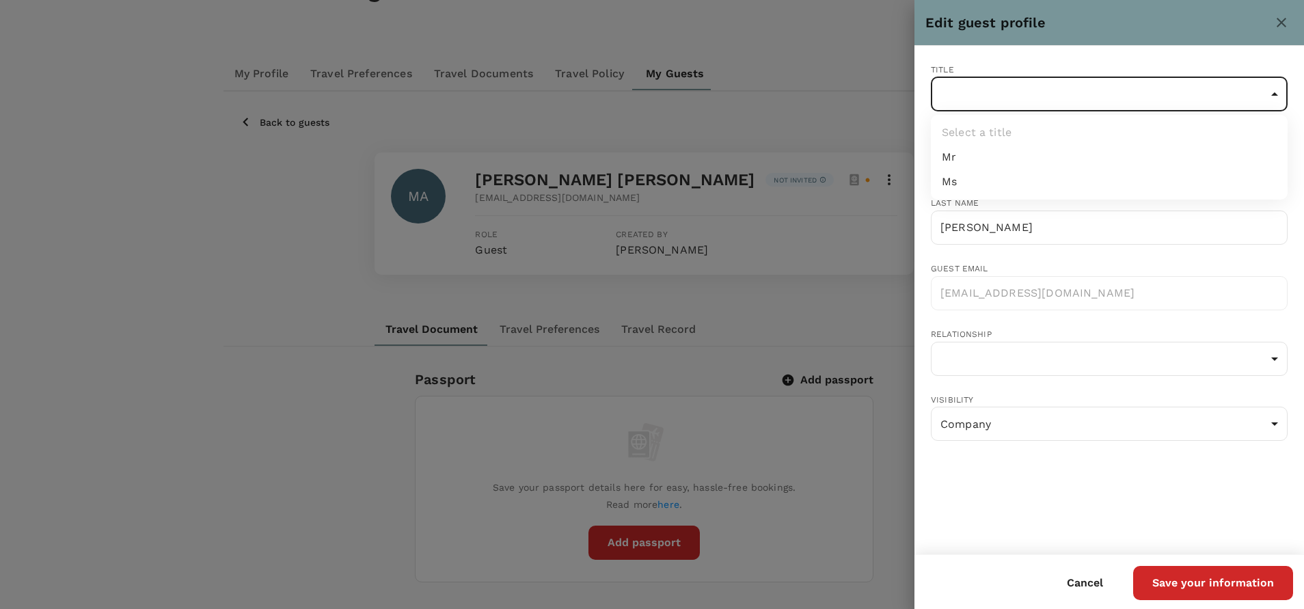
click at [1013, 92] on body "Trips Book Risk & Restrictions AB Profile Settings My Profile Travel Preference…" at bounding box center [652, 591] width 1304 height 1386
click at [982, 156] on li "Mr" at bounding box center [1109, 157] width 357 height 25
type input "Mr"
click at [1018, 357] on body "Trips Book Risk & Restrictions AB Profile Settings My Profile Travel Preference…" at bounding box center [652, 591] width 1304 height 1386
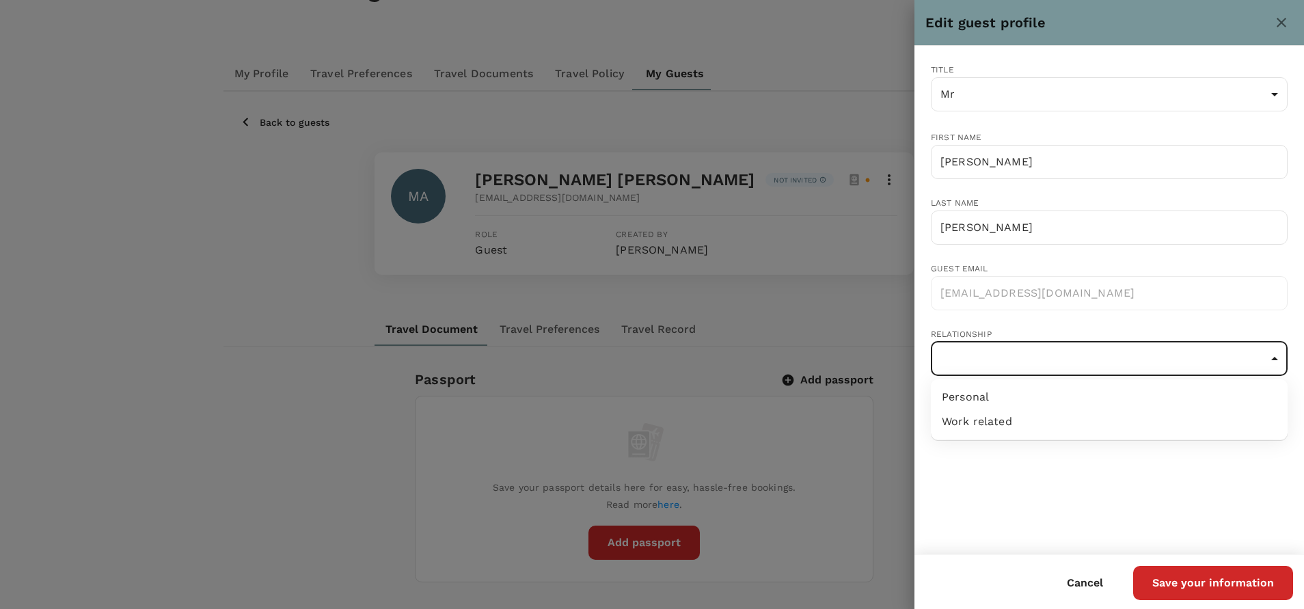
click at [994, 420] on li "Work related" at bounding box center [1109, 421] width 357 height 25
type input "work-related"
drag, startPoint x: 1069, startPoint y: 467, endPoint x: 1082, endPoint y: 484, distance: 22.0
click at [1070, 467] on div "Title Mr Mr ​ First name [PERSON_NAME] ​ Last name [PERSON_NAME] ​ Guest email …" at bounding box center [1108, 300] width 389 height 508
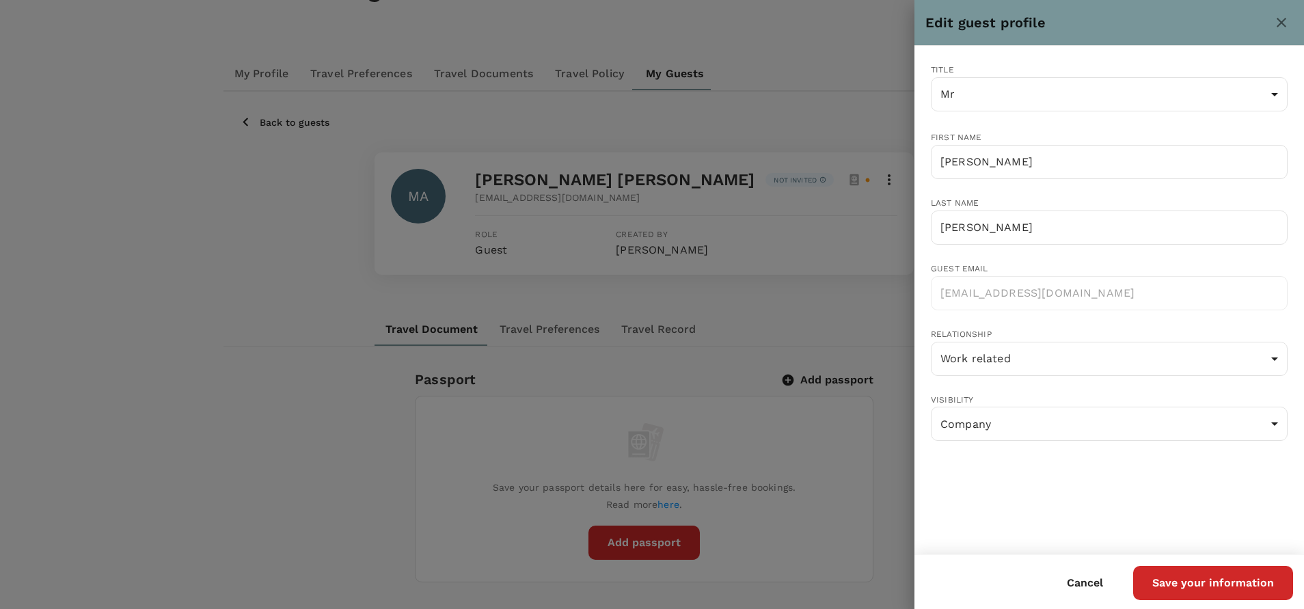
drag, startPoint x: 1209, startPoint y: 587, endPoint x: 1206, endPoint y: 581, distance: 7.0
click at [1209, 586] on button "Save your information" at bounding box center [1213, 583] width 160 height 34
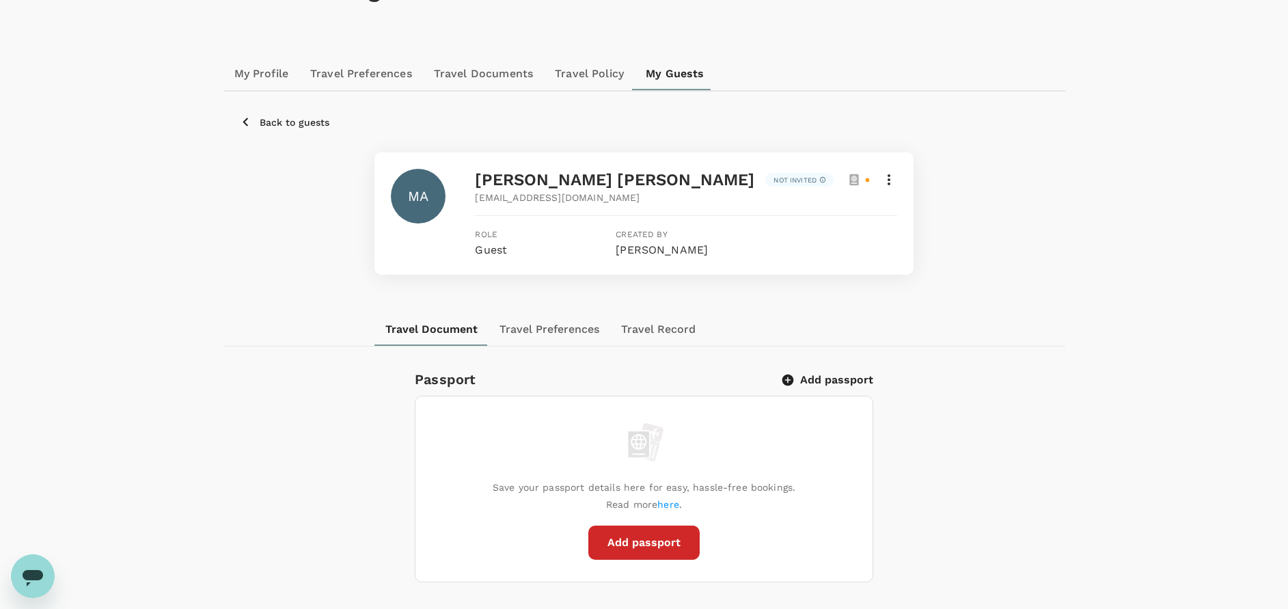
click at [568, 327] on button "Travel Preferences" at bounding box center [550, 329] width 122 height 33
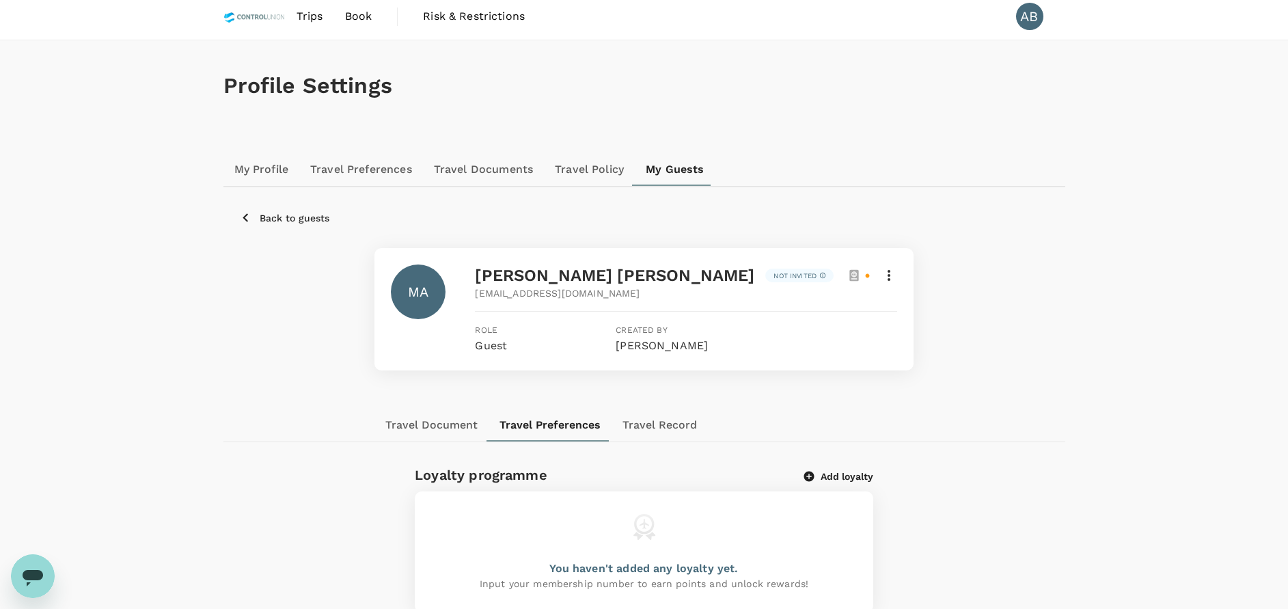
scroll to position [69, 0]
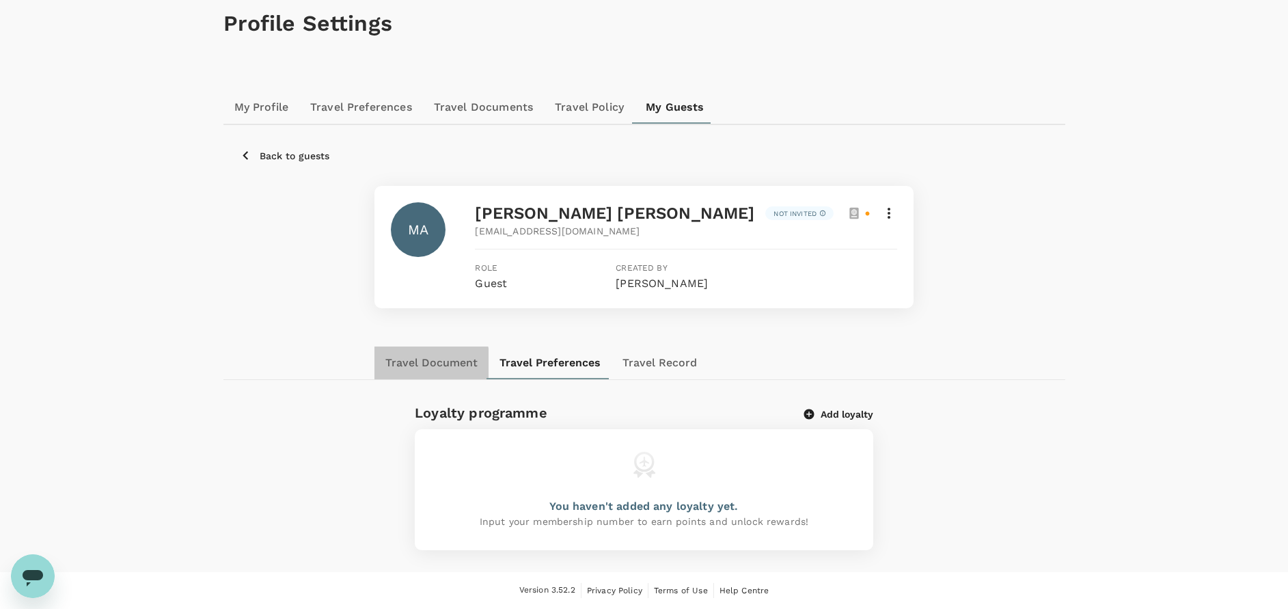
click at [428, 364] on button "Travel Document" at bounding box center [431, 362] width 114 height 33
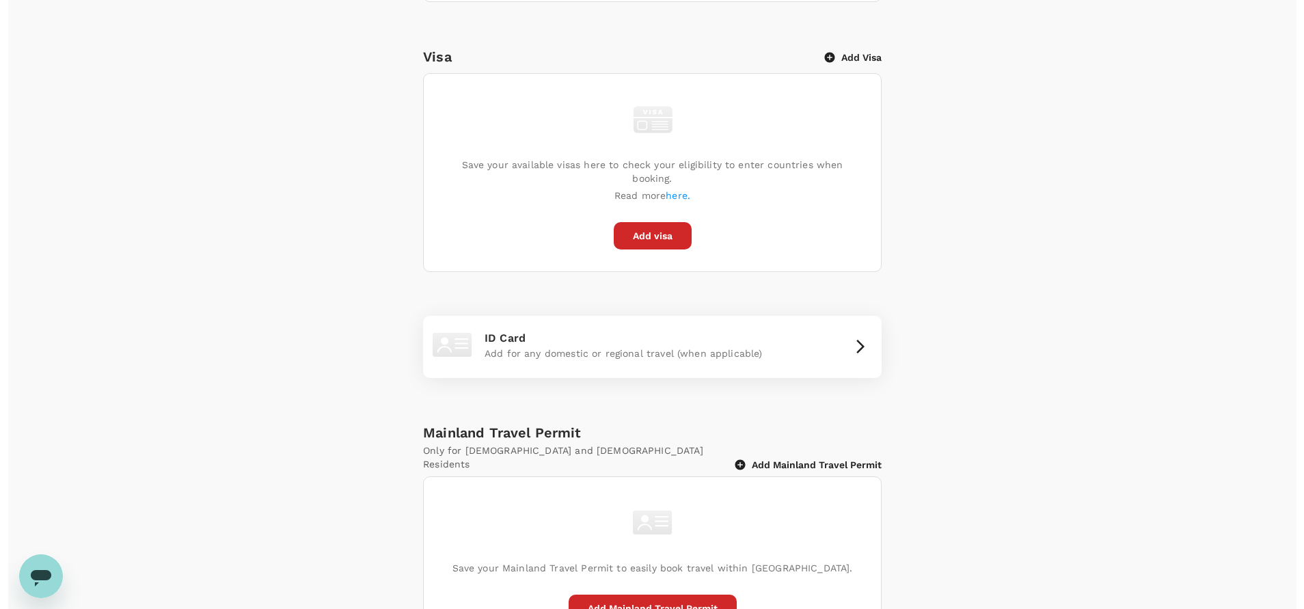
scroll to position [684, 0]
click at [651, 329] on p "ID Card" at bounding box center [643, 337] width 335 height 16
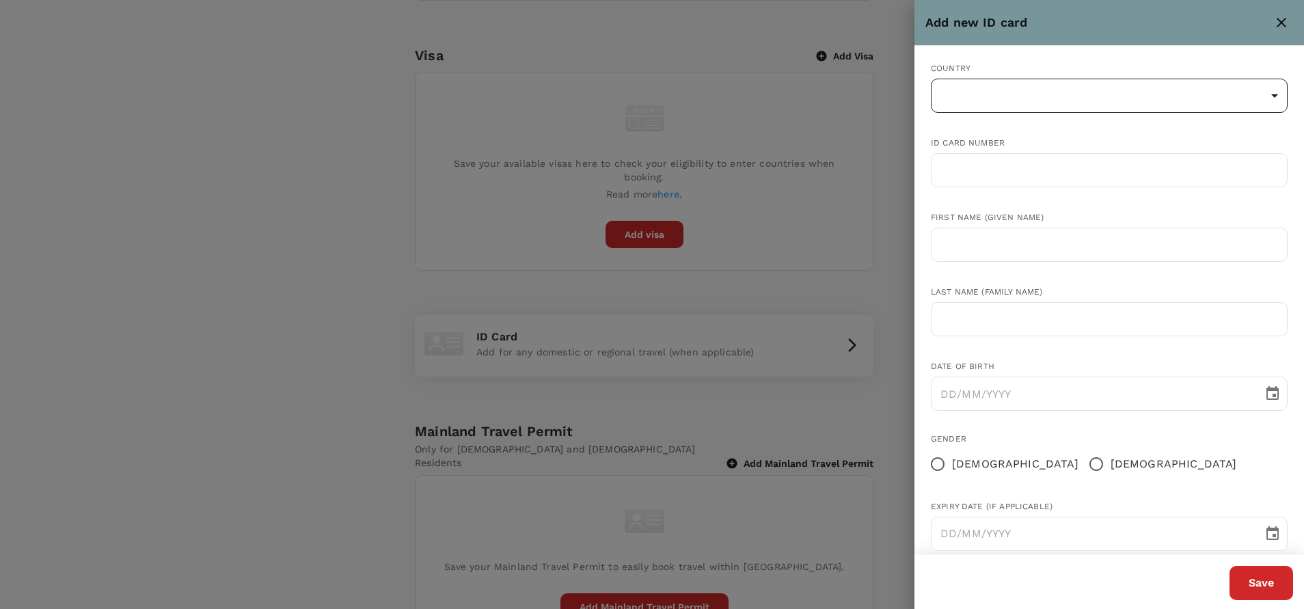
click at [991, 92] on body "Trips Book Risk & Restrictions AB Profile Settings My Profile Travel Preference…" at bounding box center [652, 9] width 1304 height 1386
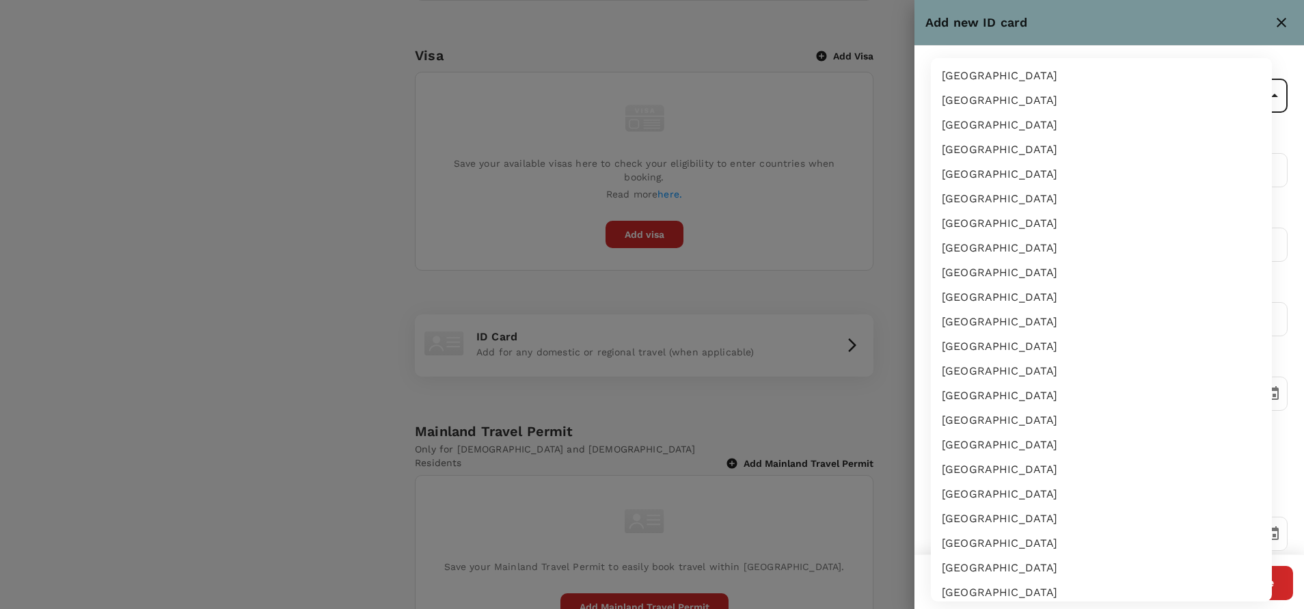
scroll to position [2329, 0]
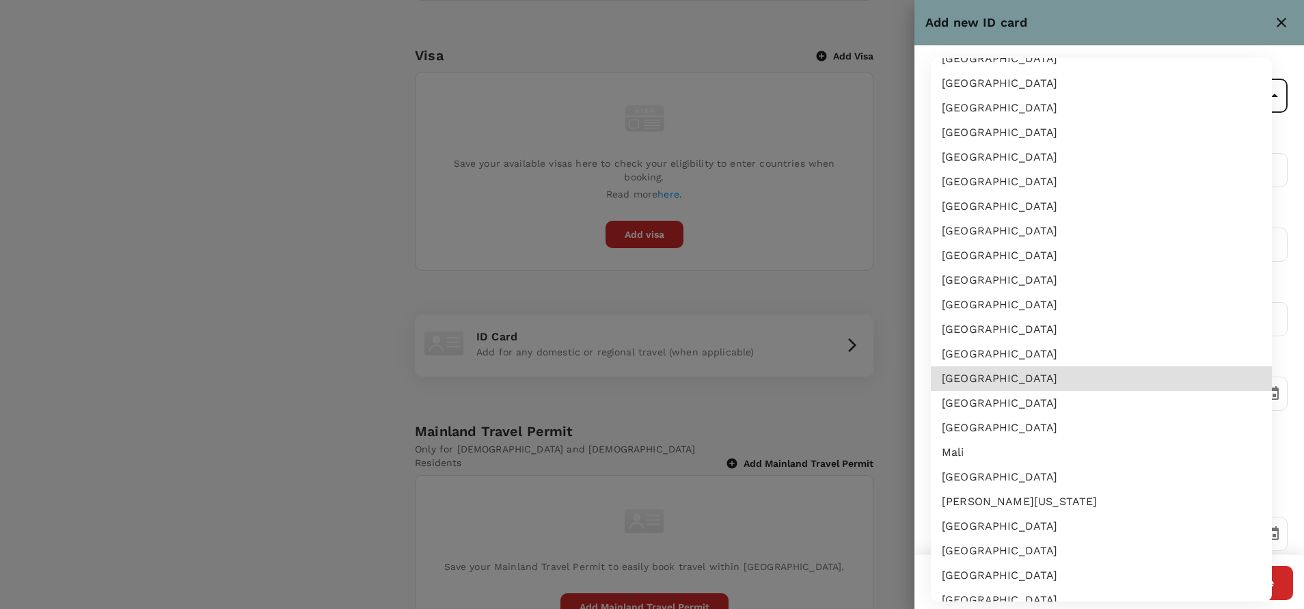
click at [986, 398] on li "[GEOGRAPHIC_DATA]" at bounding box center [1101, 403] width 341 height 25
type input "MY"
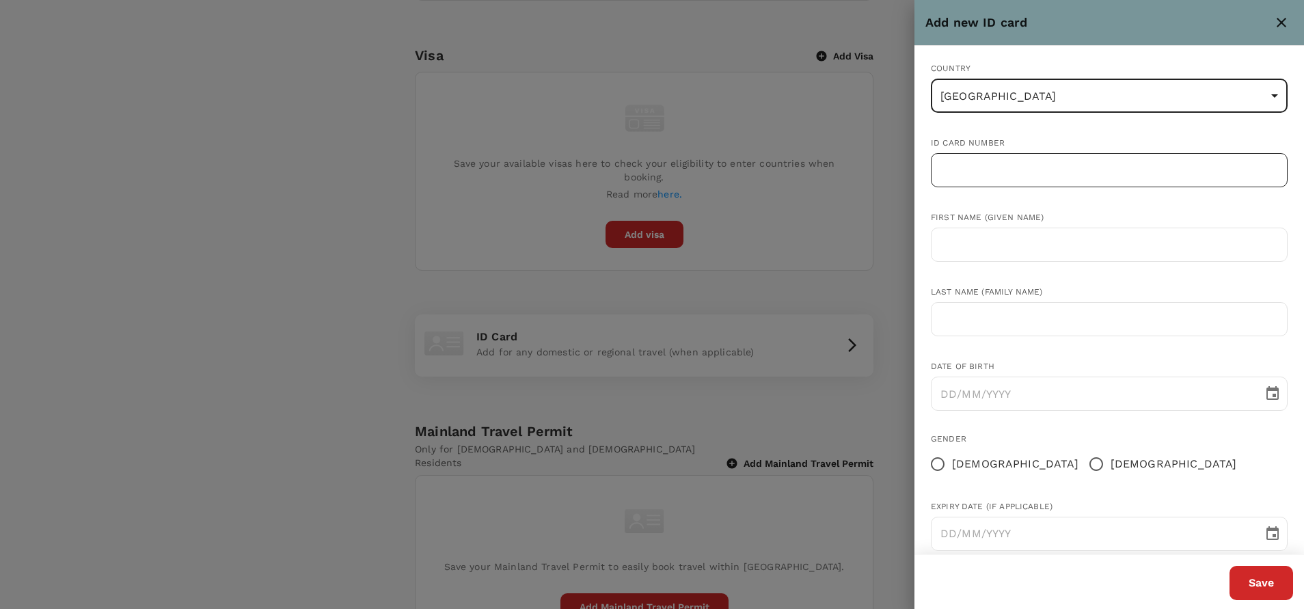
click at [1015, 161] on input "text" at bounding box center [1109, 170] width 357 height 34
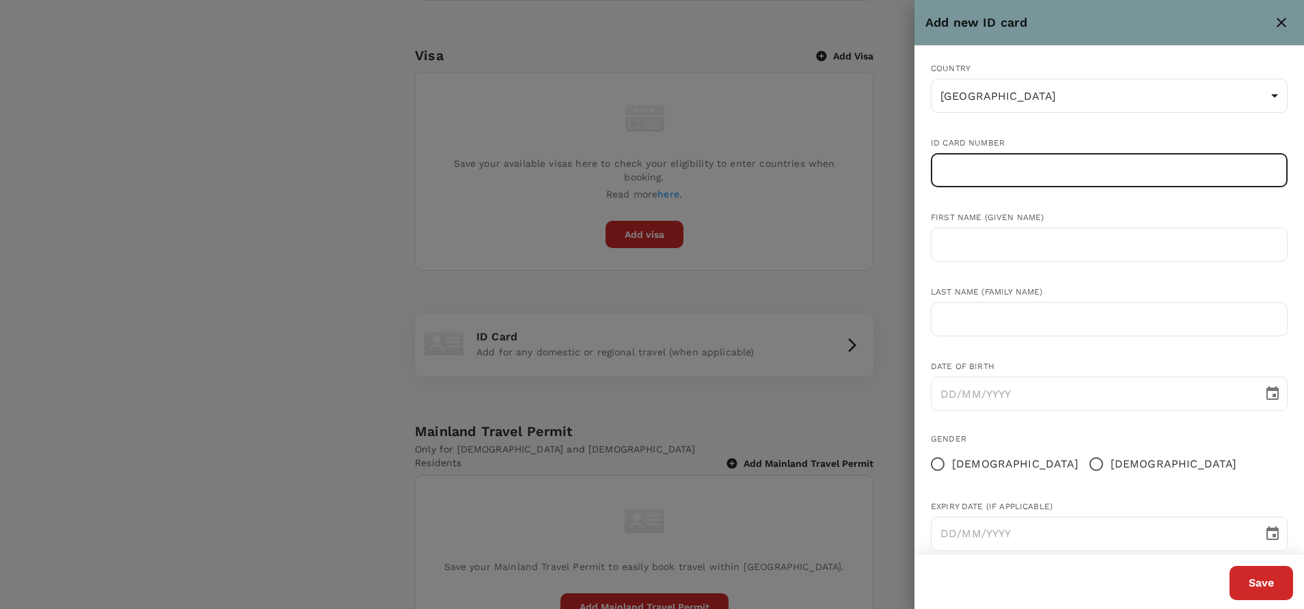
click at [1071, 176] on input "text" at bounding box center [1109, 170] width 357 height 34
type input "810622145541"
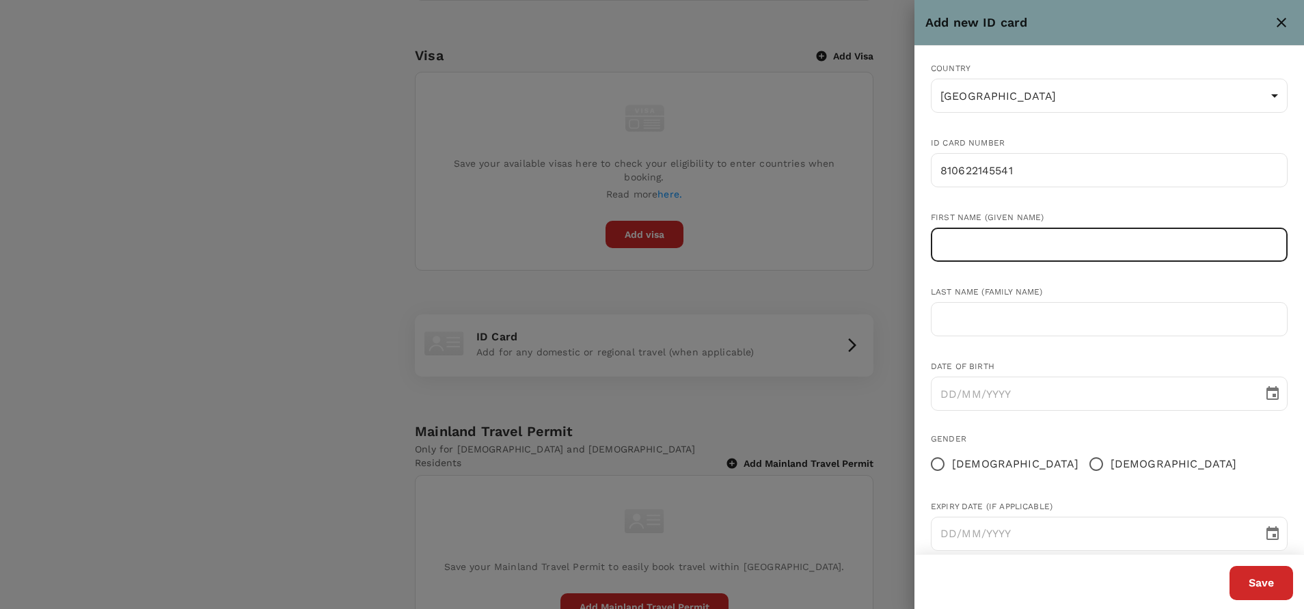
click at [1017, 242] on input "text" at bounding box center [1109, 245] width 357 height 34
type input "[PERSON_NAME]"
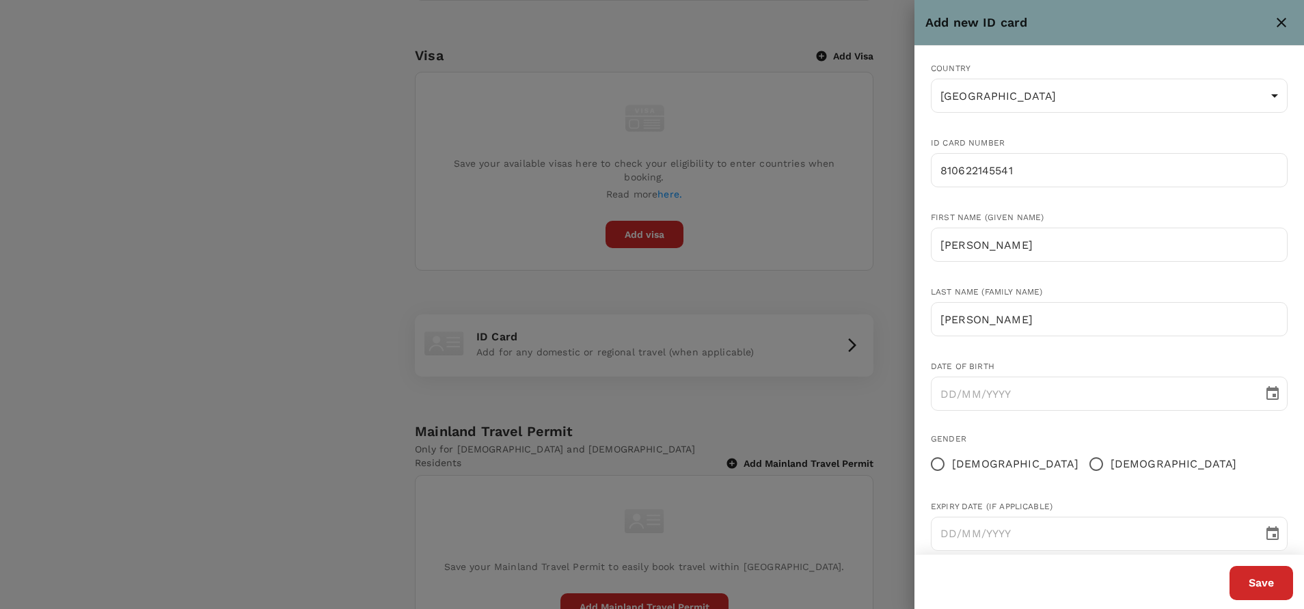
click at [1040, 359] on div "Date of birth ​" at bounding box center [1098, 374] width 379 height 72
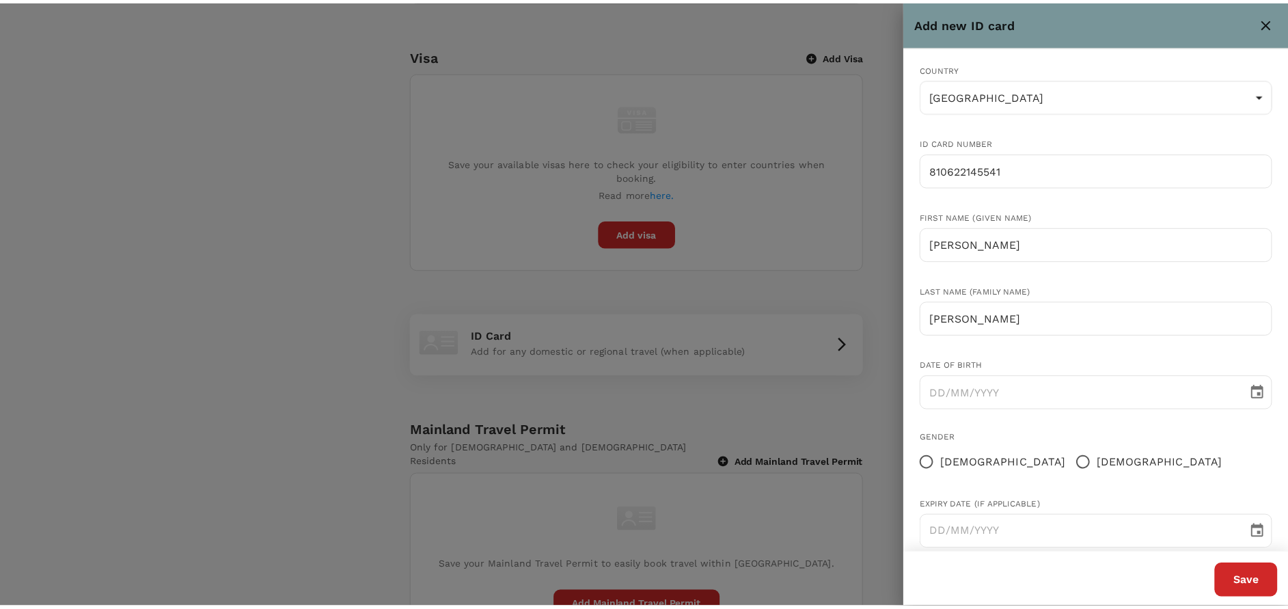
scroll to position [24, 0]
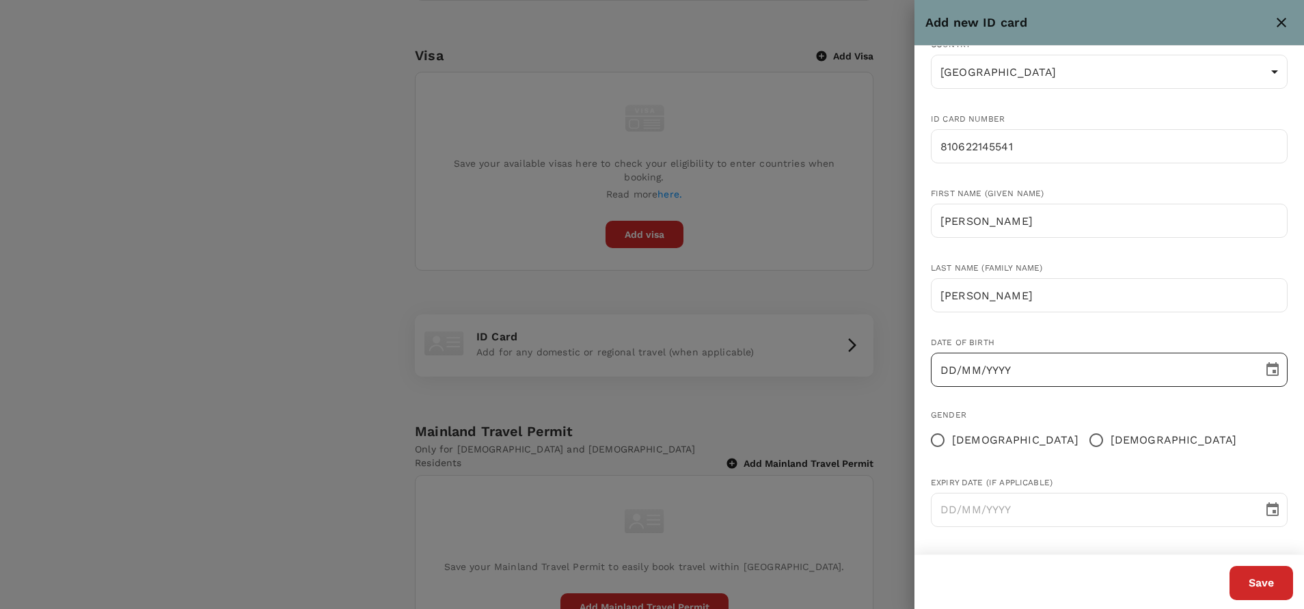
click at [950, 372] on input "DD/MM/YYYY" at bounding box center [1092, 370] width 323 height 34
type input "22/06/1981"
click at [1082, 441] on input "Male" at bounding box center [1096, 440] width 29 height 29
radio input "true"
click at [1257, 579] on button "Save" at bounding box center [1261, 583] width 64 height 34
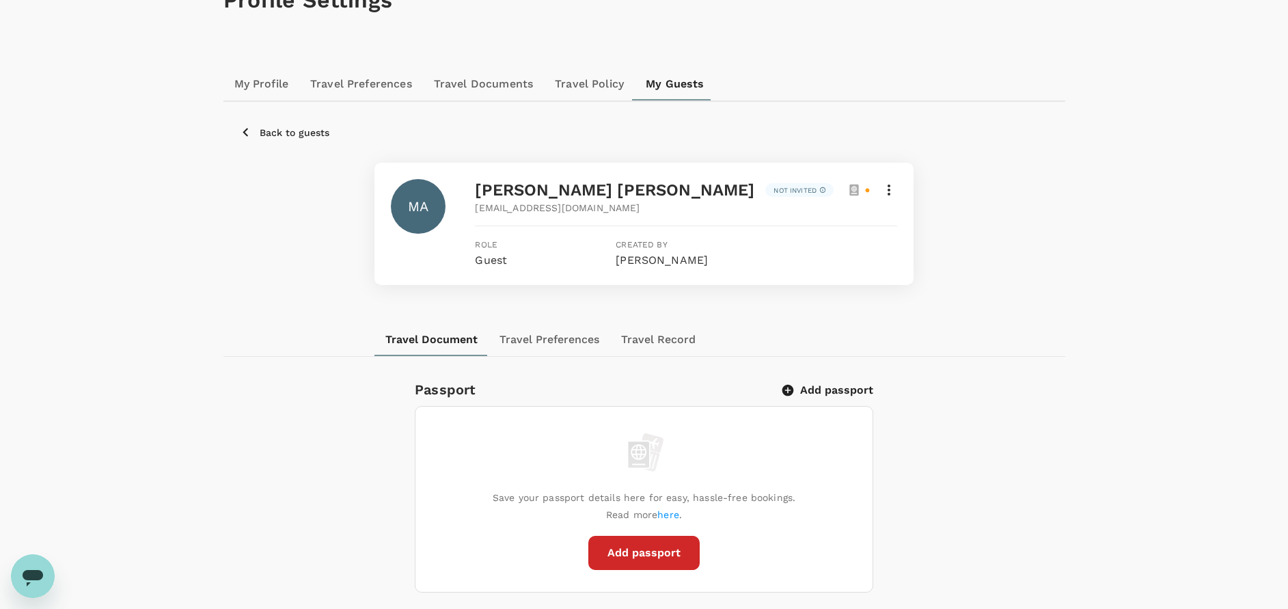
scroll to position [68, 0]
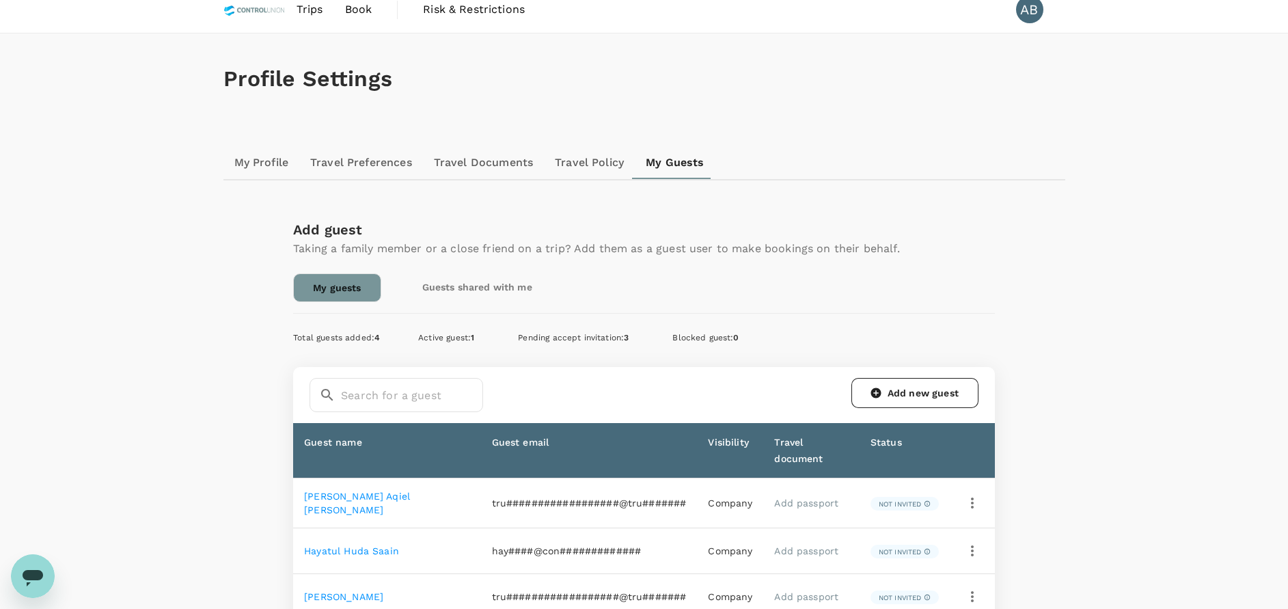
scroll to position [68, 0]
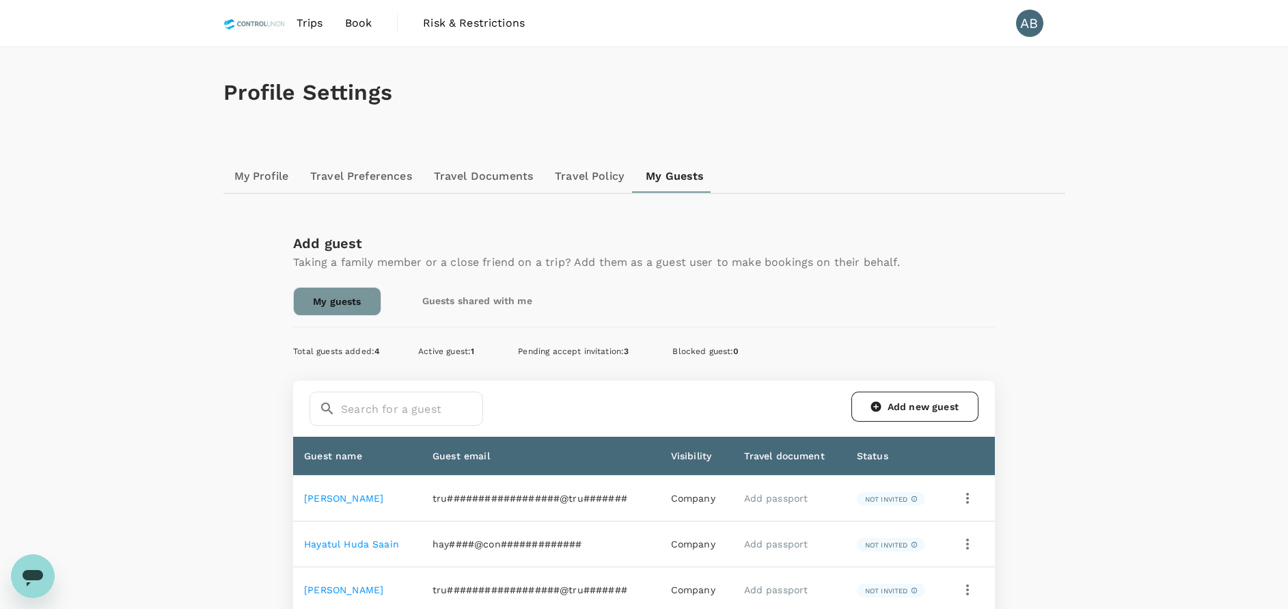
click at [363, 24] on span "Book" at bounding box center [358, 23] width 27 height 16
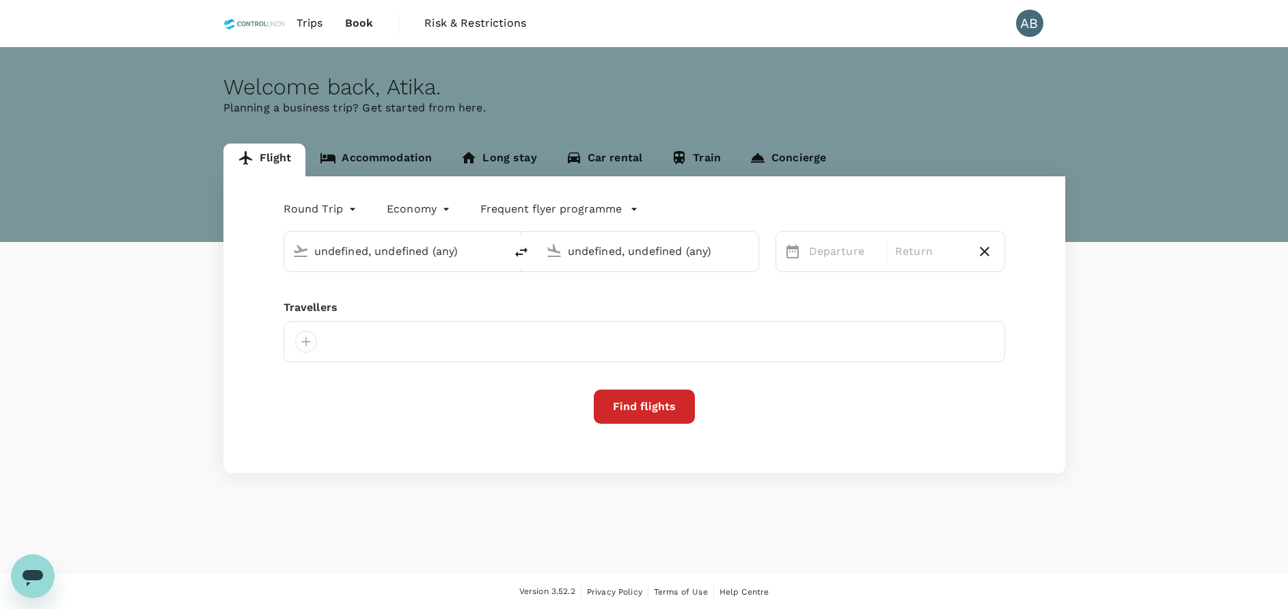
type input "Kuala Lumpur Intl ([GEOGRAPHIC_DATA])"
type input "Singapore Changi (SIN)"
type input "Kuala Lumpur Intl ([GEOGRAPHIC_DATA])"
type input "Singapore Changi (SIN)"
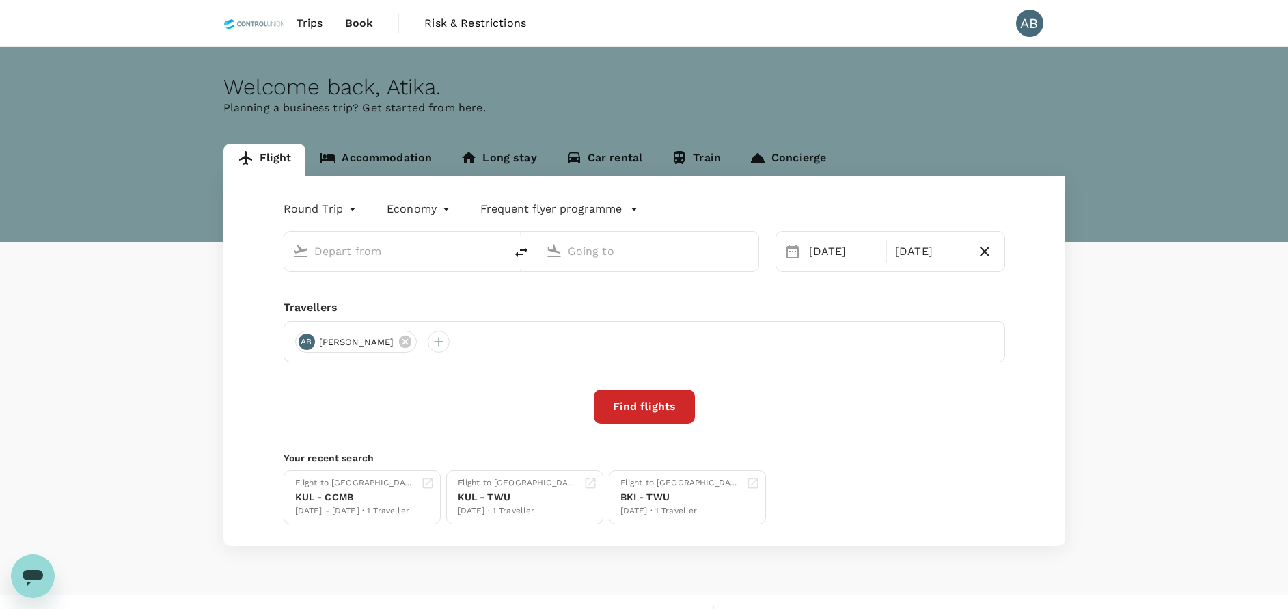
type input "Kuala Lumpur Intl ([GEOGRAPHIC_DATA])"
type input "Singapore Changi (SIN)"
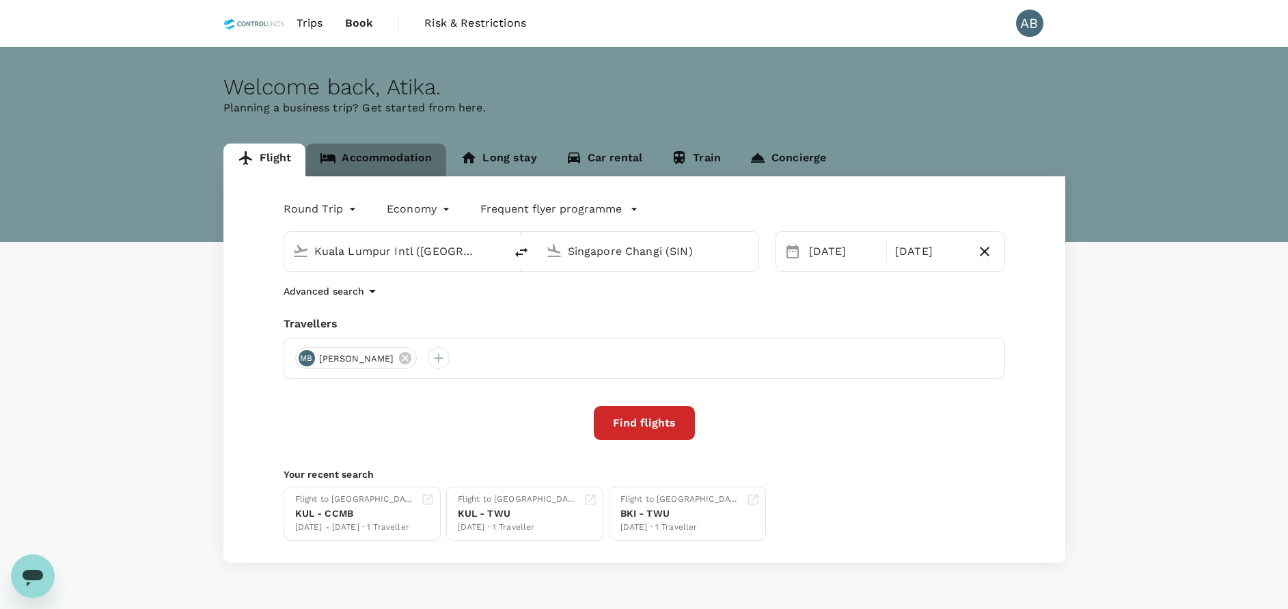
click at [368, 159] on link "Accommodation" at bounding box center [375, 159] width 141 height 33
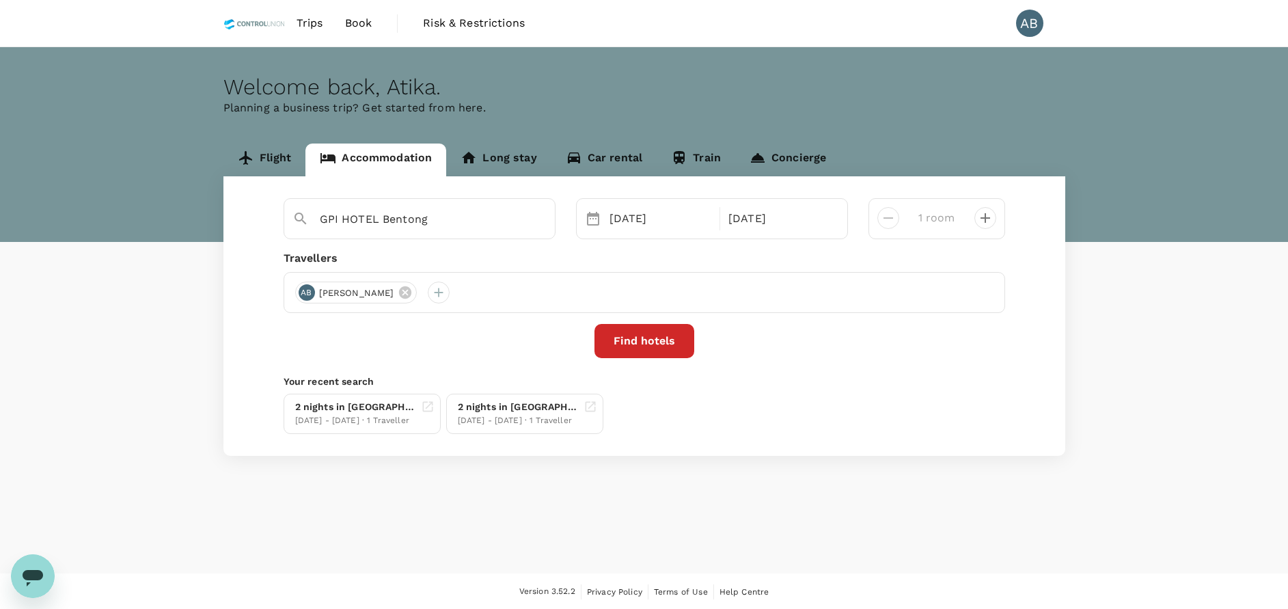
type input "[GEOGRAPHIC_DATA]"
click at [536, 221] on icon "Clear" at bounding box center [537, 220] width 8 height 8
click at [423, 219] on input "text" at bounding box center [414, 218] width 189 height 21
drag, startPoint x: 411, startPoint y: 250, endPoint x: 431, endPoint y: 266, distance: 25.8
click at [410, 250] on span "Bentong" at bounding box center [390, 247] width 45 height 13
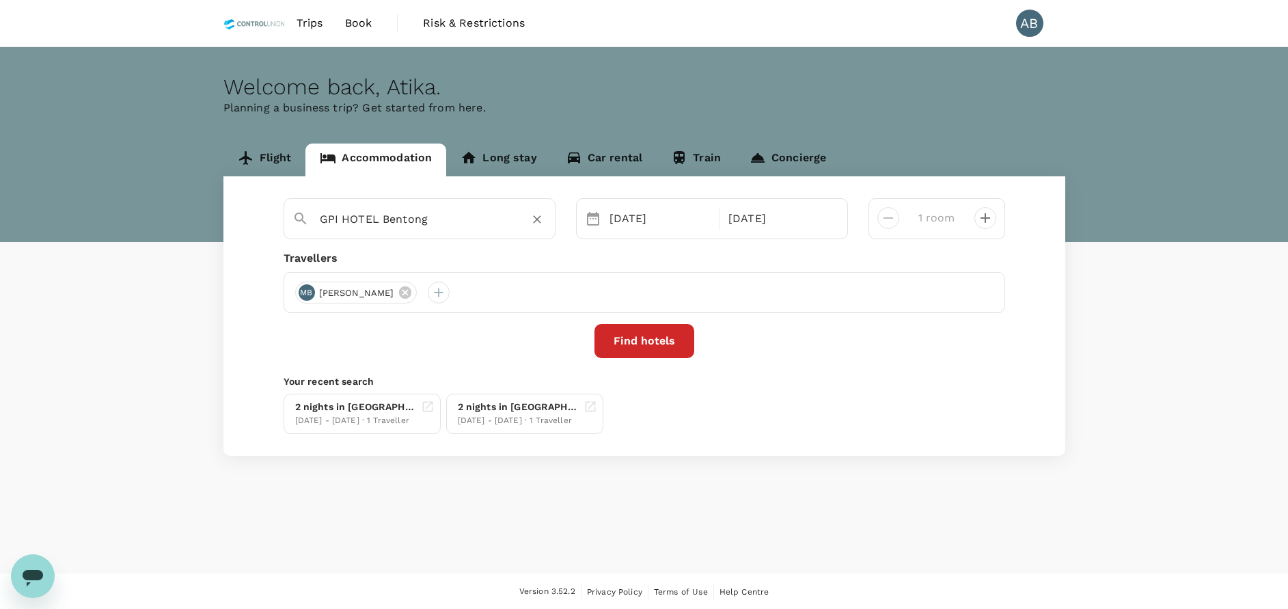
type input "GPI HOTEL Bentong"
click at [411, 293] on icon at bounding box center [405, 292] width 12 height 12
drag, startPoint x: 319, startPoint y: 292, endPoint x: 303, endPoint y: 290, distance: 15.8
click at [316, 292] on div at bounding box center [645, 292] width 722 height 41
click at [303, 290] on div at bounding box center [306, 293] width 22 height 22
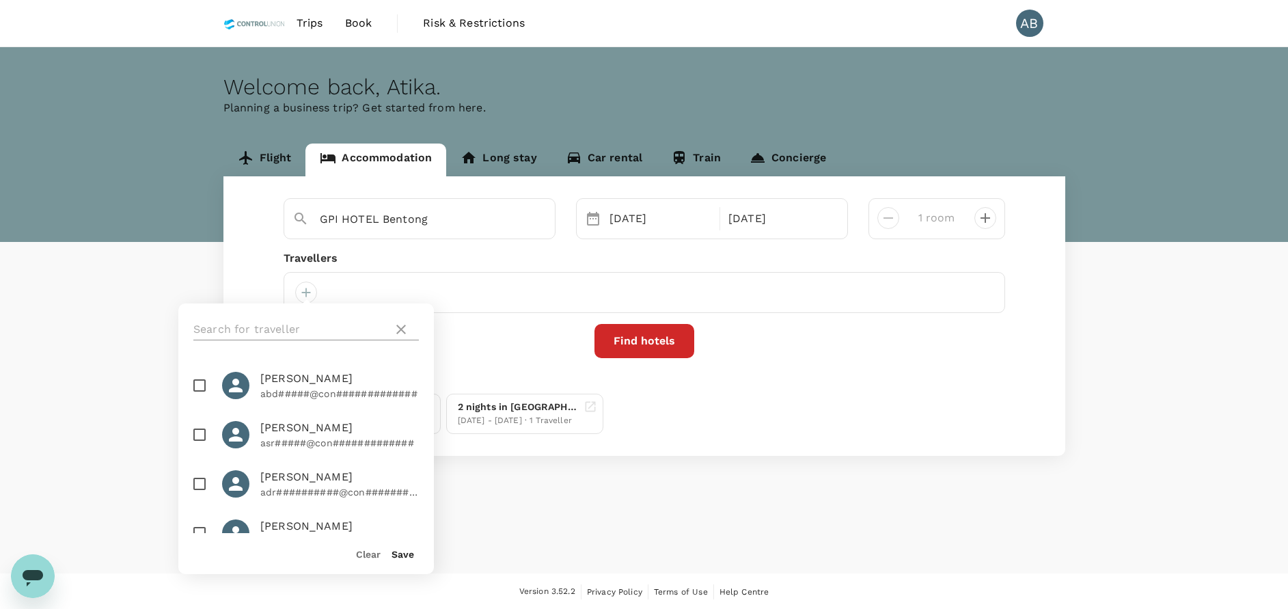
click at [293, 327] on input "text" at bounding box center [290, 329] width 194 height 22
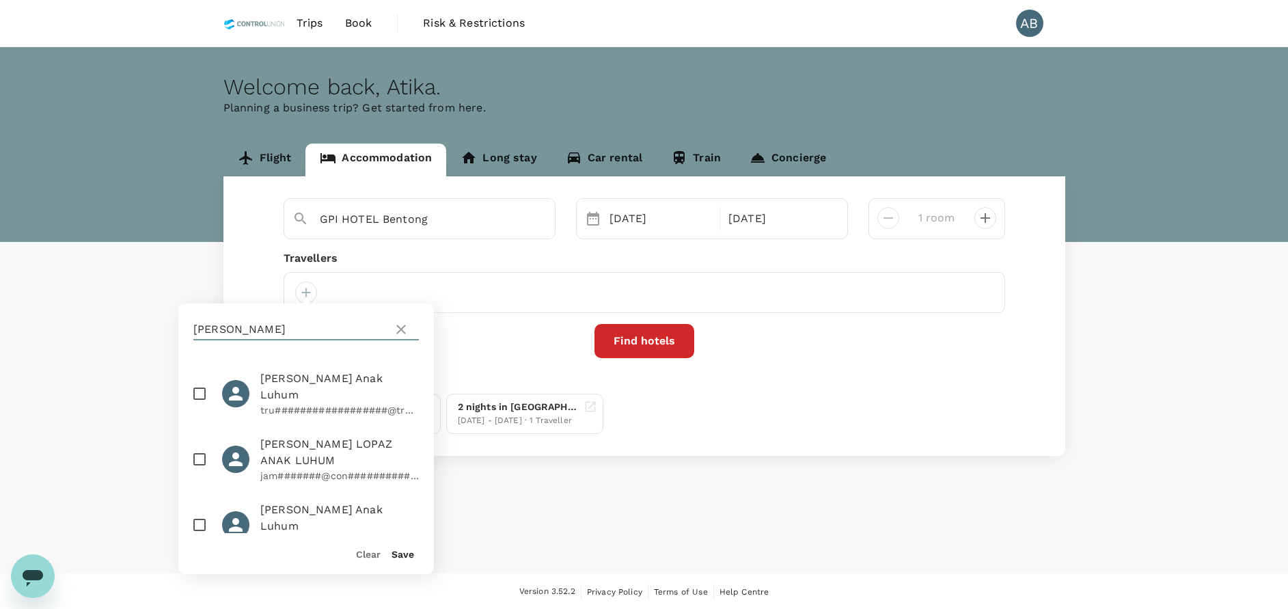
type input "[PERSON_NAME]"
click at [202, 392] on input "checkbox" at bounding box center [199, 393] width 29 height 29
checkbox input "true"
click at [402, 549] on button "Save" at bounding box center [403, 554] width 23 height 11
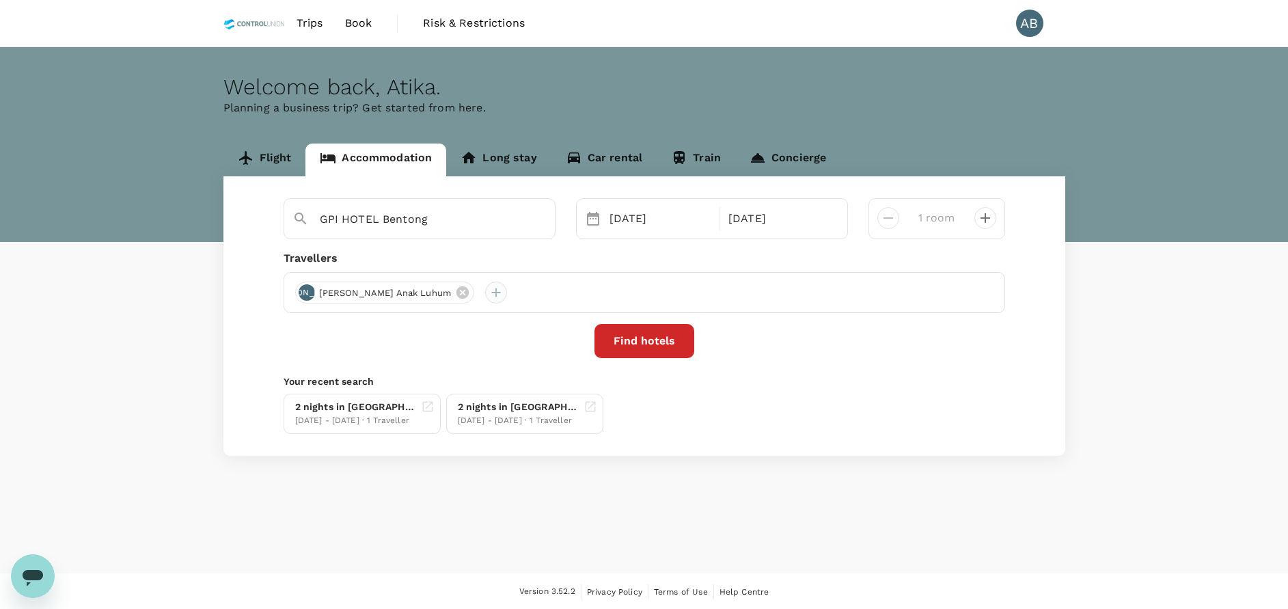
click at [485, 290] on div at bounding box center [496, 293] width 22 height 22
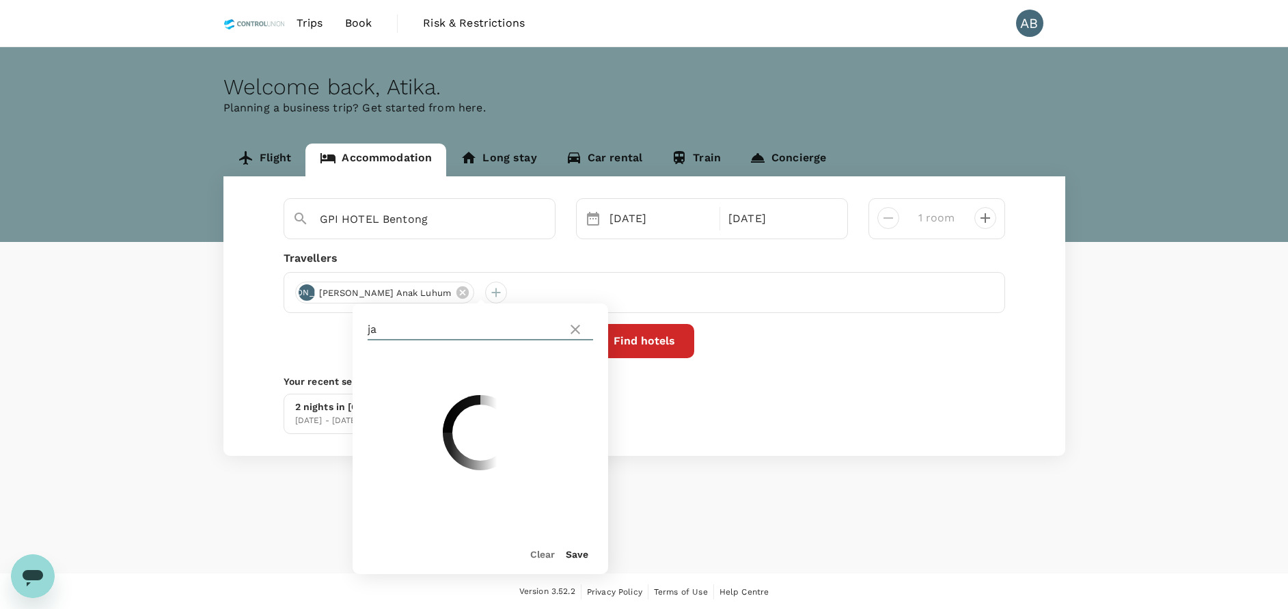
type input "j"
type input "[PERSON_NAME]"
click at [377, 383] on input "checkbox" at bounding box center [373, 385] width 29 height 29
checkbox input "true"
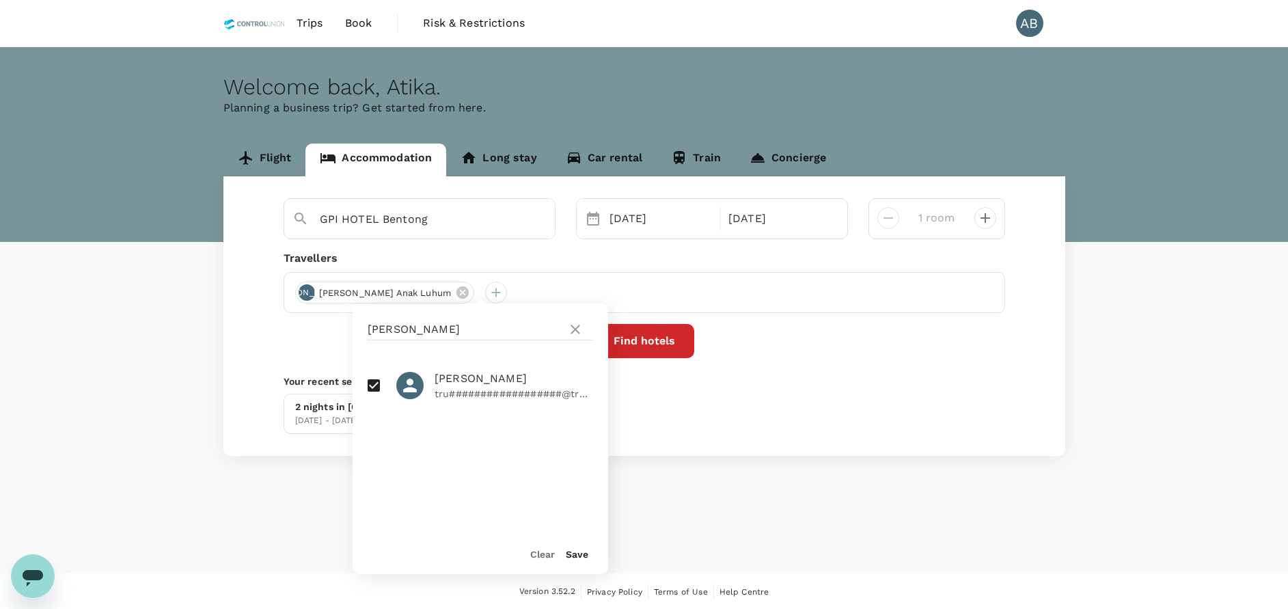
click at [581, 554] on button "Save" at bounding box center [577, 554] width 23 height 11
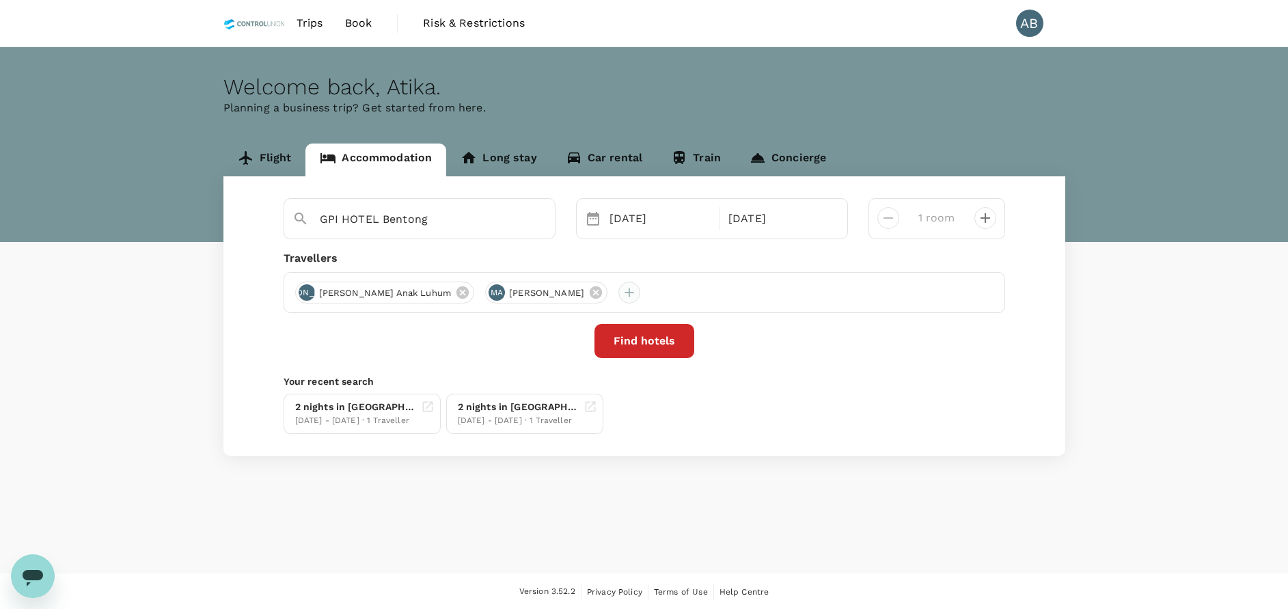
click at [640, 296] on div at bounding box center [629, 293] width 22 height 22
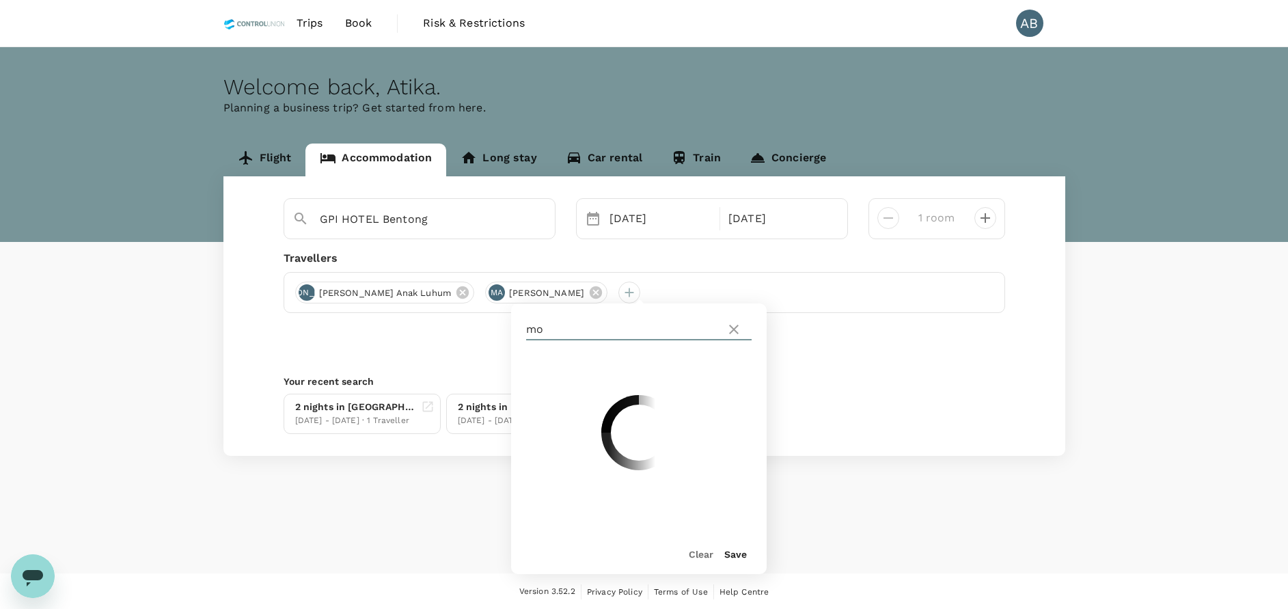
type input "m"
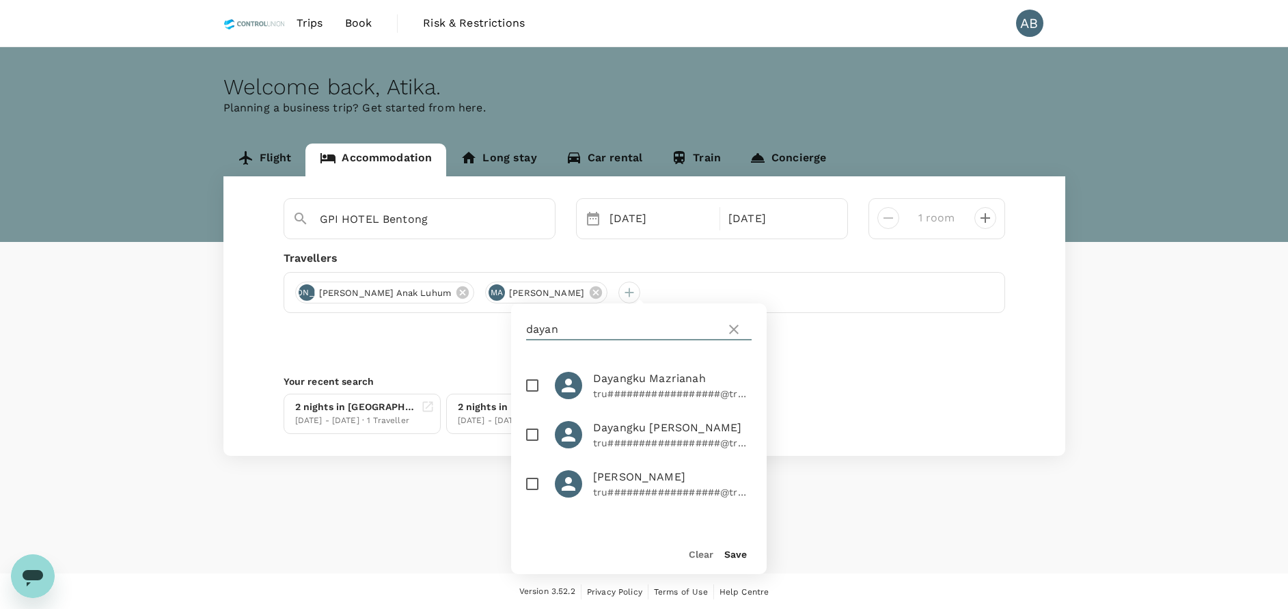
type input "dayan"
click at [530, 382] on input "checkbox" at bounding box center [532, 385] width 29 height 29
checkbox input "true"
click at [738, 553] on button "Save" at bounding box center [735, 554] width 23 height 11
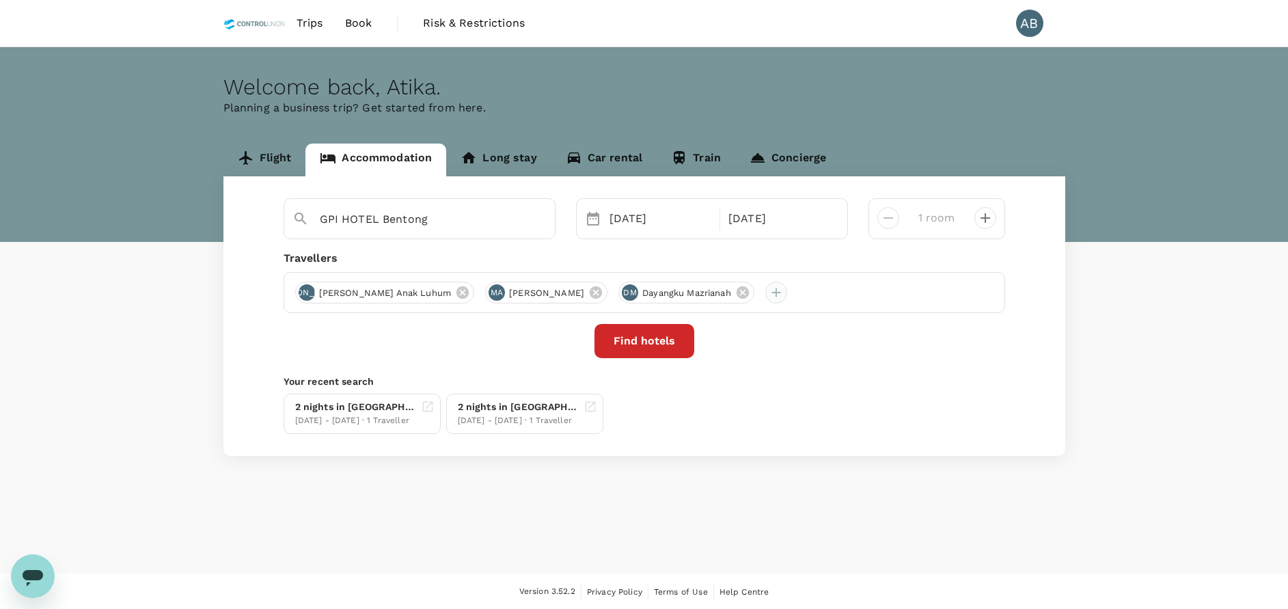
click at [786, 294] on div at bounding box center [776, 293] width 22 height 22
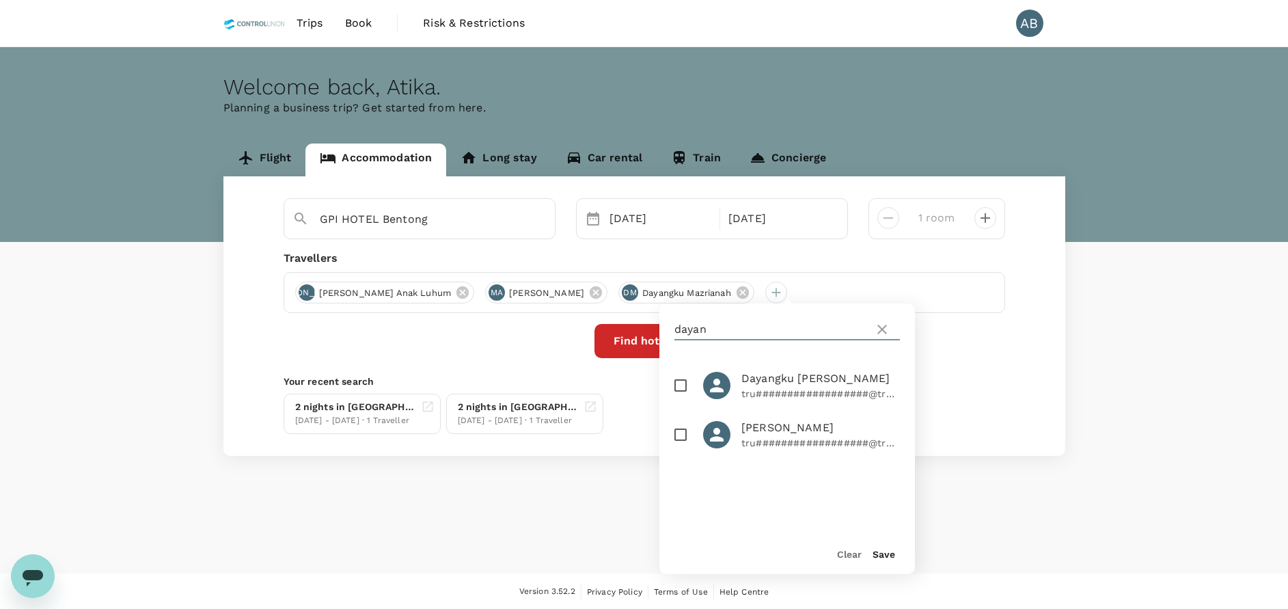
click at [747, 327] on input "dayan" at bounding box center [771, 329] width 194 height 22
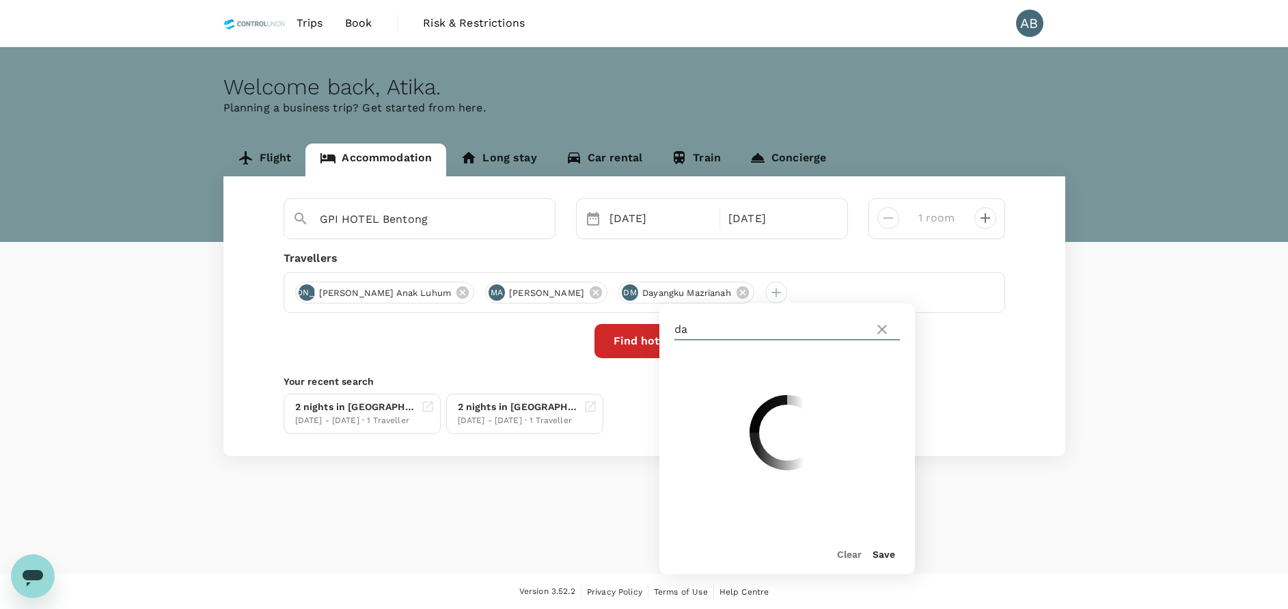
type input "d"
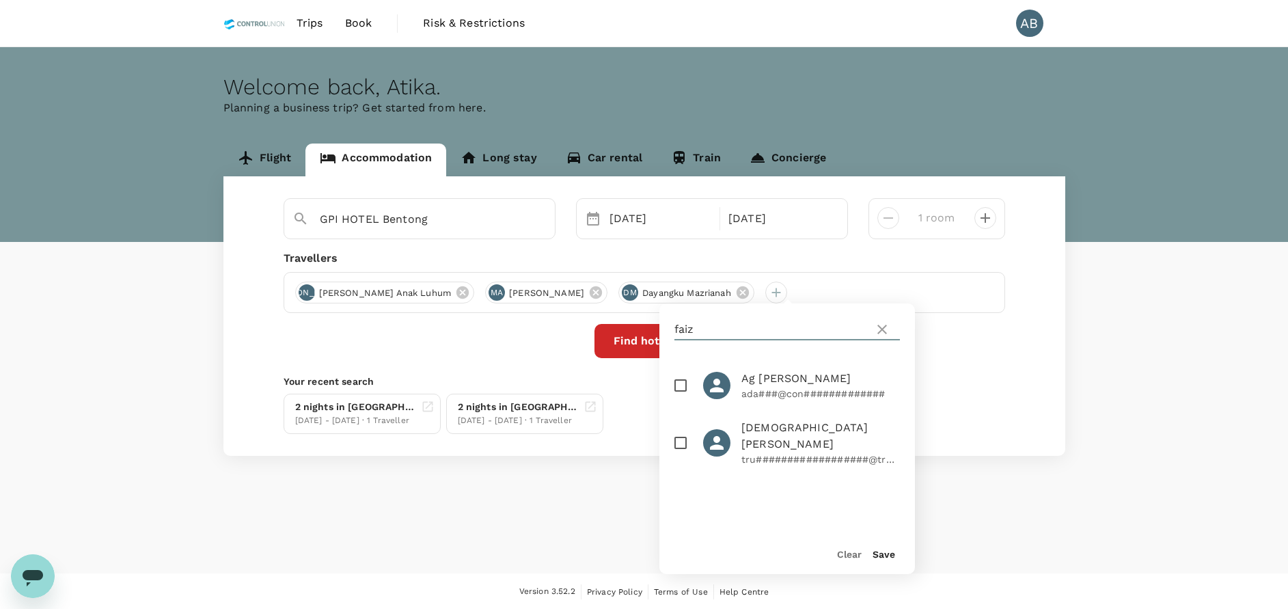
type input "faiz"
click at [679, 441] on input "checkbox" at bounding box center [680, 442] width 29 height 29
checkbox input "true"
click at [886, 553] on button "Save" at bounding box center [884, 554] width 23 height 11
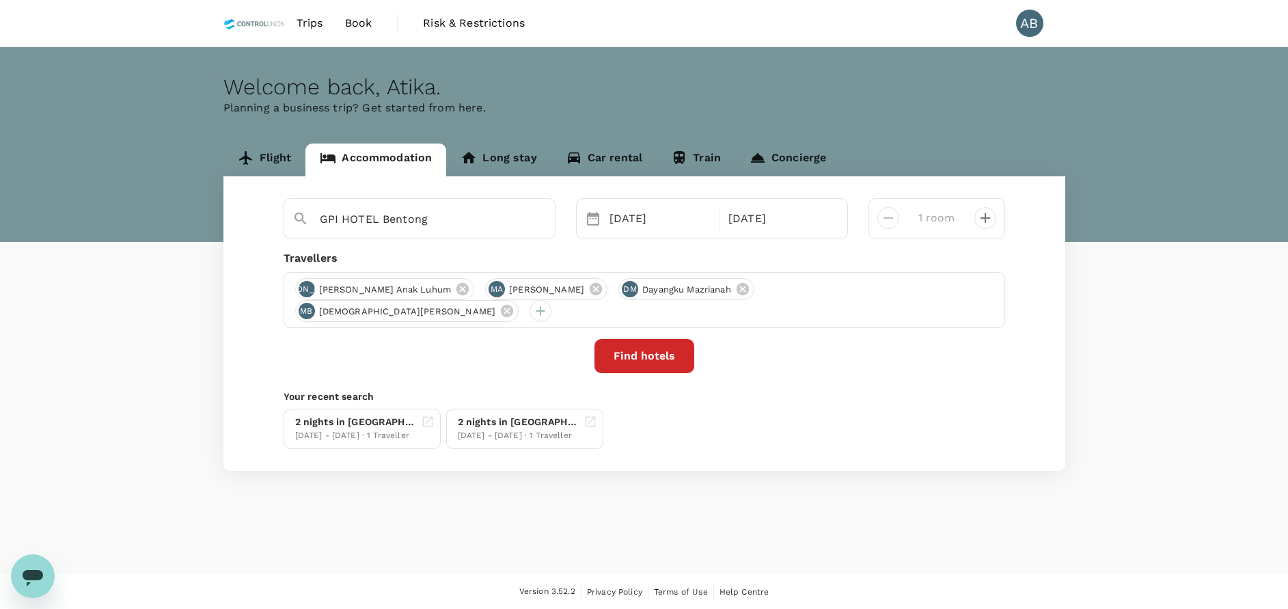
click at [807, 355] on div "Find hotels" at bounding box center [645, 356] width 722 height 34
click at [681, 253] on div "Travellers" at bounding box center [645, 258] width 722 height 16
click at [598, 244] on div "GPI [GEOGRAPHIC_DATA] [DATE] [DATE] room Travellers JA [PERSON_NAME] Anak Luhum…" at bounding box center [644, 323] width 842 height 294
click at [537, 261] on div "Travellers" at bounding box center [645, 258] width 722 height 16
click at [674, 360] on button "Find hotels" at bounding box center [644, 356] width 100 height 34
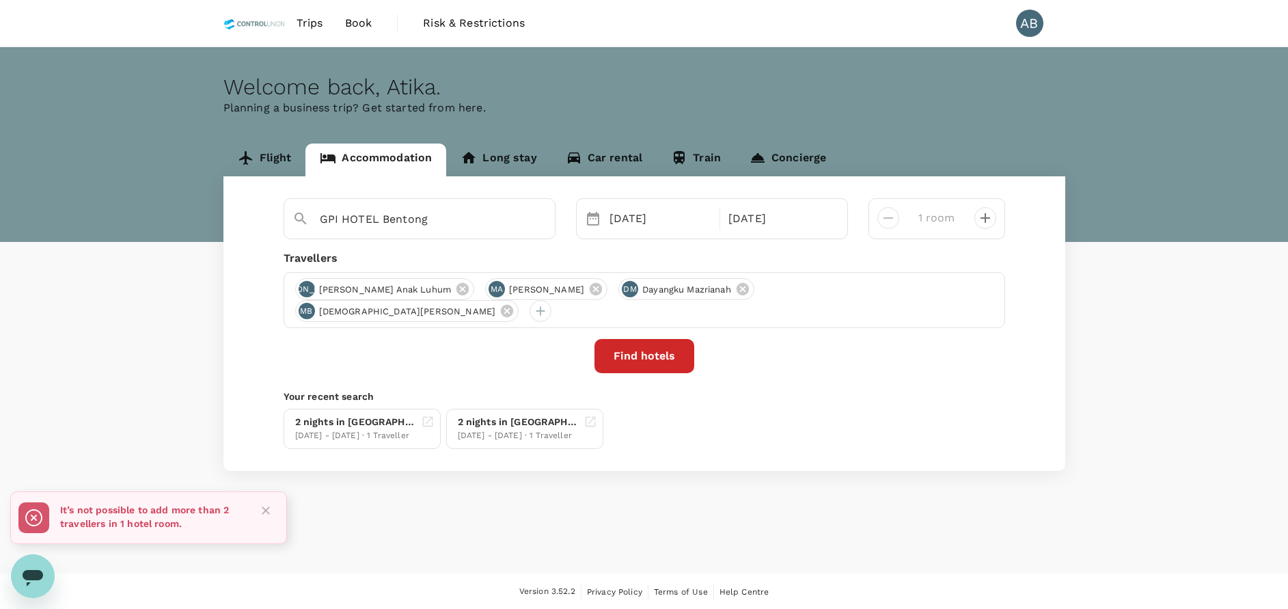
click at [980, 215] on icon "decrease" at bounding box center [985, 218] width 16 height 16
type input "4 rooms"
drag, startPoint x: 913, startPoint y: 382, endPoint x: 743, endPoint y: 389, distance: 169.6
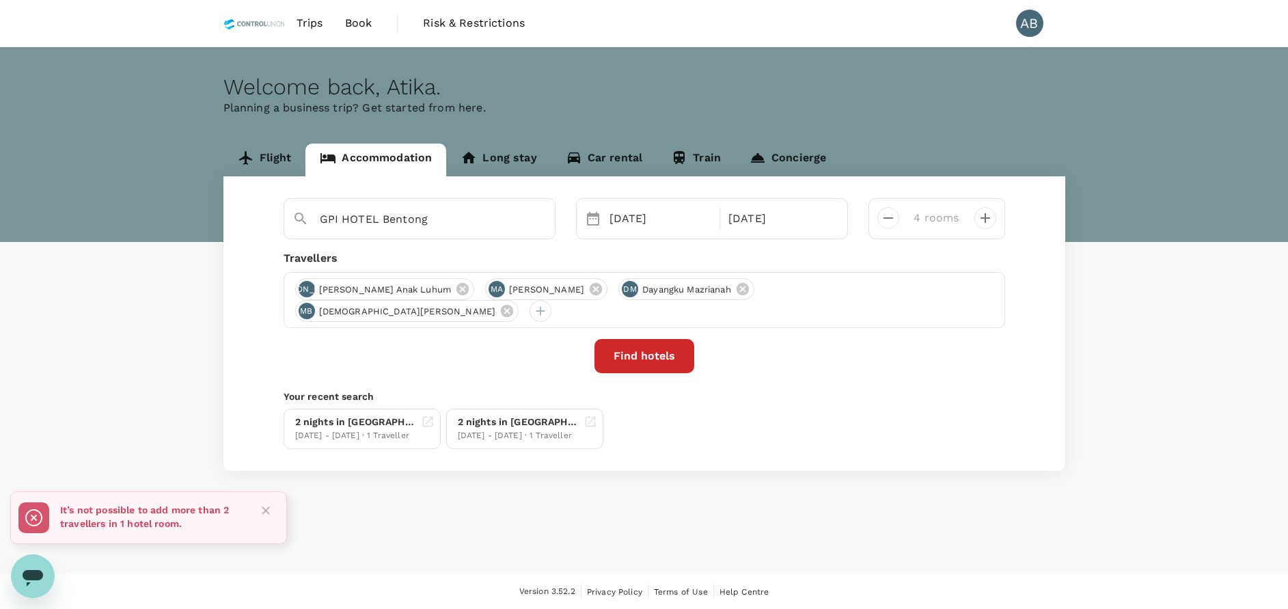
click at [892, 385] on div "GPI [GEOGRAPHIC_DATA] [DATE] [DATE] rooms Travellers JA [PERSON_NAME] Anak Luhu…" at bounding box center [644, 323] width 842 height 294
click at [644, 354] on button "Find hotels" at bounding box center [644, 356] width 100 height 34
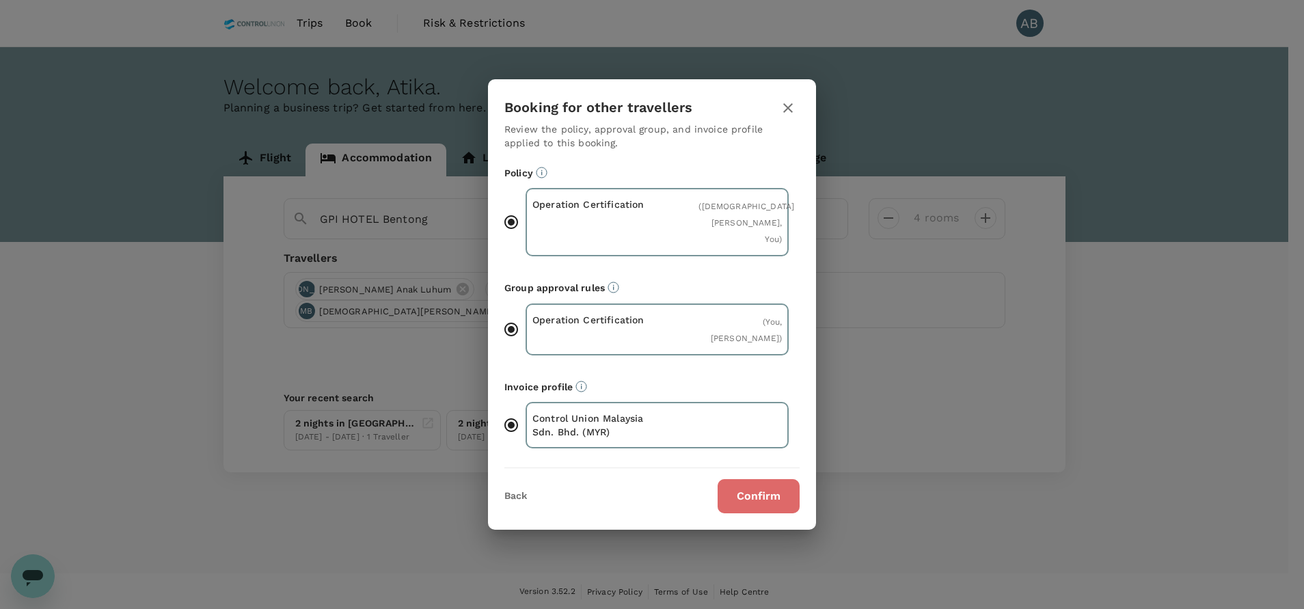
click at [769, 499] on button "Confirm" at bounding box center [758, 496] width 82 height 34
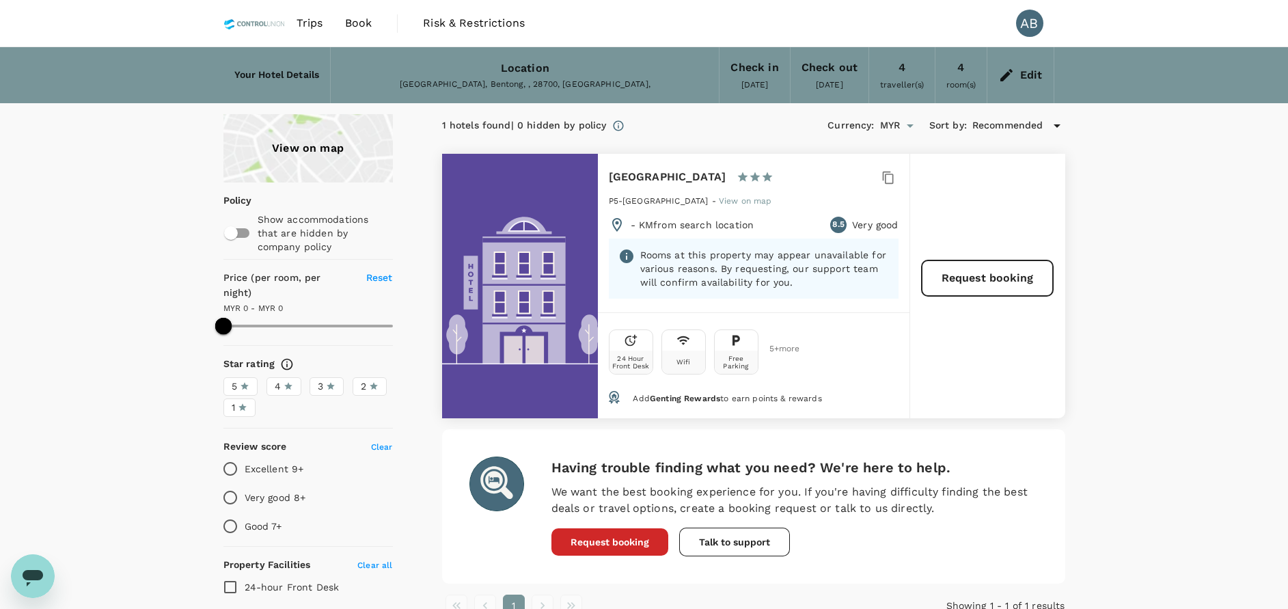
click at [1161, 337] on div "View on map Policy Show accommodations that are hidden by company policy Price …" at bounding box center [644, 386] width 1288 height 545
click at [1164, 388] on div "View on map Policy Show accommodations that are hidden by company policy Price …" at bounding box center [644, 386] width 1288 height 545
click at [1205, 338] on div "View on map Policy Show accommodations that are hidden by company policy Price …" at bounding box center [644, 386] width 1288 height 545
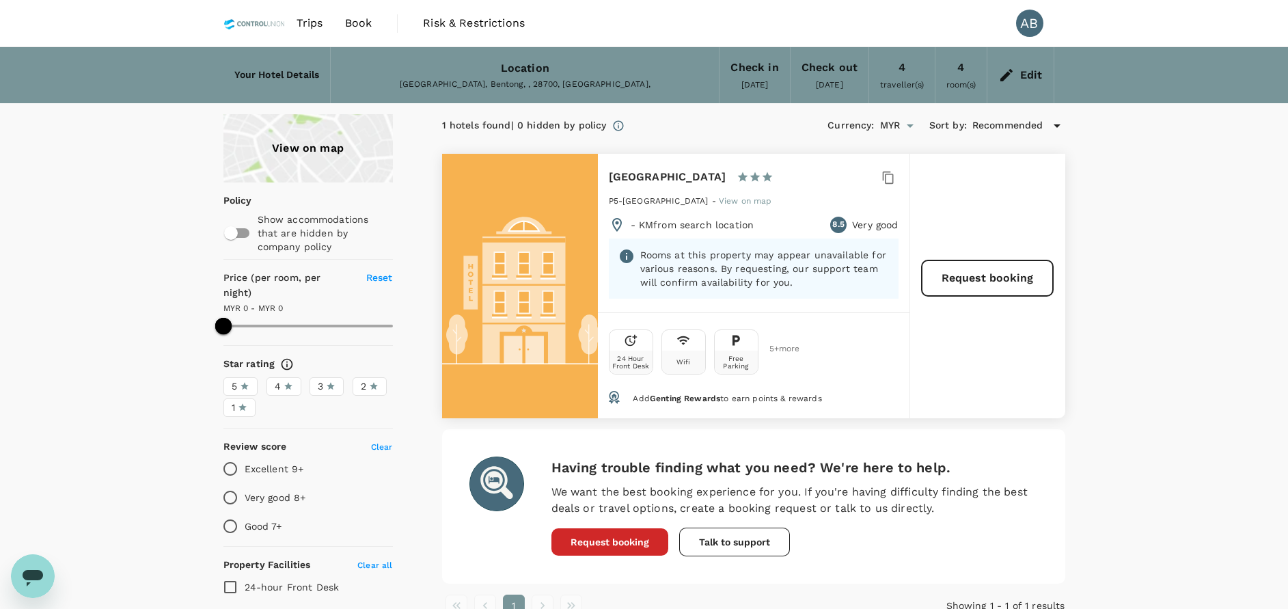
click at [354, 15] on span "Book" at bounding box center [358, 23] width 27 height 16
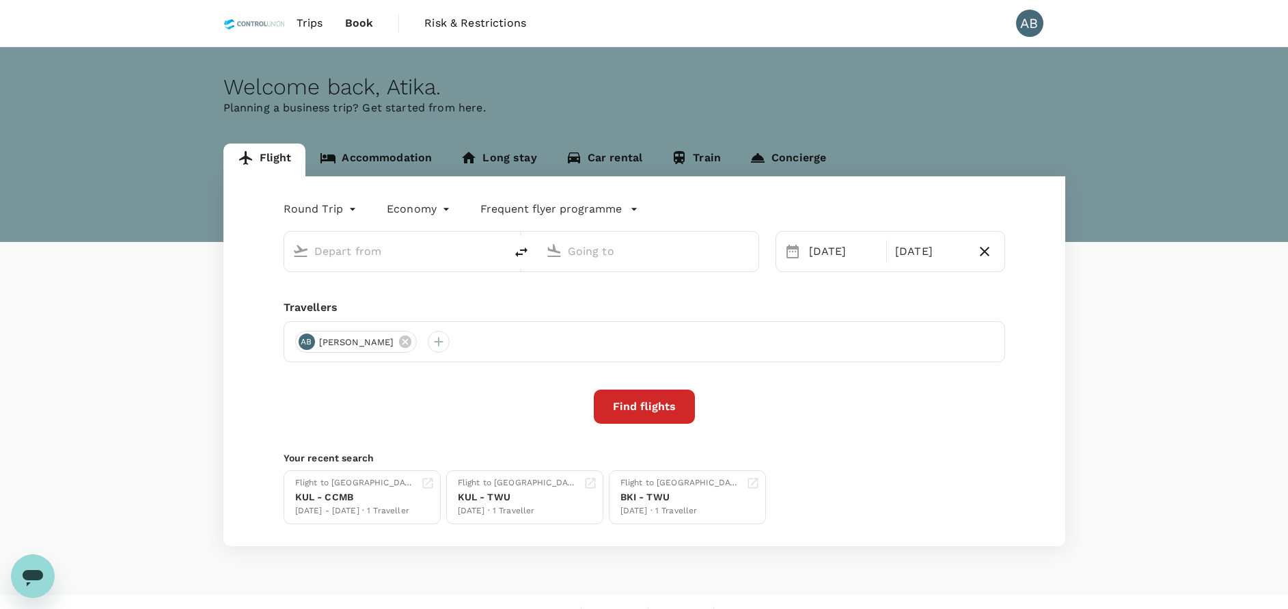
type input "Kuala Lumpur Intl ([GEOGRAPHIC_DATA])"
type input "Singapore Changi (SIN)"
type input "Kuala Lumpur Intl ([GEOGRAPHIC_DATA])"
type input "Singapore Changi (SIN)"
click at [391, 154] on link "Accommodation" at bounding box center [375, 159] width 141 height 33
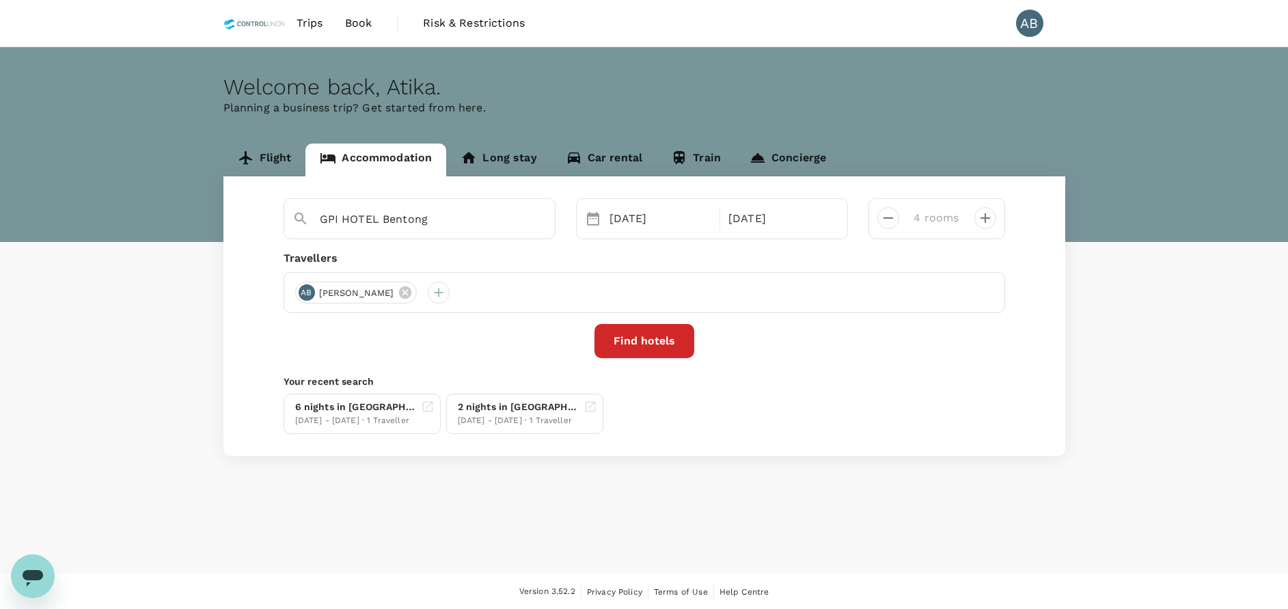
type input "[GEOGRAPHIC_DATA]"
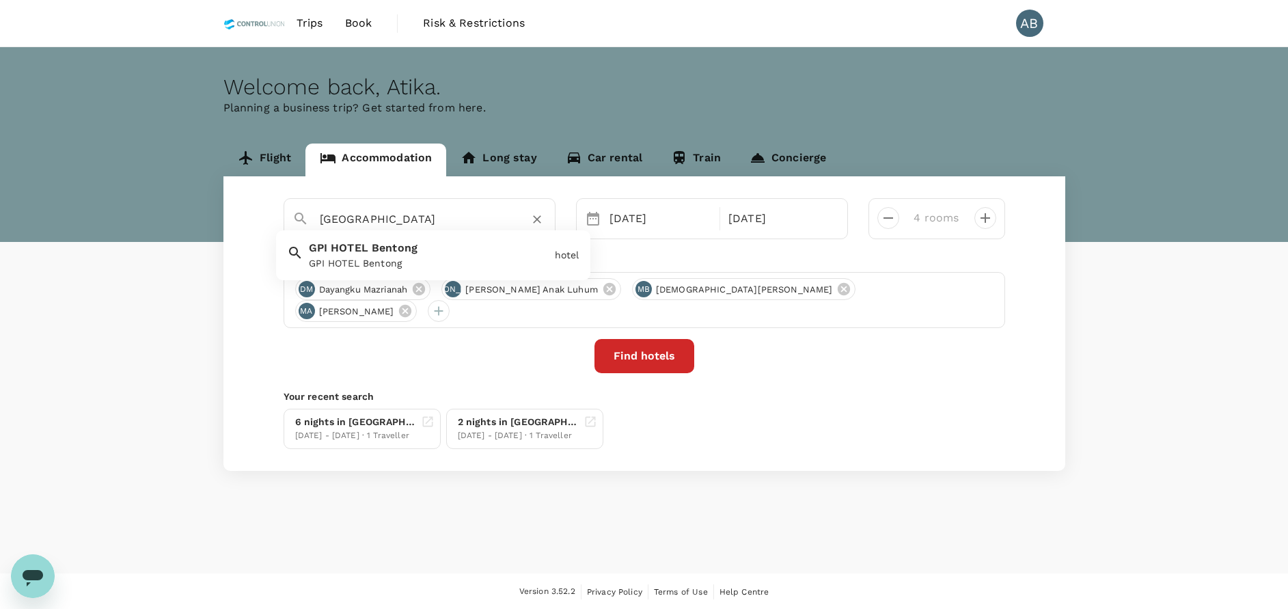
click at [441, 218] on input "[GEOGRAPHIC_DATA]" at bounding box center [414, 218] width 189 height 21
click at [443, 252] on div "Bilut Hill s @ [GEOGRAPHIC_DATA] @ [GEOGRAPHIC_DATA]" at bounding box center [426, 252] width 246 height 36
type input "Bilut Hills @ Bentong"
click at [648, 361] on button "Find hotels" at bounding box center [644, 356] width 100 height 34
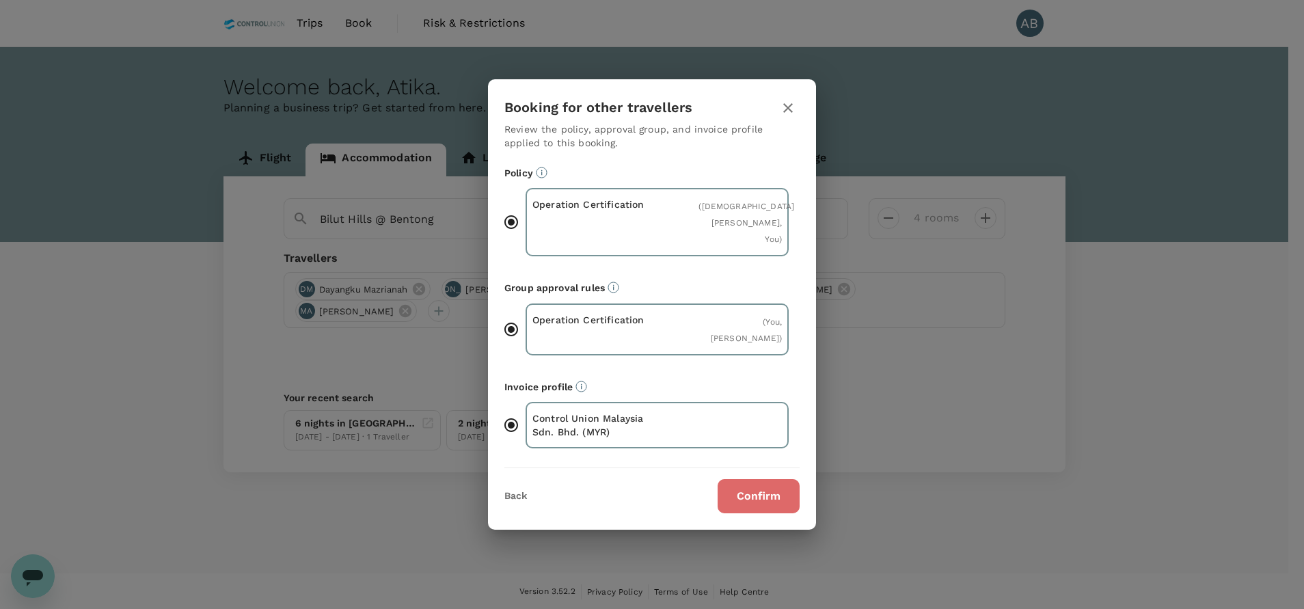
click at [765, 507] on button "Confirm" at bounding box center [758, 496] width 82 height 34
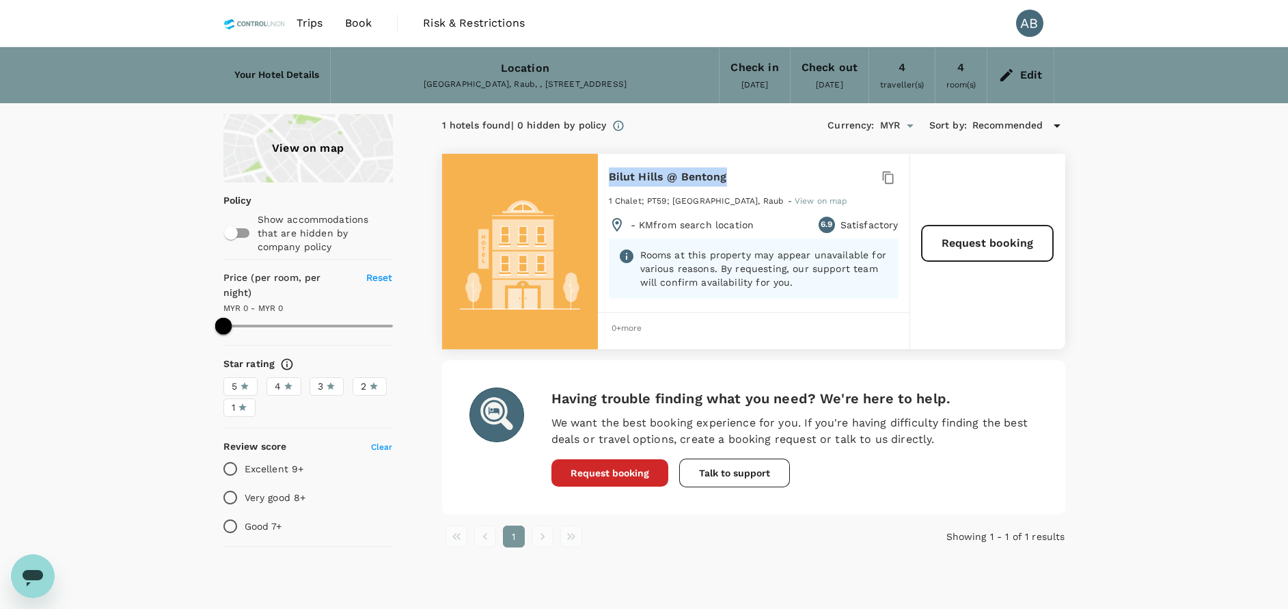
drag, startPoint x: 730, startPoint y: 185, endPoint x: 603, endPoint y: 183, distance: 126.4
click at [603, 183] on div "Bilut Hills @ Bentong 1 Star 2 Stars 3 Stars 4 Stars 5 Stars 1 Chalet; PT59; [G…" at bounding box center [754, 233] width 312 height 159
copy h6 "Bilut Hills @ Bentong"
click at [547, 247] on div at bounding box center [520, 251] width 156 height 195
click at [631, 180] on h6 "Bilut Hills @ Bentong" at bounding box center [668, 176] width 118 height 19
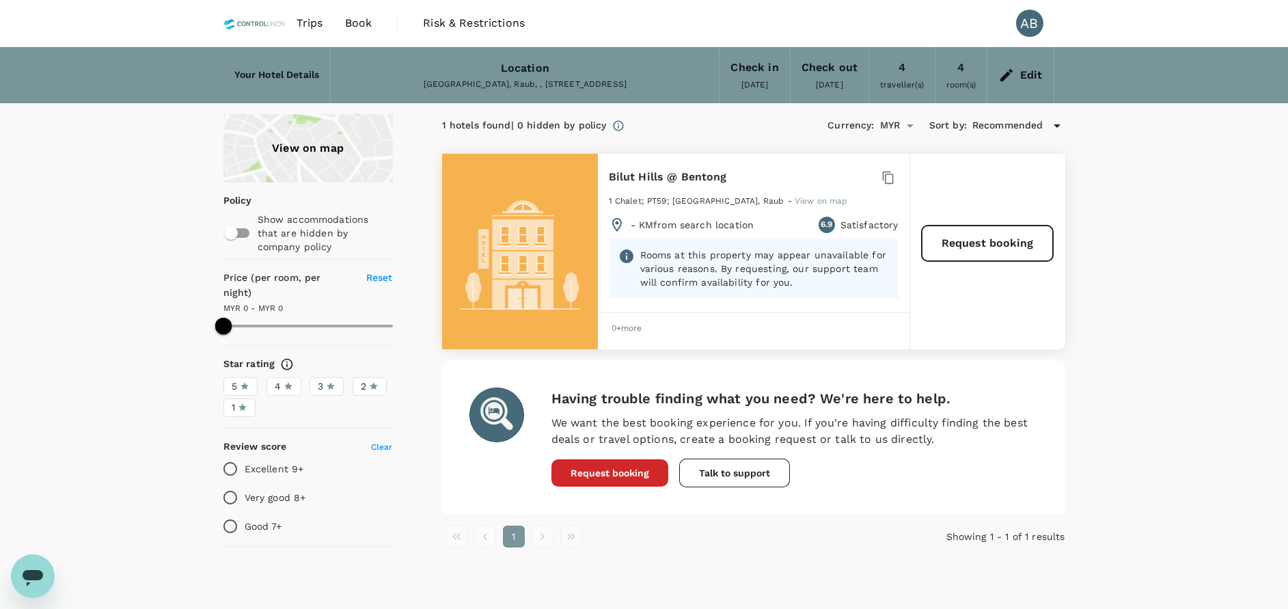
click at [763, 259] on p "Rooms at this property may appear unavailable for various reasons. By requestin…" at bounding box center [764, 268] width 249 height 41
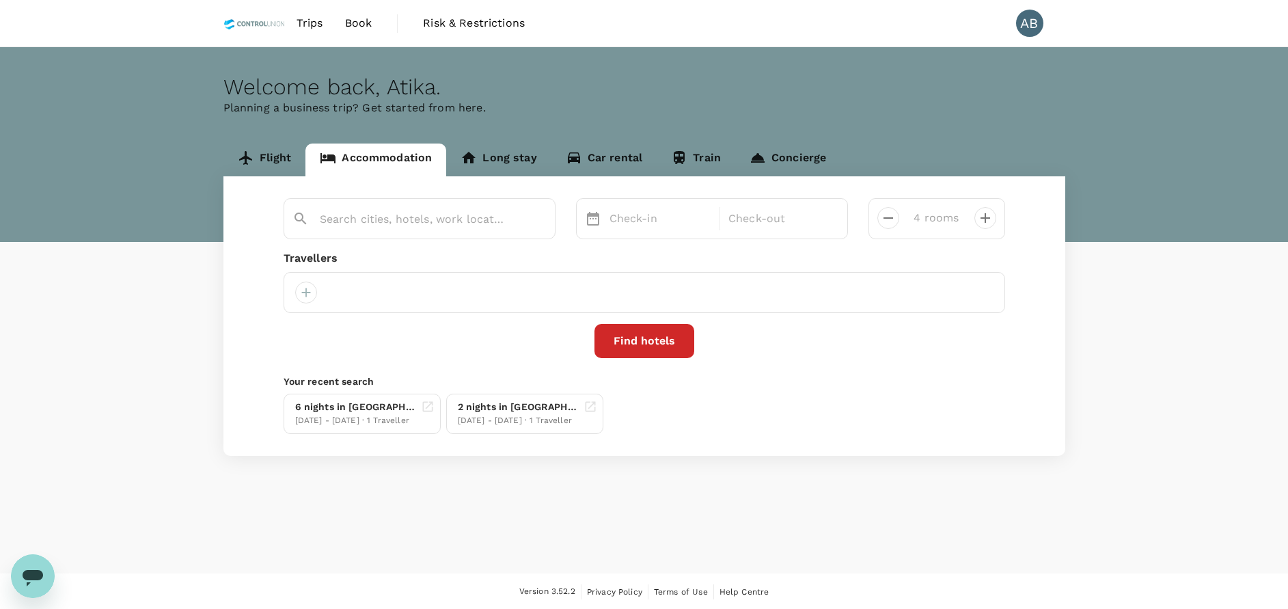
type input "Bilut Hills @ Bentong"
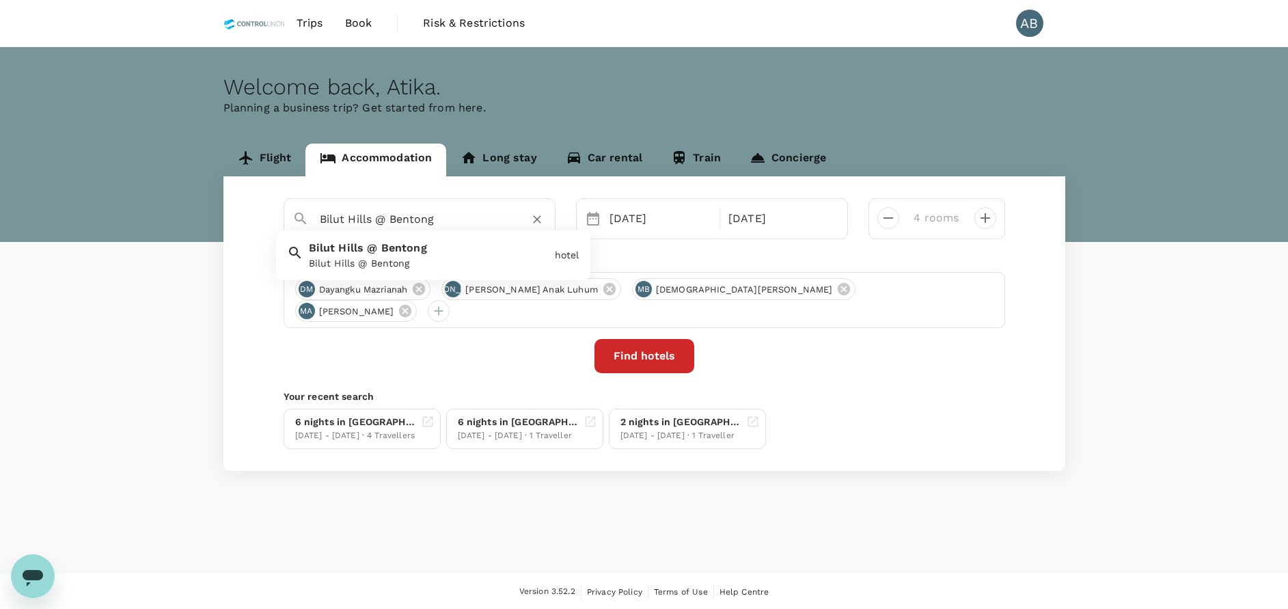
click at [454, 215] on input "Bilut Hills @ Bentong" at bounding box center [414, 218] width 189 height 21
click at [541, 218] on icon "Clear" at bounding box center [537, 220] width 14 height 14
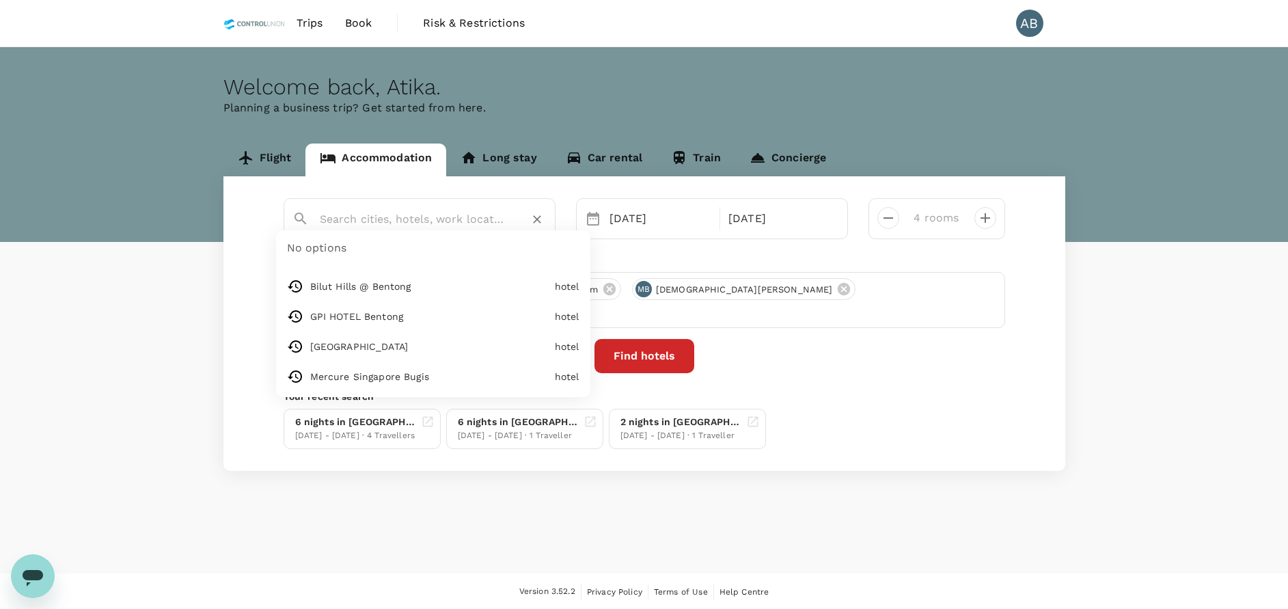
click at [383, 221] on input "text" at bounding box center [414, 218] width 189 height 21
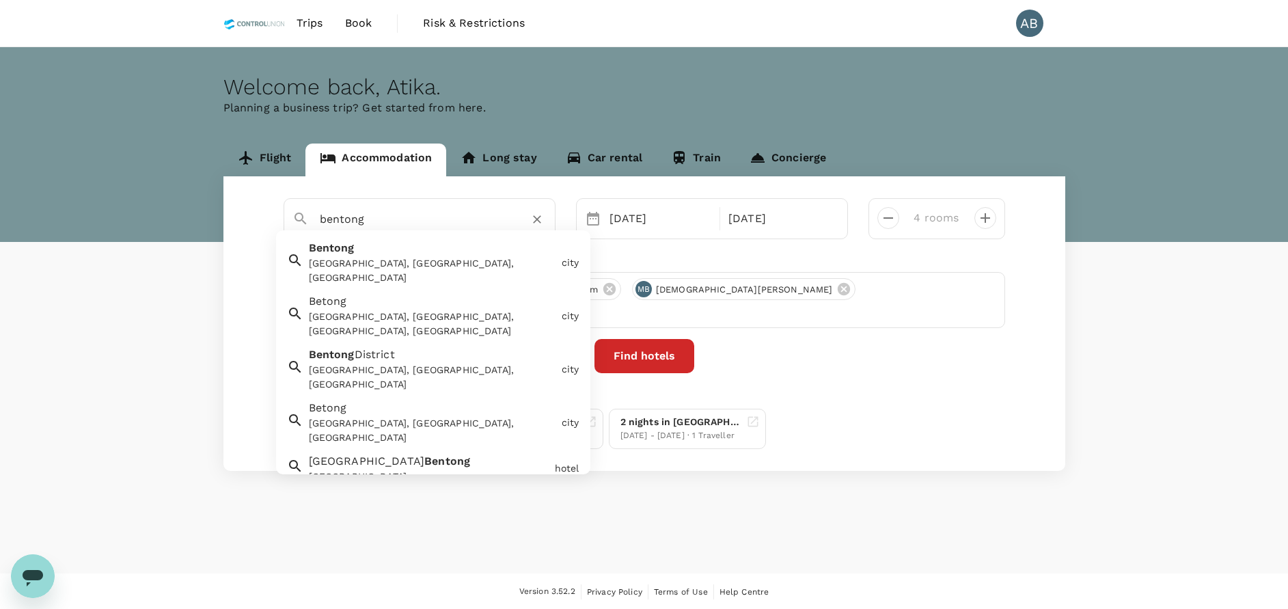
click at [396, 255] on div "Bentong Bentong, [GEOGRAPHIC_DATA], [GEOGRAPHIC_DATA]" at bounding box center [429, 259] width 253 height 51
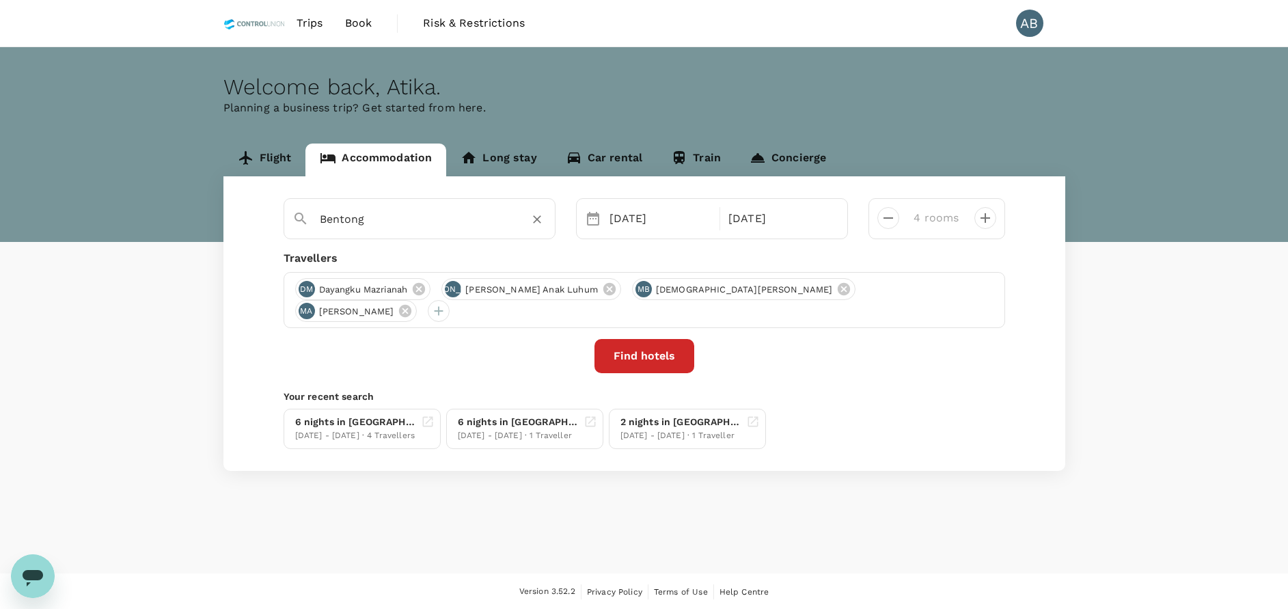
type input "Bentong"
click at [646, 363] on button "Find hotels" at bounding box center [644, 356] width 100 height 34
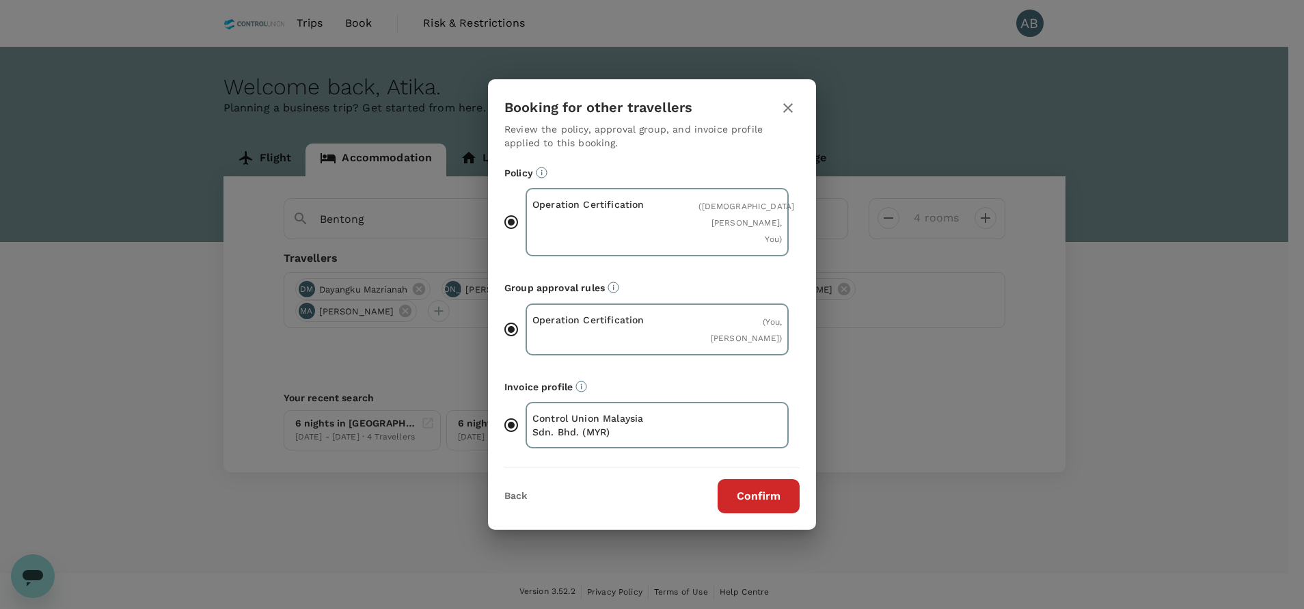
click at [768, 506] on button "Confirm" at bounding box center [758, 496] width 82 height 34
